Goal: Information Seeking & Learning: Learn about a topic

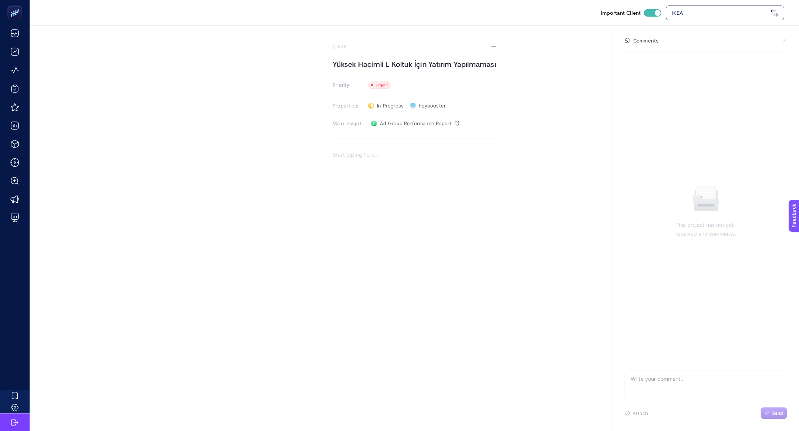
click at [715, 19] on div "IKEA" at bounding box center [725, 13] width 118 height 15
click at [704, 10] on input "text" at bounding box center [719, 12] width 95 height 7
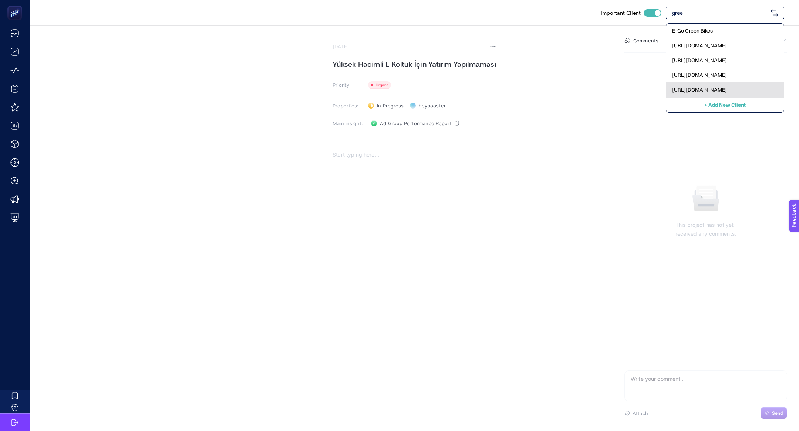
type input "gree"
click at [700, 93] on span "[URL][DOMAIN_NAME]" at bounding box center [699, 89] width 55 height 7
checkbox input "false"
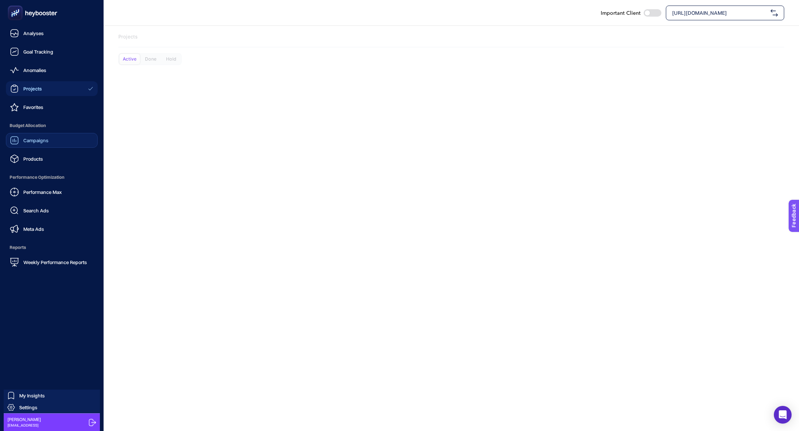
click at [37, 146] on link "Campaigns" at bounding box center [52, 140] width 92 height 15
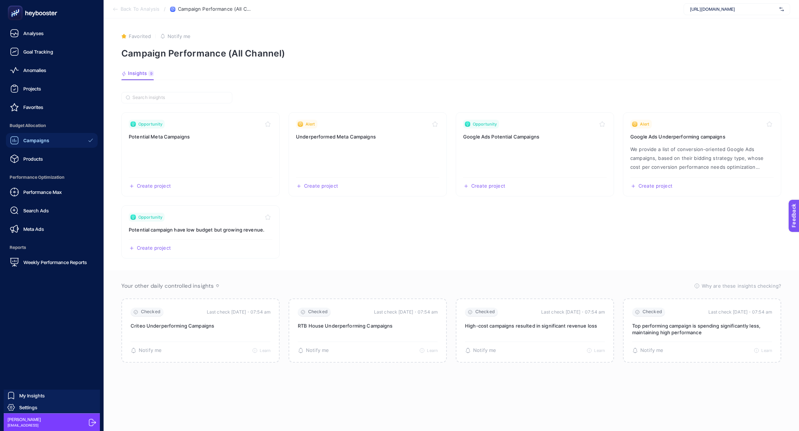
click at [26, 143] on span "Campaigns" at bounding box center [36, 141] width 26 height 6
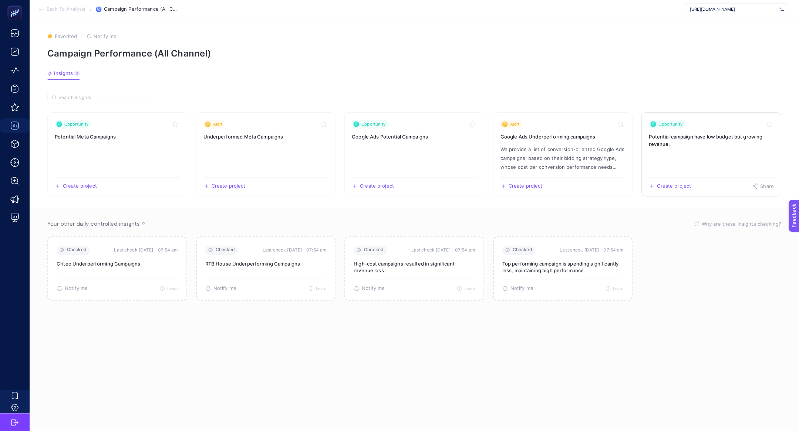
click at [700, 153] on link "Opportunity Potential campaign have low budget but growing revenue. Create proj…" at bounding box center [711, 154] width 140 height 84
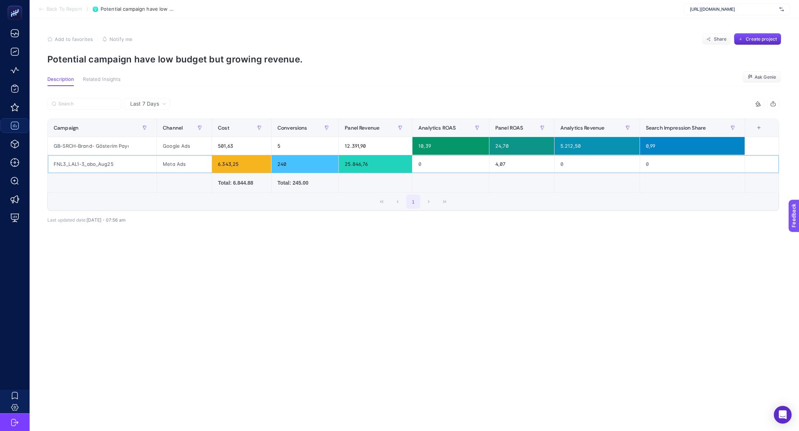
click at [171, 166] on div "Meta Ads" at bounding box center [184, 164] width 55 height 18
click at [113, 173] on td at bounding box center [102, 183] width 109 height 20
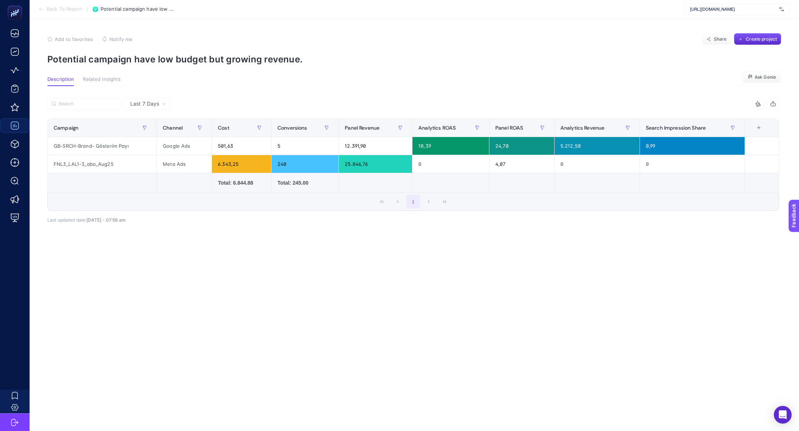
click at [113, 173] on td at bounding box center [102, 183] width 109 height 20
click at [105, 163] on div "FNL3_LAL1-3_abo_Aug25" at bounding box center [102, 164] width 109 height 18
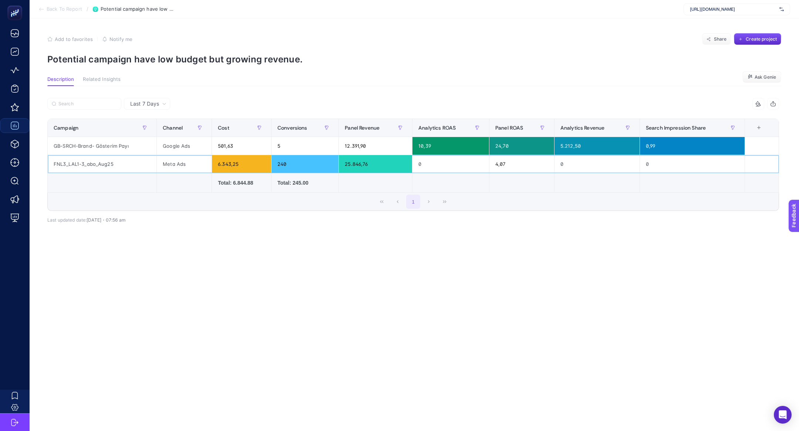
click at [105, 163] on div "FNL3_LAL1-3_abo_Aug25" at bounding box center [102, 164] width 109 height 18
click at [105, 165] on div "FNL3_LAL1-3_abo_Aug25" at bounding box center [102, 164] width 109 height 18
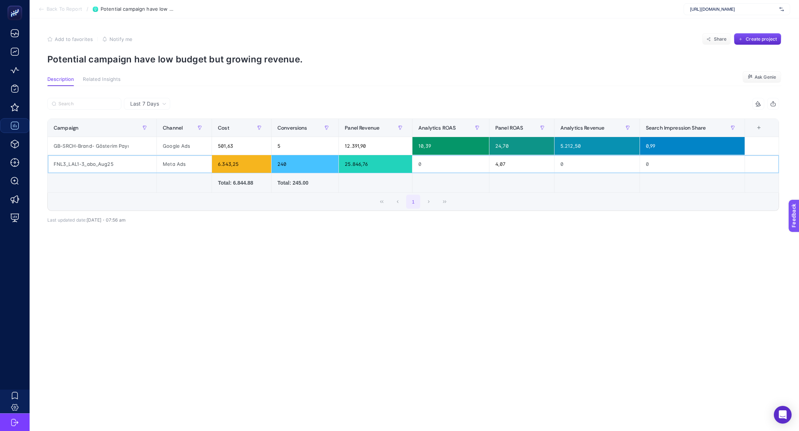
click at [105, 165] on div "FNL3_LAL1-3_abo_Aug25" at bounding box center [102, 164] width 109 height 18
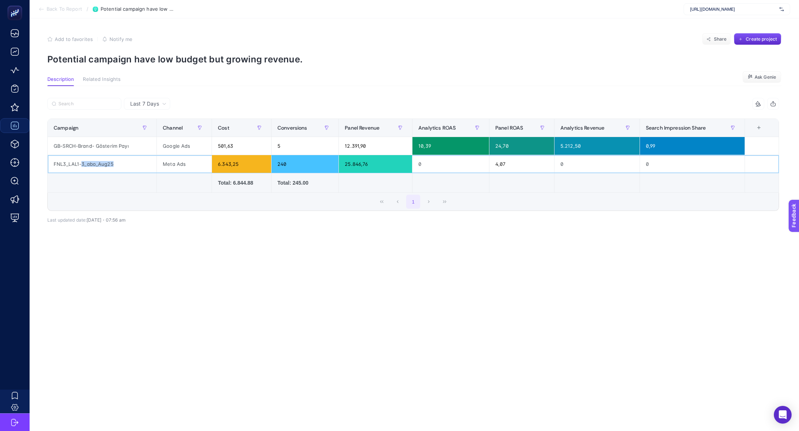
click at [105, 165] on div "FNL3_LAL1-3_abo_Aug25" at bounding box center [102, 164] width 109 height 18
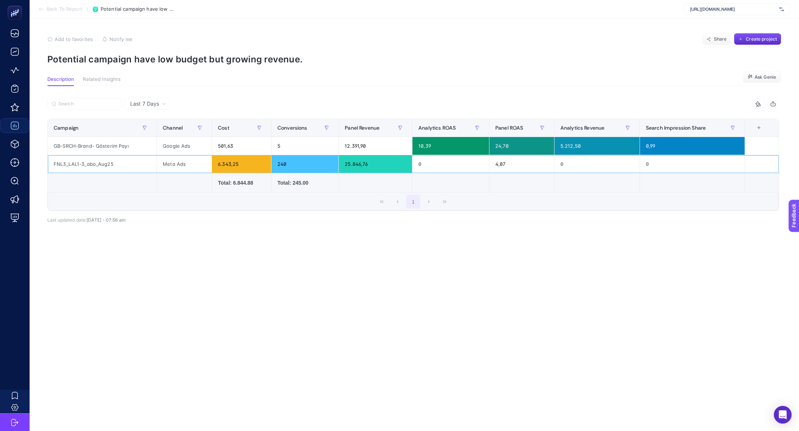
click at [105, 165] on div "FNL3_LAL1-3_abo_Aug25" at bounding box center [102, 164] width 109 height 18
click at [145, 105] on span "Last 7 Days" at bounding box center [144, 103] width 29 height 7
click at [154, 133] on li "Last 30 Days" at bounding box center [147, 132] width 42 height 13
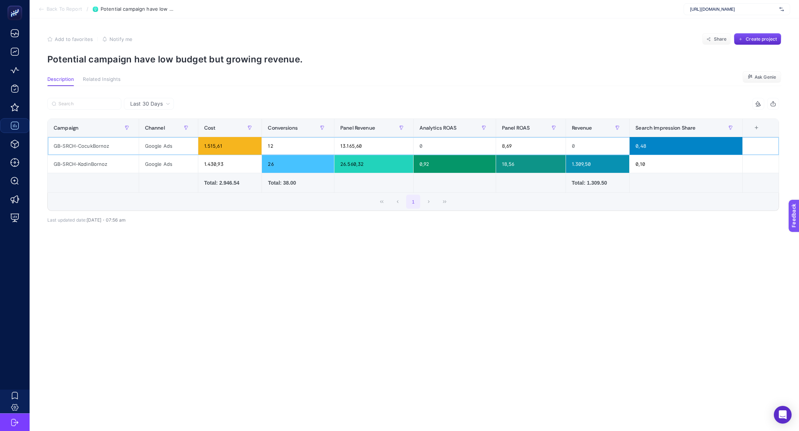
click at [122, 148] on div "GB-SRCH-CocukBornoz" at bounding box center [93, 146] width 91 height 18
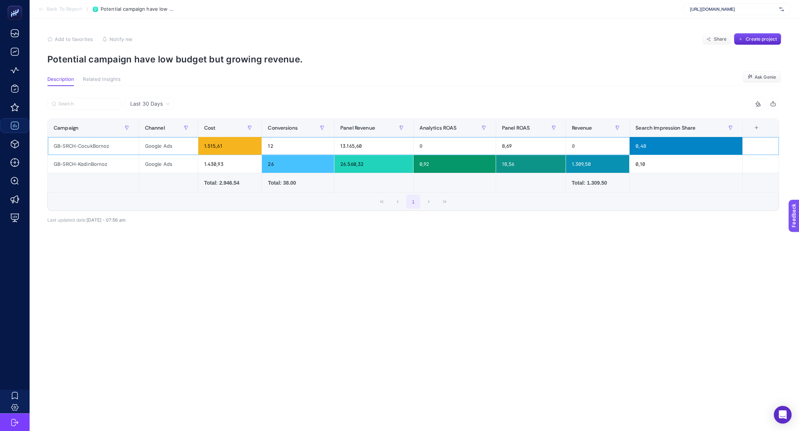
click at [122, 148] on div "GB-SRCH-CocukBornoz" at bounding box center [93, 146] width 91 height 18
click at [117, 150] on div "GB-SRCH-CocukBornoz" at bounding box center [93, 146] width 91 height 18
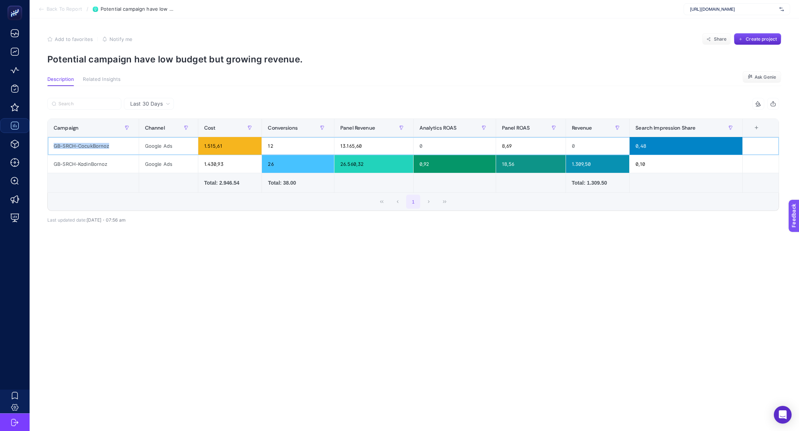
click at [117, 150] on div "GB-SRCH-CocukBornoz" at bounding box center [93, 146] width 91 height 18
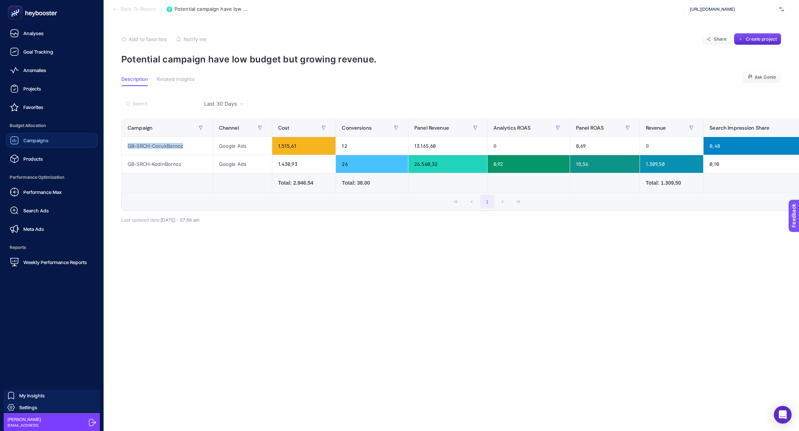
click at [39, 146] on link "Campaigns" at bounding box center [52, 140] width 92 height 15
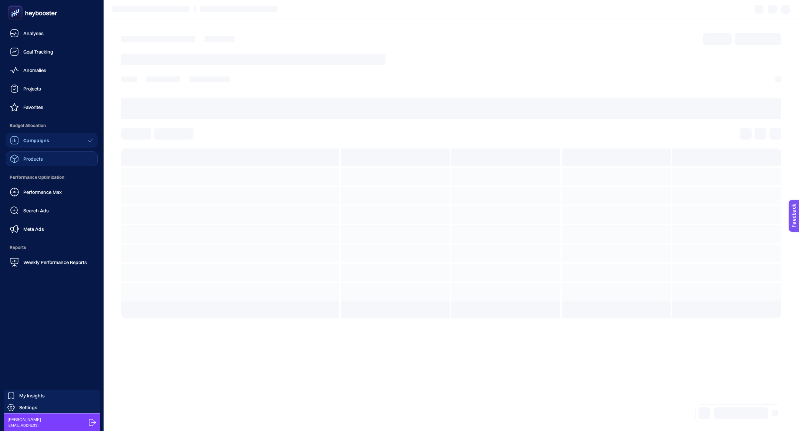
click at [50, 166] on link "Products" at bounding box center [52, 159] width 92 height 15
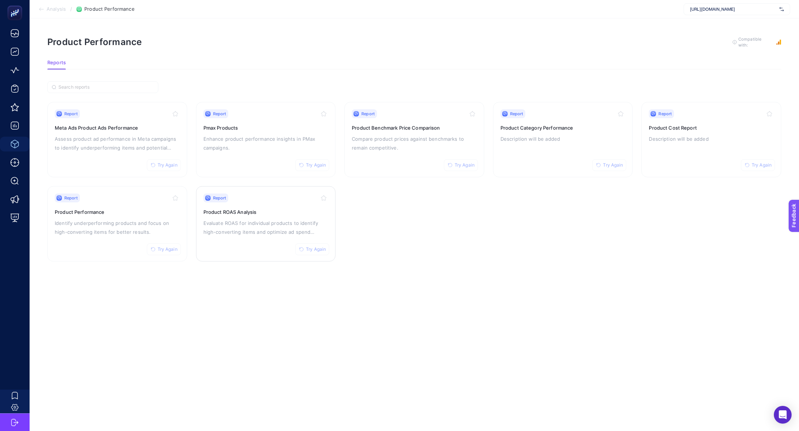
click at [315, 214] on h3 "Product ROAS Analysis" at bounding box center [265, 212] width 125 height 7
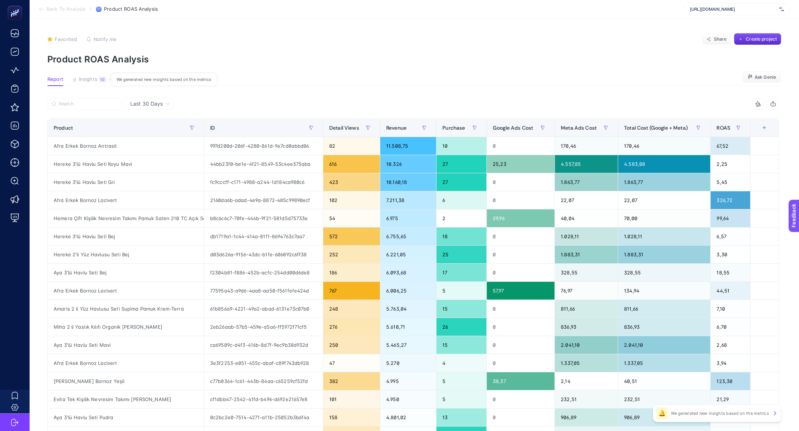
click at [93, 81] on span "Insights" at bounding box center [88, 80] width 18 height 6
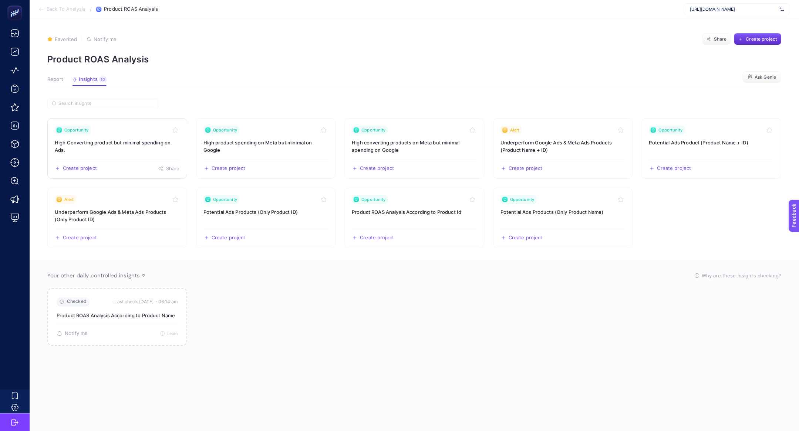
click at [116, 145] on h3 "High Converting product but minimal spending on Ads." at bounding box center [117, 146] width 125 height 15
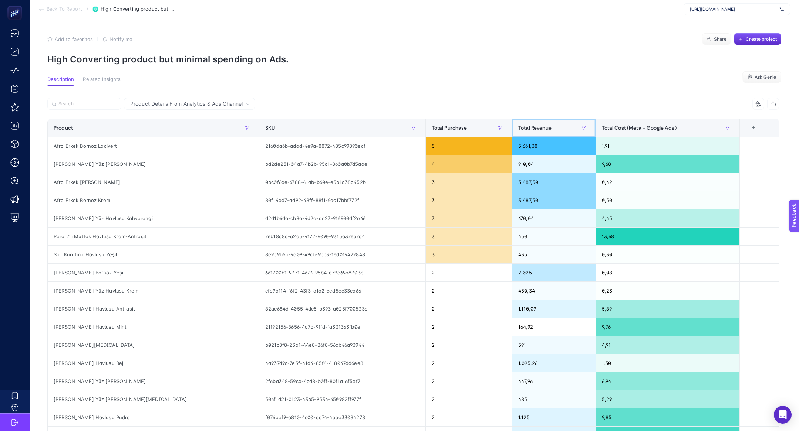
click at [518, 131] on div "Total Revenue" at bounding box center [553, 128] width 71 height 12
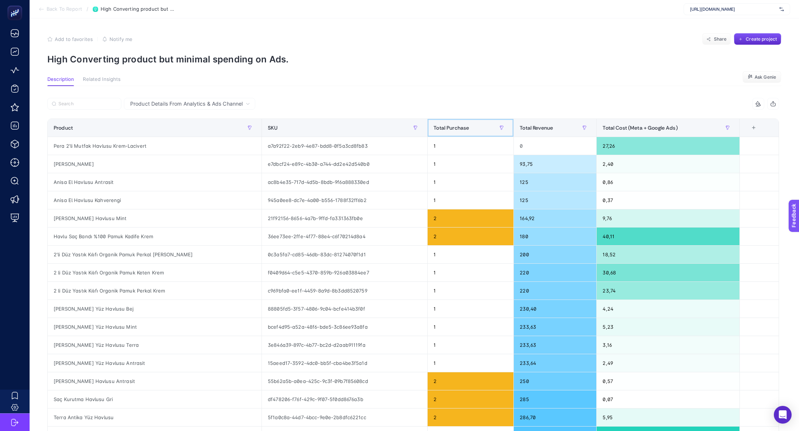
click at [503, 131] on th "Total Purchase" at bounding box center [470, 128] width 86 height 18
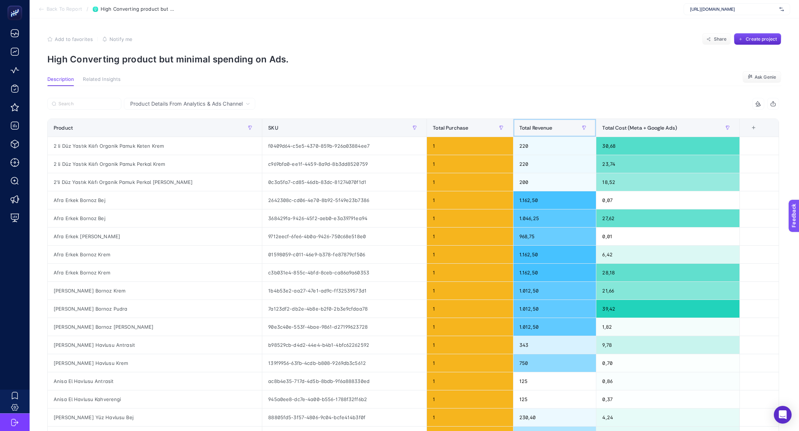
click at [545, 135] on th "Total Revenue" at bounding box center [554, 128] width 83 height 18
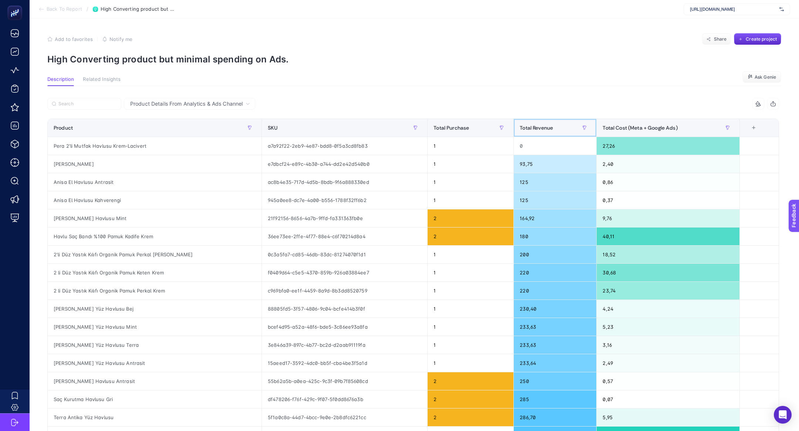
click at [545, 135] on th "Total Revenue" at bounding box center [555, 128] width 83 height 18
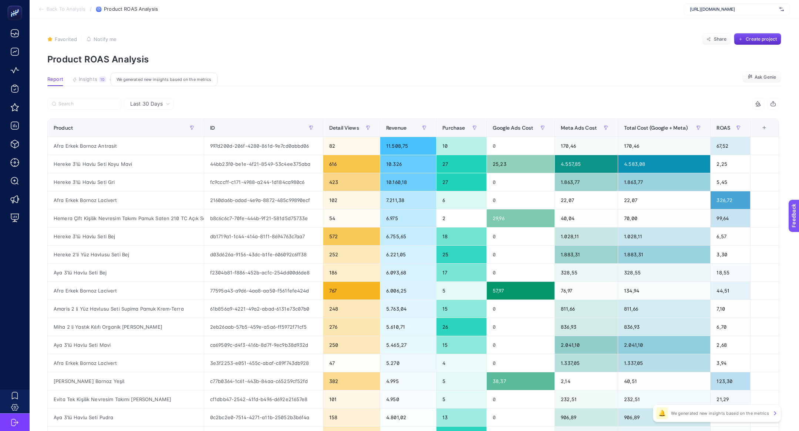
click at [90, 79] on span "Insights" at bounding box center [88, 80] width 18 height 6
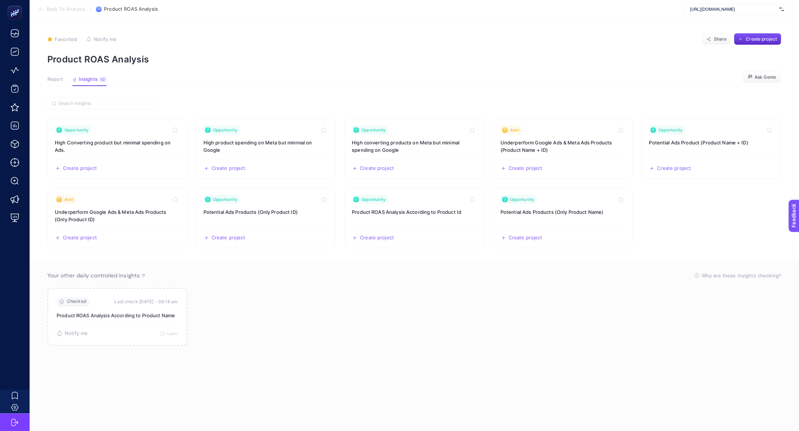
click at [44, 76] on article "Favorited true Notify me Share Create project Product ROAS Analysis Report Insi…" at bounding box center [414, 224] width 769 height 413
click at [54, 77] on span "Report" at bounding box center [55, 80] width 16 height 6
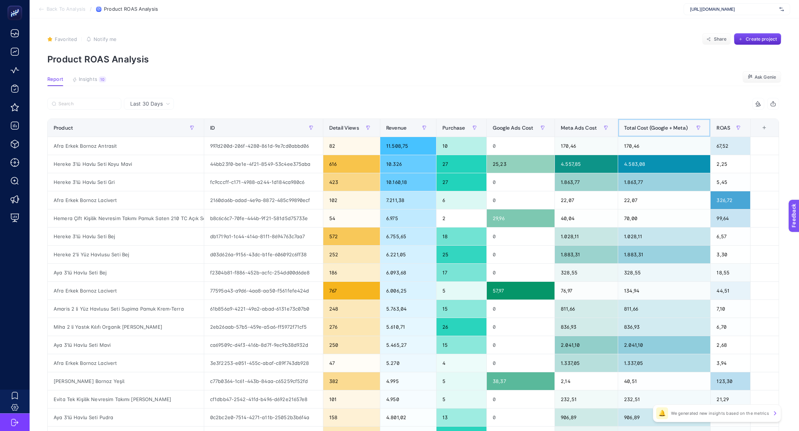
click at [652, 131] on div "Total Cost (Google + Meta)" at bounding box center [664, 128] width 80 height 12
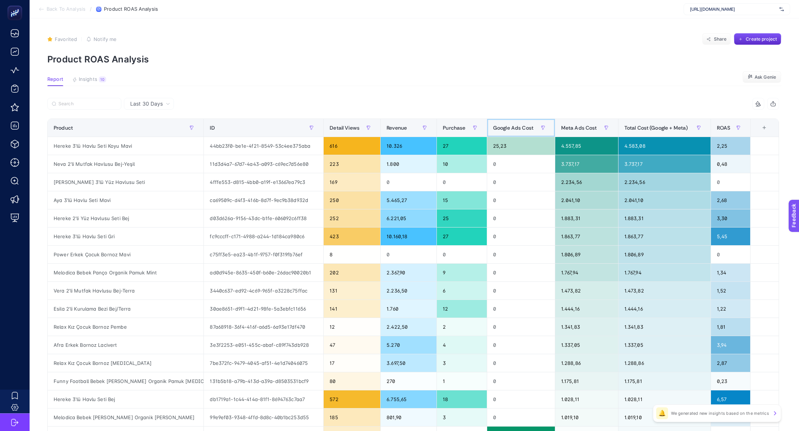
click at [519, 128] on span "Google Ads Cost" at bounding box center [513, 128] width 40 height 6
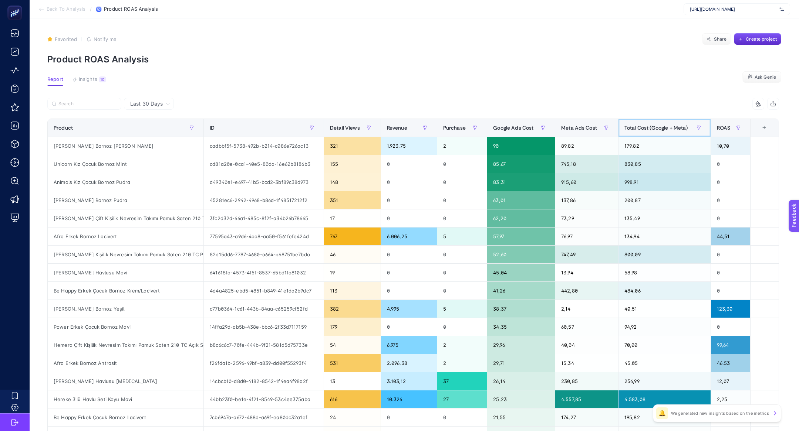
click at [640, 132] on div "Total Cost (Google + Meta)" at bounding box center [664, 128] width 80 height 12
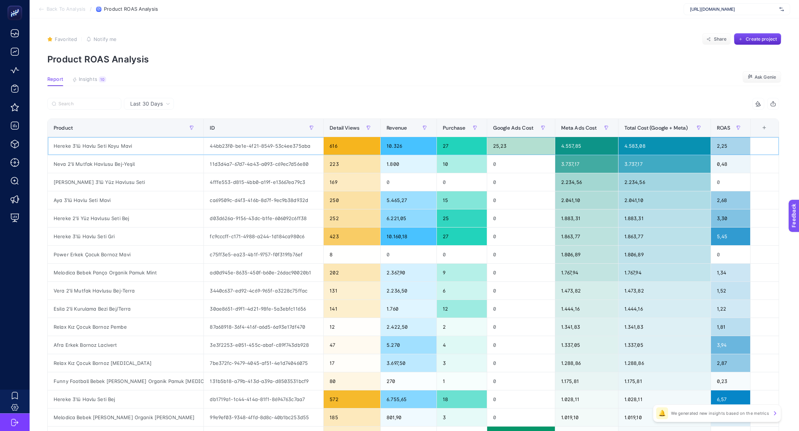
click at [108, 149] on div "Hereke 3'lü Havlu Seti Koyu Mavi" at bounding box center [126, 146] width 156 height 18
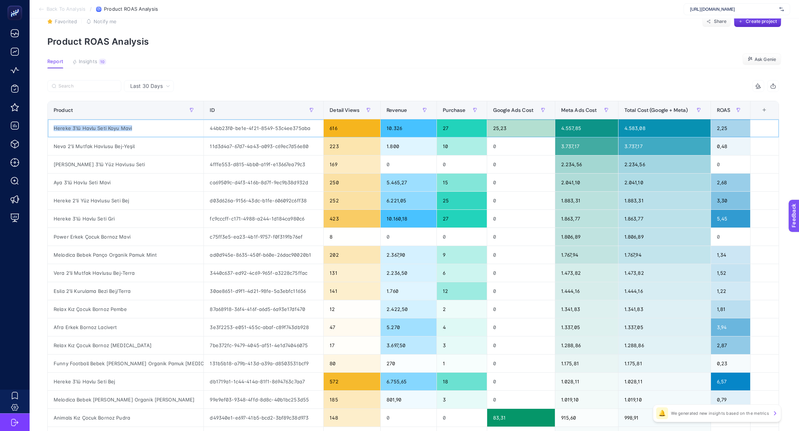
scroll to position [20, 0]
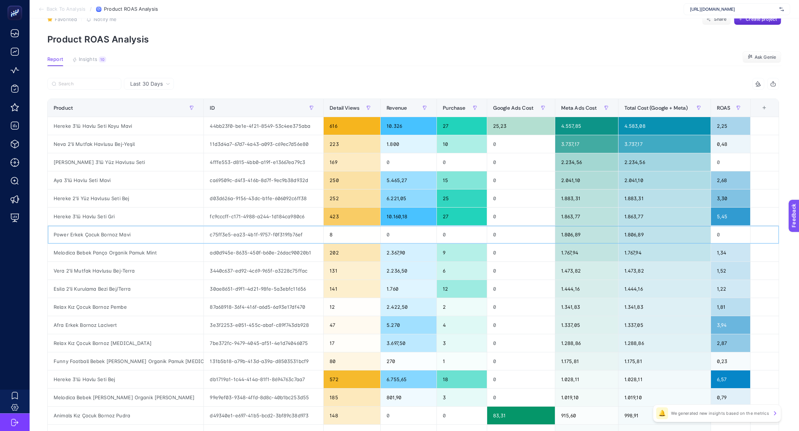
click at [342, 235] on div "8" at bounding box center [352, 235] width 57 height 18
click at [405, 111] on div "Revenue" at bounding box center [408, 108] width 44 height 12
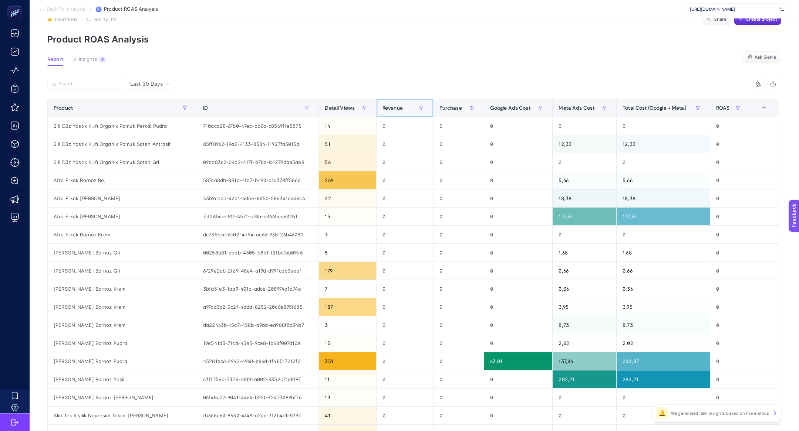
click at [405, 111] on div "Revenue" at bounding box center [404, 108] width 45 height 12
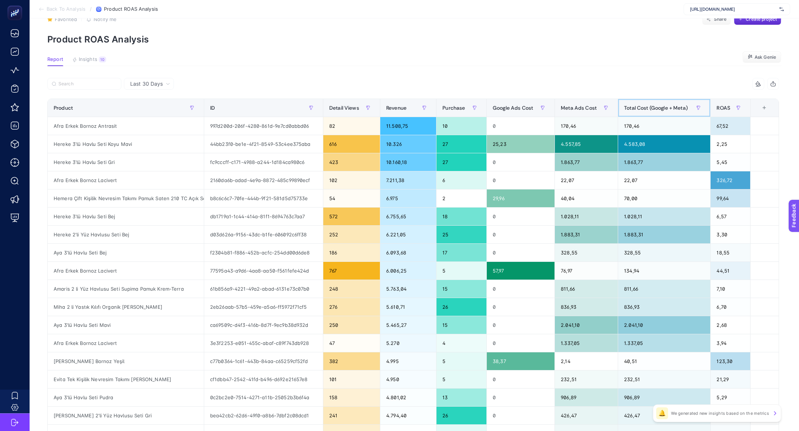
click at [646, 105] on span "Total Cost (Google + Meta)" at bounding box center [656, 108] width 64 height 6
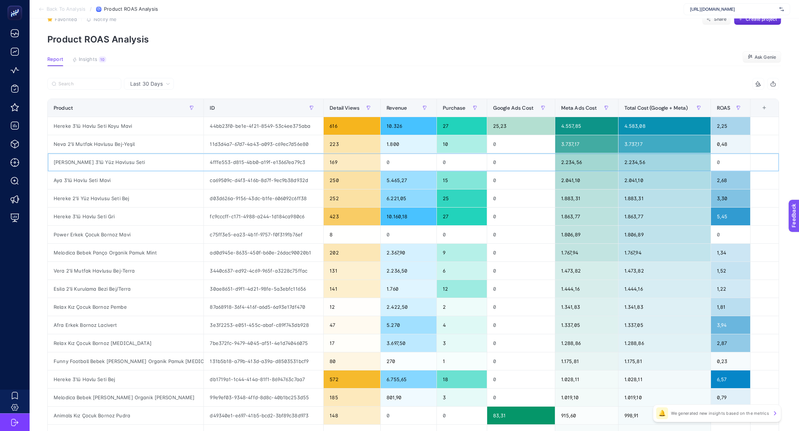
click at [324, 162] on div "169" at bounding box center [352, 162] width 57 height 18
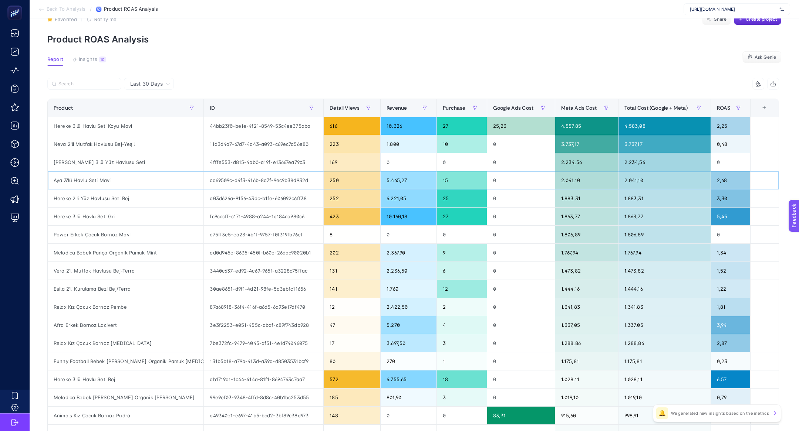
click at [159, 179] on div "Aya 3'lü Havlu Seti Mavi" at bounding box center [126, 181] width 156 height 18
click at [145, 163] on div "Anna 3'lü Yüz Havlusu Seti" at bounding box center [126, 162] width 156 height 18
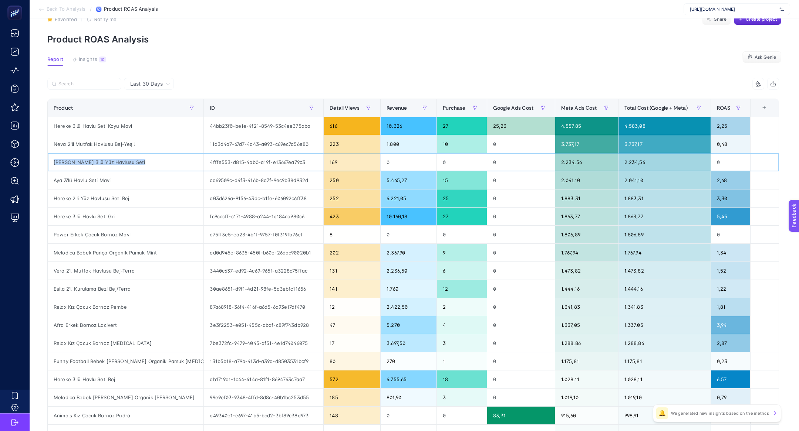
copy tr "Anna 3'lü Yüz Havlusu Seti"
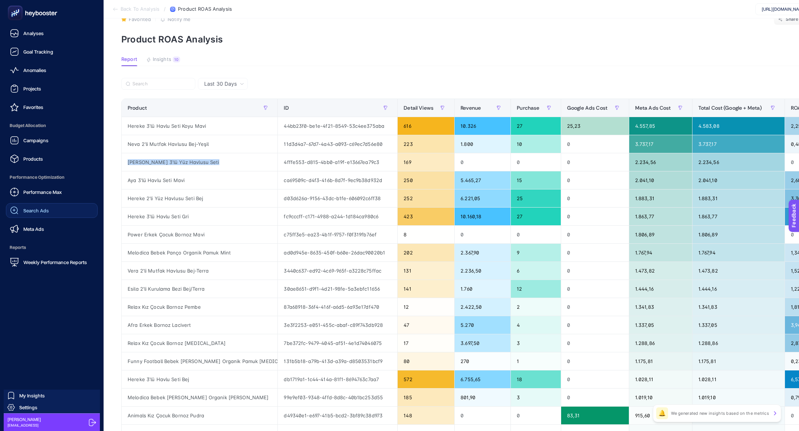
click at [67, 207] on link "Search Ads" at bounding box center [52, 210] width 92 height 15
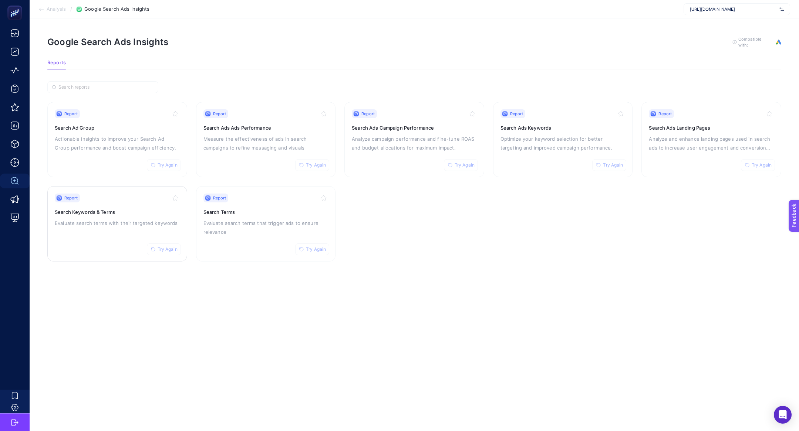
click at [121, 226] on div "Report Try Again Search Keywords & Terms Evaluate search terms with their targe…" at bounding box center [117, 224] width 125 height 61
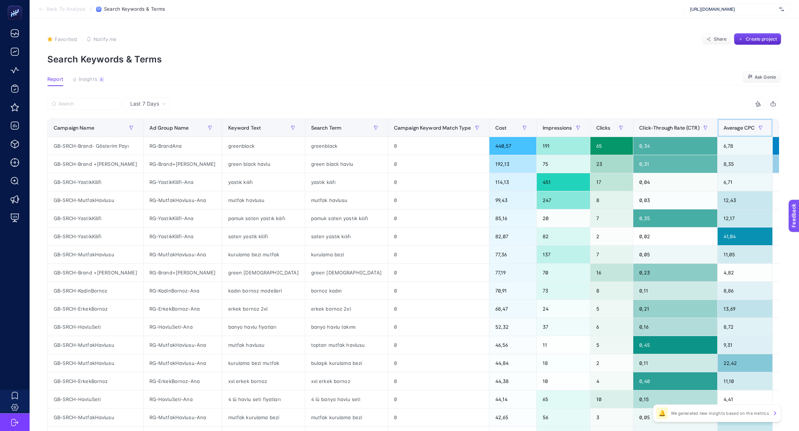
click at [723, 131] on span "Average CPC" at bounding box center [738, 128] width 31 height 6
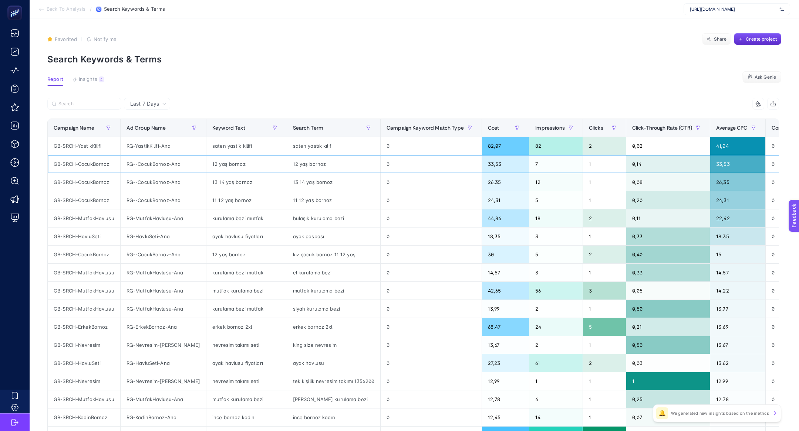
click at [338, 160] on div "12 yaş bornoz" at bounding box center [334, 164] width 94 height 18
click at [338, 159] on div "12 yaş bornoz" at bounding box center [334, 164] width 94 height 18
click at [338, 157] on div "12 yaş bornoz" at bounding box center [334, 164] width 94 height 18
click at [335, 146] on div "saten yastık kılıfı" at bounding box center [334, 146] width 94 height 18
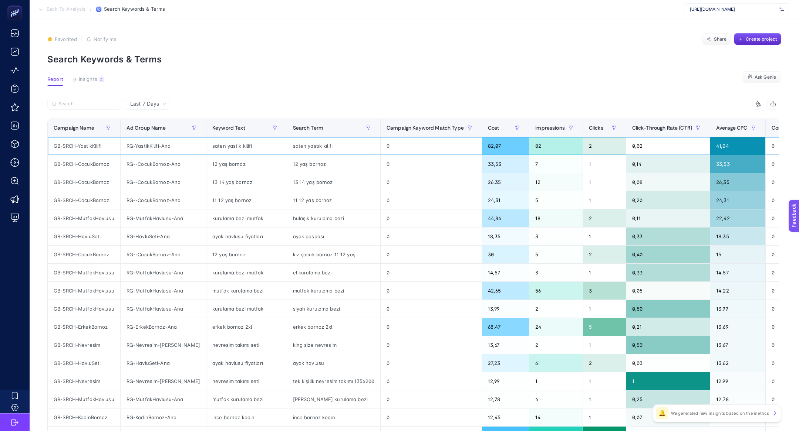
click at [335, 146] on div "saten yastık kılıfı" at bounding box center [334, 146] width 94 height 18
click at [335, 154] on div "saten yastık kılıfı" at bounding box center [334, 146] width 94 height 18
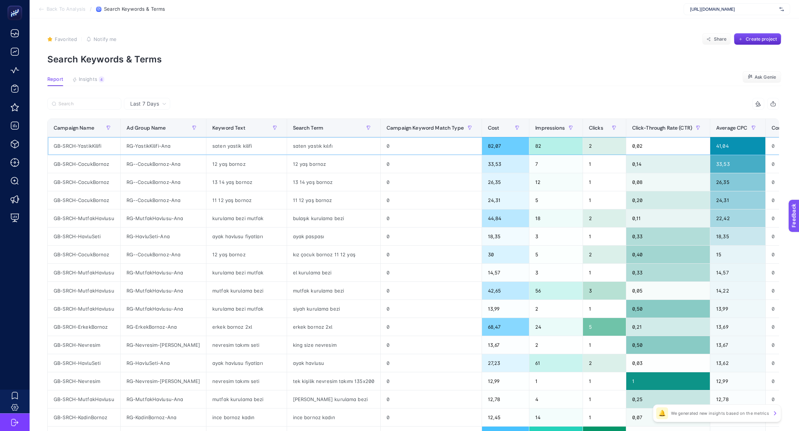
click at [335, 154] on div "saten yastık kılıfı" at bounding box center [334, 146] width 94 height 18
click at [164, 100] on div "Last 7 Days" at bounding box center [147, 104] width 46 height 12
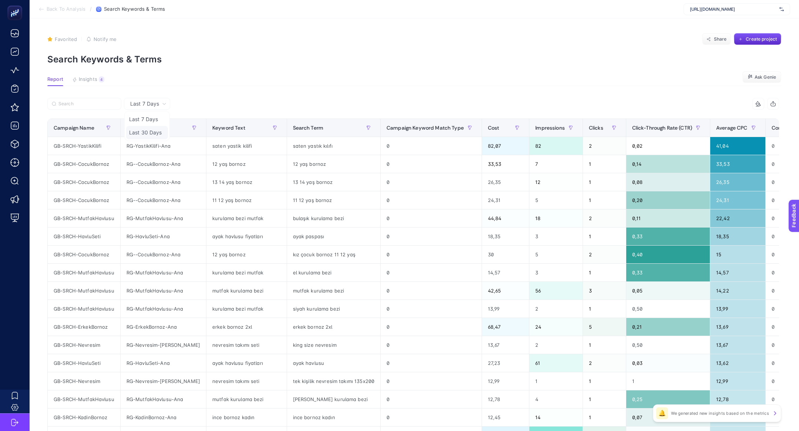
click at [152, 128] on li "Last 30 Days" at bounding box center [147, 132] width 42 height 13
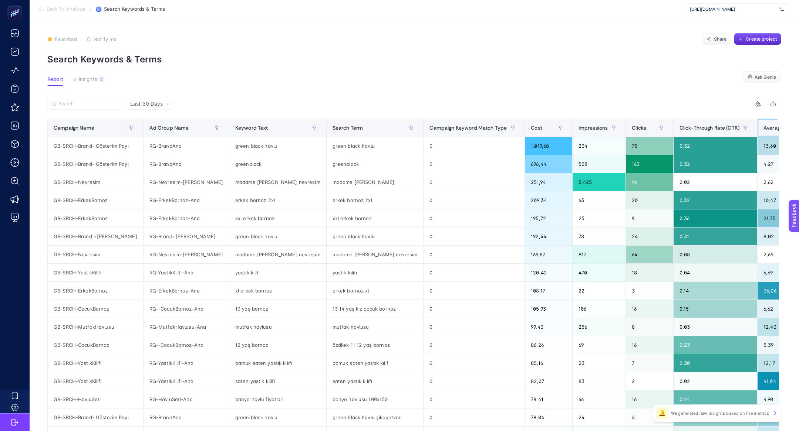
click at [763, 129] on span "Average CPC" at bounding box center [778, 128] width 31 height 6
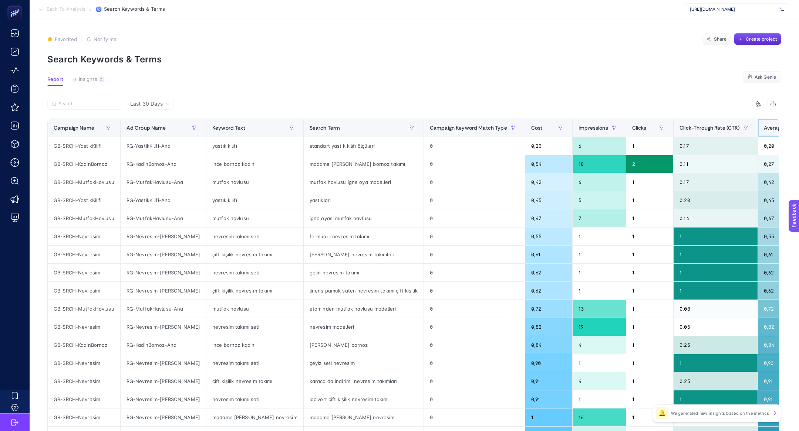
click at [764, 129] on span "Average CPC" at bounding box center [779, 128] width 31 height 6
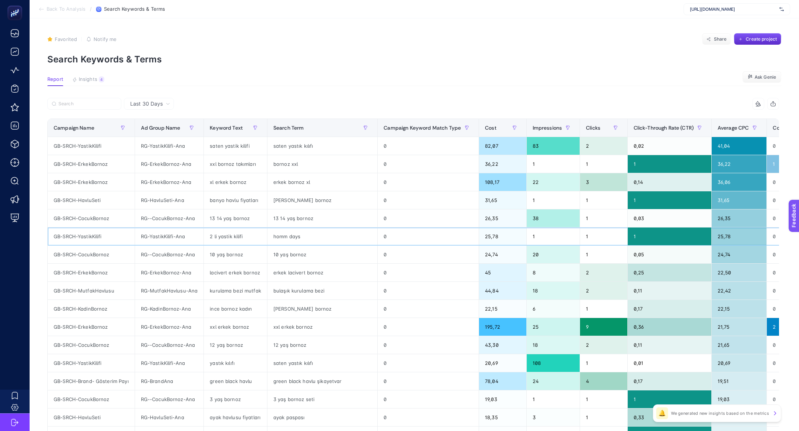
click at [566, 230] on div "1" at bounding box center [553, 237] width 53 height 18
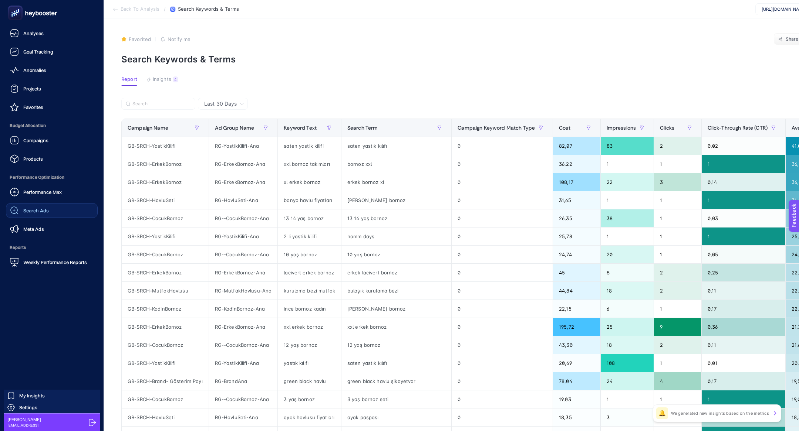
click at [51, 207] on link "Search Ads" at bounding box center [52, 210] width 92 height 15
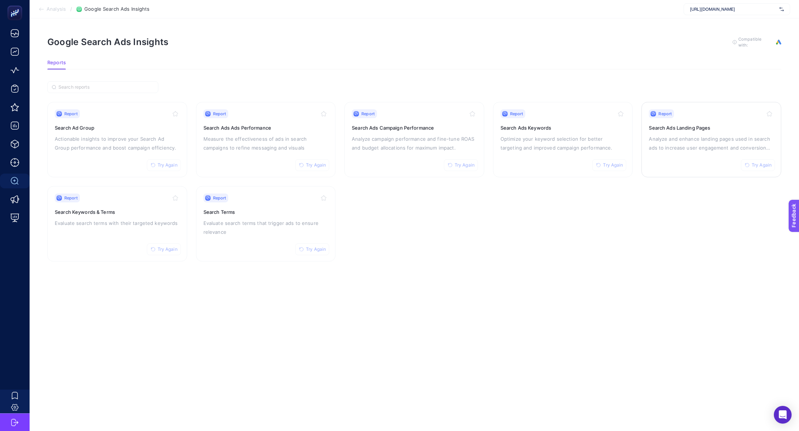
click at [725, 133] on div "Report Try Again Search Ads Landing Pages Analyze and enhance landing pages use…" at bounding box center [711, 139] width 125 height 61
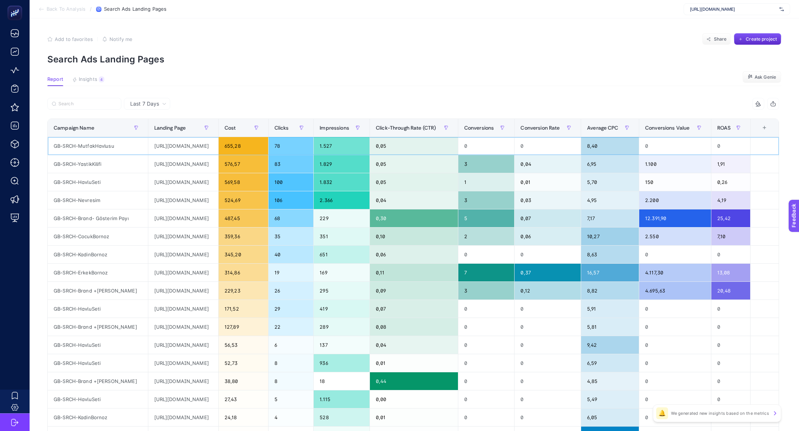
click at [211, 144] on div "https://greenblack.com.tr/mutfak-tekstili" at bounding box center [183, 146] width 70 height 18
click at [705, 132] on div "Conversions Value" at bounding box center [675, 128] width 60 height 12
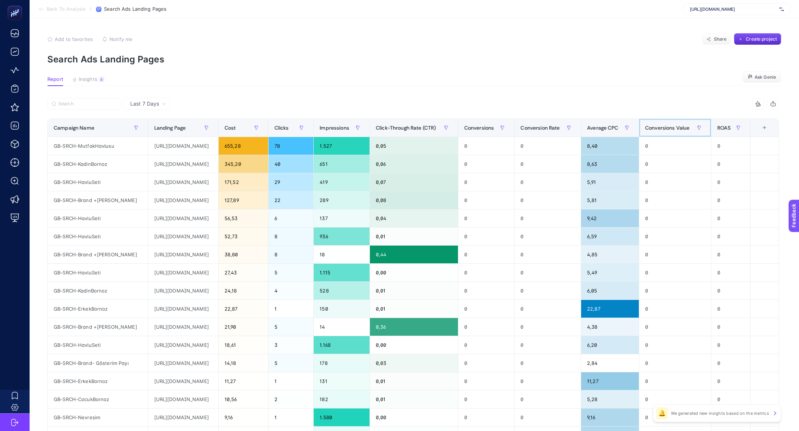
click at [705, 132] on div "Conversions Value" at bounding box center [675, 128] width 60 height 12
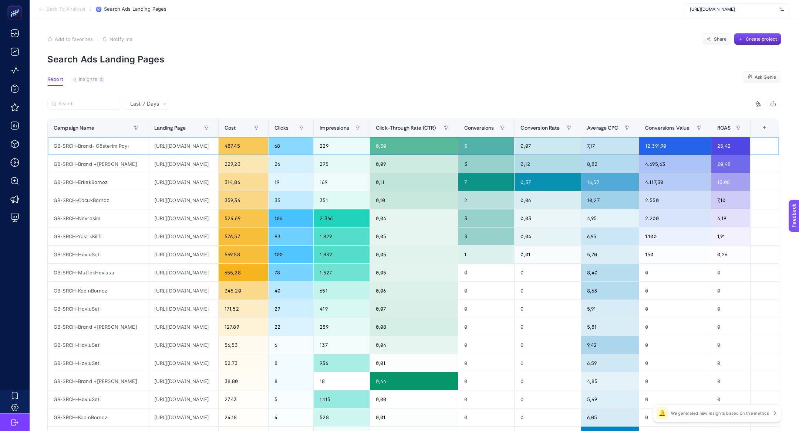
click at [183, 148] on div "https://greenblack.com.tr" at bounding box center [183, 146] width 70 height 18
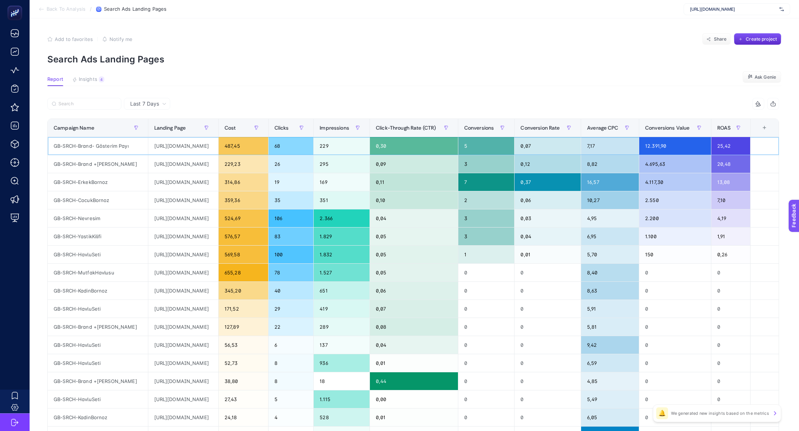
click at [183, 148] on div "https://greenblack.com.tr" at bounding box center [183, 146] width 70 height 18
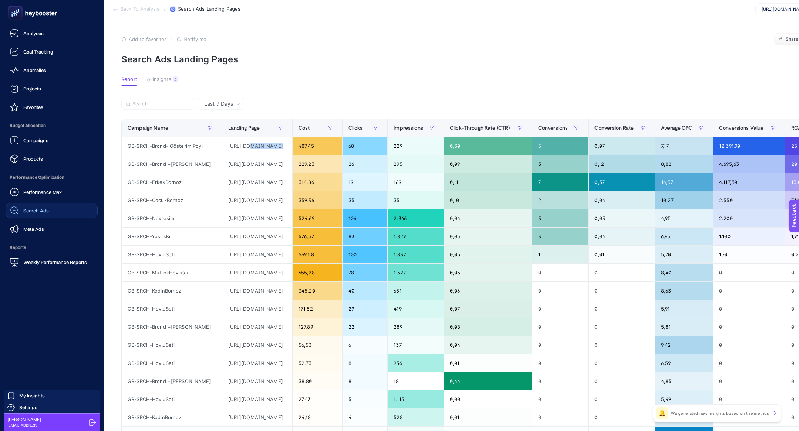
click at [35, 207] on div "Search Ads" at bounding box center [29, 210] width 39 height 9
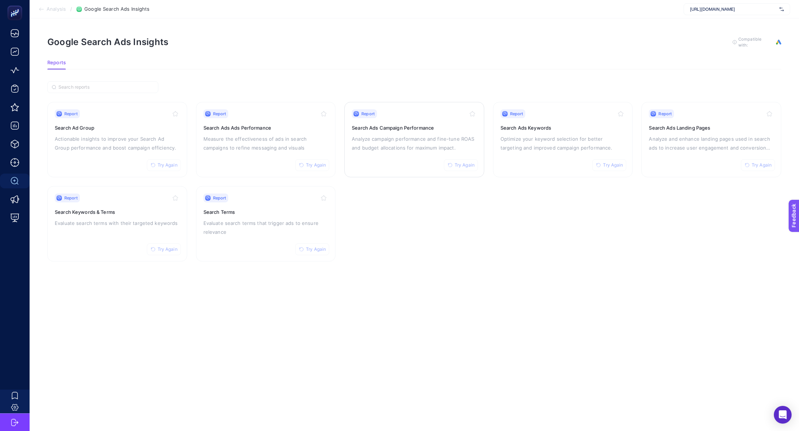
click at [412, 150] on p "Analyze campaign performance and fine-tune ROAS and budget allocations for maxi…" at bounding box center [414, 144] width 125 height 18
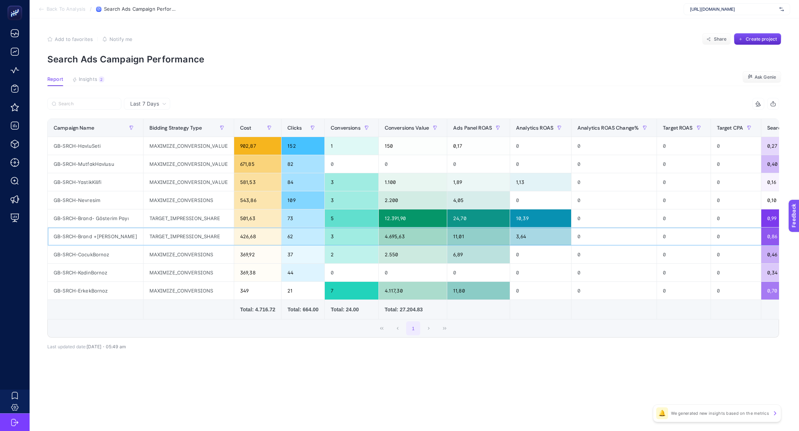
click at [240, 232] on div "426,68" at bounding box center [257, 237] width 47 height 18
click at [240, 221] on div "501,63" at bounding box center [257, 219] width 47 height 18
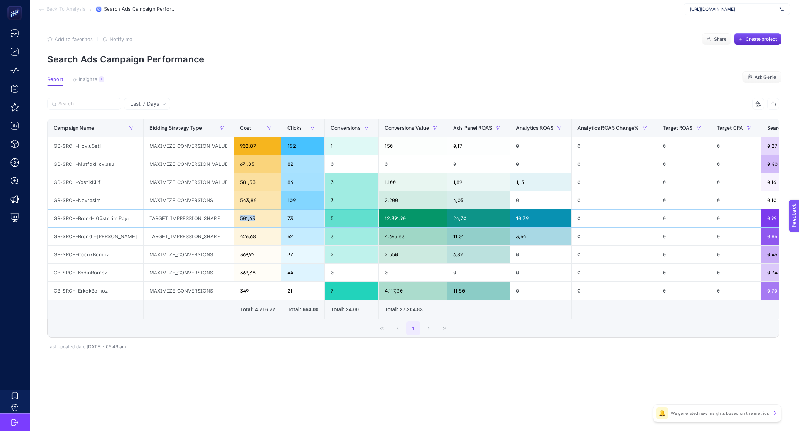
click at [240, 221] on div "501,63" at bounding box center [257, 219] width 47 height 18
click at [87, 79] on span "Insights" at bounding box center [88, 80] width 18 height 6
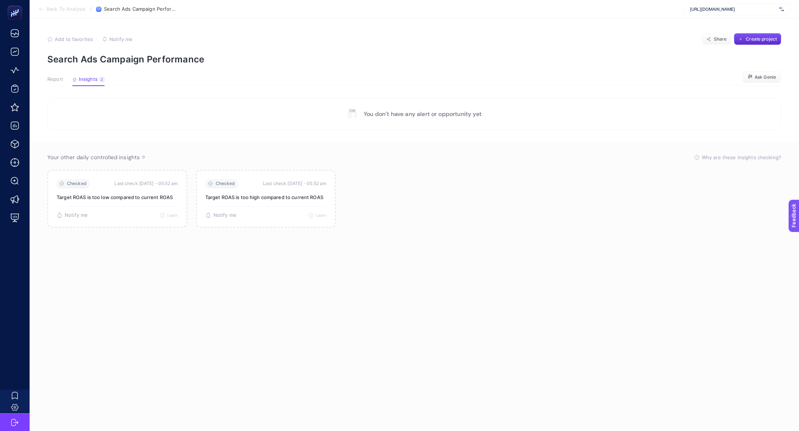
click at [54, 81] on span "Report" at bounding box center [55, 80] width 16 height 6
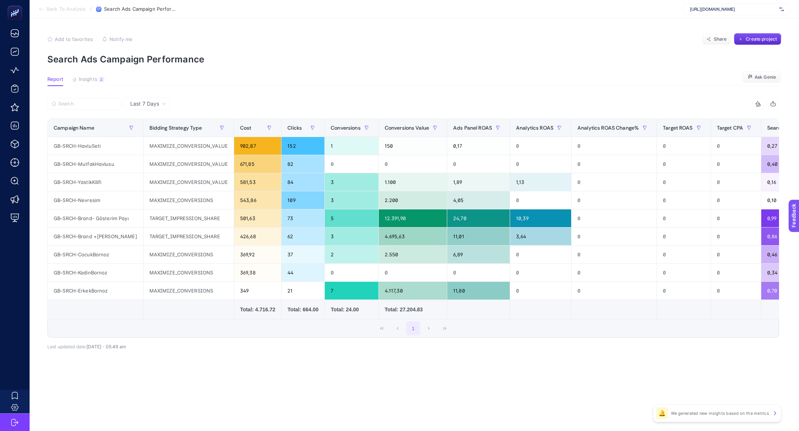
click at [47, 11] on span "Back To Analysis" at bounding box center [66, 9] width 39 height 6
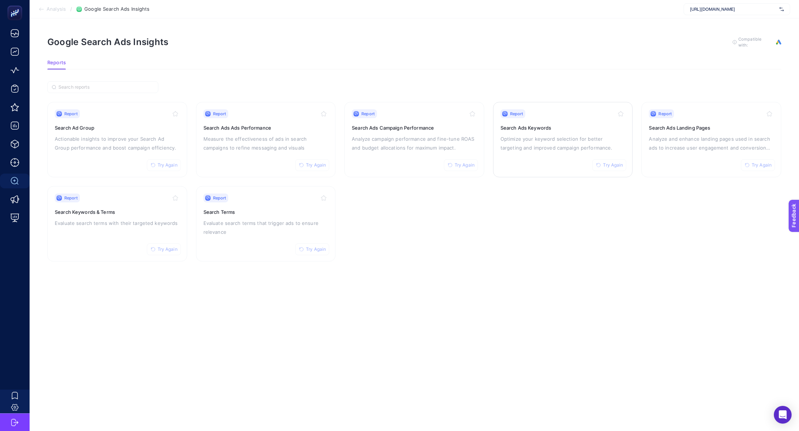
click at [556, 136] on p "Optimize your keyword selection for better targeting and improved campaign perf…" at bounding box center [562, 144] width 125 height 18
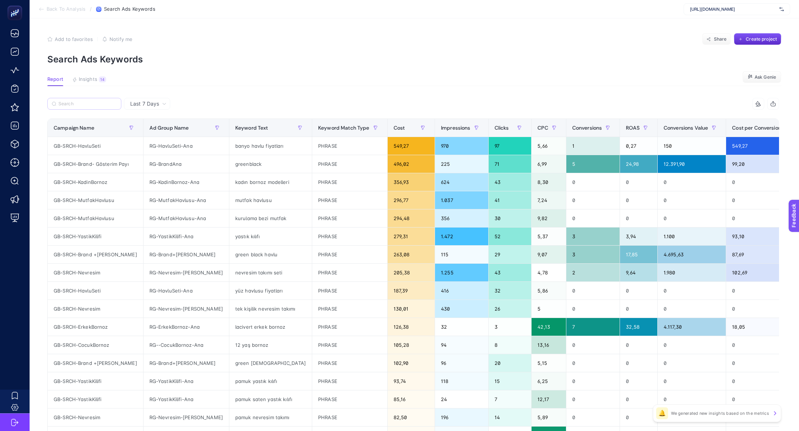
click at [90, 101] on label at bounding box center [84, 104] width 74 height 12
click at [90, 101] on input "Search" at bounding box center [87, 104] width 58 height 6
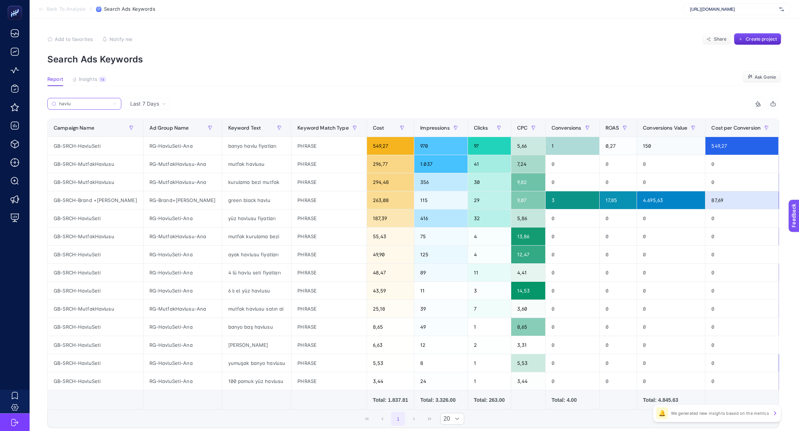
scroll to position [54, 0]
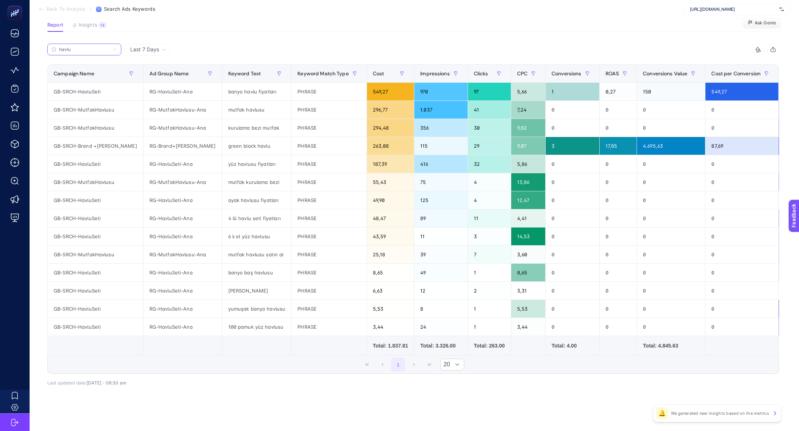
type input "havlu"
click at [88, 52] on label "havlu" at bounding box center [84, 50] width 74 height 12
click at [88, 52] on input "havlu" at bounding box center [84, 50] width 50 height 6
click at [88, 52] on label "havlu" at bounding box center [84, 50] width 74 height 12
click at [88, 52] on input "havlu" at bounding box center [84, 50] width 50 height 6
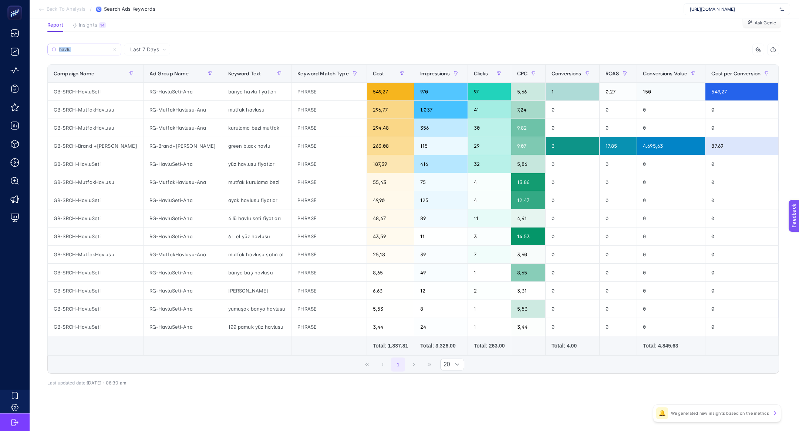
click at [88, 52] on label "havlu" at bounding box center [84, 50] width 74 height 12
click at [88, 52] on input "havlu" at bounding box center [84, 50] width 50 height 6
click at [88, 52] on label "havlu" at bounding box center [84, 50] width 74 height 12
click at [88, 52] on input "havlu" at bounding box center [84, 50] width 50 height 6
click at [88, 52] on label "havlu" at bounding box center [84, 50] width 74 height 12
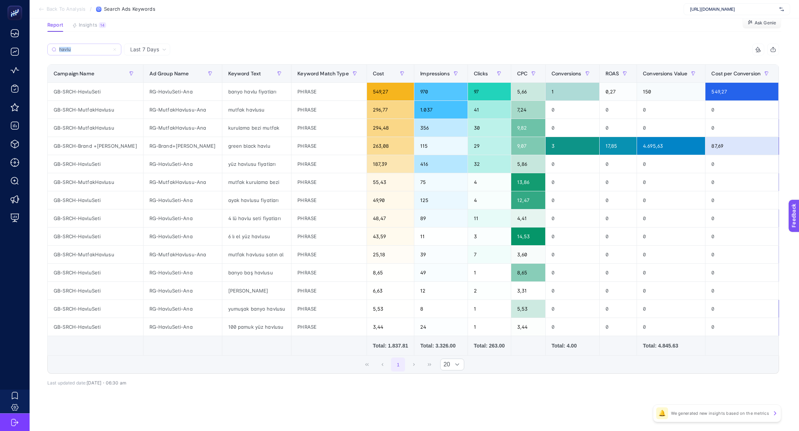
click at [88, 52] on input "havlu" at bounding box center [84, 50] width 50 height 6
click at [88, 52] on label "havlu" at bounding box center [84, 50] width 74 height 12
click at [88, 52] on input "havlu" at bounding box center [84, 50] width 50 height 6
click at [117, 49] on label "havlu" at bounding box center [84, 50] width 74 height 12
click at [109, 49] on input "havlu" at bounding box center [84, 50] width 50 height 6
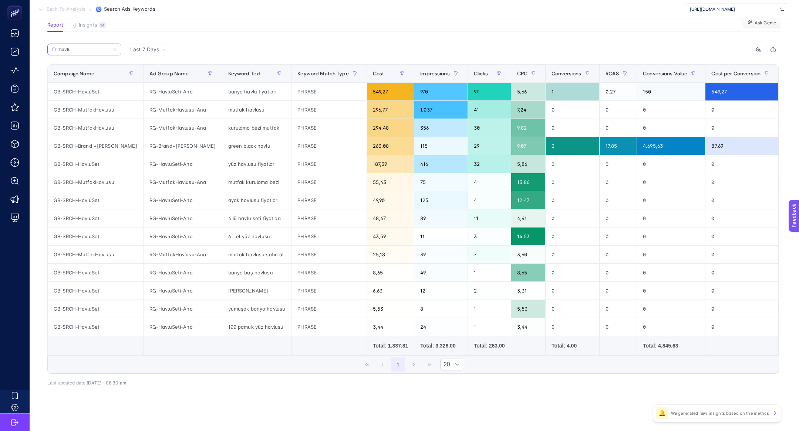
click at [113, 48] on icon at bounding box center [114, 49] width 4 height 4
click at [109, 48] on input "havlu" at bounding box center [84, 50] width 50 height 6
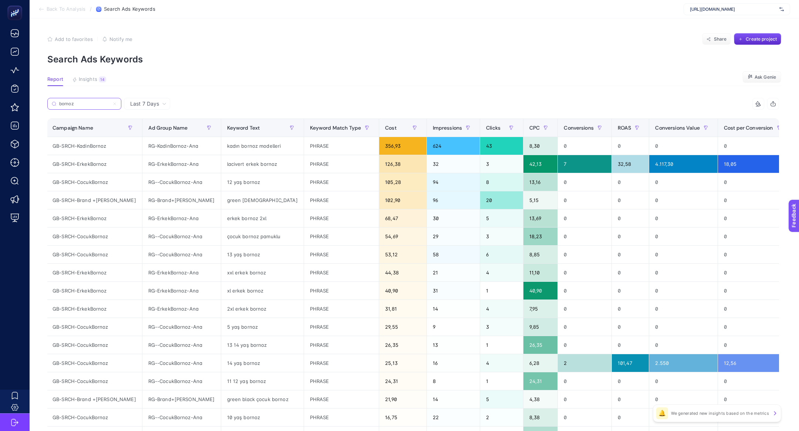
scroll to position [0, 0]
type input "bornoz"
click at [88, 88] on article "Add to favorites false Notify me Share Create project Search Ads Keywords Repor…" at bounding box center [414, 307] width 769 height 578
click at [87, 85] on section "Report Insights 14 We generated new insights based on the metrics Ask Genie" at bounding box center [414, 82] width 734 height 10
click at [88, 85] on button "Insights 14 We generated new insights based on the metrics" at bounding box center [89, 82] width 34 height 10
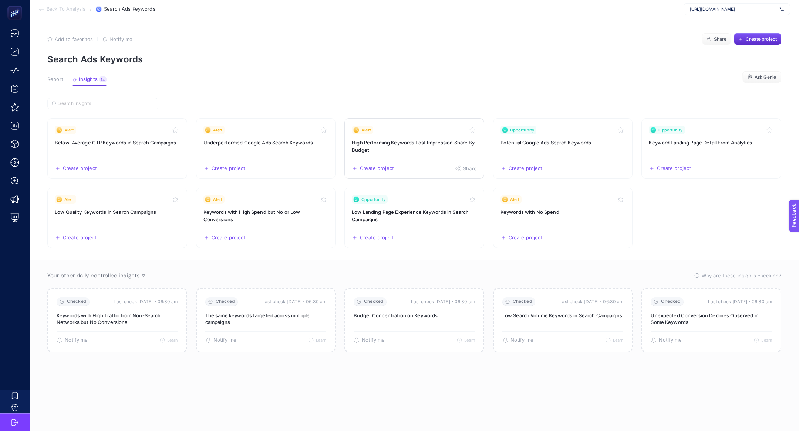
click at [412, 140] on h3 "High Performing Keywords Lost Impression Share By Budget" at bounding box center [414, 146] width 125 height 15
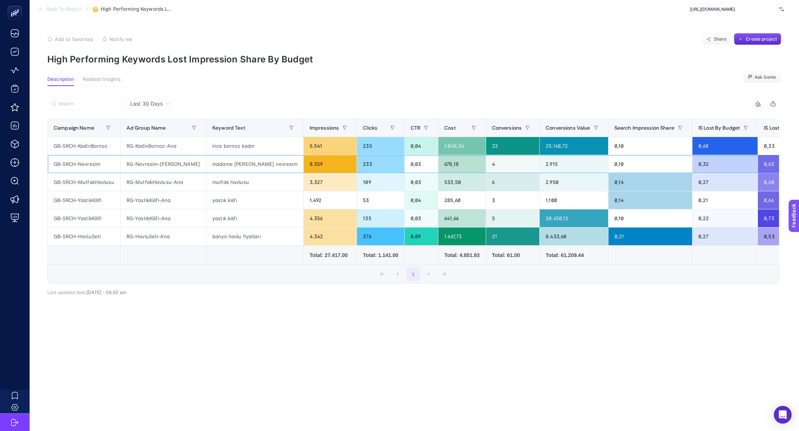
click at [162, 161] on div "RG-Nevresim-Ana" at bounding box center [163, 164] width 85 height 18
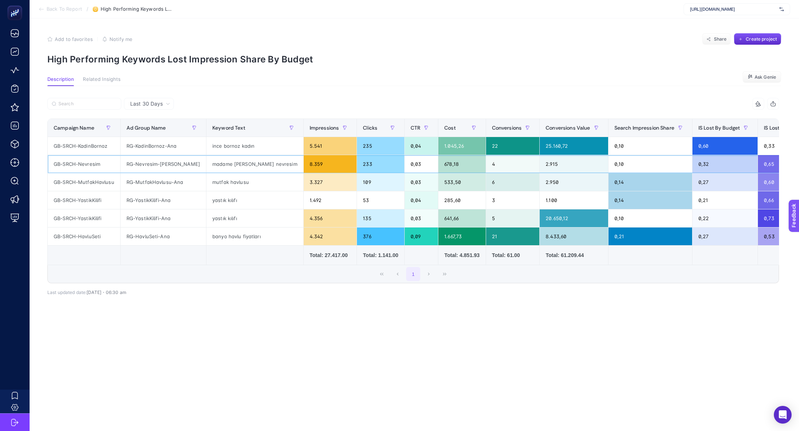
click at [220, 159] on div "madame coco nevresim" at bounding box center [254, 164] width 97 height 18
click at [140, 161] on div "RG-Nevresim-Ana" at bounding box center [163, 164] width 85 height 18
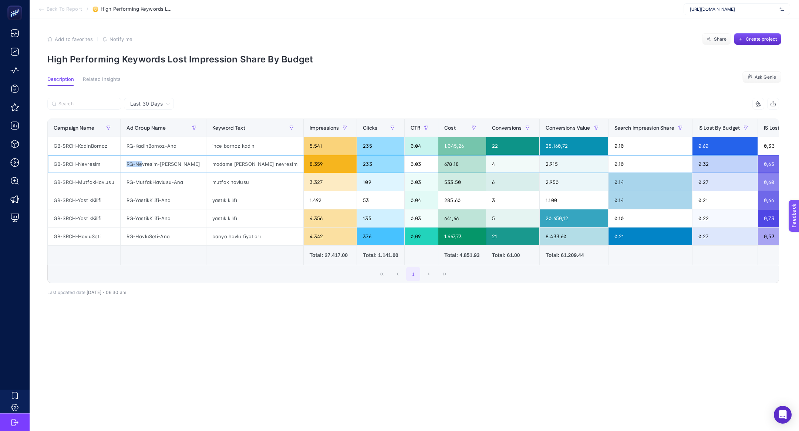
click at [140, 161] on div "RG-Nevresim-Ana" at bounding box center [163, 164] width 85 height 18
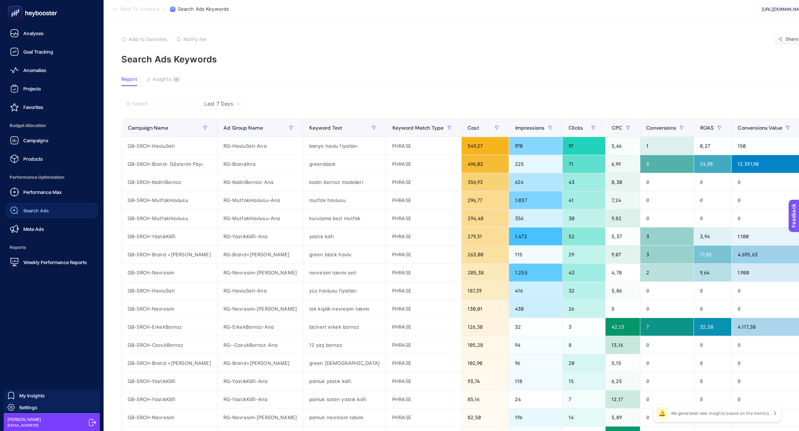
click at [28, 208] on span "Search Ads" at bounding box center [36, 211] width 26 height 6
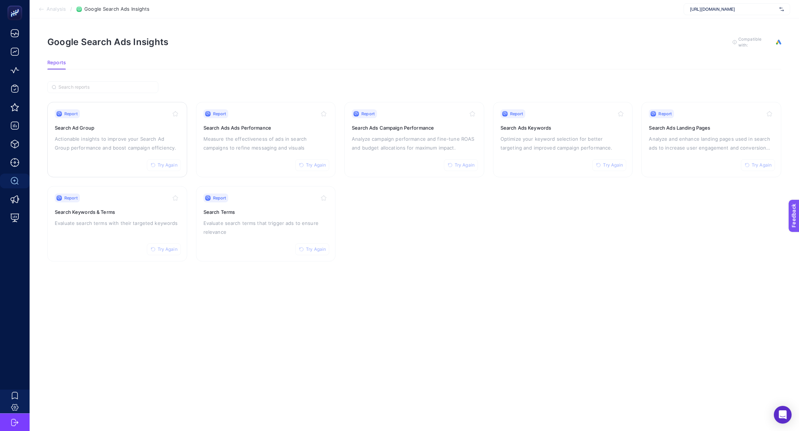
click at [151, 133] on div "Report Try Again Search Ad Group Actionable insights to improve your Search Ad …" at bounding box center [117, 139] width 125 height 61
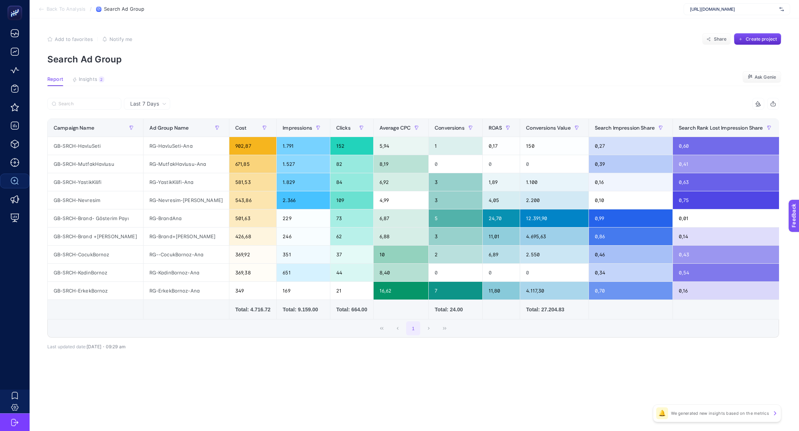
scroll to position [0, 1]
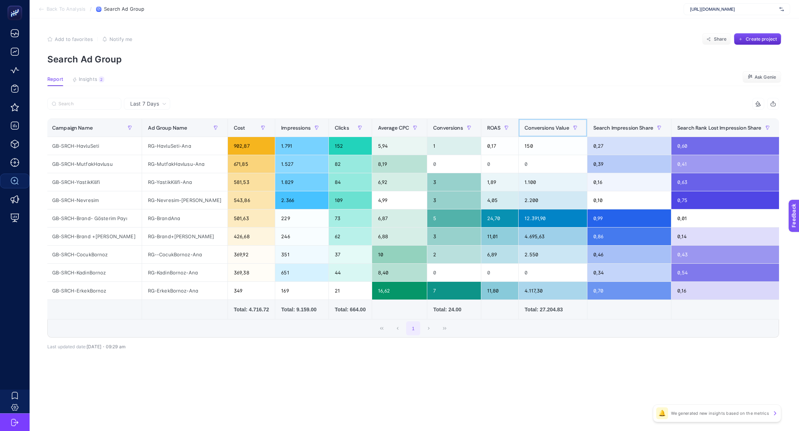
click at [539, 128] on span "Conversions Value" at bounding box center [546, 128] width 44 height 6
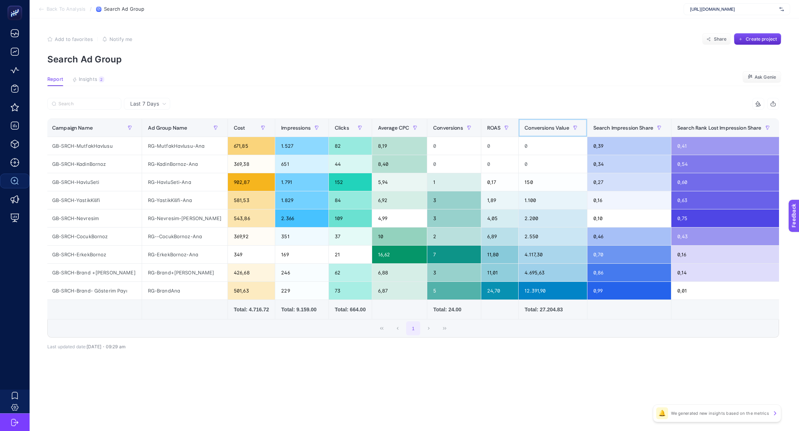
click at [539, 128] on span "Conversions Value" at bounding box center [546, 128] width 44 height 6
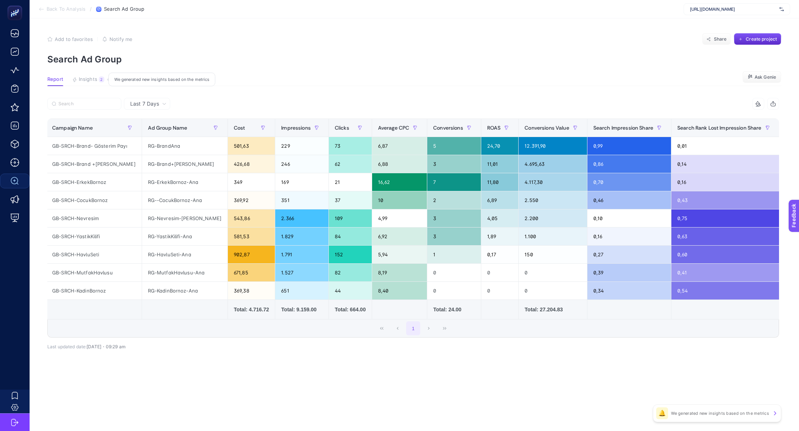
click at [95, 80] on span "Insights" at bounding box center [88, 80] width 18 height 6
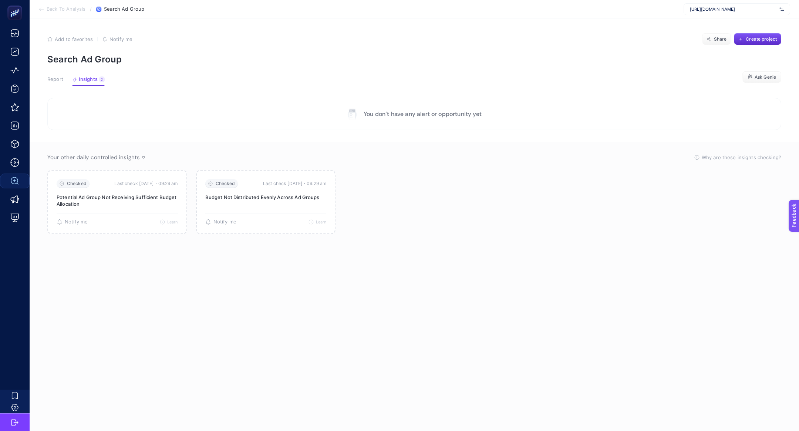
click at [53, 78] on span "Report" at bounding box center [55, 80] width 16 height 6
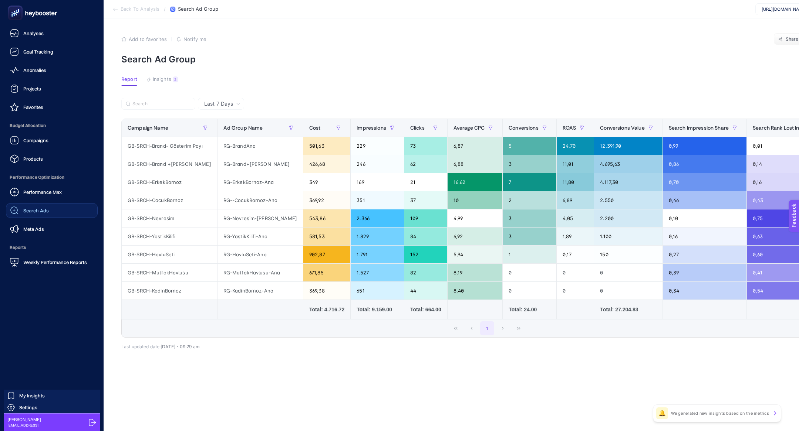
click at [53, 212] on link "Search Ads" at bounding box center [52, 210] width 92 height 15
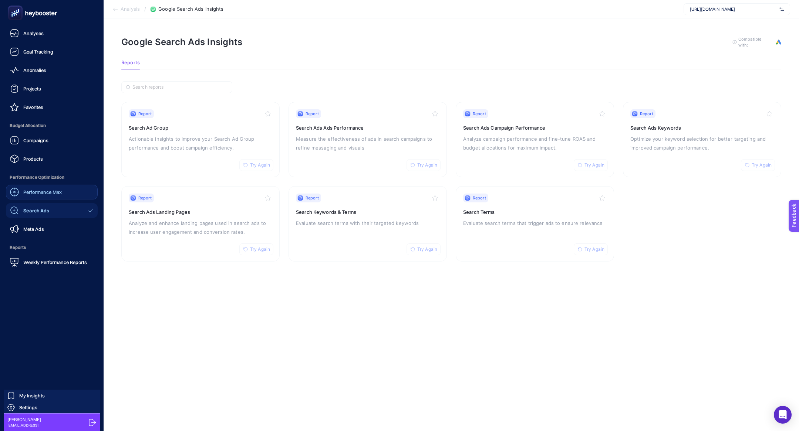
click at [55, 193] on span "Performance Max" at bounding box center [42, 192] width 38 height 6
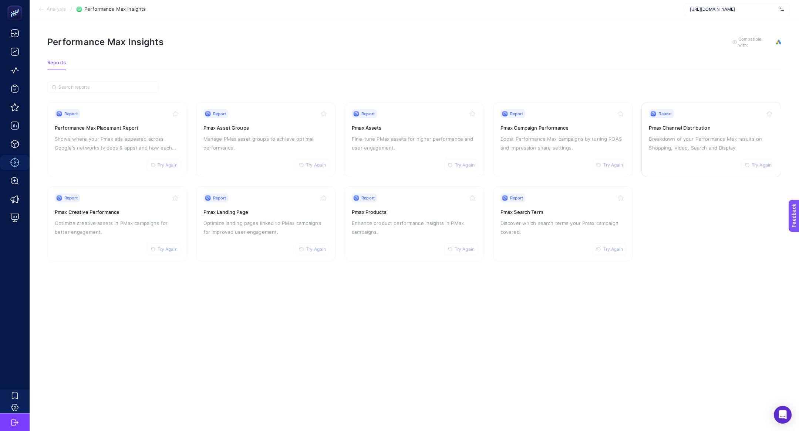
click at [679, 149] on p "Breakdown of your Performance Max results on Shopping, Video, Search and Display" at bounding box center [711, 144] width 125 height 18
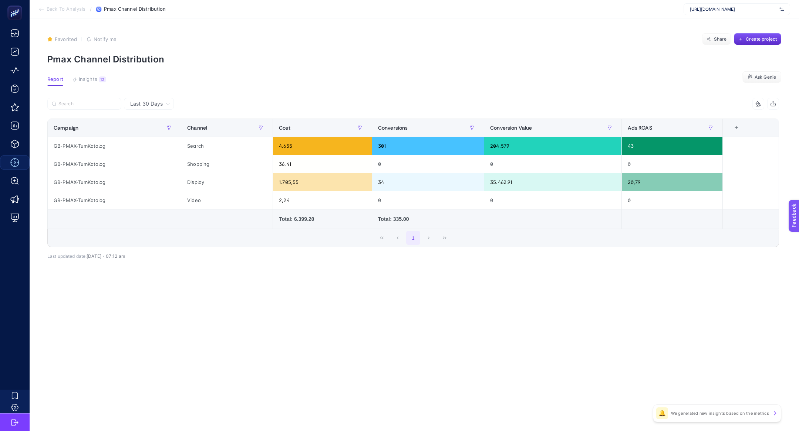
click at [153, 102] on span "Last 30 Days" at bounding box center [146, 103] width 33 height 7
click at [156, 127] on li "Last 7 Days" at bounding box center [148, 132] width 45 height 13
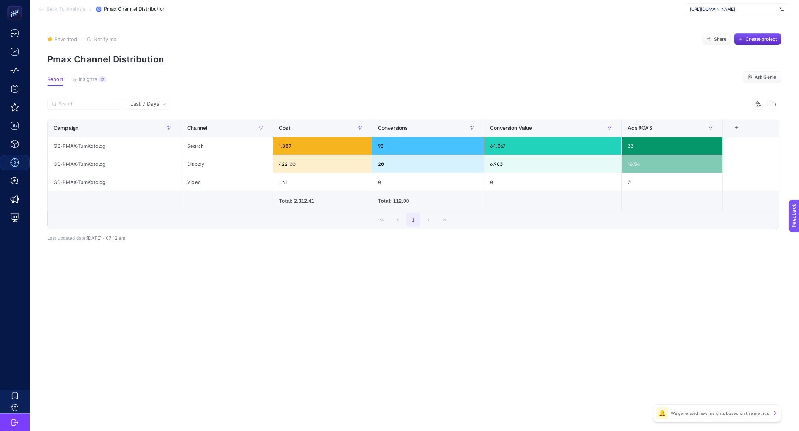
click at [149, 109] on div "Last 7 Days" at bounding box center [147, 104] width 46 height 12
click at [66, 11] on span "Back To Analysis" at bounding box center [66, 9] width 39 height 6
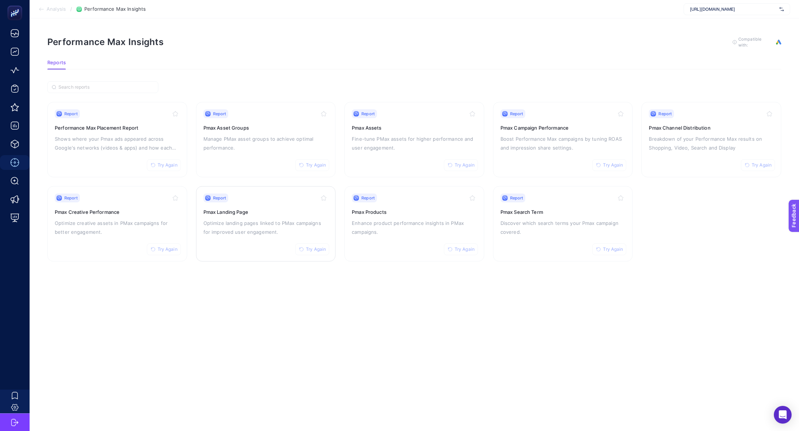
click at [251, 219] on p "Optimize landing pages linked to PMax campaigns for improved user engagement." at bounding box center [265, 228] width 125 height 18
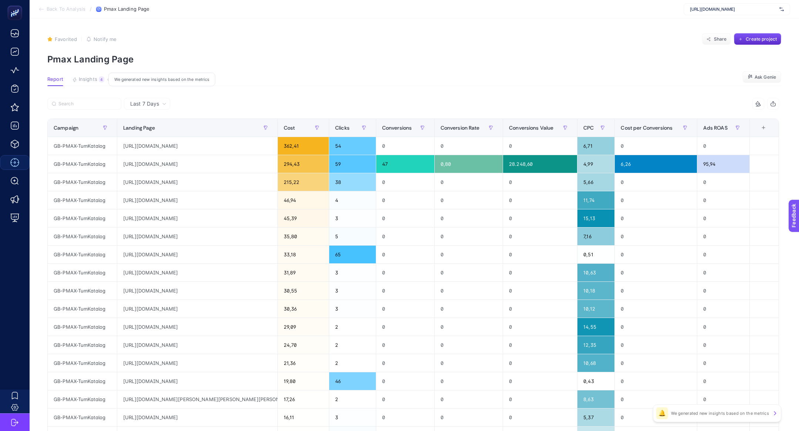
click at [88, 84] on button "Insights 4 We generated new insights based on the metrics" at bounding box center [88, 82] width 32 height 10
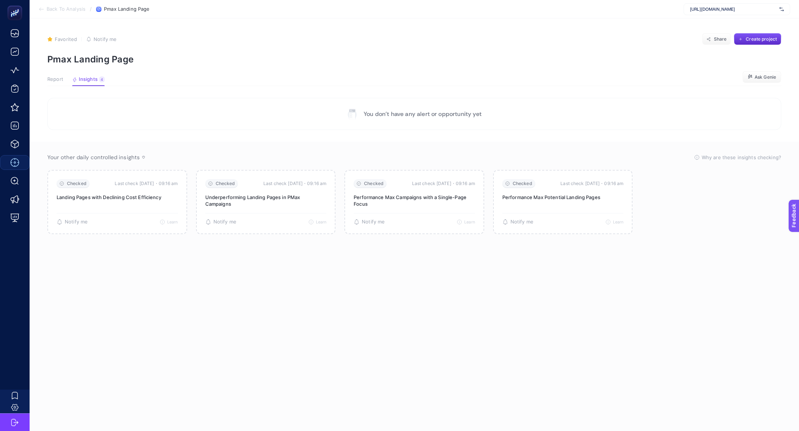
click at [55, 77] on span "Report" at bounding box center [55, 80] width 16 height 6
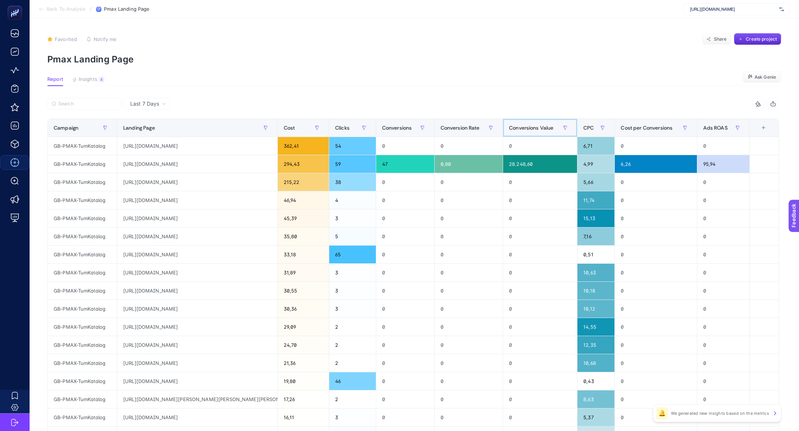
click at [528, 129] on span "Conversions Value" at bounding box center [531, 128] width 44 height 6
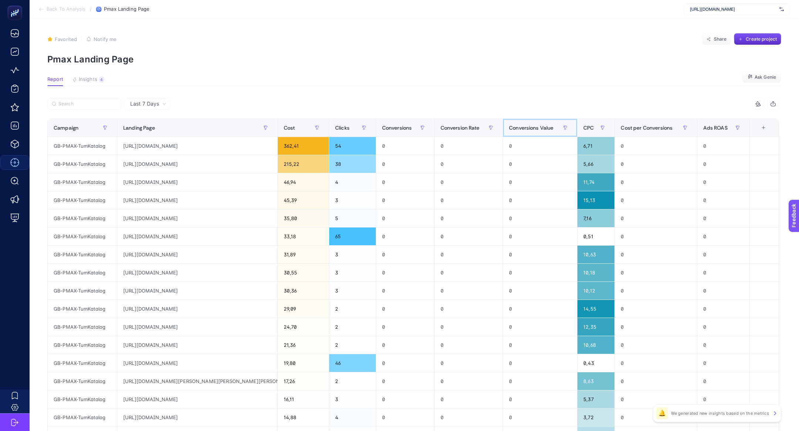
click at [528, 129] on span "Conversions Value" at bounding box center [531, 128] width 44 height 6
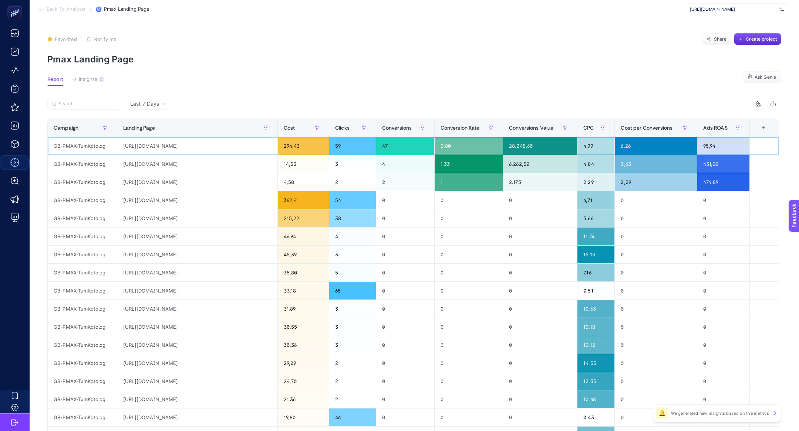
click at [236, 145] on div "https://greenblack.com.tr/banyo-bornoz?gad_source=1&gad_campaignid=22670236729" at bounding box center [197, 146] width 160 height 18
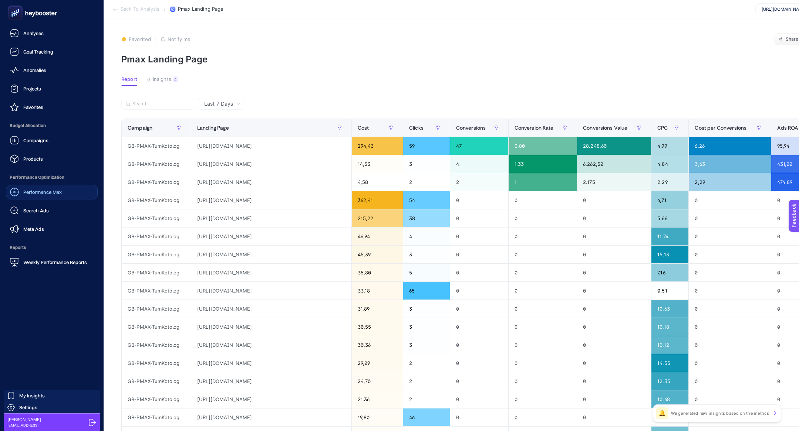
click at [58, 189] on span "Performance Max" at bounding box center [42, 192] width 38 height 6
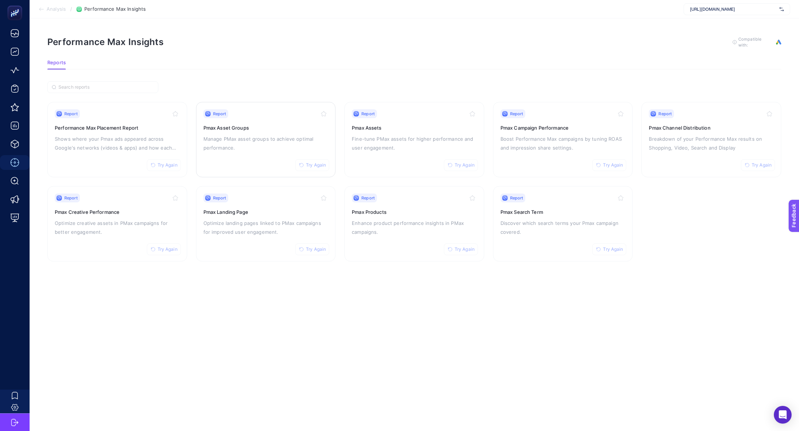
click at [282, 137] on p "Manage PMax asset groups to achieve optimal performance." at bounding box center [265, 144] width 125 height 18
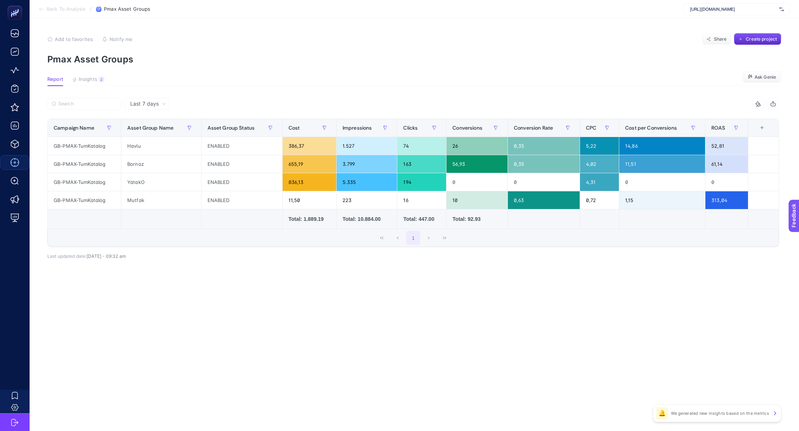
click at [766, 126] on div "+" at bounding box center [762, 128] width 14 height 6
click at [718, 164] on li "Conversions Value" at bounding box center [736, 168] width 62 height 13
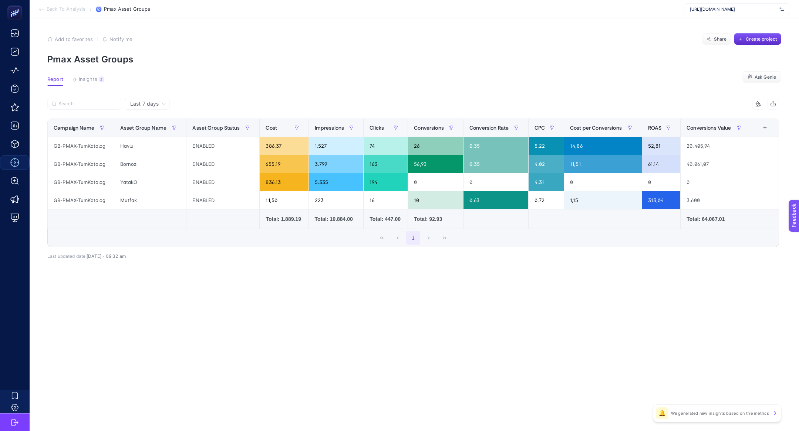
click at [759, 105] on icon at bounding box center [759, 105] width 1 height 1
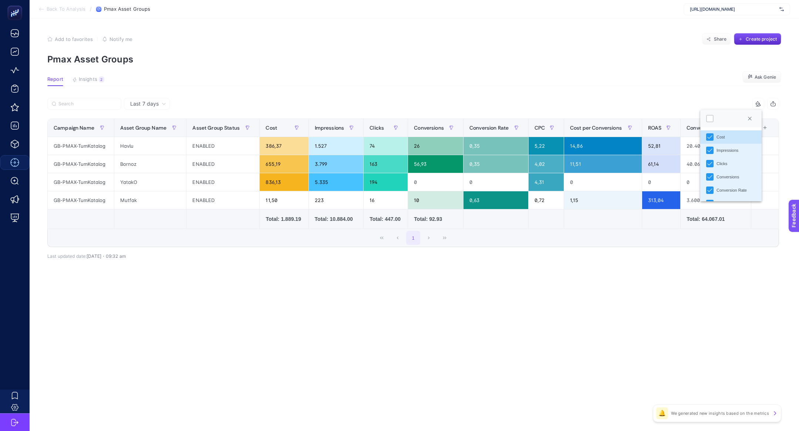
scroll to position [4, 32]
click at [708, 120] on div at bounding box center [709, 118] width 7 height 7
click at [698, 124] on div "Conversions Value" at bounding box center [715, 128] width 58 height 12
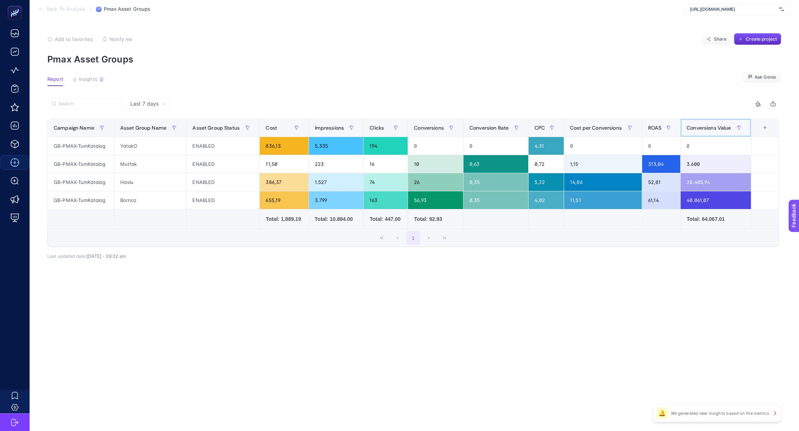
click at [698, 124] on div "Conversions Value" at bounding box center [715, 128] width 58 height 12
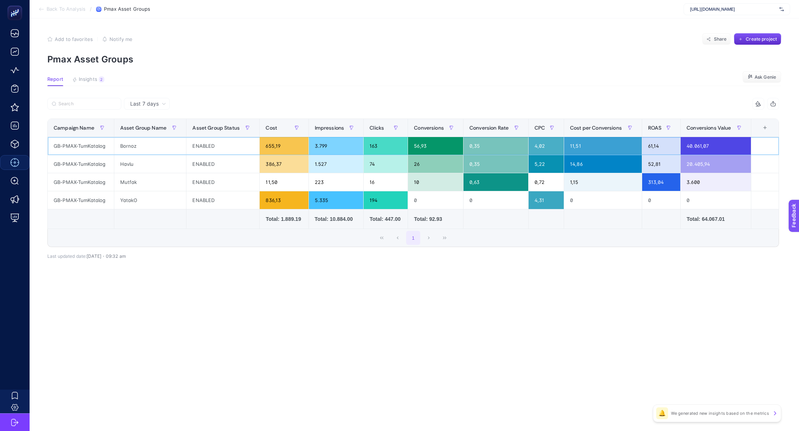
click at [277, 146] on div "655,19" at bounding box center [284, 146] width 48 height 18
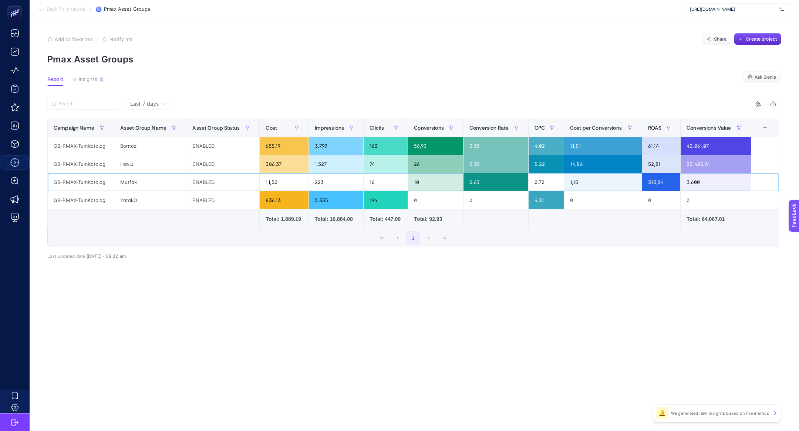
click at [297, 184] on div "11,50" at bounding box center [284, 182] width 48 height 18
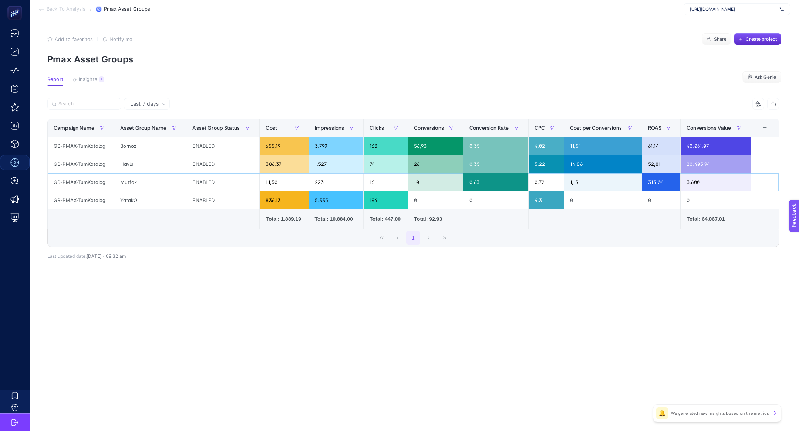
click at [297, 184] on div "11,50" at bounding box center [284, 182] width 48 height 18
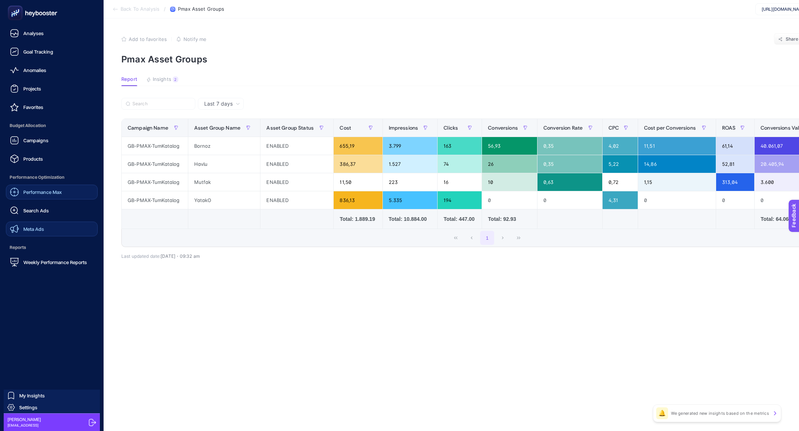
click at [39, 227] on span "Meta Ads" at bounding box center [33, 229] width 21 height 6
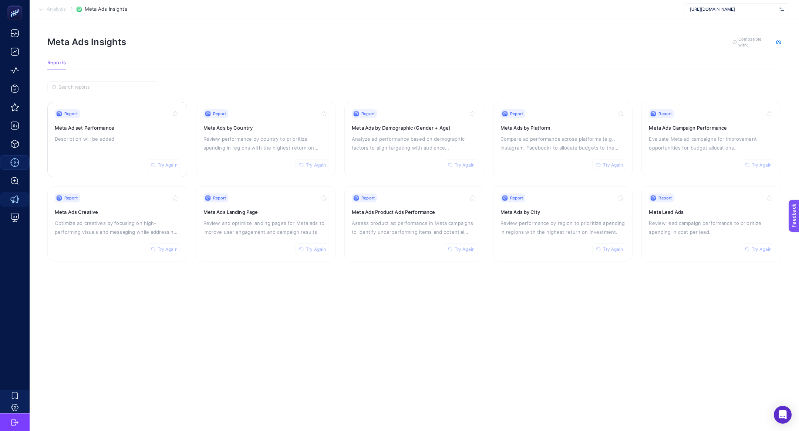
click at [89, 151] on div "Report Try Again Meta Ad set Performance Description will be added" at bounding box center [117, 139] width 125 height 61
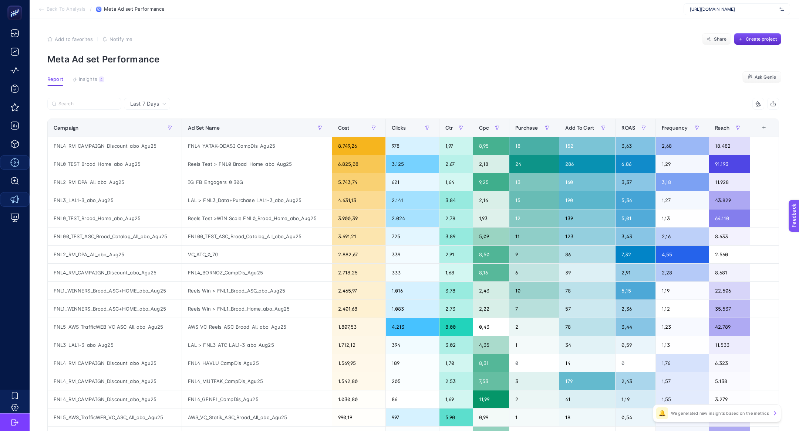
click at [765, 126] on div "+" at bounding box center [764, 128] width 14 height 6
click at [658, 94] on article "Add to favorites false Notify me Share Create project Meta Ad set Performance R…" at bounding box center [414, 307] width 769 height 578
click at [639, 114] on div "9 items selected" at bounding box center [412, 106] width 731 height 16
click at [617, 133] on th "ROAS" at bounding box center [635, 128] width 40 height 18
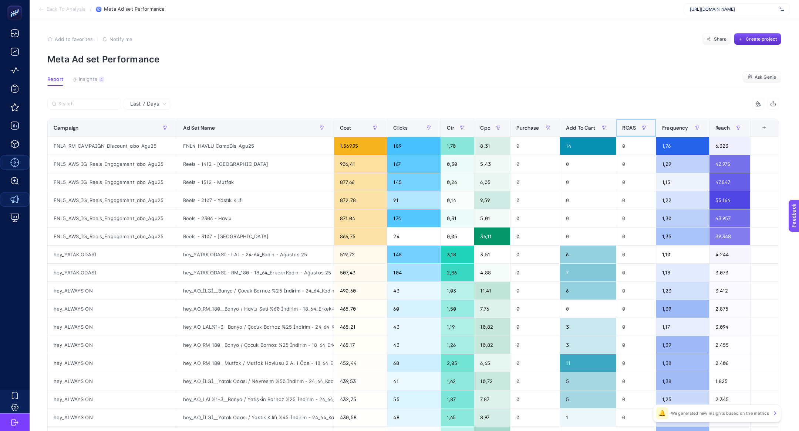
click at [637, 123] on div "ROAS" at bounding box center [636, 128] width 28 height 12
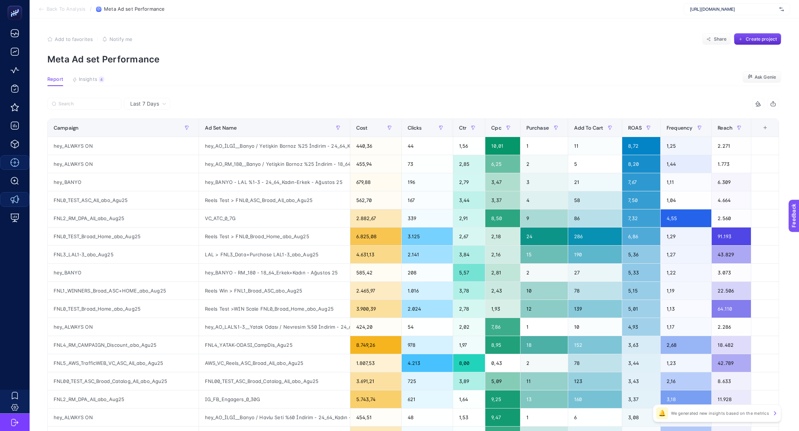
click at [58, 23] on article "Add to favorites false Notify me Share Create project Meta Ad set Performance R…" at bounding box center [414, 307] width 769 height 578
click at [74, 102] on input "Search" at bounding box center [87, 104] width 58 height 6
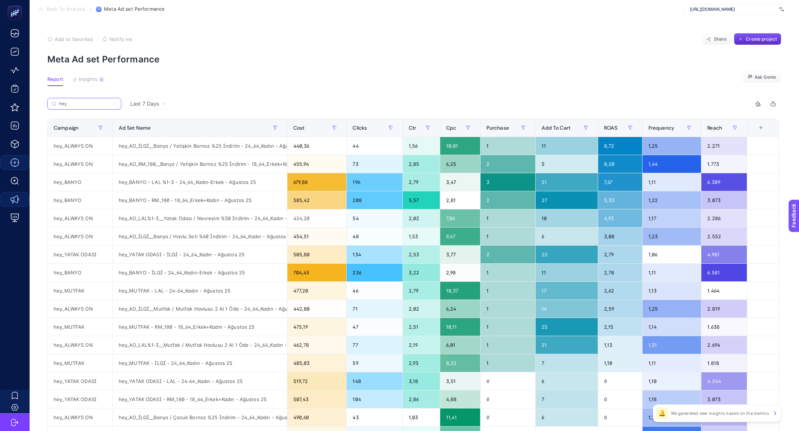
type input "hey"
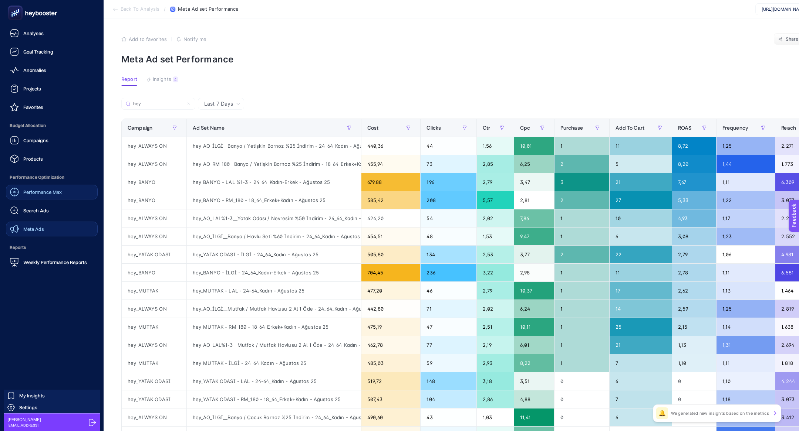
click at [36, 233] on link "Meta Ads" at bounding box center [52, 229] width 92 height 15
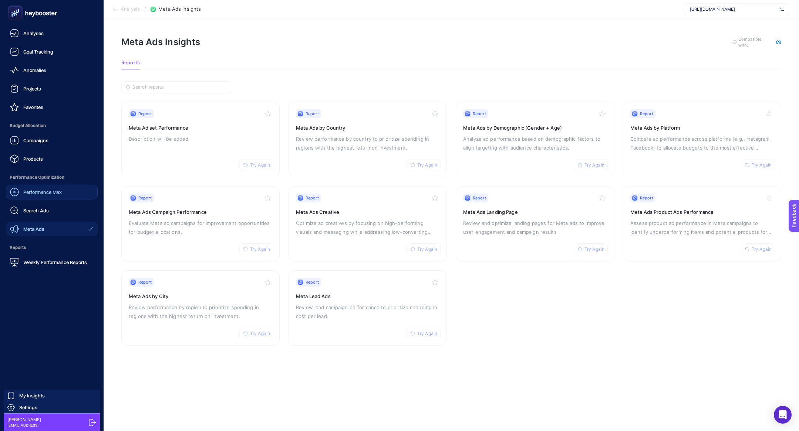
click at [33, 215] on div "Search Ads" at bounding box center [29, 210] width 39 height 9
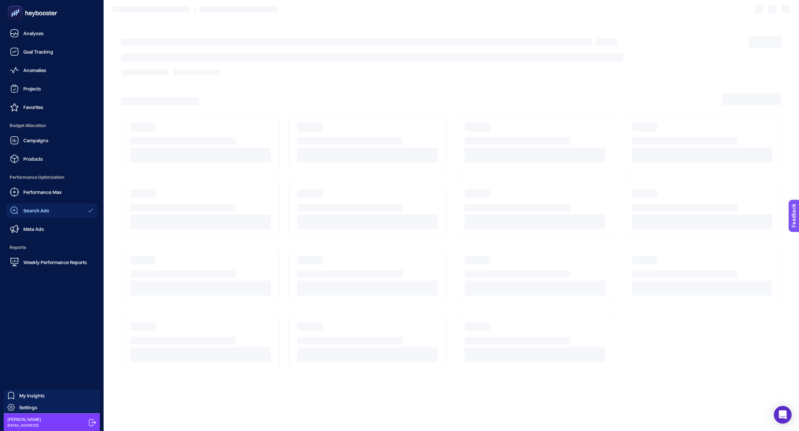
click at [38, 216] on link "Search Ads" at bounding box center [52, 210] width 92 height 15
click at [58, 135] on link "Campaigns" at bounding box center [52, 140] width 92 height 15
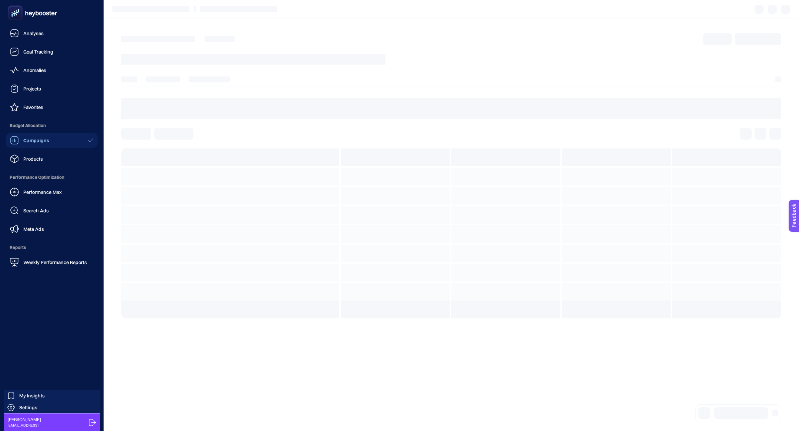
click at [57, 132] on span "Budget Allocation" at bounding box center [52, 125] width 92 height 15
click at [58, 141] on link "Campaigns" at bounding box center [52, 140] width 92 height 15
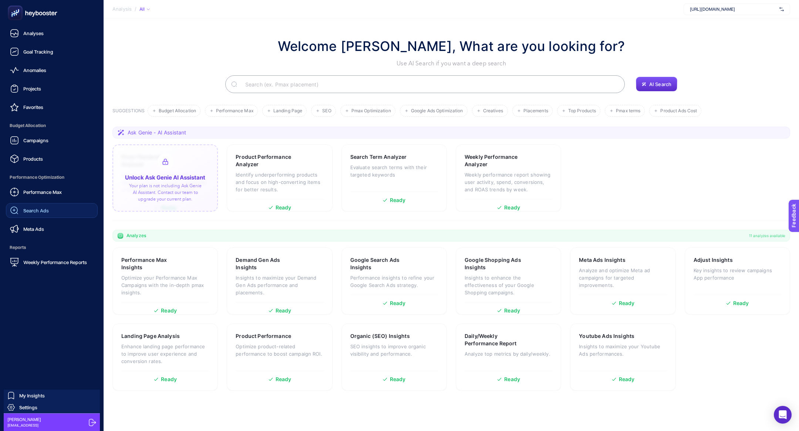
click at [21, 214] on div "Search Ads" at bounding box center [29, 210] width 39 height 9
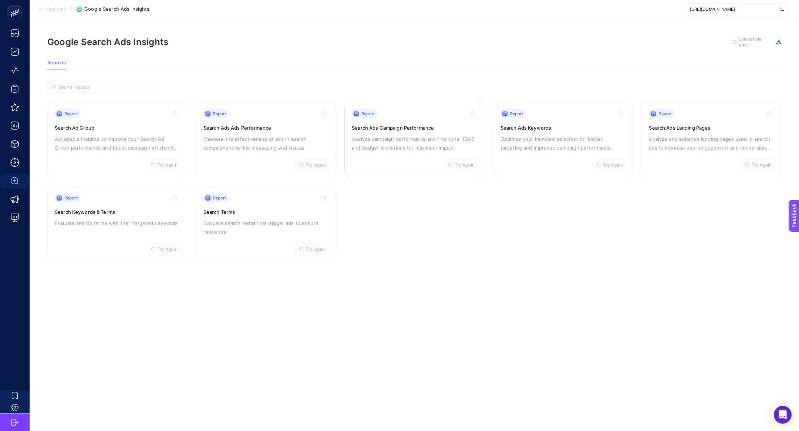
click at [441, 144] on p "Analyze campaign performance and fine-tune ROAS and budget allocations for maxi…" at bounding box center [414, 144] width 125 height 18
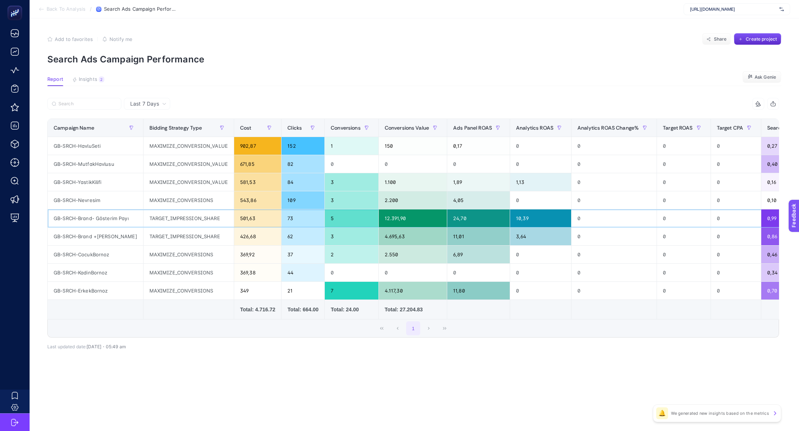
click at [237, 216] on div "501,63" at bounding box center [257, 219] width 47 height 18
click at [83, 242] on div "GB-SRCH-Brand +Jenerik Gösterim" at bounding box center [95, 237] width 95 height 18
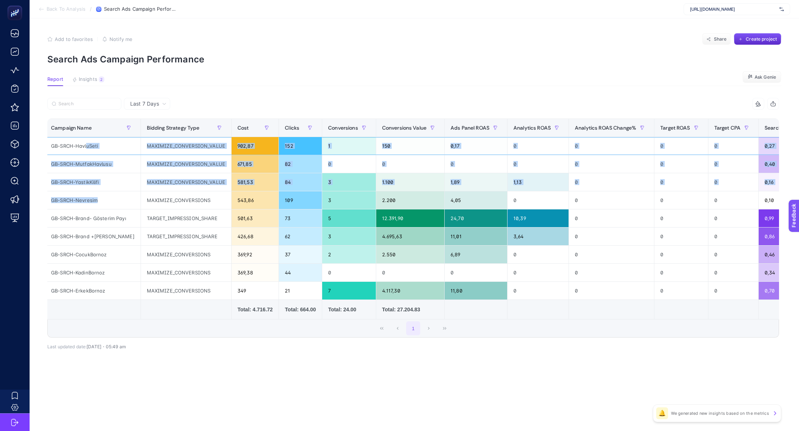
drag, startPoint x: 87, startPoint y: 145, endPoint x: 97, endPoint y: 197, distance: 52.8
click at [97, 197] on tbody "GB-SRCH-HavluSeti MAXIMIZE_CONVERSION_VALUE 902,87 152 1 150 0,17 0 0 0 0 0,27 …" at bounding box center [622, 218] width 1154 height 163
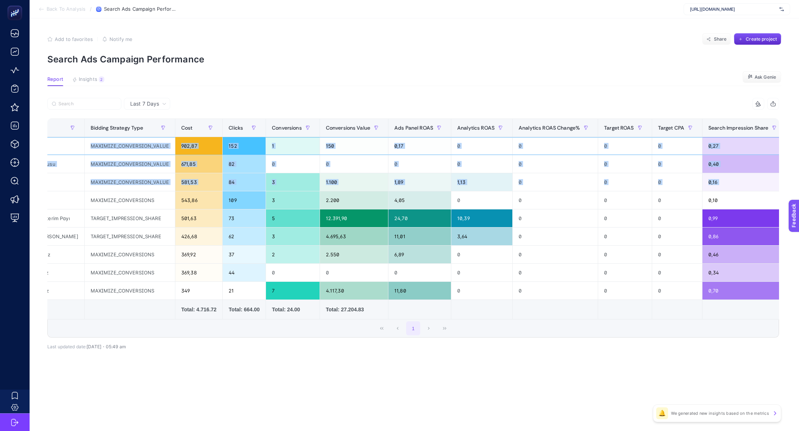
scroll to position [0, 0]
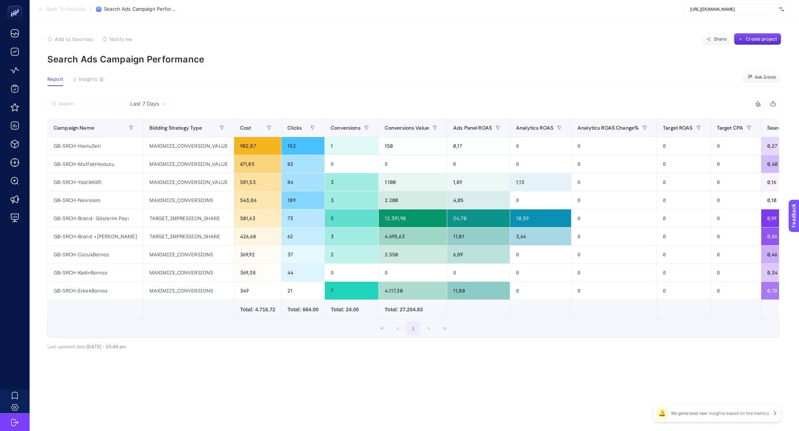
click at [276, 92] on article "Add to favorites false Notify me Share Create project Search Ads Campaign Perfo…" at bounding box center [414, 224] width 769 height 413
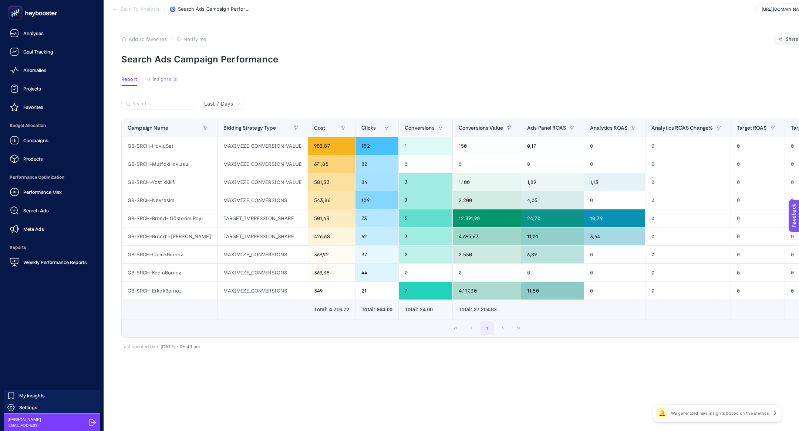
click at [16, 8] on rect at bounding box center [15, 13] width 12 height 12
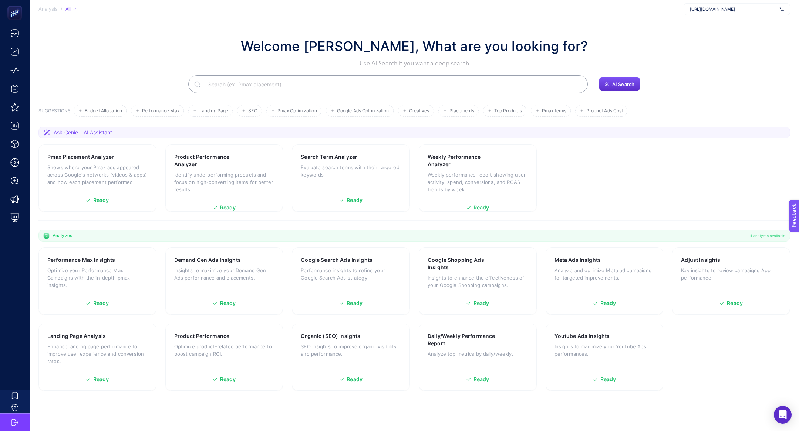
click at [298, 87] on input "Search" at bounding box center [391, 84] width 379 height 21
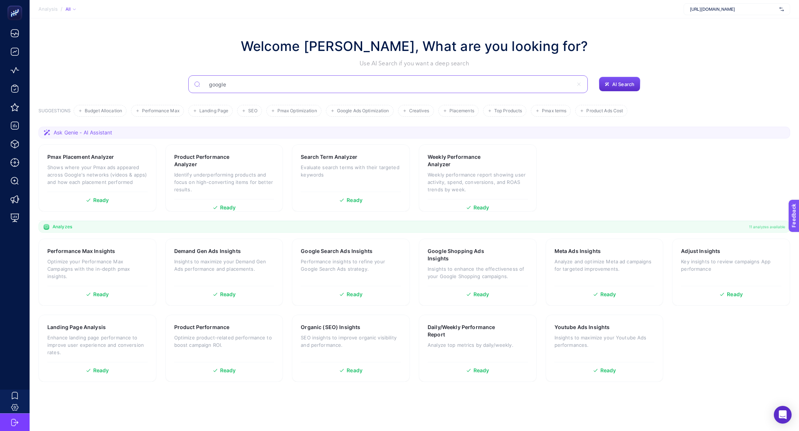
type input "google"
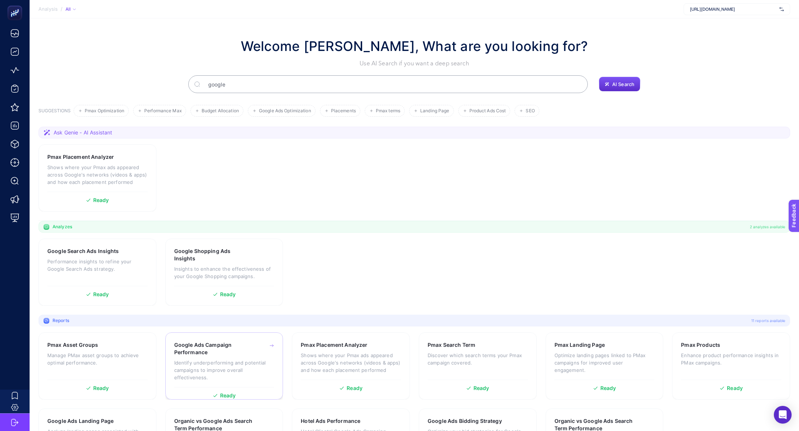
click at [186, 345] on h3 "Google Ads Campaign Performance" at bounding box center [212, 349] width 77 height 15
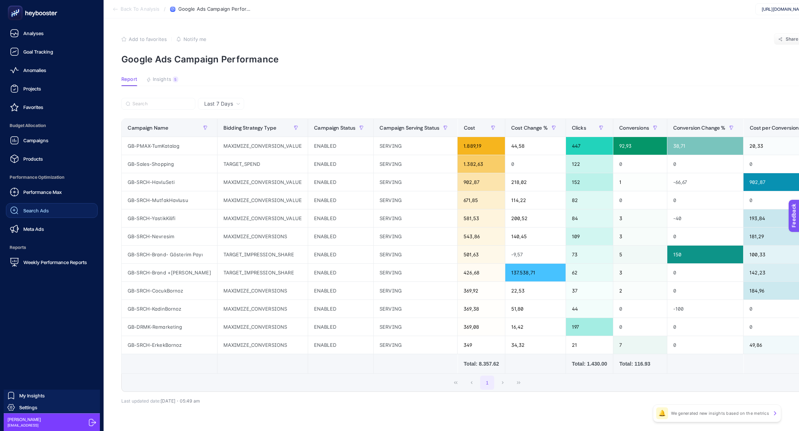
click at [24, 211] on span "Search Ads" at bounding box center [36, 211] width 26 height 6
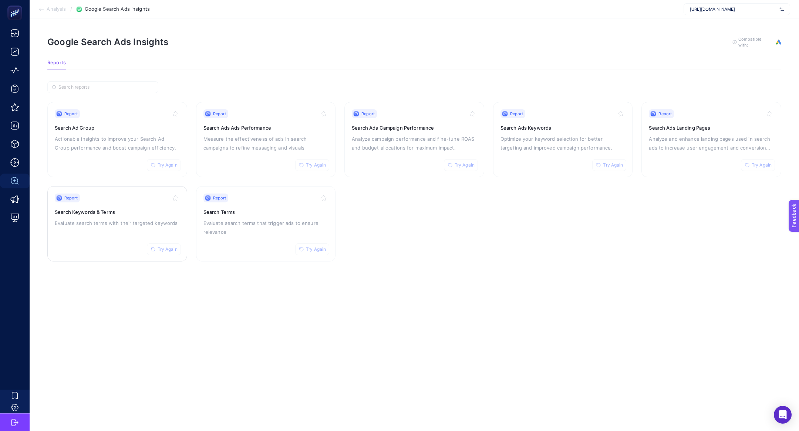
click at [151, 224] on p "Evaluate search terms with their targeted keywords" at bounding box center [117, 223] width 125 height 9
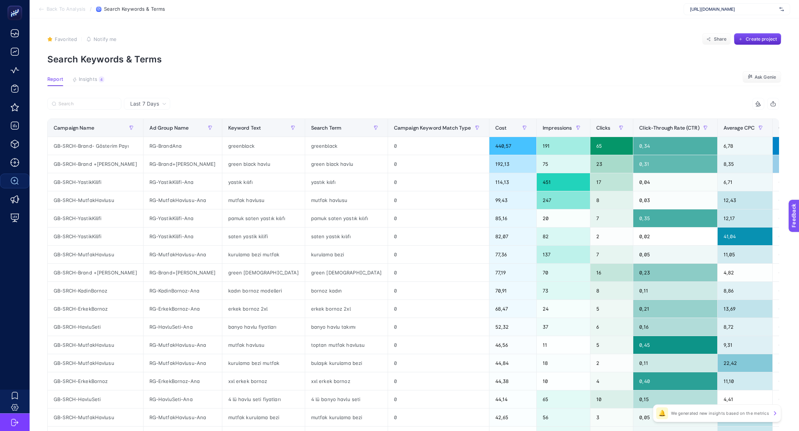
click at [138, 109] on div "Last 7 Days" at bounding box center [147, 104] width 46 height 12
click at [155, 133] on li "Last 30 Days" at bounding box center [147, 132] width 42 height 13
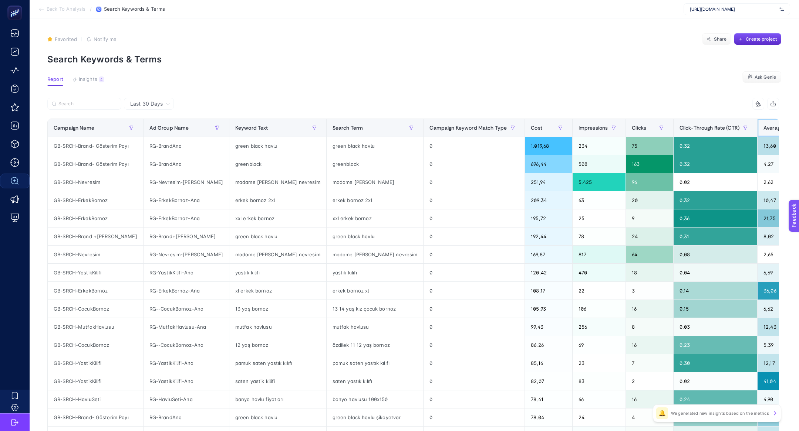
click at [757, 120] on th "Average CPC" at bounding box center [784, 128] width 55 height 18
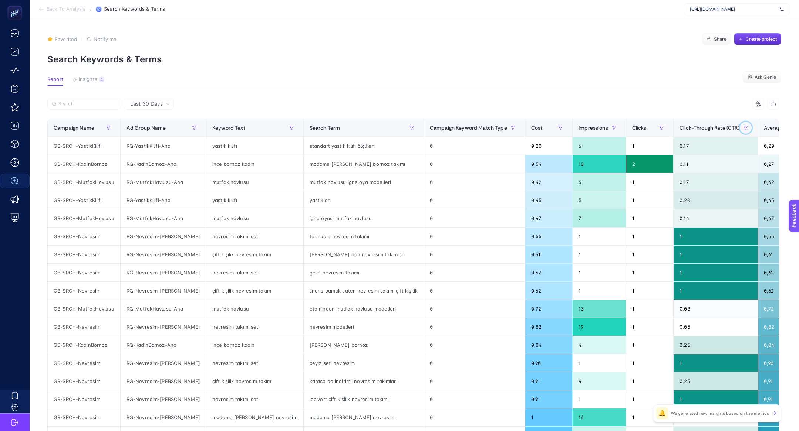
drag, startPoint x: 704, startPoint y: 130, endPoint x: 722, endPoint y: 155, distance: 30.8
click at [722, 156] on table "Campaign Name Ad Group Name Keyword Text Search Term Campaign Keyword Match Typ…" at bounding box center [559, 319] width 1025 height 400
click at [764, 128] on span "Average CPC" at bounding box center [779, 128] width 31 height 6
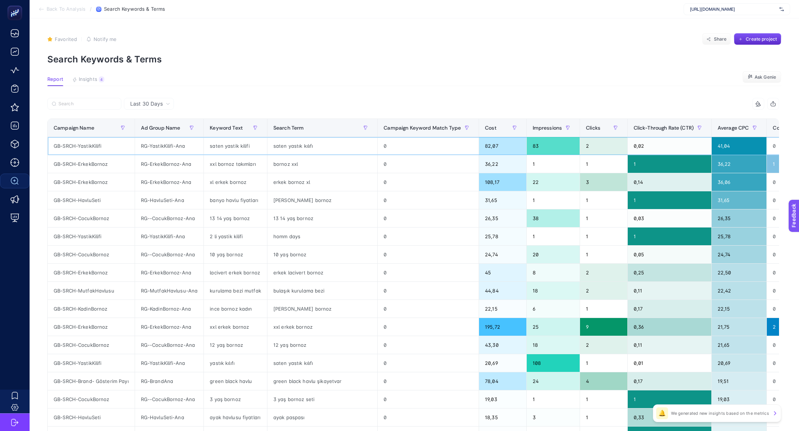
click at [287, 146] on div "saten yastık kılıfı" at bounding box center [322, 146] width 110 height 18
click at [287, 145] on div "saten yastık kılıfı" at bounding box center [322, 146] width 110 height 18
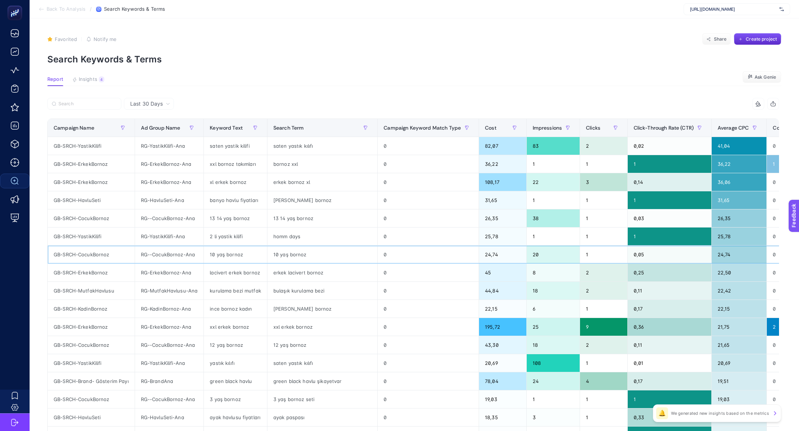
click at [300, 258] on div "10 yaş bornoz" at bounding box center [322, 255] width 110 height 18
click at [240, 222] on div "13 14 yaş bornoz" at bounding box center [235, 219] width 63 height 18
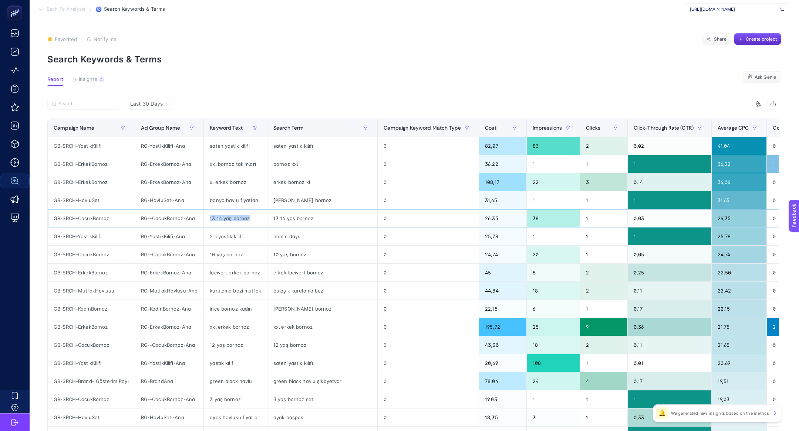
click at [240, 222] on div "13 14 yaş bornoz" at bounding box center [235, 219] width 63 height 18
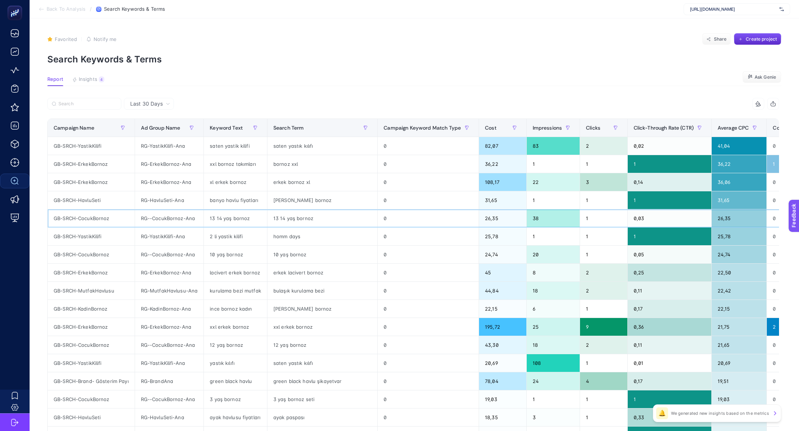
click at [240, 222] on div "13 14 yaş bornoz" at bounding box center [235, 219] width 63 height 18
click at [230, 143] on div "saten yastik kilifi" at bounding box center [235, 146] width 63 height 18
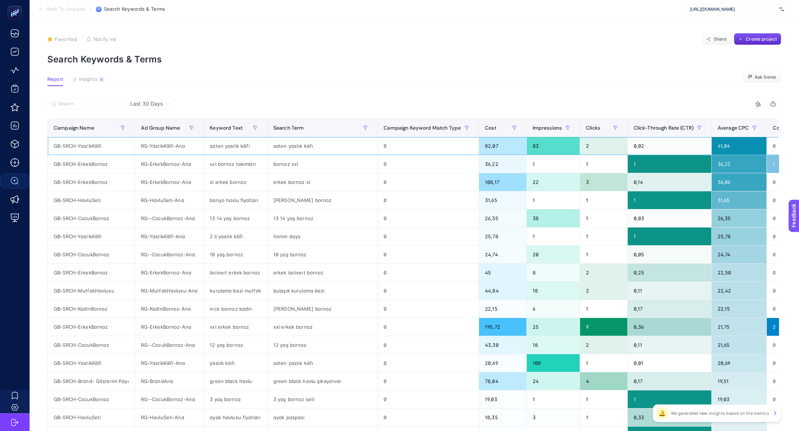
click at [230, 143] on div "saten yastik kilifi" at bounding box center [235, 146] width 63 height 18
click at [213, 199] on div "banyo havlu fiyatları" at bounding box center [235, 201] width 63 height 18
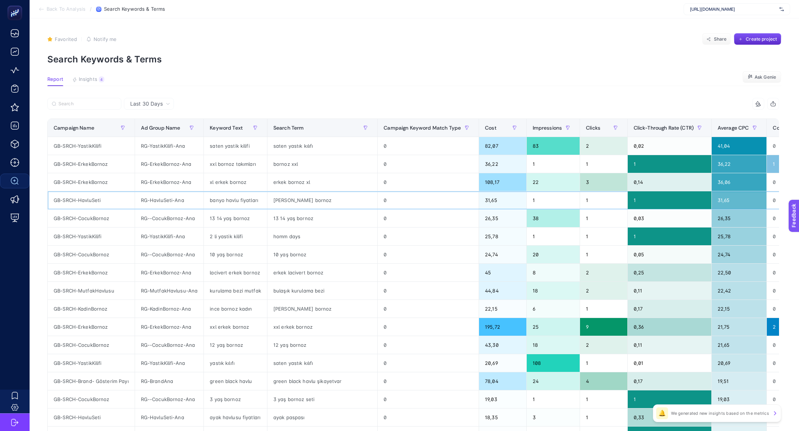
click at [213, 199] on div "banyo havlu fiyatları" at bounding box center [235, 201] width 63 height 18
click at [326, 208] on div "belinda havlu bornoz" at bounding box center [322, 201] width 110 height 18
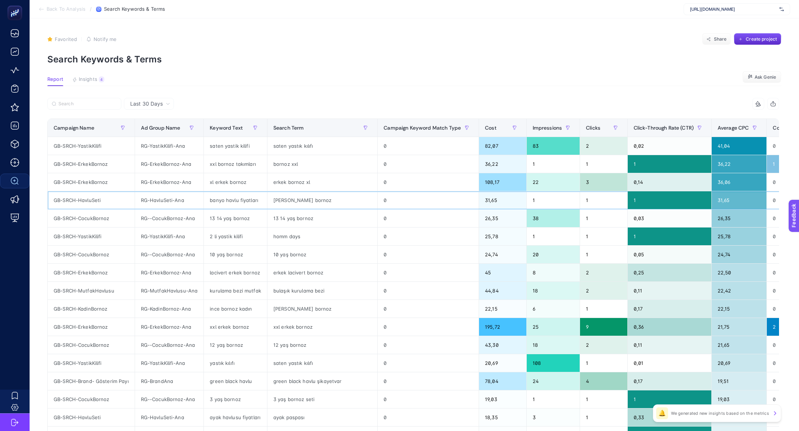
click at [326, 208] on div "belinda havlu bornoz" at bounding box center [322, 201] width 110 height 18
drag, startPoint x: 230, startPoint y: 237, endPoint x: 257, endPoint y: 240, distance: 27.8
click at [257, 240] on div "2 li yastik kilifi" at bounding box center [235, 237] width 63 height 18
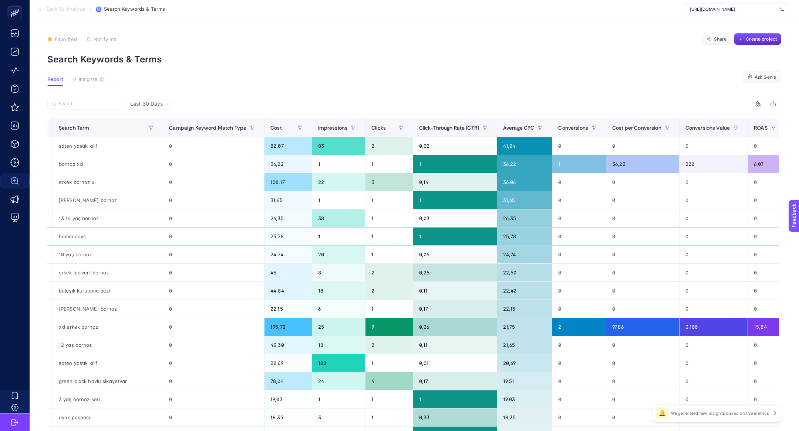
scroll to position [0, 247]
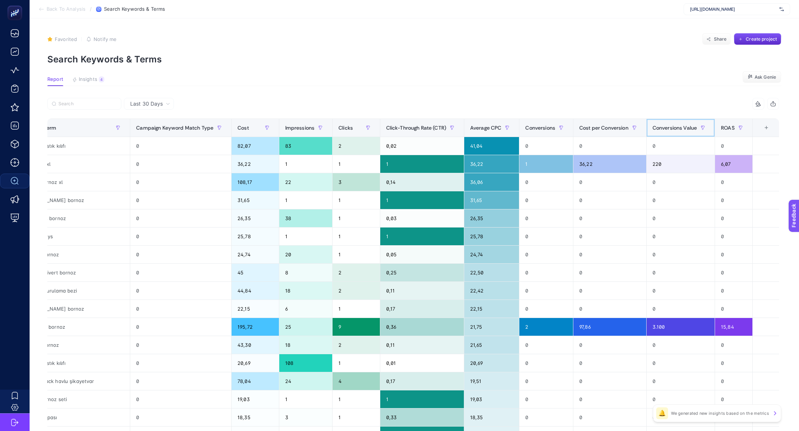
click at [676, 123] on div "Conversions Value" at bounding box center [680, 128] width 56 height 12
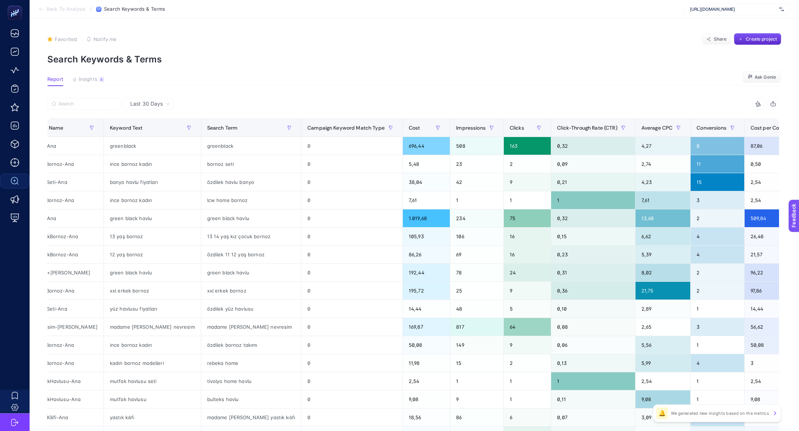
scroll to position [0, 124]
click at [202, 146] on div "greenblack" at bounding box center [252, 146] width 100 height 18
drag, startPoint x: 168, startPoint y: 194, endPoint x: 175, endPoint y: 194, distance: 6.3
click at [202, 194] on div "lcw home bornoz" at bounding box center [252, 201] width 100 height 18
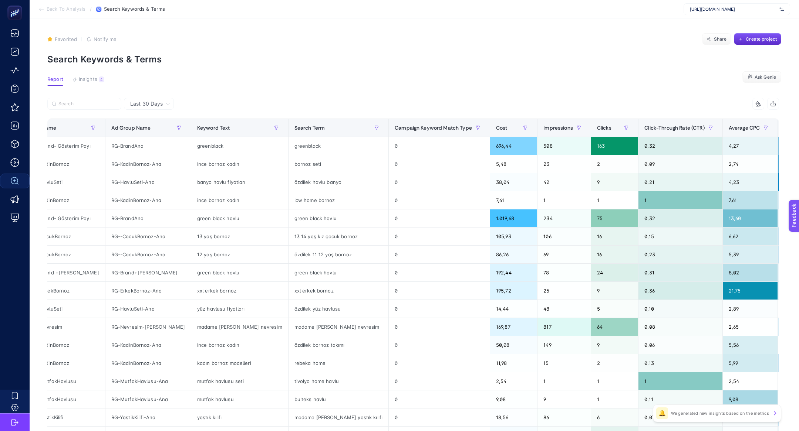
click at [149, 106] on span "Last 30 Days" at bounding box center [146, 103] width 33 height 7
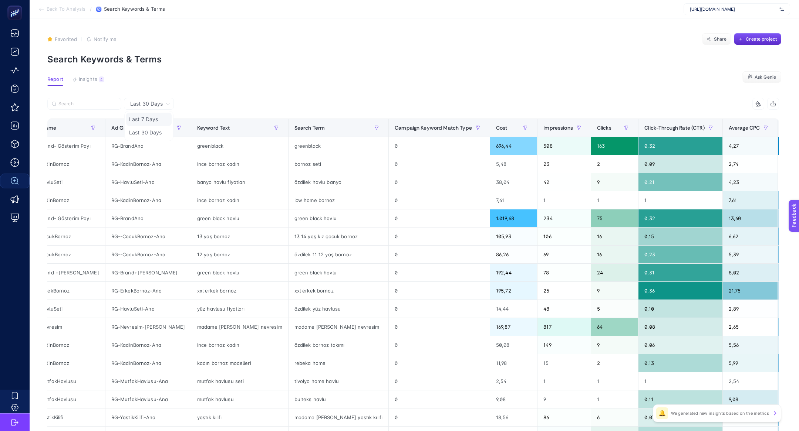
click at [150, 123] on li "Last 7 Days" at bounding box center [148, 119] width 45 height 13
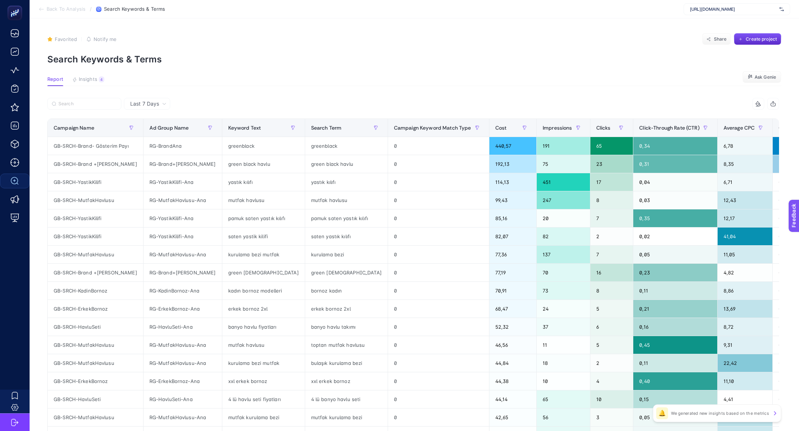
scroll to position [0, 0]
click at [82, 106] on label at bounding box center [84, 104] width 74 height 12
click at [82, 106] on input "Search" at bounding box center [87, 104] width 58 height 6
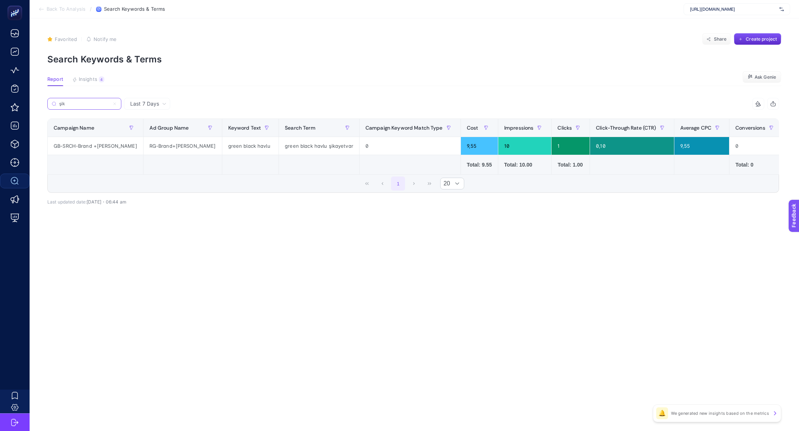
scroll to position [0, 0]
type input "şika"
click at [244, 150] on div "green black havlu" at bounding box center [250, 146] width 57 height 18
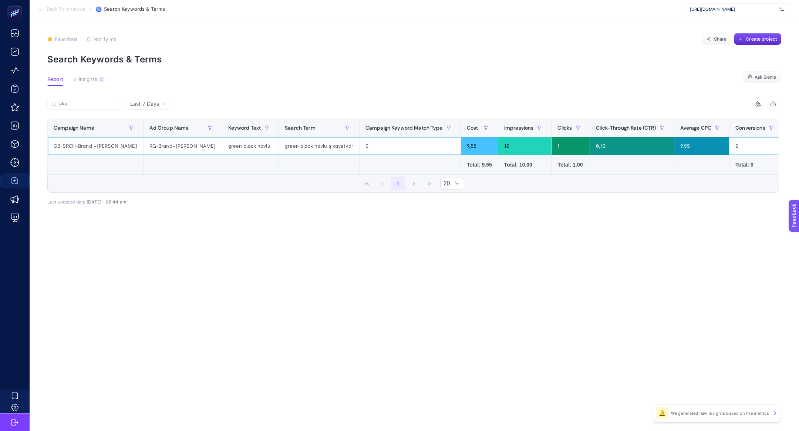
click at [244, 150] on div "green black havlu" at bounding box center [250, 146] width 57 height 18
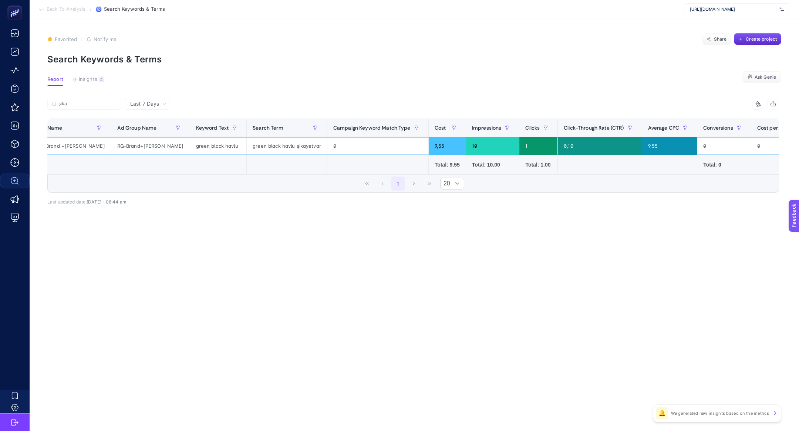
scroll to position [0, 52]
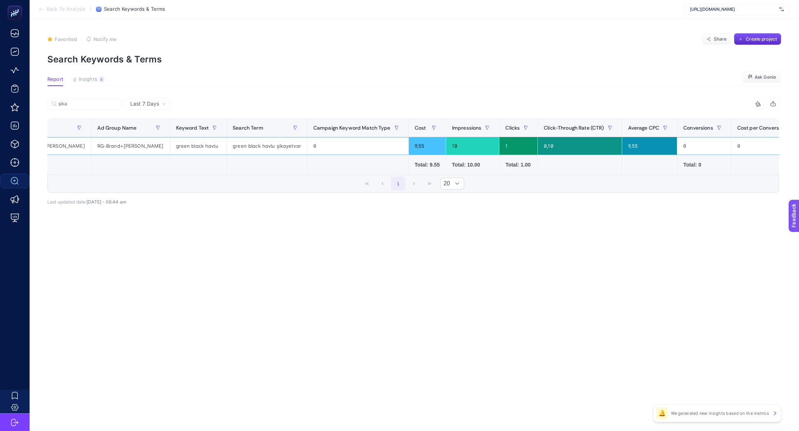
click at [276, 145] on div "green black havlu şikayetvar" at bounding box center [267, 146] width 80 height 18
drag, startPoint x: 277, startPoint y: 147, endPoint x: 287, endPoint y: 149, distance: 9.8
click at [287, 149] on div "green black havlu şikayetvar" at bounding box center [267, 146] width 80 height 18
click at [275, 146] on div "green black havlu şikayetvar" at bounding box center [267, 146] width 80 height 18
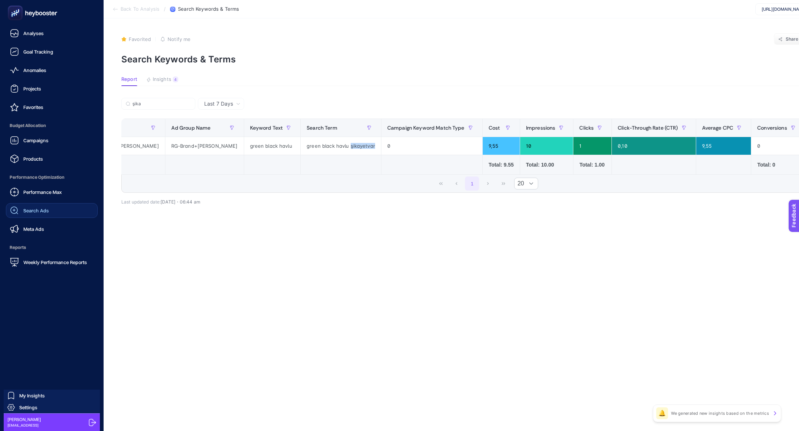
click at [55, 216] on link "Search Ads" at bounding box center [52, 210] width 92 height 15
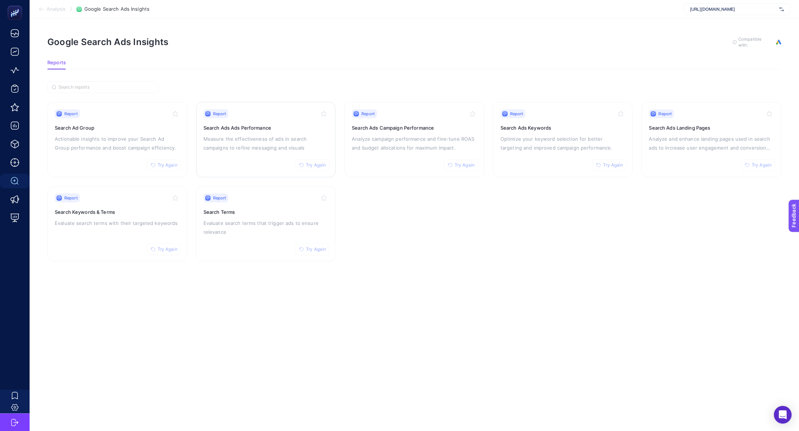
click at [290, 135] on p "Measure the effectiveness of ads in search campaigns to refine messaging and vi…" at bounding box center [265, 144] width 125 height 18
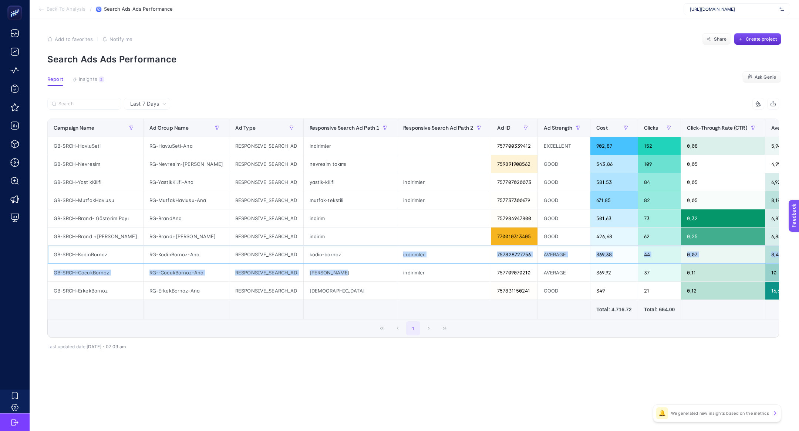
drag, startPoint x: 305, startPoint y: 259, endPoint x: 343, endPoint y: 273, distance: 40.8
click at [345, 275] on tbody "GB-SRCH-HavluSeti RG-HavluSeti-Ana RESPONSIVE_SEARCH_AD indirimler 757700339412…" at bounding box center [564, 218] width 1033 height 163
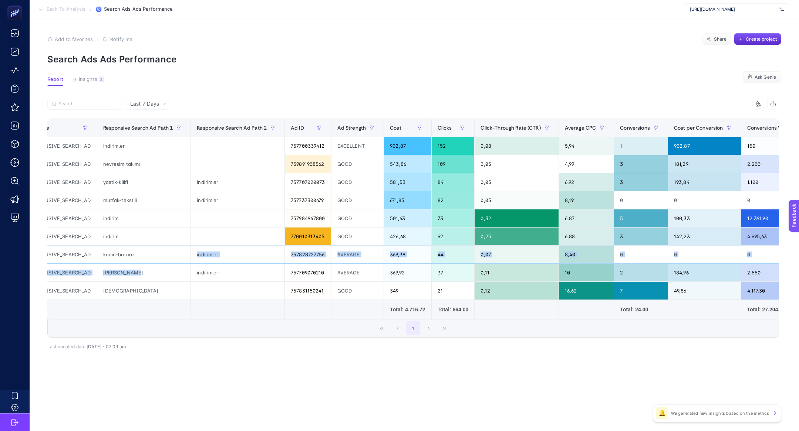
scroll to position [0, 204]
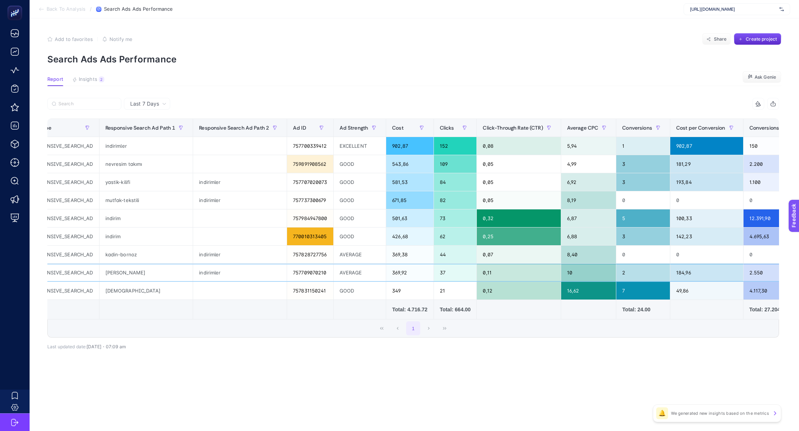
click at [221, 275] on div "indirimler" at bounding box center [240, 273] width 94 height 18
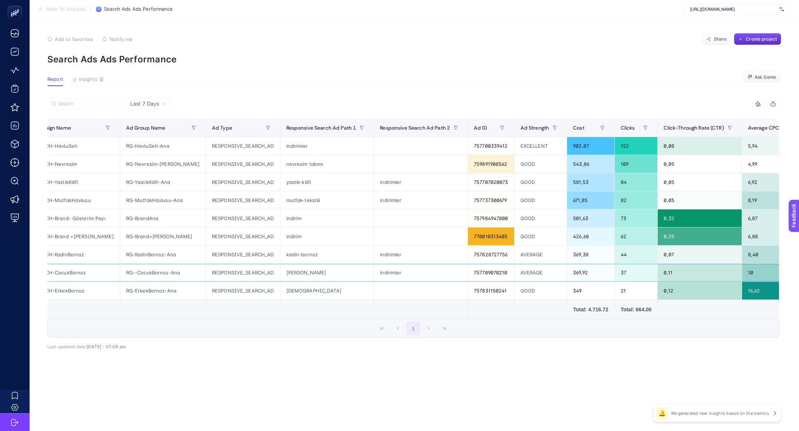
scroll to position [0, 0]
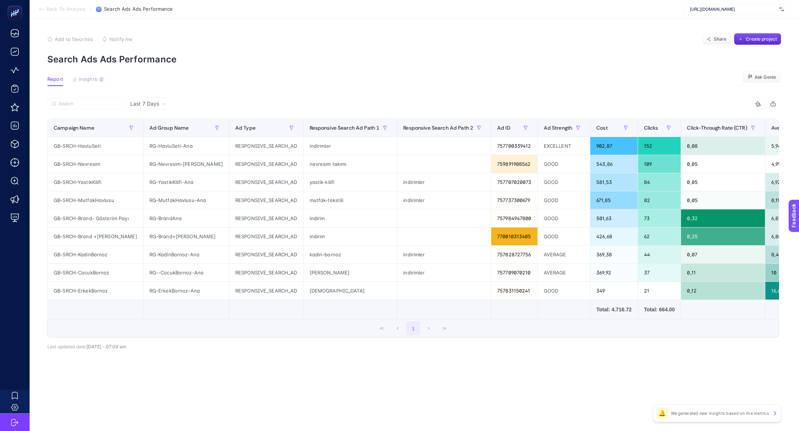
click at [98, 76] on article "Add to favorites false Notify me Share Create project Search Ads Ads Performanc…" at bounding box center [414, 224] width 769 height 413
click at [98, 82] on button "Insights 2 We generated new insights based on the metrics" at bounding box center [88, 82] width 32 height 10
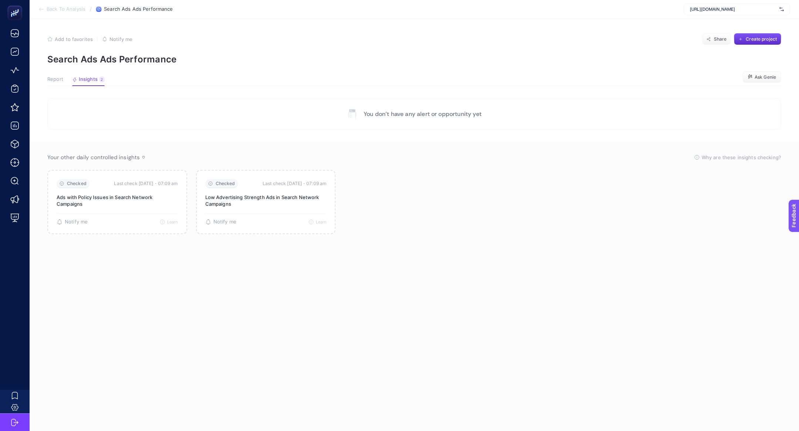
click at [47, 81] on span "Report" at bounding box center [55, 80] width 16 height 6
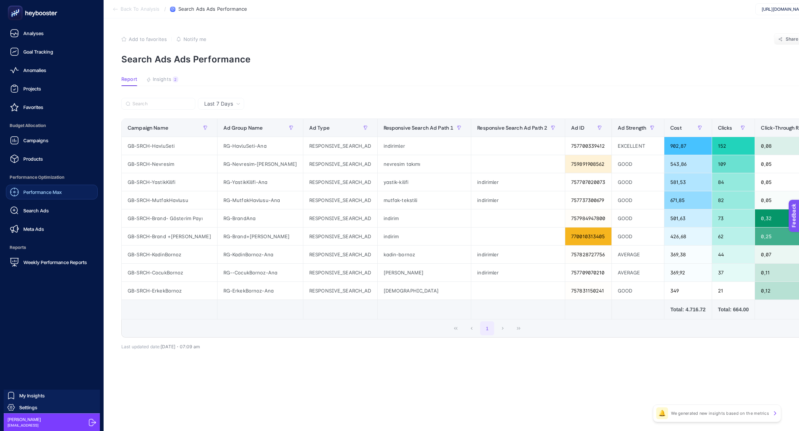
click at [48, 191] on span "Performance Max" at bounding box center [42, 192] width 38 height 6
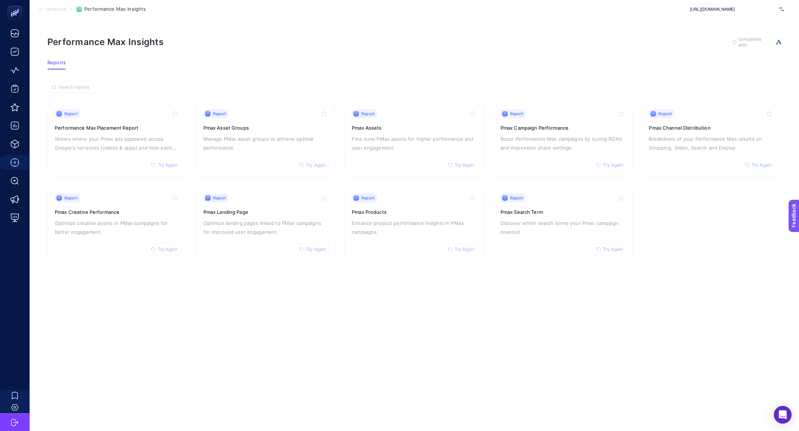
click at [272, 91] on section "Report Try Again Performance Max Placement Report Shows where your Pmax ads app…" at bounding box center [414, 171] width 734 height 180
click at [226, 250] on div "Report Try Again Pmax Landing Page Optimize landing pages linked to PMax campai…" at bounding box center [265, 224] width 125 height 61
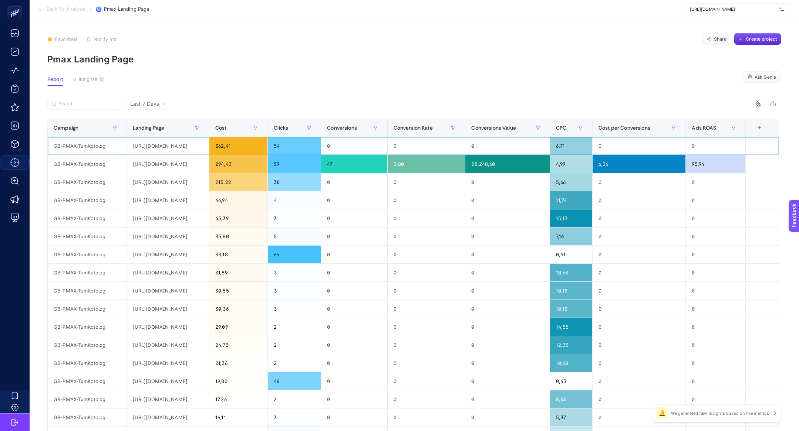
click at [539, 139] on div "0" at bounding box center [507, 146] width 84 height 18
click at [539, 133] on th "Conversions Value" at bounding box center [507, 128] width 84 height 18
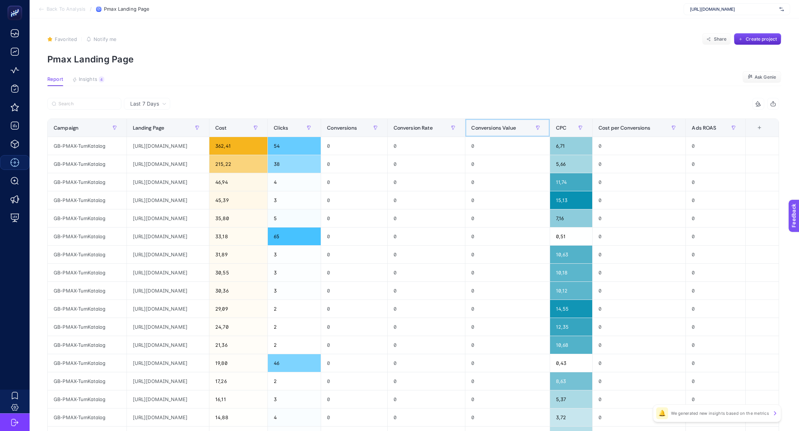
click at [539, 133] on th "Conversions Value" at bounding box center [507, 128] width 84 height 18
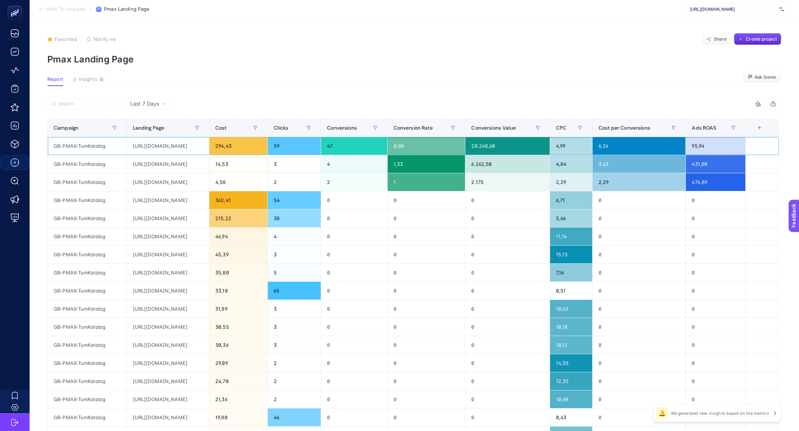
click at [209, 145] on div "https://greenblack.com.tr/banyo-bornoz?gad_source=1&gad_campaignid=22670236729" at bounding box center [168, 146] width 82 height 18
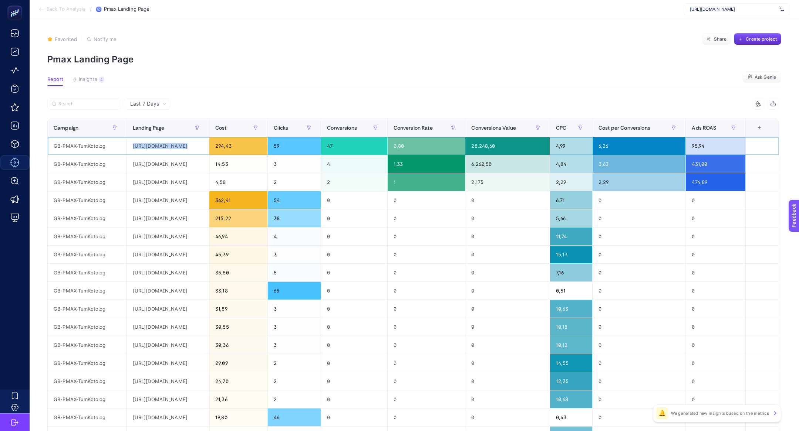
click at [209, 145] on div "https://greenblack.com.tr/banyo-bornoz?gad_source=1&gad_campaignid=22670236729" at bounding box center [168, 146] width 82 height 18
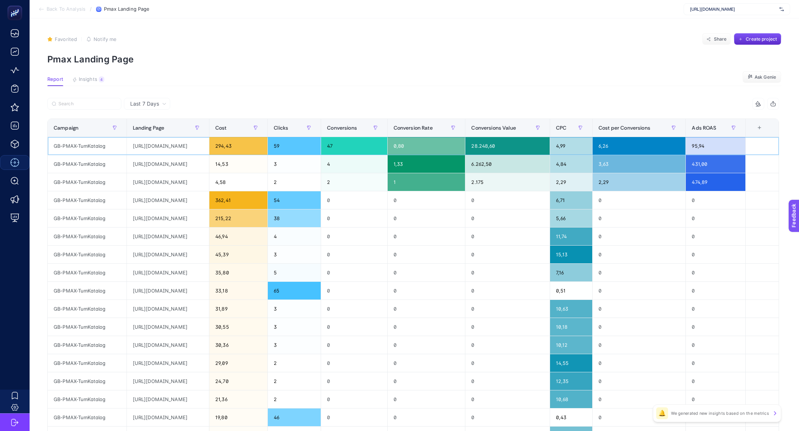
click at [209, 145] on div "https://greenblack.com.tr/banyo-bornoz?gad_source=1&gad_campaignid=22670236729" at bounding box center [168, 146] width 82 height 18
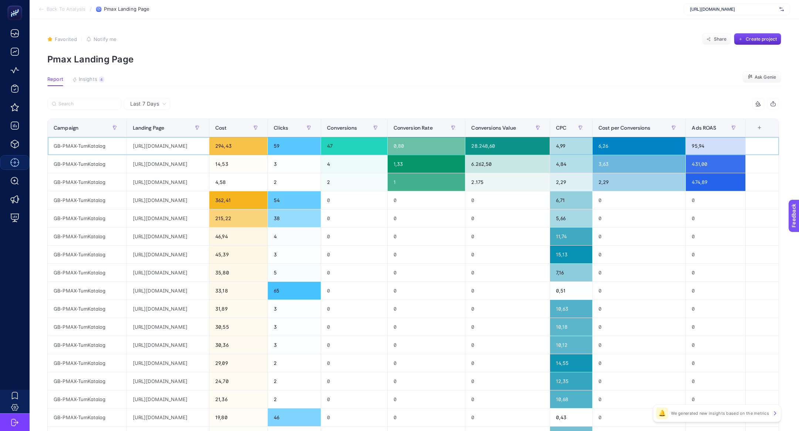
click at [209, 145] on div "https://greenblack.com.tr/banyo-bornoz?gad_source=1&gad_campaignid=22670236729" at bounding box center [168, 146] width 82 height 18
click at [201, 166] on div "https://greenblack.com.tr/banyo-bornoz?gad_source=1&gad_campaignid=22670236729&…" at bounding box center [168, 164] width 82 height 18
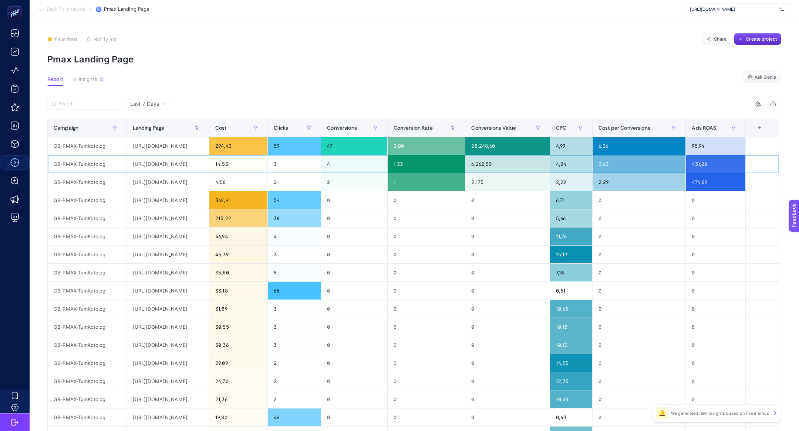
click at [201, 166] on div "https://greenblack.com.tr/banyo-bornoz?gad_source=1&gad_campaignid=22670236729&…" at bounding box center [168, 164] width 82 height 18
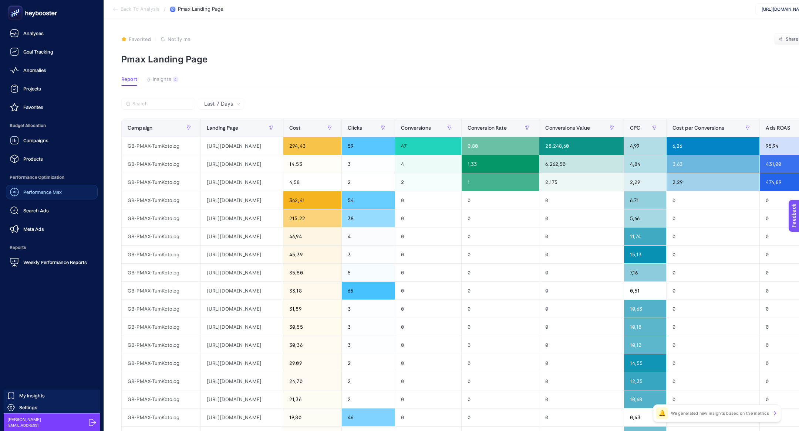
click at [48, 194] on span "Performance Max" at bounding box center [42, 192] width 38 height 6
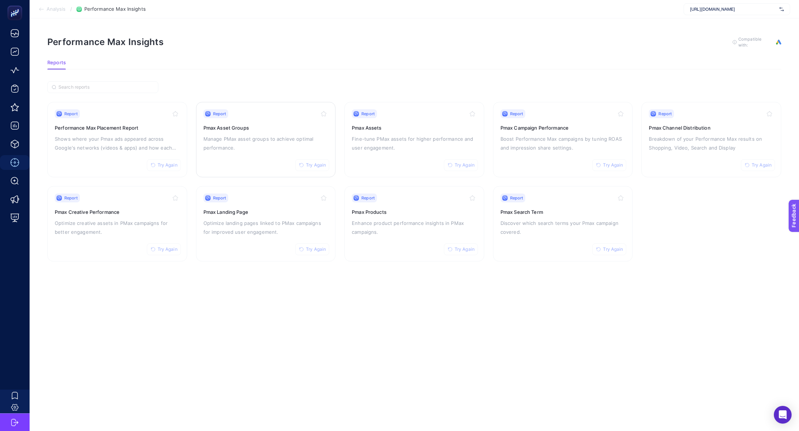
click at [238, 135] on p "Manage PMax asset groups to achieve optimal performance." at bounding box center [265, 144] width 125 height 18
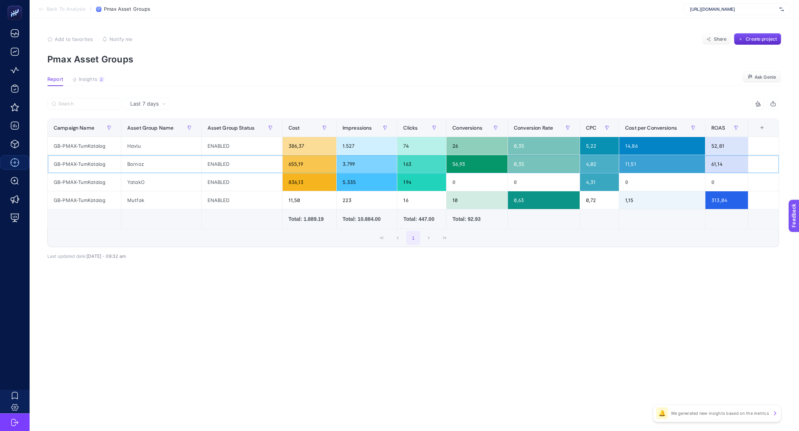
click at [532, 166] on div "0,35" at bounding box center [544, 164] width 72 height 18
click at [143, 163] on div "Bornoz" at bounding box center [161, 164] width 80 height 18
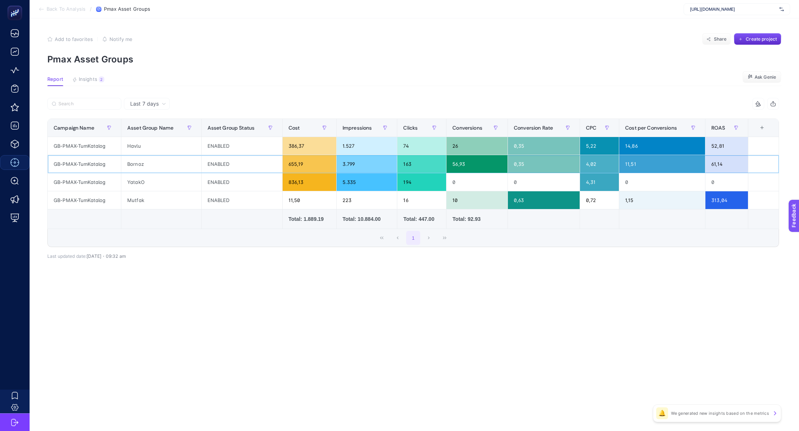
click at [143, 163] on div "Bornoz" at bounding box center [161, 164] width 80 height 18
click at [141, 161] on div "Bornoz" at bounding box center [161, 164] width 80 height 18
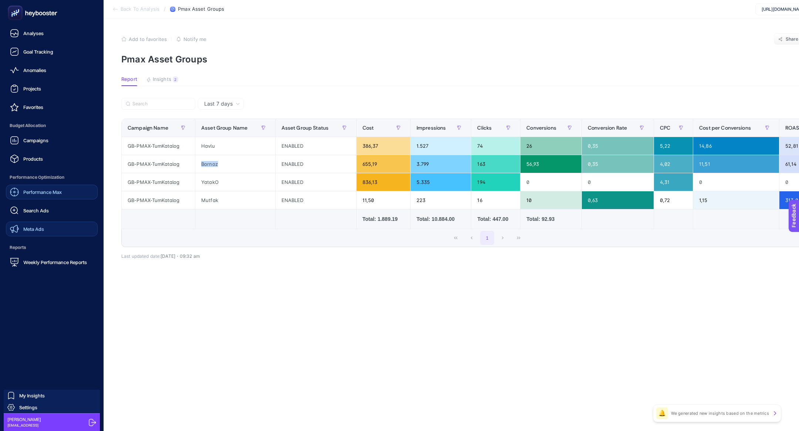
click at [44, 233] on link "Meta Ads" at bounding box center [52, 229] width 92 height 15
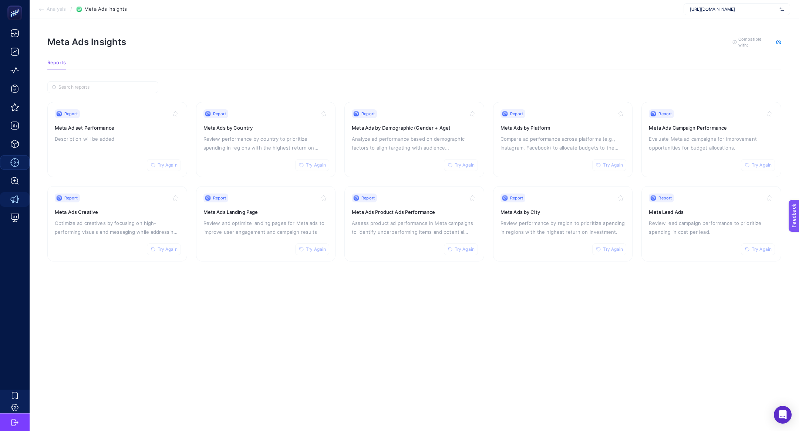
click at [240, 313] on article "Meta Ads Insights To get quality results from this analysis, we recommend that …" at bounding box center [414, 224] width 769 height 413
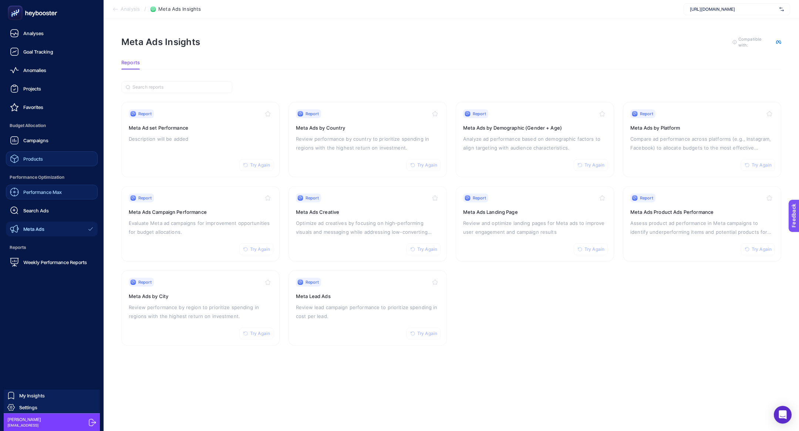
click at [47, 165] on link "Products" at bounding box center [52, 159] width 92 height 15
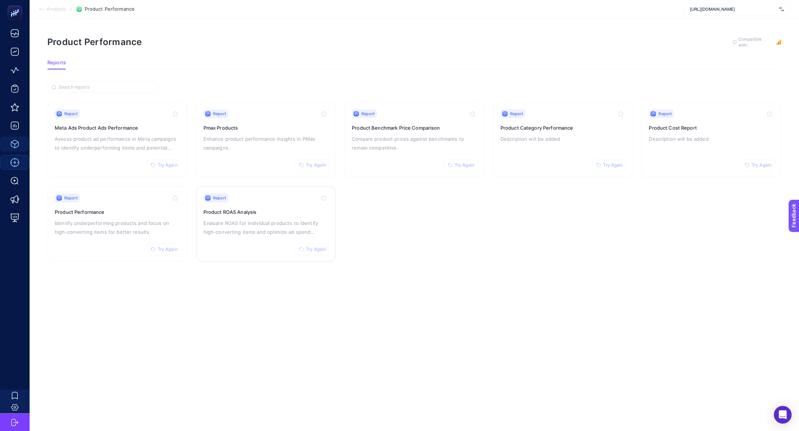
click at [249, 219] on p "Evaluate ROAS for individual products to identify high-converting items and opt…" at bounding box center [265, 228] width 125 height 18
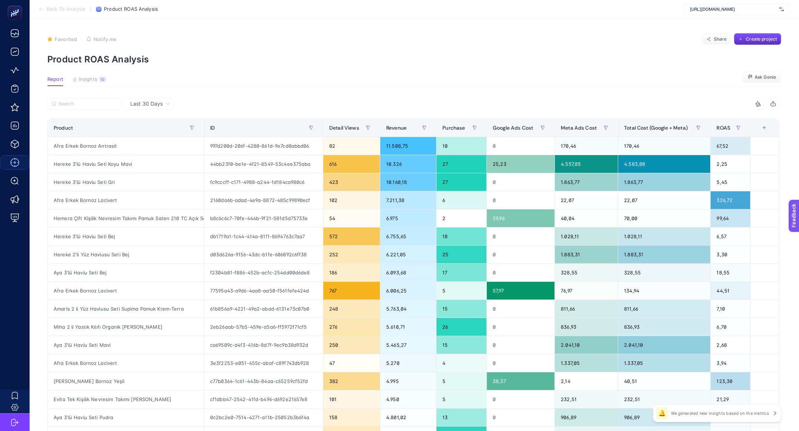
click at [155, 106] on span "Last 30 Days" at bounding box center [146, 103] width 33 height 7
click at [156, 133] on li "Last 7 Days" at bounding box center [148, 132] width 45 height 13
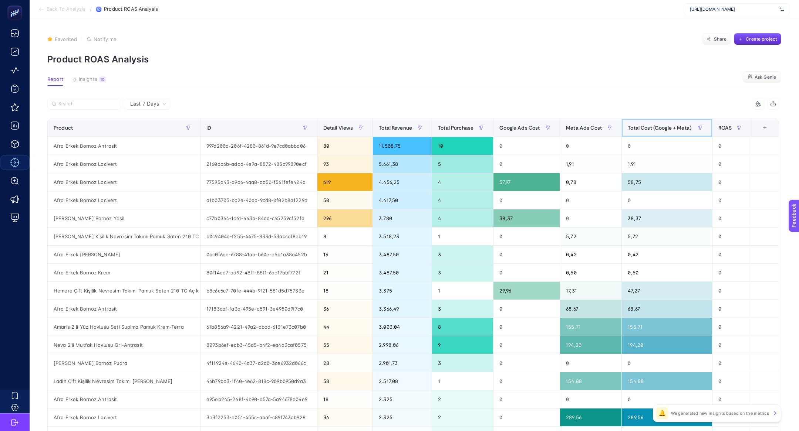
click at [659, 128] on span "Total Cost (Google + Meta)" at bounding box center [659, 128] width 64 height 6
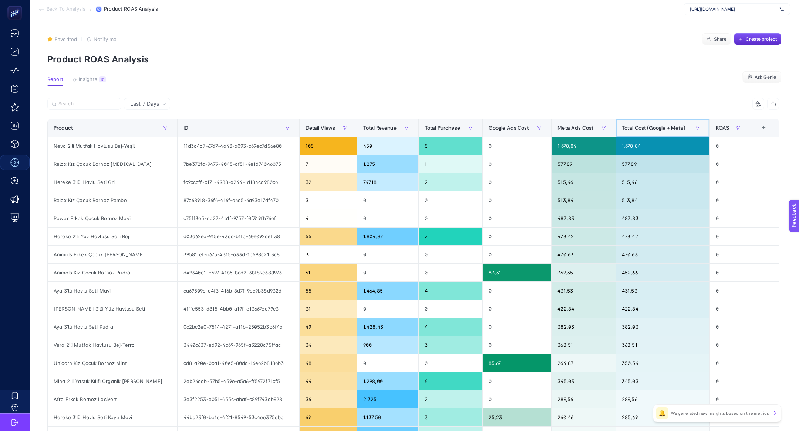
scroll to position [15, 0]
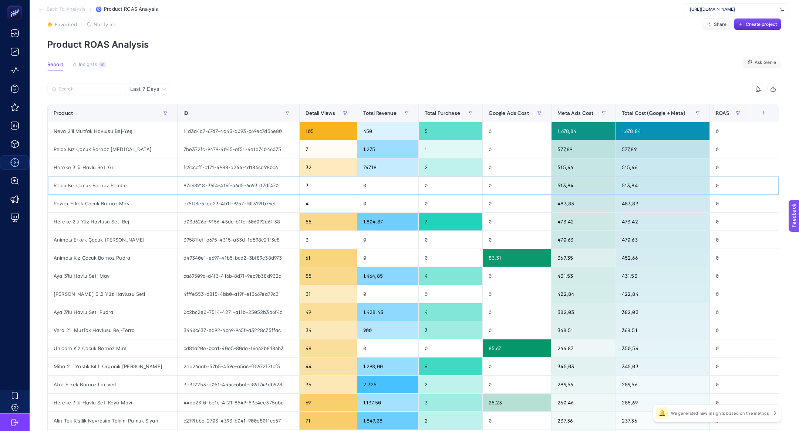
click at [99, 187] on div "Relax Kız Çocuk Bornoz Pembe" at bounding box center [112, 186] width 129 height 18
click at [112, 206] on div "Power Erkek Çocuk Bornoz Mavi" at bounding box center [112, 204] width 129 height 18
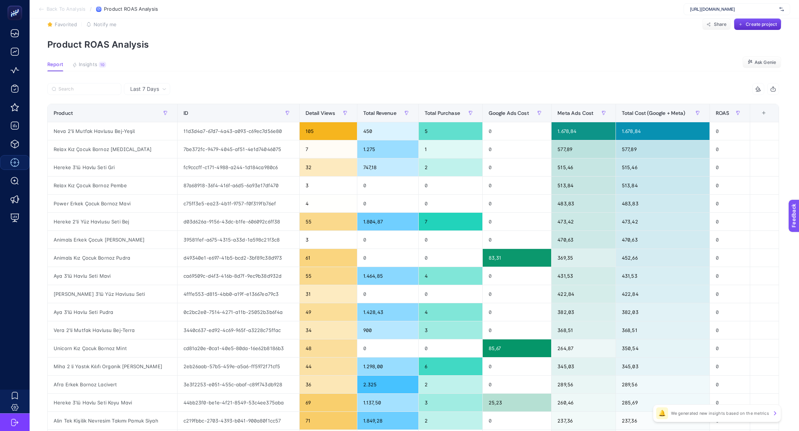
click at [97, 95] on div at bounding box center [230, 91] width 366 height 16
click at [90, 91] on input "Search" at bounding box center [87, 90] width 58 height 6
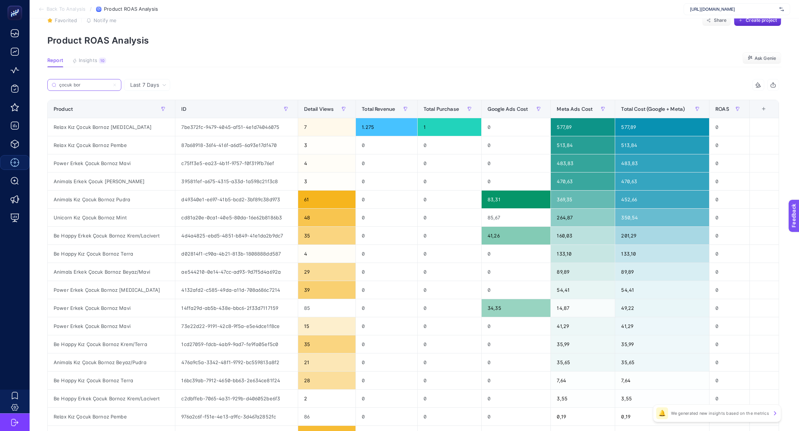
scroll to position [21, 0]
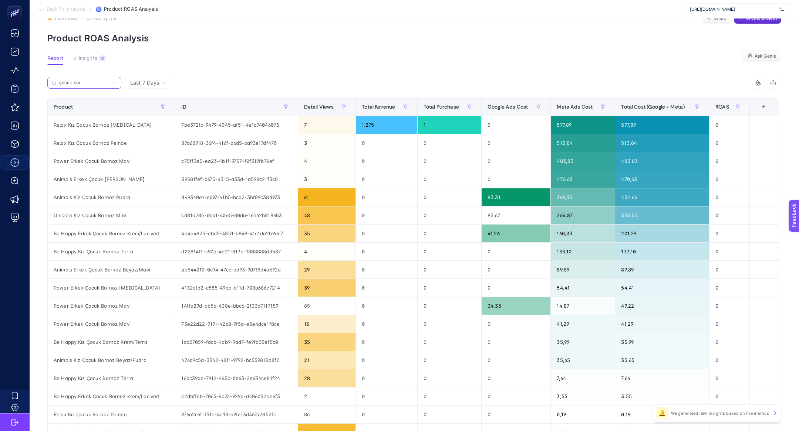
type input "çocuk bor"
click at [383, 107] on span "Total Revenue" at bounding box center [378, 107] width 33 height 6
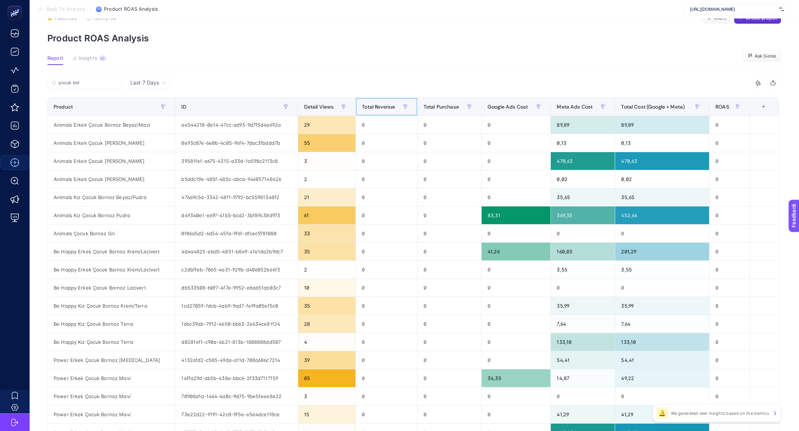
click at [383, 107] on span "Total Revenue" at bounding box center [378, 107] width 33 height 6
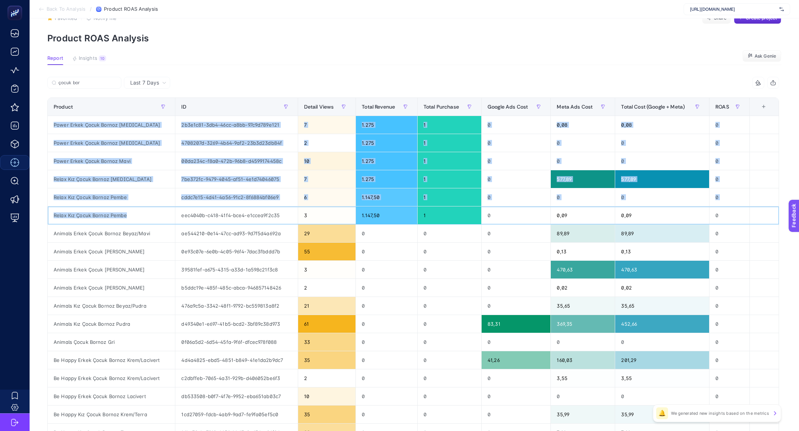
drag, startPoint x: 136, startPoint y: 214, endPoint x: 50, endPoint y: 124, distance: 124.2
click at [50, 124] on tbody "Power Erkek Çocuk Bornoz Beyaz 2b3e1c81-3db4-46cc-a8bb-97c9d789e121 7 1.275 1 0…" at bounding box center [413, 297] width 731 height 362
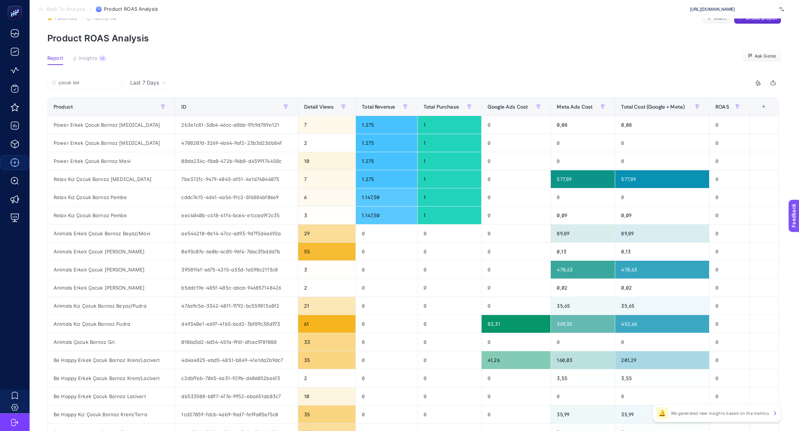
click at [540, 67] on article "Favorited true Notify me Share Create project Product ROAS Analysis Report Insi…" at bounding box center [414, 286] width 769 height 578
click at [635, 108] on span "Total Cost (Google + Meta)" at bounding box center [653, 107] width 64 height 6
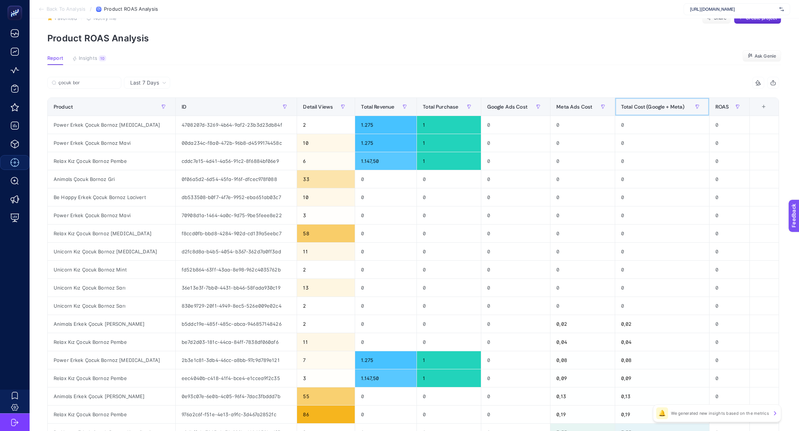
click at [635, 108] on span "Total Cost (Google + Meta)" at bounding box center [653, 107] width 64 height 6
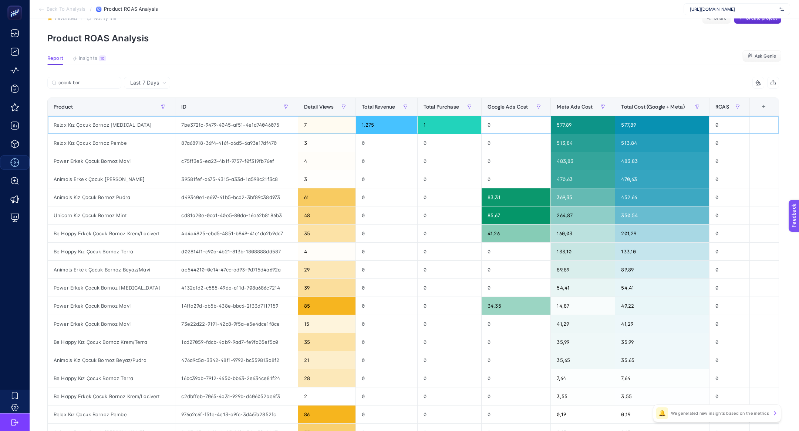
click at [77, 128] on div "Relax Kız Çocuk Bornoz Beyaz" at bounding box center [111, 125] width 127 height 18
drag, startPoint x: 65, startPoint y: 177, endPoint x: 104, endPoint y: 178, distance: 38.9
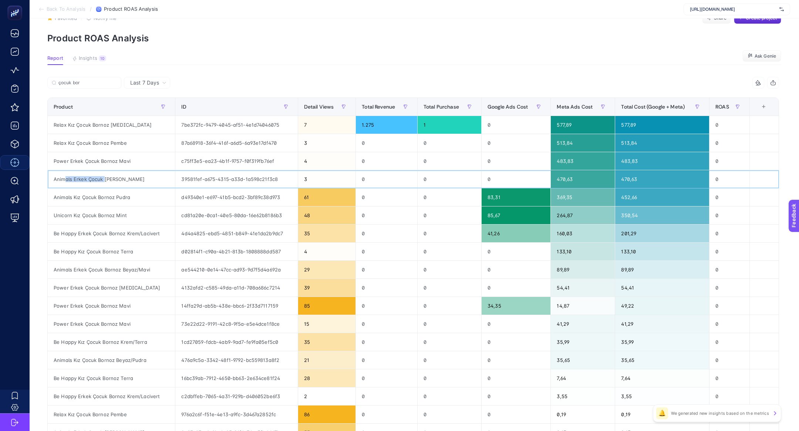
click at [104, 178] on div "Animals Erkek Çocuk Bornoz Mavi" at bounding box center [111, 179] width 127 height 18
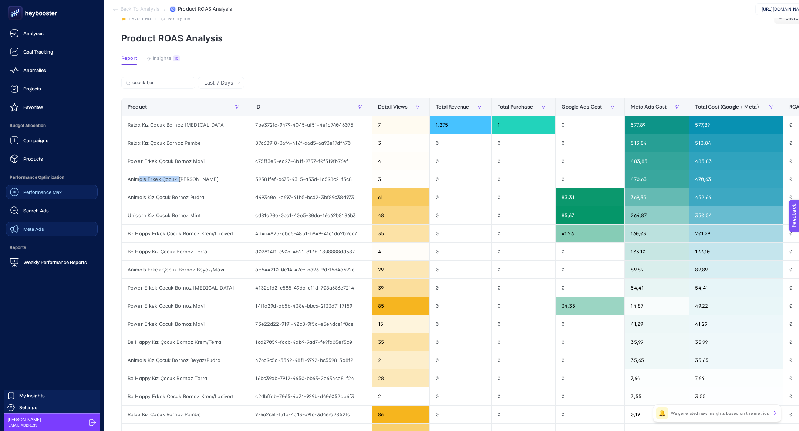
click at [37, 227] on span "Meta Ads" at bounding box center [33, 229] width 21 height 6
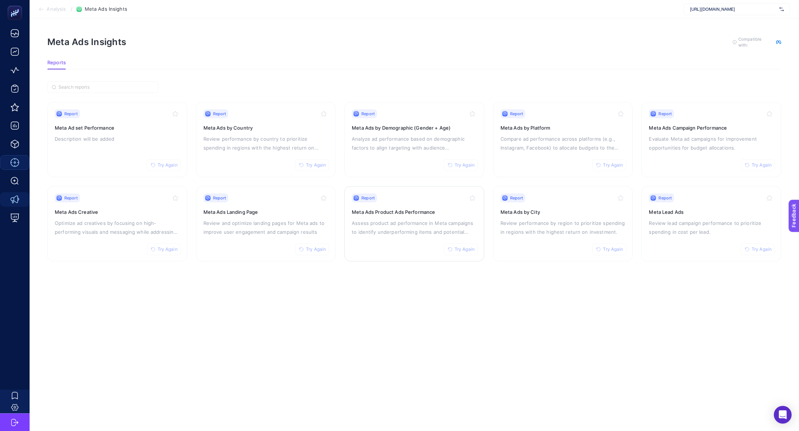
click at [371, 229] on p "Assess product ad performance in Meta campaigns to identify underperforming ite…" at bounding box center [414, 228] width 125 height 18
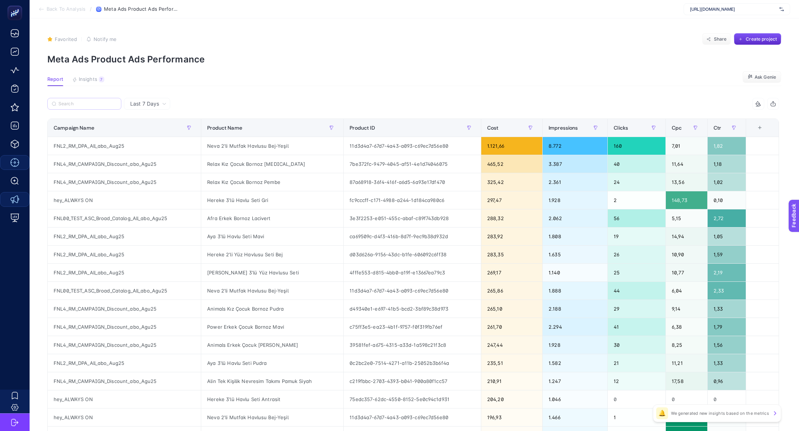
click at [106, 108] on label at bounding box center [84, 104] width 74 height 12
click at [106, 107] on input "Search" at bounding box center [87, 104] width 58 height 6
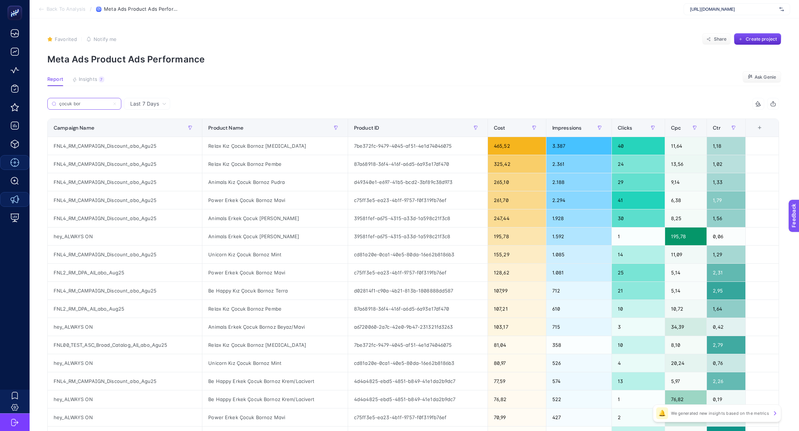
type input "çocuk bor"
click at [260, 286] on div "Be Happy Kız Çocuk Bornoz Terra" at bounding box center [274, 291] width 145 height 18
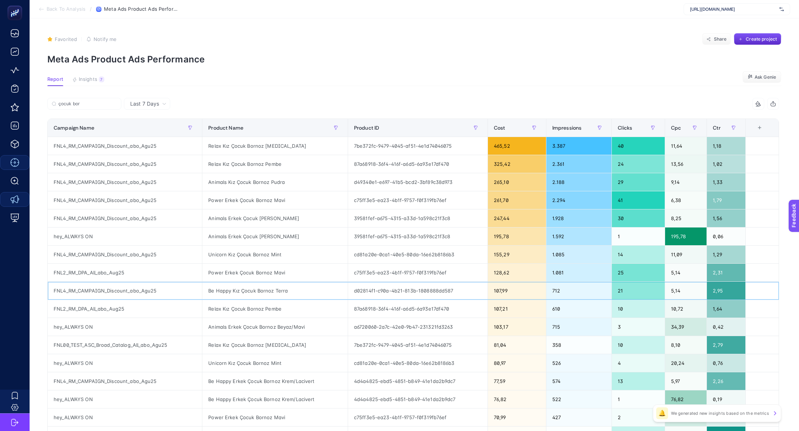
click at [264, 290] on div "Be Happy Kız Çocuk Bornoz Terra" at bounding box center [274, 291] width 145 height 18
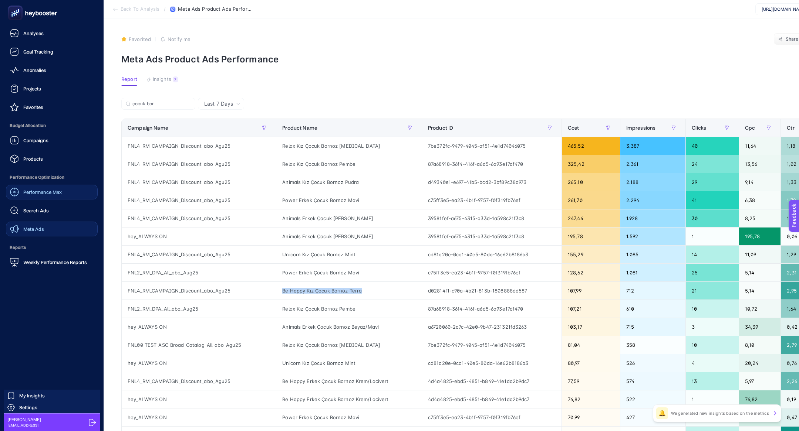
click at [18, 17] on rect at bounding box center [15, 13] width 12 height 12
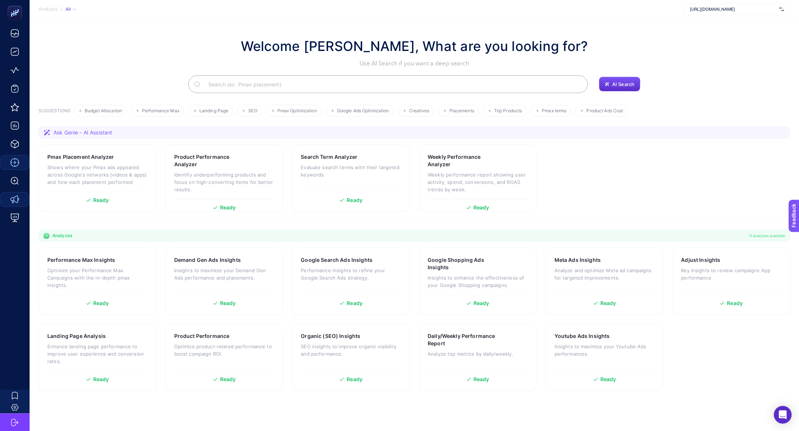
click at [261, 84] on input "Search" at bounding box center [391, 84] width 379 height 21
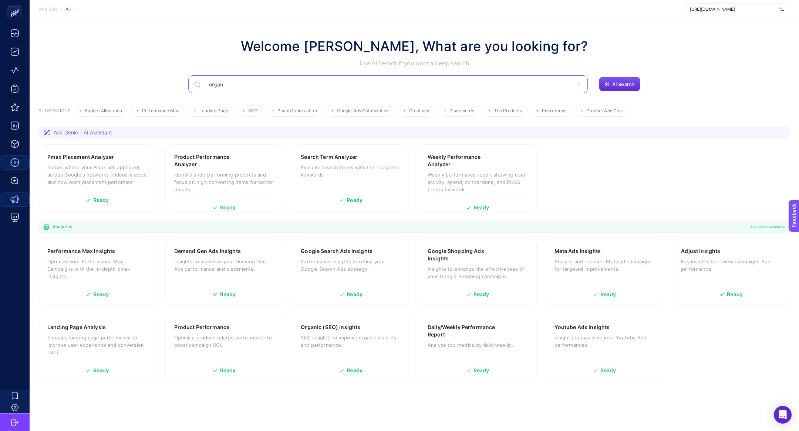
type input "organ"
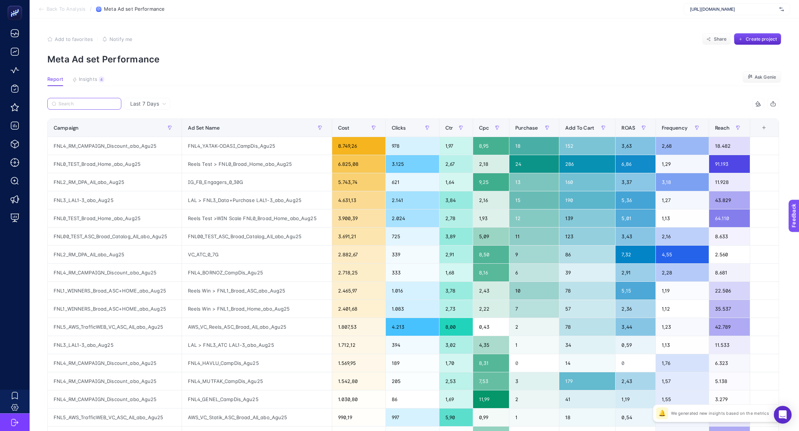
click at [82, 102] on input "Search" at bounding box center [87, 104] width 58 height 6
paste input "hey_YATAK ODASI"
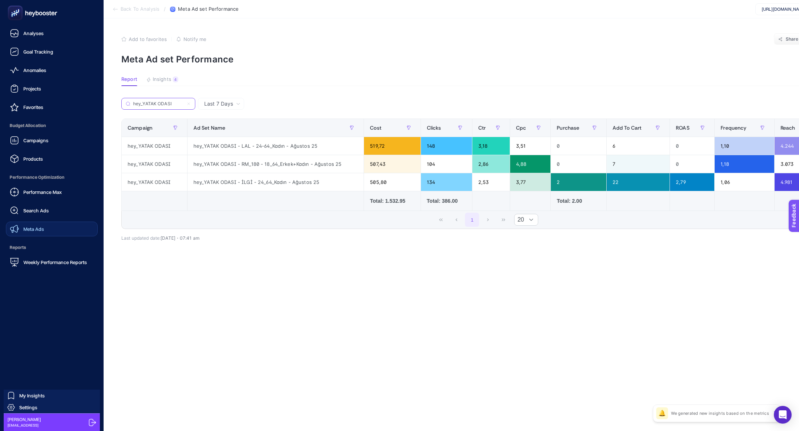
type input "hey_YATAK ODASI"
click at [45, 227] on link "Meta Ads" at bounding box center [52, 229] width 92 height 15
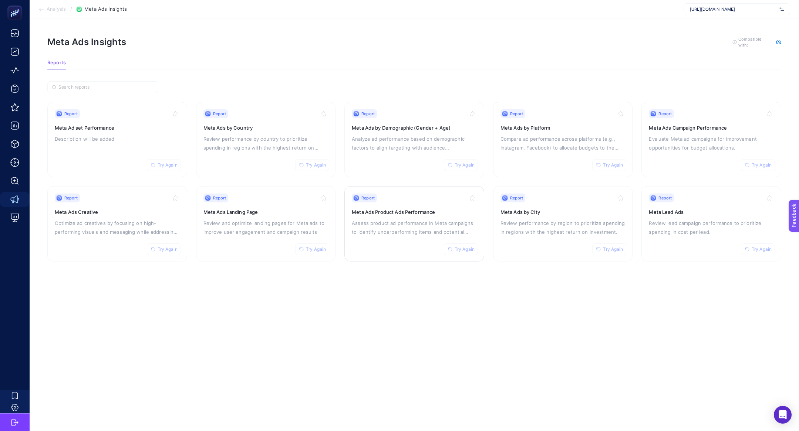
click at [379, 209] on h3 "Meta Ads Product Ads Performance" at bounding box center [414, 212] width 125 height 7
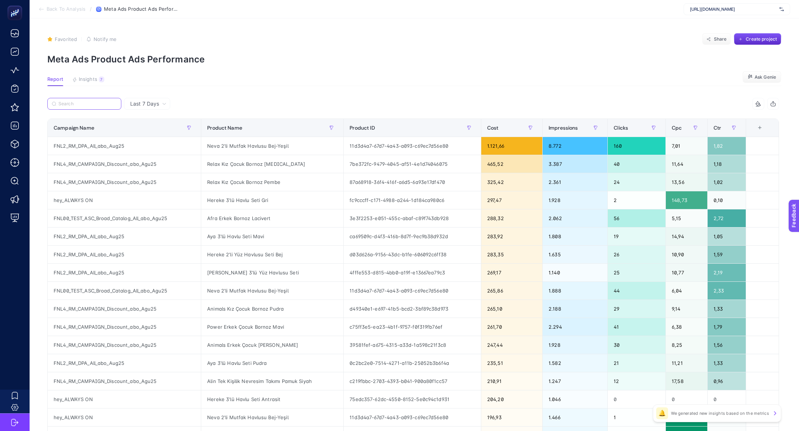
click at [84, 104] on input "Search" at bounding box center [87, 104] width 58 height 6
paste input "hey_YATAK ODASI"
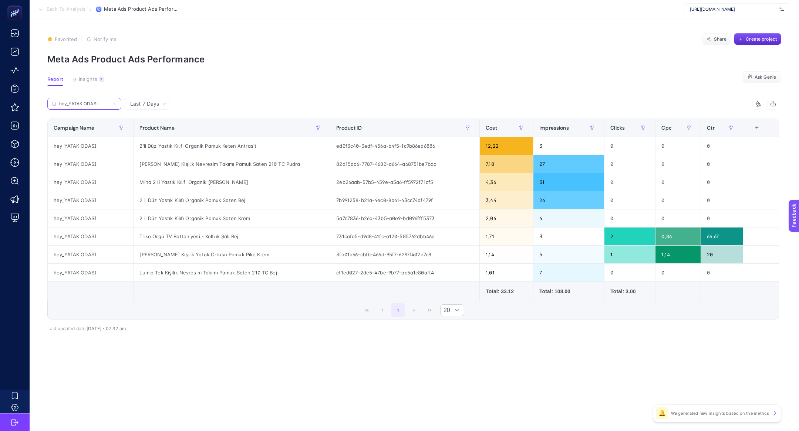
type input "hey_YATAK ODASI"
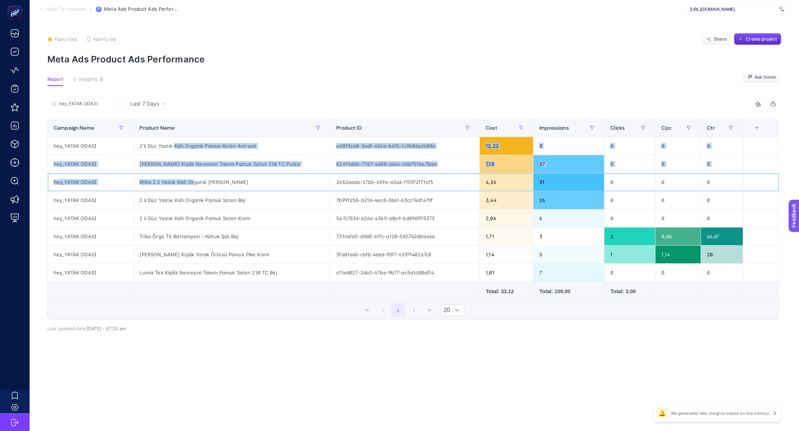
drag, startPoint x: 192, startPoint y: 183, endPoint x: 173, endPoint y: 145, distance: 43.0
click at [173, 145] on tbody "hey_YATAK ODASI 2'li Düz Yastık Kılıfı Organik Pamuk Keten Antrasit ed0f3c40-3e…" at bounding box center [413, 209] width 731 height 145
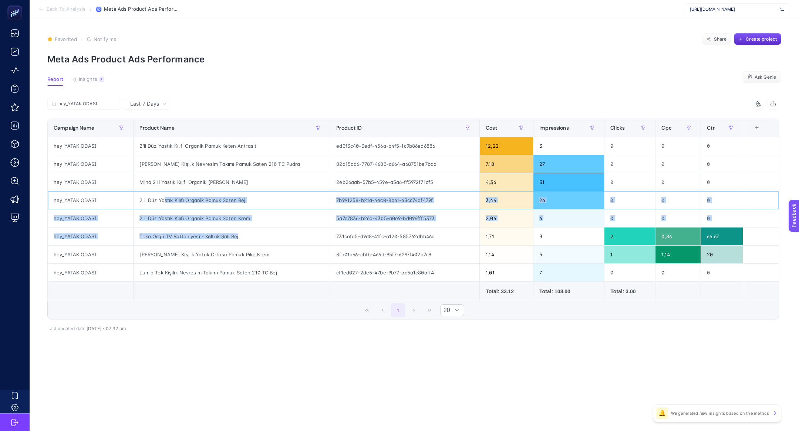
drag, startPoint x: 164, startPoint y: 200, endPoint x: 165, endPoint y: 244, distance: 43.6
click at [165, 244] on tbody "hey_YATAK ODASI 2'li Düz Yastık Kılıfı Organik Pamuk Keten Antrasit ed0f3c40-3e…" at bounding box center [413, 209] width 731 height 145
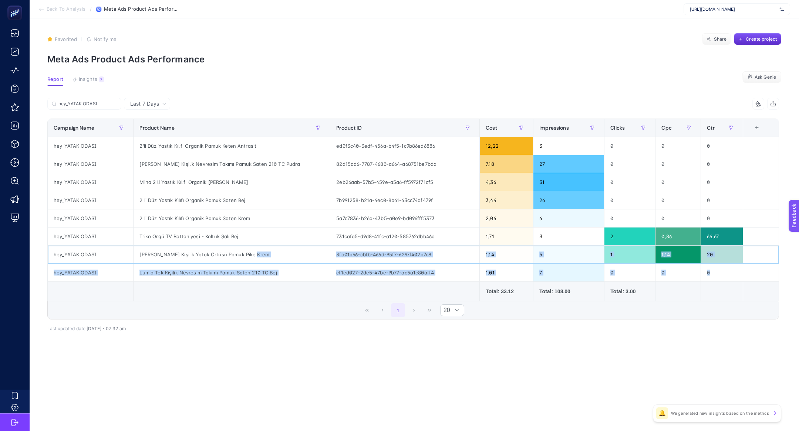
drag, startPoint x: 166, startPoint y: 258, endPoint x: 166, endPoint y: 283, distance: 25.1
click at [166, 283] on table "Campaign Name Product Name Product ID Cost Impressions Clicks Cpc Ctr 8 items s…" at bounding box center [412, 210] width 731 height 183
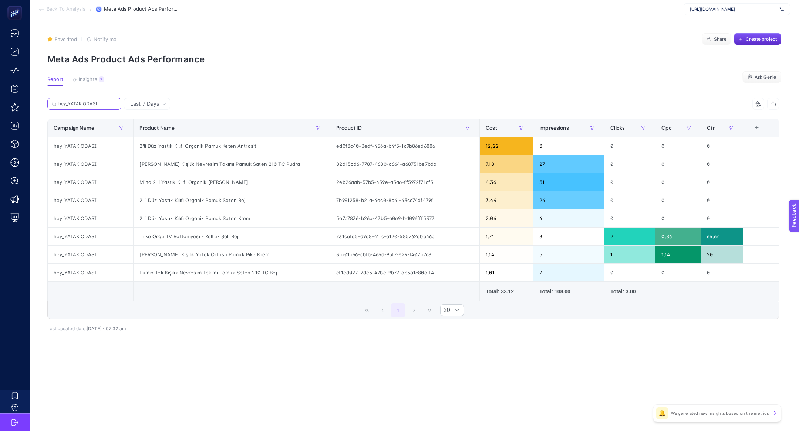
click at [116, 105] on input "hey_YATAK ODASI" at bounding box center [87, 104] width 58 height 6
click at [116, 103] on icon at bounding box center [114, 104] width 4 height 4
click at [109, 103] on input "hey_YATAK ODASI" at bounding box center [84, 104] width 50 height 6
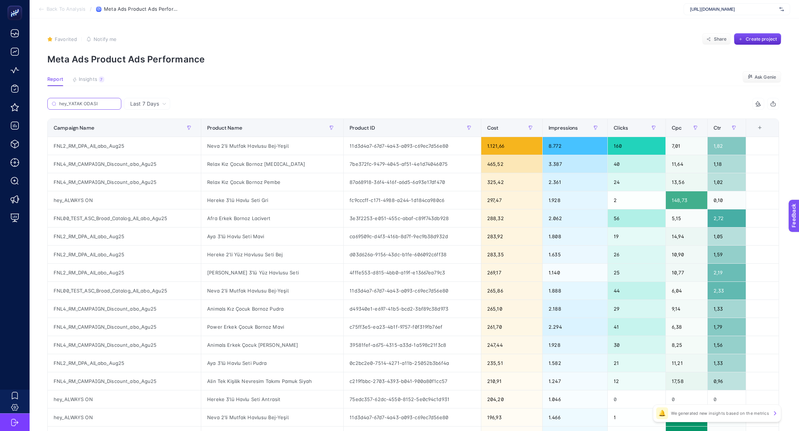
click at [100, 104] on input "hey_YATAK ODASI" at bounding box center [88, 104] width 58 height 6
type input "h"
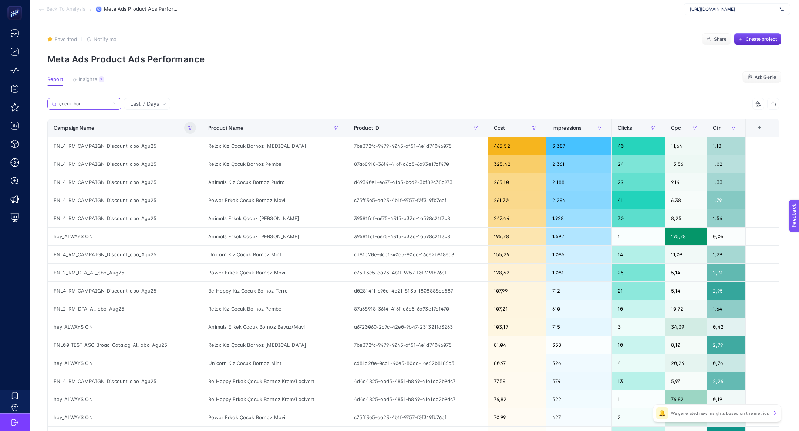
type input "çocuk bor"
click at [190, 127] on icon "button" at bounding box center [190, 128] width 4 height 4
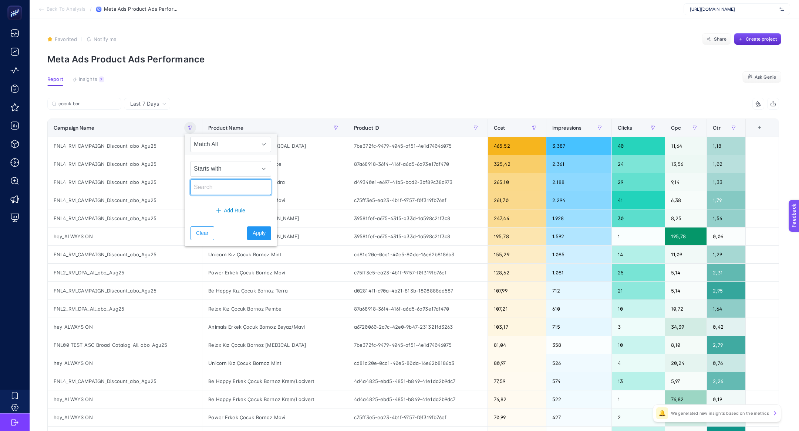
click at [209, 186] on input "text" at bounding box center [230, 188] width 81 height 16
type input "hey"
click at [254, 230] on span "Apply" at bounding box center [259, 234] width 13 height 8
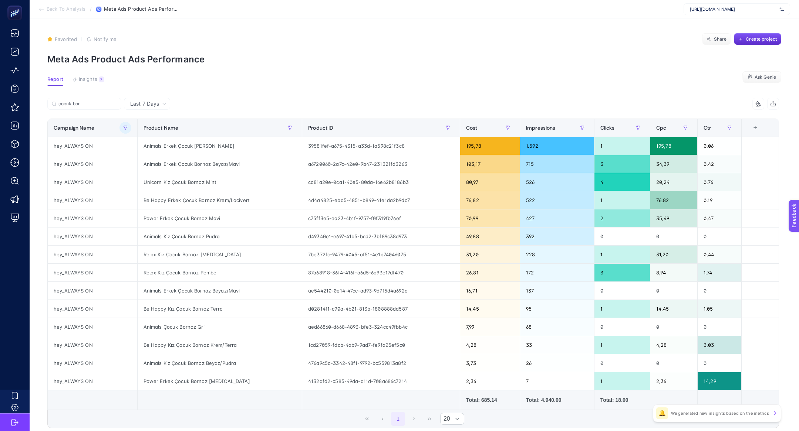
click at [290, 26] on article "Favorited true Notify me Share Create project Meta Ads Product Ads Performance …" at bounding box center [414, 252] width 769 height 469
drag, startPoint x: 686, startPoint y: 144, endPoint x: 420, endPoint y: 141, distance: 265.9
click at [420, 141] on tr "hey_ALWAYS ON Animals Erkek Çocuk Bornoz Mavi 39581fef-a675-4315-a33d-1a598c21f…" at bounding box center [413, 146] width 731 height 18
click at [126, 125] on button "button" at bounding box center [125, 128] width 12 height 12
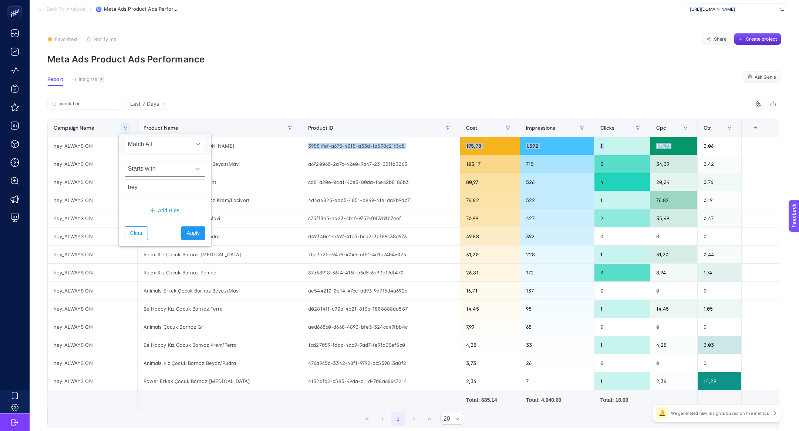
click at [148, 170] on span "Starts with" at bounding box center [158, 169] width 66 height 15
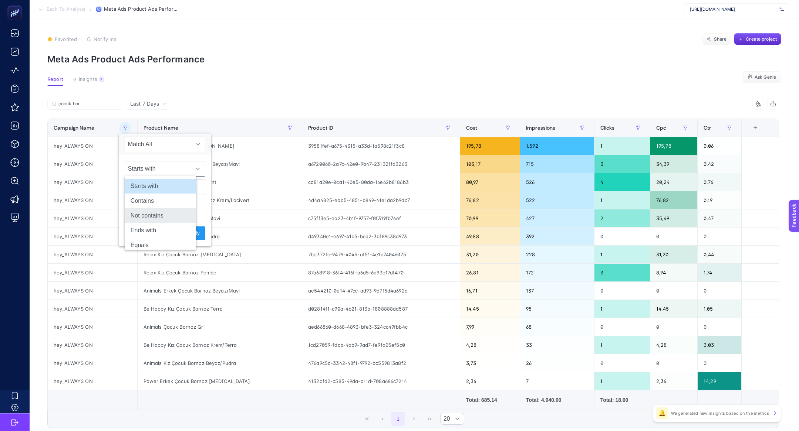
click at [154, 217] on li "Not contains" at bounding box center [160, 216] width 71 height 15
click at [182, 227] on button "Apply" at bounding box center [193, 234] width 24 height 14
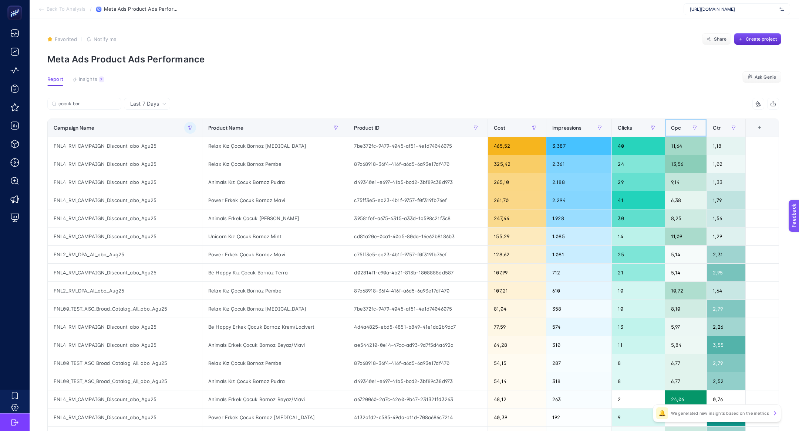
click at [677, 123] on div "Cpc" at bounding box center [686, 128] width 30 height 12
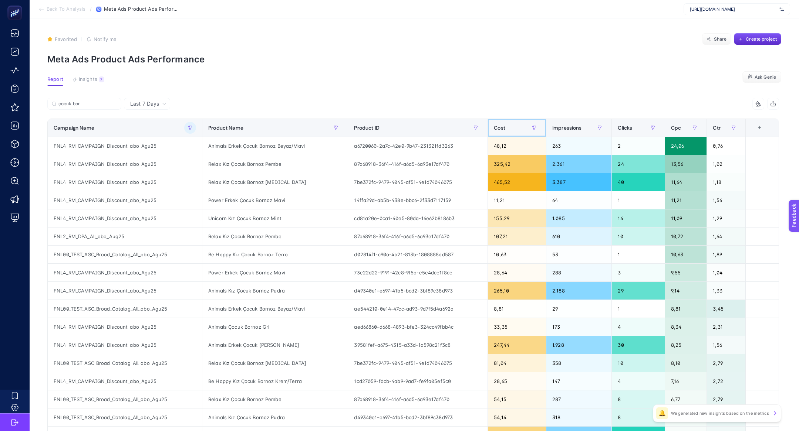
click at [501, 125] on span "Cost" at bounding box center [499, 128] width 11 height 6
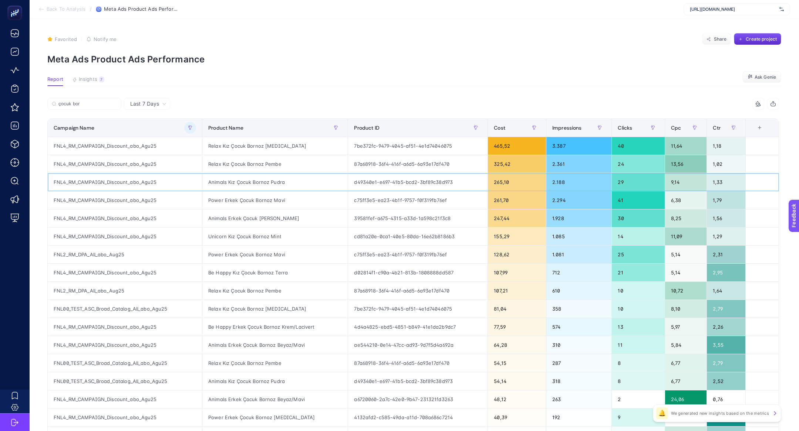
click at [263, 176] on div "Animals Kız Çocuk Bornoz Pudra" at bounding box center [274, 182] width 145 height 18
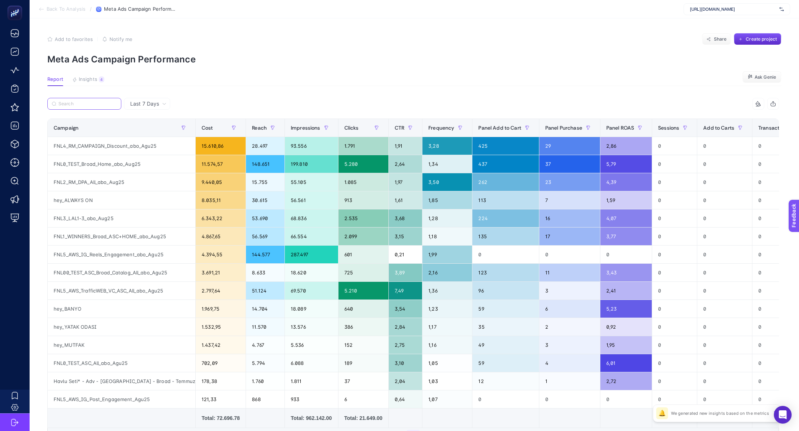
click at [109, 102] on input "Search" at bounding box center [87, 104] width 58 height 6
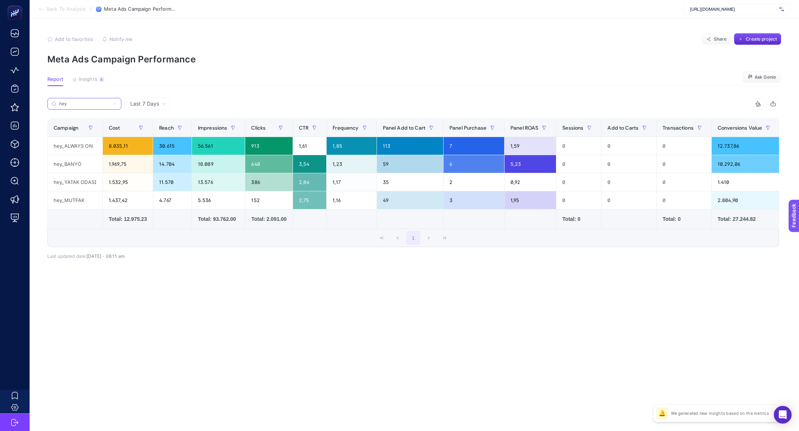
type input "hey"
click at [64, 167] on div "hey_BANYO" at bounding box center [75, 164] width 55 height 18
click at [64, 193] on div "hey_MUTFAK" at bounding box center [75, 201] width 55 height 18
click at [139, 175] on div "1.532,95" at bounding box center [128, 182] width 50 height 18
click at [62, 187] on div "hey_YATAK ODASI" at bounding box center [75, 182] width 55 height 18
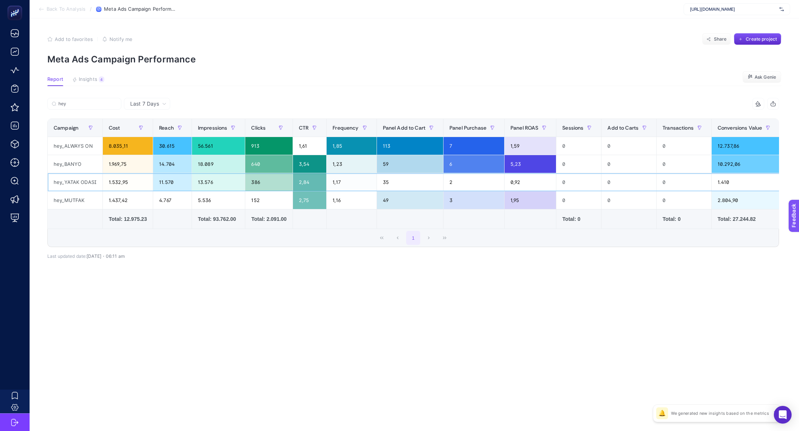
click at [62, 187] on div "hey_YATAK ODASI" at bounding box center [75, 182] width 55 height 18
copy tr "hey_YATAK ODASI"
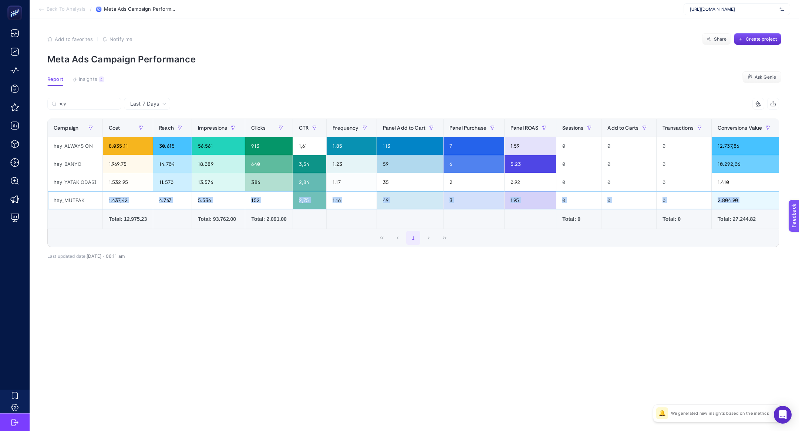
drag, startPoint x: 104, startPoint y: 201, endPoint x: 151, endPoint y: 209, distance: 47.7
click at [151, 209] on table "Campaign Cost Reach Impressions Clicks CTR Frequency Panel Add to Cart Panel Pu…" at bounding box center [491, 174] width 889 height 111
click at [742, 201] on div "2.804,90" at bounding box center [745, 201] width 68 height 18
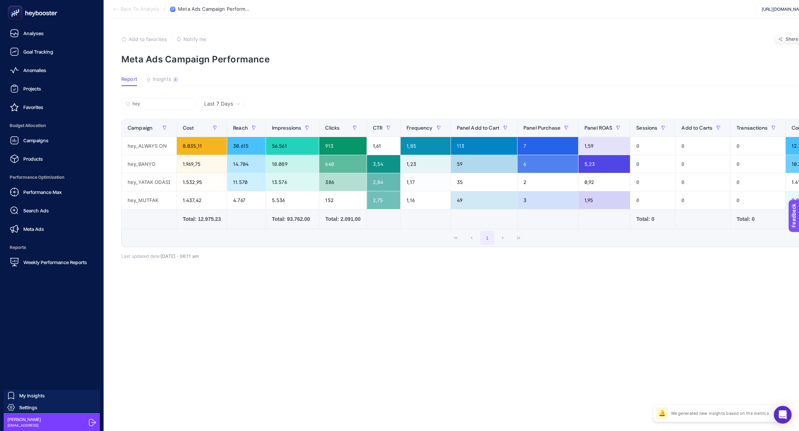
click at [23, 233] on div "Meta Ads" at bounding box center [27, 229] width 34 height 9
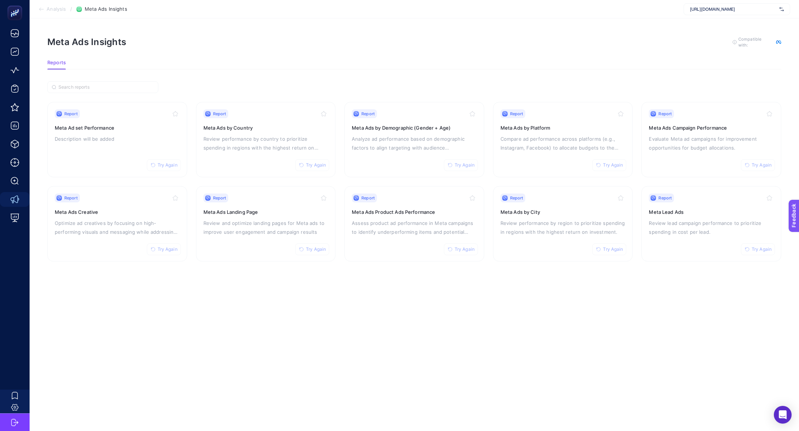
click at [111, 124] on h3 "Meta Ad set Performance" at bounding box center [117, 127] width 125 height 7
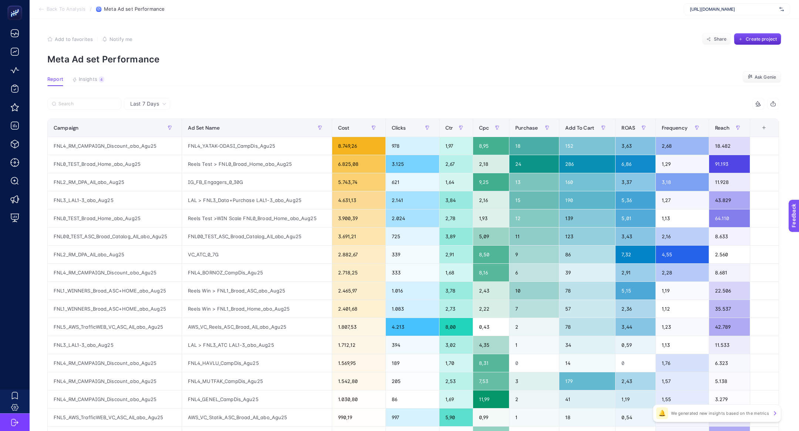
click at [84, 93] on article "Add to favorites false Notify me Share Create project Meta Ad set Performance R…" at bounding box center [414, 307] width 769 height 578
click at [84, 100] on label at bounding box center [84, 104] width 74 height 12
click at [84, 101] on input "Search" at bounding box center [87, 104] width 58 height 6
paste input "hey_YATAK ODASI"
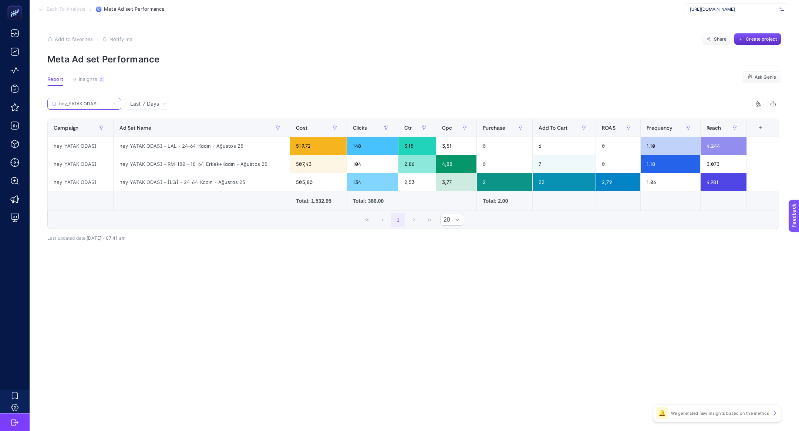
type input "hey_YATAK ODASI"
drag, startPoint x: 165, startPoint y: 184, endPoint x: 193, endPoint y: 184, distance: 27.7
click at [193, 184] on div "hey_YATAK ODASI - İLGİ - 24_64_Kadın - Ağustos 25" at bounding box center [202, 182] width 176 height 18
click at [190, 165] on div "hey_YATAK ODASI - RM_180 - 18_64_Erkek+Kadın - Ağustos 25" at bounding box center [202, 164] width 176 height 18
click at [182, 149] on div "hey_YATAK ODASI - LAL - 24-64_Kadın - Ağustos 25" at bounding box center [202, 146] width 176 height 18
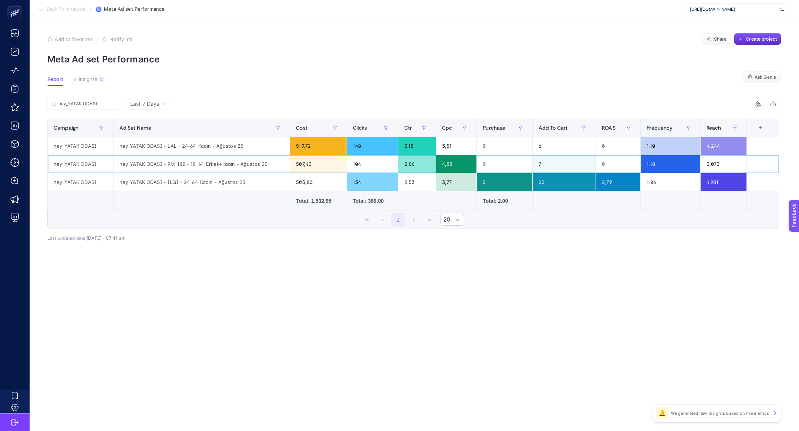
click at [191, 167] on div "hey_YATAK ODASI - RM_180 - 18_64_Erkek+Kadın - Ağustos 25" at bounding box center [202, 164] width 176 height 18
click at [180, 149] on div "hey_YATAK ODASI - LAL - 24-64_Kadın - Ağustos 25" at bounding box center [202, 146] width 176 height 18
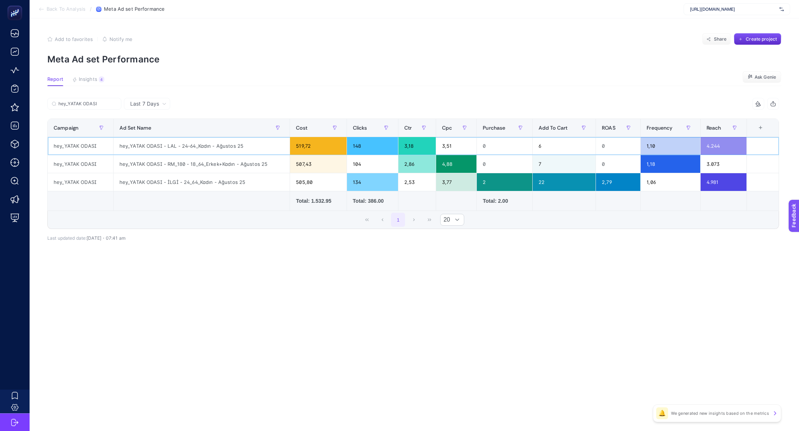
click at [180, 149] on div "hey_YATAK ODASI - LAL - 24-64_Kadın - Ağustos 25" at bounding box center [202, 146] width 176 height 18
click at [183, 202] on td at bounding box center [201, 202] width 176 height 20
click at [183, 195] on td at bounding box center [201, 202] width 176 height 20
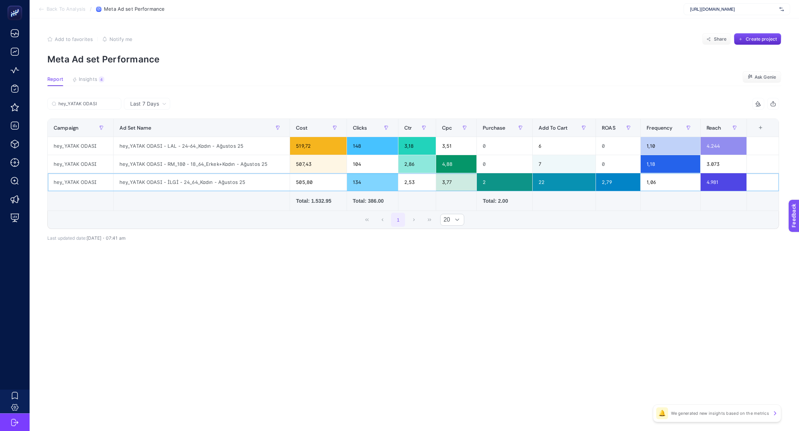
click at [177, 183] on div "hey_YATAK ODASI - İLGİ - 24_64_Kadın - Ağustos 25" at bounding box center [202, 182] width 176 height 18
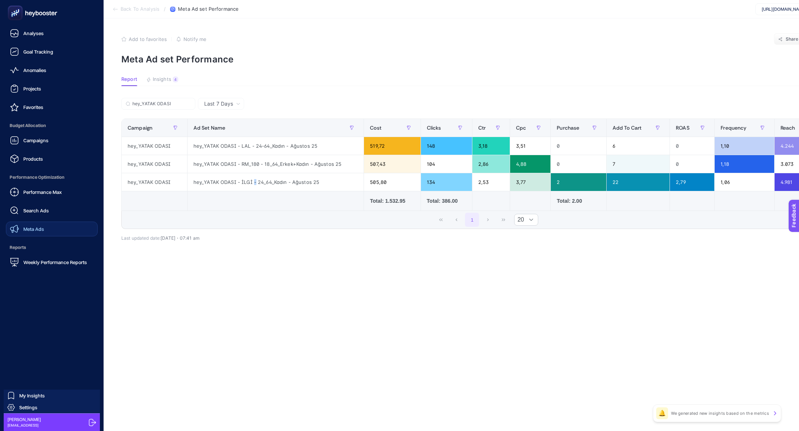
click at [39, 225] on div "Meta Ads" at bounding box center [27, 229] width 34 height 9
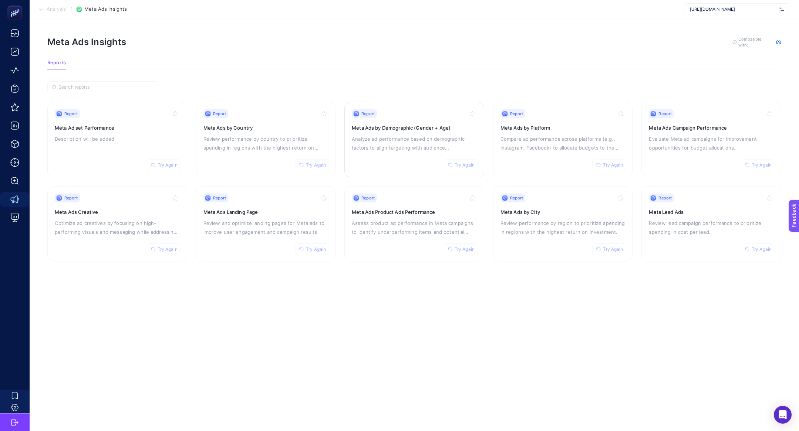
click at [411, 133] on div "Report Try Again Meta Ads by Demographic (Gender + Age) Analyze ad performance …" at bounding box center [414, 139] width 125 height 61
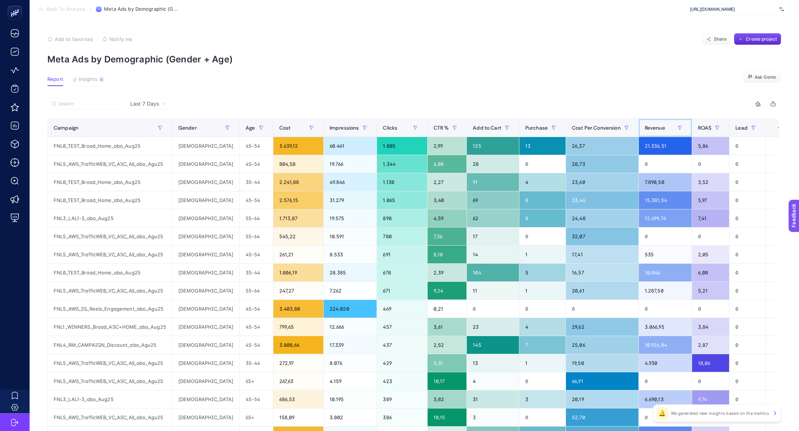
click at [644, 126] on span "Revenue" at bounding box center [654, 128] width 20 height 6
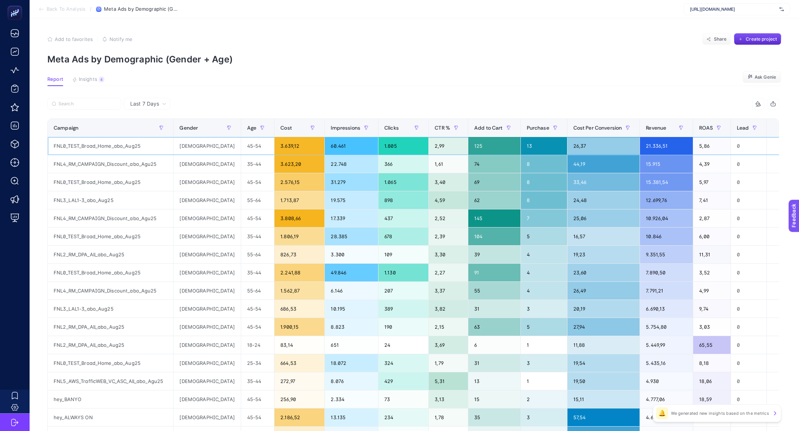
click at [196, 144] on div "male" at bounding box center [206, 146] width 67 height 18
click at [200, 183] on div "female" at bounding box center [206, 182] width 67 height 18
click at [193, 204] on div "male" at bounding box center [206, 201] width 67 height 18
drag, startPoint x: 187, startPoint y: 217, endPoint x: 199, endPoint y: 235, distance: 20.8
click at [199, 235] on tbody "FNL0_TEST_Broad_Home_abo_Aug25 male 45-54 3.639,12 60.461 1.805 2,99 125 13 26,…" at bounding box center [421, 318] width 746 height 362
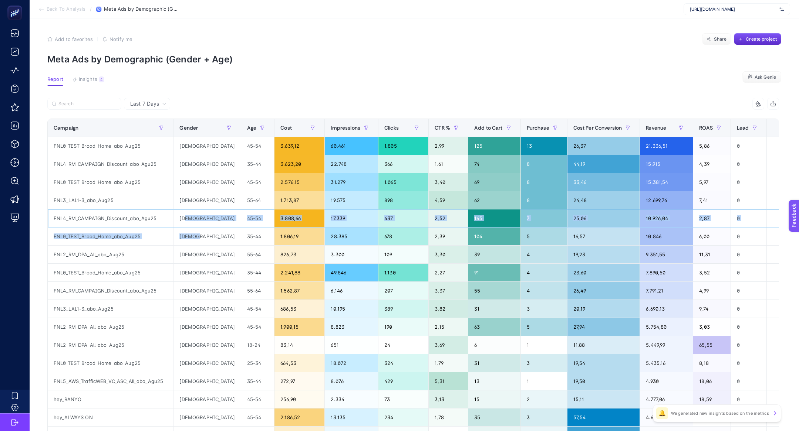
scroll to position [0, 0]
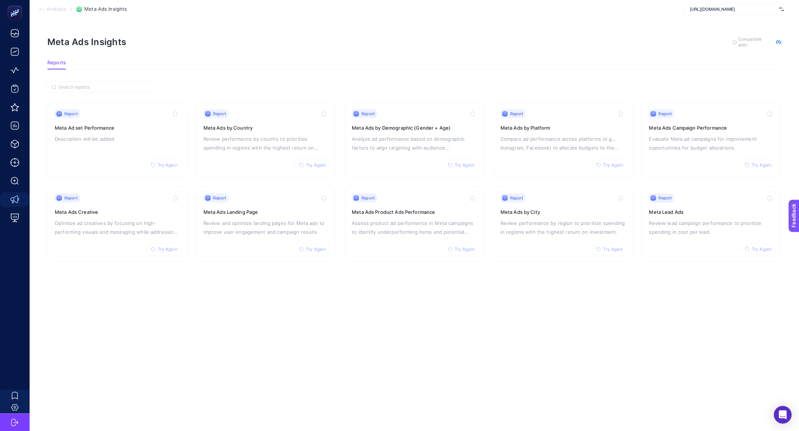
scroll to position [0, 4]
click at [115, 126] on h3 "Meta Ad set Performance" at bounding box center [112, 127] width 125 height 7
click at [116, 222] on p "Optimize ad creatives by focusing on high-performing visuals and messaging whil…" at bounding box center [117, 228] width 125 height 18
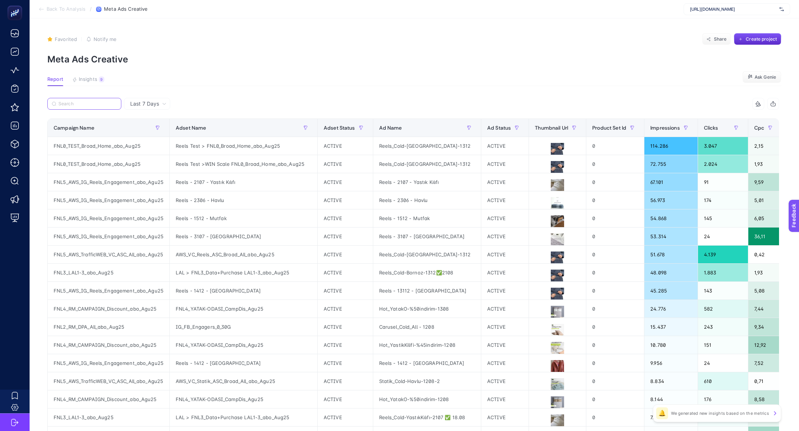
click at [79, 106] on input "Search" at bounding box center [87, 104] width 58 height 6
paste input "hey_YATAK ODASI"
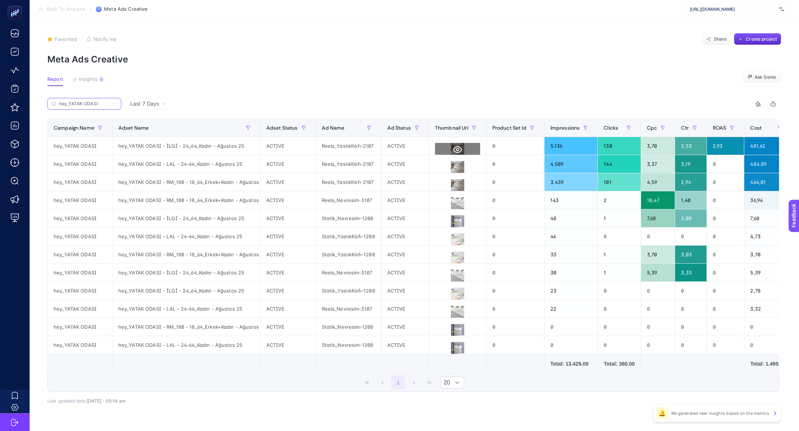
type input "hey_YATAK ODASI"
click at [457, 146] on icon at bounding box center [457, 149] width 9 height 7
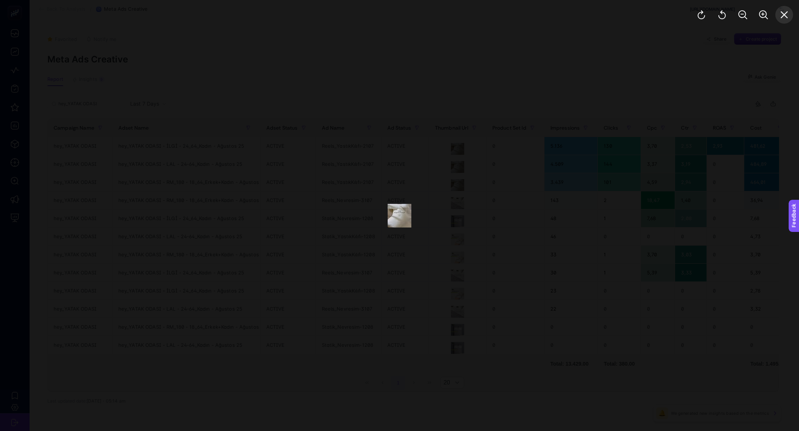
click at [782, 21] on button "Close" at bounding box center [784, 15] width 18 height 18
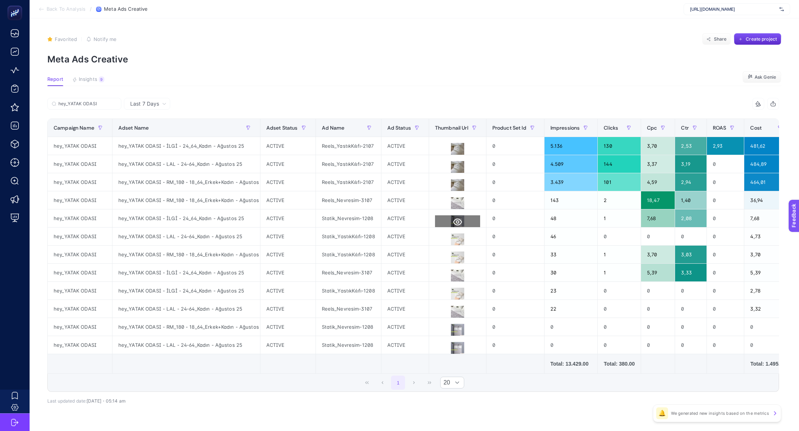
click at [457, 223] on icon at bounding box center [457, 222] width 9 height 9
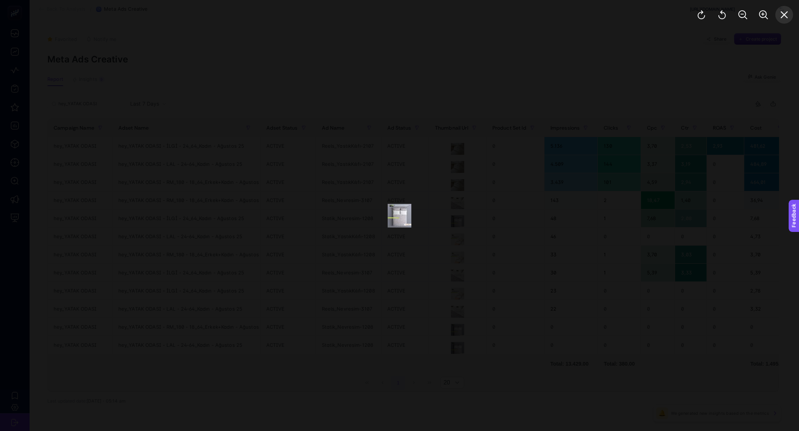
click at [776, 19] on button "Close" at bounding box center [784, 15] width 18 height 18
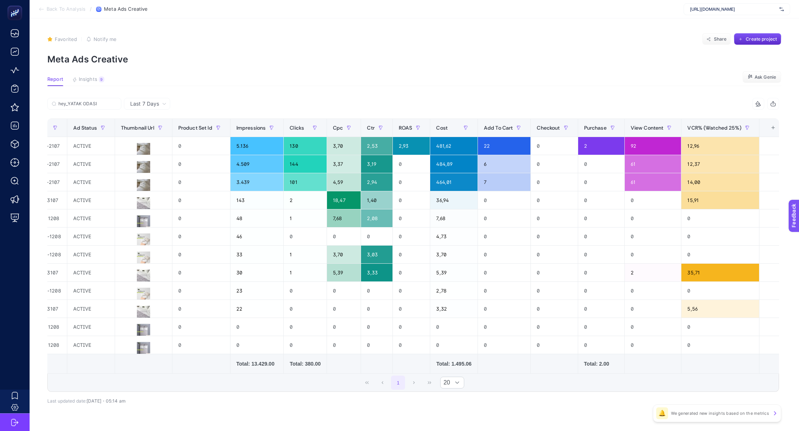
scroll to position [0, 322]
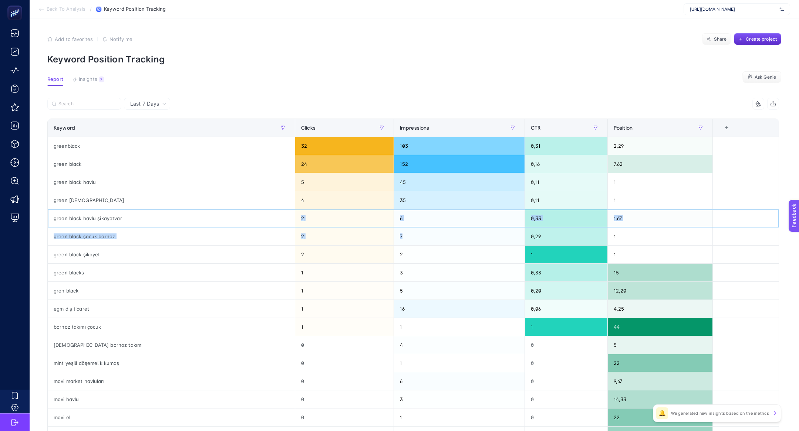
drag, startPoint x: 192, startPoint y: 220, endPoint x: 489, endPoint y: 236, distance: 297.7
click at [489, 236] on tbody "greenblack 32 103 0,31 2,29 green black 24 152 0,16 7,62 green black havlu 5 45…" at bounding box center [413, 318] width 731 height 362
click at [564, 226] on div "0,33" at bounding box center [566, 219] width 82 height 18
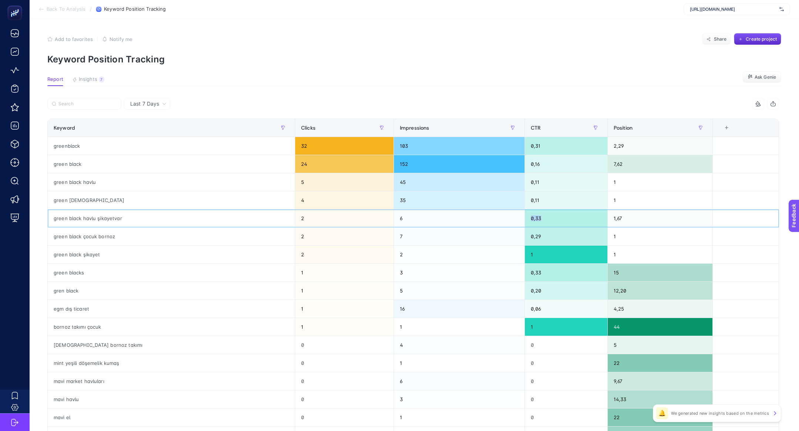
click at [564, 226] on div "0,33" at bounding box center [566, 219] width 82 height 18
click at [111, 216] on div "green black havlu şikayetvar" at bounding box center [171, 219] width 247 height 18
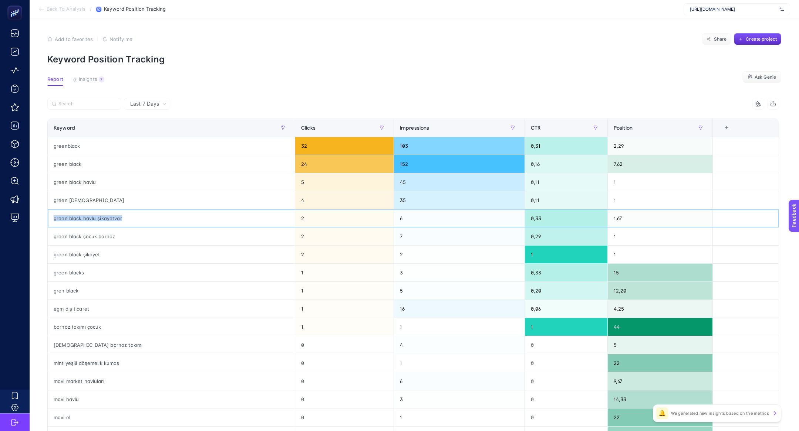
click at [111, 216] on div "green black havlu şikayetvar" at bounding box center [171, 219] width 247 height 18
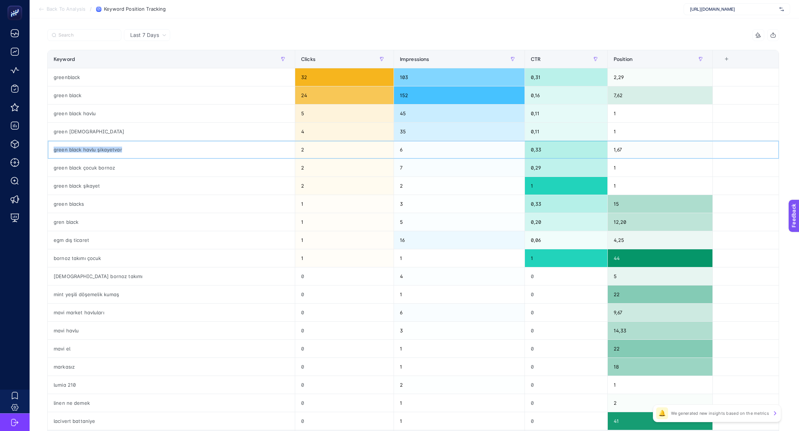
scroll to position [70, 0]
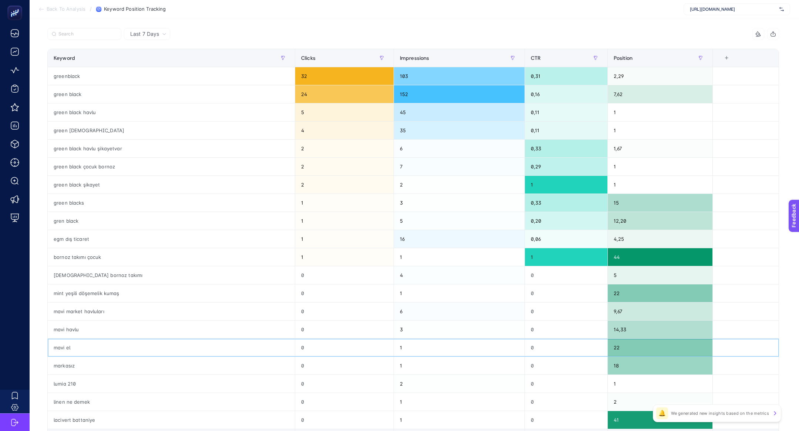
click at [94, 343] on div "mavi el" at bounding box center [171, 348] width 247 height 18
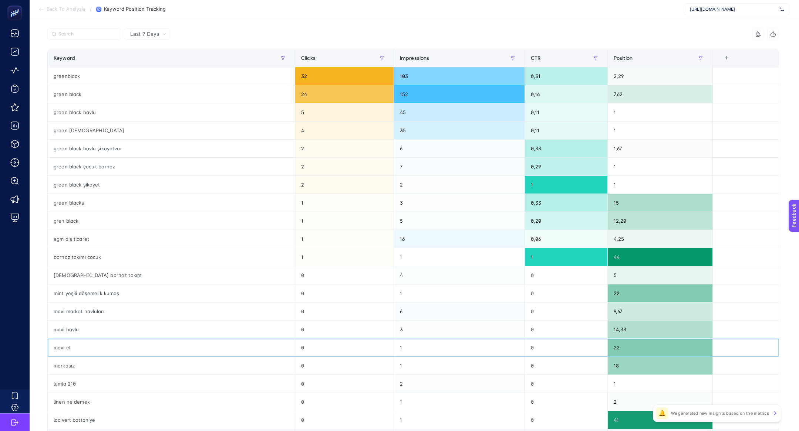
click at [66, 339] on div "mavi el" at bounding box center [171, 348] width 247 height 18
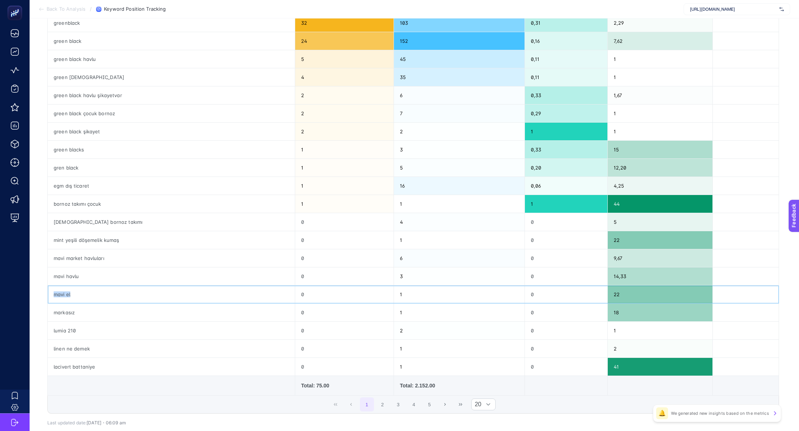
scroll to position [124, 0]
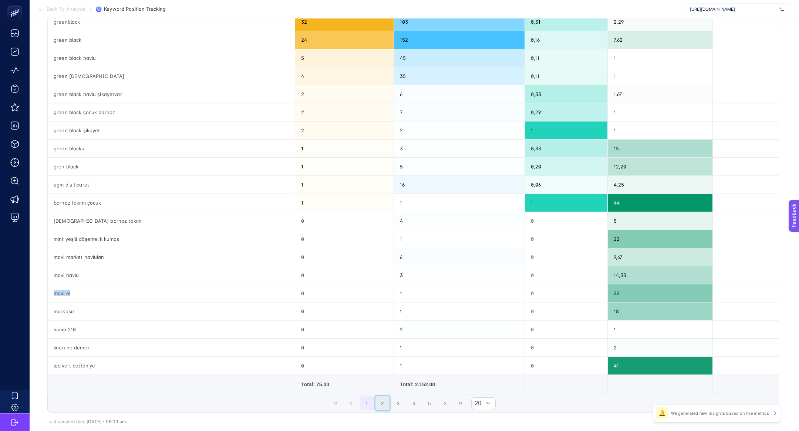
click at [387, 399] on button "2" at bounding box center [382, 404] width 14 height 14
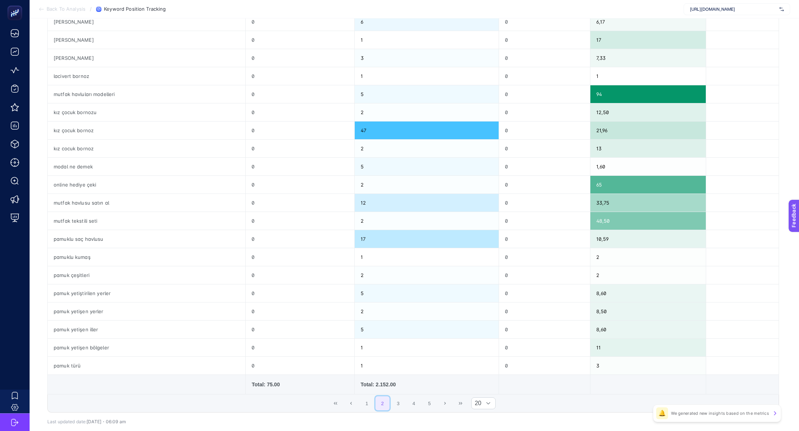
scroll to position [0, 0]
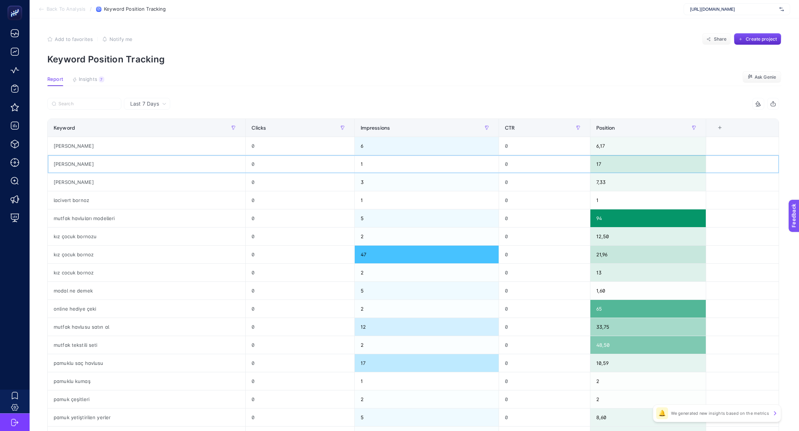
click at [79, 165] on div "[PERSON_NAME]" at bounding box center [146, 164] width 197 height 18
click at [64, 169] on div "[PERSON_NAME]" at bounding box center [146, 164] width 197 height 18
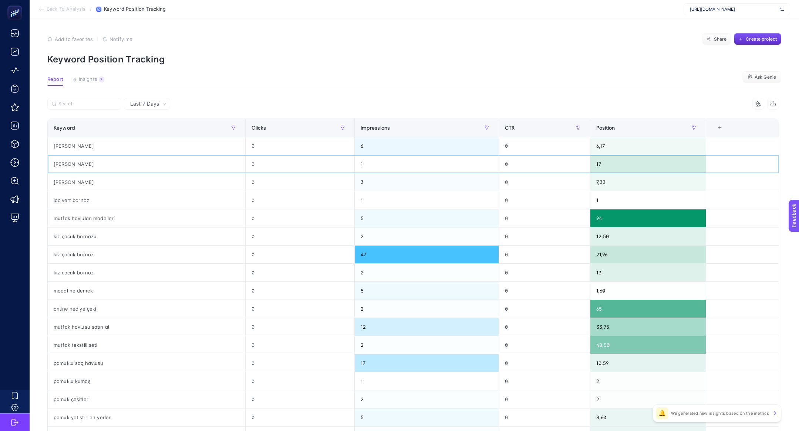
click at [61, 165] on div "[PERSON_NAME]" at bounding box center [146, 164] width 197 height 18
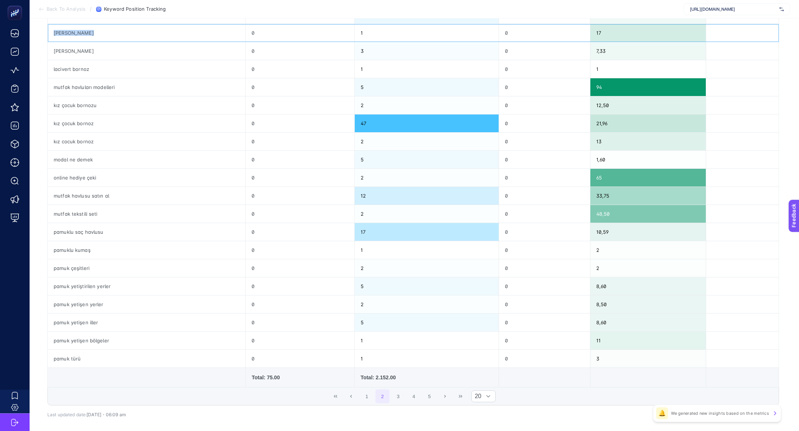
scroll to position [131, 0]
click at [347, 397] on button "Previous Page" at bounding box center [351, 397] width 14 height 14
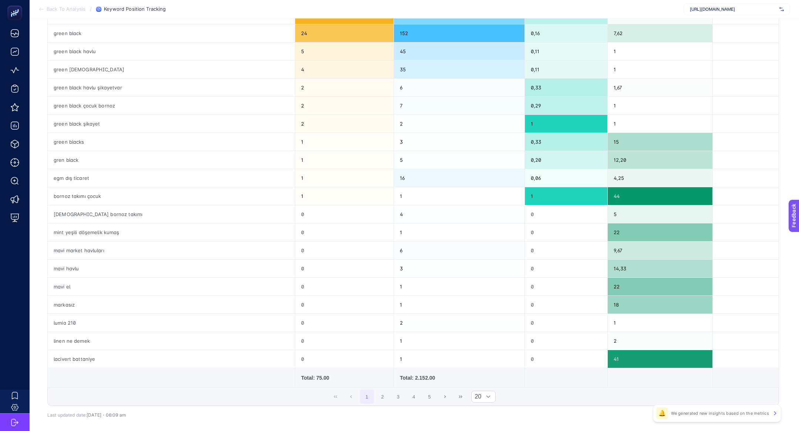
scroll to position [0, 0]
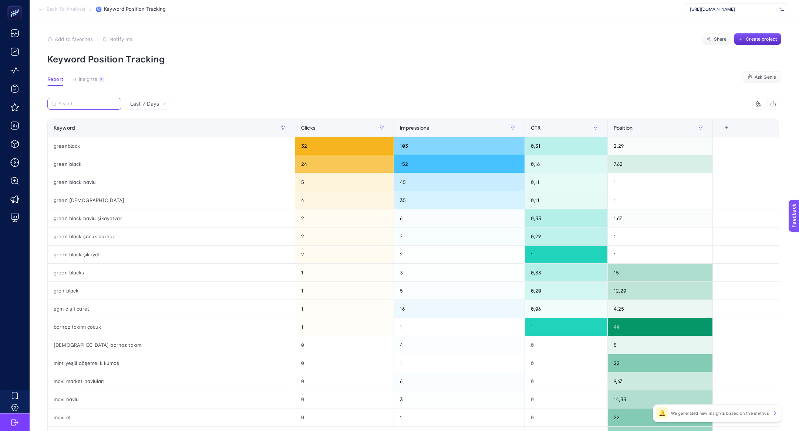
click at [102, 103] on input "Search" at bounding box center [87, 104] width 58 height 6
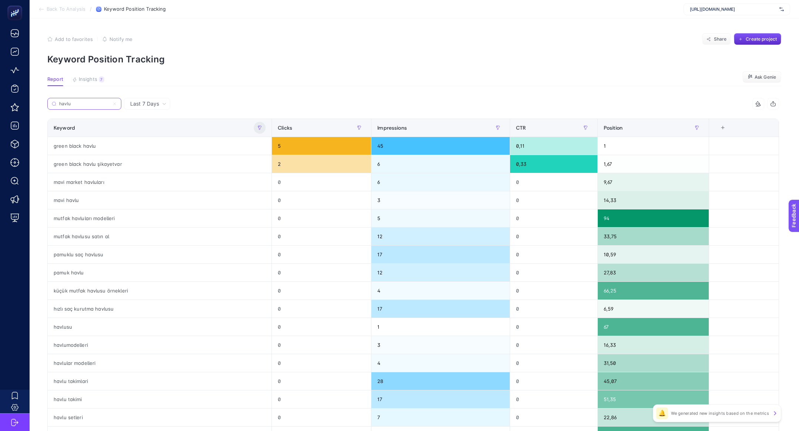
type input "havlu"
click at [257, 133] on button "button" at bounding box center [260, 128] width 12 height 12
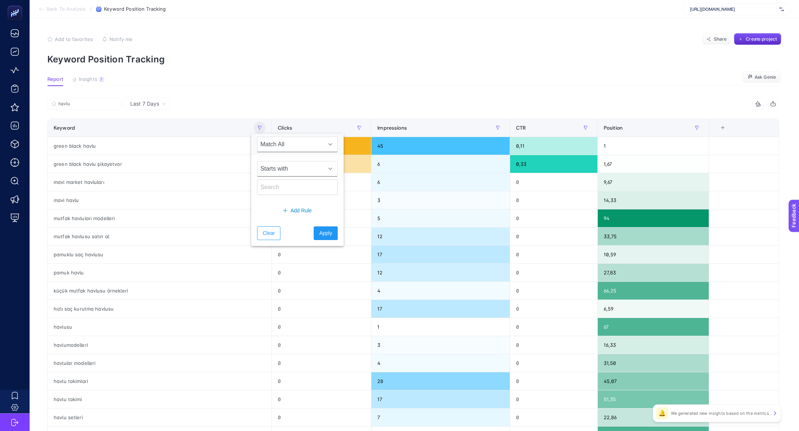
click at [271, 167] on span "Starts with" at bounding box center [290, 169] width 66 height 15
click at [279, 190] on input "text" at bounding box center [297, 188] width 81 height 16
type input "havlu"
click at [314, 227] on button "Apply" at bounding box center [326, 234] width 24 height 14
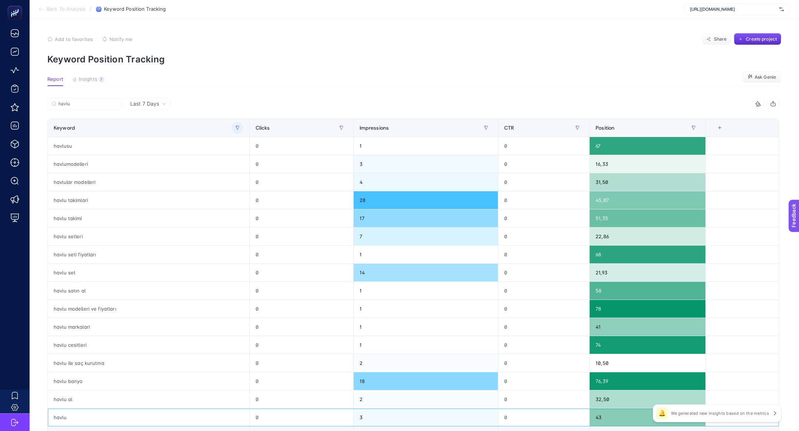
click at [165, 422] on div "havlu" at bounding box center [149, 418] width 202 height 18
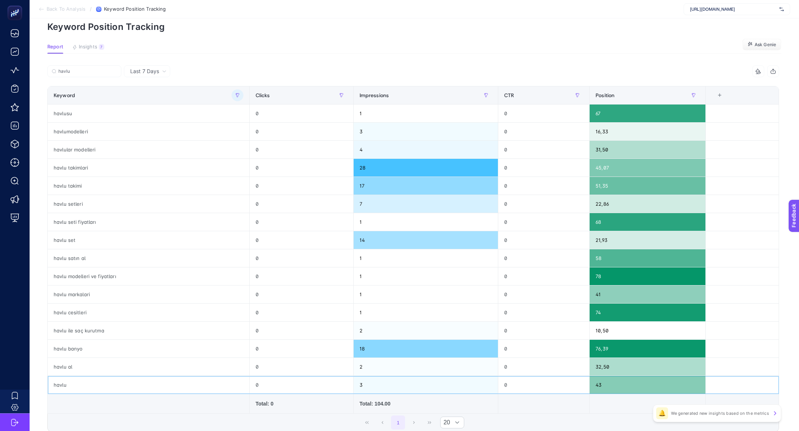
scroll to position [20, 0]
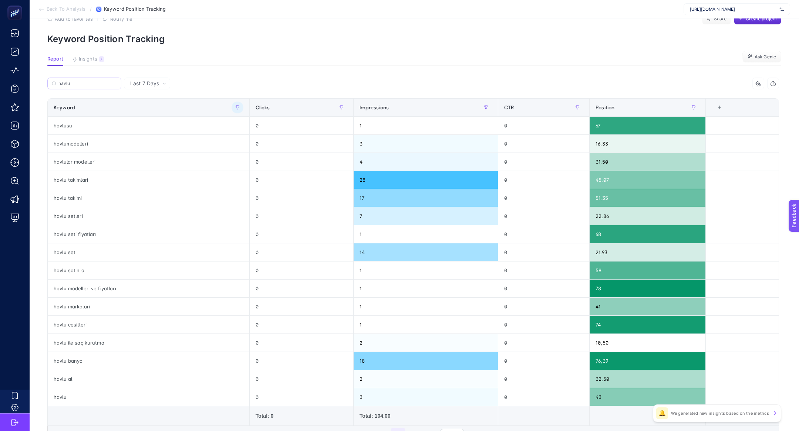
click at [113, 88] on label "havlu" at bounding box center [84, 84] width 74 height 12
click at [113, 87] on input "havlu" at bounding box center [87, 84] width 58 height 6
click at [115, 84] on icon at bounding box center [114, 83] width 4 height 4
click at [109, 84] on input "havlu" at bounding box center [84, 84] width 50 height 6
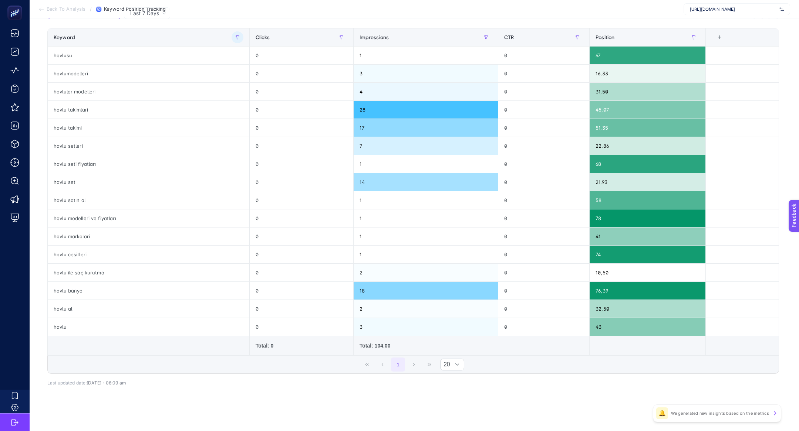
scroll to position [0, 0]
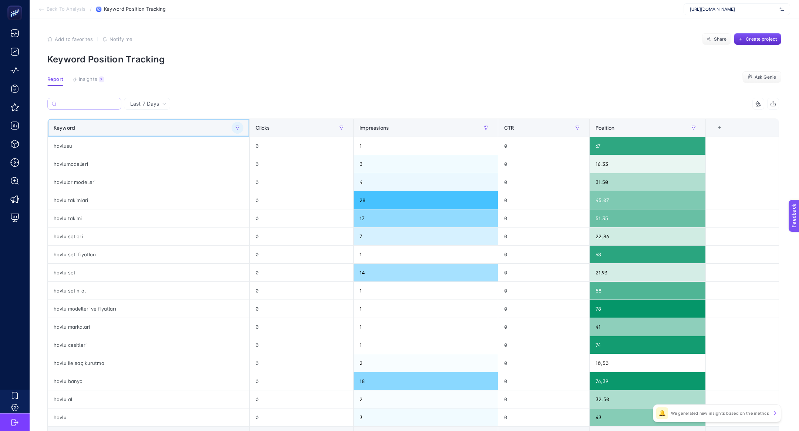
click at [242, 131] on div at bounding box center [237, 128] width 12 height 12
click at [237, 126] on icon "button" at bounding box center [237, 128] width 4 height 4
click at [244, 228] on button "Clear" at bounding box center [248, 234] width 23 height 14
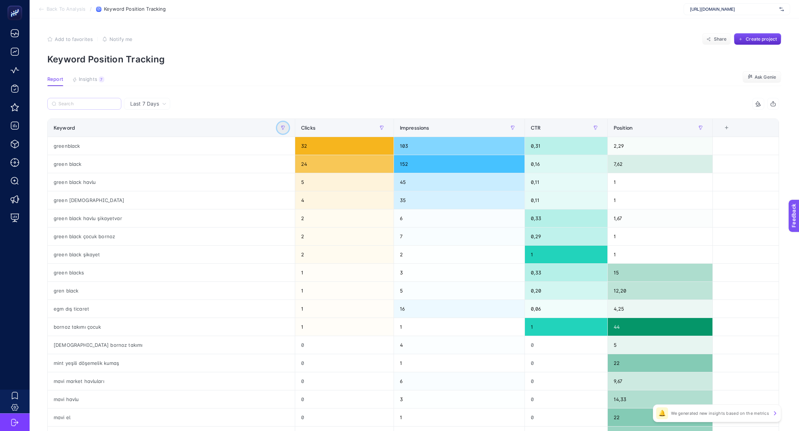
click at [277, 133] on button "button" at bounding box center [283, 128] width 12 height 12
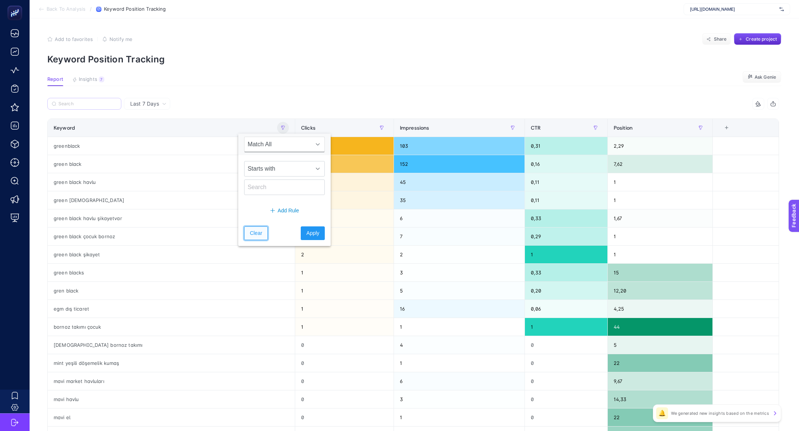
click at [262, 238] on button "Clear" at bounding box center [255, 234] width 23 height 14
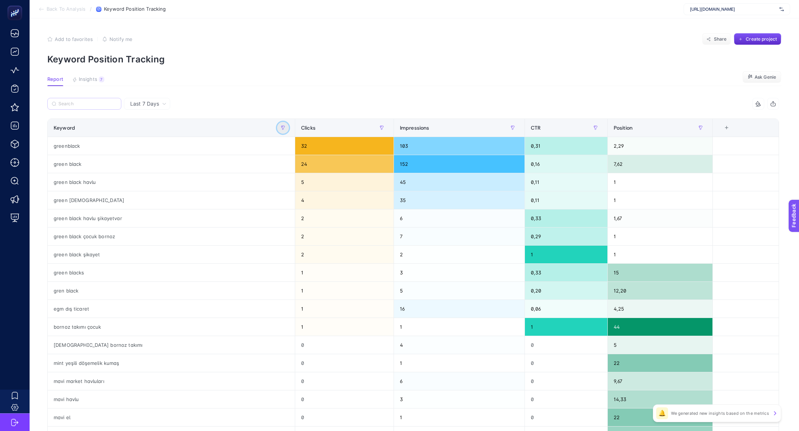
click at [277, 131] on button "button" at bounding box center [283, 128] width 12 height 12
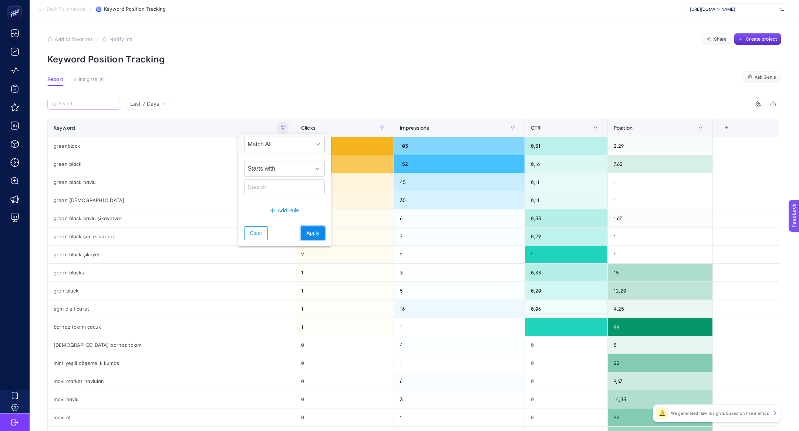
click at [307, 232] on span "Apply" at bounding box center [312, 234] width 13 height 8
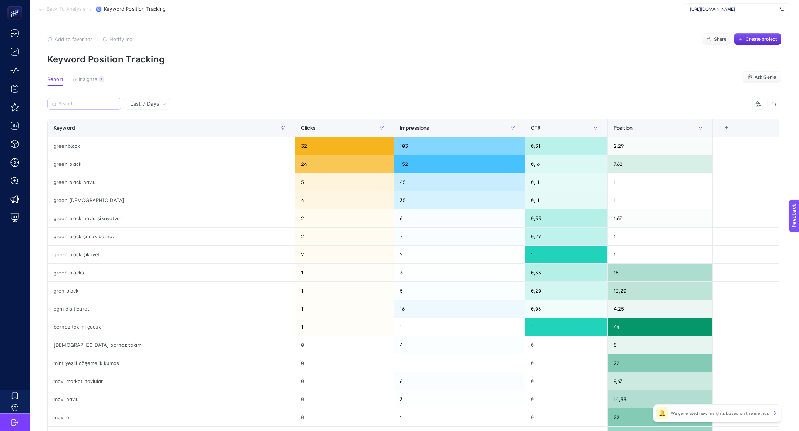
click at [161, 53] on section "Add to favorites false Notify me Share Create project Keyword Position Tracking" at bounding box center [414, 48] width 734 height 31
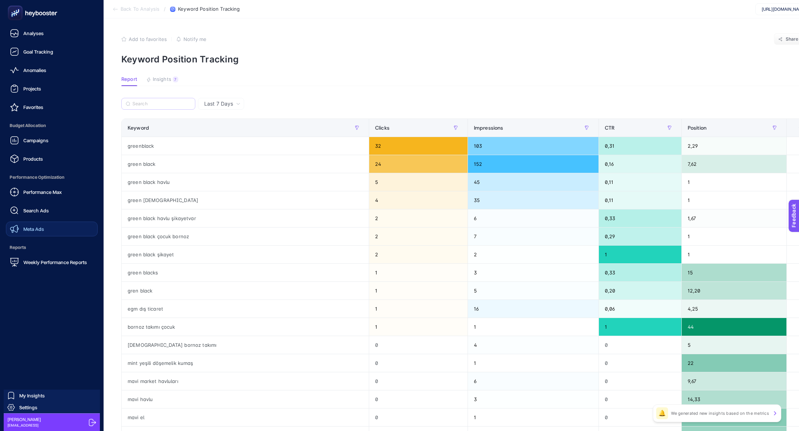
click at [51, 234] on link "Meta Ads" at bounding box center [52, 229] width 92 height 15
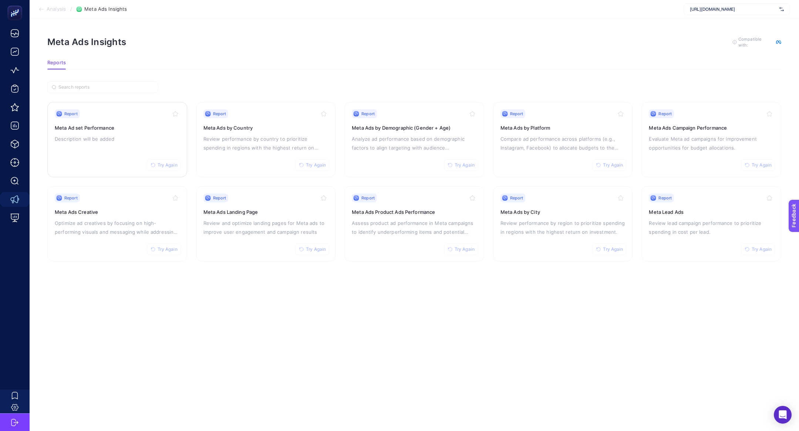
click at [94, 143] on div "Report Try Again Meta Ad set Performance Description will be added" at bounding box center [117, 139] width 125 height 61
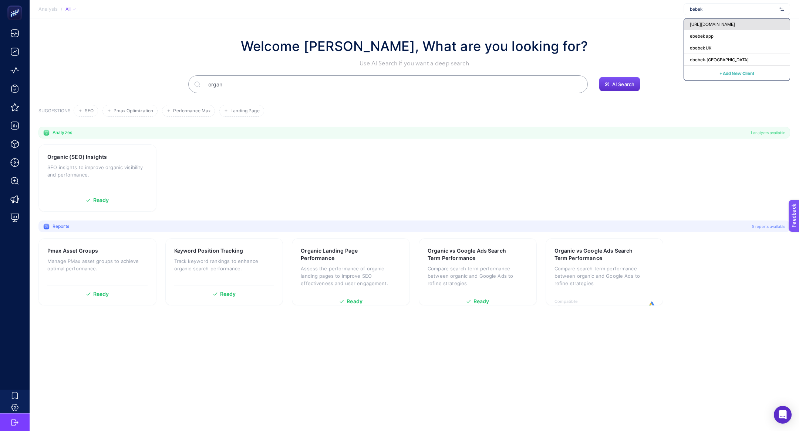
type input "bebek"
click at [711, 21] on span "[URL][DOMAIN_NAME]" at bounding box center [712, 24] width 45 height 6
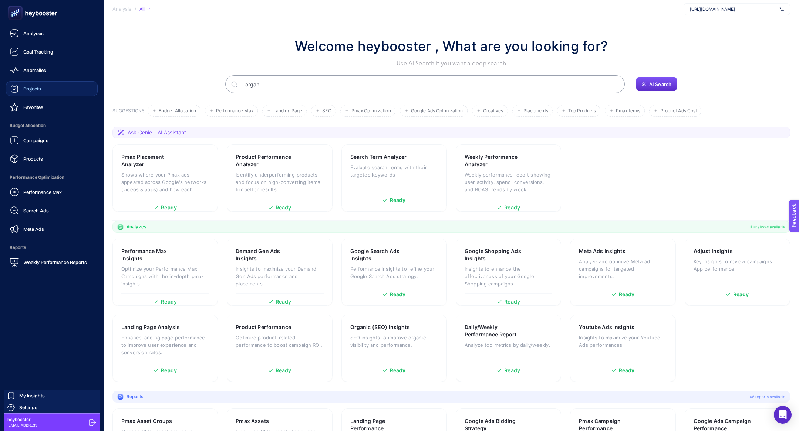
click at [46, 88] on link "Projects" at bounding box center [52, 88] width 92 height 15
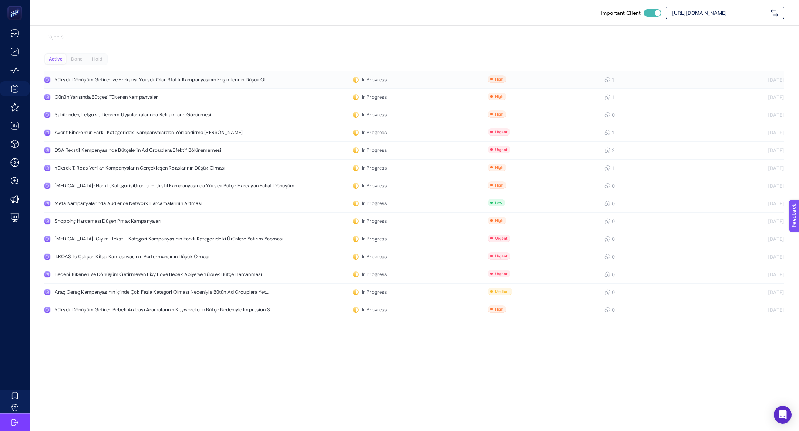
click at [199, 81] on div "Yüksek Dönüşüm Getiren ve Frekansı Yüksek Olan Statik Kampanyasının Erişimlerin…" at bounding box center [162, 80] width 214 height 6
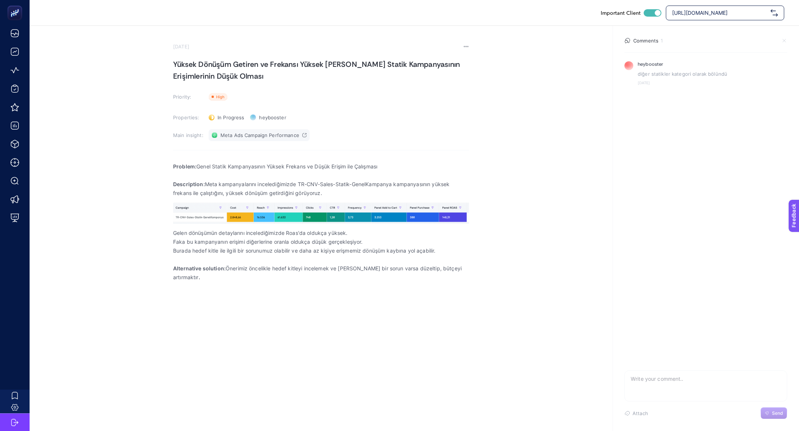
click at [247, 133] on span "Meta Ads Campaign Performance" at bounding box center [259, 135] width 79 height 6
click at [230, 111] on section "[DATE] Yüksek Dönüşüm Getiren ve Frekansı Yüksek [PERSON_NAME] Statik Kampanyas…" at bounding box center [321, 175] width 296 height 262
click at [241, 121] on div "In Progress Status" at bounding box center [226, 118] width 41 height 12
click at [233, 154] on li "Hold" at bounding box center [230, 156] width 46 height 12
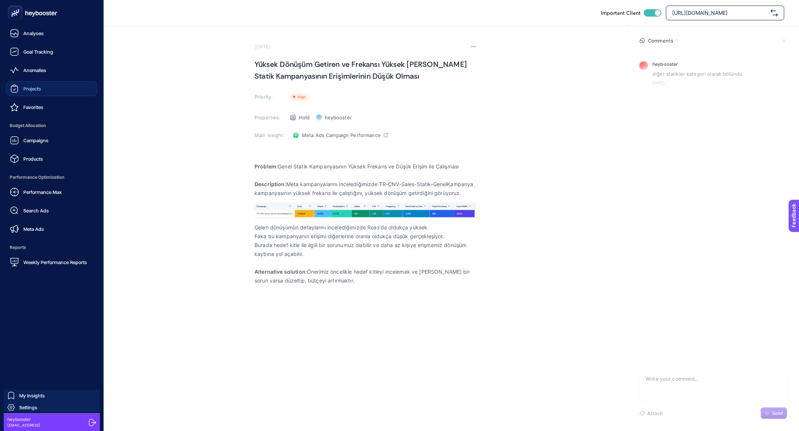
click at [23, 93] on div "Projects" at bounding box center [25, 88] width 31 height 9
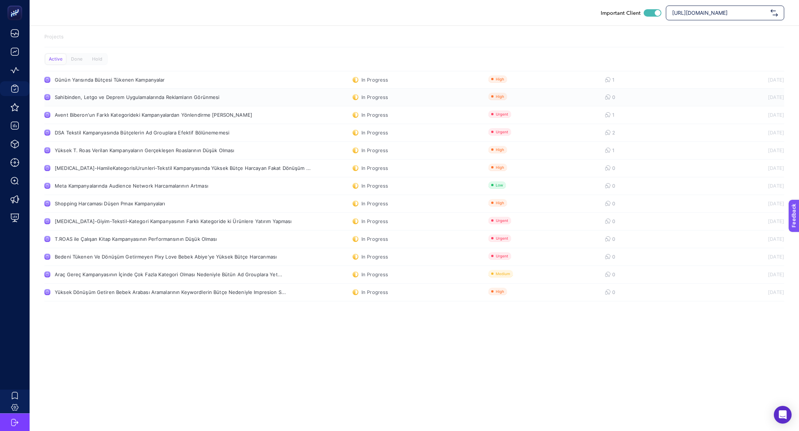
click at [185, 105] on link "Sahibinden, Letgo ve Deprem Uygulamalarında Reklamların Görünmesi In Progress 0…" at bounding box center [413, 98] width 739 height 18
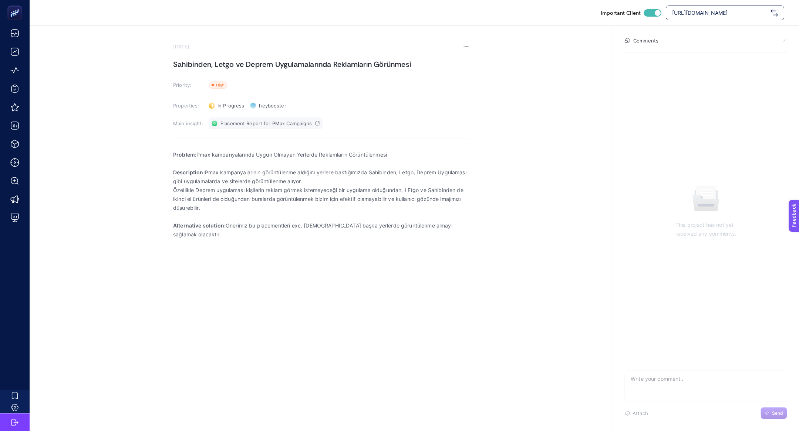
click at [305, 122] on span "Placement Report for PMax Campaigns" at bounding box center [266, 124] width 92 height 6
click at [214, 103] on icon at bounding box center [212, 106] width 6 height 6
click at [222, 146] on div "Problem: Pmax kampanyalarında Uygun Olmayan Yerlerde Reklamların Görüntülenmesi…" at bounding box center [321, 220] width 296 height 148
click at [233, 109] on div "In Progress Status" at bounding box center [226, 106] width 41 height 12
click at [230, 142] on span "Hold" at bounding box center [226, 145] width 11 height 6
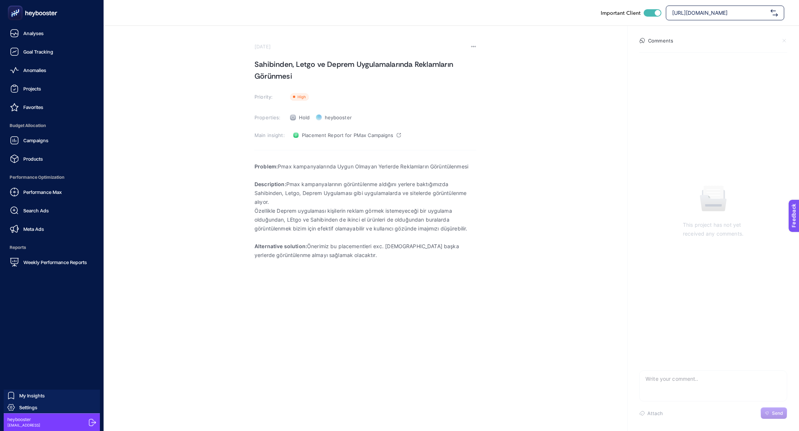
click at [33, 97] on ul "Analyses Goal Tracking Anomalies Projects Favorites Budget Allocation Campaigns…" at bounding box center [52, 148] width 92 height 244
click at [29, 89] on span "Projects" at bounding box center [32, 89] width 18 height 6
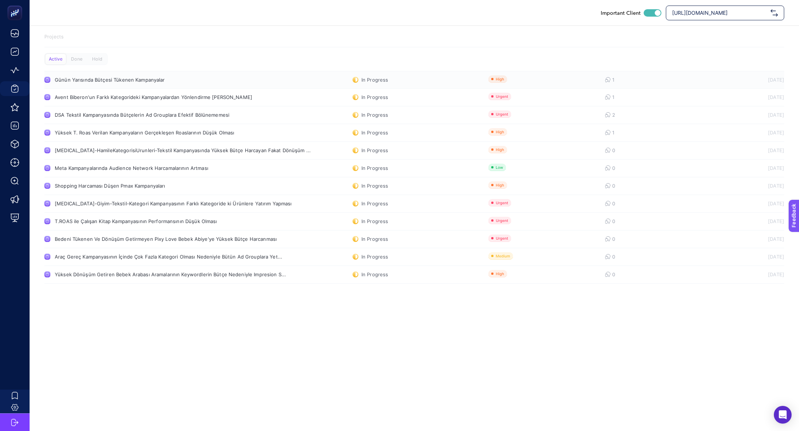
click at [103, 80] on div "Günün Yarısında Bütçesi Tükenen Kampanyalar" at bounding box center [140, 80] width 171 height 6
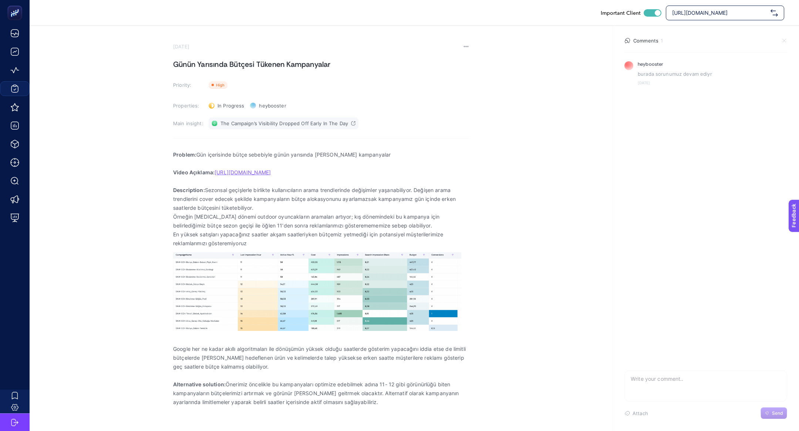
click at [286, 123] on span "The Campaign’s Visibility Dropped Off Early In The Day" at bounding box center [284, 124] width 128 height 6
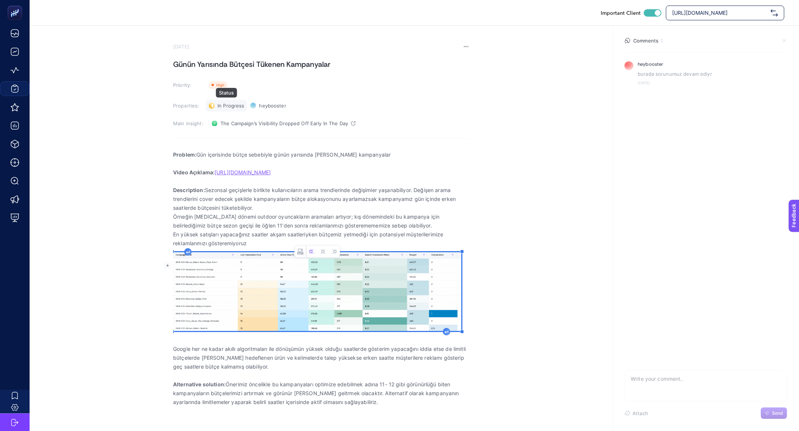
click at [229, 108] on span "In Progress" at bounding box center [230, 106] width 27 height 6
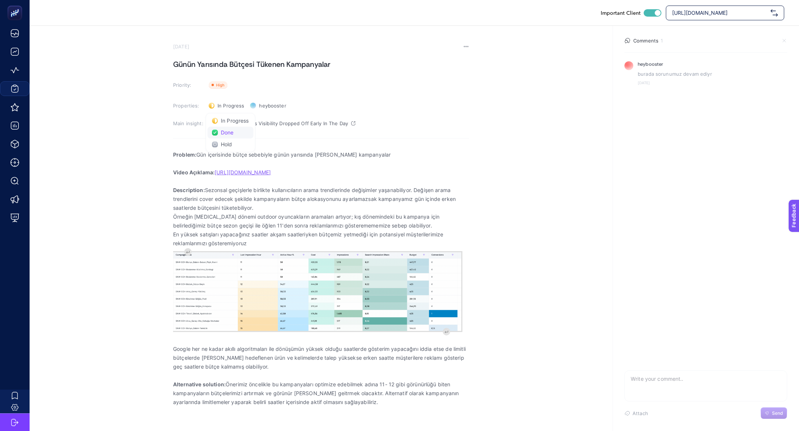
click at [232, 134] on span "Done" at bounding box center [227, 133] width 13 height 6
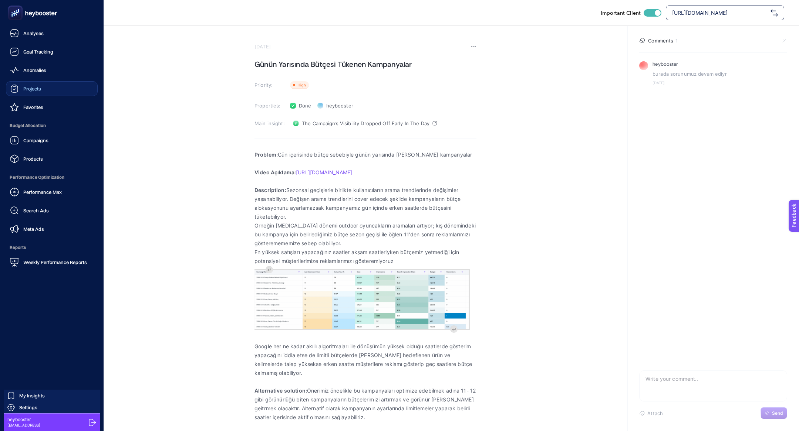
click at [29, 91] on span "Projects" at bounding box center [32, 89] width 18 height 6
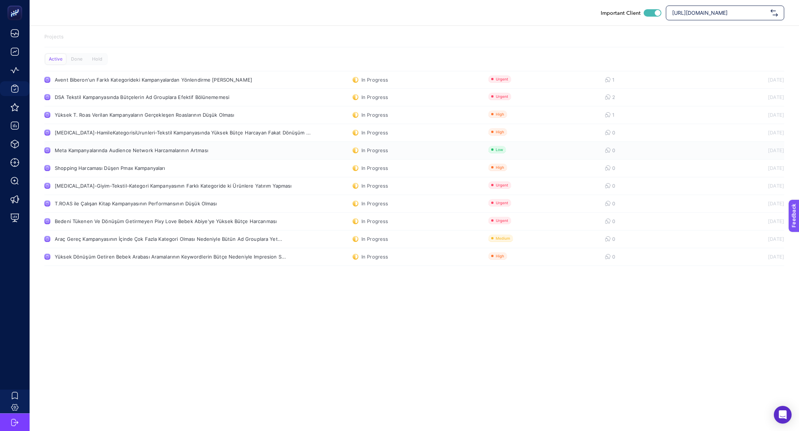
click at [180, 150] on div "Meta Kampanyalarında Audience Network Harcamalarının Artması" at bounding box center [140, 151] width 171 height 6
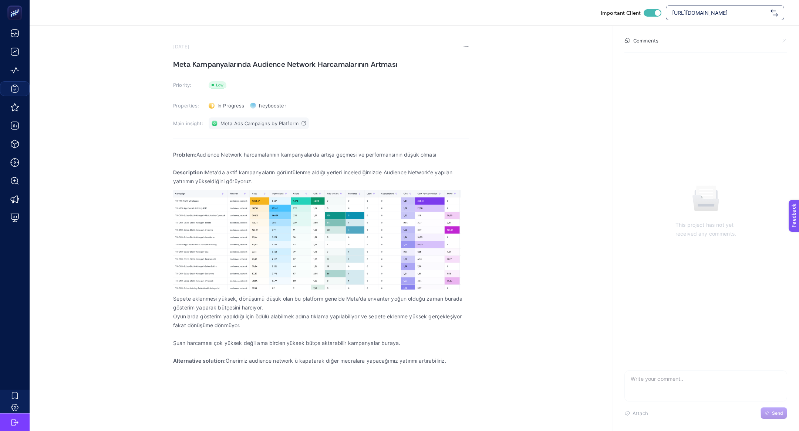
click at [256, 118] on link "Meta Ads Campaigns by Platform" at bounding box center [259, 124] width 100 height 12
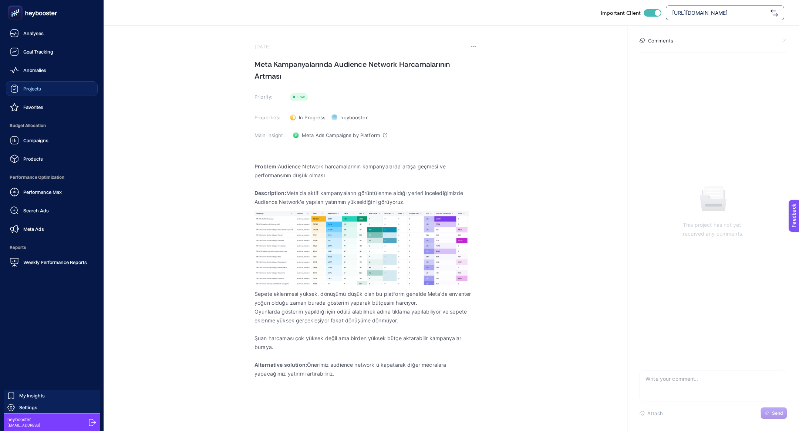
click at [64, 91] on link "Projects" at bounding box center [52, 88] width 92 height 15
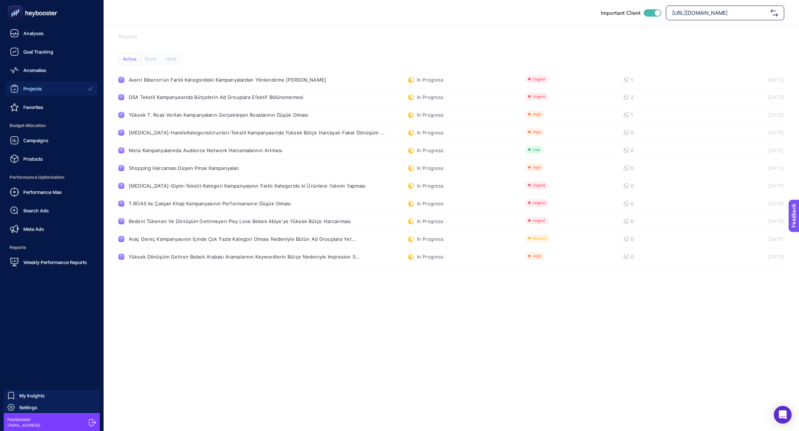
click at [39, 17] on icon at bounding box center [32, 13] width 53 height 15
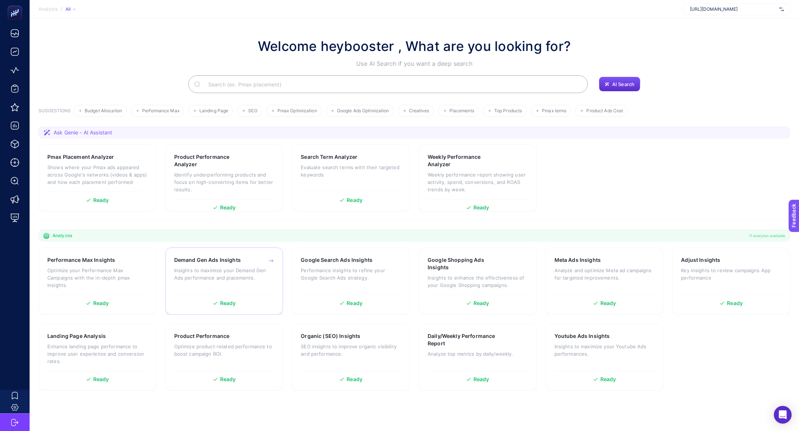
click at [195, 260] on h3 "Demand Gen Ads Insights" at bounding box center [207, 260] width 67 height 7
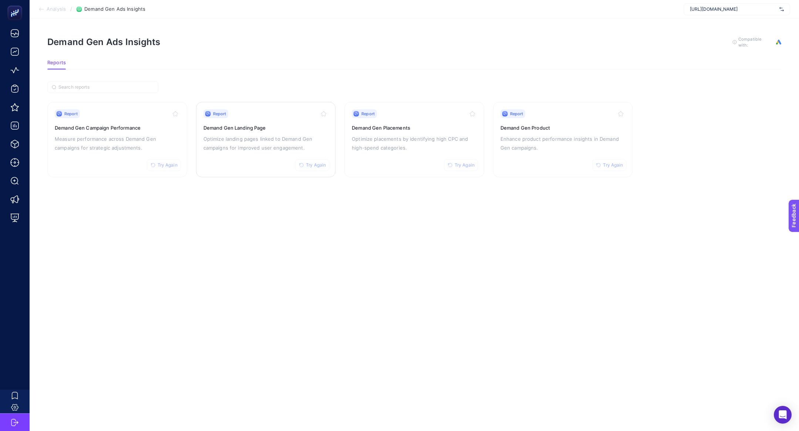
click at [280, 128] on h3 "Demand Gen Landing Page" at bounding box center [265, 127] width 125 height 7
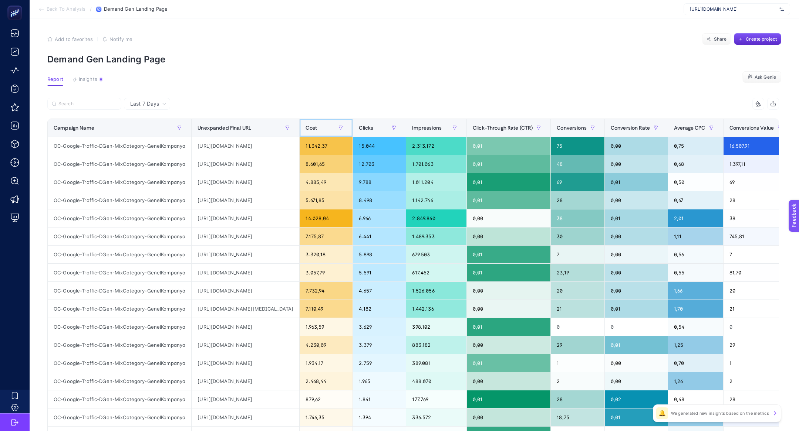
click at [346, 122] on div "Cost" at bounding box center [325, 128] width 41 height 12
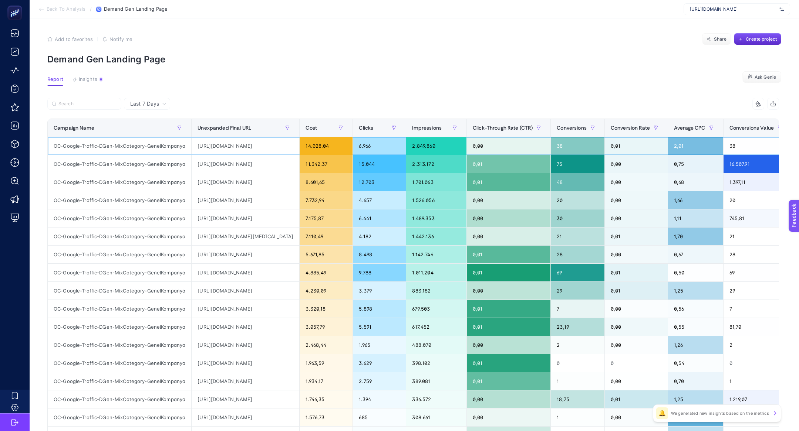
click at [250, 153] on div "https://www.e-bebek.com/" at bounding box center [246, 146] width 108 height 18
click at [250, 153] on div "[URL][DOMAIN_NAME]" at bounding box center [246, 146] width 108 height 18
click at [258, 166] on div "https://www.e-bebek.com/pilsan-oyuncak-pilsan-ranger-12v-akulu-araba-p-pil-05-1…" at bounding box center [246, 164] width 108 height 18
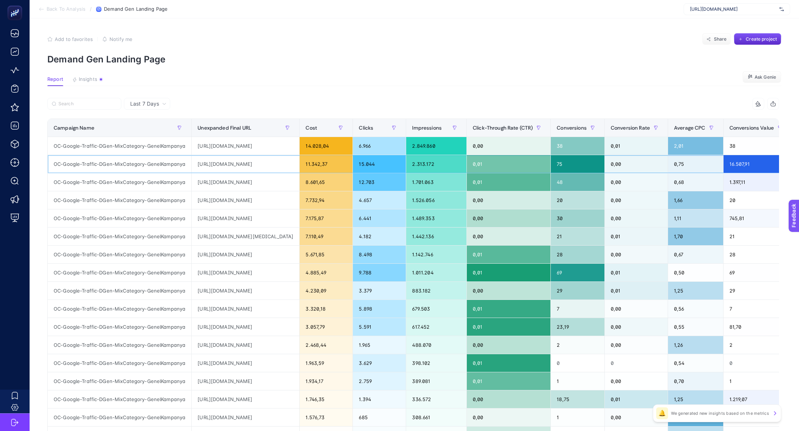
click at [258, 166] on div "https://www.e-bebek.com/pilsan-oyuncak-pilsan-ranger-12v-akulu-araba-p-pil-05-1…" at bounding box center [246, 164] width 108 height 18
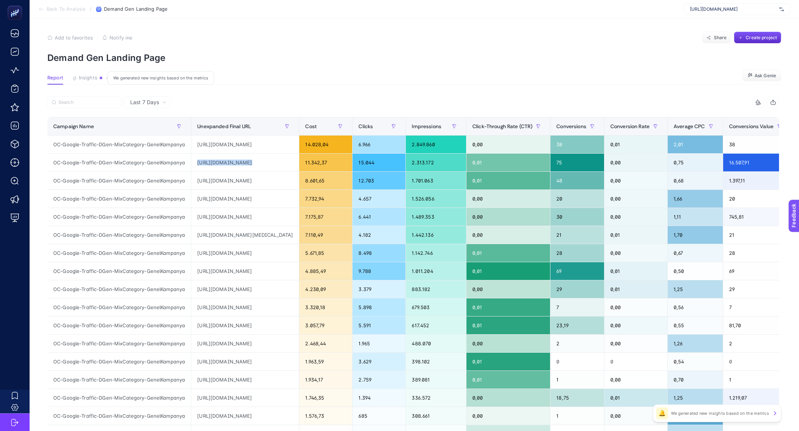
click at [100, 76] on div "button" at bounding box center [101, 78] width 4 height 4
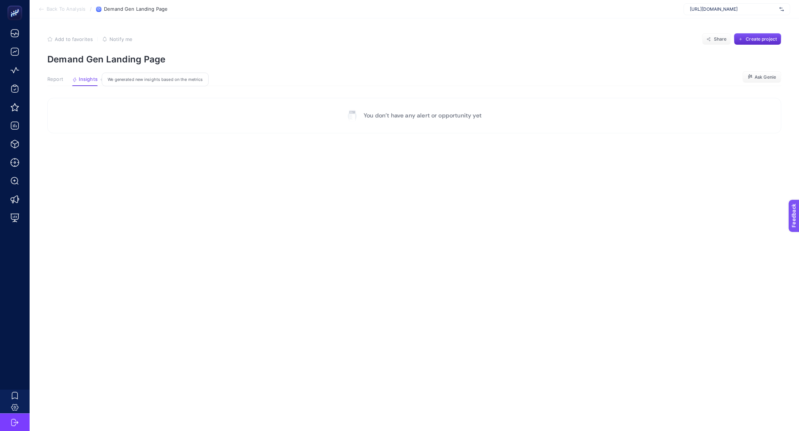
click at [63, 11] on span "Back To Analysis" at bounding box center [66, 9] width 39 height 6
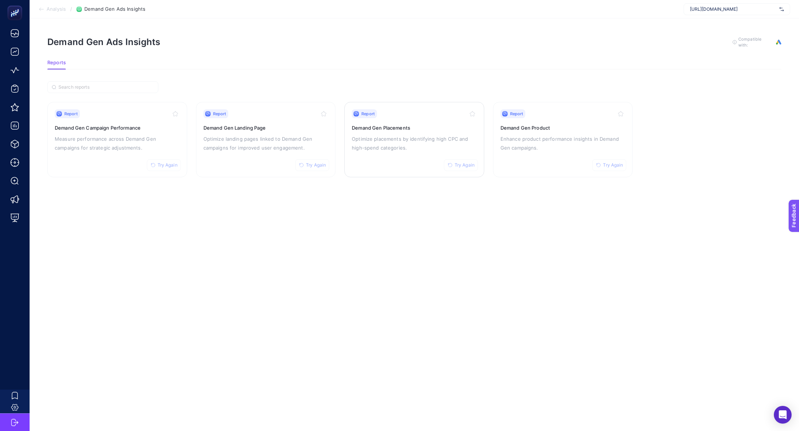
click at [404, 112] on div "Report Try Again" at bounding box center [414, 113] width 125 height 9
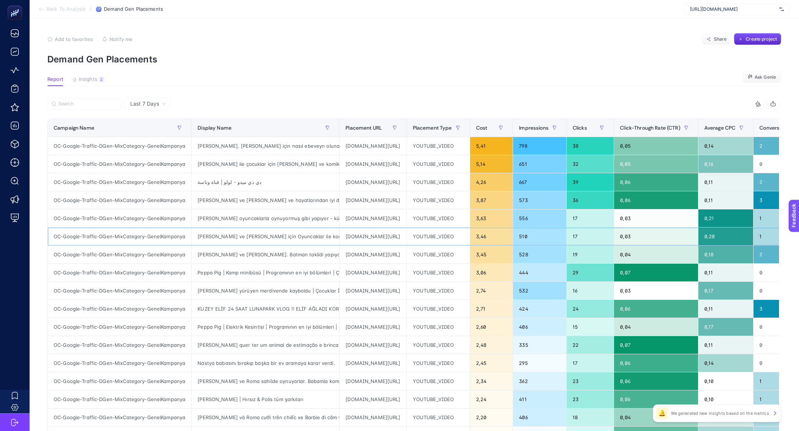
click at [386, 232] on div "youtube.com/video/j2FZtZgrKIM" at bounding box center [372, 237] width 67 height 18
click at [383, 343] on div "youtube.com/video/qkP5tAW0Dmw" at bounding box center [372, 345] width 67 height 18
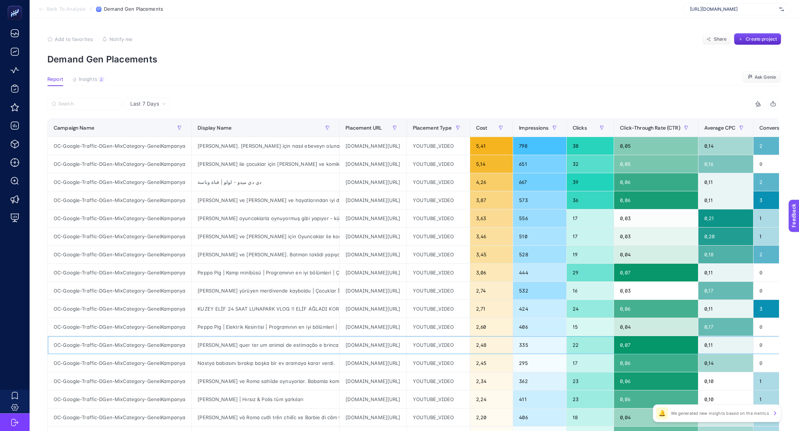
click at [383, 343] on div "youtube.com/video/qkP5tAW0Dmw" at bounding box center [372, 345] width 67 height 18
click at [91, 74] on article "Add to favorites false Notify me Share Create project Demand Gen Placements Rep…" at bounding box center [414, 307] width 769 height 578
click at [91, 77] on span "Insights" at bounding box center [88, 80] width 18 height 6
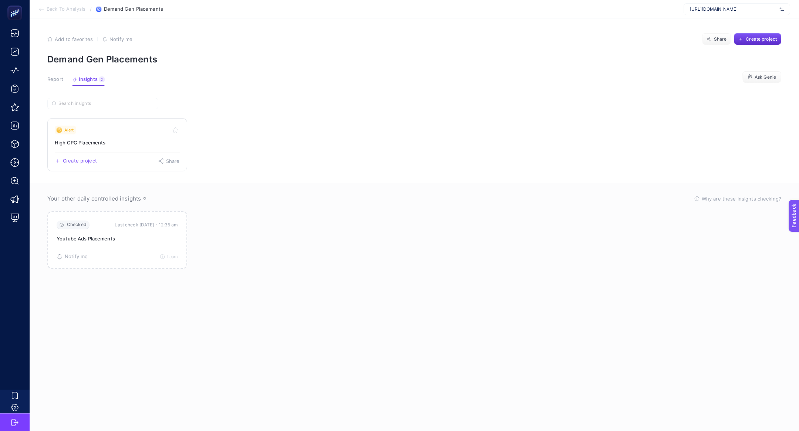
click at [99, 145] on h3 "High CPC Placements" at bounding box center [117, 142] width 125 height 7
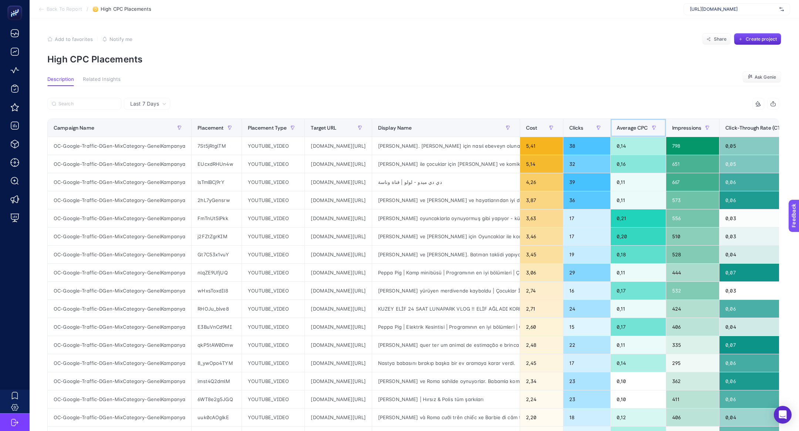
click at [660, 123] on div "Average CPC" at bounding box center [637, 128] width 43 height 12
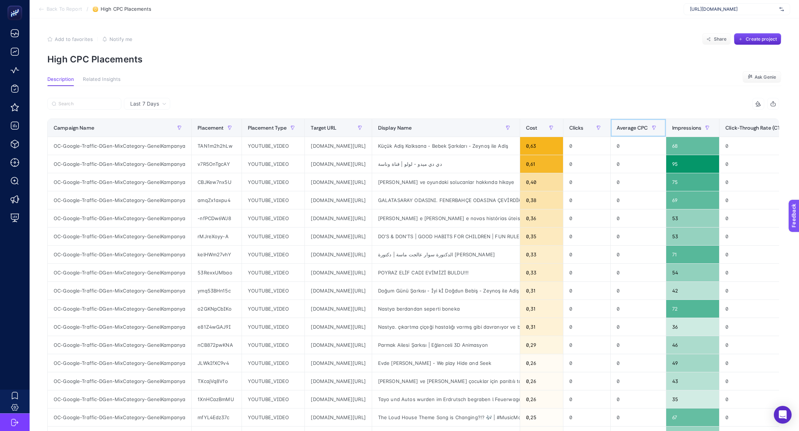
click at [648, 125] on span "Average CPC" at bounding box center [631, 128] width 31 height 6
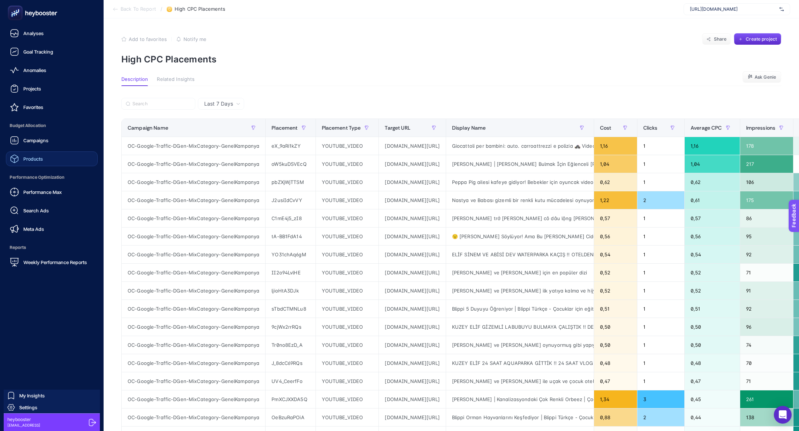
click at [48, 159] on link "Products" at bounding box center [52, 159] width 92 height 15
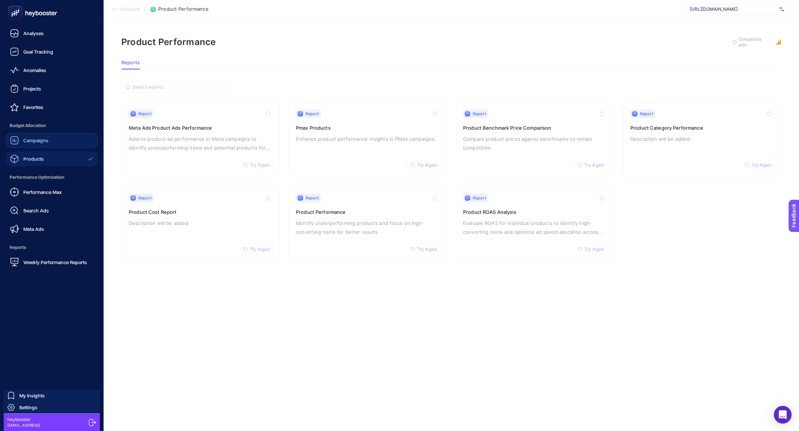
click at [51, 135] on link "Campaigns" at bounding box center [52, 140] width 92 height 15
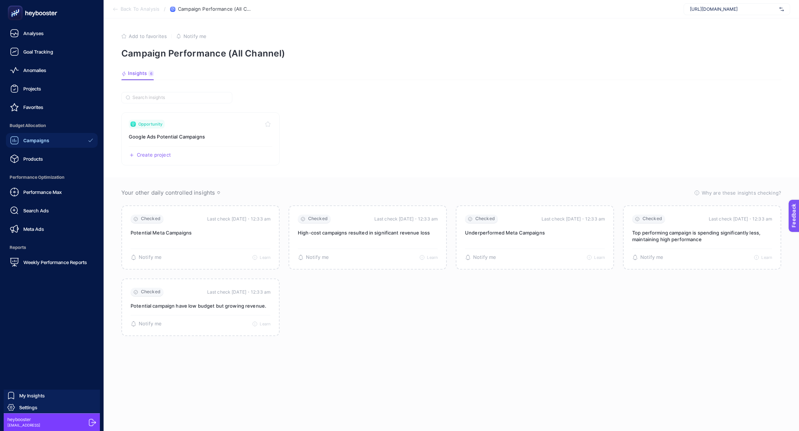
click at [16, 14] on rect at bounding box center [15, 13] width 12 height 12
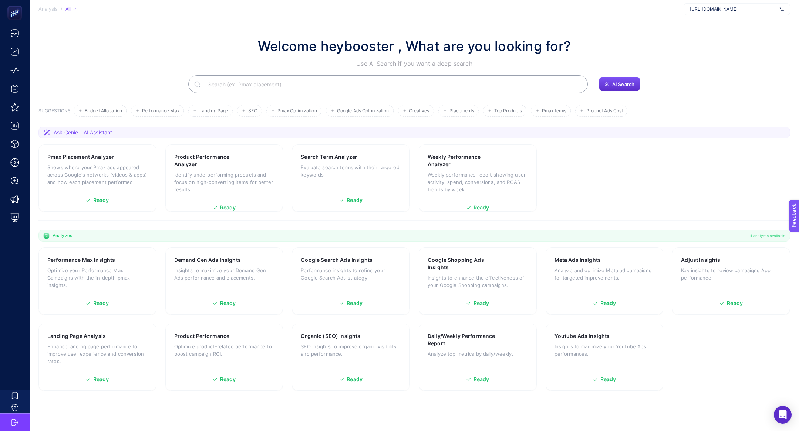
click at [358, 88] on input "Search" at bounding box center [391, 84] width 379 height 21
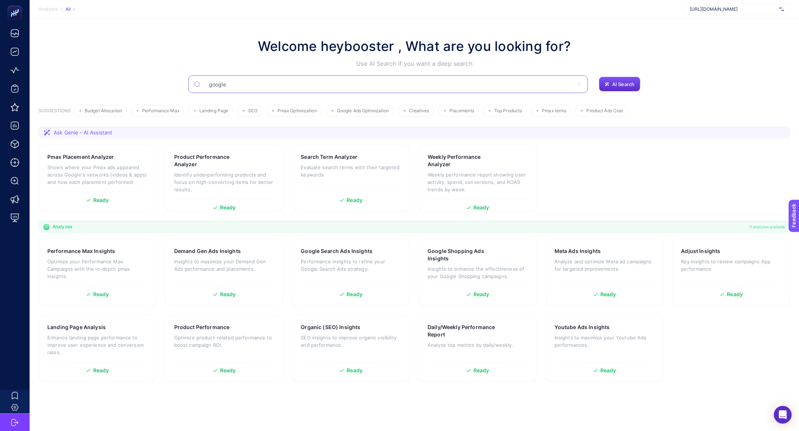
type input "google"
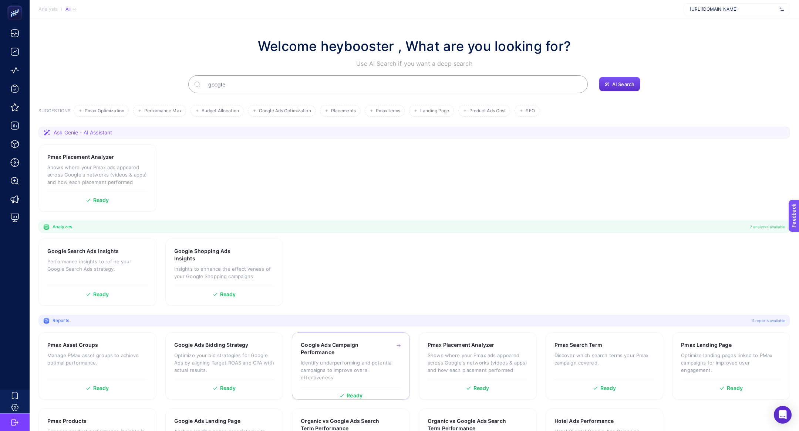
click at [353, 374] on p "Identify underperforming and potential campaigns to improve overall effectivene…" at bounding box center [351, 370] width 100 height 22
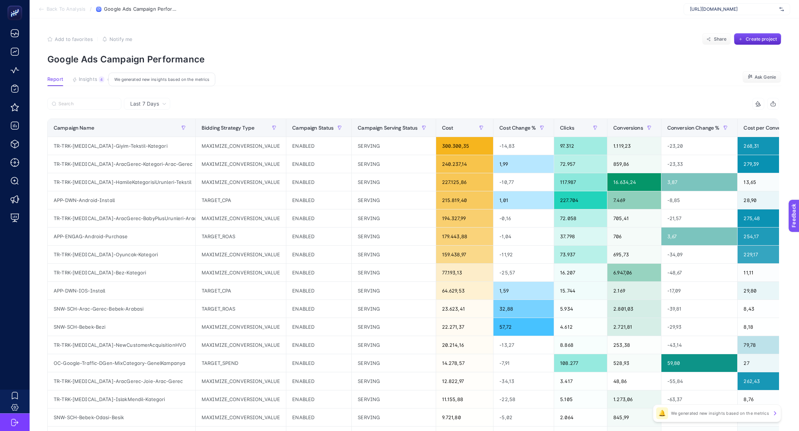
click at [98, 78] on button "Insights 4 We generated new insights based on the metrics" at bounding box center [88, 82] width 32 height 10
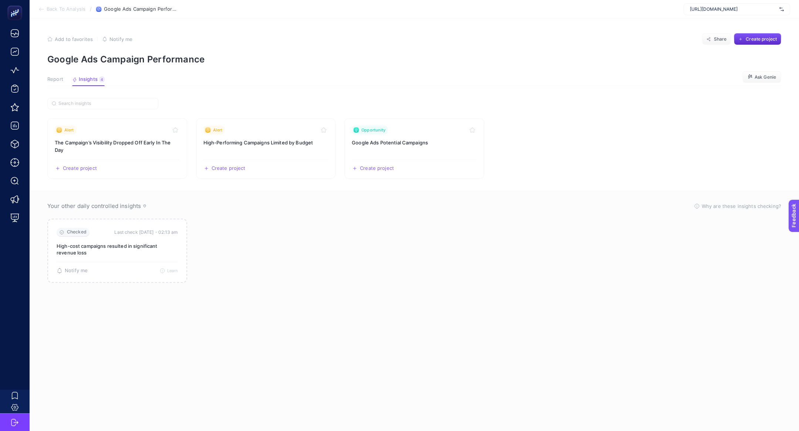
click at [58, 81] on span "Report" at bounding box center [55, 80] width 16 height 6
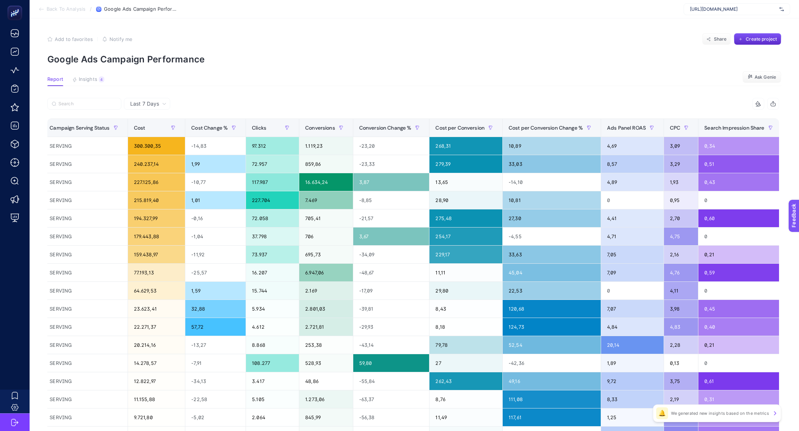
scroll to position [0, 565]
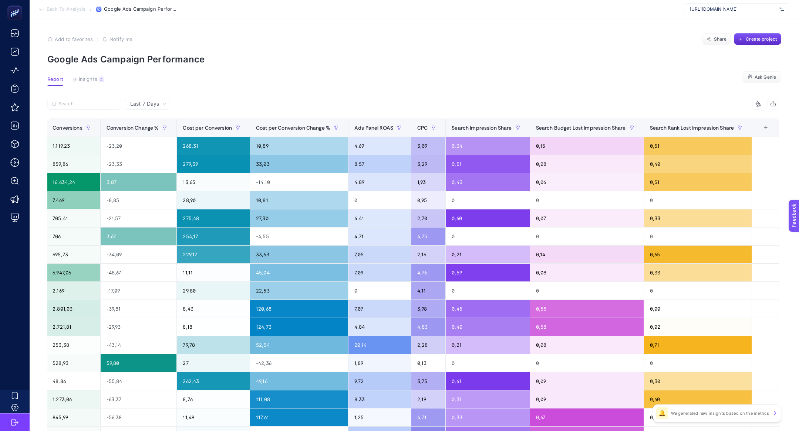
click at [765, 130] on div "+" at bounding box center [765, 128] width 14 height 6
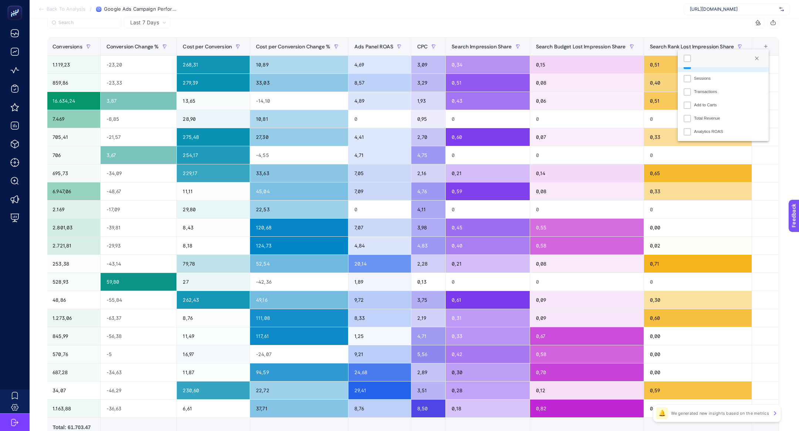
scroll to position [0, 0]
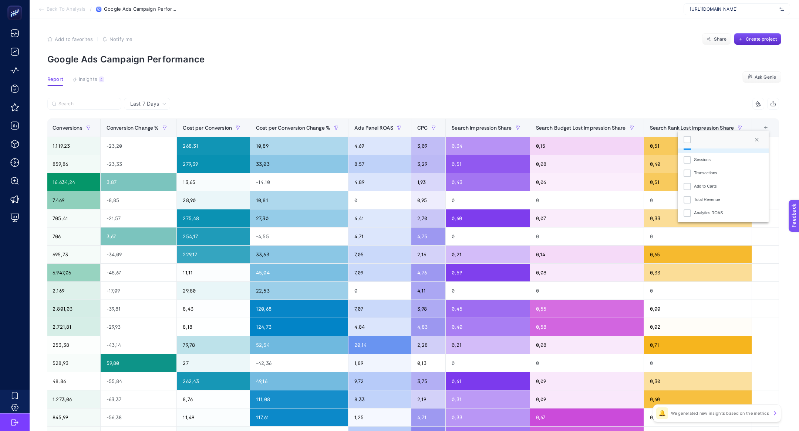
click at [628, 85] on section "Report Insights 4 We generated new insights based on the metrics Ask Genie" at bounding box center [414, 82] width 734 height 10
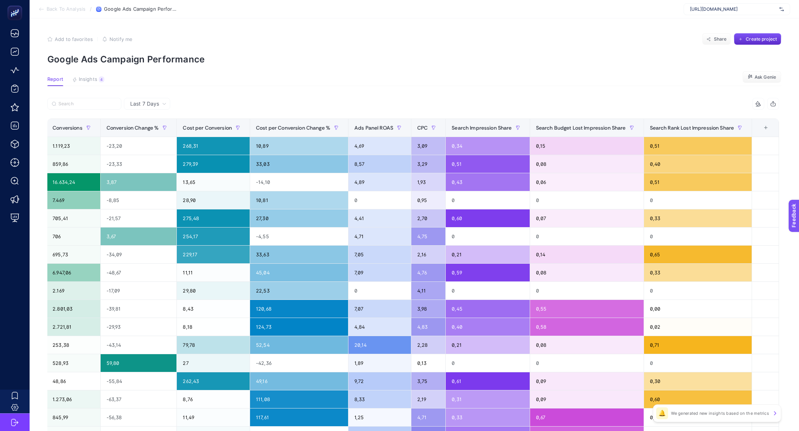
click at [763, 133] on th "16 items selected +" at bounding box center [765, 128] width 27 height 18
click at [764, 128] on div "+" at bounding box center [765, 128] width 14 height 6
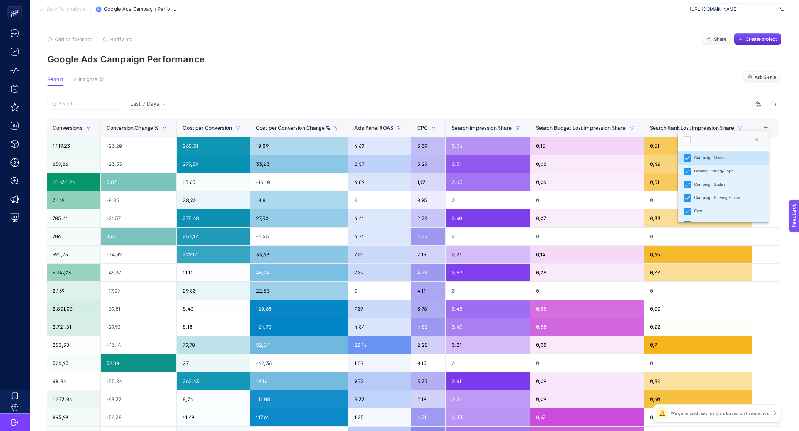
scroll to position [224, 0]
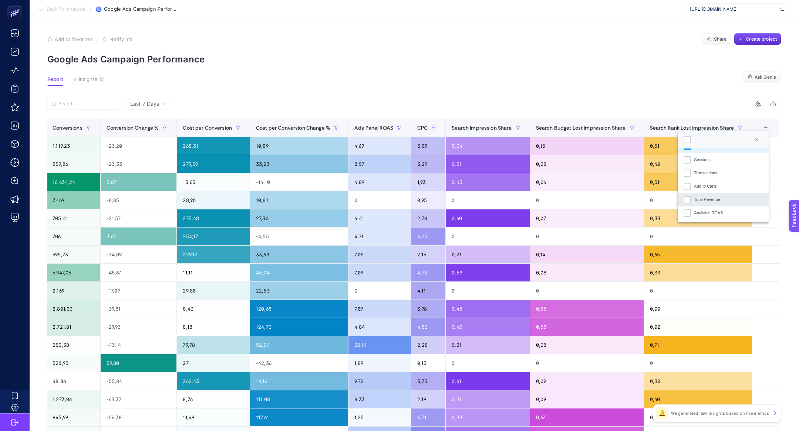
click at [692, 202] on li "Total Revenue" at bounding box center [722, 199] width 91 height 13
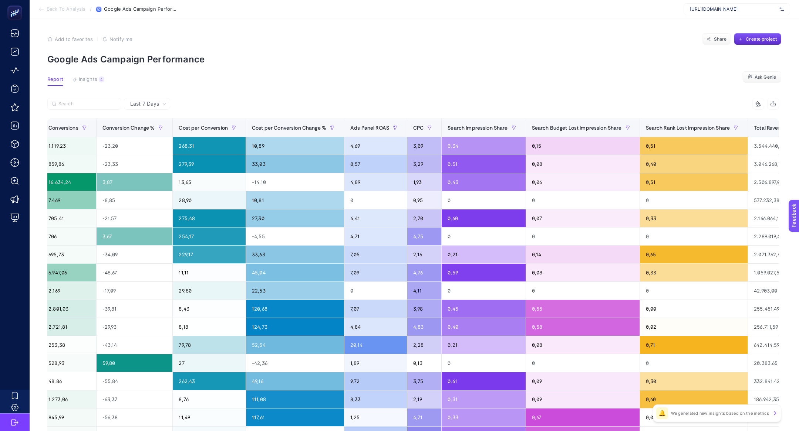
click at [757, 105] on icon at bounding box center [758, 104] width 6 height 6
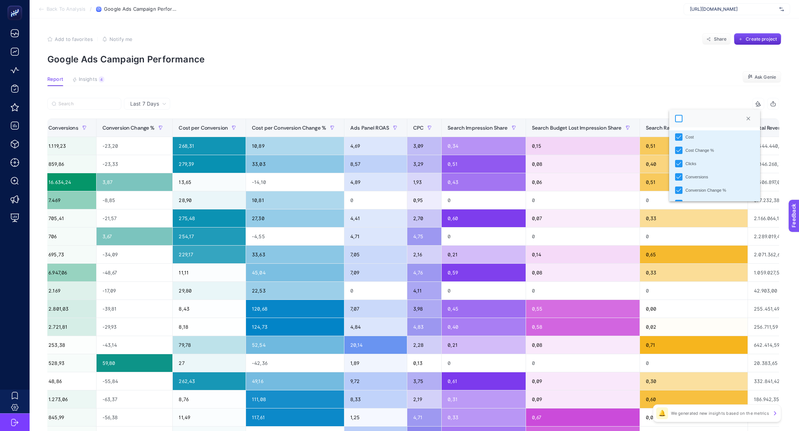
click at [678, 118] on div at bounding box center [678, 118] width 7 height 7
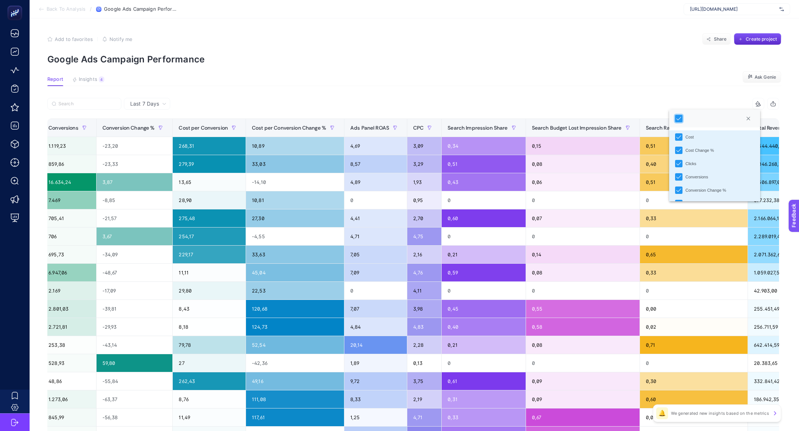
click at [630, 84] on section "Report Insights 4 We generated new insights based on the metrics Ask Genie" at bounding box center [414, 82] width 734 height 10
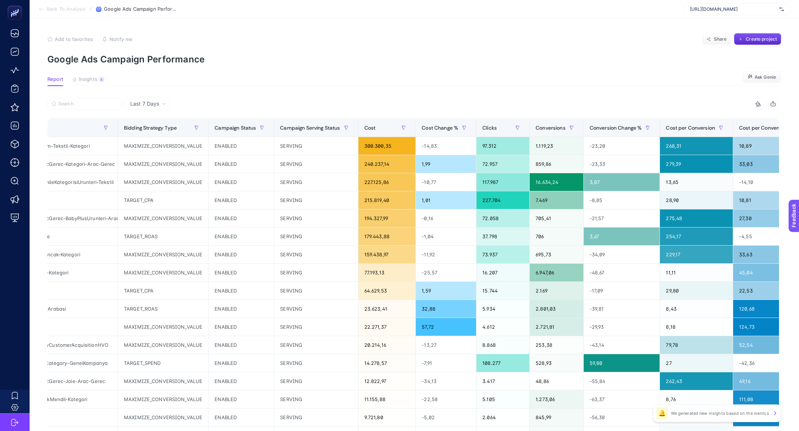
scroll to position [0, 0]
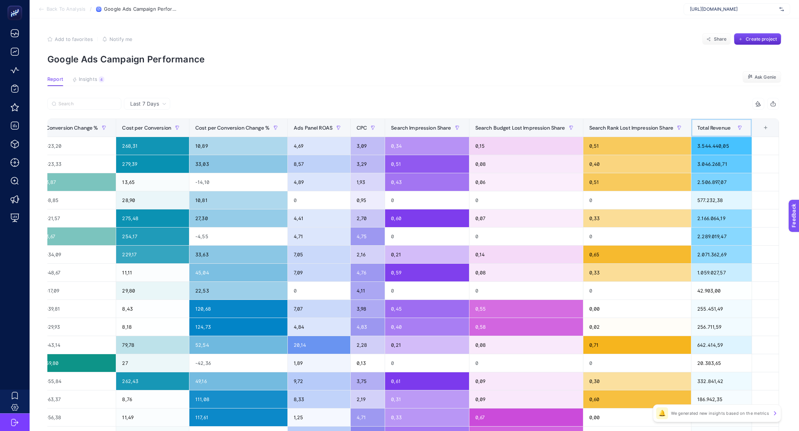
click at [715, 137] on th "Total Revenue" at bounding box center [721, 128] width 60 height 18
click at [715, 132] on div "Total Revenue" at bounding box center [721, 128] width 48 height 12
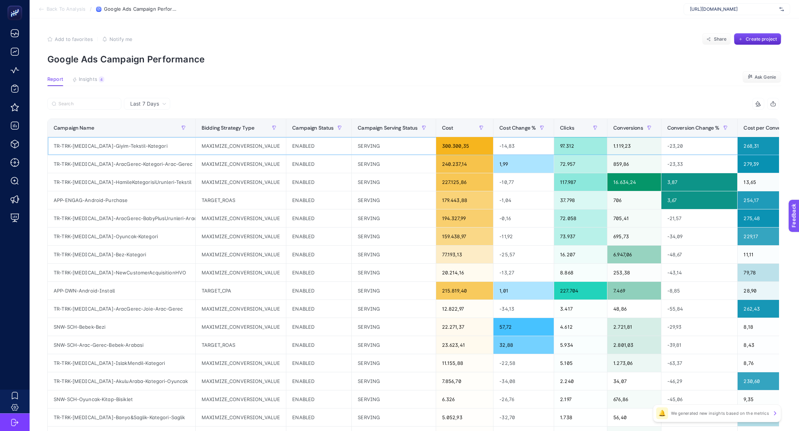
click at [498, 150] on div "-14,83" at bounding box center [523, 146] width 60 height 18
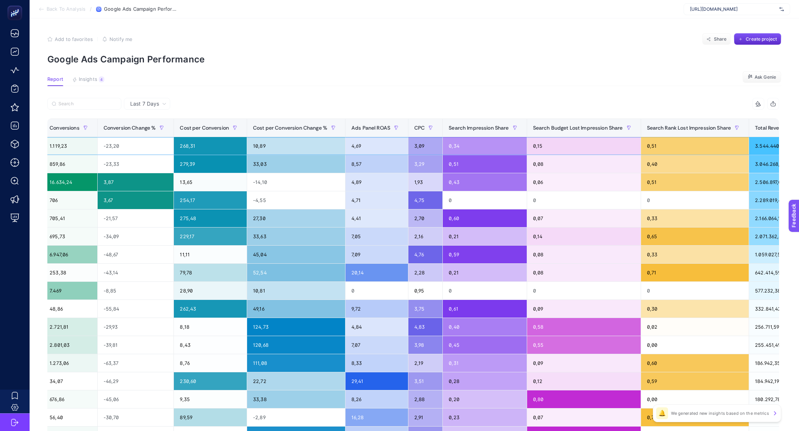
scroll to position [0, 627]
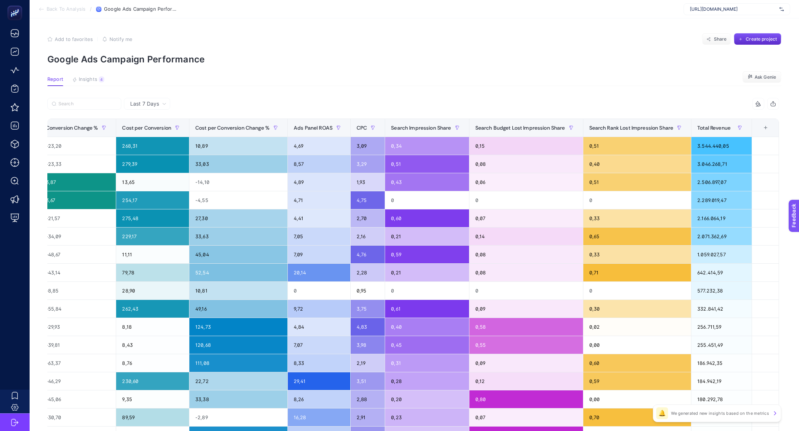
click at [766, 128] on div "+" at bounding box center [765, 128] width 14 height 6
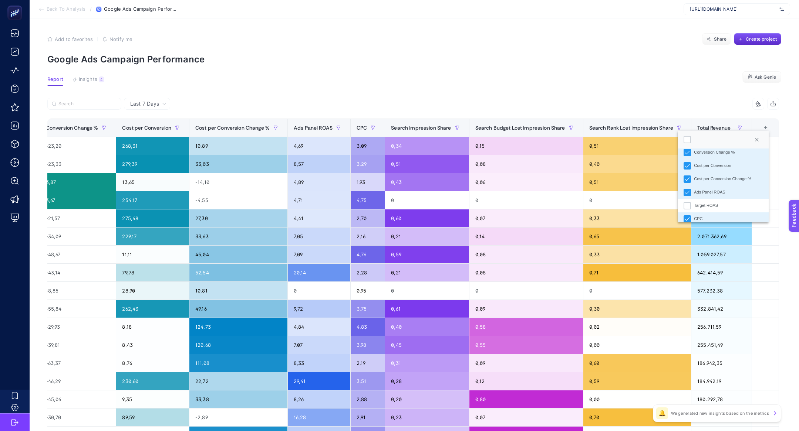
scroll to position [120, 0]
click at [723, 193] on li "Target ROAS" at bounding box center [722, 198] width 91 height 13
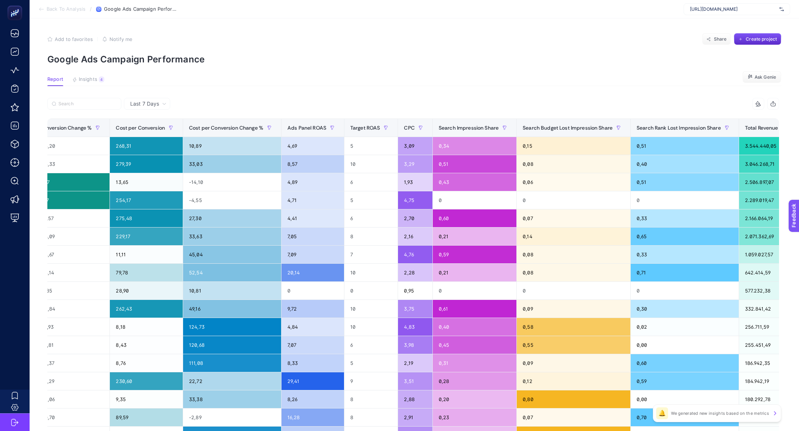
click at [759, 102] on icon at bounding box center [758, 104] width 6 height 6
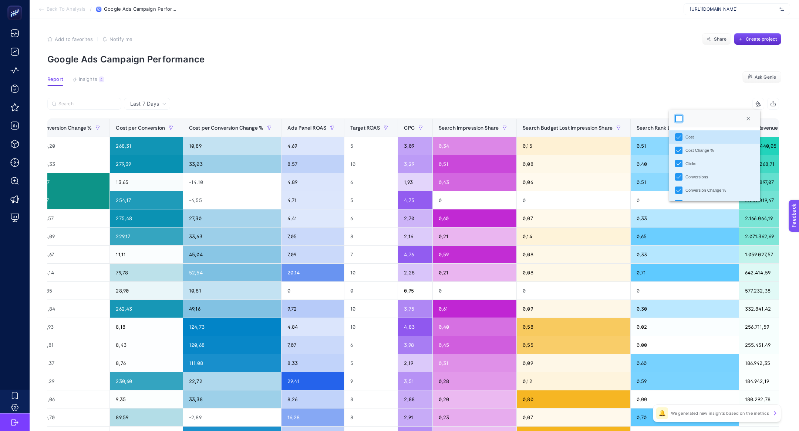
click at [677, 116] on div at bounding box center [678, 118] width 7 height 7
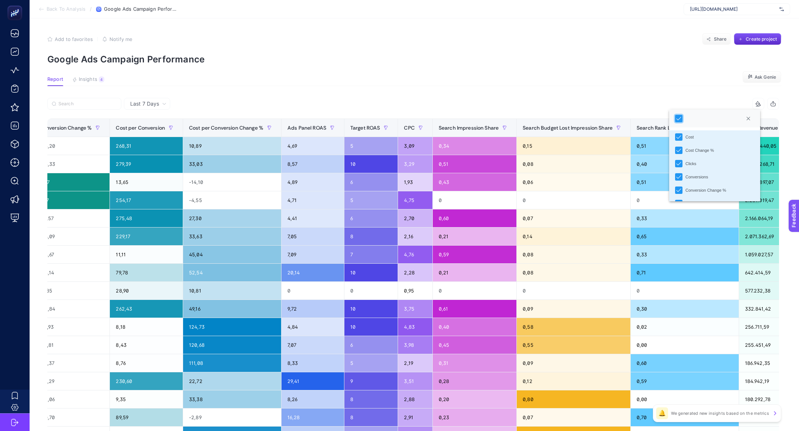
click at [584, 61] on p "Google Ads Campaign Performance" at bounding box center [414, 59] width 734 height 11
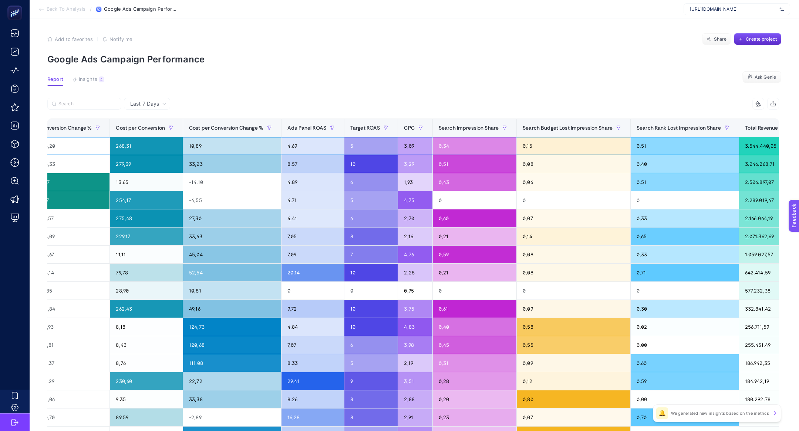
click at [329, 143] on div "4,69" at bounding box center [312, 146] width 62 height 18
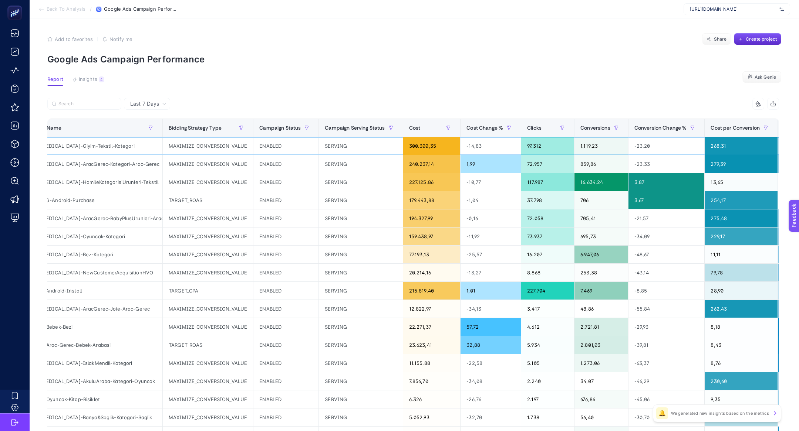
scroll to position [0, 0]
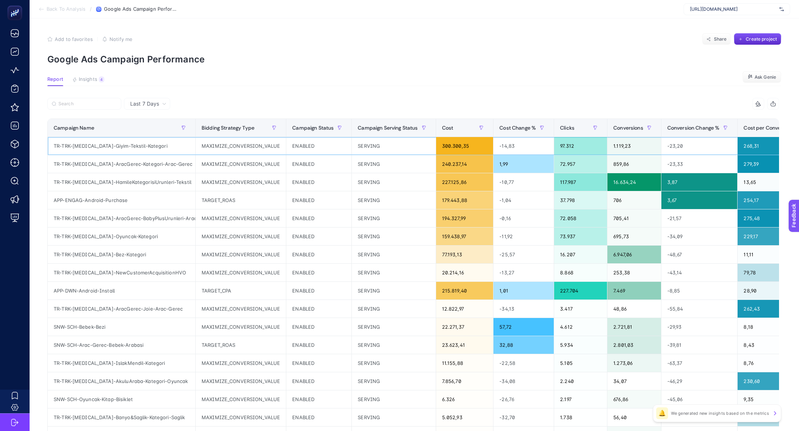
click at [103, 139] on div "TR-TRK-[MEDICAL_DATA]-Giyim-Tekstil-Kategori" at bounding box center [122, 146] width 148 height 18
click at [96, 78] on span "Insights" at bounding box center [88, 80] width 18 height 6
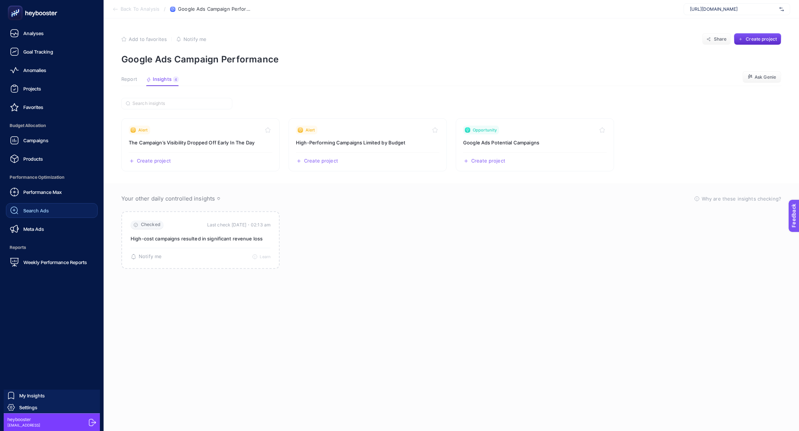
click at [57, 207] on link "Search Ads" at bounding box center [52, 210] width 92 height 15
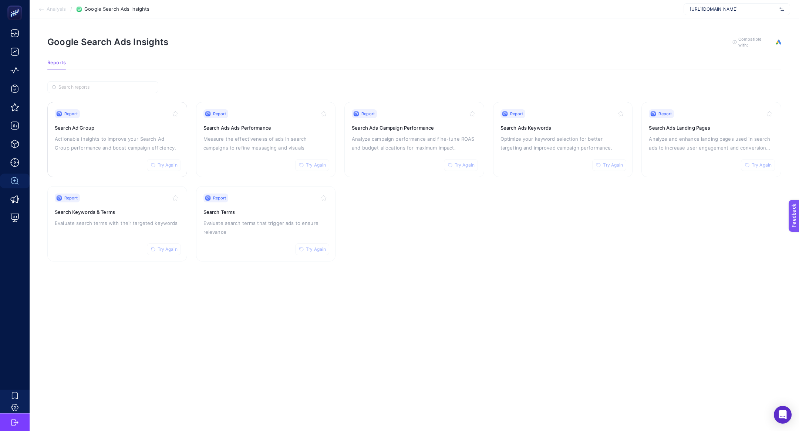
click at [128, 128] on h3 "Search Ad Group" at bounding box center [117, 127] width 125 height 7
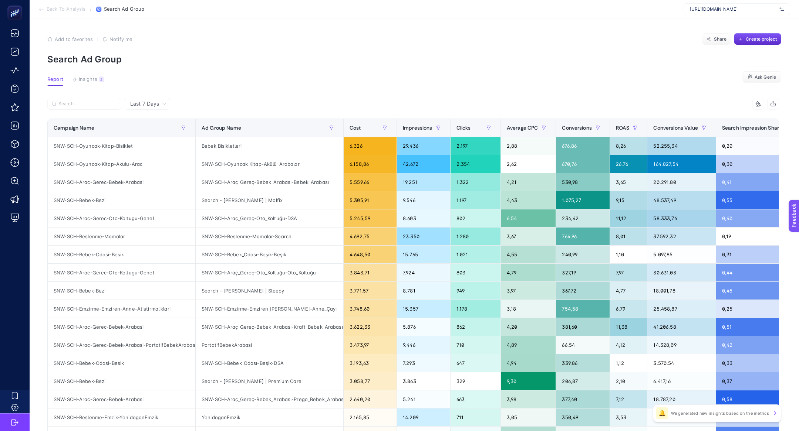
click at [91, 75] on article "Add to favorites false Notify me Share Create project Search Ad Group Report In…" at bounding box center [414, 307] width 769 height 578
click at [91, 79] on span "Insights" at bounding box center [88, 80] width 18 height 6
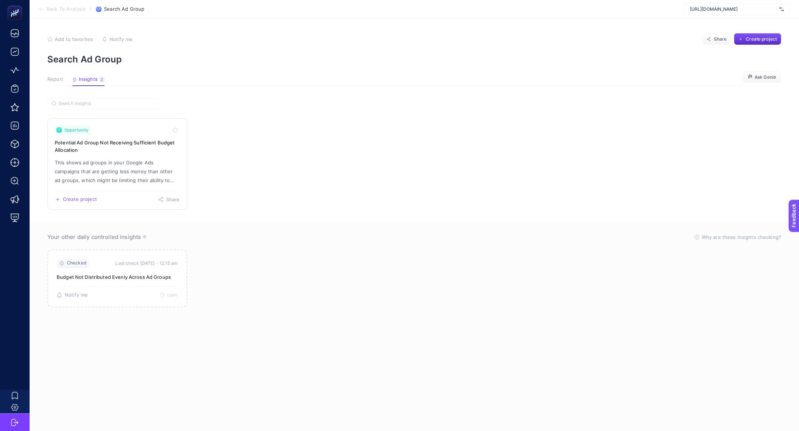
click at [98, 138] on link "Opportunity Potential Ad Group Not Receiving Sufficient Budget Allocation This …" at bounding box center [117, 164] width 140 height 92
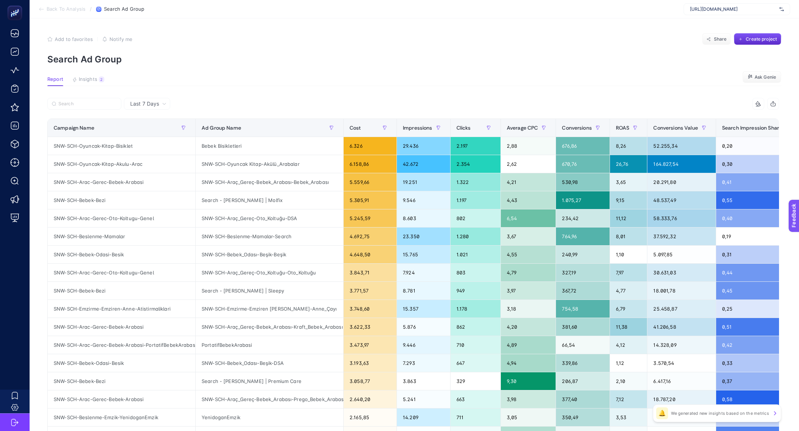
click at [152, 99] on div "Last 7 Days" at bounding box center [147, 104] width 46 height 12
click at [150, 130] on li "Last 30 Days" at bounding box center [147, 132] width 42 height 13
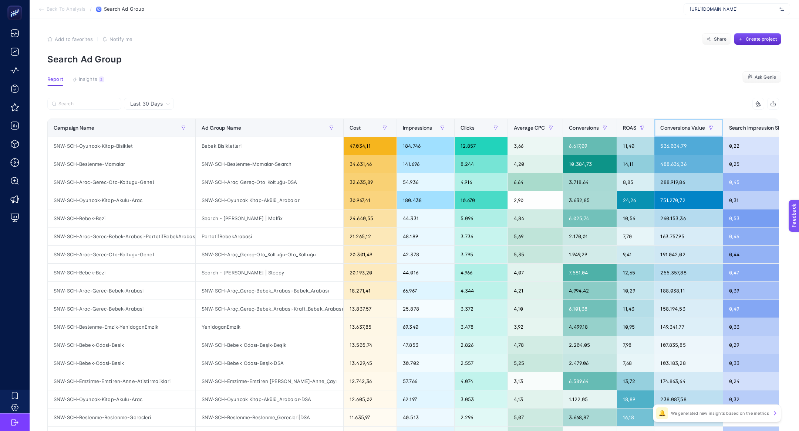
click at [695, 127] on span "Conversions Value" at bounding box center [682, 128] width 44 height 6
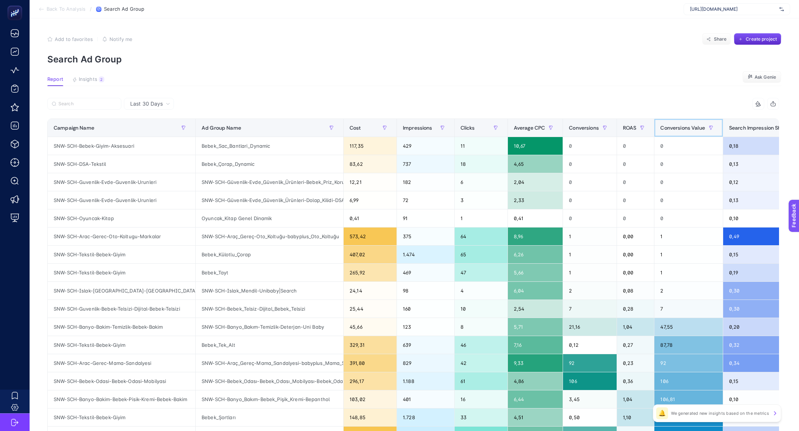
click at [695, 127] on span "Conversions Value" at bounding box center [682, 128] width 44 height 6
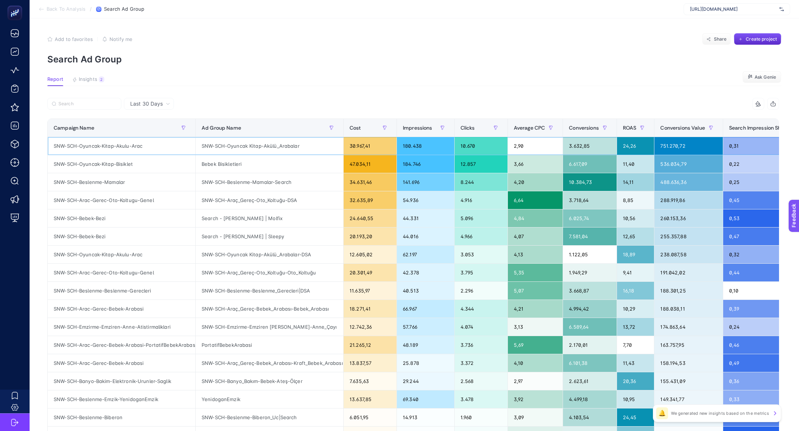
click at [122, 143] on div "SNW-SCH-Oyuncak-Kitap-Akulu-Arac" at bounding box center [122, 146] width 148 height 18
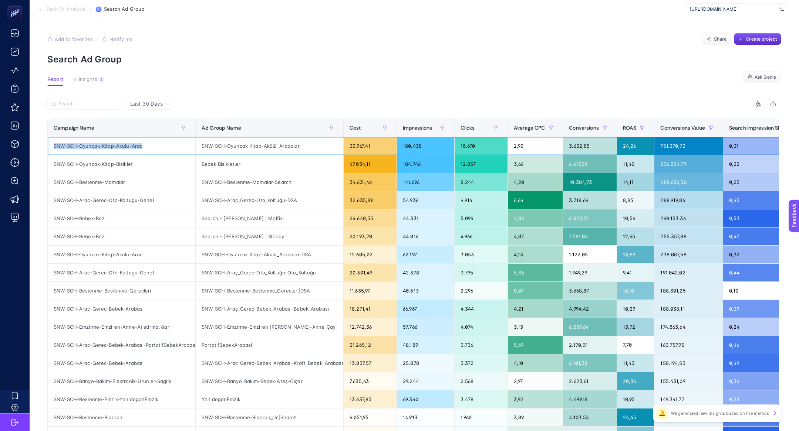
copy tr "SNW-SCH-Oyuncak-Kitap-Akulu-Arac"
click at [81, 103] on input "Search" at bounding box center [87, 104] width 58 height 6
paste input "SNW-SCH-Oyuncak-Kitap-Akulu-Arac"
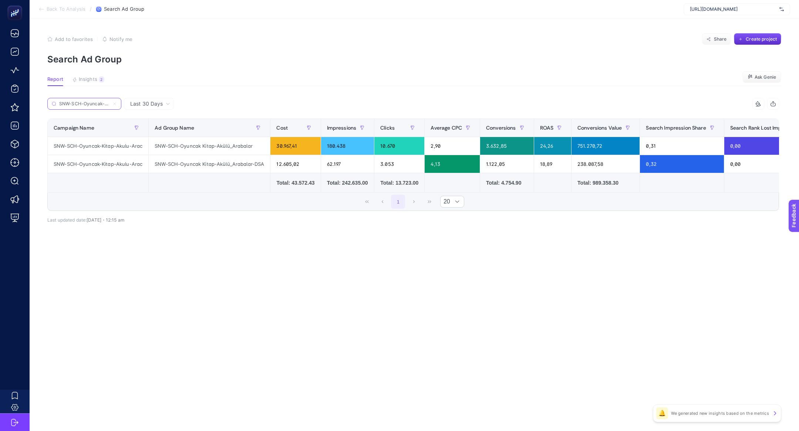
scroll to position [0, 31]
type input "SNW-SCH-Oyuncak-Kitap-Akulu-Arac"
click at [554, 131] on span "ROAS" at bounding box center [547, 128] width 14 height 6
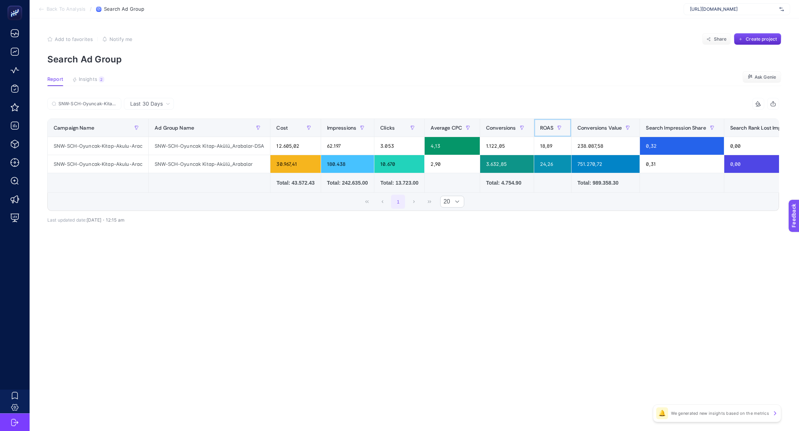
click at [554, 131] on span "ROAS" at bounding box center [547, 128] width 14 height 6
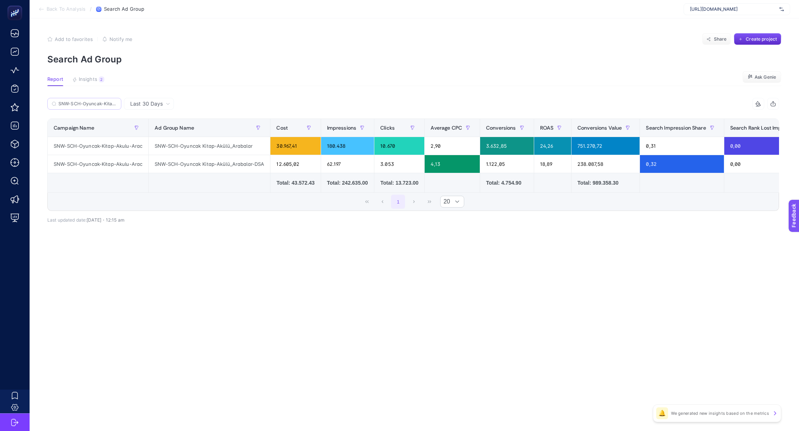
click at [118, 103] on label "SNW-SCH-Oyuncak-Kitap-Akulu-Arac" at bounding box center [84, 104] width 74 height 12
click at [0, 0] on input "Search" at bounding box center [0, 0] width 0 height 0
click at [113, 103] on input "SNW-SCH-Oyuncak-Kitap-Akulu-Arac" at bounding box center [87, 104] width 58 height 6
click at [0, 0] on input "Search" at bounding box center [0, 0] width 0 height 0
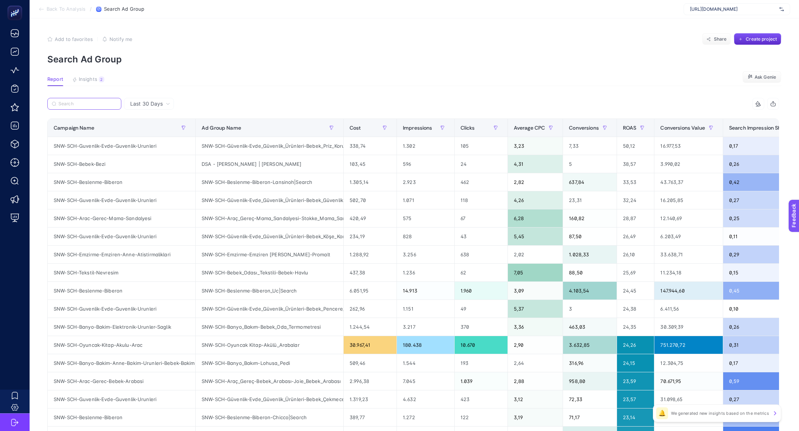
click at [113, 103] on input "Search" at bounding box center [87, 104] width 58 height 6
click at [697, 126] on span "Conversions Value" at bounding box center [682, 128] width 44 height 6
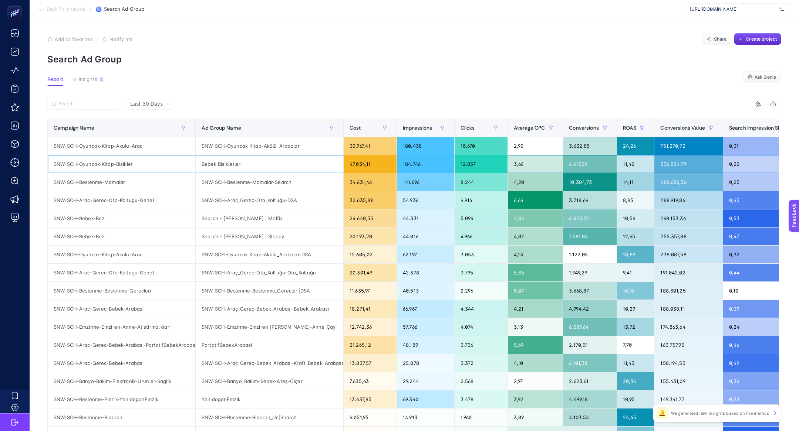
click at [136, 163] on div "SNW-SCH-Oyuncak-Kitap-Bisiklet" at bounding box center [122, 164] width 148 height 18
copy tr "SNW-SCH-Oyuncak-Kitap-Bisiklet"
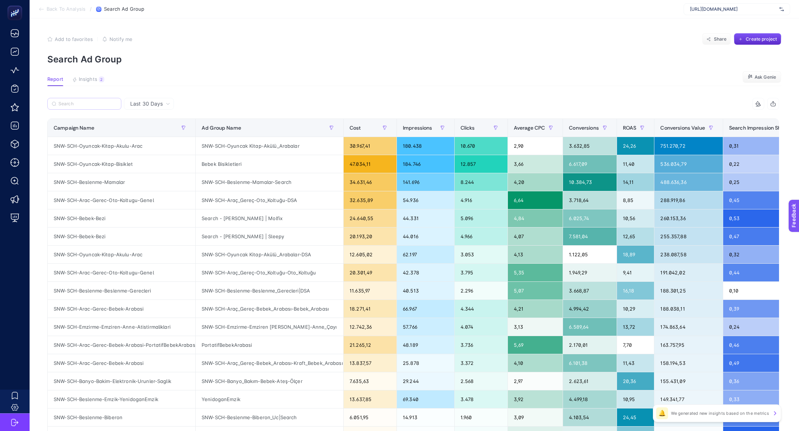
click at [96, 107] on label at bounding box center [84, 104] width 74 height 12
click at [0, 0] on input "Search" at bounding box center [0, 0] width 0 height 0
click at [79, 103] on input "Search" at bounding box center [87, 104] width 58 height 6
paste input "SNW-SCH-Oyuncak-Kitap-Bisiklet"
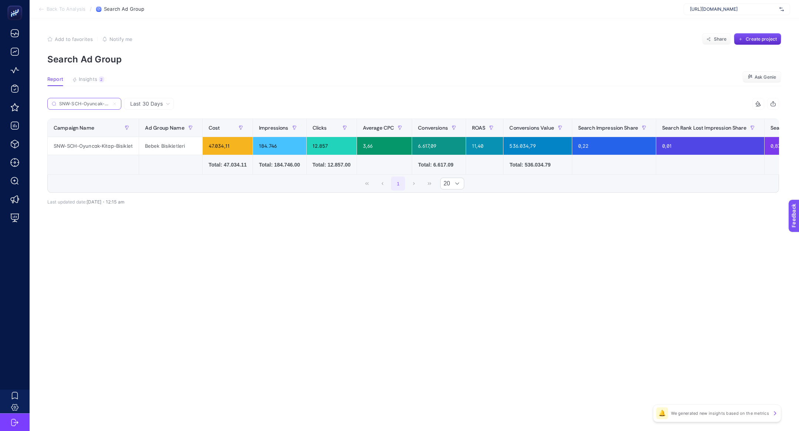
scroll to position [0, 22]
type input "SNW-SCH-Oyuncak-Kitap-Bisiklet"
click at [114, 102] on icon at bounding box center [114, 104] width 4 height 4
click at [0, 0] on input "Search" at bounding box center [0, 0] width 0 height 0
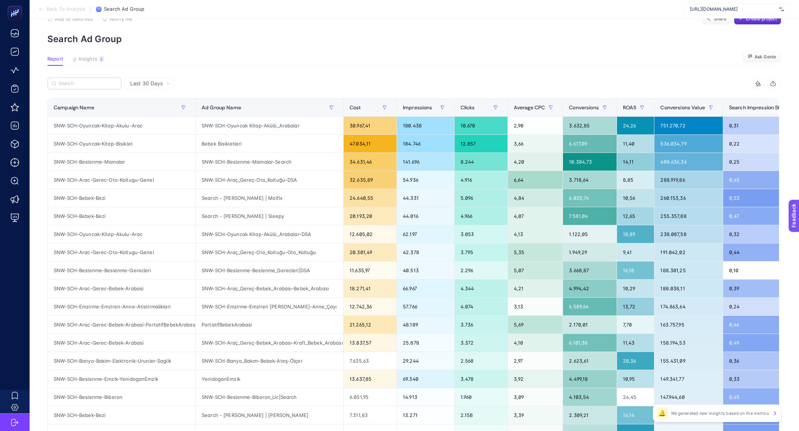
scroll to position [19, 0]
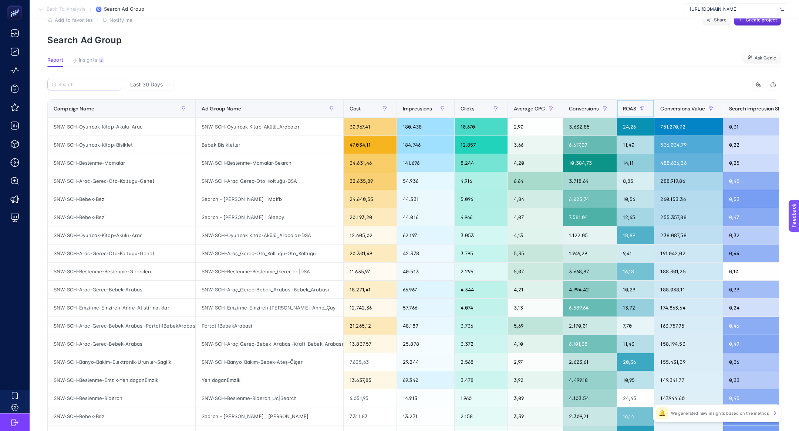
click at [640, 104] on div "ROAS" at bounding box center [636, 109] width 26 height 12
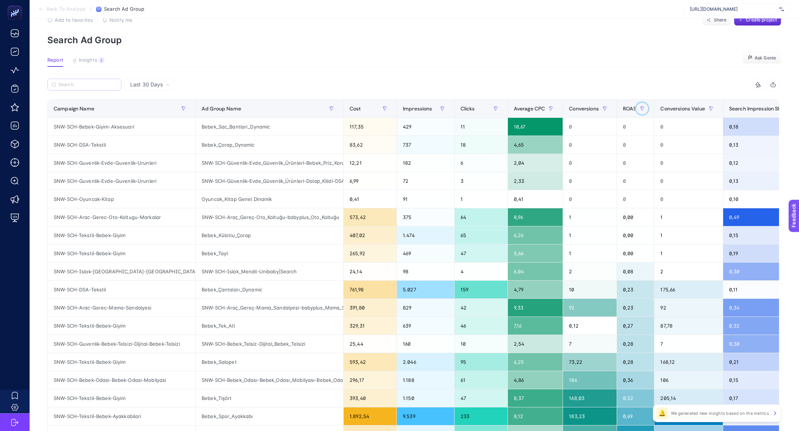
click at [640, 104] on button "button" at bounding box center [642, 109] width 12 height 12
click at [625, 103] on div "ROAS" at bounding box center [636, 109] width 26 height 12
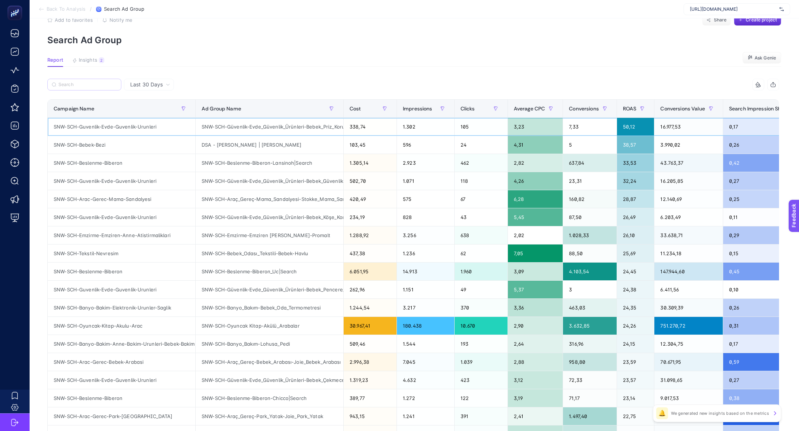
click at [147, 128] on div "SNW-SCH-Guvenlik-Evde-Guvenlik-Urunleri" at bounding box center [122, 127] width 148 height 18
copy tr "SNW-SCH-Guvenlik-Evde-Guvenlik-Urunleri"
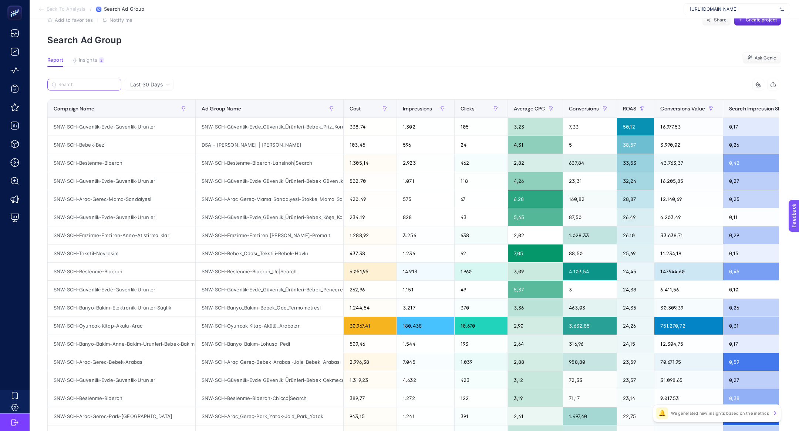
click at [86, 85] on input "Search" at bounding box center [87, 85] width 58 height 6
paste input "SNW-SCH-Guvenlik-Evde-Guvenlik-Urunleri"
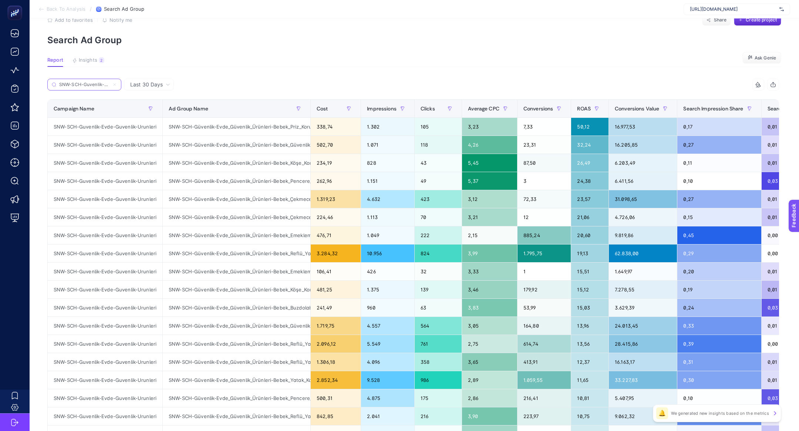
scroll to position [0, 43]
type input "SNW-SCH-Guvenlik-Evde-Guvenlik-Urunleri"
click at [634, 106] on span "Conversions Value" at bounding box center [637, 109] width 44 height 6
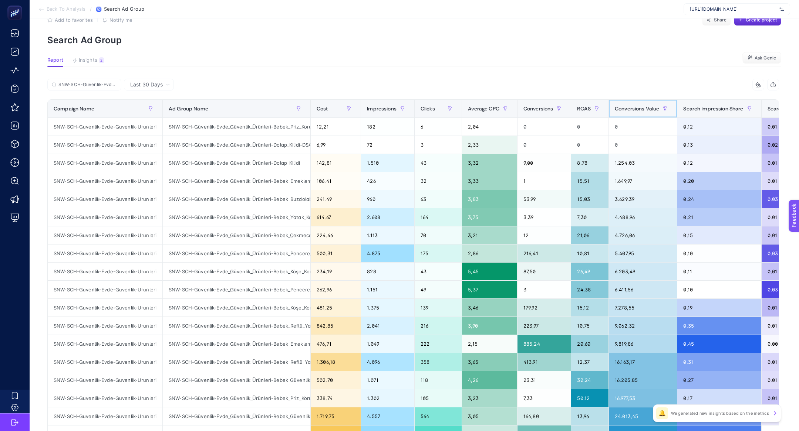
click at [634, 106] on span "Conversions Value" at bounding box center [637, 109] width 44 height 6
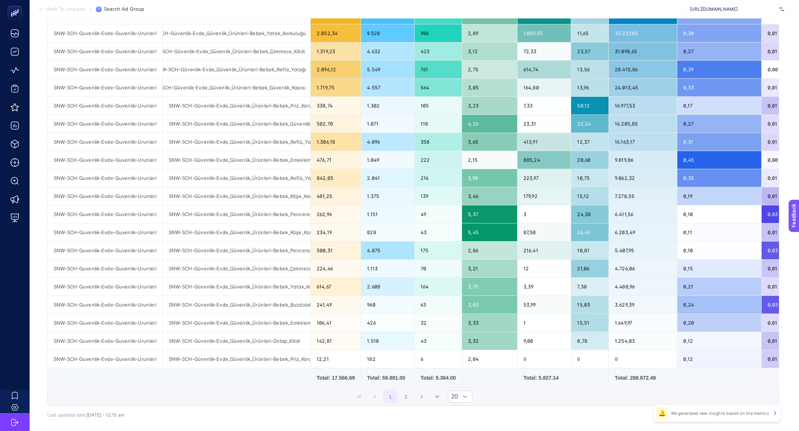
scroll to position [84, 0]
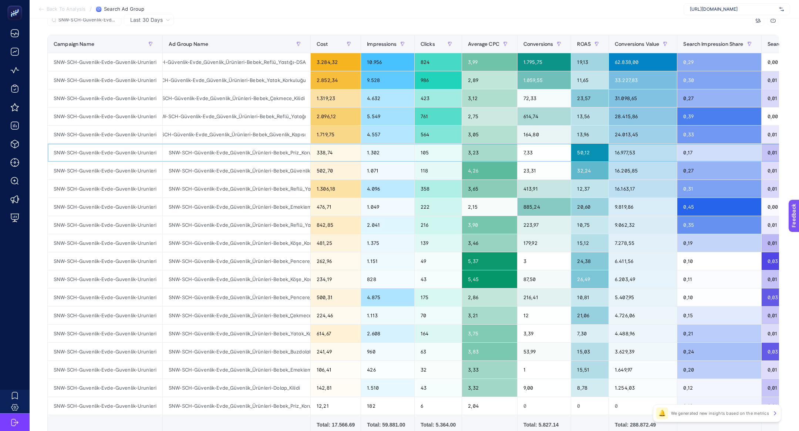
click at [312, 145] on div "338,74" at bounding box center [336, 153] width 50 height 18
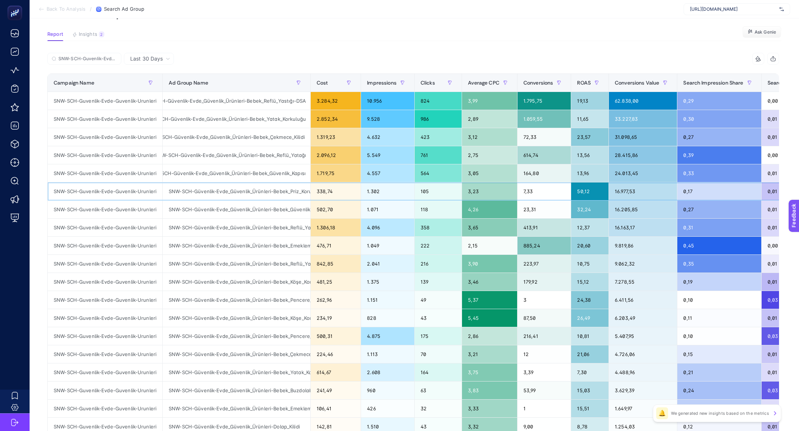
scroll to position [47, 0]
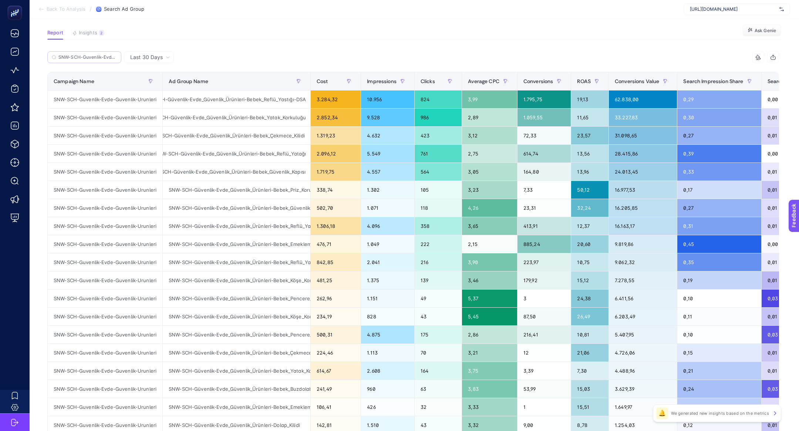
click at [106, 61] on label "SNW-SCH-Guvenlik-Evde-Guvenlik-Urunleri" at bounding box center [84, 57] width 74 height 12
click at [0, 0] on input "Search" at bounding box center [0, 0] width 0 height 0
click at [114, 57] on input "SNW-SCH-Guvenlik-Evde-Guvenlik-Urunleri" at bounding box center [87, 58] width 58 height 6
click at [116, 57] on icon at bounding box center [114, 57] width 4 height 4
click at [0, 0] on input "Search" at bounding box center [0, 0] width 0 height 0
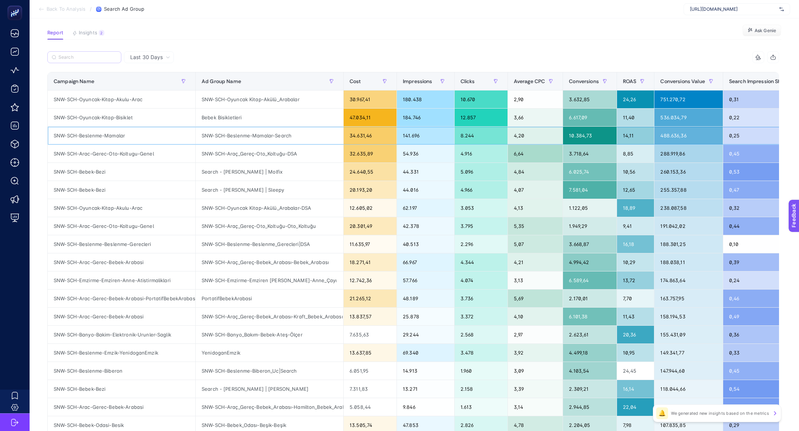
click at [116, 137] on div "SNW-SCH-Beslenme-Mamalar" at bounding box center [122, 136] width 148 height 18
copy tr "SNW-SCH-Beslenme-Mamalar"
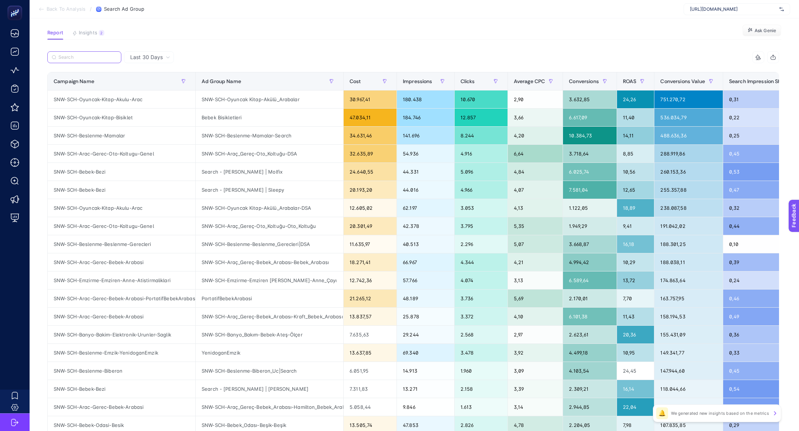
click at [87, 58] on input "Search" at bounding box center [87, 58] width 58 height 6
paste input "SNW-SCH-Beslenme-Mamalar"
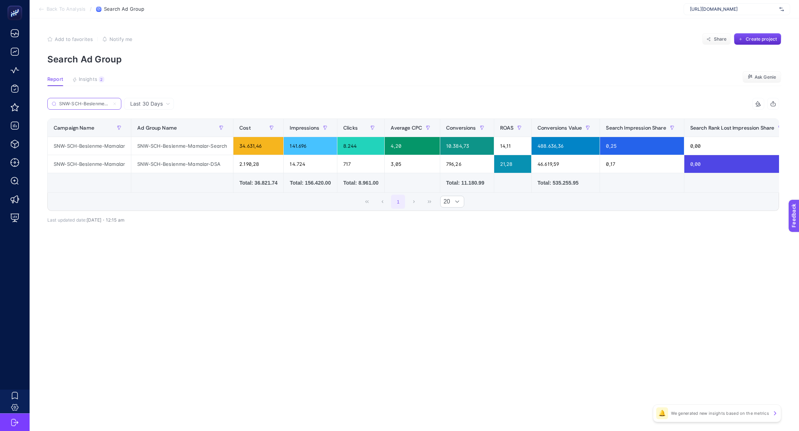
scroll to position [0, 0]
type input "SNW-SCH-Beslenme-Mamalar"
click at [114, 103] on icon at bounding box center [114, 104] width 4 height 4
click at [0, 0] on input "Search" at bounding box center [0, 0] width 0 height 0
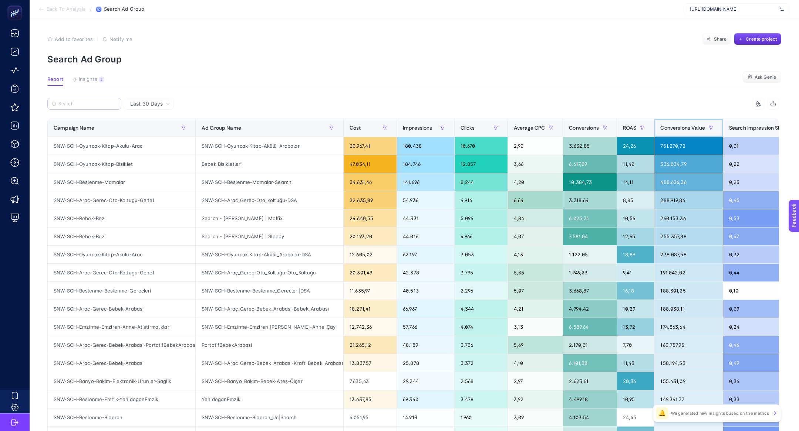
click at [698, 131] on span "Conversions Value" at bounding box center [682, 128] width 44 height 6
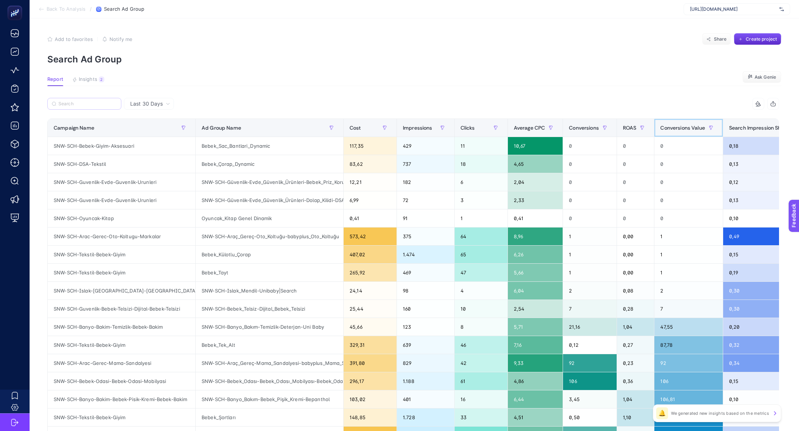
click at [698, 131] on span "Conversions Value" at bounding box center [682, 128] width 44 height 6
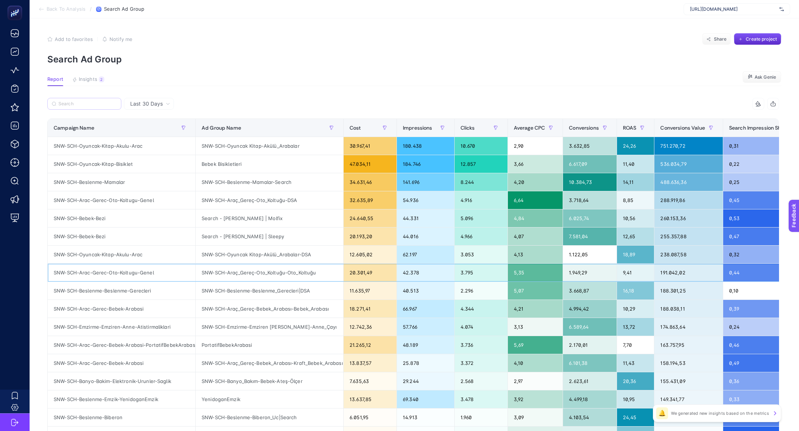
click at [134, 272] on div "SNW-SCH-Arac-Gerec-Oto-Koltugu-Genel" at bounding box center [122, 273] width 148 height 18
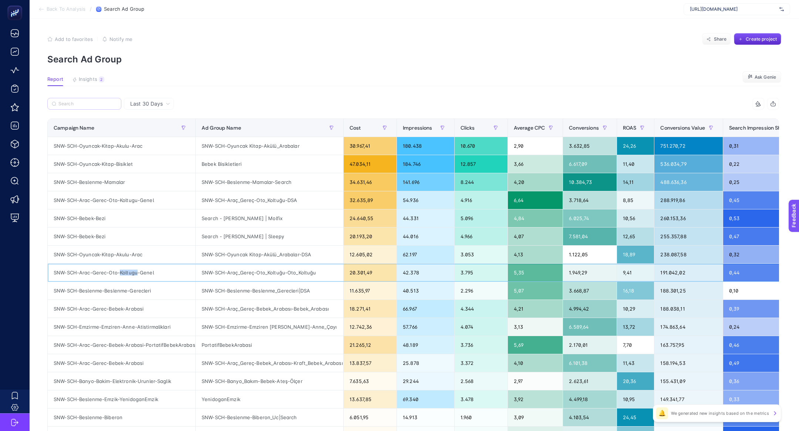
click at [134, 272] on div "SNW-SCH-Arac-Gerec-Oto-Koltugu-Genel" at bounding box center [122, 273] width 148 height 18
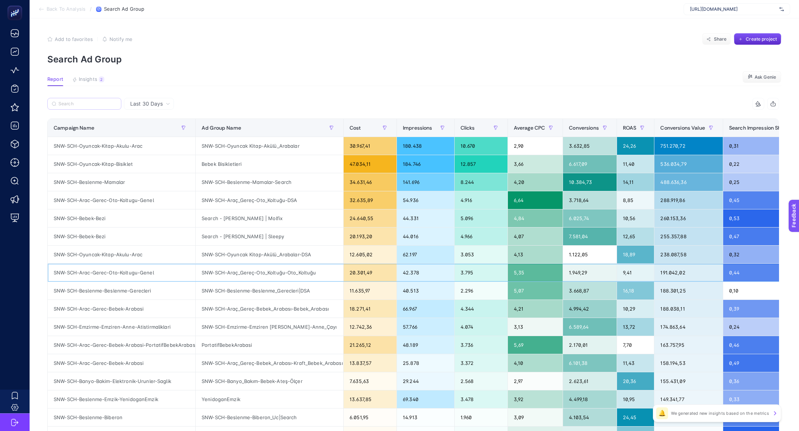
click at [134, 272] on div "SNW-SCH-Arac-Gerec-Oto-Koltugu-Genel" at bounding box center [122, 273] width 148 height 18
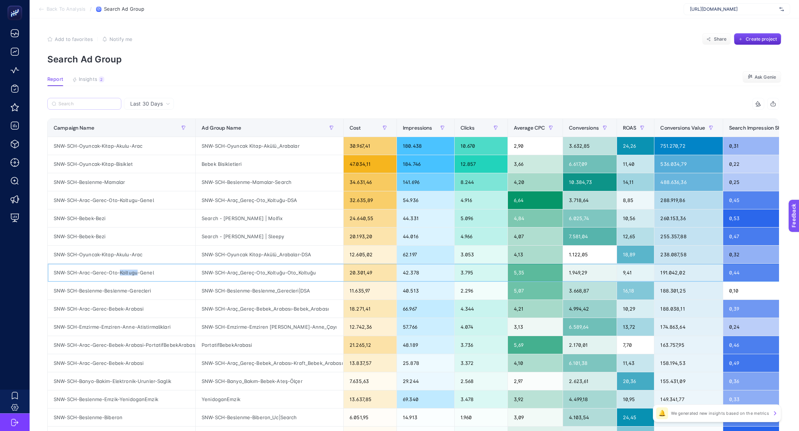
click at [134, 272] on div "SNW-SCH-Arac-Gerec-Oto-Koltugu-Genel" at bounding box center [122, 273] width 148 height 18
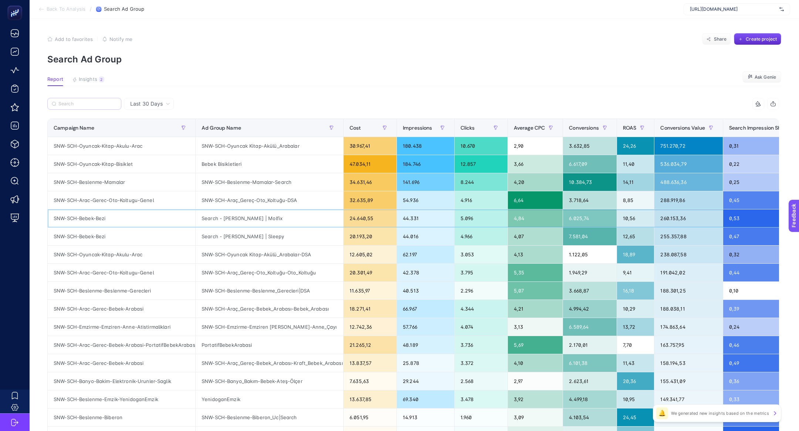
click at [76, 215] on div "SNW-SCH-Bebek-Bezi" at bounding box center [122, 219] width 148 height 18
click at [92, 102] on input "Search" at bounding box center [87, 104] width 58 height 6
click at [82, 221] on div "SNW-SCH-Bebek-Bezi" at bounding box center [122, 219] width 148 height 18
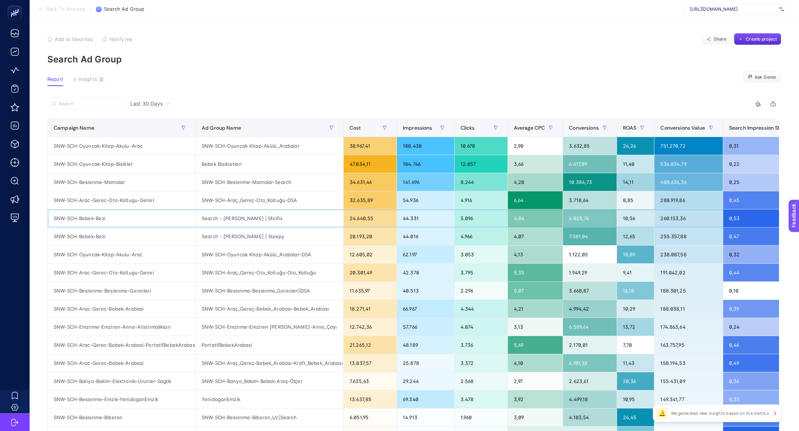
click at [82, 221] on div "SNW-SCH-Bebek-Bezi" at bounding box center [122, 219] width 148 height 18
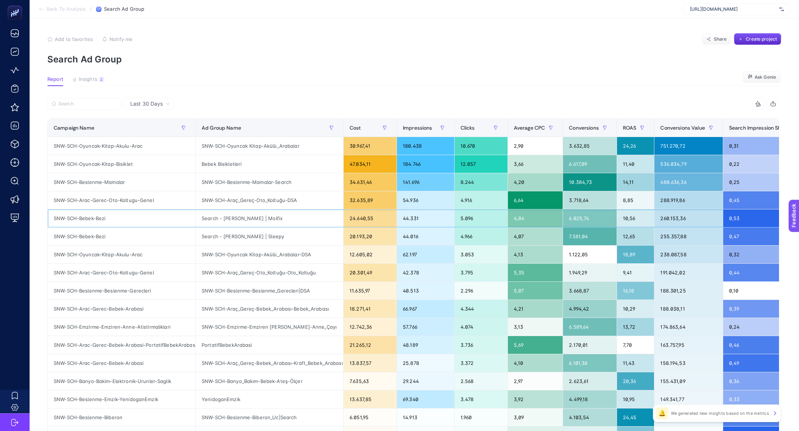
click at [81, 218] on div "SNW-SCH-Bebek-Bezi" at bounding box center [122, 219] width 148 height 18
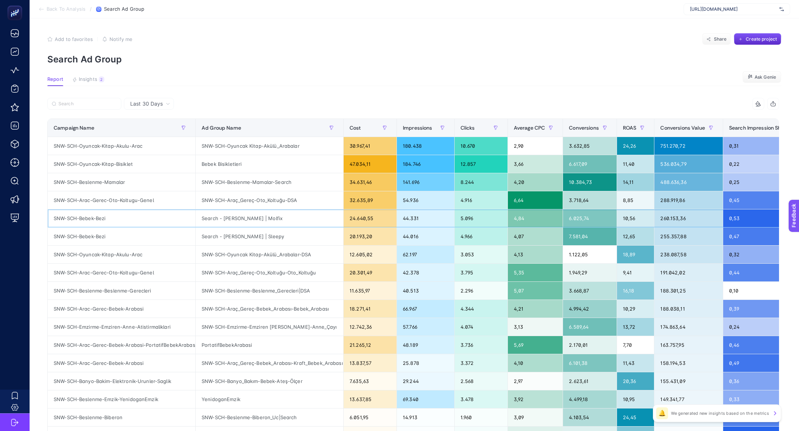
click at [81, 218] on div "SNW-SCH-Bebek-Bezi" at bounding box center [122, 219] width 148 height 18
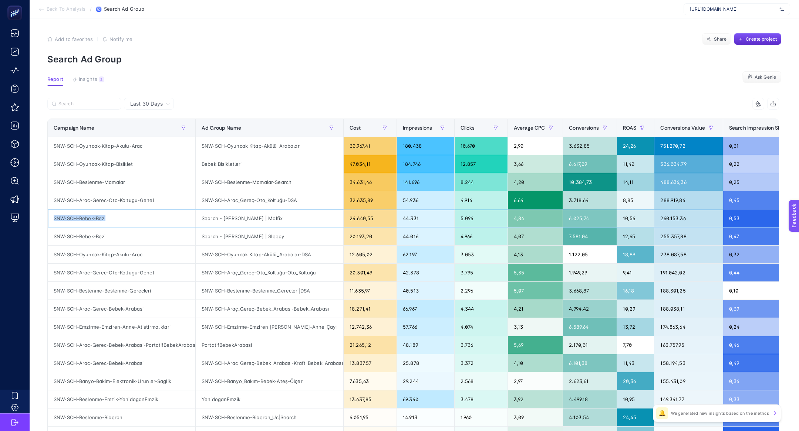
click at [81, 218] on div "SNW-SCH-Bebek-Bezi" at bounding box center [122, 219] width 148 height 18
click at [94, 104] on input "Search" at bounding box center [87, 104] width 58 height 6
paste input "SNW-SCH-Bebek-Bezi"
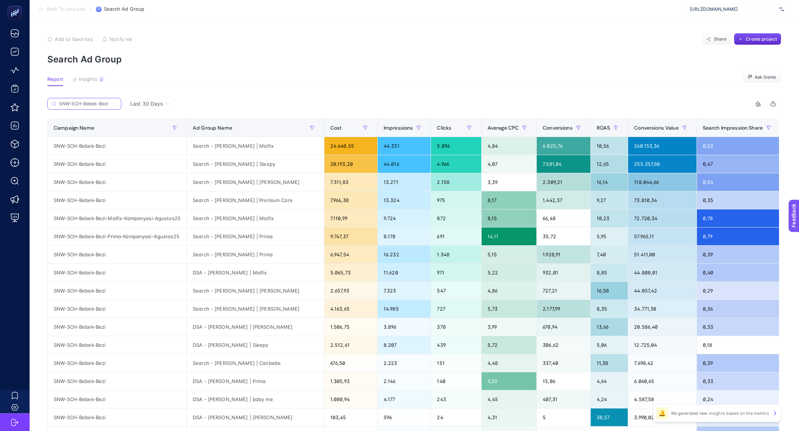
type input "SNW-SCH-Bebek-Bezi"
click at [114, 104] on icon at bounding box center [114, 104] width 4 height 4
click at [0, 0] on input "Search" at bounding box center [0, 0] width 0 height 0
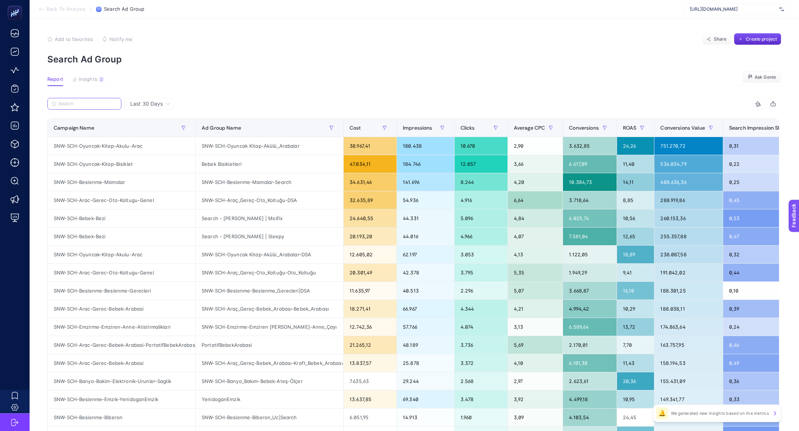
click at [65, 106] on label at bounding box center [84, 104] width 74 height 12
click at [0, 0] on input "Search" at bounding box center [0, 0] width 0 height 0
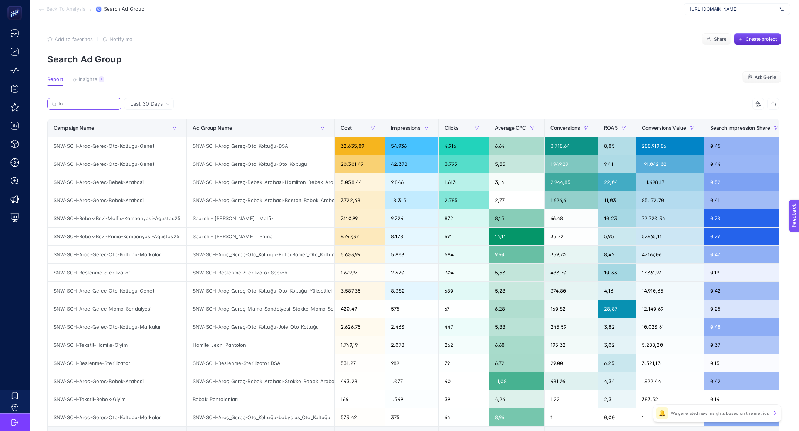
type input "t"
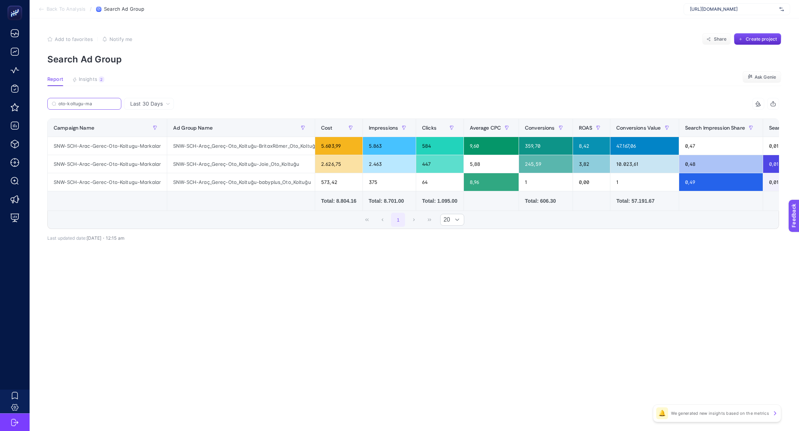
scroll to position [0, 9]
type input "oto-koltugu-ma"
click at [725, 9] on span "[URL][DOMAIN_NAME]" at bounding box center [733, 9] width 87 height 6
type input "360t"
click at [731, 24] on span "https://360teknoloji.com" at bounding box center [714, 24] width 48 height 6
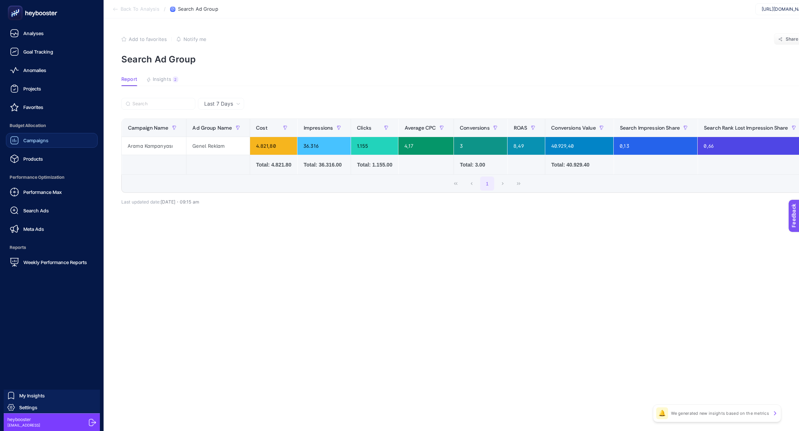
click at [44, 144] on div "Campaigns" at bounding box center [29, 140] width 38 height 9
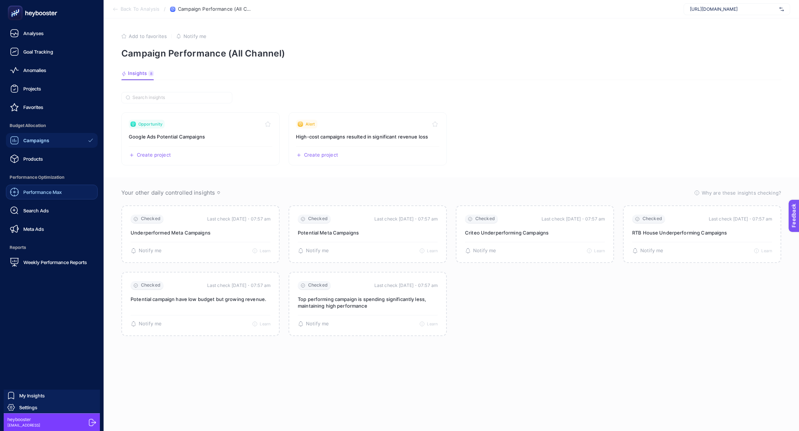
click at [43, 194] on span "Performance Max" at bounding box center [42, 192] width 38 height 6
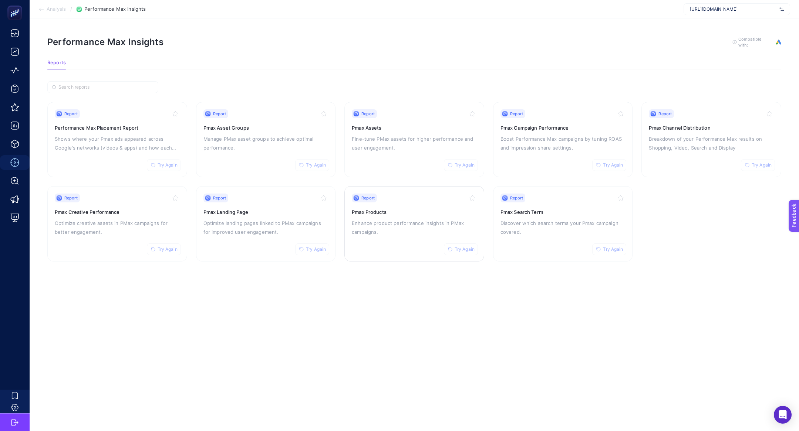
click at [407, 229] on p "Enhance product performance insights in PMax campaigns." at bounding box center [414, 228] width 125 height 18
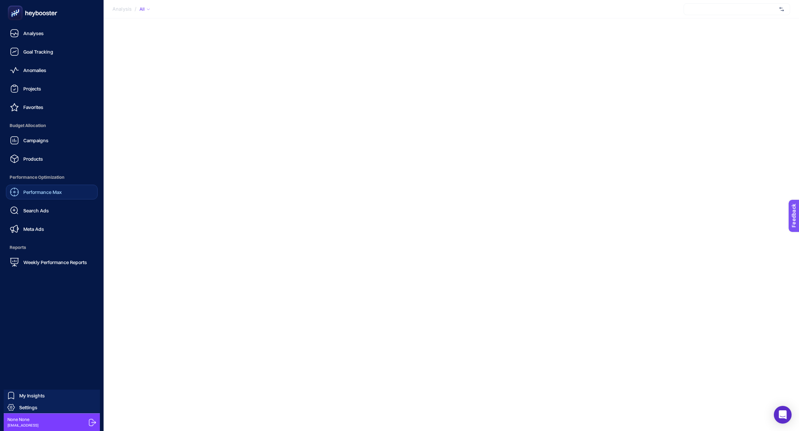
click at [55, 189] on div "Performance Max" at bounding box center [36, 192] width 52 height 9
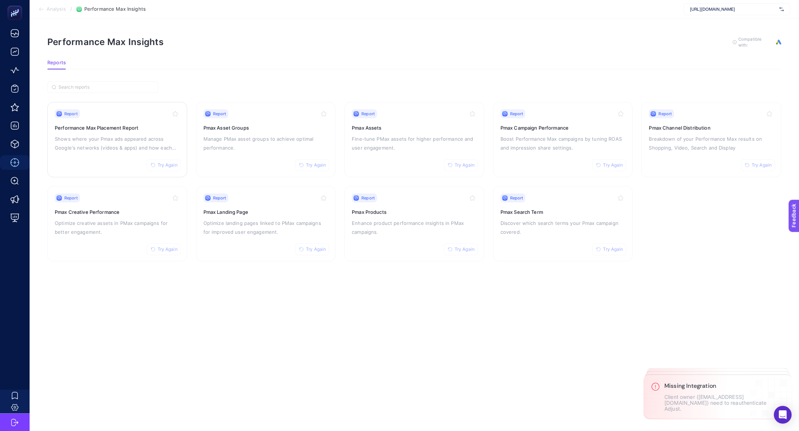
click at [125, 124] on h3 "Performance Max Placement Report" at bounding box center [117, 127] width 125 height 7
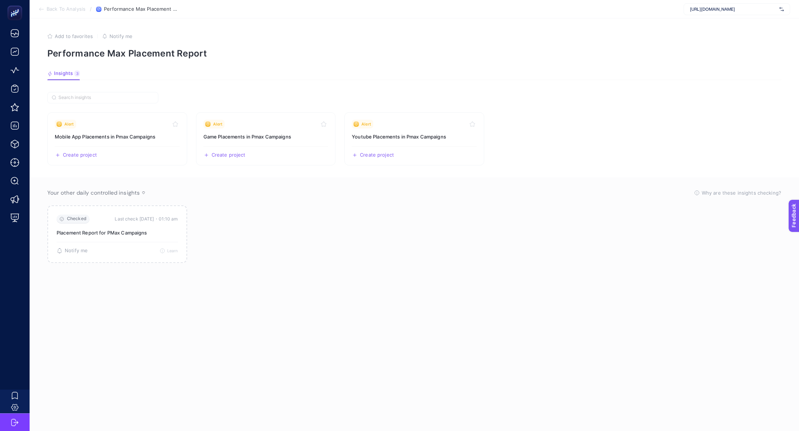
click at [64, 12] on section "Back To Analysis / Performance Max Placement Report [URL][DOMAIN_NAME]" at bounding box center [414, 9] width 769 height 18
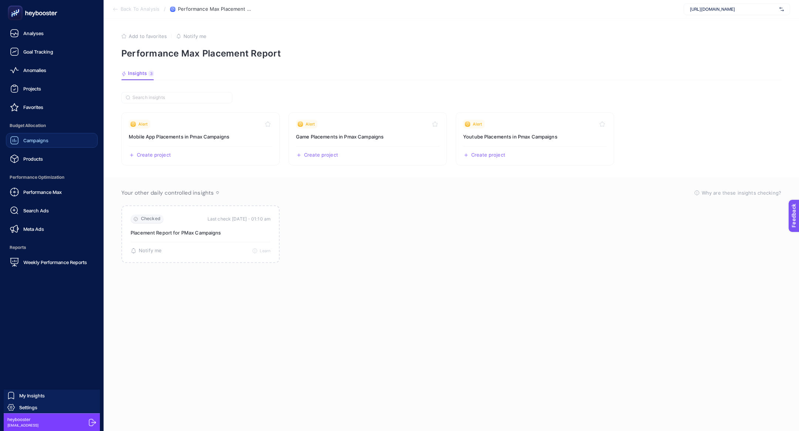
click at [28, 142] on span "Campaigns" at bounding box center [35, 141] width 25 height 6
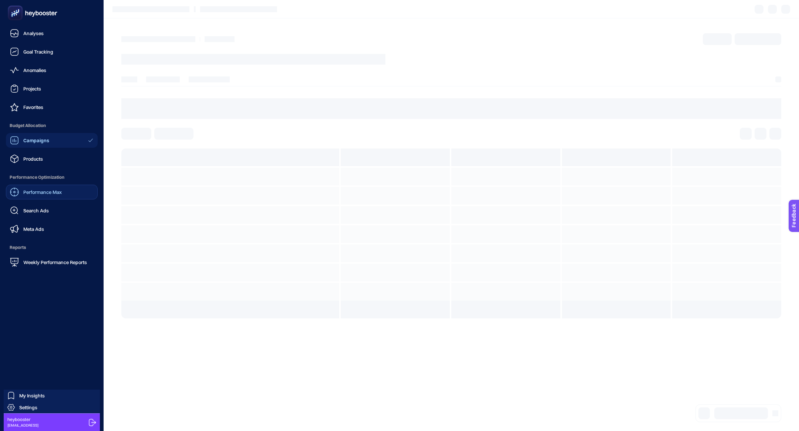
click at [45, 195] on span "Performance Max" at bounding box center [42, 192] width 38 height 6
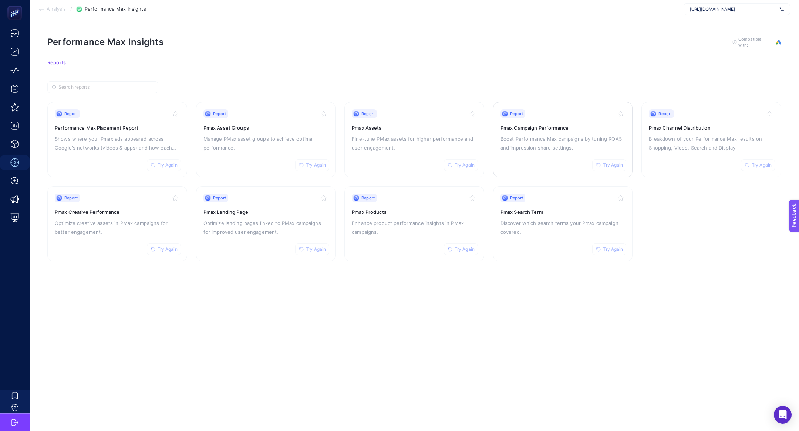
click at [551, 118] on div "Report Try Again Pmax Campaign Performance Boost Performance Max campaigns by t…" at bounding box center [562, 139] width 125 height 61
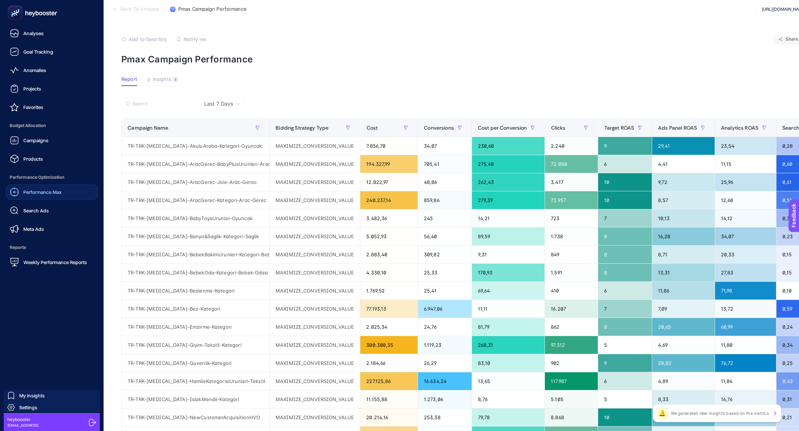
click at [31, 192] on span "Performance Max" at bounding box center [42, 192] width 38 height 6
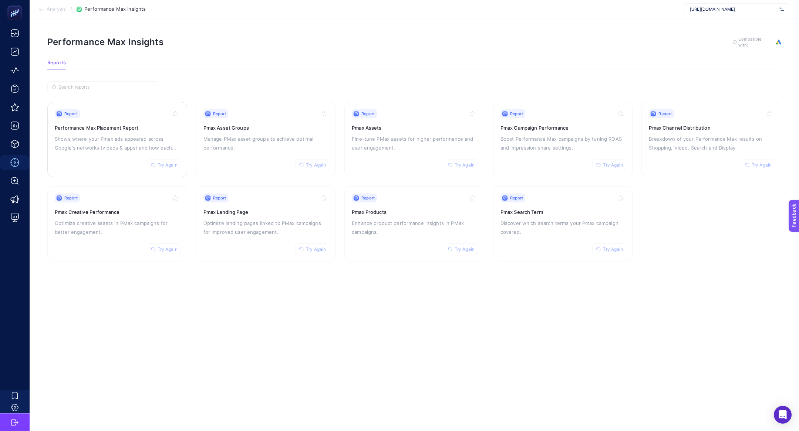
click at [163, 168] on button "Try Again" at bounding box center [164, 165] width 34 height 12
click at [311, 162] on span "Try Again" at bounding box center [316, 165] width 20 height 6
click at [453, 166] on button "Try Again" at bounding box center [461, 165] width 34 height 12
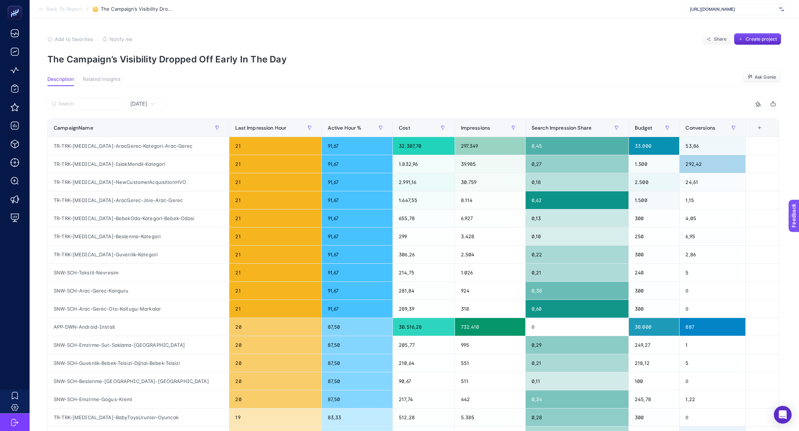
click at [146, 105] on span "[DATE]" at bounding box center [138, 103] width 17 height 7
click at [152, 136] on li "Last 7 Days" at bounding box center [145, 132] width 38 height 13
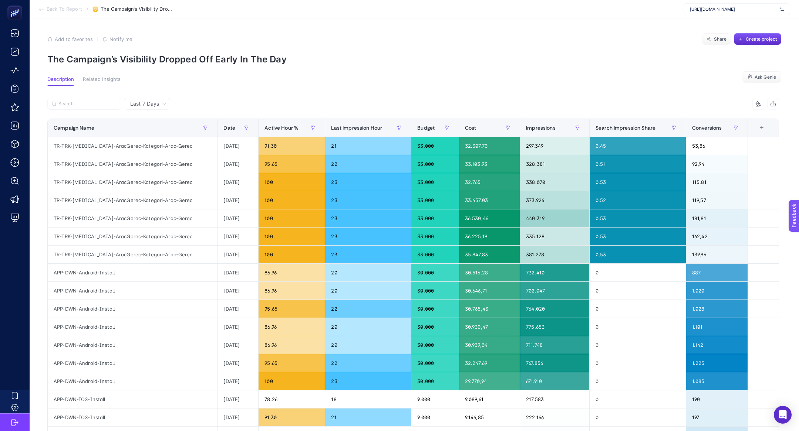
click at [341, 103] on div at bounding box center [230, 106] width 366 height 16
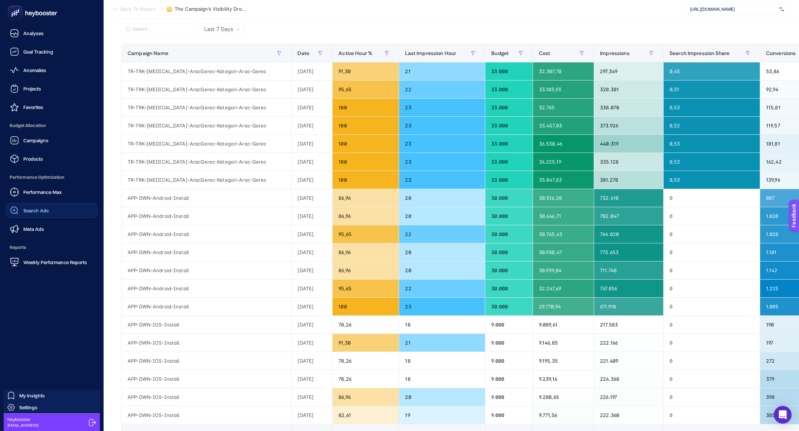
scroll to position [55, 0]
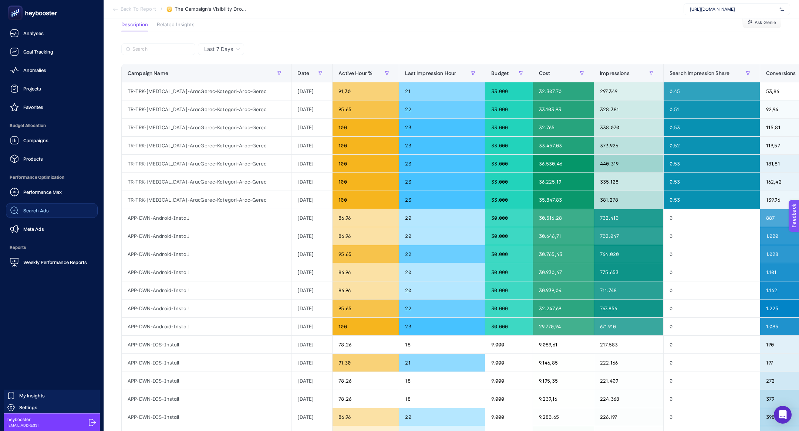
click at [26, 216] on link "Search Ads" at bounding box center [52, 210] width 92 height 15
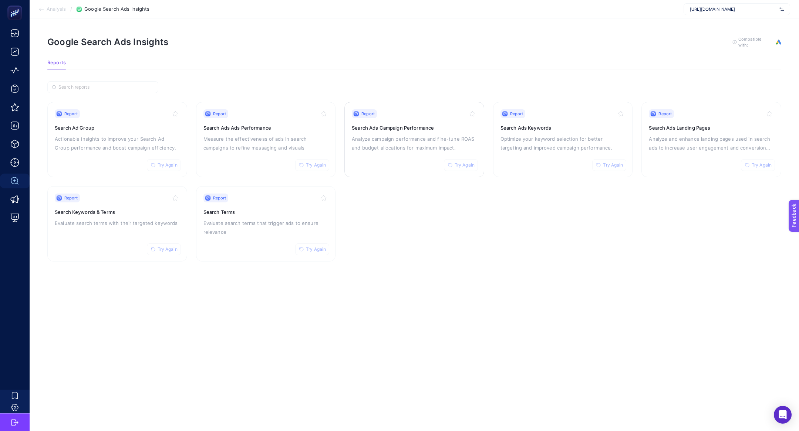
click at [368, 138] on p "Analyze campaign performance and fine-tune ROAS and budget allocations for maxi…" at bounding box center [414, 144] width 125 height 18
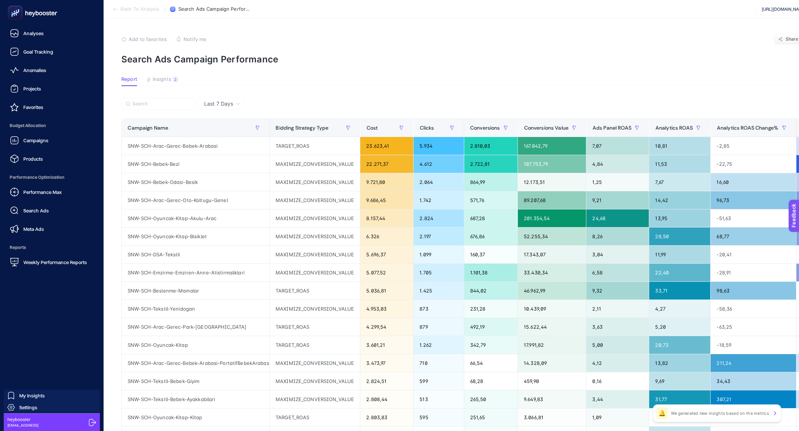
click at [58, 200] on div "Performance Max Search Ads Meta Ads" at bounding box center [52, 211] width 92 height 52
click at [55, 195] on span "Performance Max" at bounding box center [42, 192] width 38 height 6
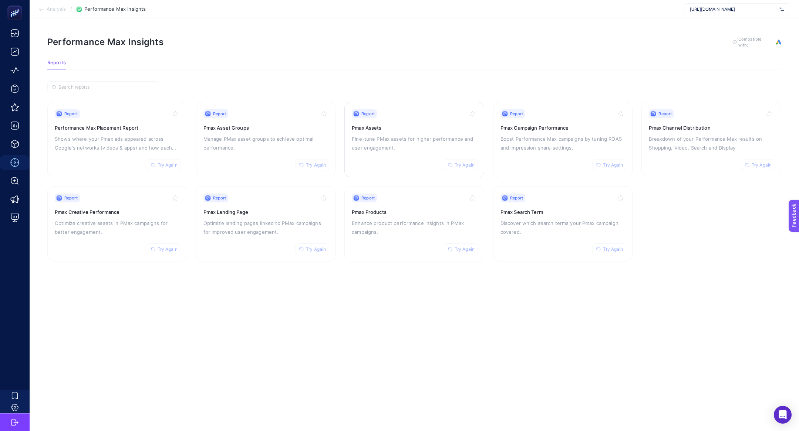
click at [414, 155] on div "Report Try Again Pmax Assets Fine-tune PMax assets for higher performance and u…" at bounding box center [414, 139] width 125 height 61
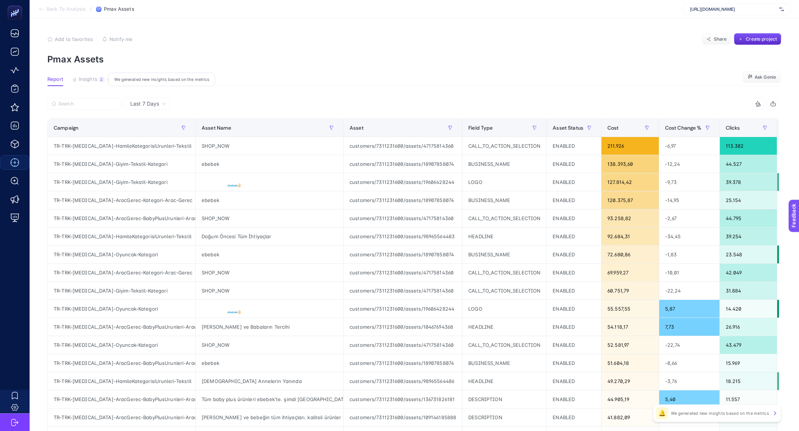
click at [94, 79] on span "Insights" at bounding box center [88, 80] width 18 height 6
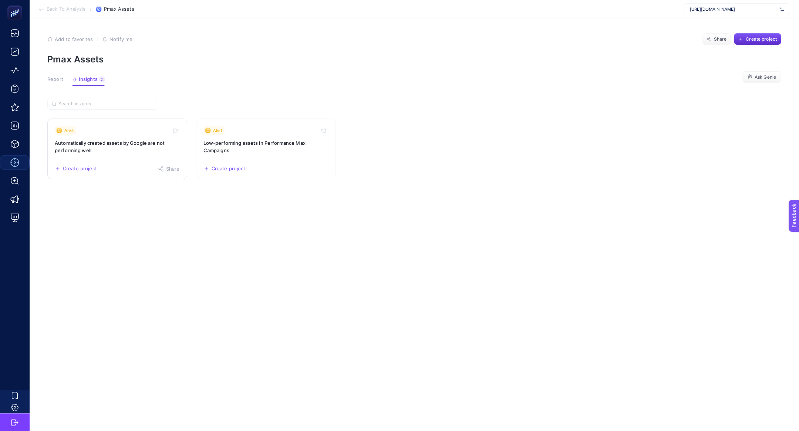
click at [104, 126] on div "Alert" at bounding box center [117, 130] width 125 height 9
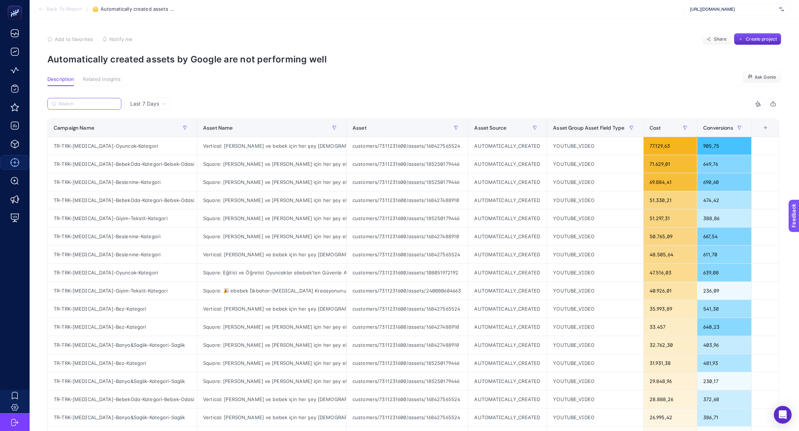
click at [101, 105] on input "Search" at bounding box center [87, 104] width 58 height 6
paste input "TR-TRK-[MEDICAL_DATA]-IslakMendil-Kategori"
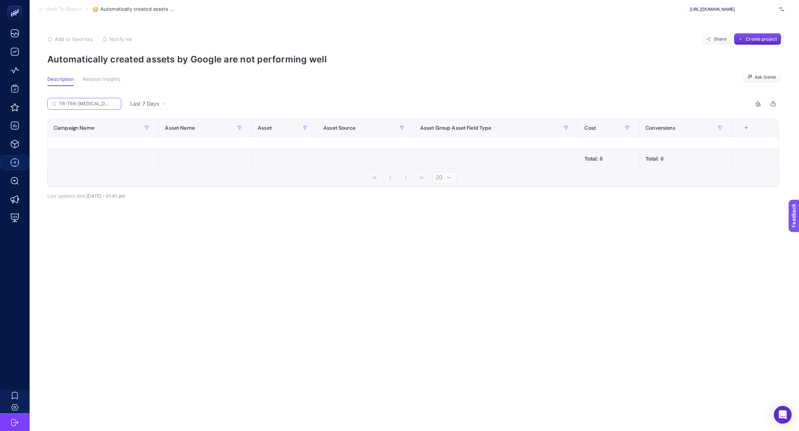
scroll to position [0, 29]
type input "TR-TRK-[MEDICAL_DATA]-IslakMendil-Kategori"
click at [117, 103] on label "TR-TRK-[MEDICAL_DATA]-IslakMendil-Kategori" at bounding box center [84, 104] width 74 height 12
click at [109, 103] on input "TR-TRK-[MEDICAL_DATA]-IslakMendil-Kategori" at bounding box center [84, 104] width 50 height 6
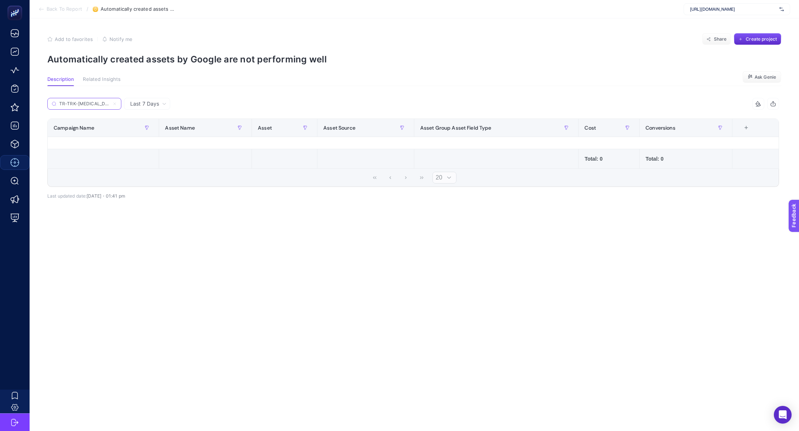
click at [115, 104] on icon at bounding box center [114, 104] width 4 height 4
click at [109, 104] on input "TR-TRK-[MEDICAL_DATA]-IslakMendil-Kategori" at bounding box center [84, 104] width 50 height 6
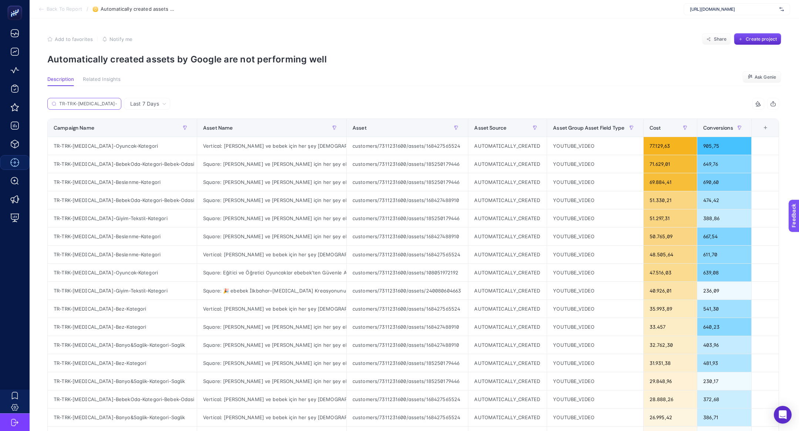
scroll to position [0, 12]
click at [281, 150] on div "Vertical: [PERSON_NAME] ve bebek için her şey [DEMOGRAPHIC_DATA] uygulamasında!…" at bounding box center [271, 146] width 149 height 18
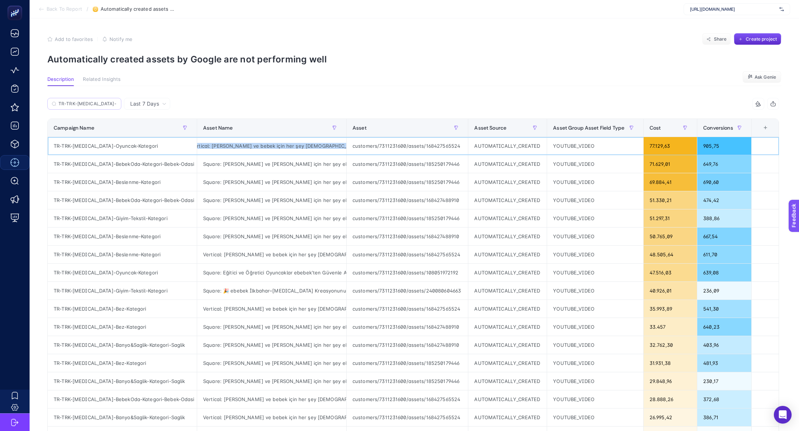
scroll to position [0, 0]
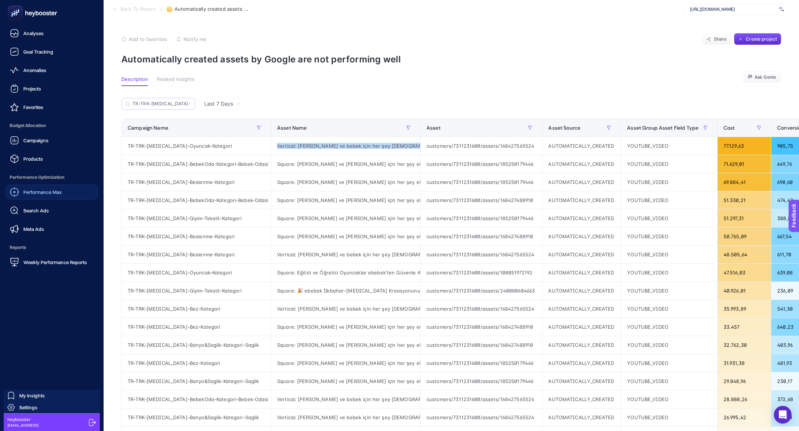
click at [64, 191] on link "Performance Max" at bounding box center [52, 192] width 92 height 15
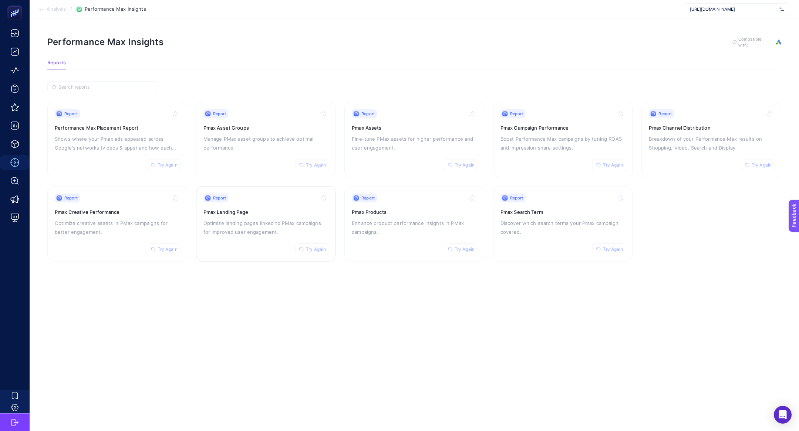
click at [262, 229] on p "Optimize landing pages linked to PMax campaigns for improved user engagement." at bounding box center [265, 228] width 125 height 18
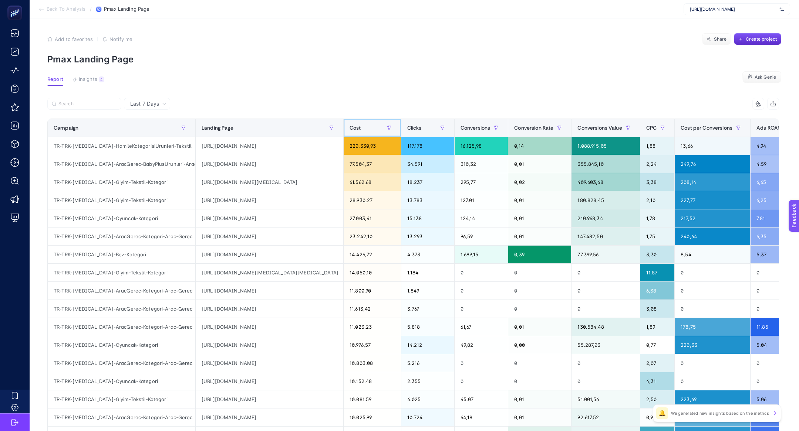
click at [362, 134] on th "Cost" at bounding box center [372, 128] width 58 height 18
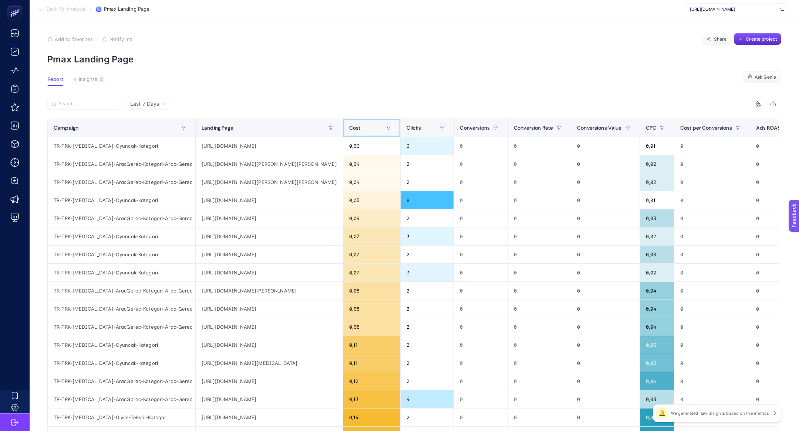
click at [362, 134] on th "Cost" at bounding box center [372, 128] width 58 height 18
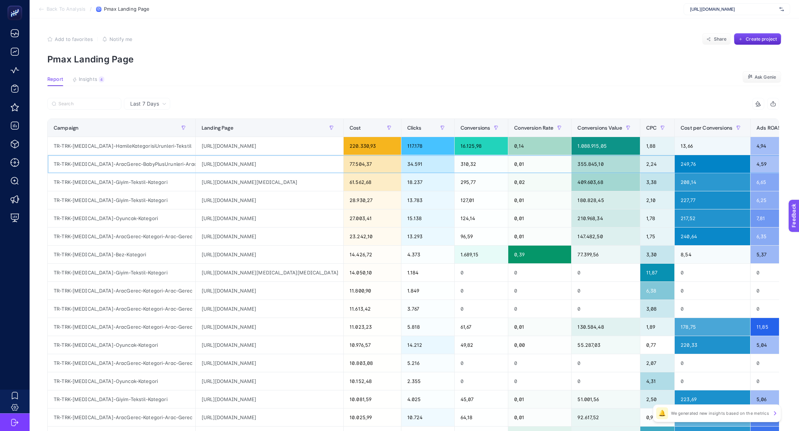
click at [289, 157] on div "[URL][DOMAIN_NAME]" at bounding box center [270, 164] width 148 height 18
click at [223, 276] on div "[URL][DOMAIN_NAME][MEDICAL_DATA][MEDICAL_DATA]" at bounding box center [270, 273] width 148 height 18
click at [238, 275] on div "[URL][DOMAIN_NAME][MEDICAL_DATA][MEDICAL_DATA]" at bounding box center [270, 273] width 148 height 18
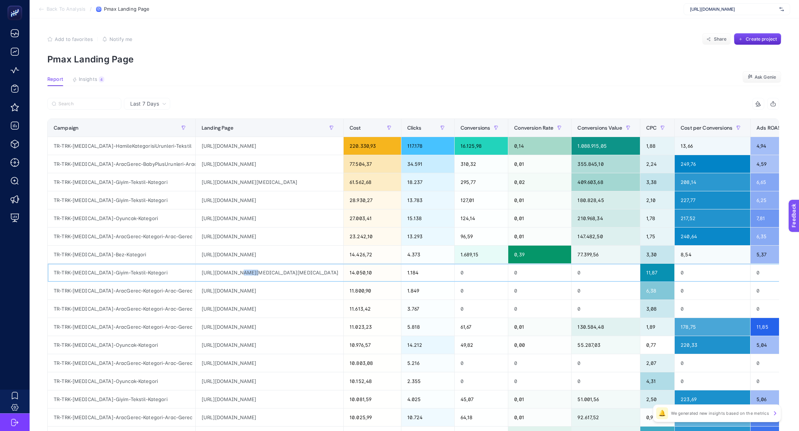
click at [238, 275] on div "[URL][DOMAIN_NAME][MEDICAL_DATA][MEDICAL_DATA]" at bounding box center [270, 273] width 148 height 18
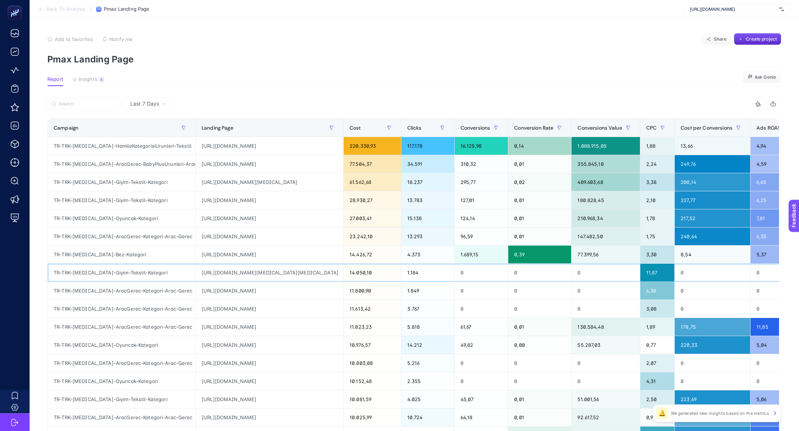
click at [116, 272] on div "TR-TRK-[MEDICAL_DATA]-Giyim-Tekstil-Kategori" at bounding box center [122, 273] width 148 height 18
copy tr "TR-TRK-[MEDICAL_DATA]-Giyim-Tekstil-Kategori"
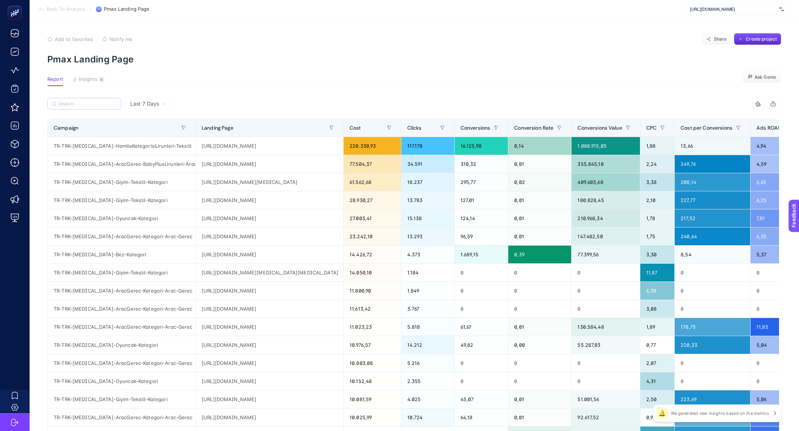
click at [84, 107] on label at bounding box center [84, 104] width 74 height 12
click at [84, 107] on input "Search" at bounding box center [87, 104] width 58 height 6
paste input "TR-TRK-[MEDICAL_DATA]-Giyim-Tekstil-Kategori"
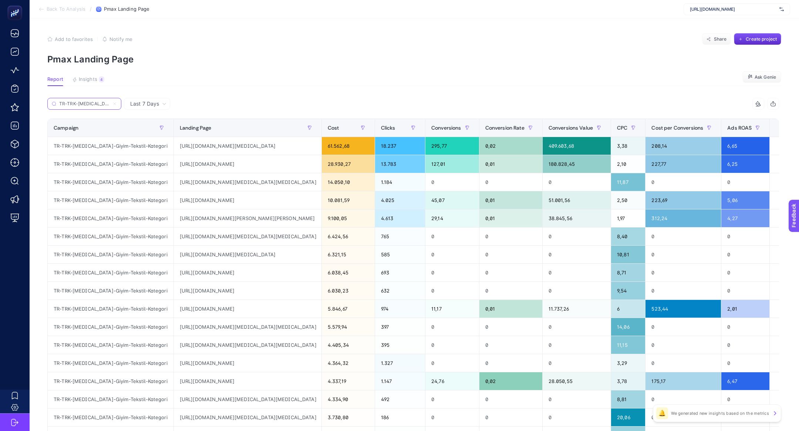
scroll to position [0, 33]
click at [73, 102] on input "TR-TRK-[MEDICAL_DATA]-Giyim-Tekstil-Kategori" at bounding box center [84, 104] width 50 height 6
type input "TR-TRK-[MEDICAL_DATA]-Giyim-Tekstil-Kategori"
click at [148, 103] on span "Last 7 Days" at bounding box center [144, 103] width 29 height 7
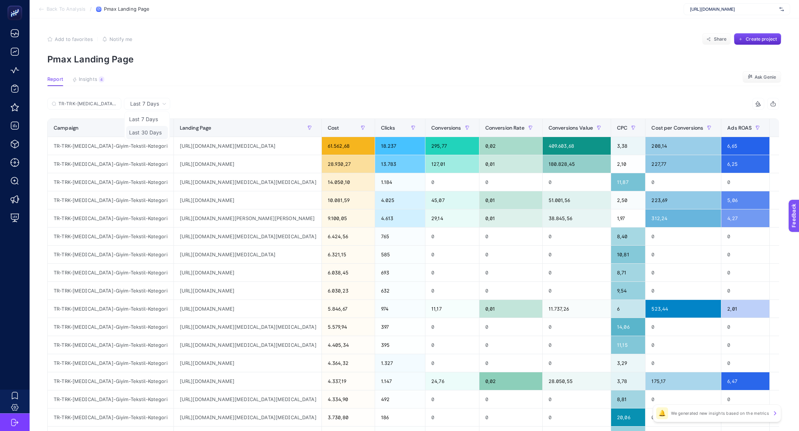
click at [155, 133] on li "Last 30 Days" at bounding box center [147, 132] width 42 height 13
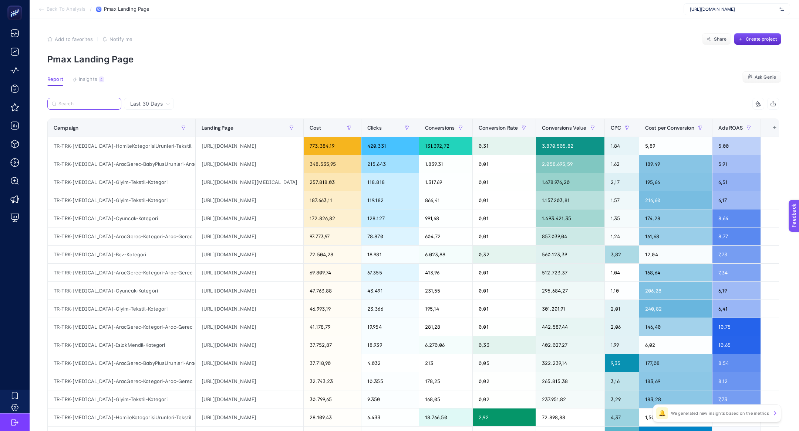
click at [87, 102] on input "Search" at bounding box center [87, 104] width 58 height 6
paste input "TR-TRK-[MEDICAL_DATA]-Giyim-Tekstil-Kategori"
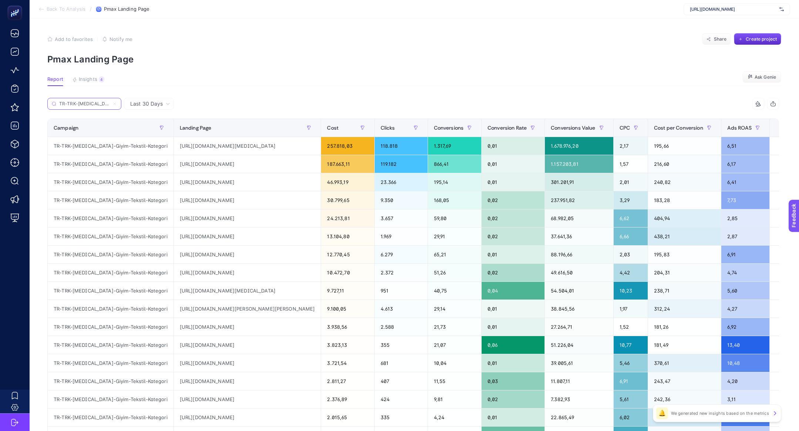
scroll to position [0, 33]
type input "TR-TRK-[MEDICAL_DATA]-Giyim-Tekstil-Kategori"
click at [115, 105] on icon at bounding box center [114, 104] width 4 height 4
click at [0, 0] on input "TR-TRK-[MEDICAL_DATA]-Giyim-Tekstil-Kategori" at bounding box center [0, 0] width 0 height 0
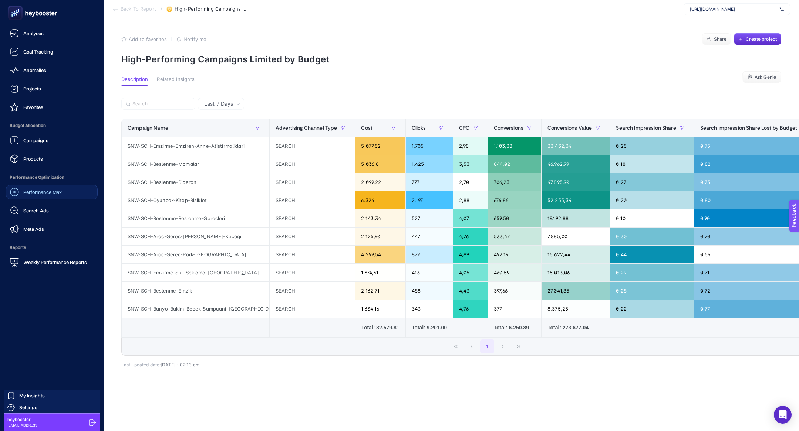
click at [35, 195] on div "Performance Max" at bounding box center [36, 192] width 52 height 9
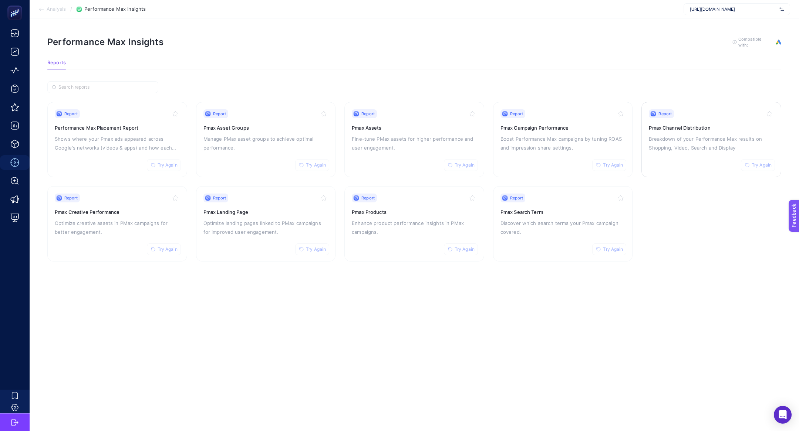
click at [720, 122] on div "Report Try Again Pmax Channel Distribution Breakdown of your Performance Max re…" at bounding box center [711, 139] width 125 height 61
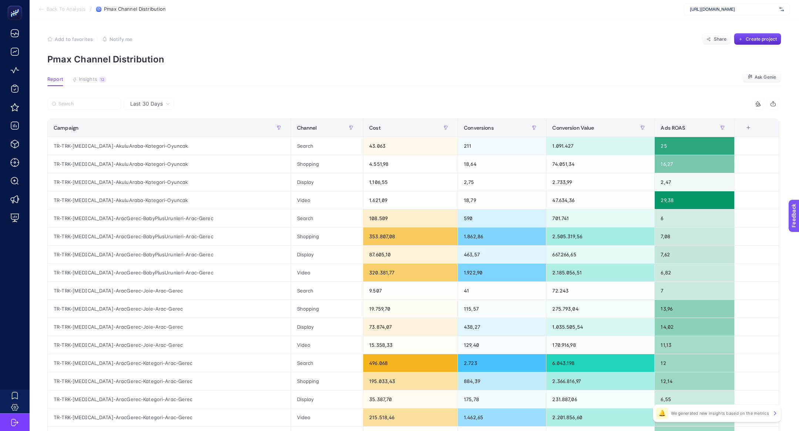
click at [145, 100] on div "Last 30 Days" at bounding box center [149, 104] width 50 height 12
click at [152, 133] on li "Last 7 Days" at bounding box center [148, 132] width 45 height 13
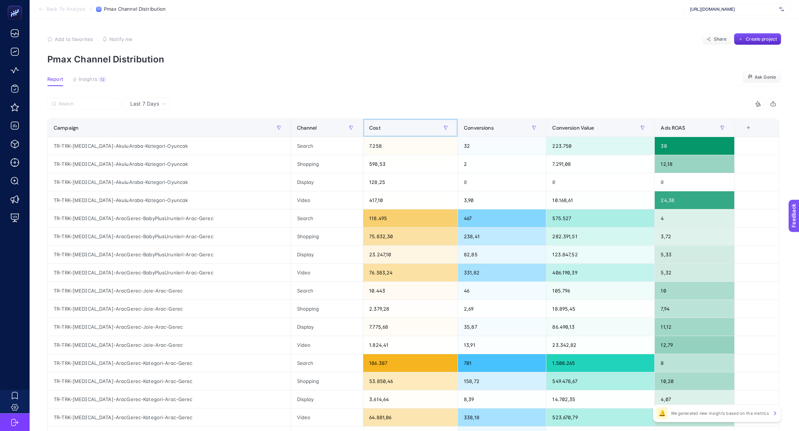
click at [407, 130] on div "Cost" at bounding box center [410, 128] width 82 height 12
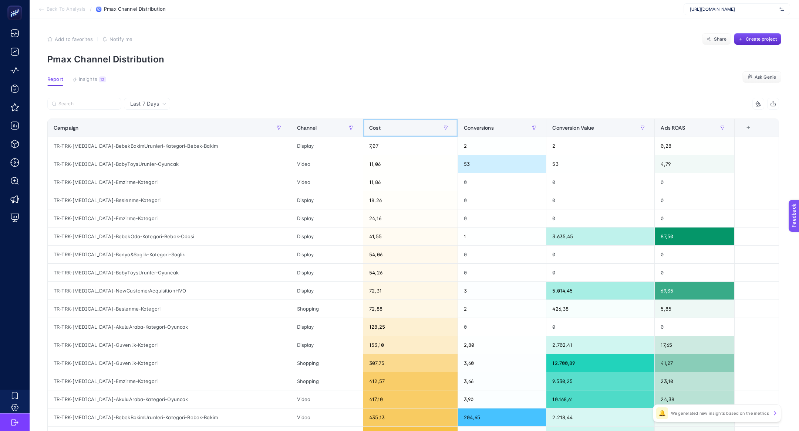
click at [407, 130] on div "Cost" at bounding box center [410, 128] width 82 height 12
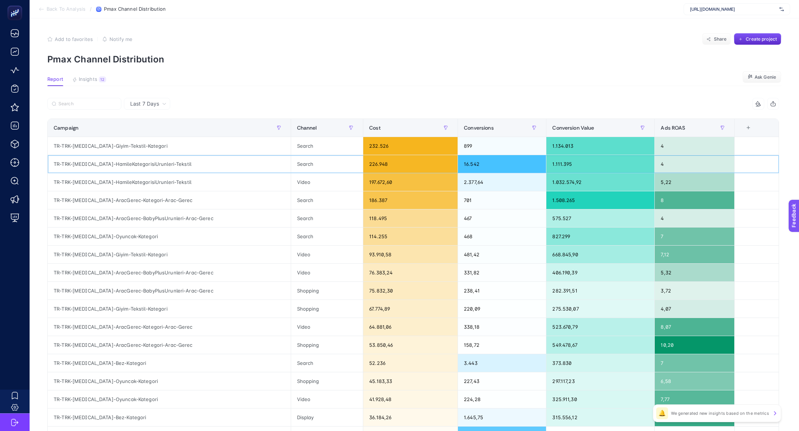
click at [126, 170] on div "TR-TRK-[MEDICAL_DATA]-HamileKategorisiUrunleri-Tekstil" at bounding box center [169, 164] width 243 height 18
click at [101, 70] on article "Add to favorites false Notify me Share Create project Pmax Channel Distribution…" at bounding box center [414, 307] width 769 height 578
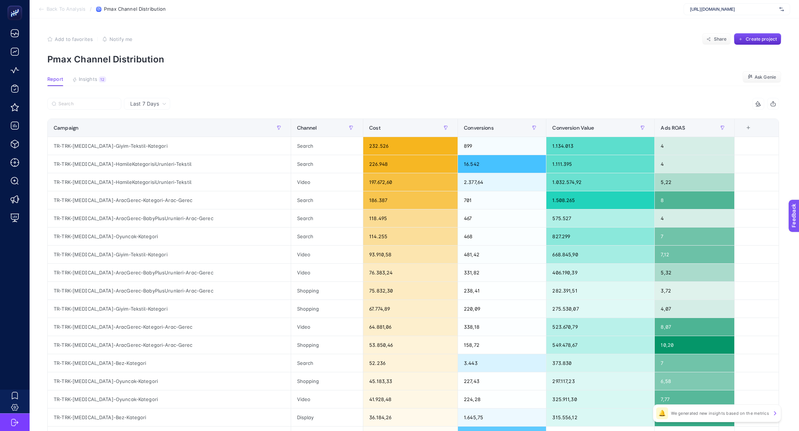
click at [101, 75] on article "Add to favorites false Notify me Share Create project Pmax Channel Distribution…" at bounding box center [414, 307] width 769 height 578
click at [101, 78] on div "12" at bounding box center [102, 80] width 7 height 6
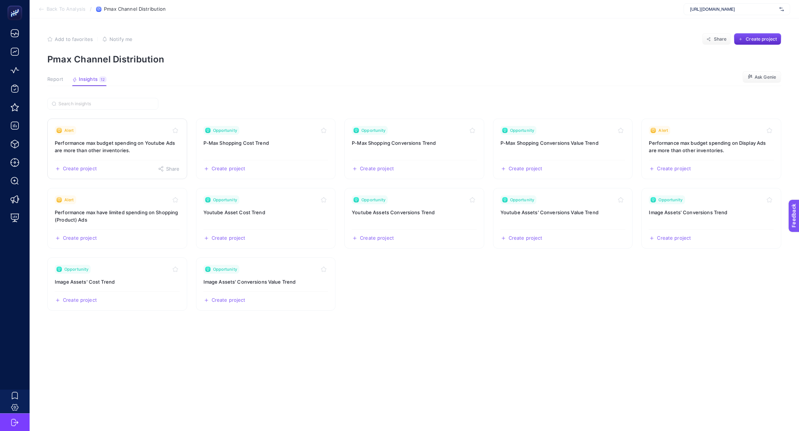
click at [129, 135] on link "Alert Performance max budget spending on Youtube Ads are more than other invent…" at bounding box center [117, 149] width 140 height 61
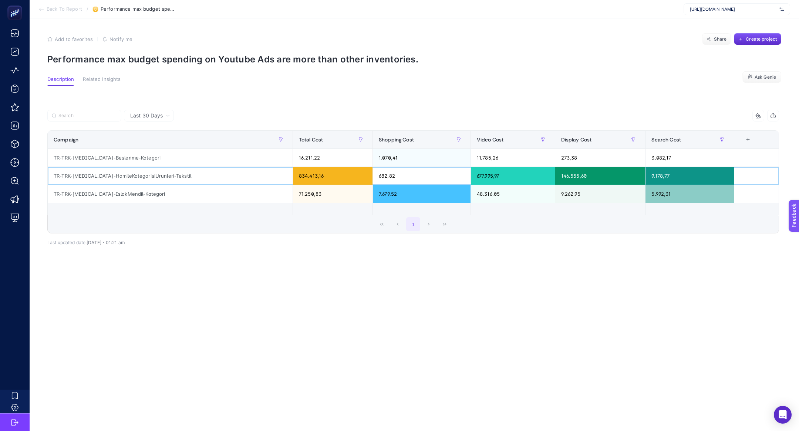
click at [139, 171] on div "TR-TRK-[MEDICAL_DATA]-HamileKategorisiUrunleri-Tekstil" at bounding box center [170, 176] width 245 height 18
click at [160, 116] on span "Last 30 Days" at bounding box center [146, 115] width 33 height 7
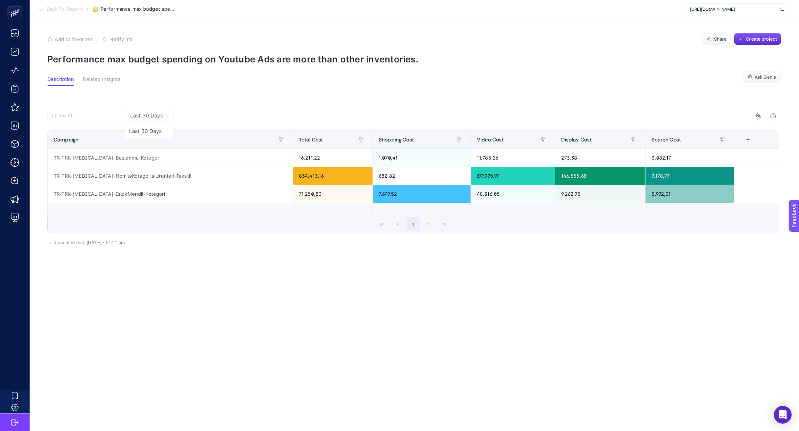
click at [157, 99] on div "Last 30 Days Last 30 Days 5 items selected Campaign Total Cost Shopping Cost Vi…" at bounding box center [412, 191] width 743 height 186
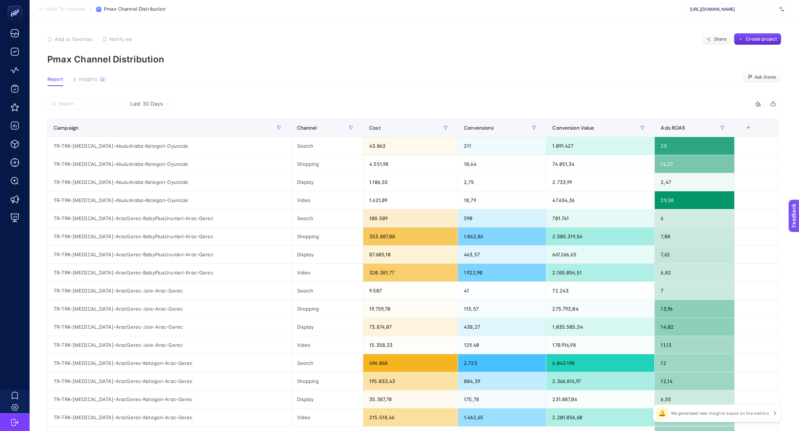
click at [150, 103] on span "Last 30 Days" at bounding box center [146, 103] width 33 height 7
click at [155, 133] on li "Last 7 Days" at bounding box center [148, 132] width 45 height 13
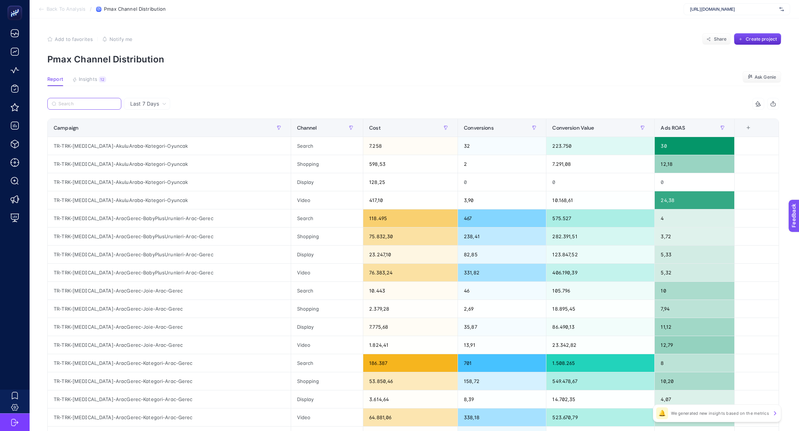
click at [93, 103] on input "Search" at bounding box center [87, 104] width 58 height 6
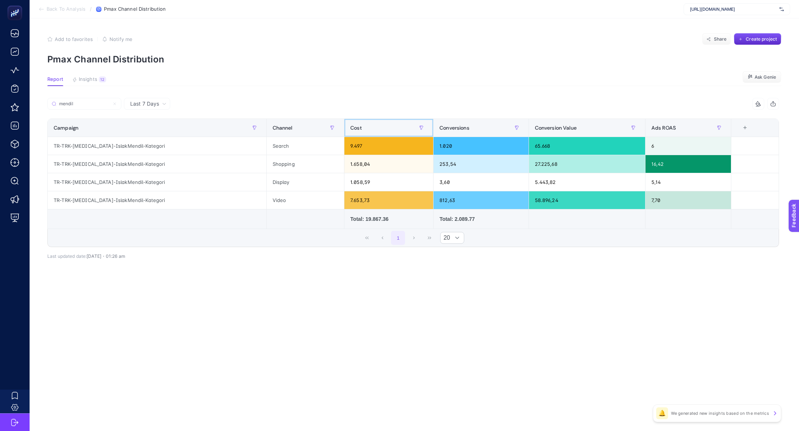
click at [357, 133] on div "Cost" at bounding box center [388, 128] width 77 height 12
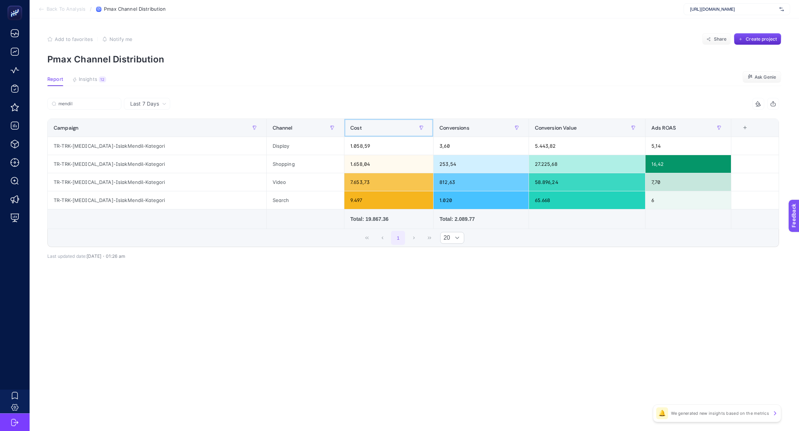
click at [357, 133] on div "Cost" at bounding box center [388, 128] width 77 height 12
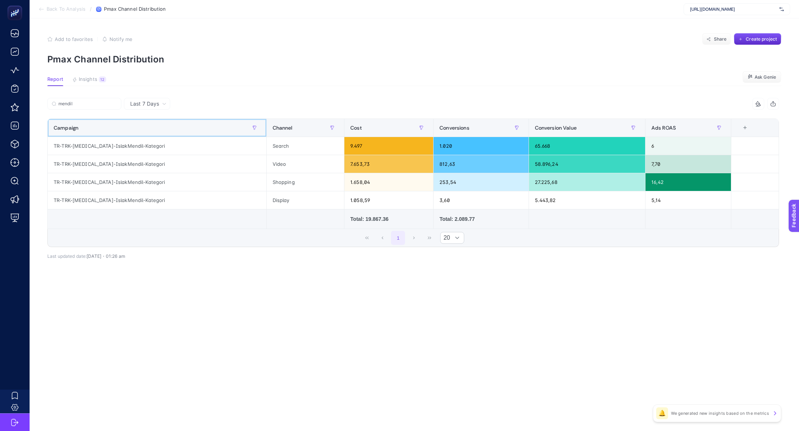
click at [112, 134] on th "Campaign" at bounding box center [157, 128] width 219 height 18
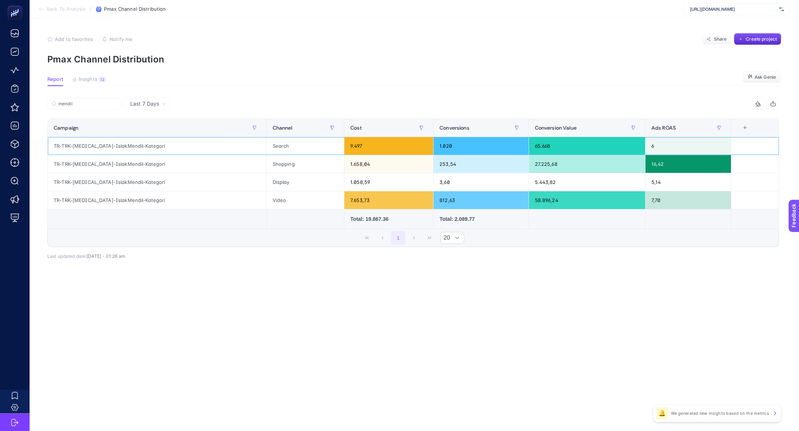
click at [109, 146] on div "TR-TRK-PerMax-IslakMendil-Kategori" at bounding box center [157, 146] width 219 height 18
copy tr "TR-TRK-PerMax-IslakMendil-Kategori"
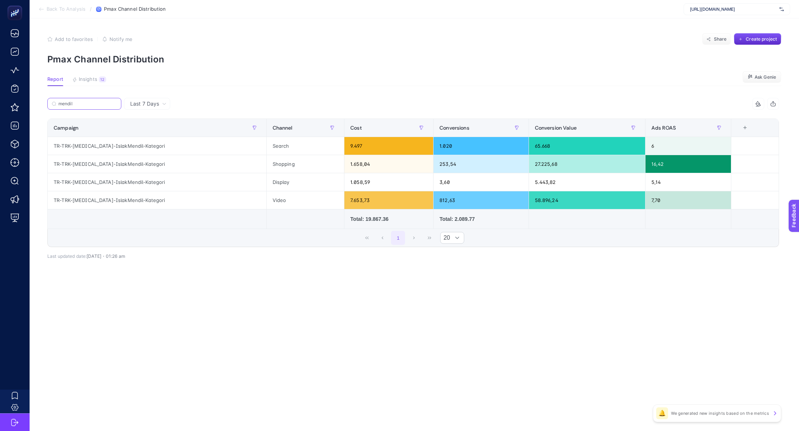
click at [84, 105] on input "mendil" at bounding box center [87, 104] width 58 height 6
click at [84, 105] on input "mendil" at bounding box center [84, 104] width 50 height 6
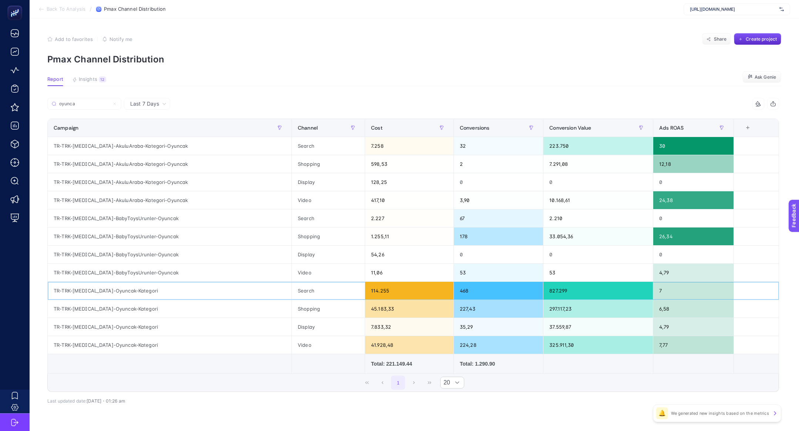
click at [124, 289] on div "TR-TRK-PerMax-Oyuncak-Kategori" at bounding box center [170, 291] width 244 height 18
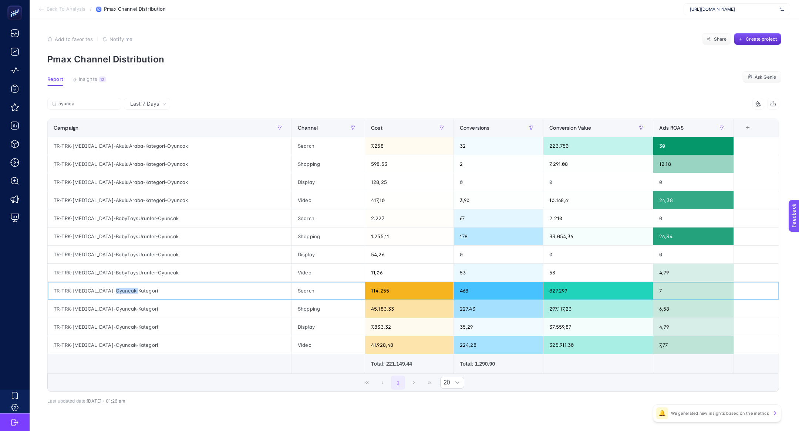
click at [124, 289] on div "TR-TRK-PerMax-Oyuncak-Kategori" at bounding box center [170, 291] width 244 height 18
copy tr "TR-TRK-PerMax-Oyuncak-Kategori"
click at [78, 101] on input "oyunca" at bounding box center [87, 104] width 58 height 6
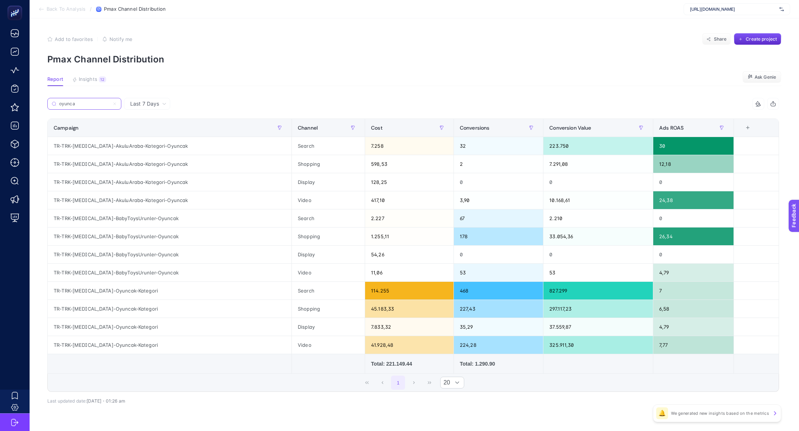
click at [78, 101] on input "oyunca" at bounding box center [84, 104] width 50 height 6
paste input "TR-TRK-PerMax-Oyuncak-Kategori"
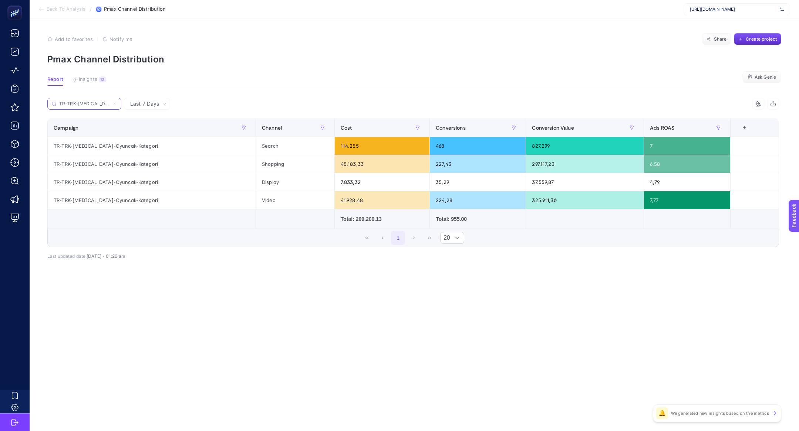
scroll to position [0, 24]
type input "TR-TRK-PerMax-Oyuncak-Kategori"
click at [355, 124] on div "Cost" at bounding box center [382, 128] width 83 height 12
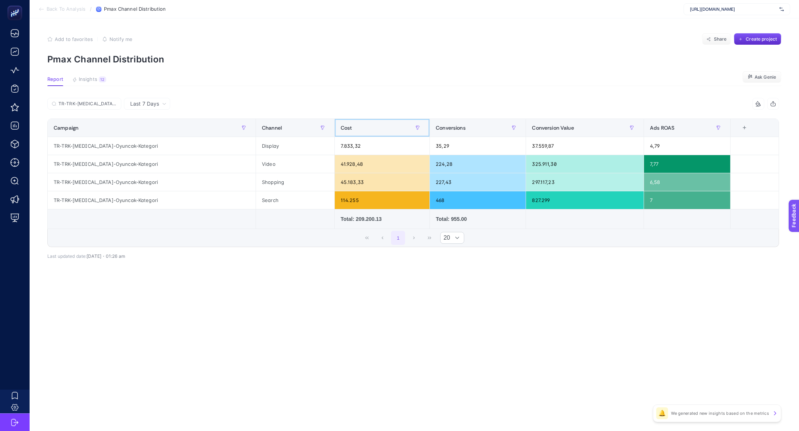
click at [355, 124] on div "Cost" at bounding box center [382, 128] width 83 height 12
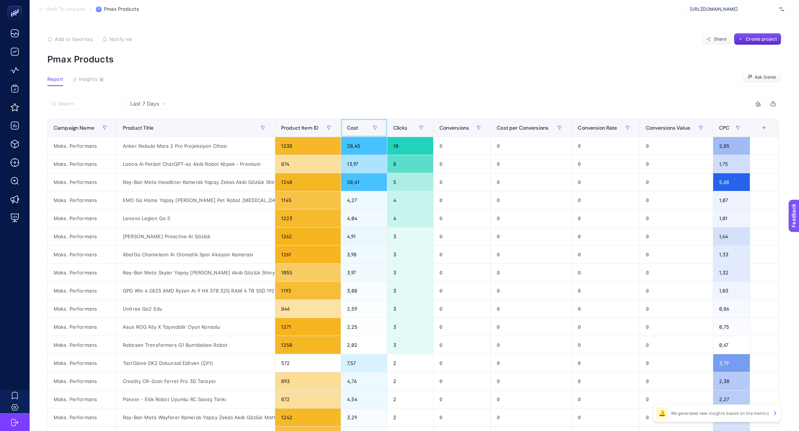
click at [360, 130] on div "Cost" at bounding box center [364, 128] width 34 height 12
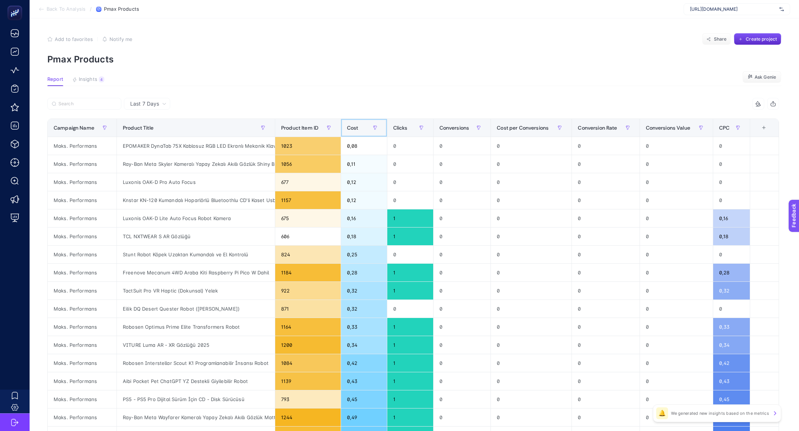
click at [360, 130] on div "Cost" at bounding box center [364, 128] width 34 height 12
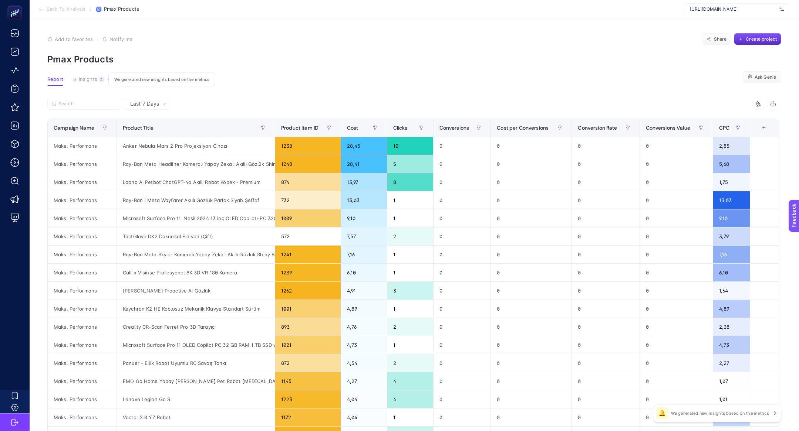
click at [80, 77] on span "Insights" at bounding box center [88, 80] width 18 height 6
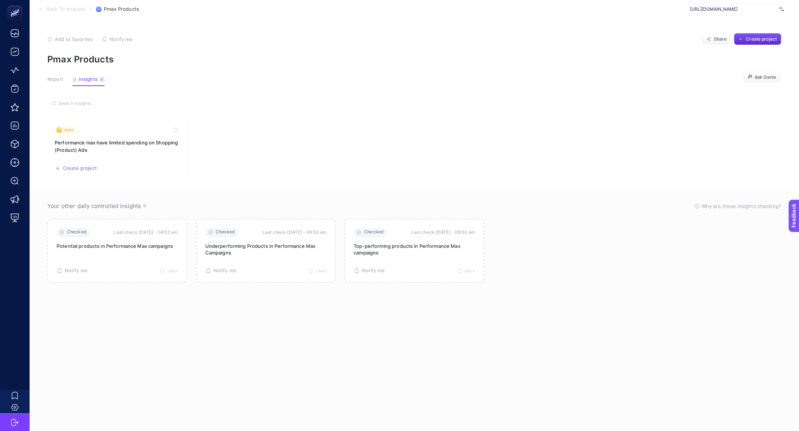
click at [55, 82] on button "Report" at bounding box center [55, 82] width 16 height 10
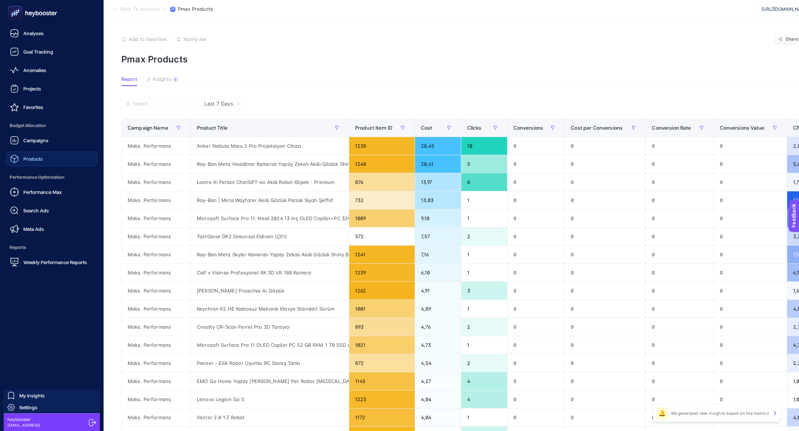
click at [45, 163] on link "Products" at bounding box center [52, 159] width 92 height 15
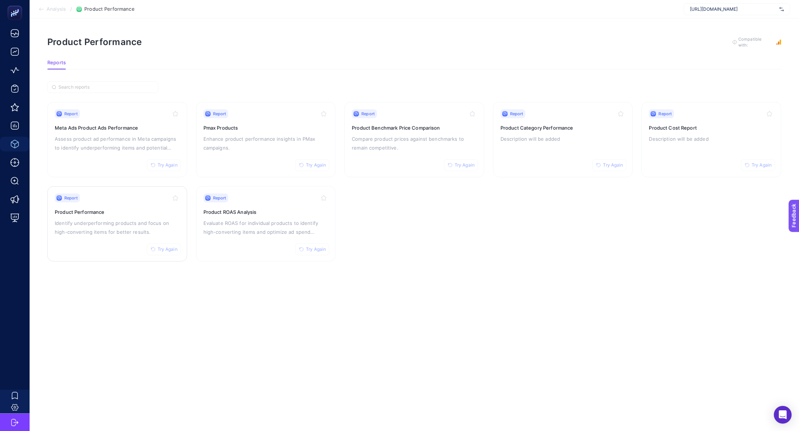
click at [106, 234] on p "Identify underperforming products and focus on high-converting items for better…" at bounding box center [117, 228] width 125 height 18
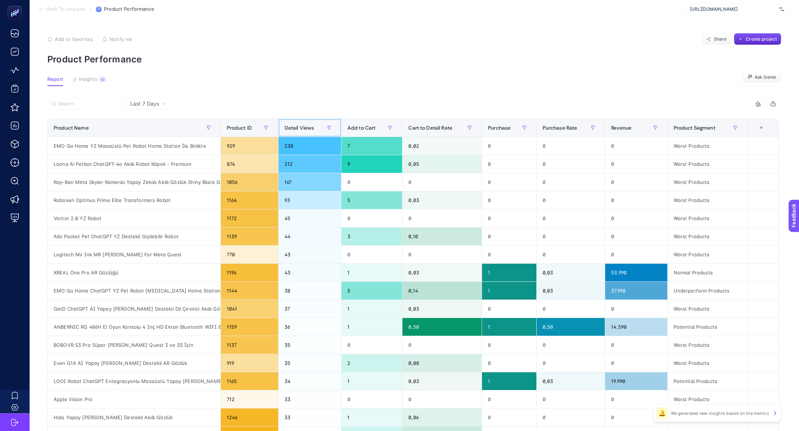
click at [307, 120] on th "Detail Views" at bounding box center [309, 128] width 63 height 18
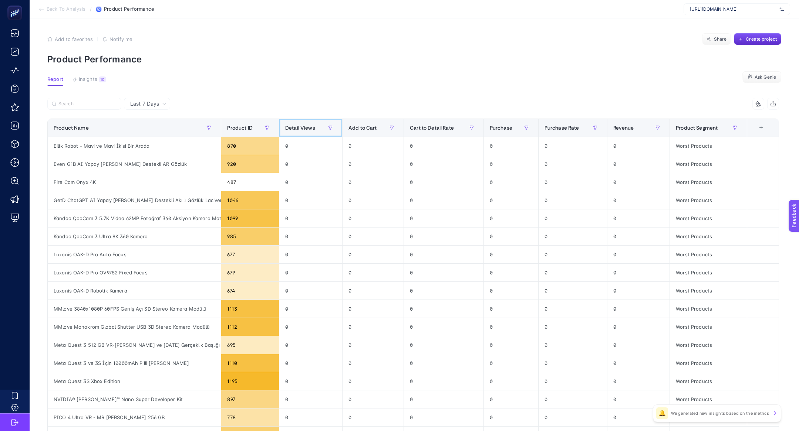
click at [307, 120] on th "Detail Views" at bounding box center [310, 128] width 63 height 18
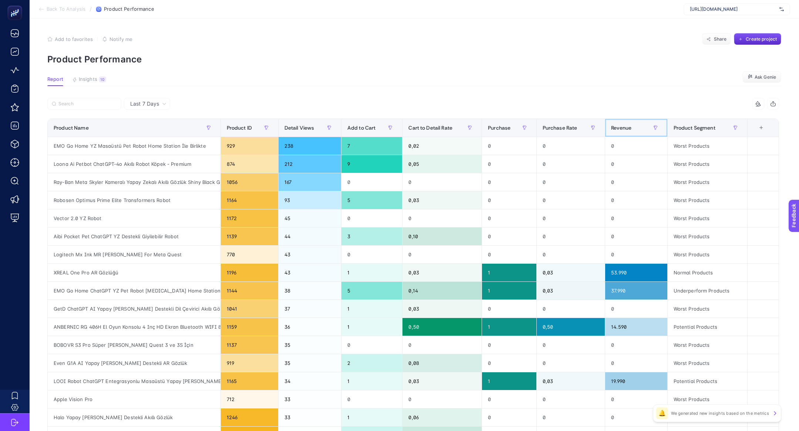
click at [613, 125] on span "Revenue" at bounding box center [621, 128] width 20 height 6
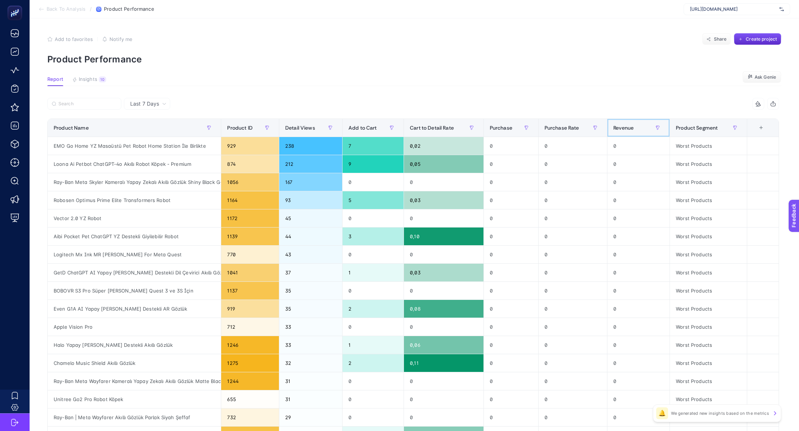
click at [613, 125] on span "Revenue" at bounding box center [623, 128] width 20 height 6
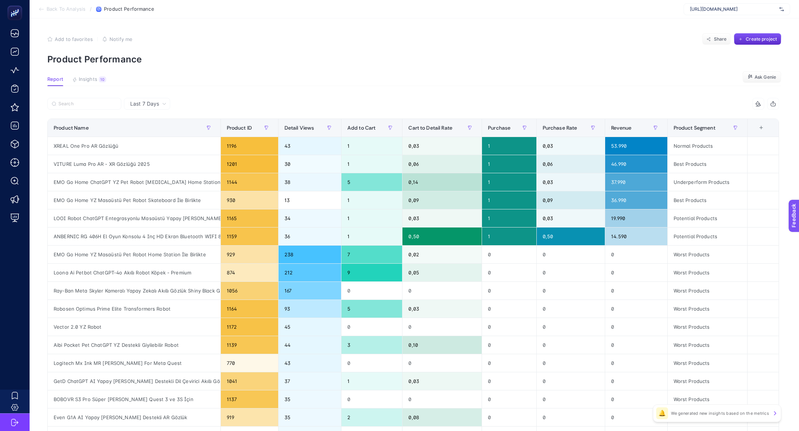
click at [727, 5] on div "[URL][DOMAIN_NAME]" at bounding box center [736, 9] width 106 height 12
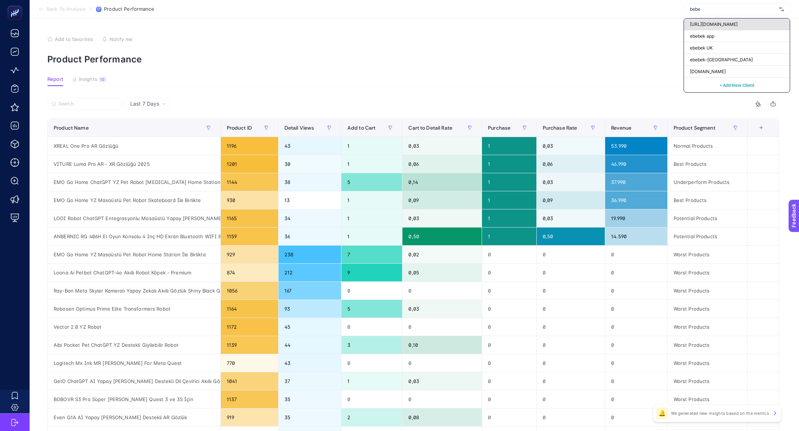
type input "bebe"
click at [721, 25] on span "[URL][DOMAIN_NAME]" at bounding box center [714, 24] width 48 height 6
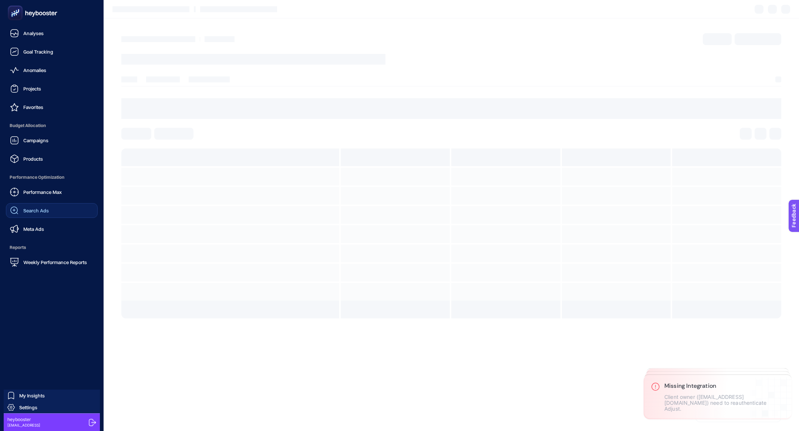
click at [26, 215] on link "Search Ads" at bounding box center [52, 210] width 92 height 15
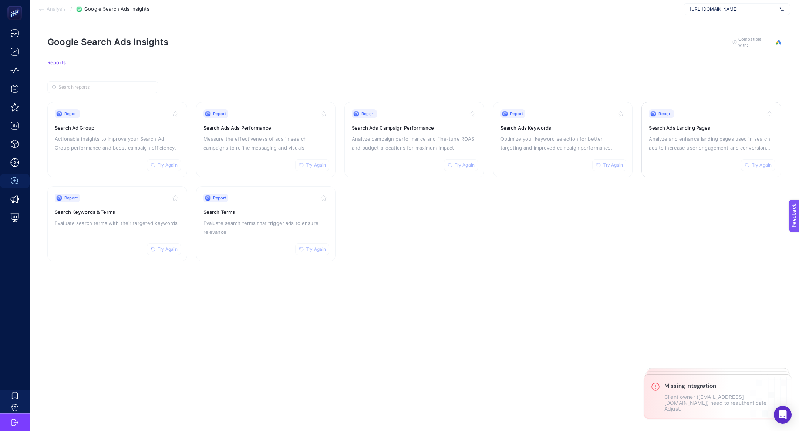
click at [676, 152] on div "Report Try Again Search Ads Landing Pages Analyze and enhance landing pages use…" at bounding box center [711, 139] width 125 height 61
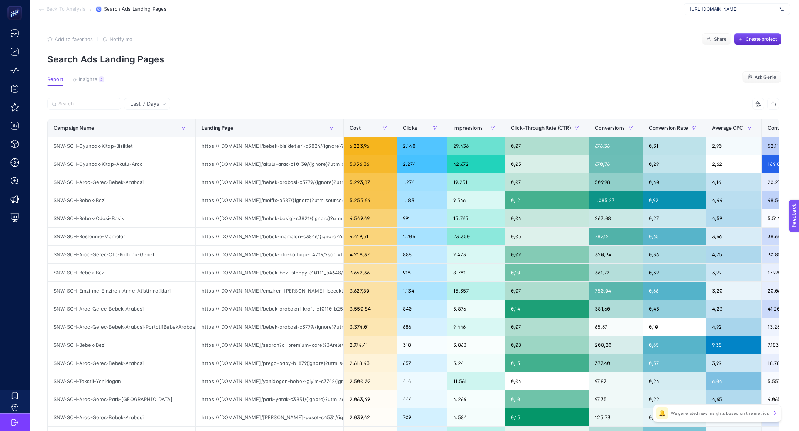
click at [92, 72] on article "Add to favorites false Notify me Share Create project Search Ads Landing Pages …" at bounding box center [414, 307] width 769 height 578
click at [95, 78] on span "Insights" at bounding box center [88, 80] width 18 height 6
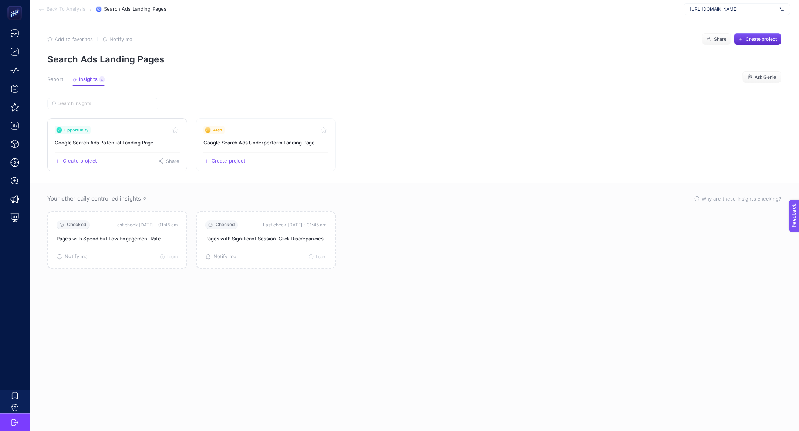
click at [96, 141] on h3 "Google Search Ads Potential Landing Page" at bounding box center [117, 142] width 125 height 7
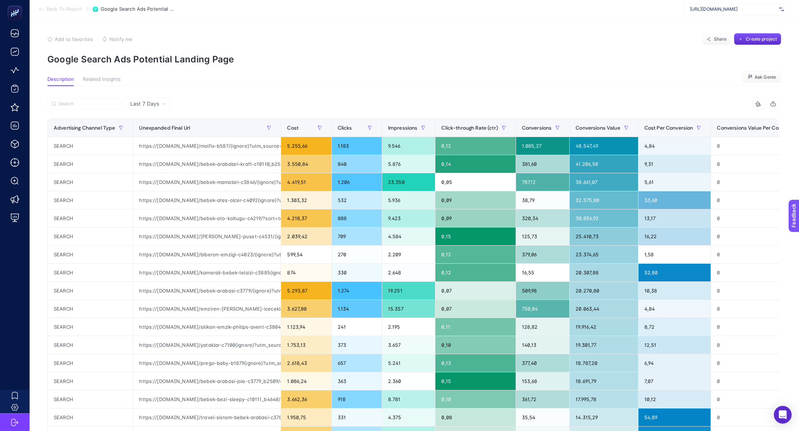
scroll to position [0, 57]
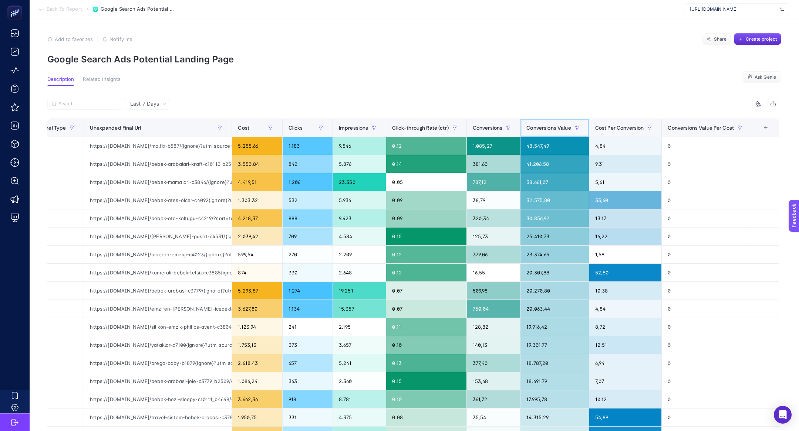
click at [535, 119] on th "Conversions Value" at bounding box center [554, 128] width 68 height 18
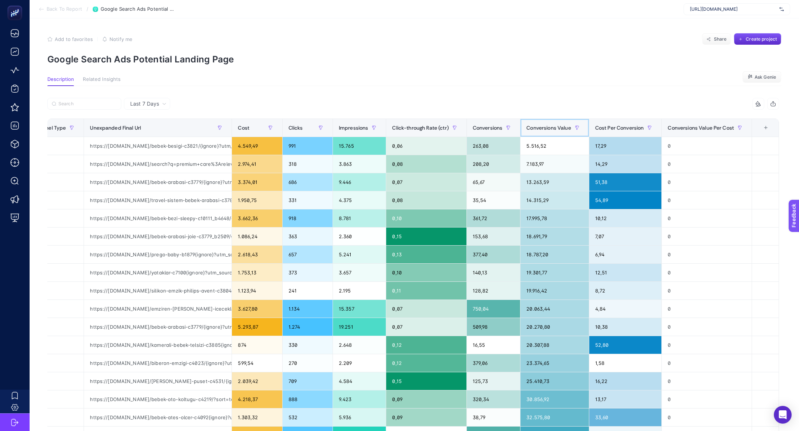
click at [535, 120] on th "Conversions Value" at bounding box center [554, 128] width 68 height 18
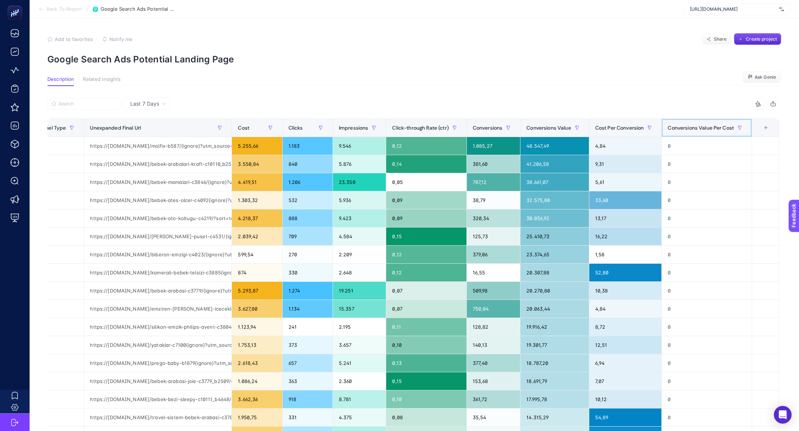
drag, startPoint x: 667, startPoint y: 127, endPoint x: 798, endPoint y: 177, distance: 140.6
click at [798, 176] on article "Add to favorites false Notify me Share Create project Google Search Ads Potenti…" at bounding box center [414, 301] width 769 height 566
click at [798, 241] on section "Feedback" at bounding box center [803, 244] width 32 height 25
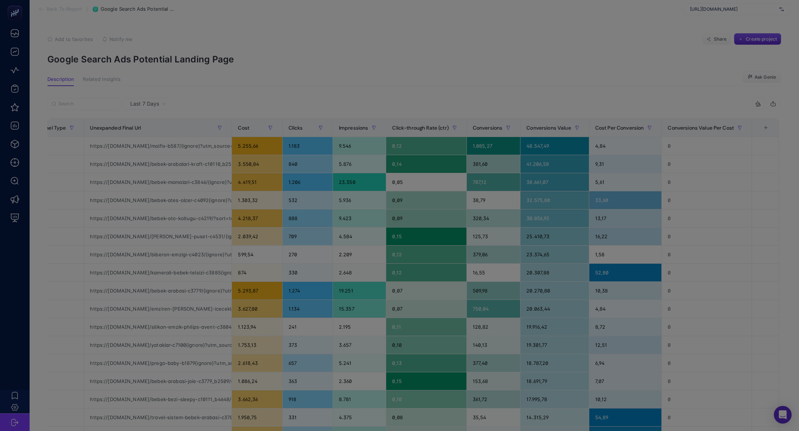
scroll to position [0, 0]
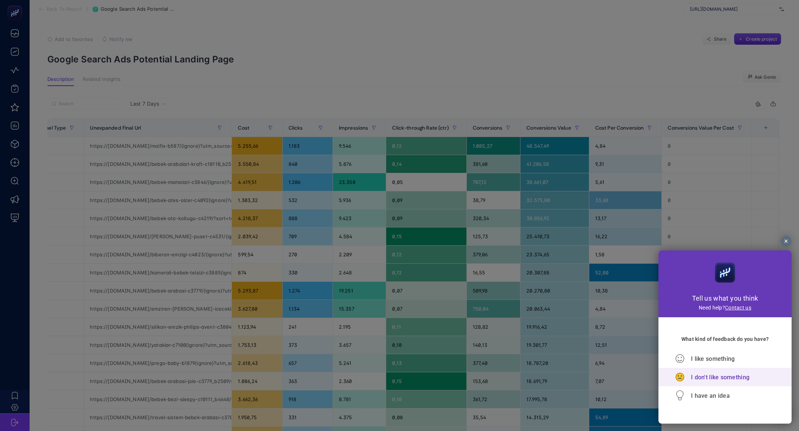
click at [697, 376] on span "I don't like something" at bounding box center [720, 377] width 58 height 7
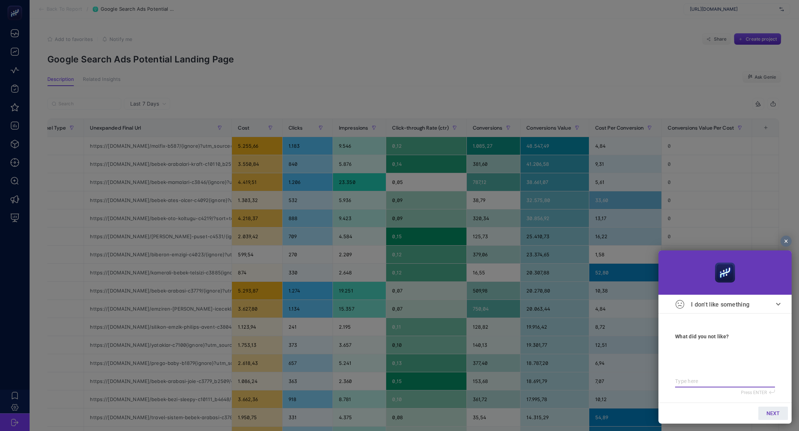
type textarea "c"
type textarea "co"
type textarea "con"
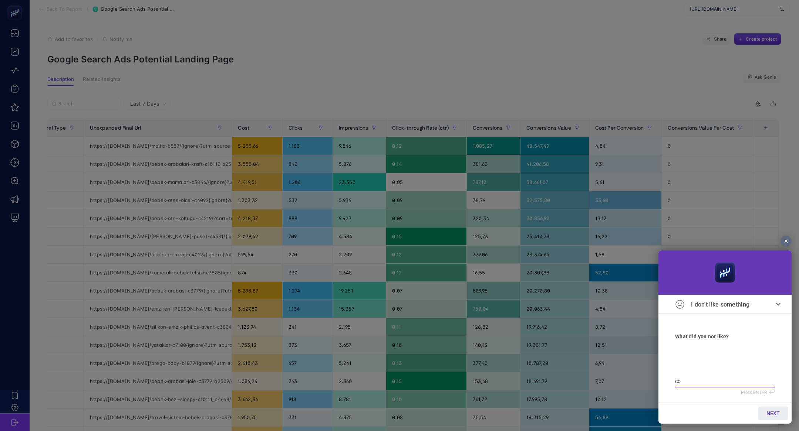
type textarea "con"
type textarea "conv"
type textarea "conve"
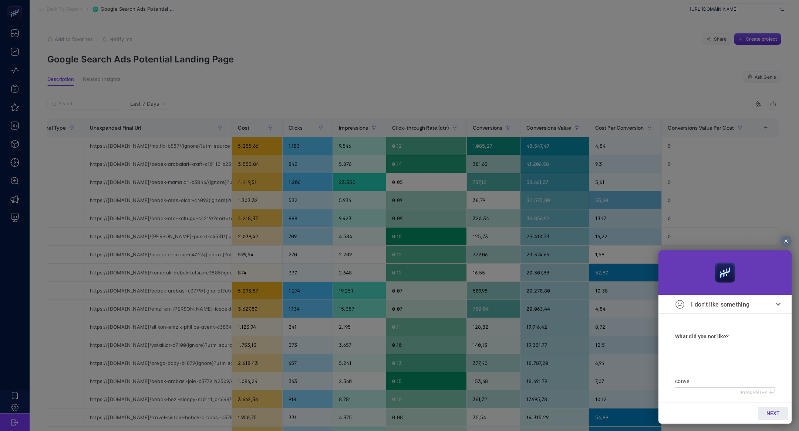
type textarea "conver"
type textarea "convers"
type textarea "conversi"
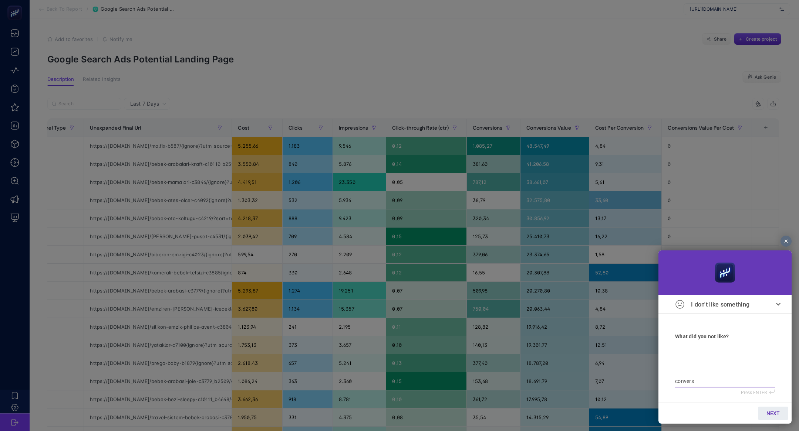
type textarea "conversi"
type textarea "conversio"
type textarea "conversion"
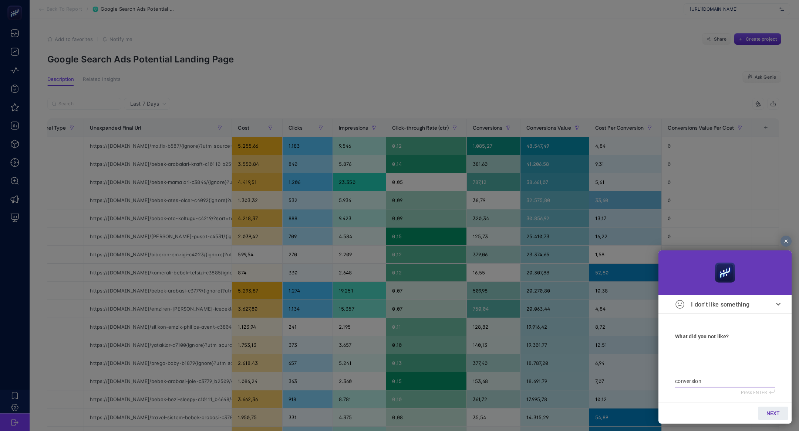
type textarea "conversion"
type textarea "conversion v"
type textarea "conversion va"
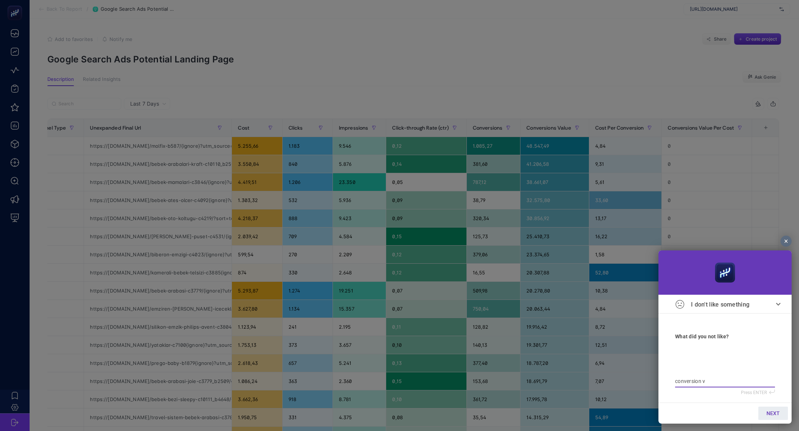
type textarea "conversion va"
type textarea "conversion val"
type textarea "conversion vale"
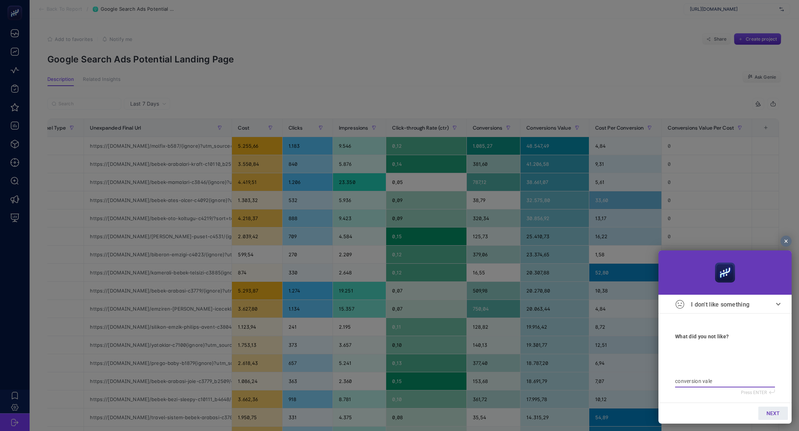
type textarea "conversion val"
type textarea "conversion valu"
type textarea "conversion value"
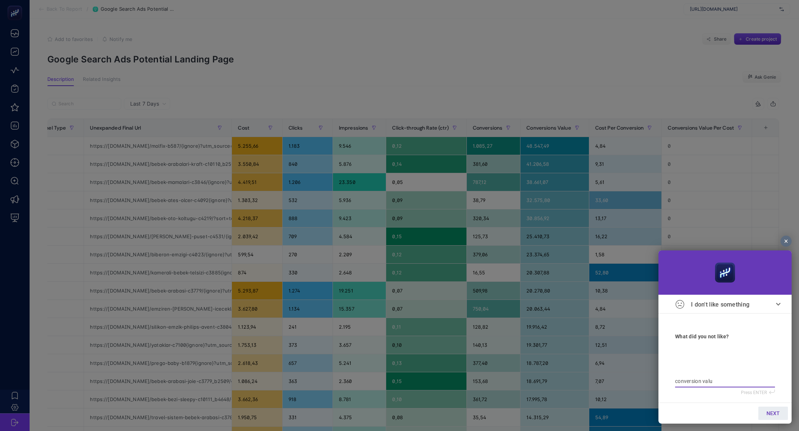
type textarea "conversion value"
type textarea "conversion value p"
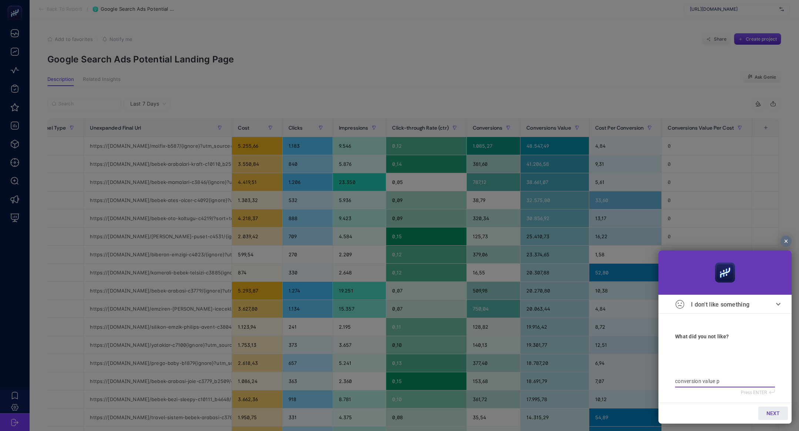
type textarea "conversion value pe"
type textarea "conversion value per"
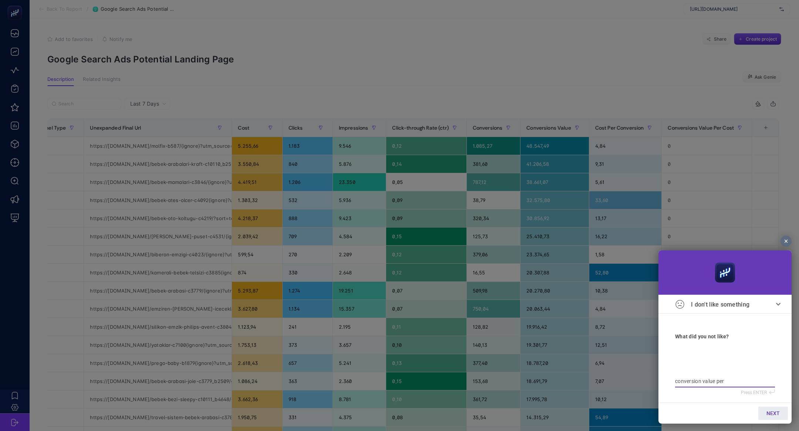
type textarea "conversion value per"
type textarea "conversion value per c"
type textarea "conversion value per co"
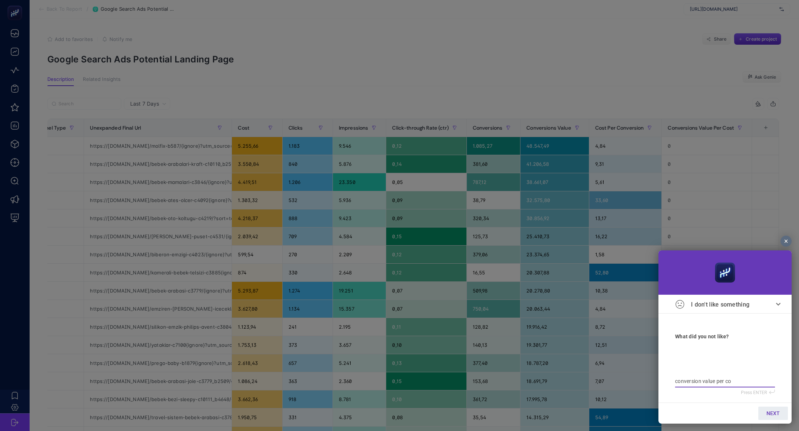
type textarea "conversion value per cos"
type textarea "conversion value per cost"
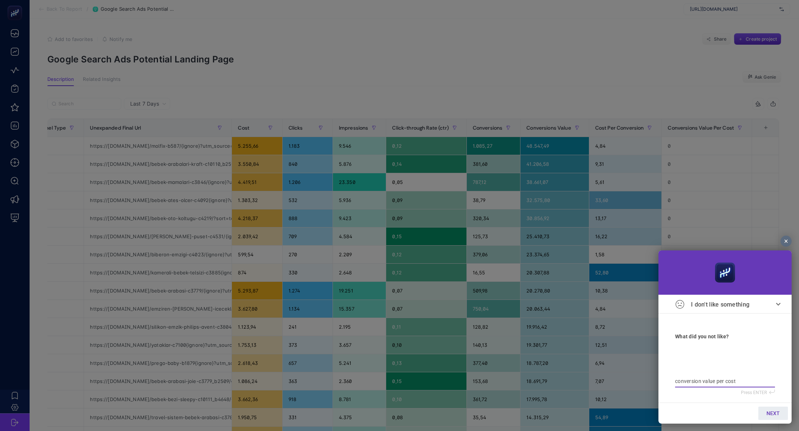
type textarea "conversion value per cost"
type textarea "conversion value per cost u"
type textarea "conversion value per cost un"
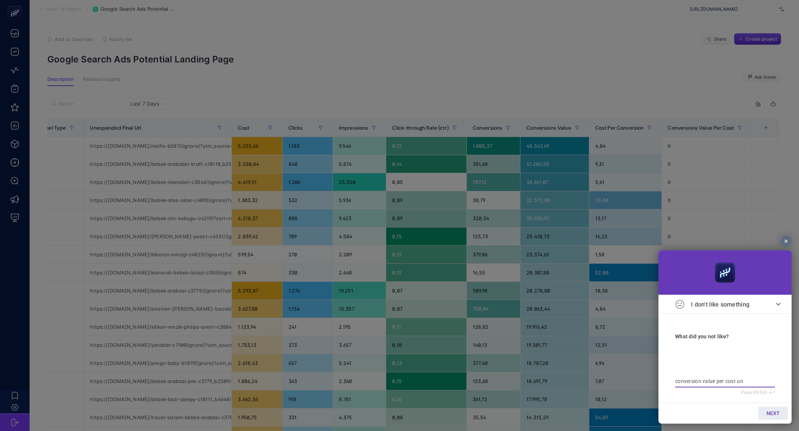
type textarea "conversion value per cost un"
type textarea "conversion value per cost un s"
type textarea "conversion value per cost un sı"
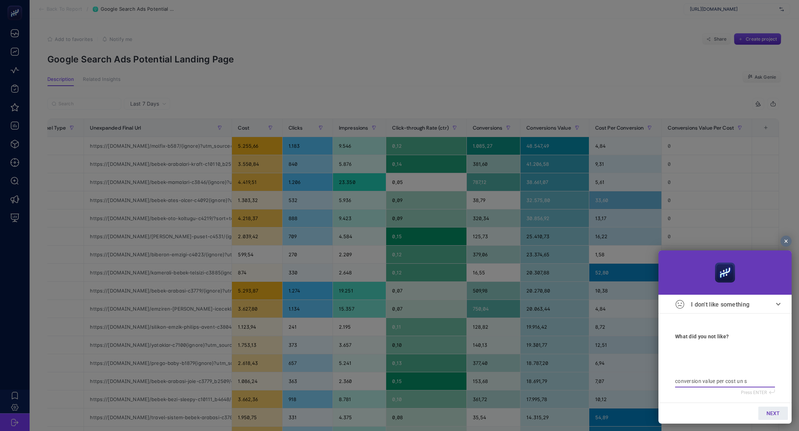
type textarea "conversion value per cost un sı"
type textarea "conversion value per cost un sıf"
type textarea "conversion value per cost un sıfı"
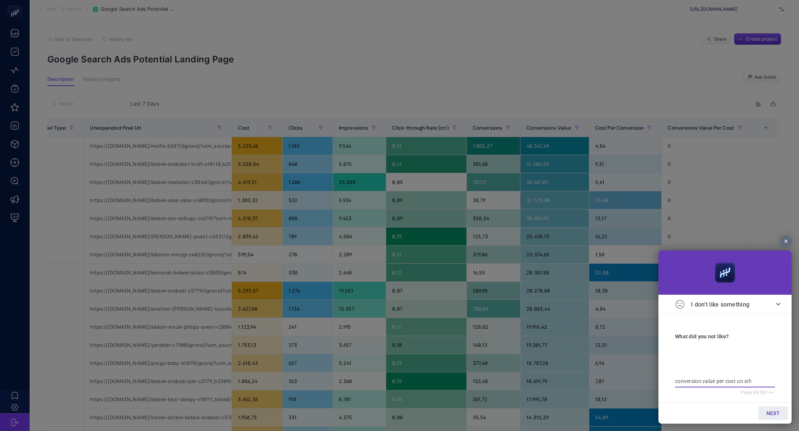
type textarea "conversion value per cost un sıfır"
type textarea "conversion value per cost un sıfır g"
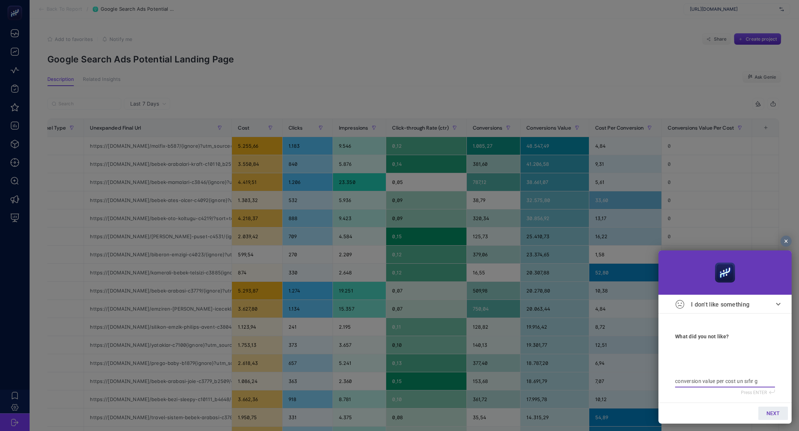
type textarea "conversion value per cost un sıfır g"
type textarea "conversion value per cost un sıfır ge"
type textarea "conversion value per cost un sıfır g"
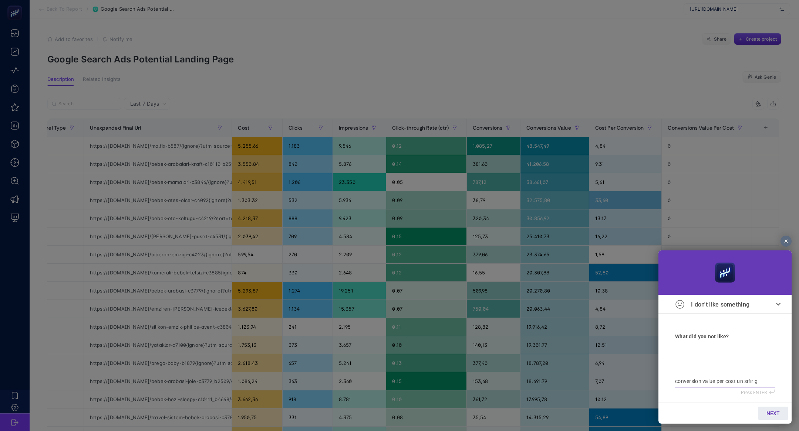
type textarea "conversion value per cost un sıfır"
type textarea "conversion value per cost un sıfır e"
type textarea "conversion value per cost un sıfır"
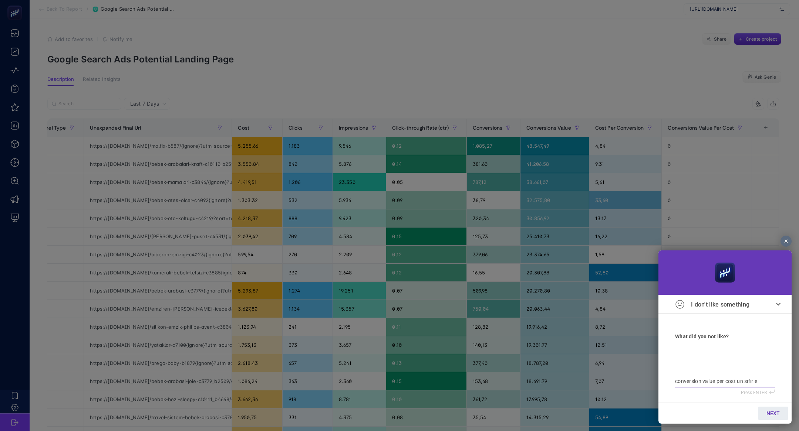
type textarea "conversion value per cost un sıfır"
type textarea "conversion value per cost un sıfı"
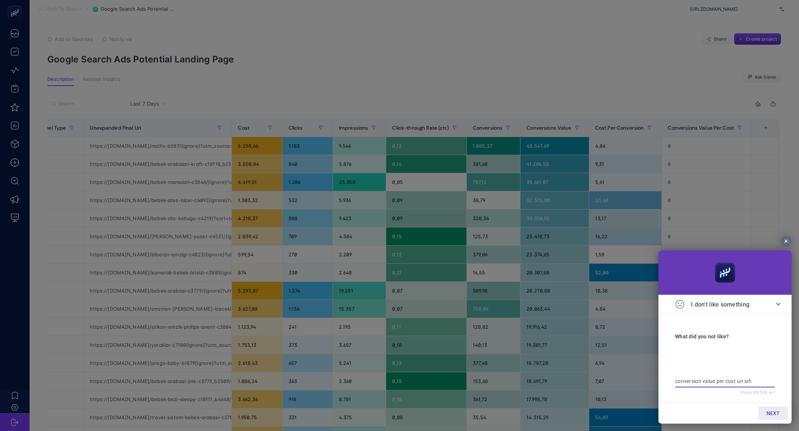
type textarea "conversion value per cost un sıf"
type textarea "conversion value per cost un sı"
type textarea "conversion value per cost un s"
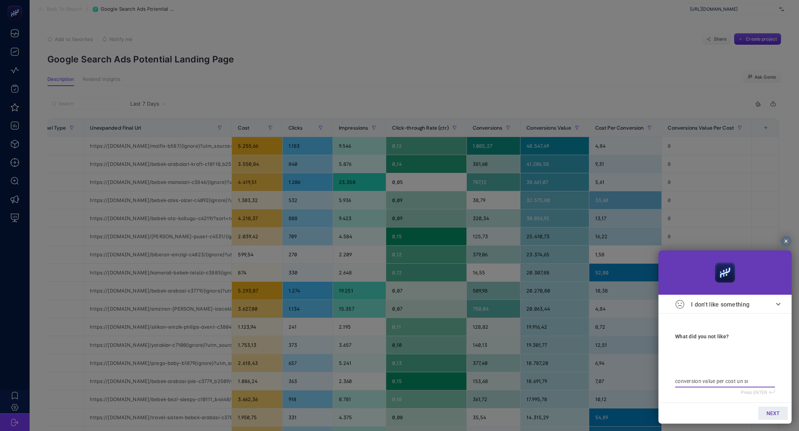
type textarea "conversion value per cost un s"
type textarea "conversion value per cost un"
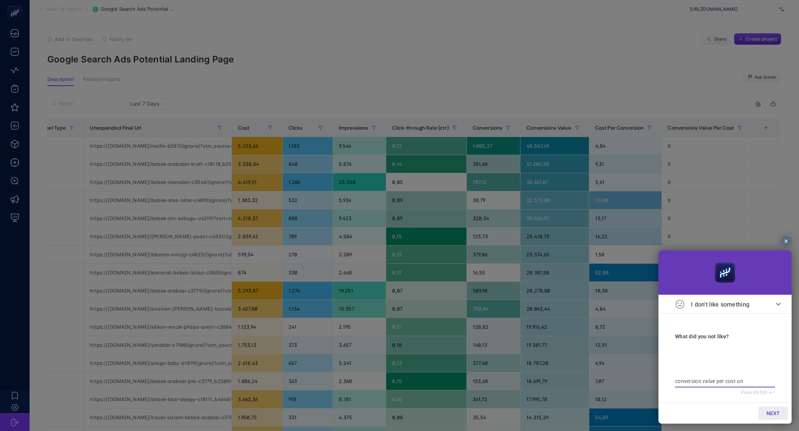
type textarea "conversion value per cost u"
type textarea "conversion value per cost"
type textarea "conversion value per cost s"
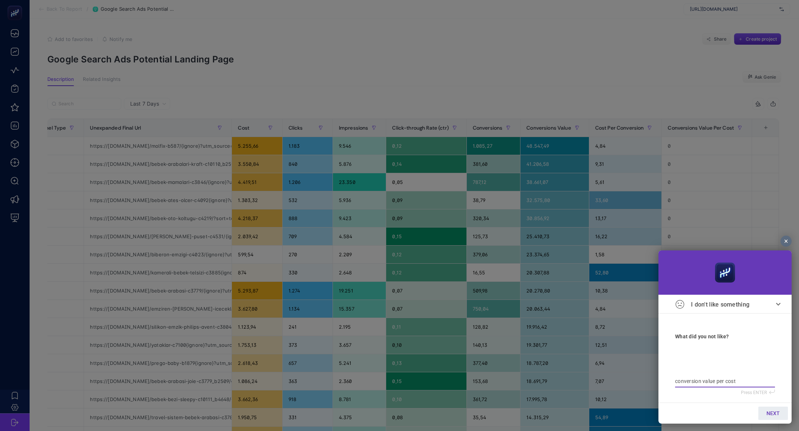
type textarea "conversion value per cost s"
type textarea "conversion value per cost sı"
type textarea "conversion value per cost sıf"
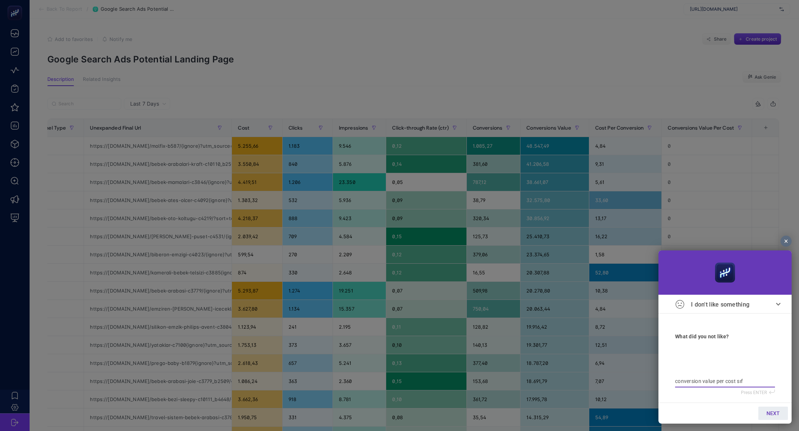
type textarea "conversion value per cost sıfı"
type textarea "conversion value per cost sıfır"
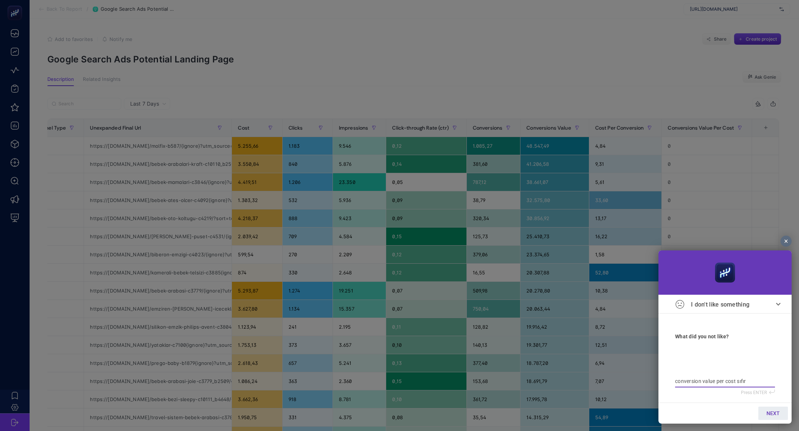
type textarea "conversion value per cost sıfır"
type textarea "conversion value per cost sıfır g"
type textarea "conversion value per cost sıfır ge"
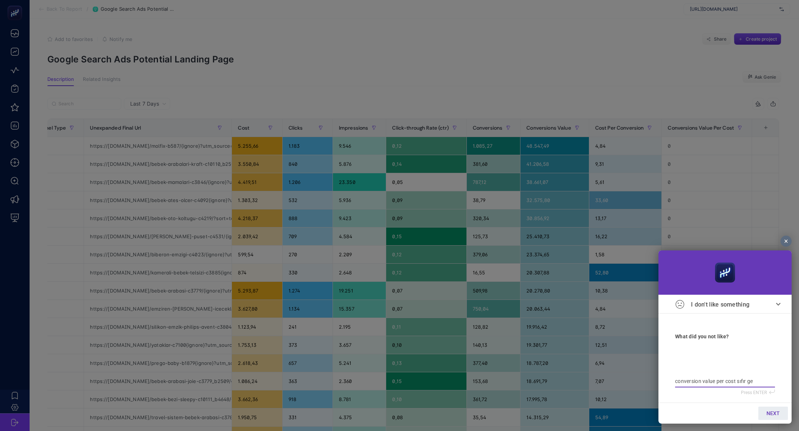
type textarea "conversion value per cost sıfır gel"
type textarea "conversion value per cost sıfır geli"
type textarea "conversion value per cost sıfır geliy"
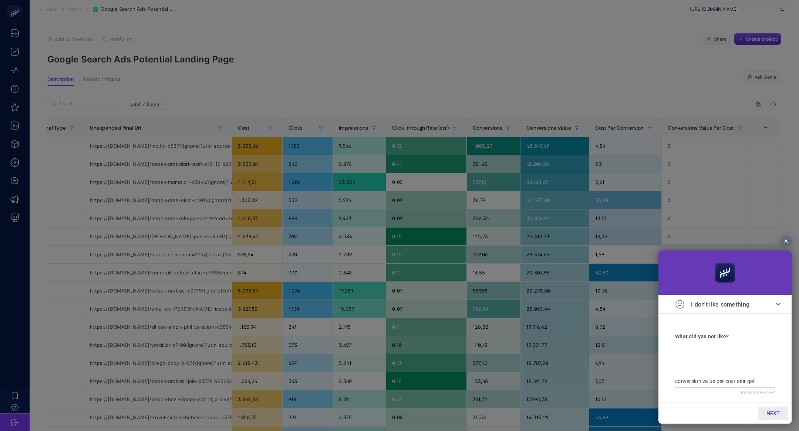
type textarea "conversion value per cost sıfır geliy"
type textarea "conversion value per cost sıfır geliyo"
type textarea "conversion value per cost sıfır geliyor"
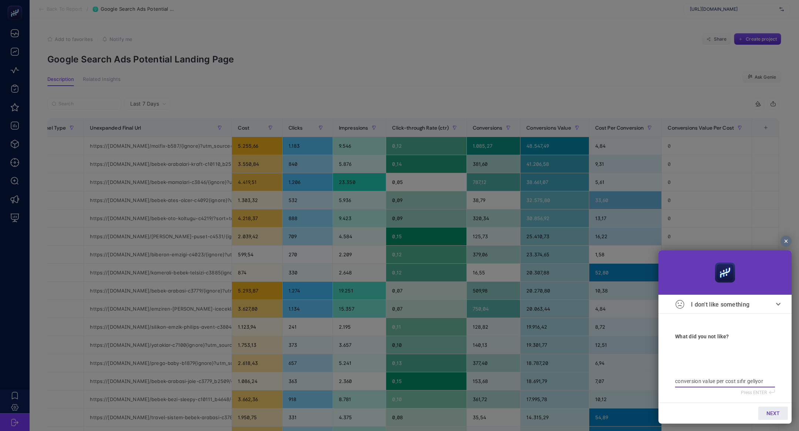
type textarea "conversion value per cost sıfır geliyor"
click at [775, 411] on span "NEXT" at bounding box center [772, 414] width 13 height 6
type input "b"
type input "bi"
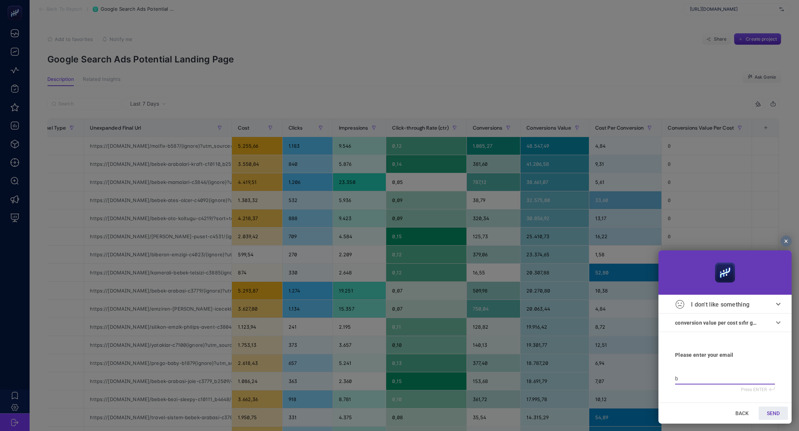
type input "bi"
type input "bil"
type input "bilg"
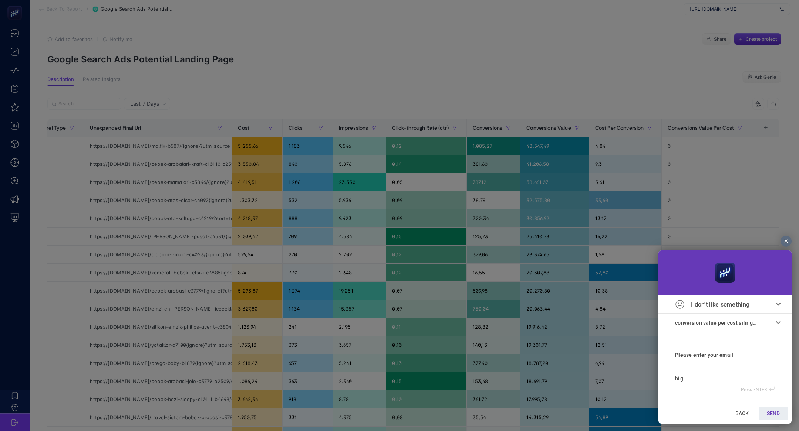
type input "bilge"
type input "bilge@"
type input "bilge@h"
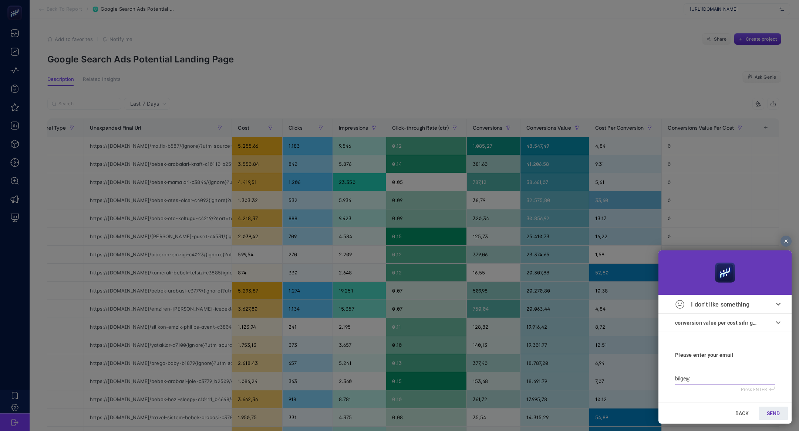
type input "bilge@h"
type input "bilge@he"
type input "bilge@hey"
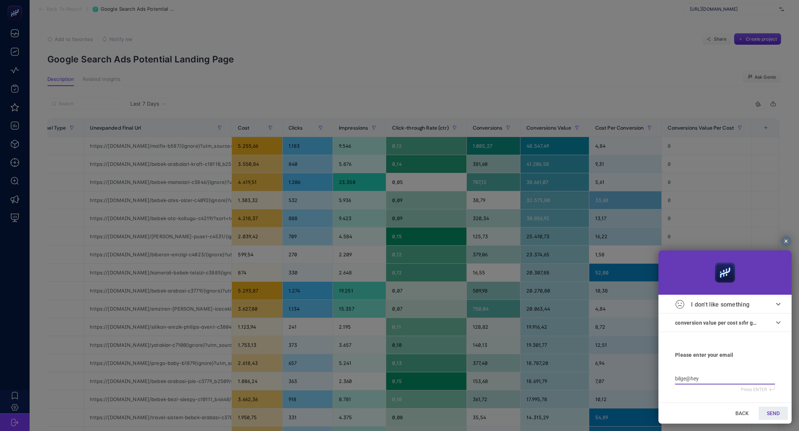
type input "bilge@heyb"
type input "bilge@heybo"
type input "bilge@heyboo"
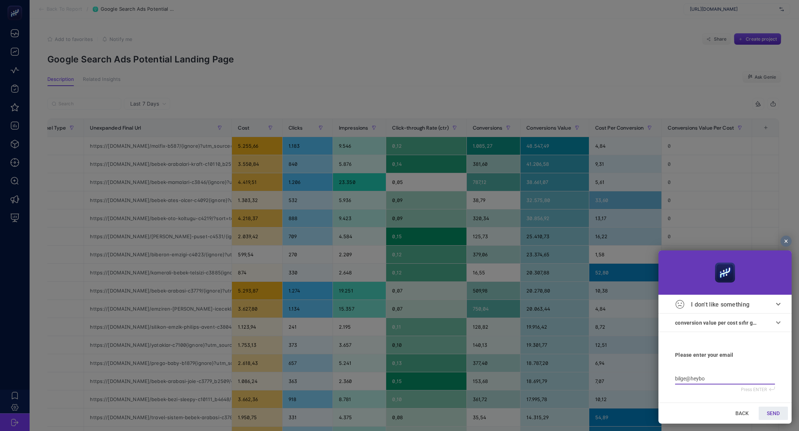
type input "bilge@heyboo"
type input "bilge@heyboos"
type input "bilge@heyboost"
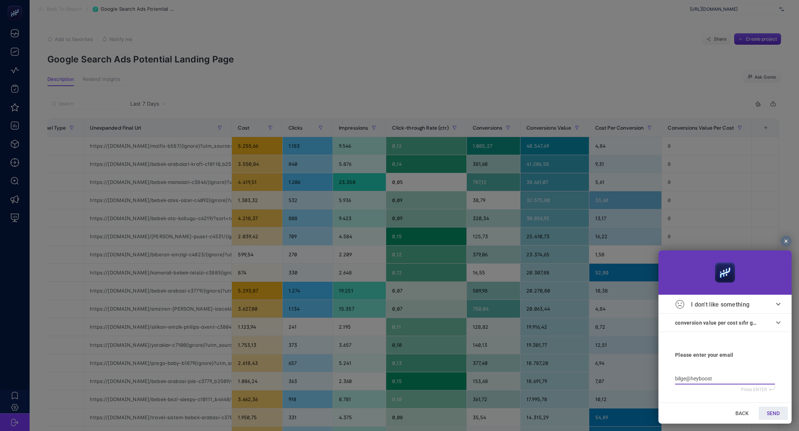
type input "bilge@heybooste"
type input "bilge@heybooster"
type input "bilge@xn--heybooster-x6a"
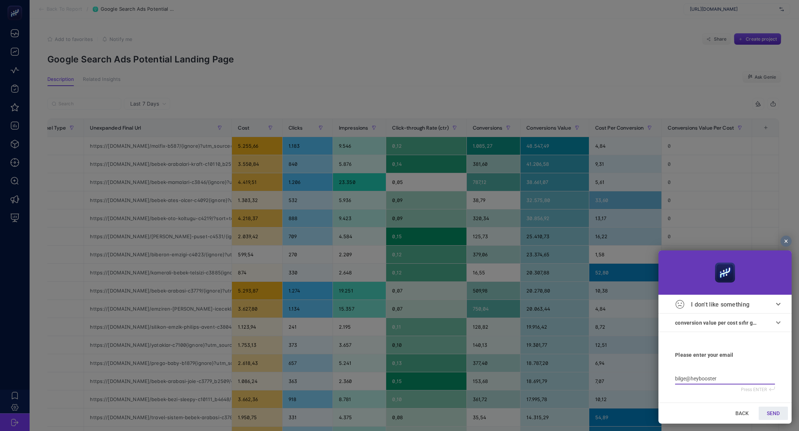
type input "bilge@xn--heybooster-x6a"
type input "bilge@xn--heyboostera-v9a"
type input "bilge@xn--heyboosterai-tdb"
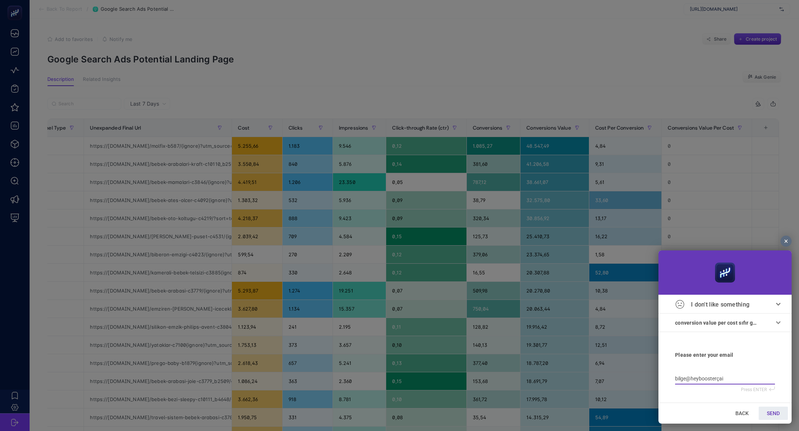
type input "bilge@xn--heyboostera-v9a"
type input "bilge@xn--heybooster-x6a"
type input "bilge@heybooster"
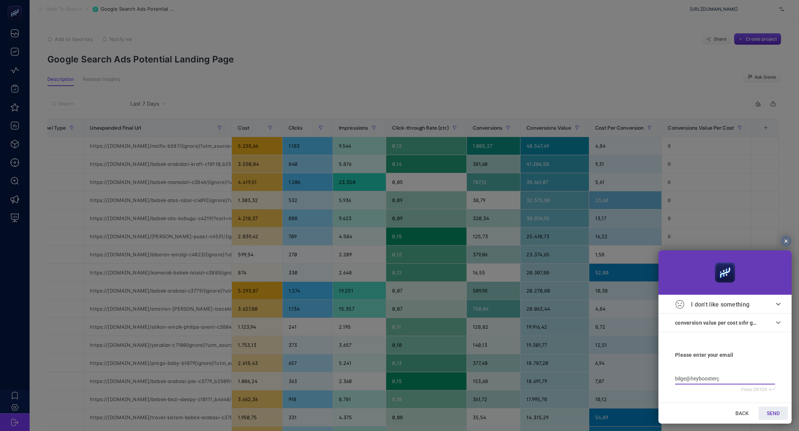
type input "bilge@heybooster"
type input "bilge@heybooster."
type input "bilge@heybooster.a"
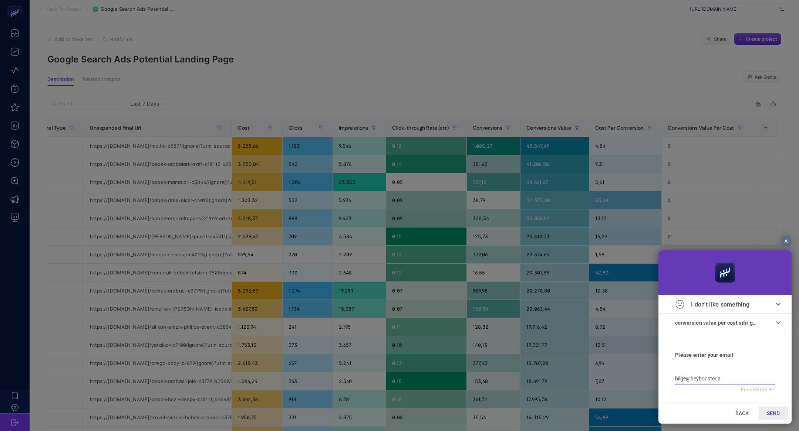
type input "bilge@heybooster.ai"
click at [778, 418] on link "SEND" at bounding box center [772, 413] width 29 height 13
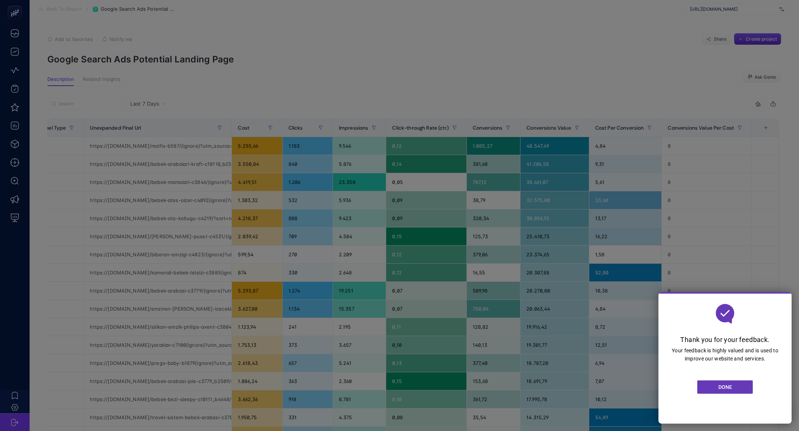
click at [737, 385] on link "DONE" at bounding box center [724, 387] width 55 height 13
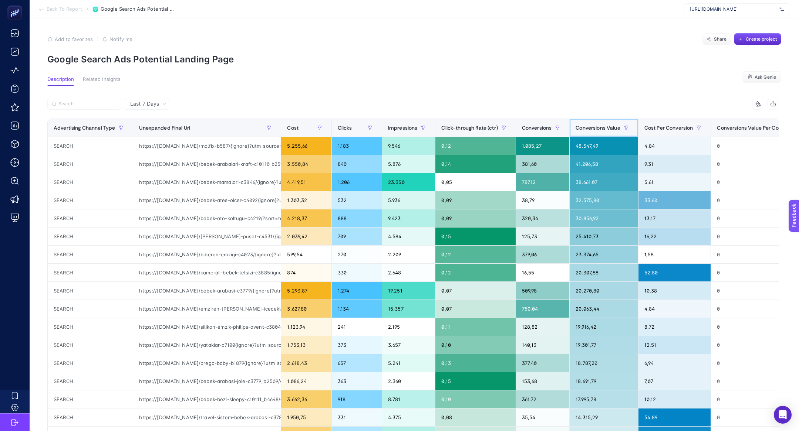
click at [606, 130] on span "Conversions Value" at bounding box center [597, 128] width 44 height 6
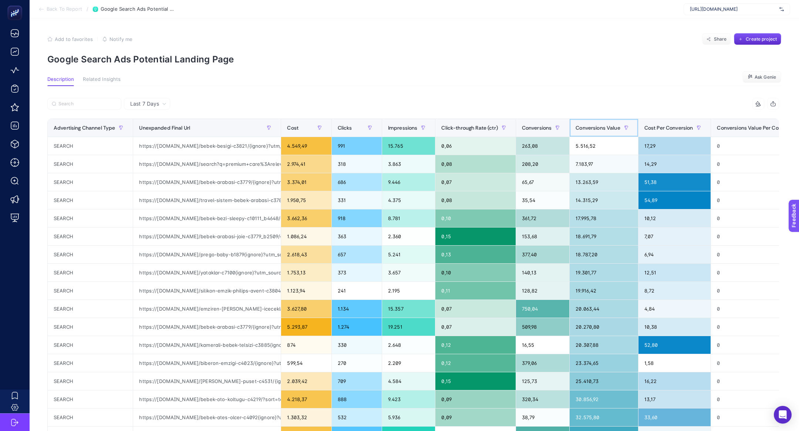
click at [606, 130] on span "Conversions Value" at bounding box center [597, 128] width 44 height 6
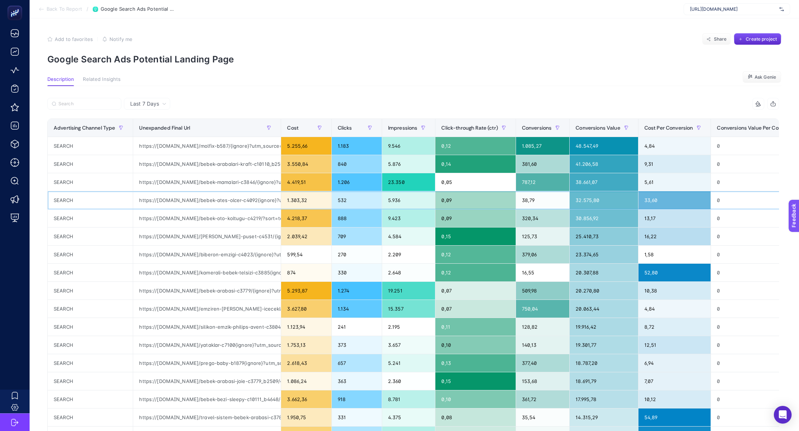
click at [220, 198] on div "https://www.e-bebek.com/bebek-ates-olcer-c4092{ignore}?utm_source=google&utm_me…" at bounding box center [207, 201] width 148 height 18
click at [214, 275] on div "https://www.e-bebek.com/kamerali-bebek-telsizi-c3885{ignore}?utm_source=google&…" at bounding box center [207, 273] width 148 height 18
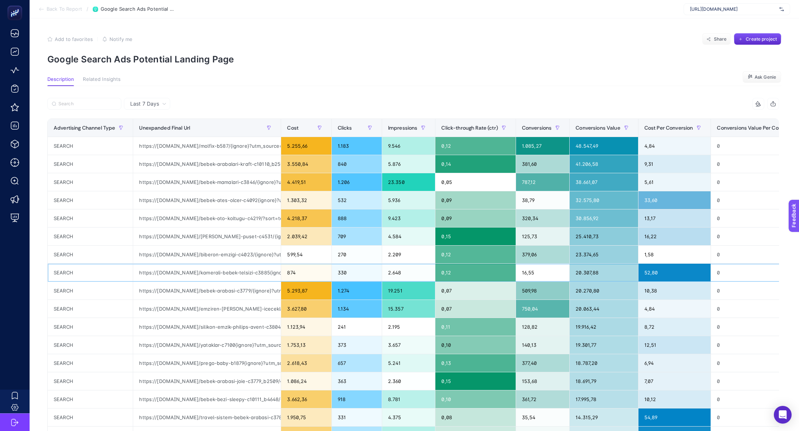
click at [214, 275] on div "https://www.e-bebek.com/kamerali-bebek-telsizi-c3885{ignore}?utm_source=google&…" at bounding box center [207, 273] width 148 height 18
click at [210, 271] on div "https://www.e-bebek.com/kamerali-bebek-telsizi-c3885{ignore}?utm_source=google&…" at bounding box center [207, 273] width 148 height 18
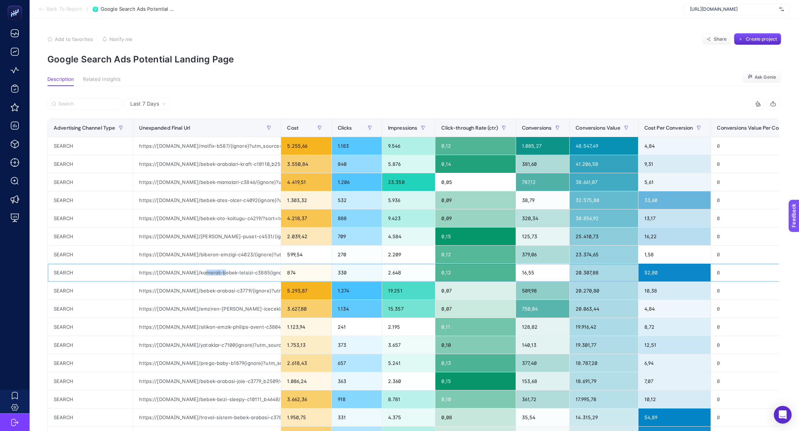
click at [210, 272] on div "https://www.e-bebek.com/kamerali-bebek-telsizi-c3885{ignore}?utm_source=google&…" at bounding box center [207, 273] width 148 height 18
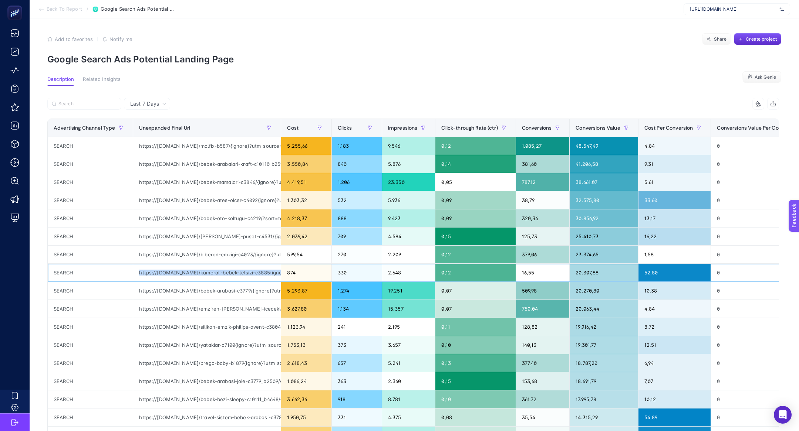
click at [210, 272] on div "https://www.e-bebek.com/kamerali-bebek-telsizi-c3885{ignore}?utm_source=google&…" at bounding box center [207, 273] width 148 height 18
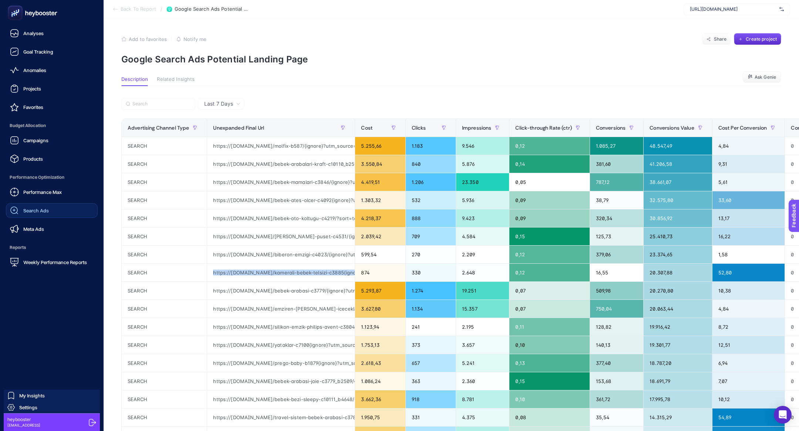
click at [27, 208] on span "Search Ads" at bounding box center [36, 211] width 26 height 6
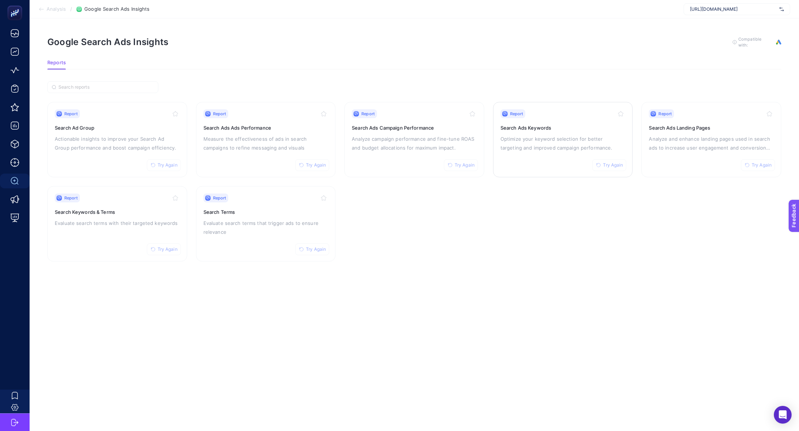
click at [555, 139] on p "Optimize your keyword selection for better targeting and improved campaign perf…" at bounding box center [562, 144] width 125 height 18
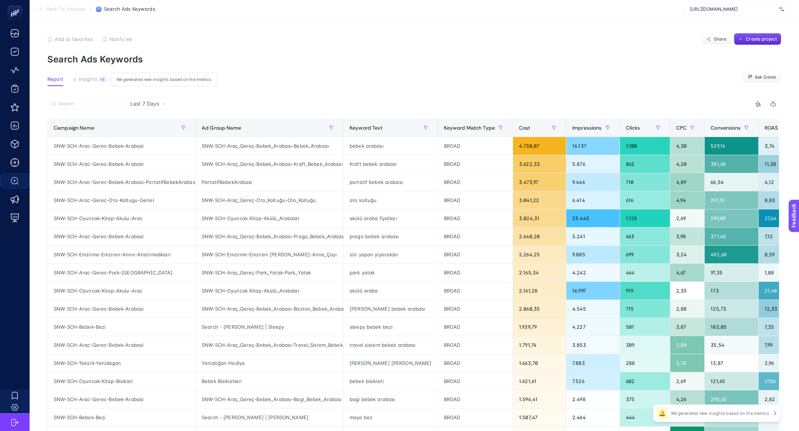
click at [100, 81] on div "14" at bounding box center [102, 80] width 7 height 6
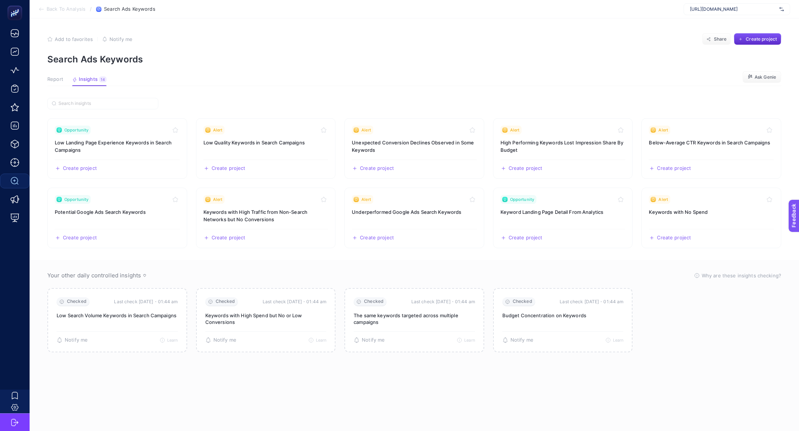
click at [58, 76] on article "Add to favorites false Notify me Share Create project Search Ads Keywords Repor…" at bounding box center [414, 224] width 769 height 413
click at [61, 85] on button "Report" at bounding box center [55, 82] width 16 height 10
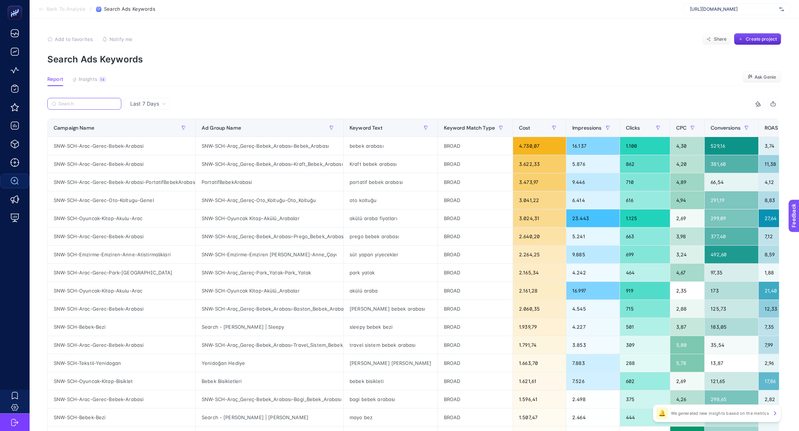
click at [77, 103] on input "Search" at bounding box center [87, 104] width 58 height 6
paste input "SNW-SCH-Guvenlik-Bebek-Telsizi-Dijital-Bebek-Telsizi"
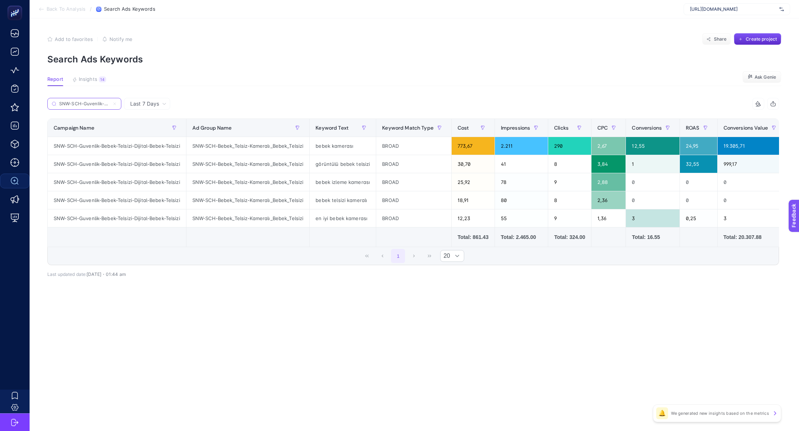
scroll to position [0, 66]
type input "SNW-SCH-Guvenlik-Bebek-Telsizi-Dijital-Bebek-Telsizi"
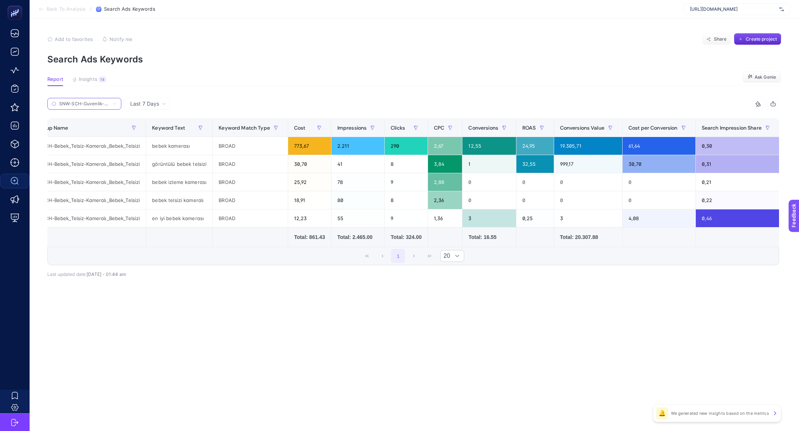
scroll to position [0, 259]
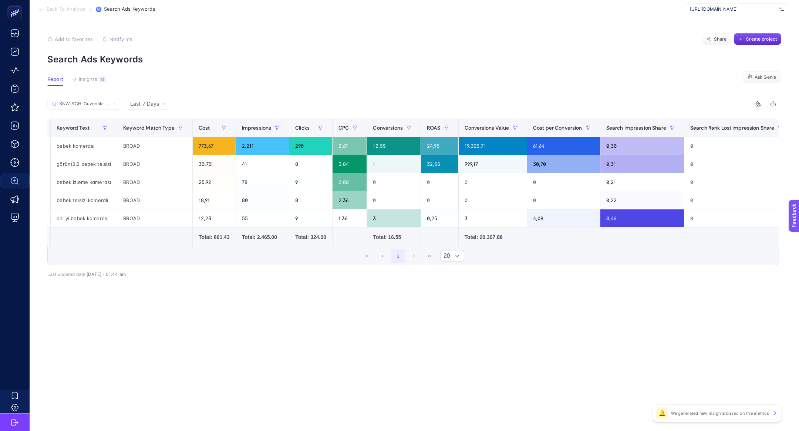
click at [153, 103] on span "Last 7 Days" at bounding box center [144, 103] width 29 height 7
click at [156, 131] on li "Last 30 Days" at bounding box center [147, 132] width 42 height 13
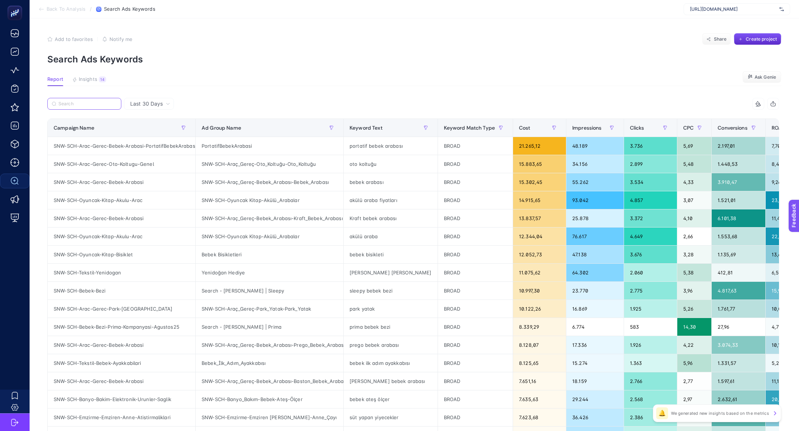
click at [94, 105] on input "Search" at bounding box center [87, 104] width 58 height 6
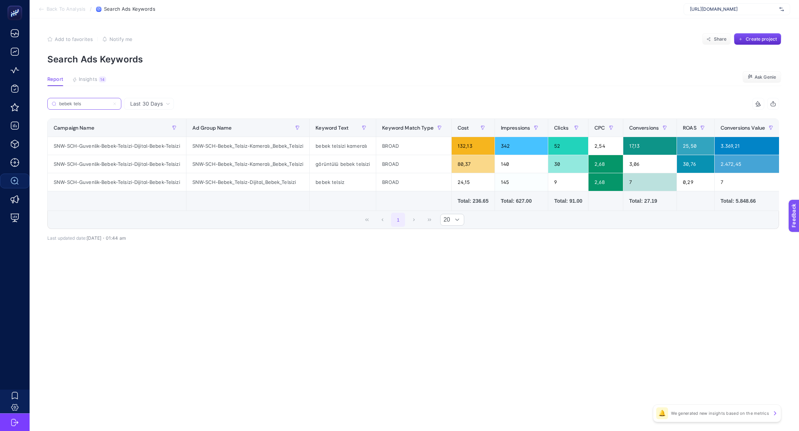
type input "bebek tels"
click at [105, 148] on div "SNW-SCH-Guvenlik-Bebek-Telsizi-Dijital-Bebek-Telsizi" at bounding box center [117, 146] width 138 height 18
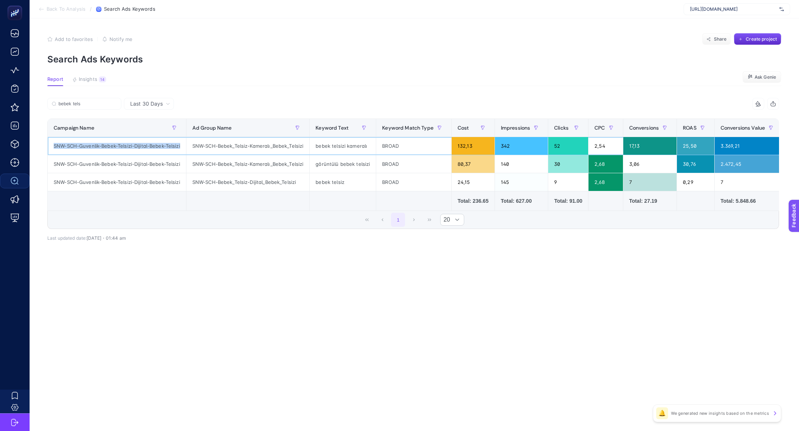
click at [105, 148] on div "SNW-SCH-Guvenlik-Bebek-Telsizi-Dijital-Bebek-Telsizi" at bounding box center [117, 146] width 138 height 18
copy tr "SNW-SCH-Guvenlik-Bebek-Telsizi-Dijital-Bebek-Telsizi"
click at [101, 106] on input "bebek tels" at bounding box center [87, 104] width 58 height 6
click at [115, 103] on icon at bounding box center [114, 104] width 4 height 4
click at [0, 0] on input "SNW-SCH-Guvenlik-Bebek-Telsizi-Dijital-Bebek-Telsizi" at bounding box center [0, 0] width 0 height 0
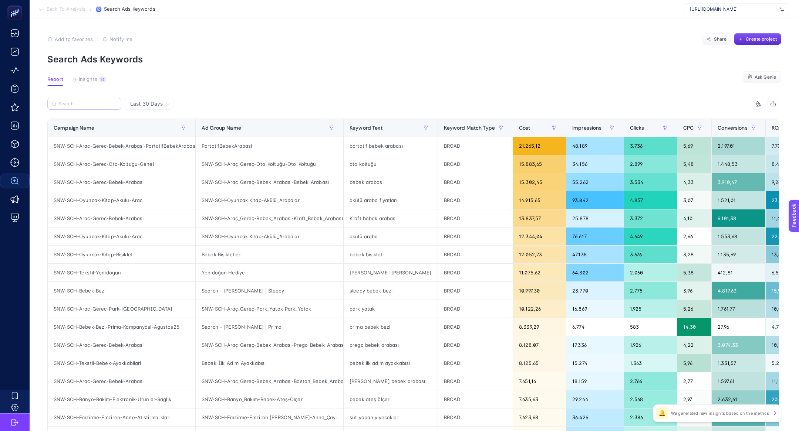
click at [85, 106] on label at bounding box center [84, 104] width 74 height 12
click at [0, 0] on input "SNW-SCH-Guvenlik-Bebek-Telsizi-Dijital-Bebek-Telsizi" at bounding box center [0, 0] width 0 height 0
click at [77, 106] on input "Search" at bounding box center [87, 104] width 58 height 6
paste input "SNW-SCH-Guvenlik-Bebek-Telsizi-Dijital-Bebek-Telsizi"
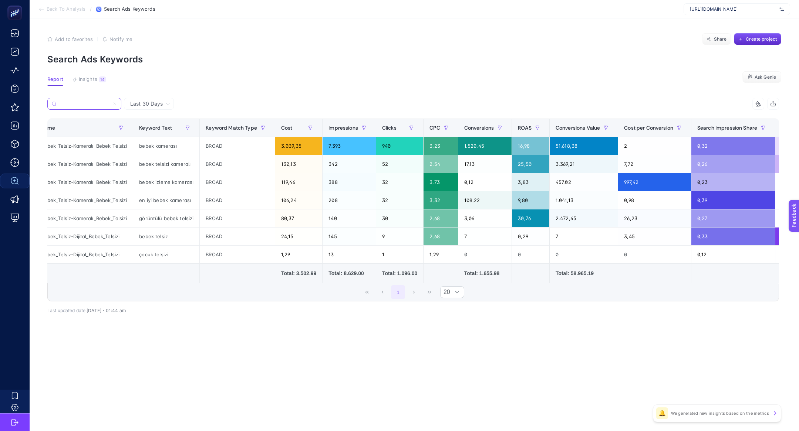
scroll to position [0, 174]
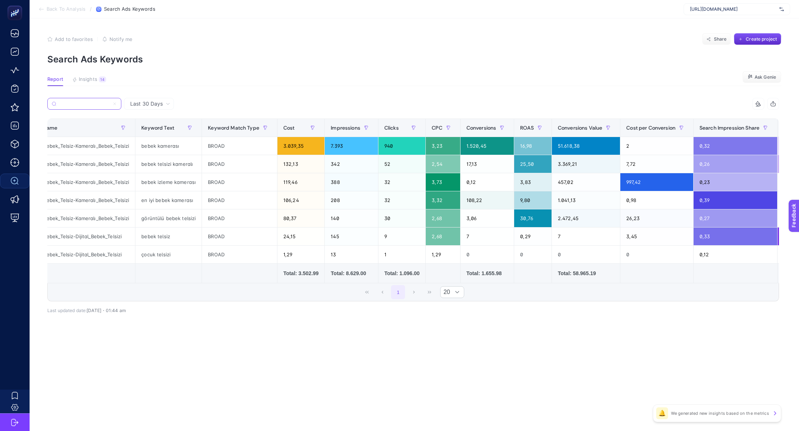
type input "SNW-SCH-Guvenlik-Bebek-Telsizi-Dijital-Bebek-Telsizi"
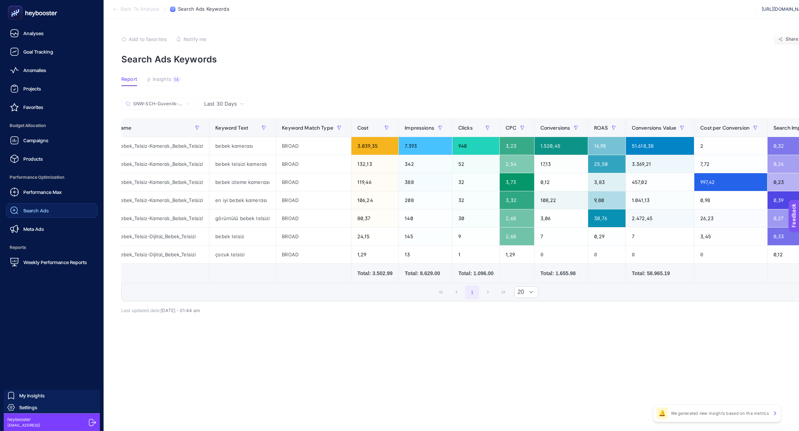
click at [44, 216] on link "Search Ads" at bounding box center [52, 210] width 92 height 15
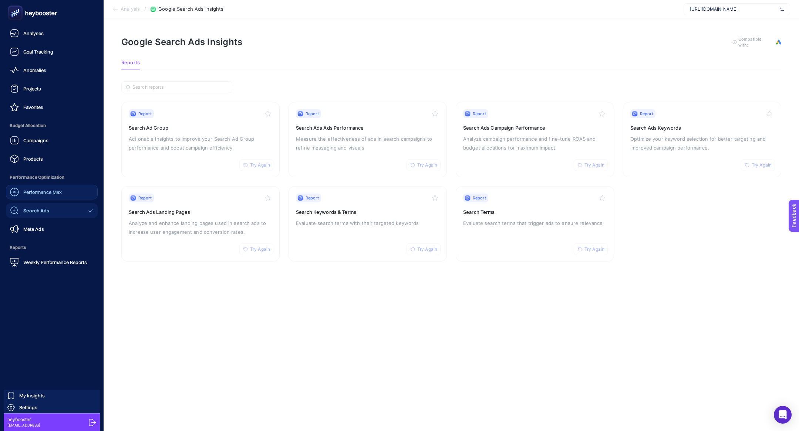
click at [51, 193] on span "Performance Max" at bounding box center [42, 192] width 38 height 6
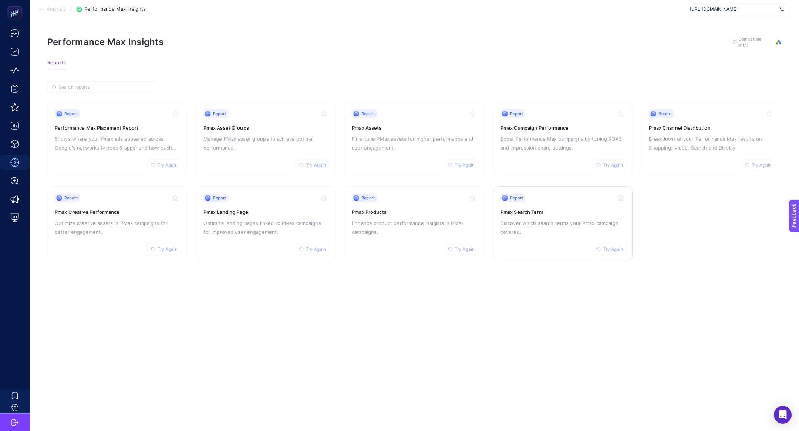
click at [564, 250] on div "Report Try Again Pmax Search Term Discover which search terms your Pmax campaig…" at bounding box center [562, 224] width 125 height 61
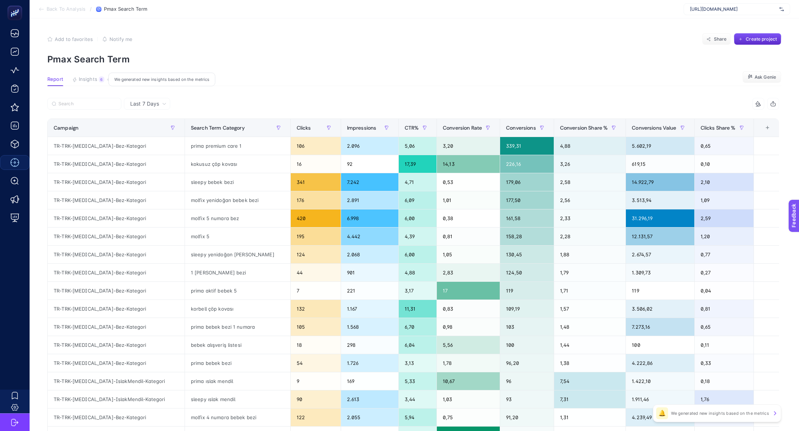
click at [101, 82] on button "Insights 6 We generated new insights based on the metrics" at bounding box center [88, 82] width 32 height 10
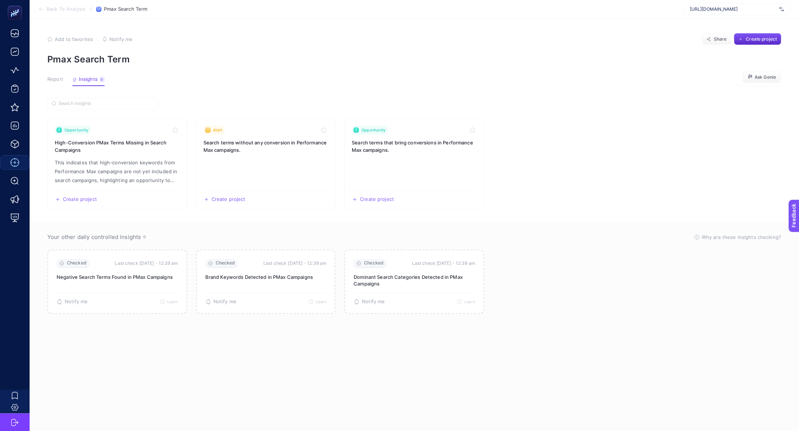
click at [51, 84] on button "Report" at bounding box center [55, 82] width 16 height 10
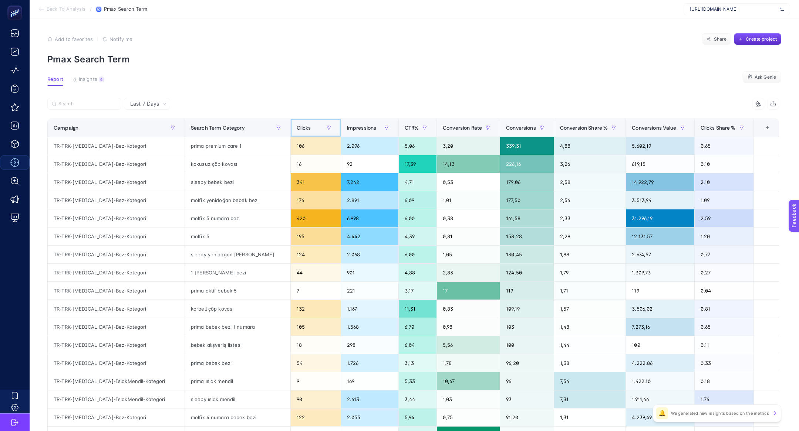
click at [297, 127] on span "Clicks" at bounding box center [304, 128] width 14 height 6
click at [262, 127] on div "Search Term Category" at bounding box center [238, 128] width 94 height 12
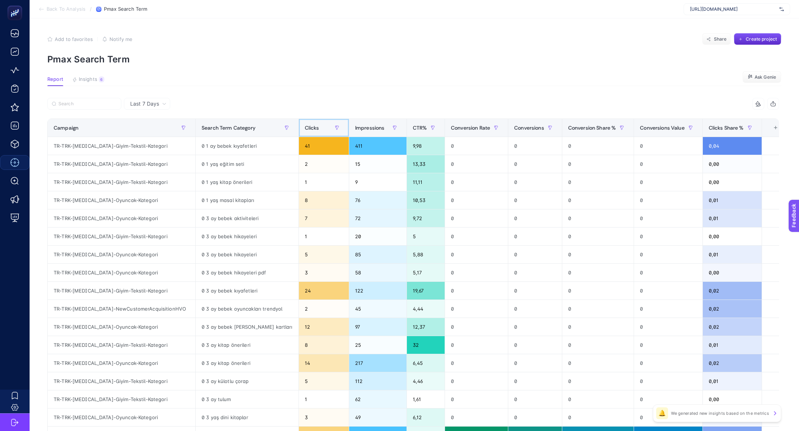
click at [305, 126] on span "Clicks" at bounding box center [312, 128] width 14 height 6
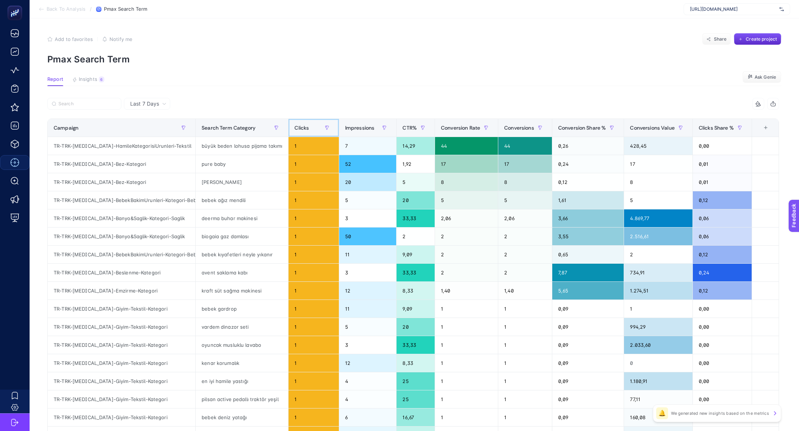
click at [302, 126] on span "Clicks" at bounding box center [301, 128] width 14 height 6
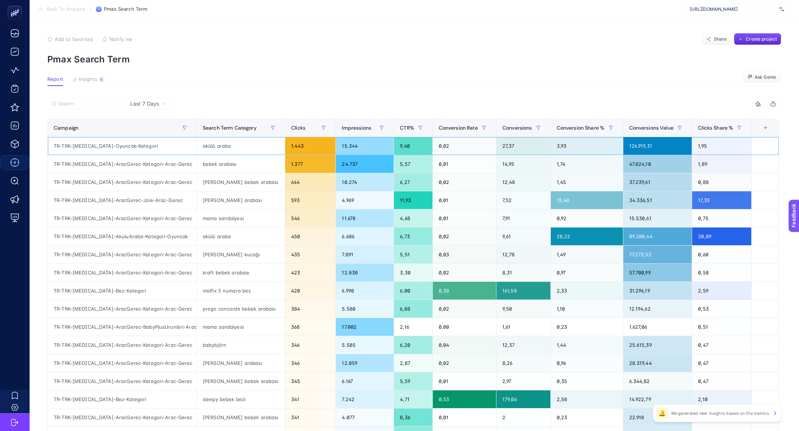
click at [238, 148] on div "akülü araba" at bounding box center [241, 146] width 88 height 18
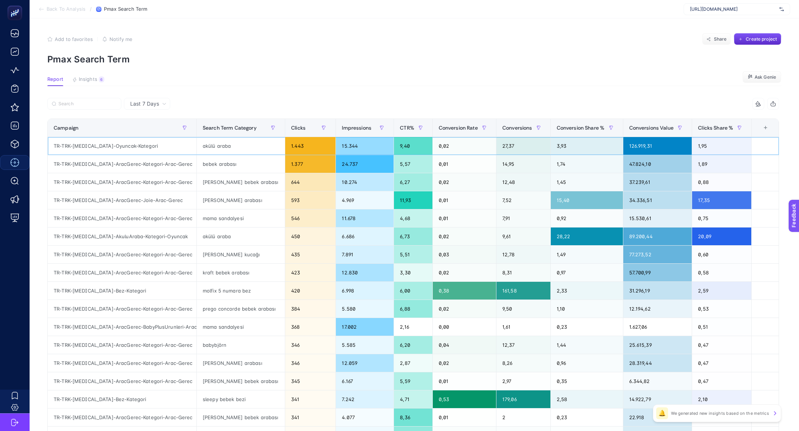
click at [238, 148] on div "akülü araba" at bounding box center [241, 146] width 88 height 18
click at [84, 105] on input "Search" at bounding box center [87, 104] width 58 height 6
click at [84, 105] on input "akülü" at bounding box center [88, 104] width 58 height 6
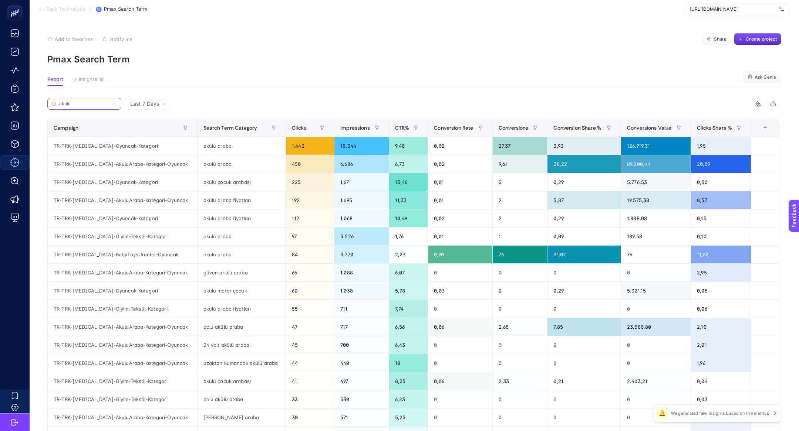
type input "akülü"
click at [140, 199] on div "TR-TRK-PerMax-AkuluAraba-Kategori-Oyuncak" at bounding box center [122, 201] width 149 height 18
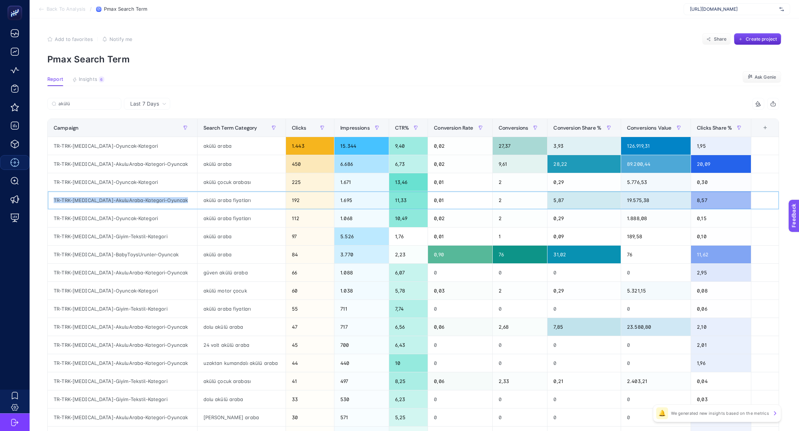
click at [140, 199] on div "TR-TRK-PerMax-AkuluAraba-Kategori-Oyuncak" at bounding box center [122, 201] width 149 height 18
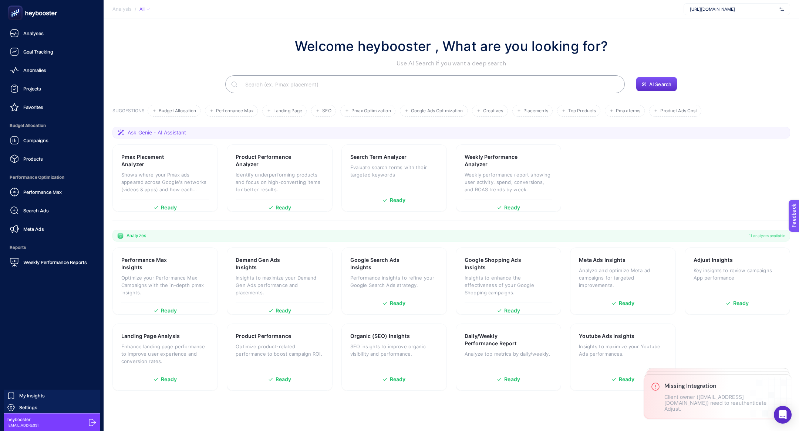
click at [41, 219] on div "Performance Max Search Ads Meta Ads" at bounding box center [52, 211] width 92 height 52
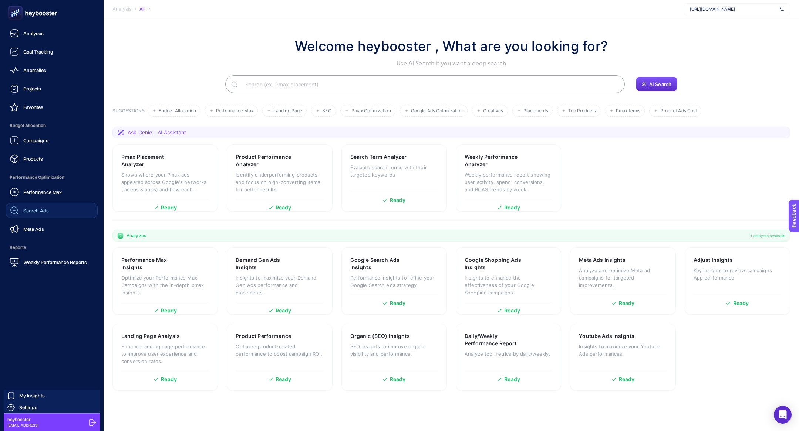
click at [41, 215] on div "Search Ads" at bounding box center [29, 210] width 39 height 9
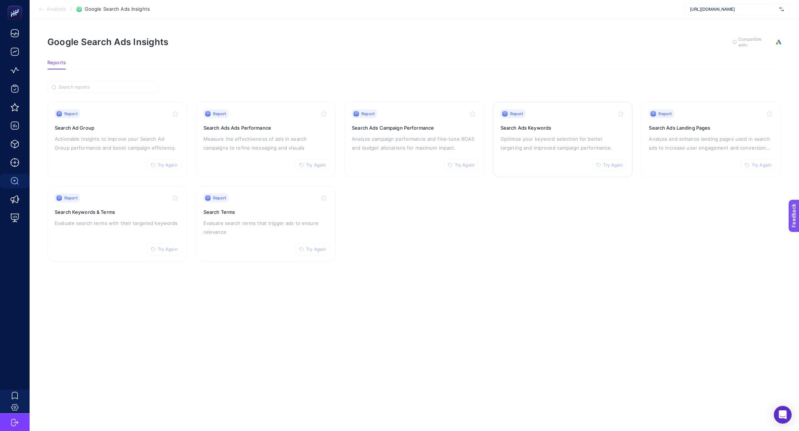
click at [552, 158] on div "Report Try Again Search Ads Keywords Optimize your keyword selection for better…" at bounding box center [562, 139] width 125 height 61
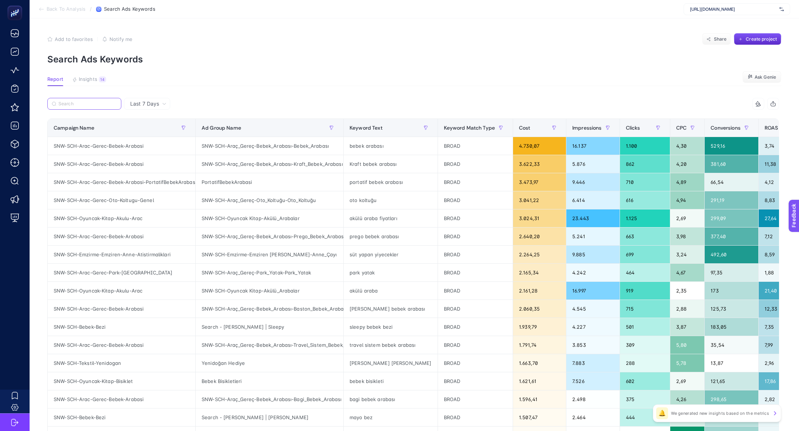
click at [72, 101] on input "Search" at bounding box center [87, 104] width 58 height 6
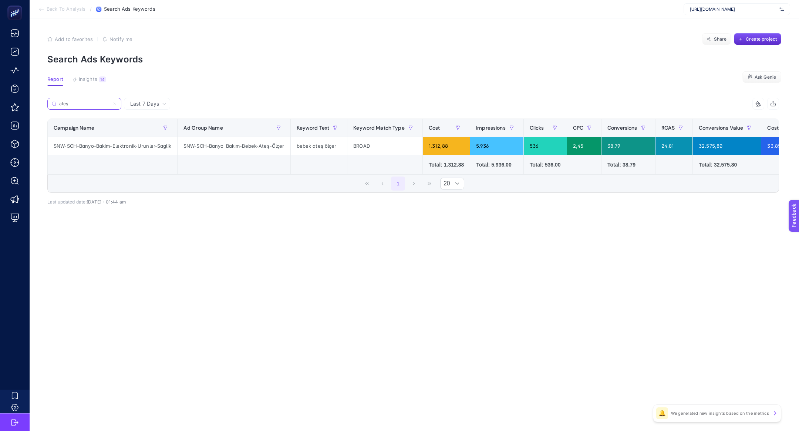
type input "ateş"
click at [152, 144] on div "SNW-SCH-Banyo-Bakim-Elektronik-Urunler-Saglik" at bounding box center [112, 146] width 129 height 18
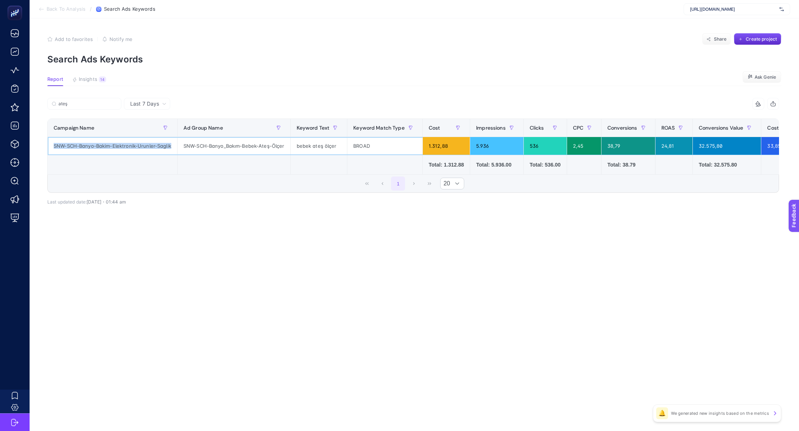
copy tr "SNW-SCH-Banyo-Bakim-Elektronik-Urunler-Saglik"
click at [59, 14] on section "Back To Analysis / Search Ads Keywords [URL][DOMAIN_NAME]" at bounding box center [414, 9] width 769 height 18
click at [53, 8] on span "Back To Analysis" at bounding box center [66, 9] width 39 height 6
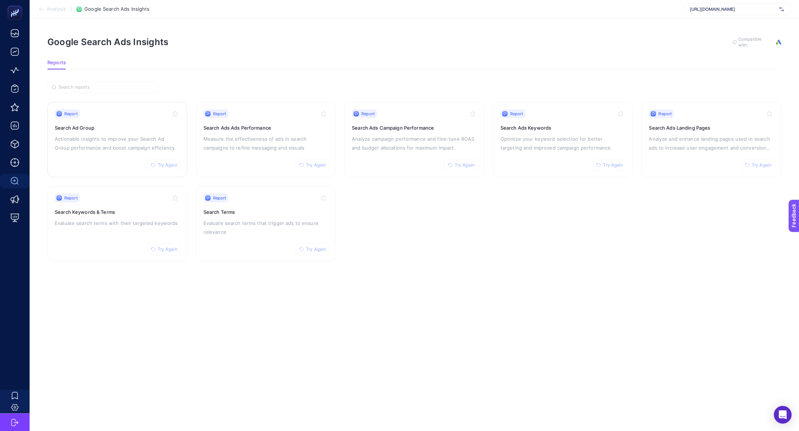
click at [76, 128] on h3 "Search Ad Group" at bounding box center [117, 127] width 125 height 7
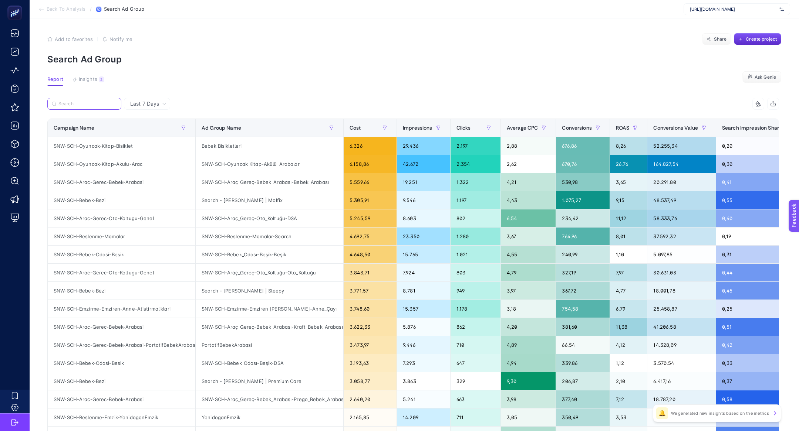
click at [62, 105] on input "Search" at bounding box center [87, 104] width 58 height 6
paste input "SNW-SCH-Banyo-Bakim-Elektronik-Urunler-Saglik"
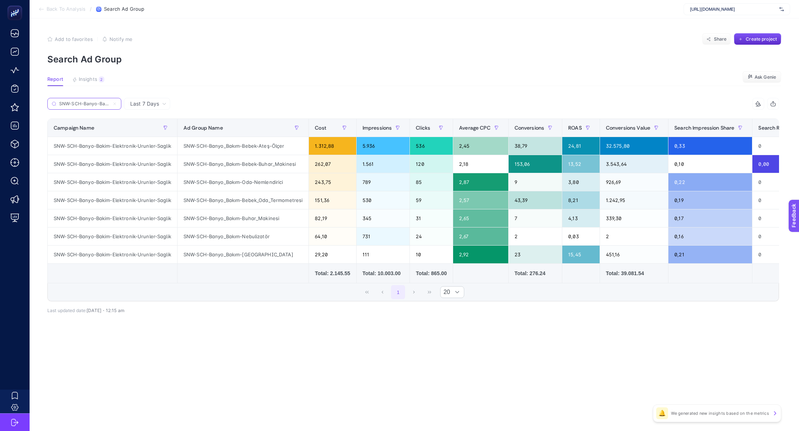
scroll to position [0, 57]
type input "SNW-SCH-Banyo-Bakim-Elektronik-Urunler-Saglik"
click at [618, 122] on div "Conversions Value" at bounding box center [634, 128] width 56 height 12
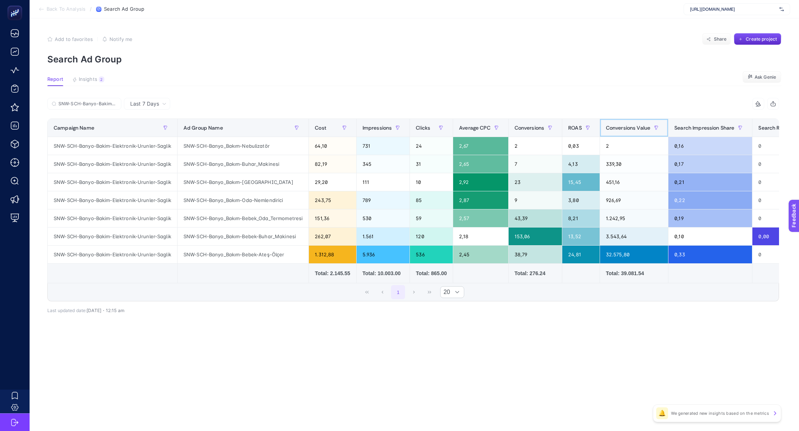
click at [618, 122] on div "Conversions Value" at bounding box center [634, 128] width 56 height 12
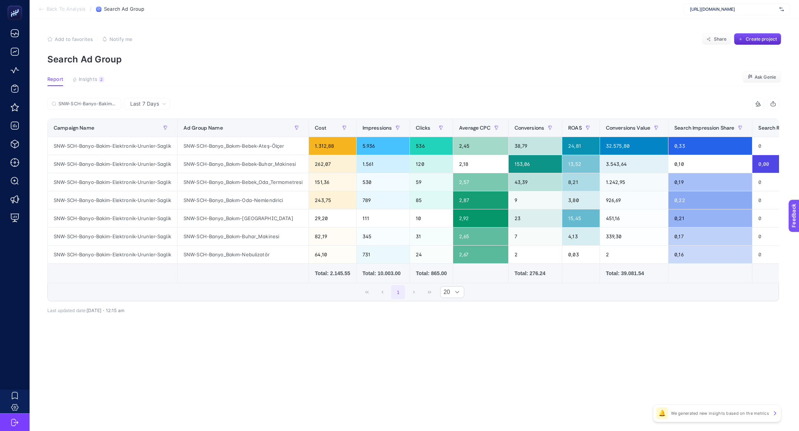
click at [147, 105] on span "Last 7 Days" at bounding box center [144, 103] width 29 height 7
click at [160, 128] on li "Last 30 Days" at bounding box center [147, 132] width 42 height 13
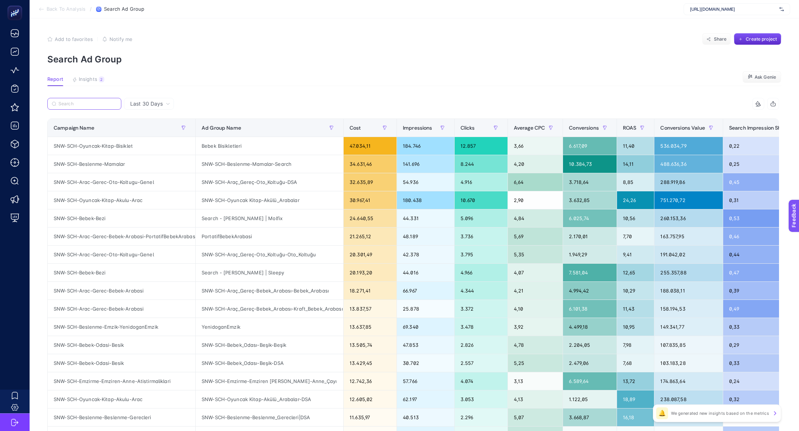
click at [100, 101] on input "Search" at bounding box center [87, 104] width 58 height 6
paste input "SNW-SCH-Banyo-Bakim-Elektronik-Urunler-Saglik"
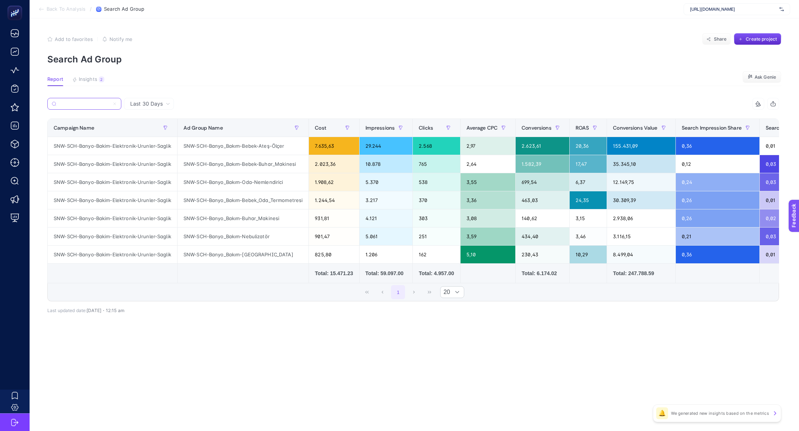
scroll to position [0, 242]
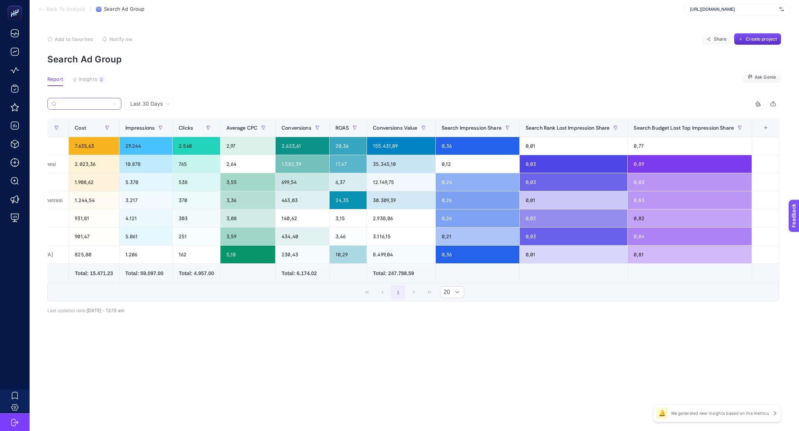
type input "SNW-SCH-Banyo-Bakim-Elektronik-Urunler-Saglik"
click at [758, 130] on div "12 items selected" at bounding box center [761, 133] width 6 height 16
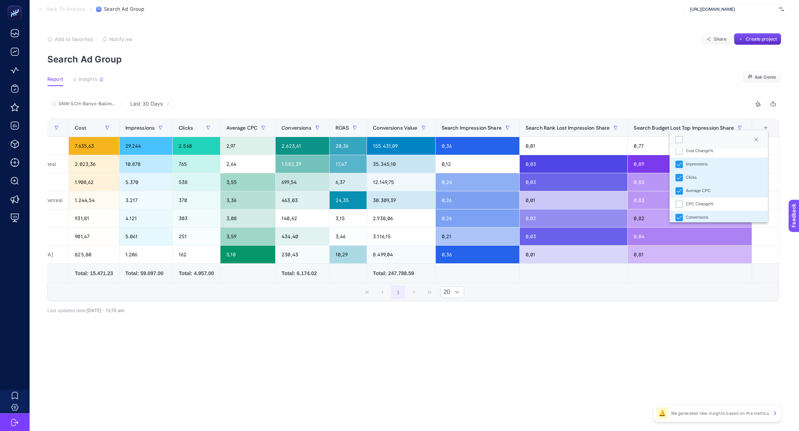
scroll to position [185, 0]
click at [668, 301] on div "SNW-SCH-Banyo-Bakim-Elektronik-Urunler-Saglik 10 items selected Campaign Name A…" at bounding box center [412, 212] width 731 height 204
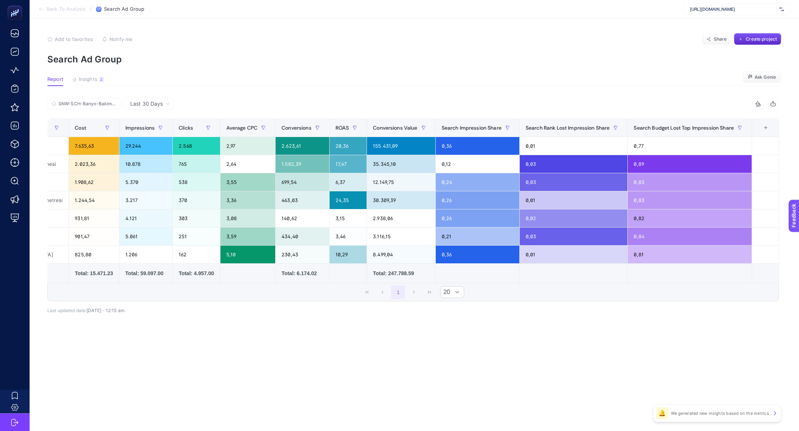
scroll to position [0, 0]
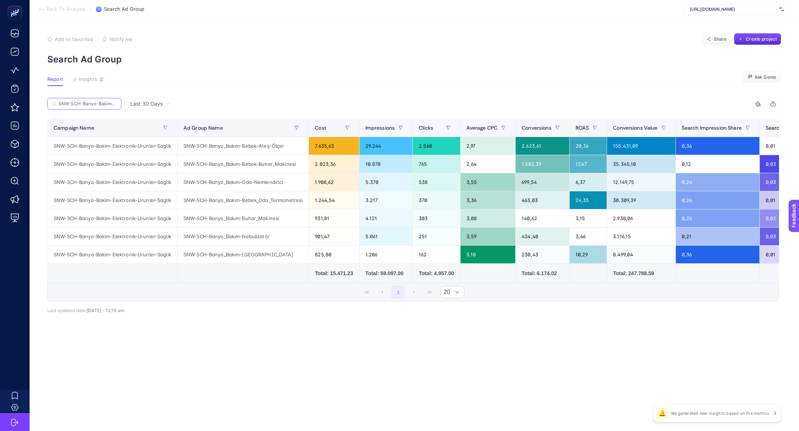
click at [102, 102] on input "SNW-SCH-Banyo-Bakim-Elektronik-Urunler-Saglik" at bounding box center [87, 104] width 58 height 6
click at [115, 104] on icon at bounding box center [114, 104] width 4 height 4
click at [0, 0] on input "SNW-SCH-Banyo-Bakim-Elektronik-Urunler-Saglik" at bounding box center [0, 0] width 0 height 0
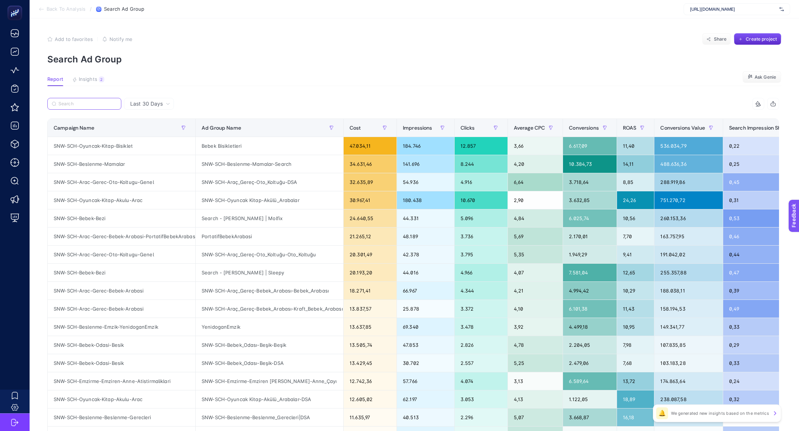
drag, startPoint x: 115, startPoint y: 104, endPoint x: 85, endPoint y: 104, distance: 29.6
click at [115, 104] on input "Search" at bounding box center [87, 104] width 58 height 6
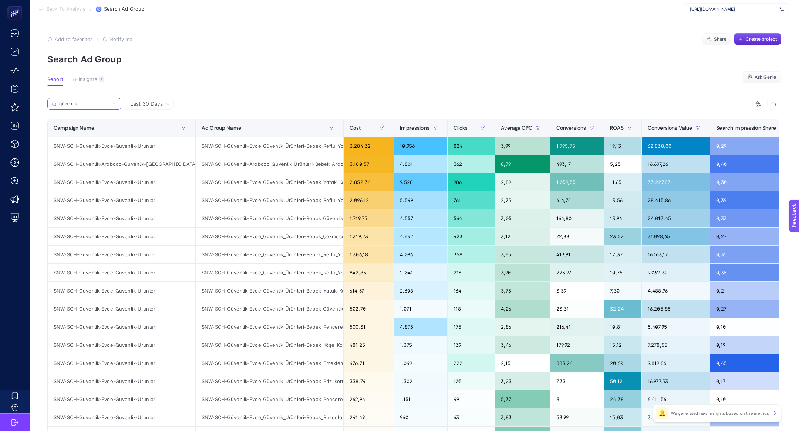
type input "güvenlik"
click at [115, 102] on icon at bounding box center [114, 104] width 4 height 4
click at [0, 0] on input "SNW-SCH-Banyo-Bakim-Elektronik-Urunler-Saglik" at bounding box center [0, 0] width 0 height 0
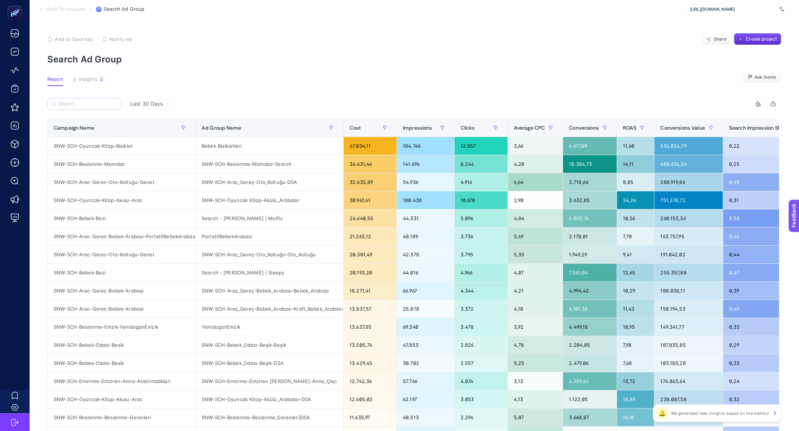
click at [99, 100] on label at bounding box center [84, 104] width 74 height 12
click at [0, 0] on input "SNW-SCH-Banyo-Bakim-Elektronik-Urunler-Saglik" at bounding box center [0, 0] width 0 height 0
click at [77, 106] on label at bounding box center [84, 104] width 74 height 12
click at [0, 0] on input "SNW-SCH-Banyo-Bakim-Elektronik-Urunler-Saglik" at bounding box center [0, 0] width 0 height 0
click at [77, 106] on label at bounding box center [84, 104] width 74 height 12
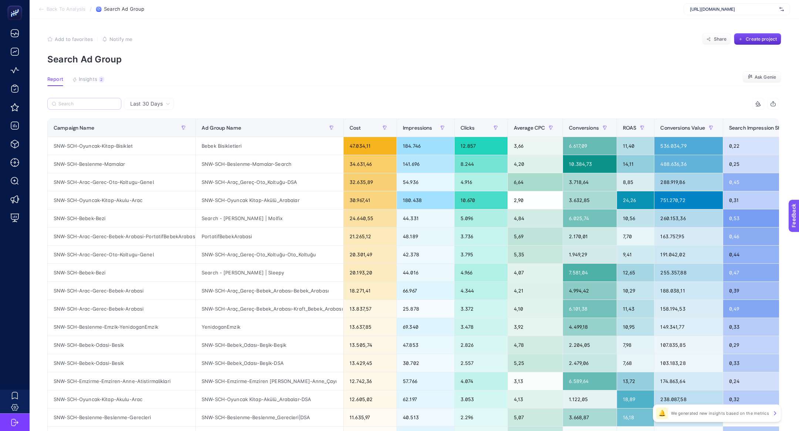
click at [0, 0] on input "SNW-SCH-Banyo-Bakim-Elektronik-Urunler-Saglik" at bounding box center [0, 0] width 0 height 0
click at [71, 104] on input "Search" at bounding box center [87, 104] width 58 height 6
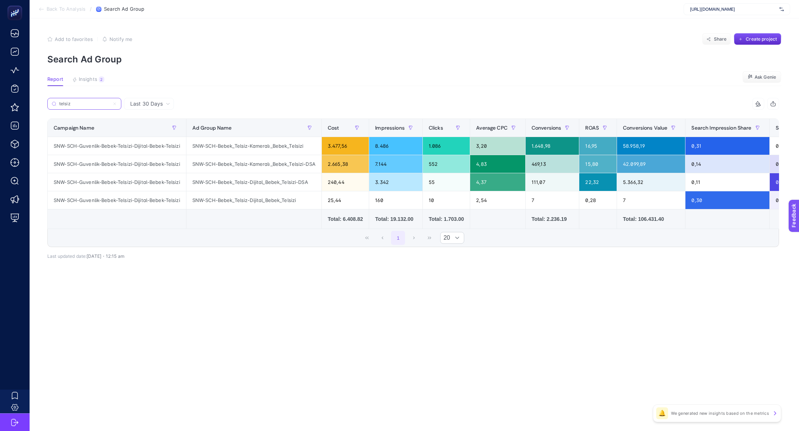
type input "telsiz"
click at [119, 149] on div "SNW-SCH-Guvenlik-Bebek-Telsizi-Dijital-Bebek-Telsizi" at bounding box center [117, 146] width 138 height 18
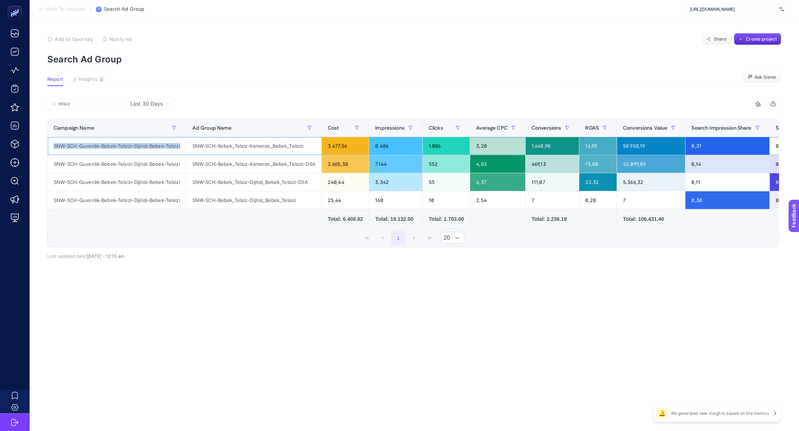
copy tr "SNW-SCH-Guvenlik-Bebek-Telsizi-Dijital-Bebek-Telsizi"
click at [96, 107] on label "telsiz" at bounding box center [84, 104] width 74 height 12
click at [0, 0] on input "SNW-SCH-Banyo-Bakim-Elektronik-Urunler-Saglik" at bounding box center [0, 0] width 0 height 0
click at [96, 107] on label "telsiz" at bounding box center [84, 104] width 74 height 12
click at [0, 0] on input "SNW-SCH-Banyo-Bakim-Elektronik-Urunler-Saglik" at bounding box center [0, 0] width 0 height 0
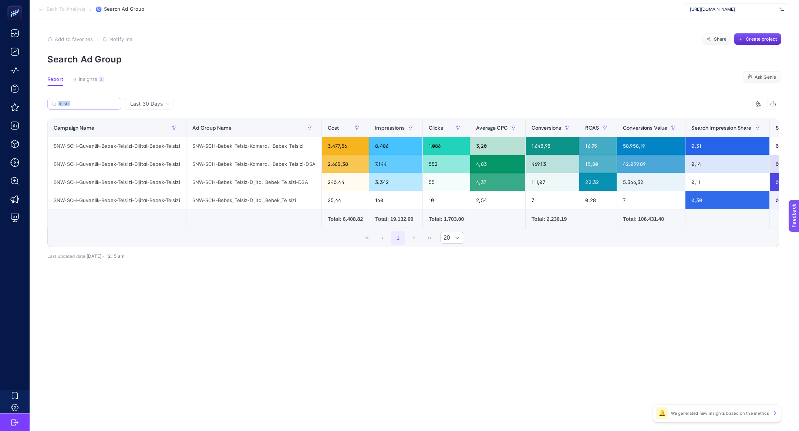
click at [96, 107] on label "telsiz" at bounding box center [84, 104] width 74 height 12
click at [0, 0] on input "SNW-SCH-Banyo-Bakim-Elektronik-Urunler-Saglik" at bounding box center [0, 0] width 0 height 0
click at [119, 104] on label "telsiz" at bounding box center [84, 104] width 74 height 12
click at [0, 0] on input "SNW-SCH-Banyo-Bakim-Elektronik-Urunler-Saglik" at bounding box center [0, 0] width 0 height 0
click at [116, 104] on input "telsiz" at bounding box center [87, 104] width 58 height 6
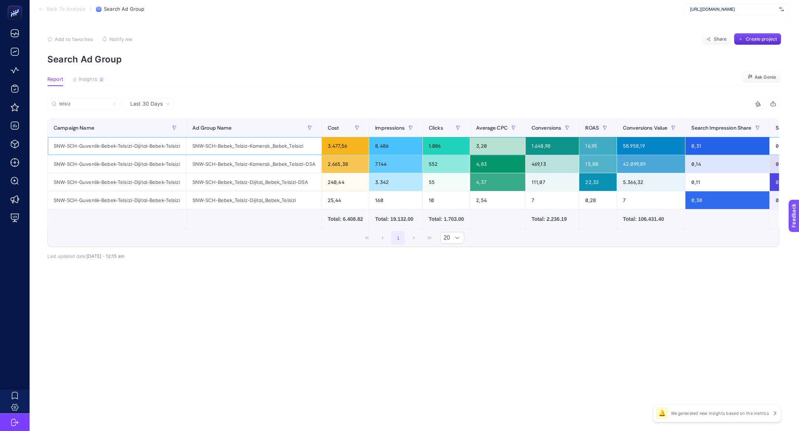
click at [105, 143] on div "SNW-SCH-Guvenlik-Bebek-Telsizi-Dijital-Bebek-Telsizi" at bounding box center [117, 146] width 138 height 18
copy tr "SNW-SCH-Guvenlik-Bebek-Telsizi-Dijital-Bebek-Telsizi"
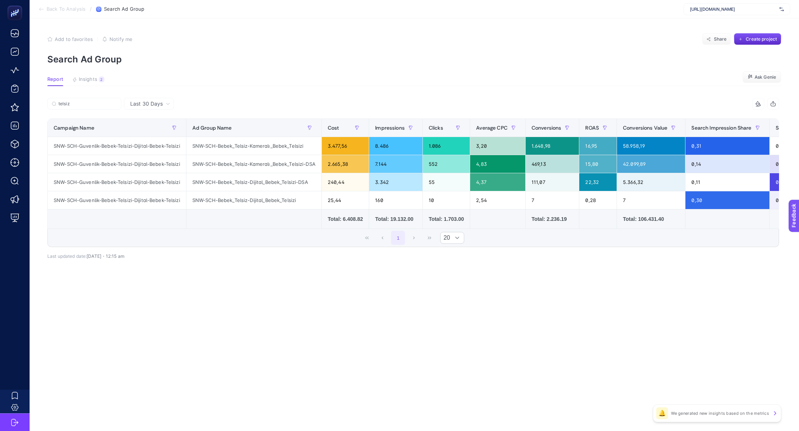
click at [720, 17] on section "Back To Analysis / Search Ad Group https://www.e-bebek.com/" at bounding box center [414, 9] width 769 height 18
click at [696, 9] on span "https://www.e-bebek.com/" at bounding box center [733, 9] width 87 height 6
type input "albash"
click at [722, 27] on span "[URL][DOMAIN_NAME]" at bounding box center [712, 24] width 45 height 6
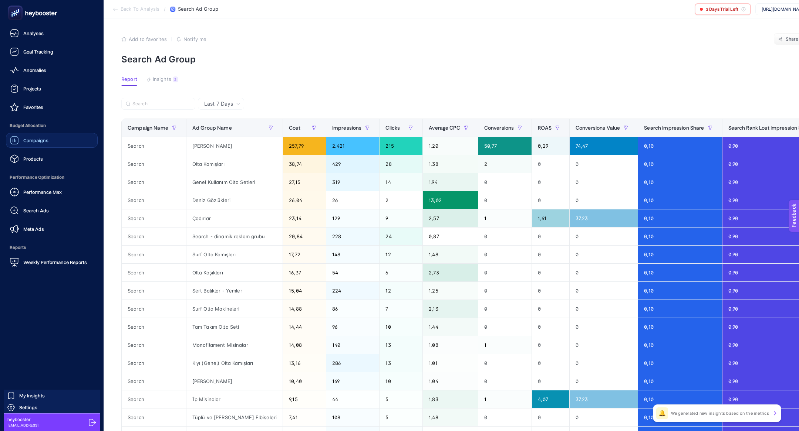
click at [10, 145] on link "Campaigns" at bounding box center [52, 140] width 92 height 15
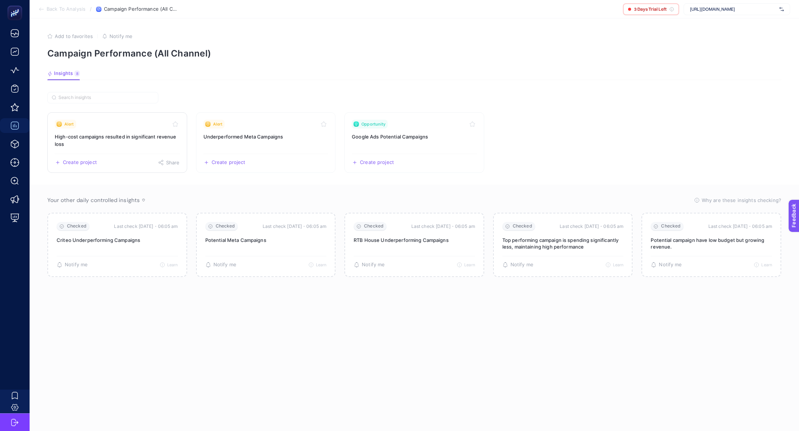
click at [125, 130] on link "Alert High-cost campaigns resulted in significant revenue loss Create project S…" at bounding box center [117, 142] width 140 height 61
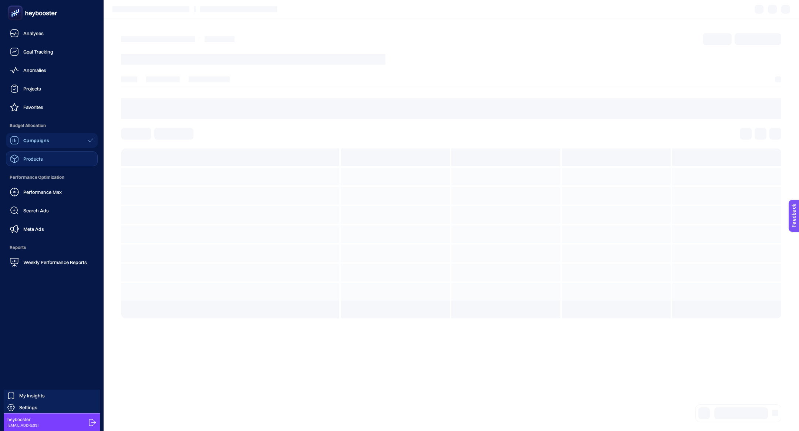
click at [36, 161] on span "Products" at bounding box center [33, 159] width 20 height 6
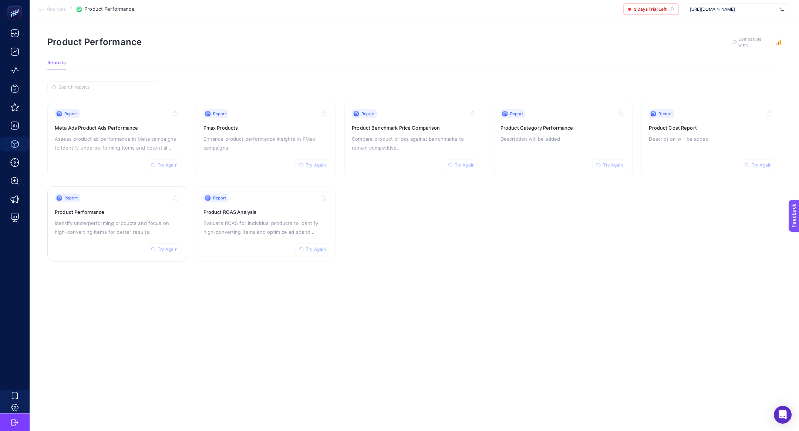
click at [90, 239] on div "Report Try Again Product Performance Identify underperforming products and focu…" at bounding box center [117, 224] width 125 height 61
click at [279, 220] on p "Evaluate ROAS for individual products to identify high-converting items and opt…" at bounding box center [265, 228] width 125 height 18
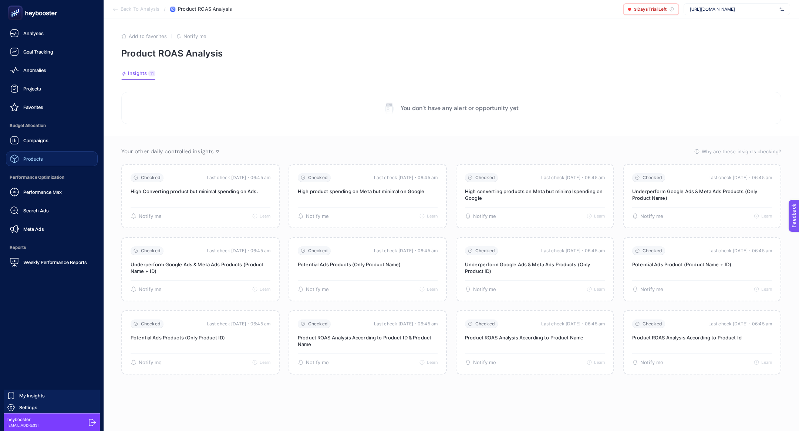
click at [69, 152] on link "Products" at bounding box center [52, 159] width 92 height 15
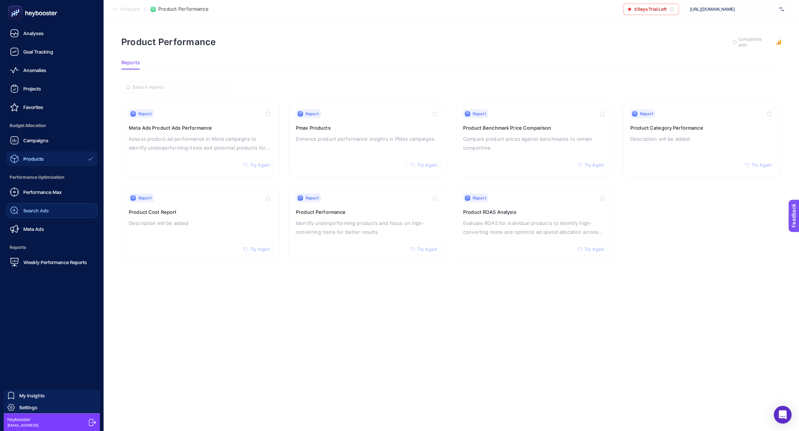
click at [46, 208] on span "Search Ads" at bounding box center [36, 211] width 26 height 6
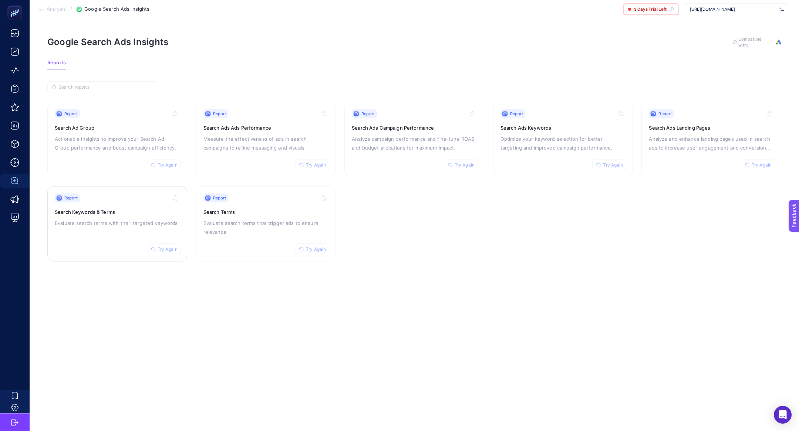
click at [109, 226] on p "Evaluate search terms with their targeted keywords" at bounding box center [117, 223] width 125 height 9
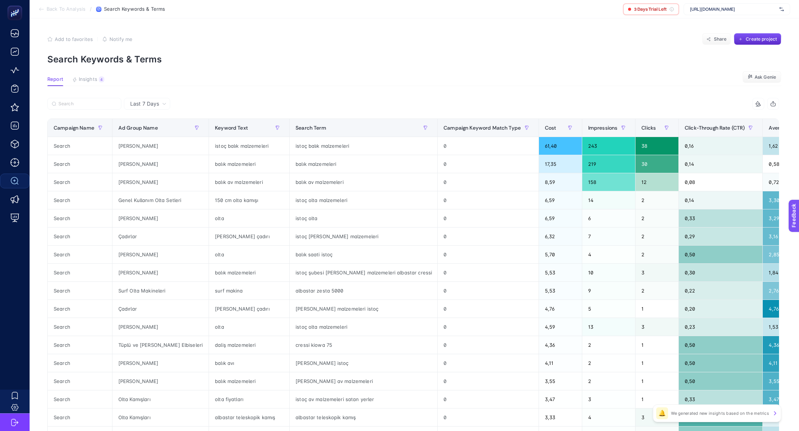
scroll to position [0, 51]
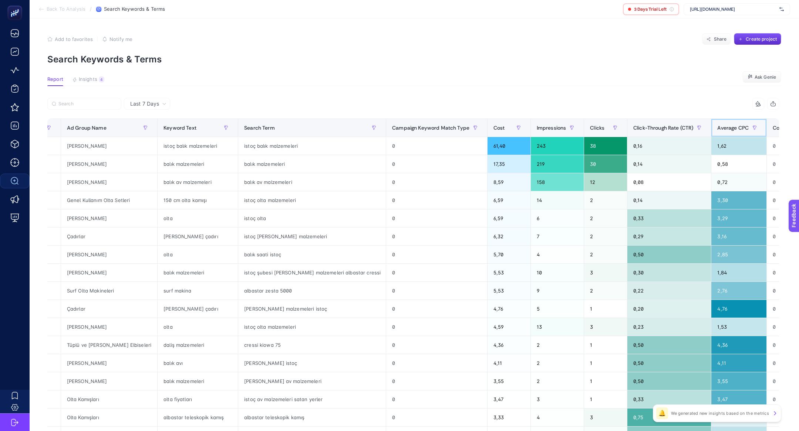
click at [711, 133] on th "Average CPC" at bounding box center [738, 128] width 55 height 18
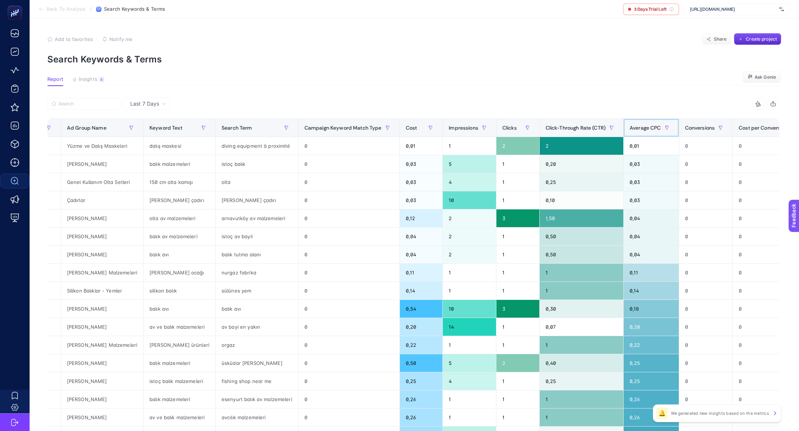
click at [638, 128] on span "Average CPC" at bounding box center [644, 128] width 31 height 6
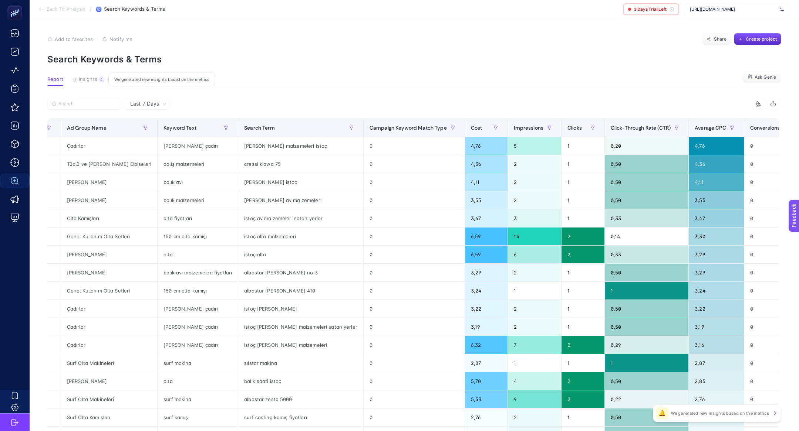
click at [98, 85] on button "Insights 4 We generated new insights based on the metrics" at bounding box center [88, 82] width 32 height 10
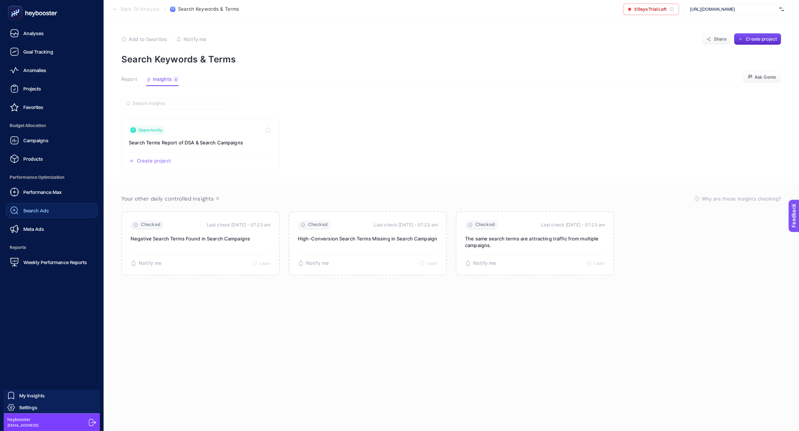
click at [48, 209] on span "Search Ads" at bounding box center [36, 211] width 26 height 6
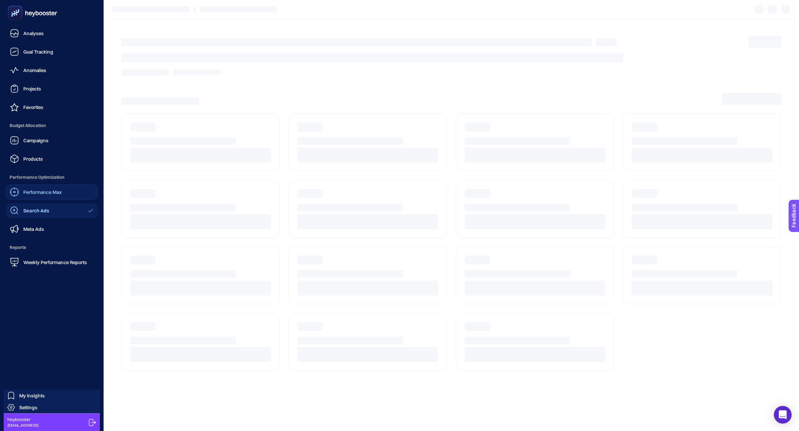
click at [48, 189] on div "Performance Max" at bounding box center [36, 192] width 52 height 9
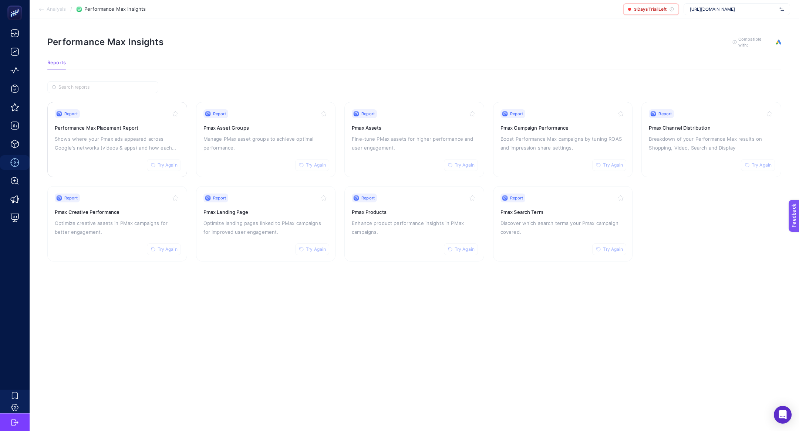
click at [102, 163] on div "Report Try Again Performance Max Placement Report Shows where your Pmax ads app…" at bounding box center [117, 139] width 125 height 61
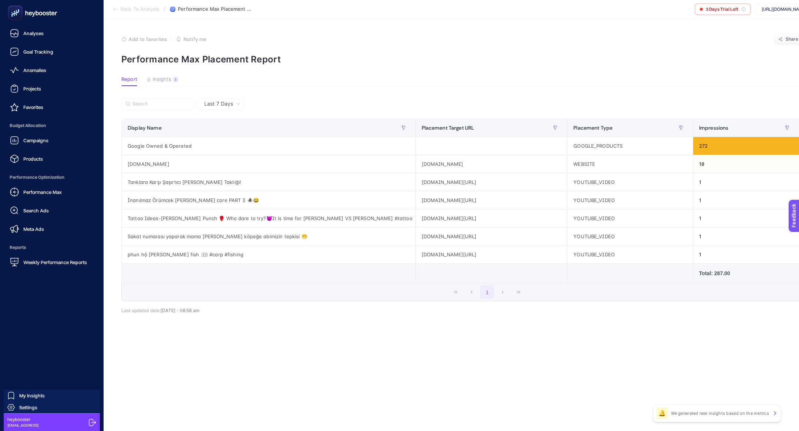
click at [50, 203] on div "Performance Max Search Ads Meta Ads" at bounding box center [52, 211] width 92 height 52
click at [52, 222] on link "Meta Ads" at bounding box center [52, 229] width 92 height 15
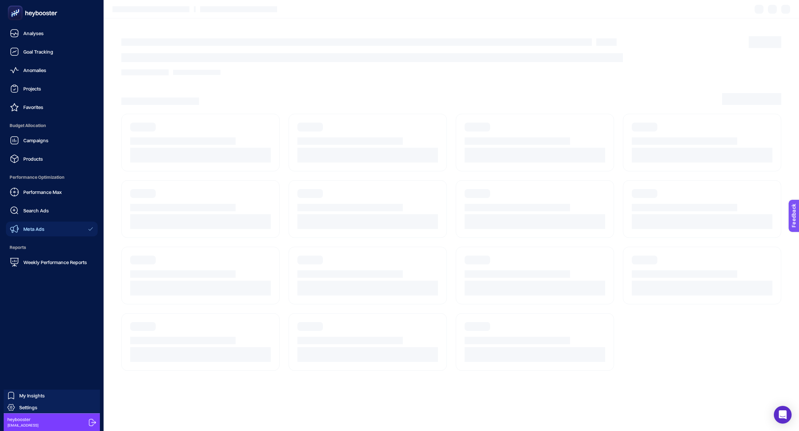
click at [68, 130] on span "Budget Allocation" at bounding box center [52, 125] width 92 height 15
click at [65, 146] on link "Campaigns" at bounding box center [52, 140] width 92 height 15
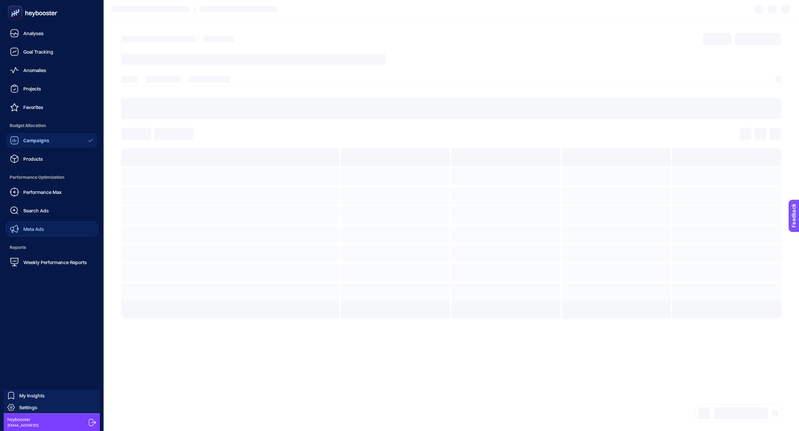
click at [54, 230] on link "Meta Ads" at bounding box center [52, 229] width 92 height 15
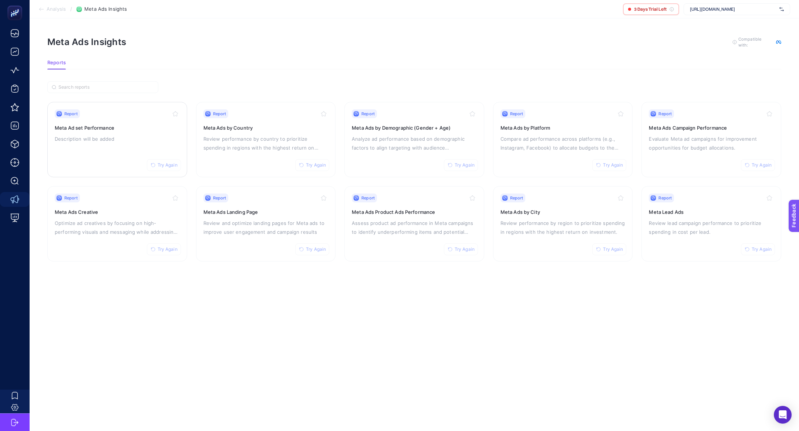
click at [120, 145] on div "Report Try Again Meta Ad set Performance Description will be added" at bounding box center [117, 139] width 125 height 61
click at [424, 233] on p "Assess product ad performance in Meta campaigns to identify underperforming ite…" at bounding box center [414, 228] width 125 height 18
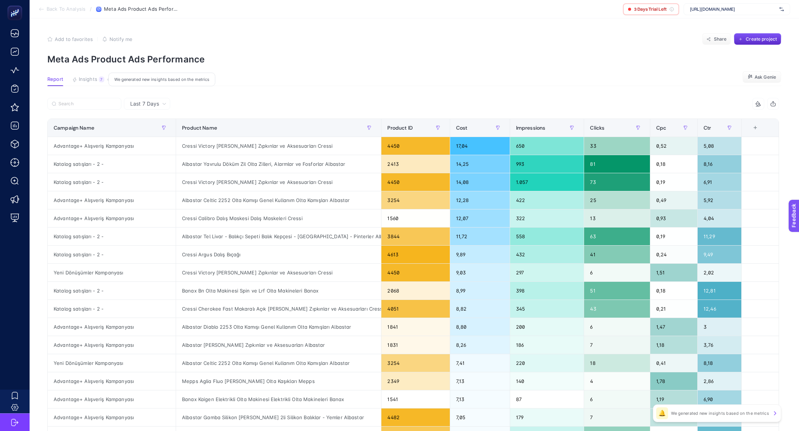
click at [77, 82] on button "Insights 7 We generated new insights based on the metrics" at bounding box center [88, 82] width 32 height 10
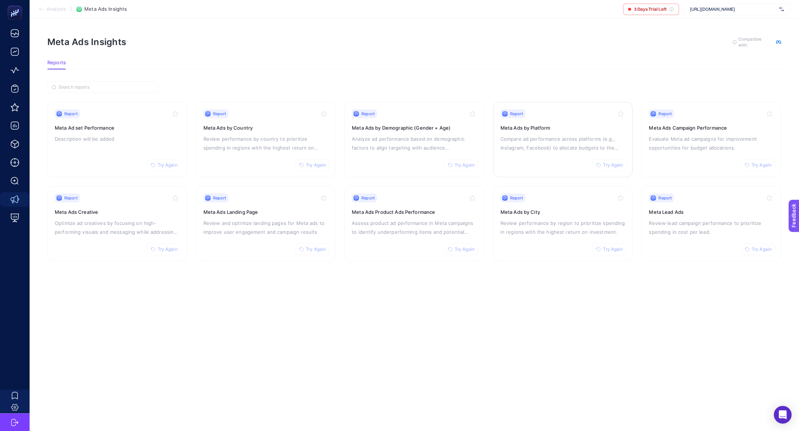
click at [529, 150] on p "Compare ad performance across platforms (e.g., Instagram, Facebook) to allocate…" at bounding box center [562, 144] width 125 height 18
click at [365, 160] on div "Report Try Again Meta Ads by Demographic (Gender + Age) Analyze ad performance …" at bounding box center [414, 139] width 125 height 61
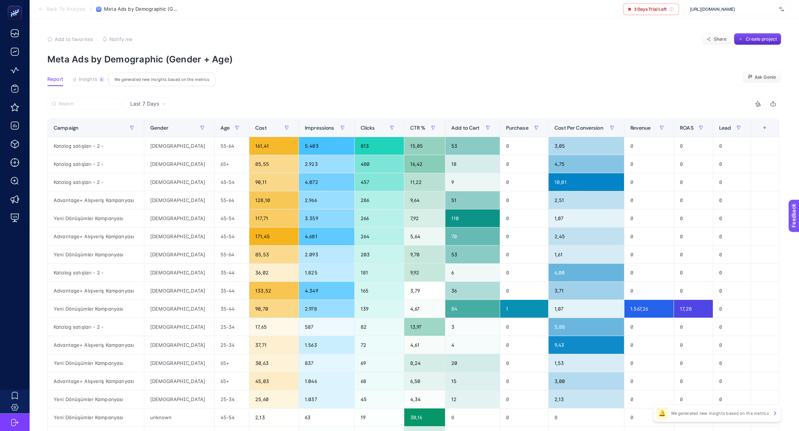
click at [98, 84] on button "Insights 4 We generated new insights based on the metrics" at bounding box center [88, 82] width 32 height 10
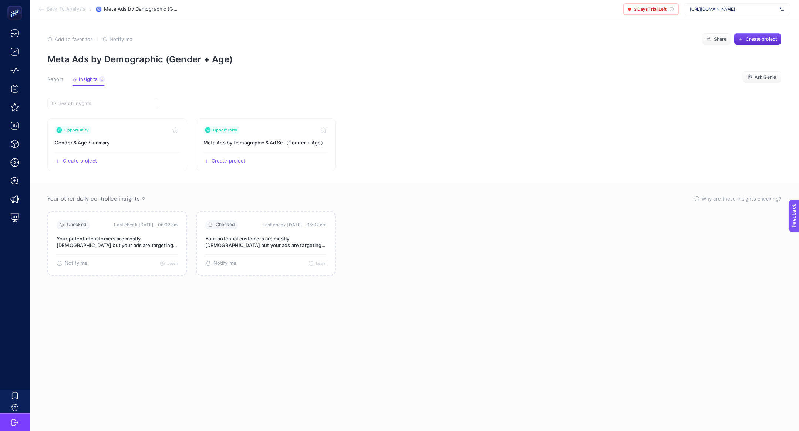
click at [57, 84] on button "Report" at bounding box center [55, 82] width 16 height 10
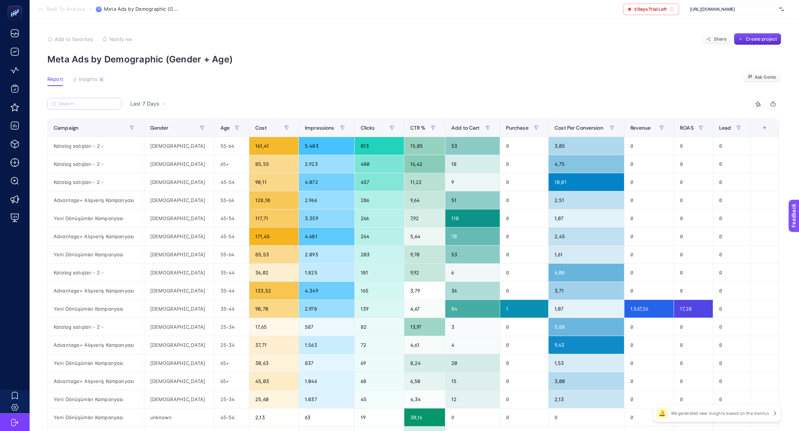
click at [91, 107] on label at bounding box center [84, 104] width 74 height 12
click at [91, 107] on input "Search" at bounding box center [87, 104] width 58 height 6
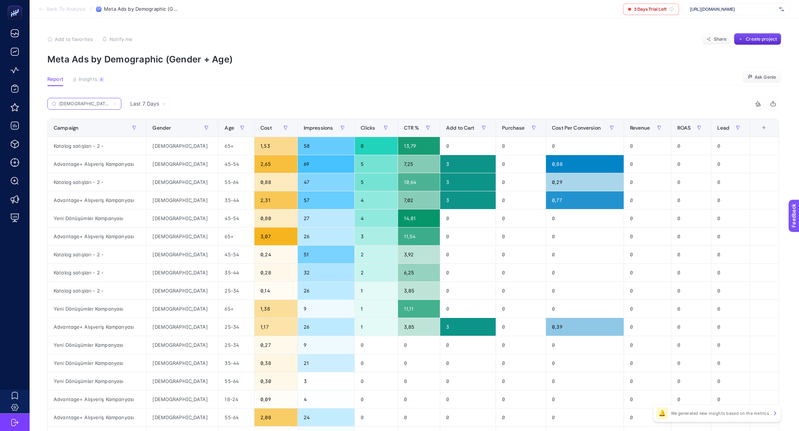
type input "female"
click at [146, 108] on div "Last 7 Days" at bounding box center [147, 104] width 46 height 12
click at [152, 131] on li "Last 30 Days" at bounding box center [147, 132] width 42 height 13
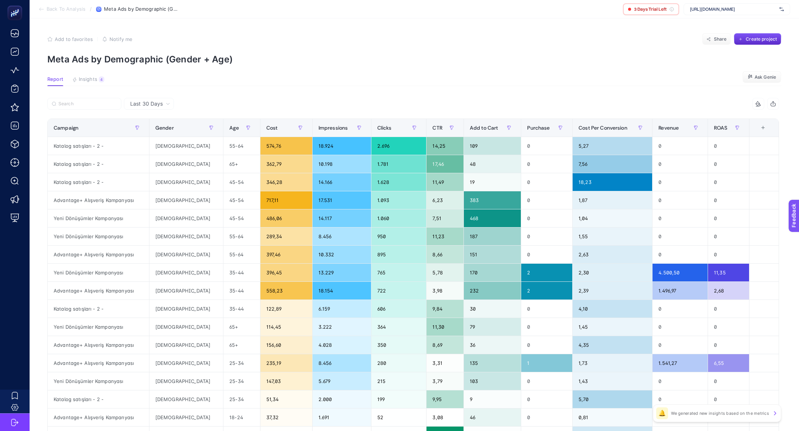
click at [76, 110] on div at bounding box center [230, 106] width 366 height 16
click at [76, 107] on label at bounding box center [84, 104] width 74 height 12
click at [0, 0] on input "female" at bounding box center [0, 0] width 0 height 0
click at [75, 107] on label at bounding box center [84, 104] width 74 height 12
click at [0, 0] on input "female" at bounding box center [0, 0] width 0 height 0
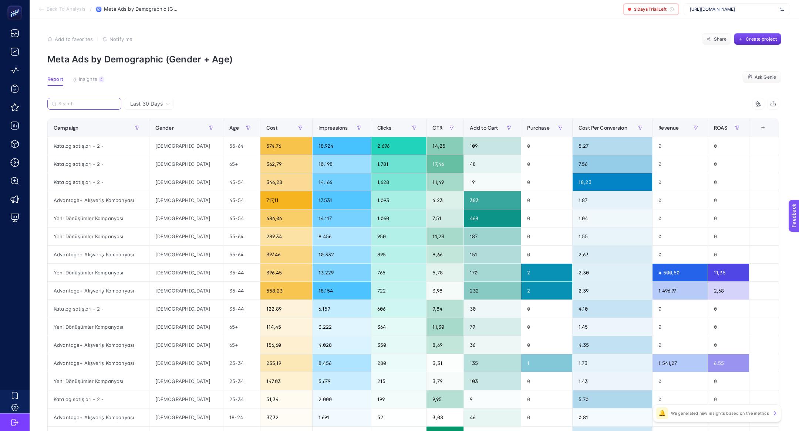
click at [71, 104] on input "Search" at bounding box center [87, 104] width 58 height 6
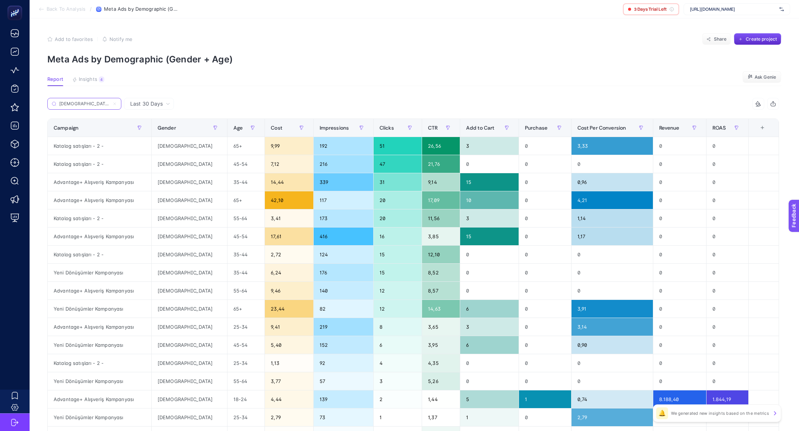
type input "female"
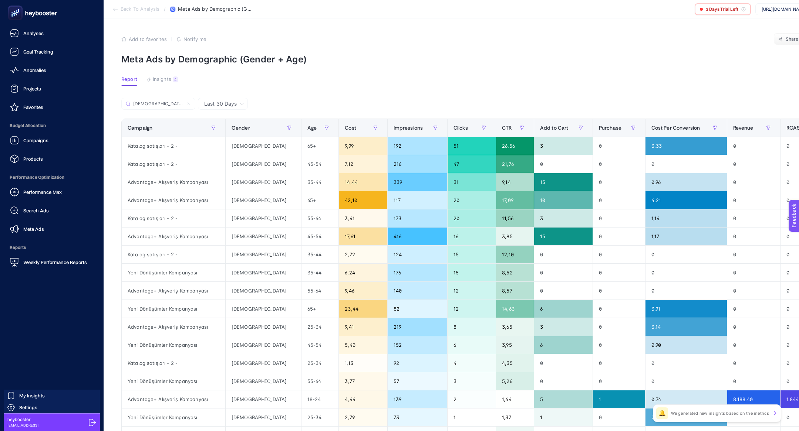
click at [53, 220] on div "Performance Max Search Ads Meta Ads" at bounding box center [52, 211] width 92 height 52
click at [47, 211] on span "Search Ads" at bounding box center [36, 211] width 26 height 6
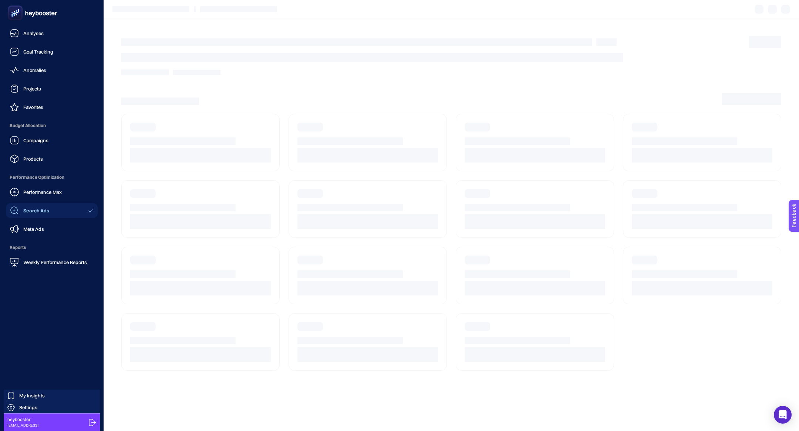
click at [44, 18] on icon at bounding box center [32, 13] width 53 height 15
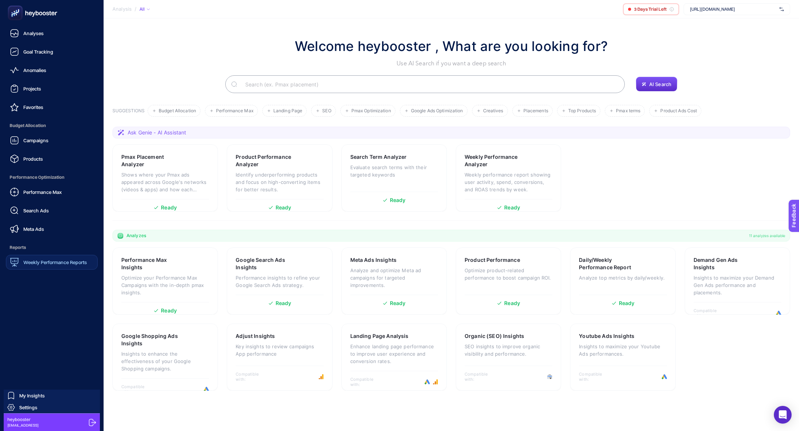
click at [56, 258] on div "Weekly Performance Reports" at bounding box center [48, 262] width 77 height 9
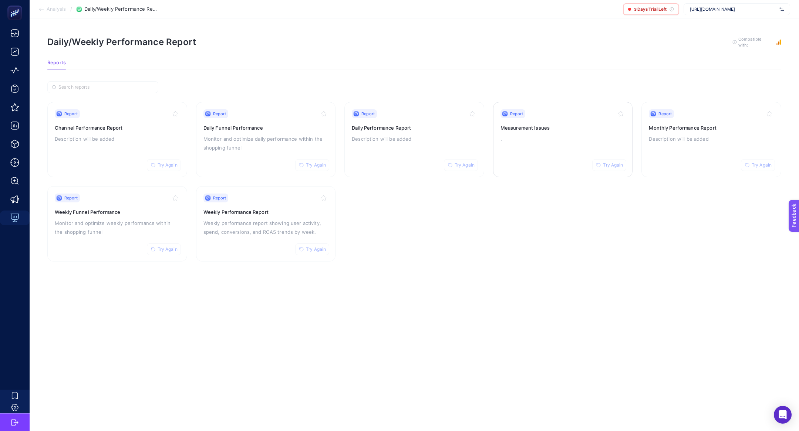
click at [545, 147] on div "Report Try Again Measurement Issues ." at bounding box center [562, 139] width 125 height 61
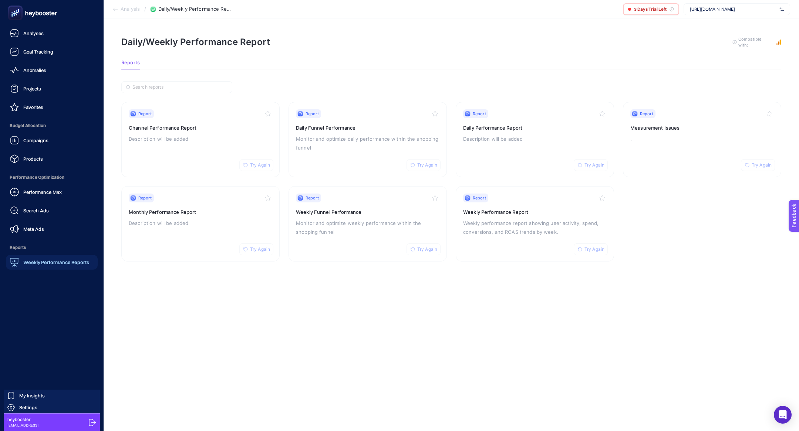
click at [42, 264] on span "Weekly Performance Reports" at bounding box center [56, 263] width 66 height 6
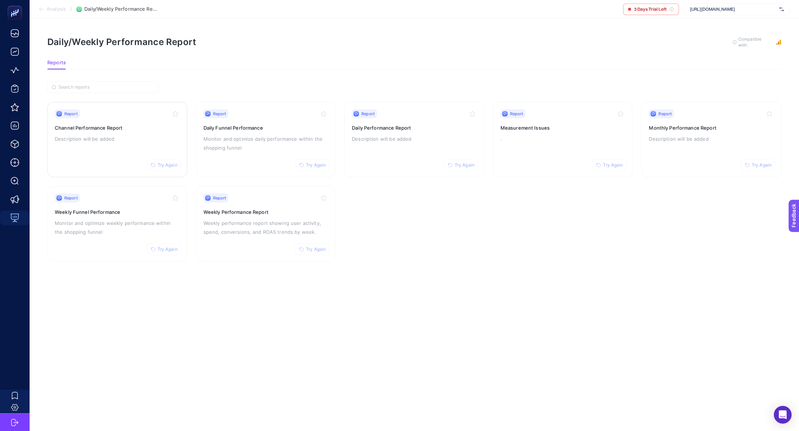
click at [99, 150] on div "Report Try Again Channel Performance Report Description will be added" at bounding box center [117, 139] width 125 height 61
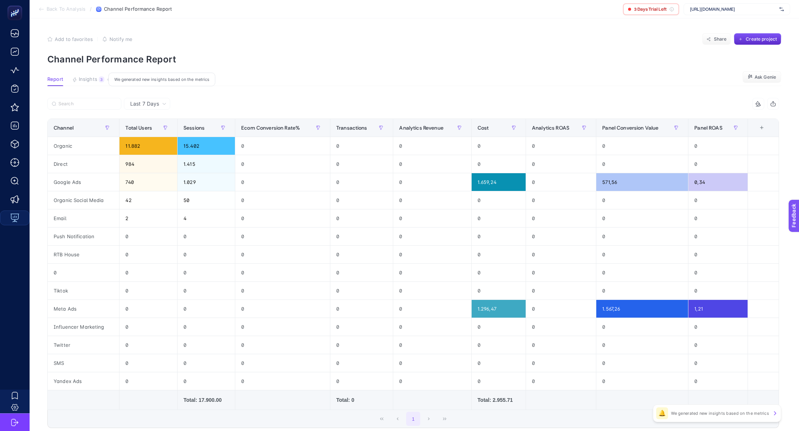
click at [88, 83] on button "Insights 3 We generated new insights based on the metrics" at bounding box center [88, 82] width 32 height 10
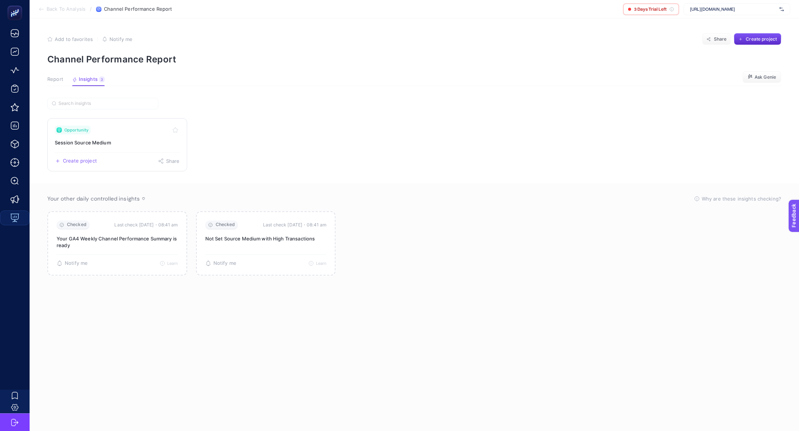
click at [117, 139] on h3 "Session Source Medium" at bounding box center [117, 142] width 125 height 7
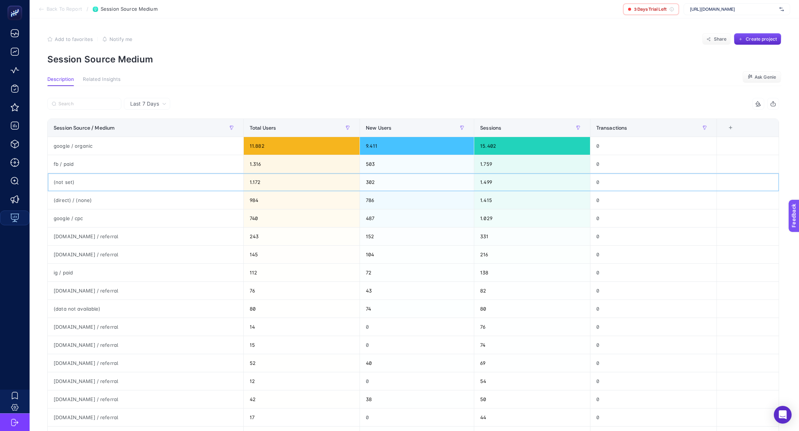
click at [97, 184] on div "(not set)" at bounding box center [146, 182] width 196 height 18
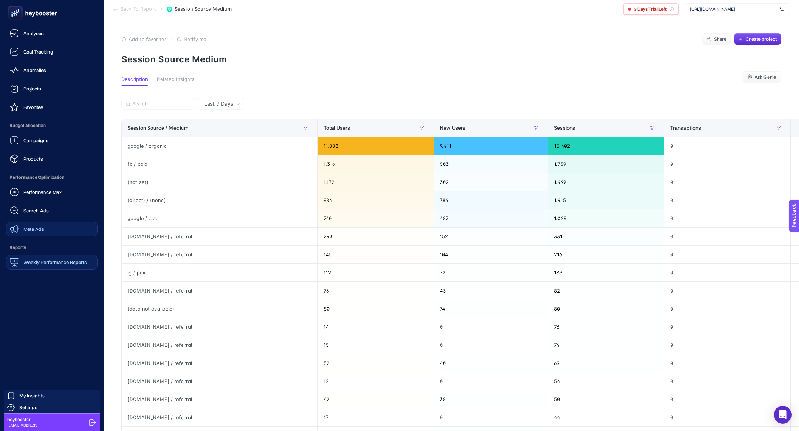
click at [34, 222] on link "Meta Ads" at bounding box center [52, 229] width 92 height 15
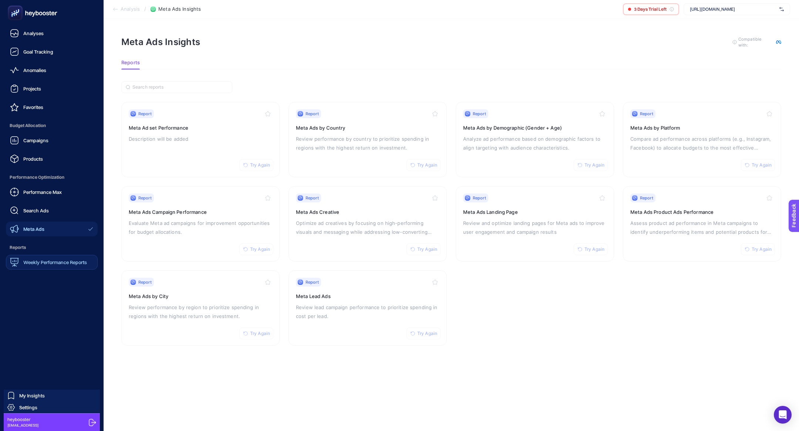
click at [32, 276] on nav "Analyses Goal Tracking Anomalies Projects Favorites Budget Allocation Campaigns…" at bounding box center [52, 229] width 96 height 406
click at [34, 266] on div "Weekly Performance Reports" at bounding box center [48, 262] width 77 height 9
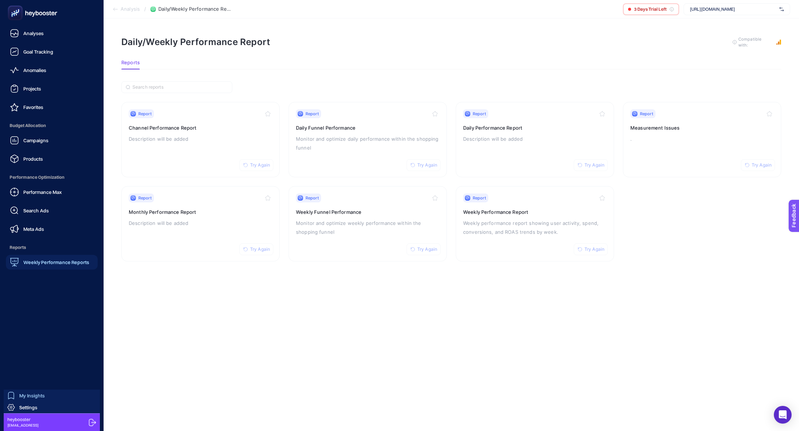
click at [39, 395] on span "My Insights" at bounding box center [32, 396] width 26 height 6
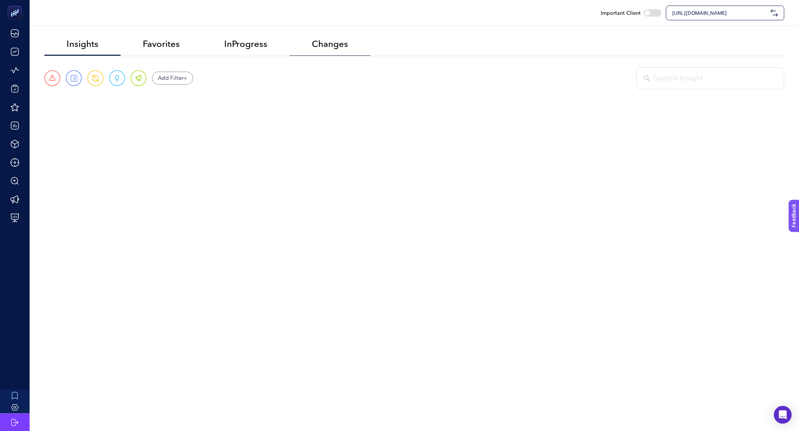
click at [344, 39] on span "Changes" at bounding box center [330, 44] width 36 height 10
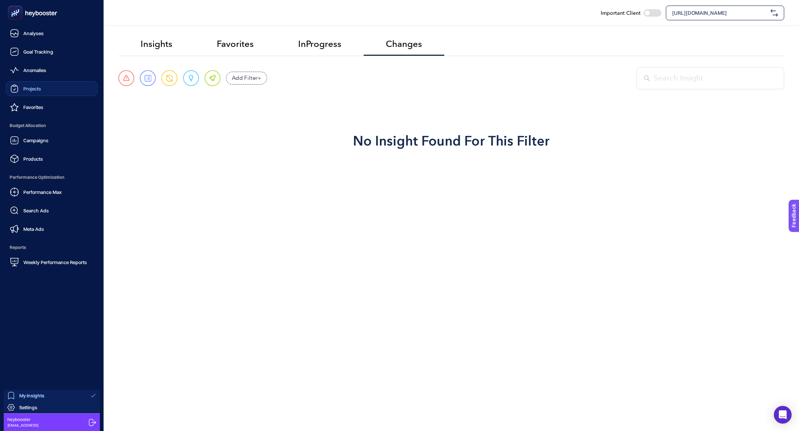
click at [43, 86] on link "Projects" at bounding box center [52, 88] width 92 height 15
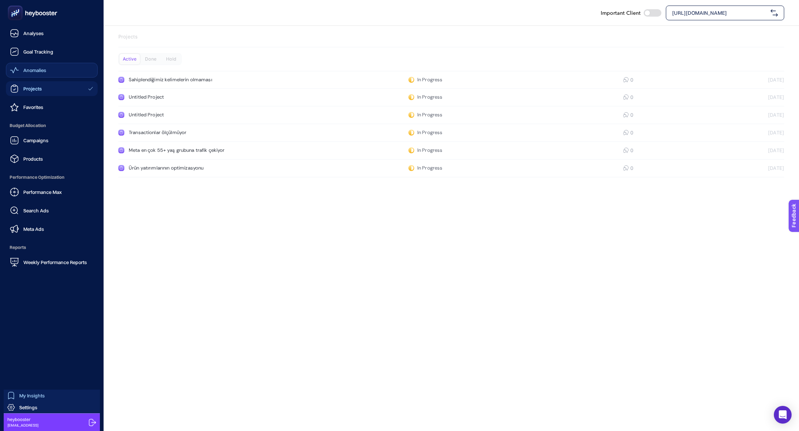
click at [33, 71] on span "Anomalies" at bounding box center [34, 70] width 23 height 6
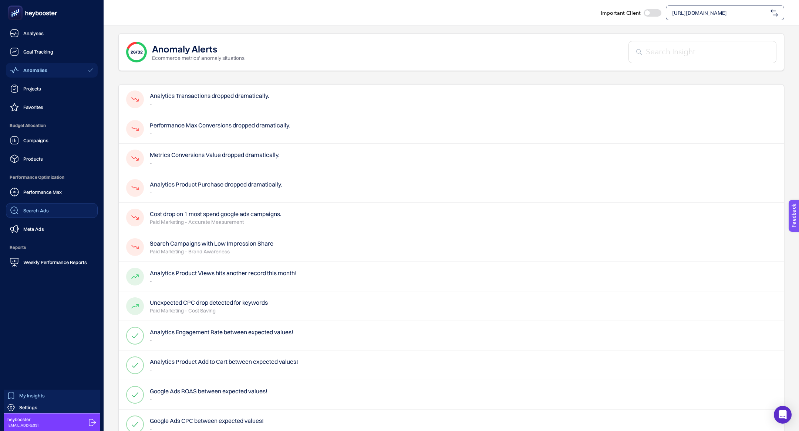
click at [24, 210] on span "Search Ads" at bounding box center [36, 211] width 26 height 6
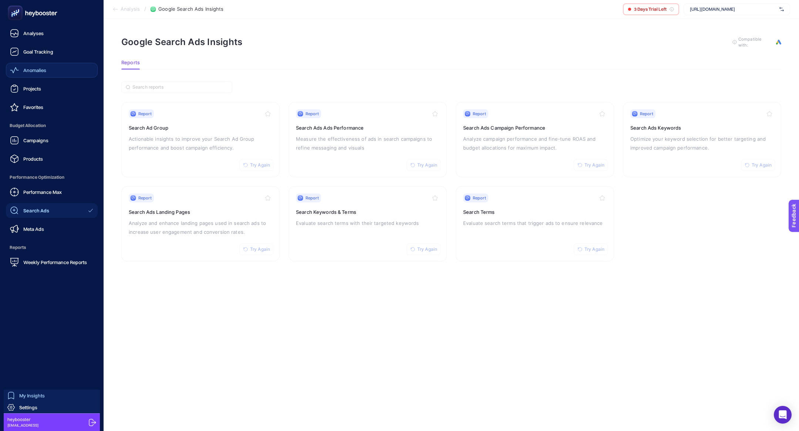
click at [10, 20] on icon at bounding box center [32, 13] width 53 height 15
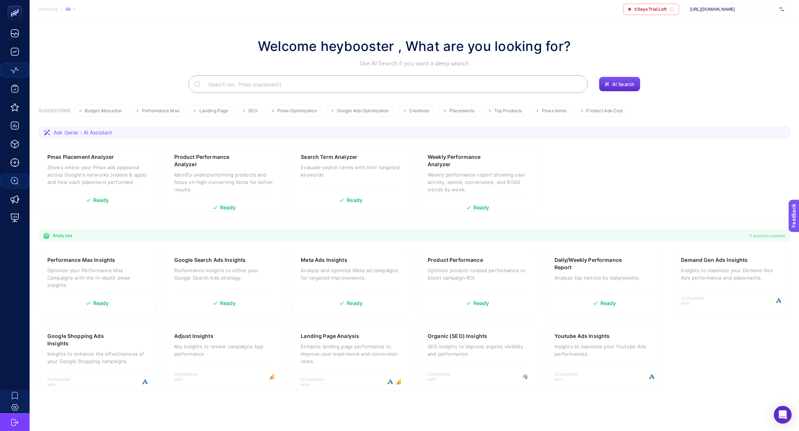
click at [321, 96] on section "Welcome heybooster , What are you looking for? Use AI Search if you want a deep…" at bounding box center [414, 212] width 769 height 389
click at [311, 84] on input "Search" at bounding box center [391, 84] width 379 height 21
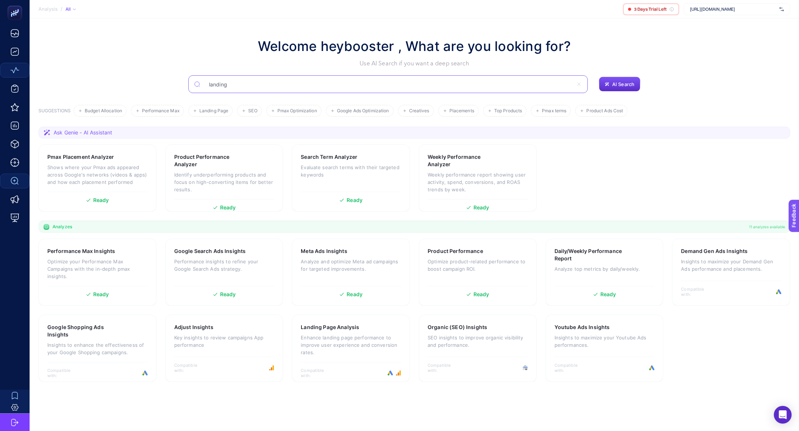
type input "landing"
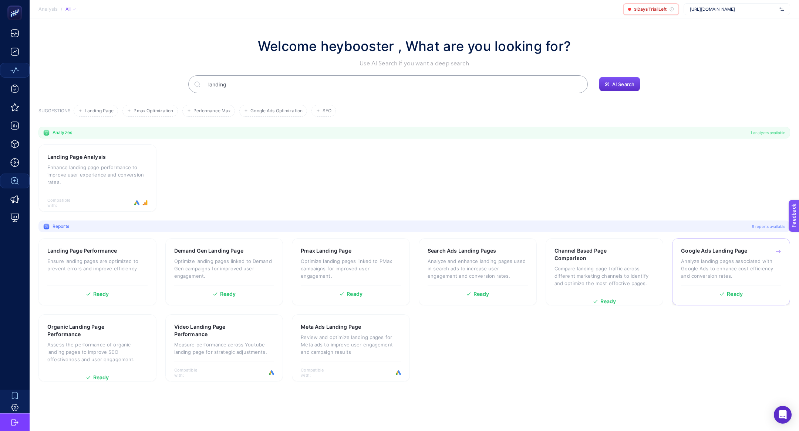
click at [747, 274] on p "Analyze landing pages associated with Google Ads to enhance cost efficiency and…" at bounding box center [731, 269] width 100 height 22
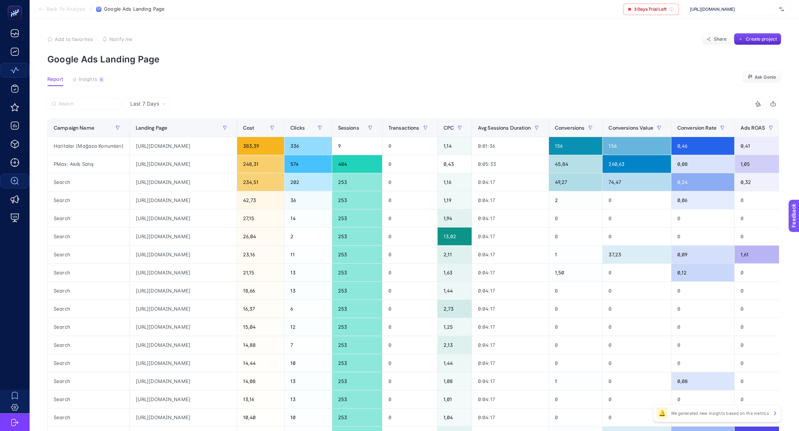
click at [101, 87] on article "Add to favorites false Notify me Share Create project Google Ads Landing Page R…" at bounding box center [414, 307] width 769 height 578
click at [101, 84] on button "Insights 6 We generated new insights based on the metrics" at bounding box center [88, 82] width 32 height 10
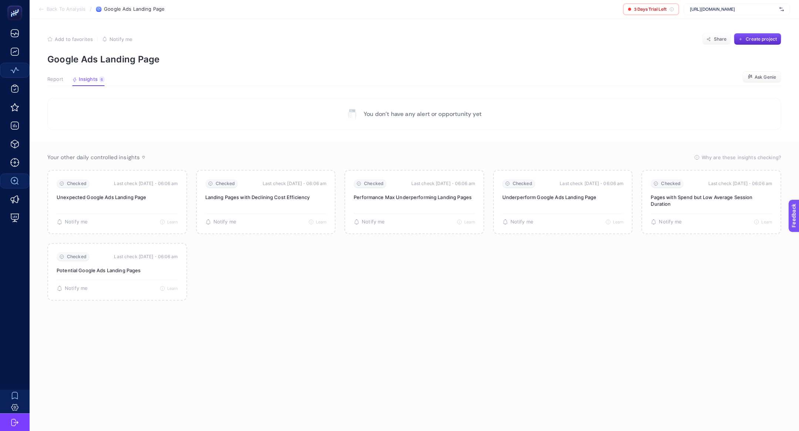
click at [50, 84] on button "Report" at bounding box center [55, 82] width 16 height 10
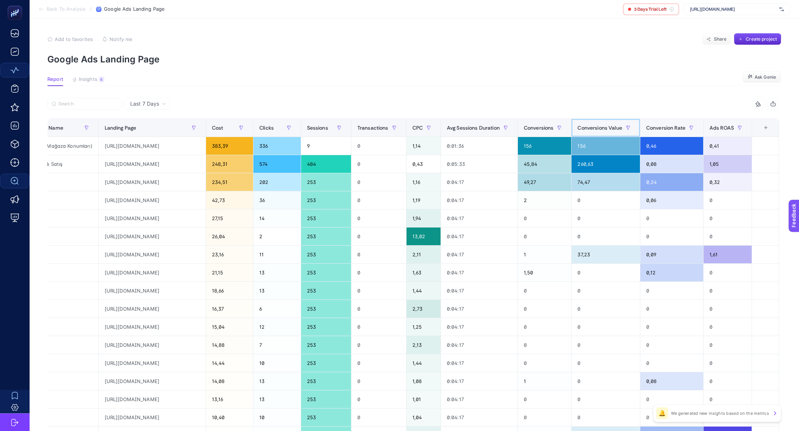
click at [593, 136] on th "Conversions Value" at bounding box center [605, 128] width 68 height 18
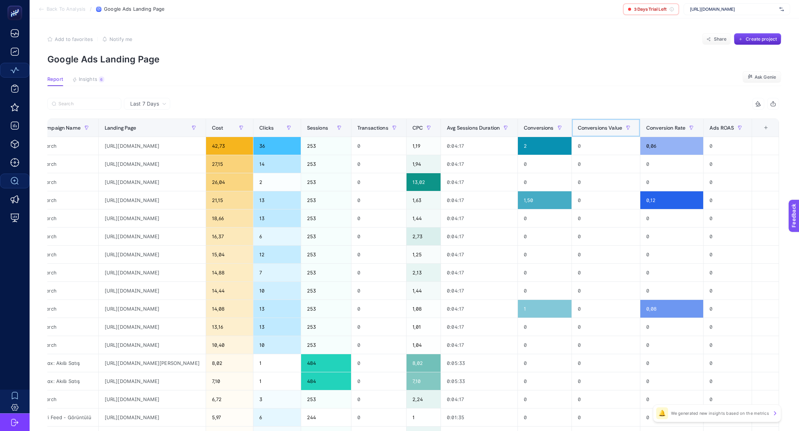
click at [593, 136] on th "Conversions Value" at bounding box center [605, 128] width 68 height 18
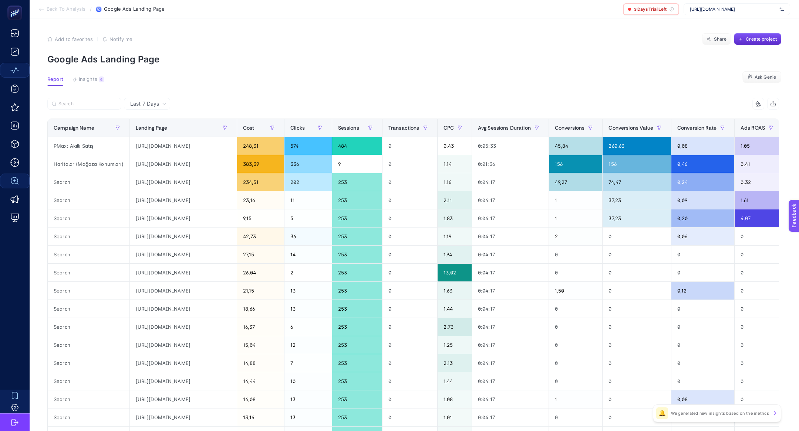
click at [60, 5] on section "Back To Analysis / Google Ads Landing Page 3 Days Trial Left https://www.albash…" at bounding box center [414, 9] width 769 height 18
click at [61, 7] on span "Back To Analysis" at bounding box center [66, 9] width 39 height 6
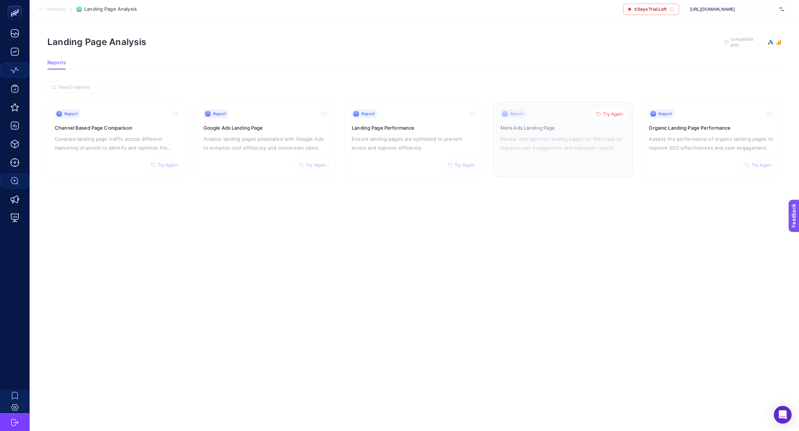
click at [615, 112] on span "Try Again" at bounding box center [613, 114] width 20 height 6
click at [731, 7] on span "[URL][DOMAIN_NAME]" at bounding box center [733, 9] width 87 height 6
type input "inan"
click at [721, 47] on div "İnanç Fırın" at bounding box center [737, 48] width 106 height 12
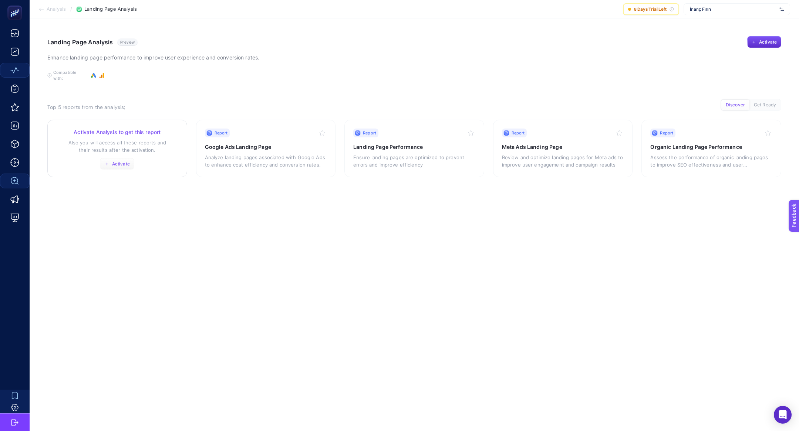
click at [120, 161] on span "Activate" at bounding box center [121, 164] width 18 height 6
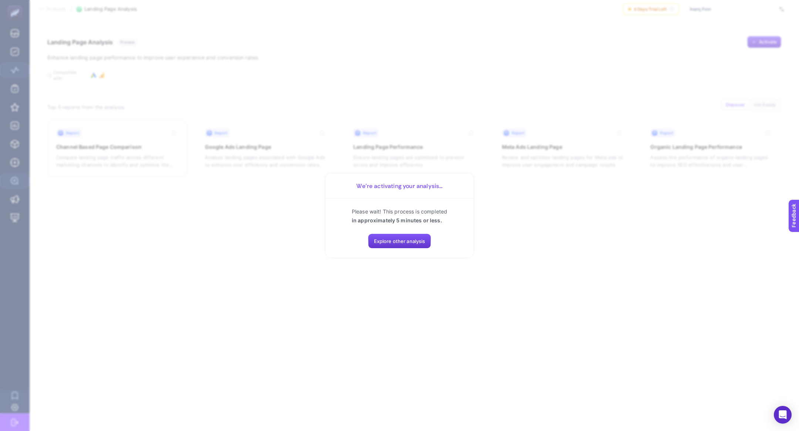
click at [407, 246] on button "Explore other analysis" at bounding box center [399, 241] width 63 height 15
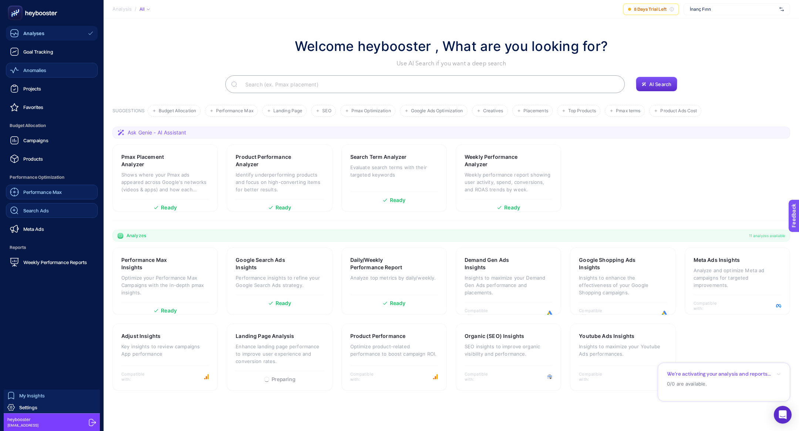
click at [42, 188] on div "Performance Max" at bounding box center [36, 192] width 52 height 9
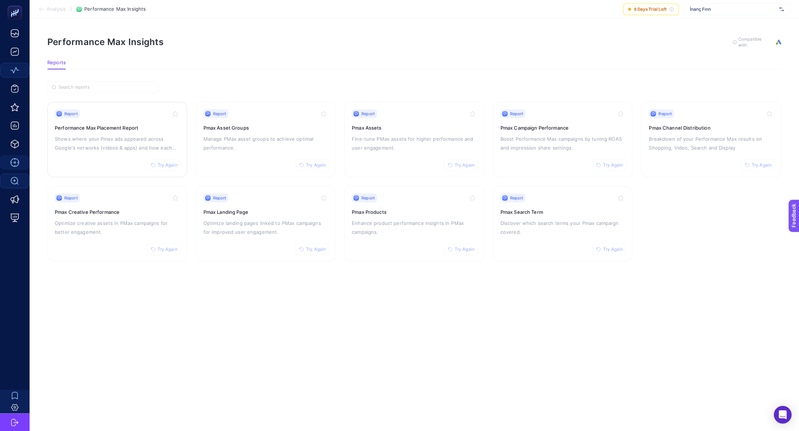
click at [166, 166] on span "Try Again" at bounding box center [168, 165] width 20 height 6
click at [104, 139] on p "Shows where your Pmax ads appeared across Google's networks (videos & apps) and…" at bounding box center [117, 144] width 125 height 18
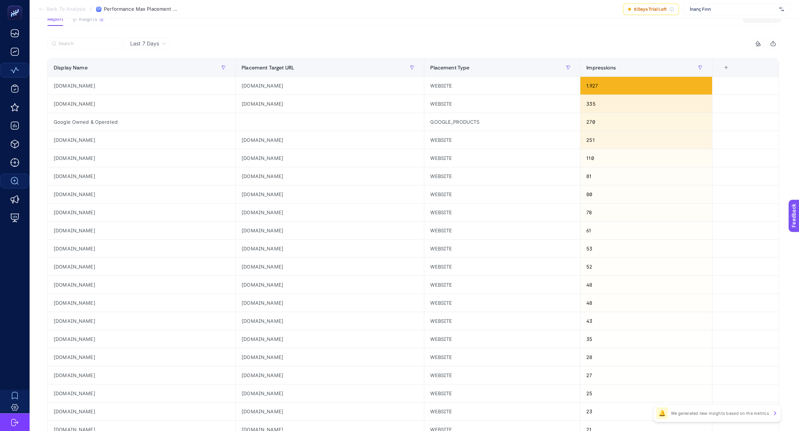
scroll to position [58, 0]
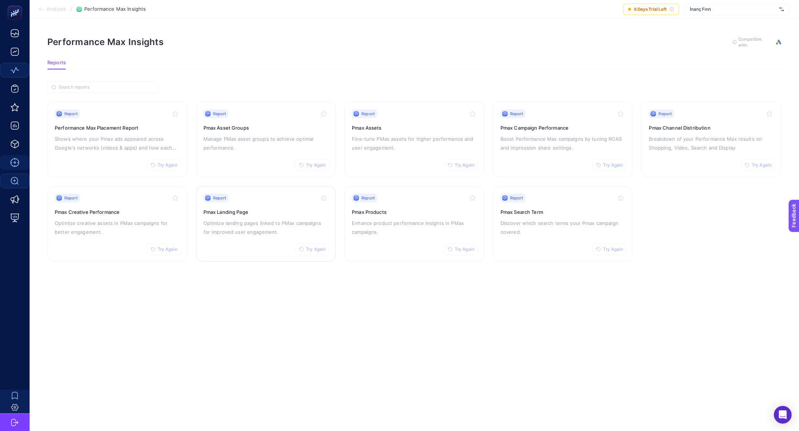
click at [241, 236] on div "Report Try Again Pmax Landing Page Optimize landing pages linked to PMax campai…" at bounding box center [265, 224] width 125 height 61
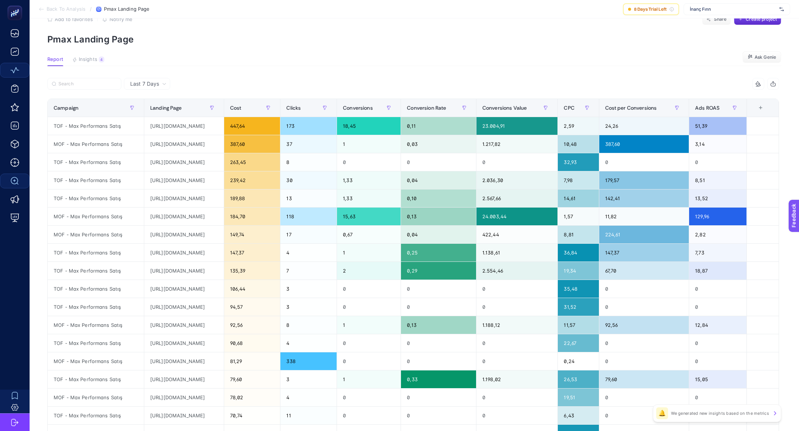
scroll to position [20, 0]
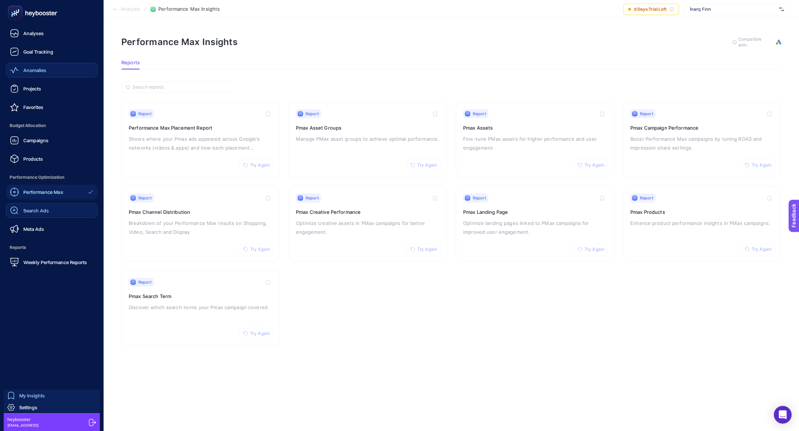
click at [47, 216] on link "Search Ads" at bounding box center [52, 210] width 92 height 15
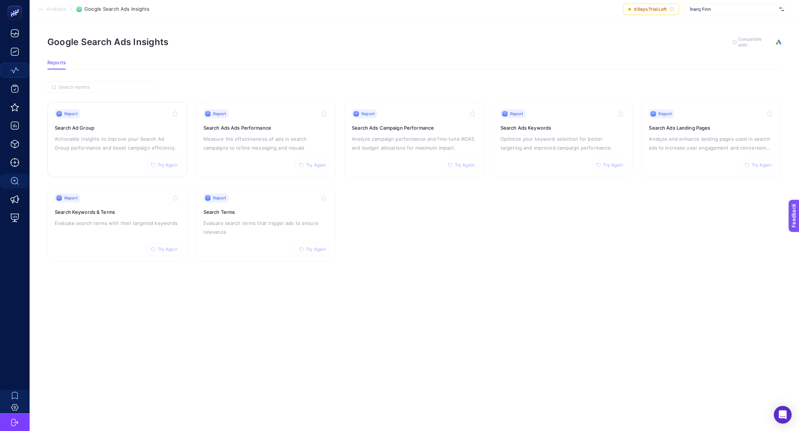
click at [133, 135] on p "Actionable insights to improve your Search Ad Group performance and boost campa…" at bounding box center [117, 144] width 125 height 18
click at [278, 213] on h3 "Search Terms" at bounding box center [265, 212] width 125 height 7
click at [156, 159] on button "Try Again" at bounding box center [164, 165] width 34 height 12
click at [603, 164] on span "Try Again" at bounding box center [613, 165] width 20 height 6
click at [457, 162] on span "Try Again" at bounding box center [464, 165] width 20 height 6
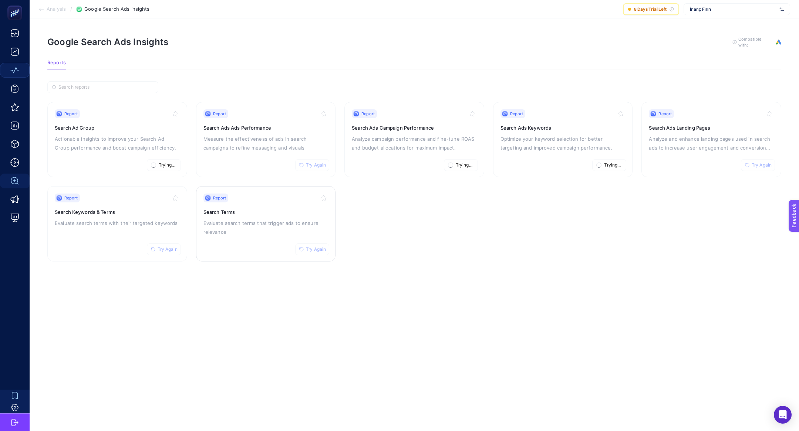
click at [319, 251] on button "Try Again" at bounding box center [312, 250] width 34 height 12
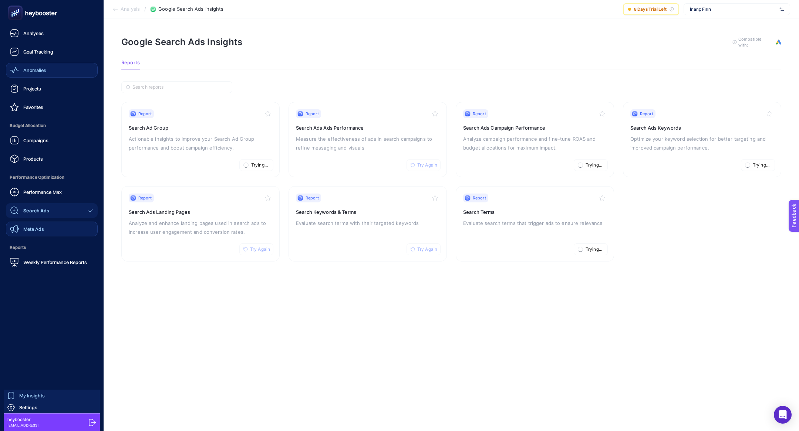
click at [35, 229] on span "Meta Ads" at bounding box center [33, 229] width 21 height 6
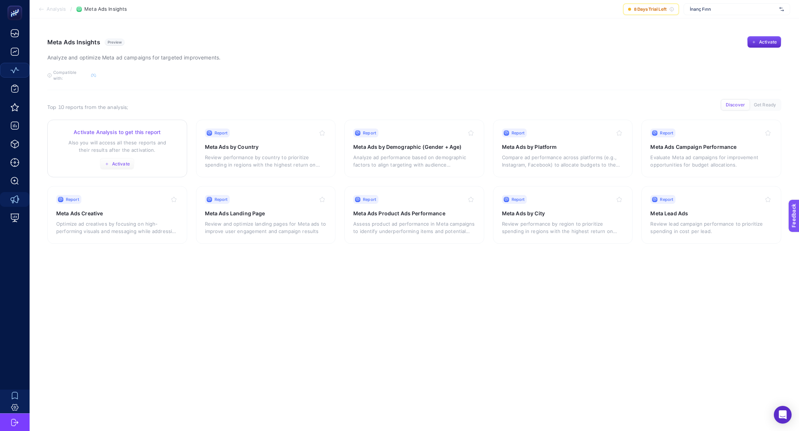
click at [124, 161] on span "Activate" at bounding box center [121, 164] width 18 height 6
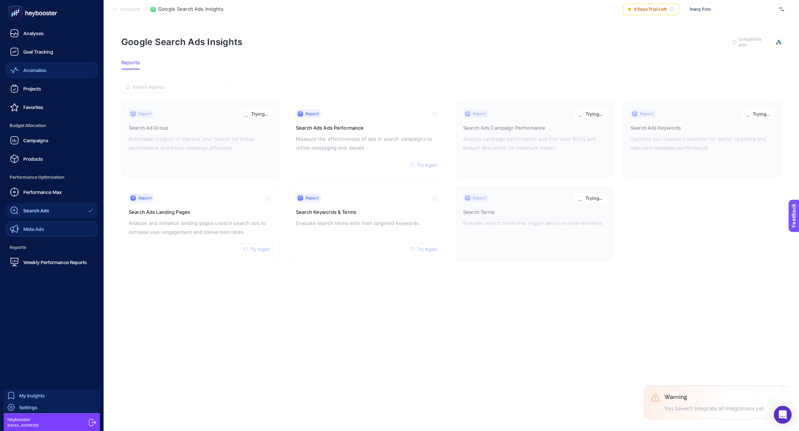
click at [31, 405] on span "Settings" at bounding box center [28, 408] width 18 height 6
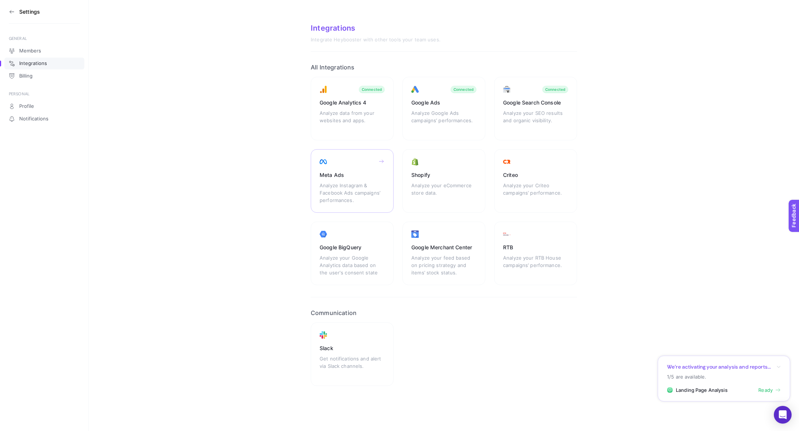
click at [358, 186] on div "Analyze Instagram & Facebook Ads campaigns’ performances." at bounding box center [351, 193] width 65 height 22
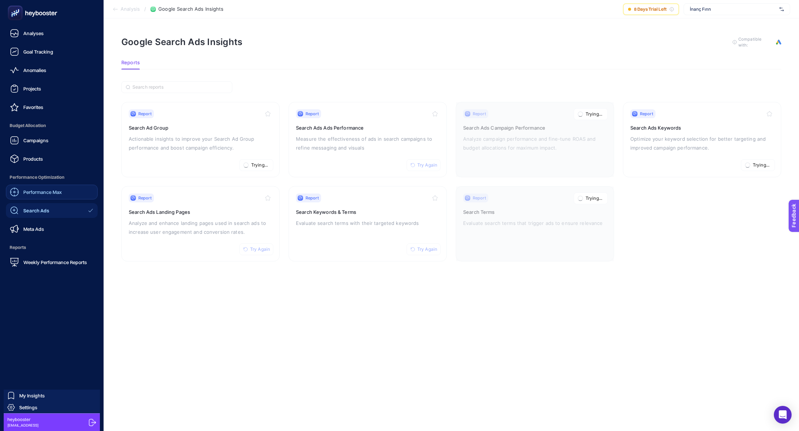
click at [26, 193] on span "Performance Max" at bounding box center [42, 192] width 38 height 6
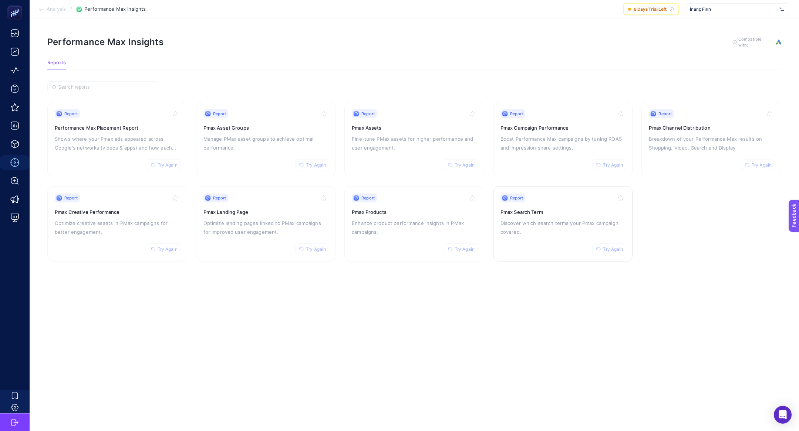
click at [568, 227] on p "Discover which search terms your Pmax campaign covered." at bounding box center [562, 228] width 125 height 18
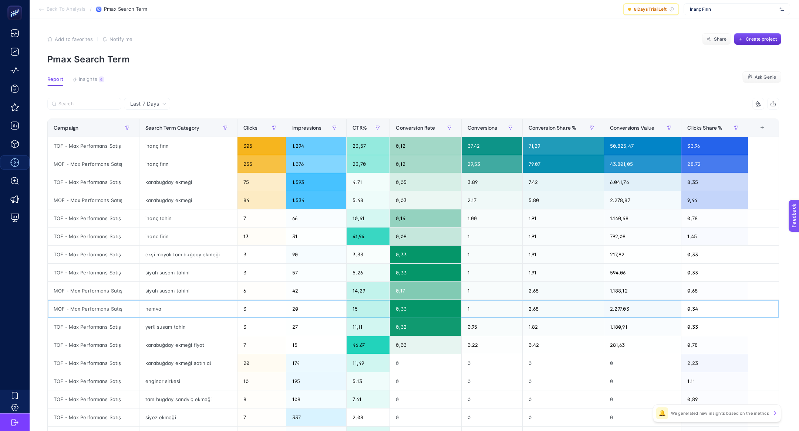
click at [149, 309] on div "hemva" at bounding box center [187, 309] width 97 height 18
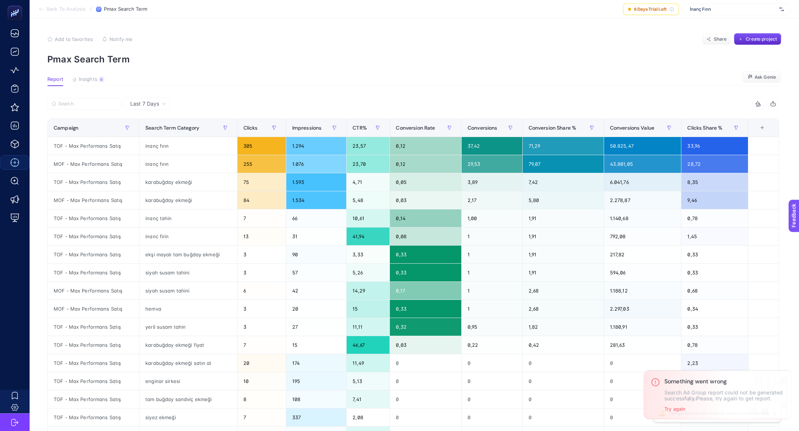
click at [97, 74] on article "Add to favorites false Notify me Share Create project Pmax Search Term Report I…" at bounding box center [414, 307] width 769 height 578
click at [97, 77] on button "Insights 6 We generated new insights based on the metrics" at bounding box center [88, 82] width 32 height 10
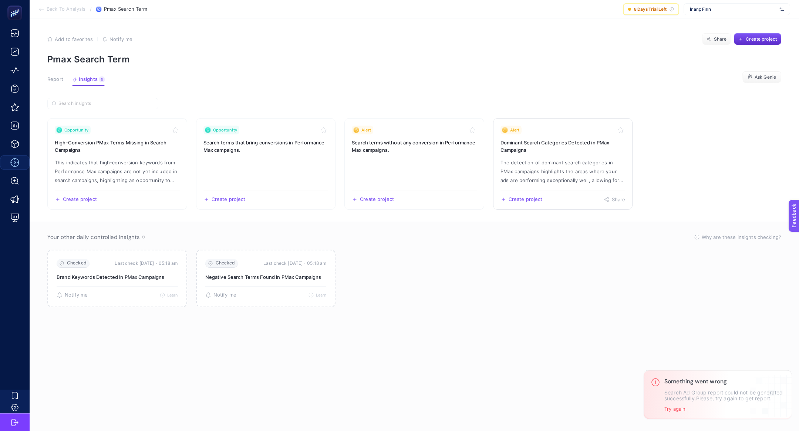
click at [538, 177] on p "The detection of dominant search categories in PMax campaigns highlights the ar…" at bounding box center [562, 171] width 125 height 27
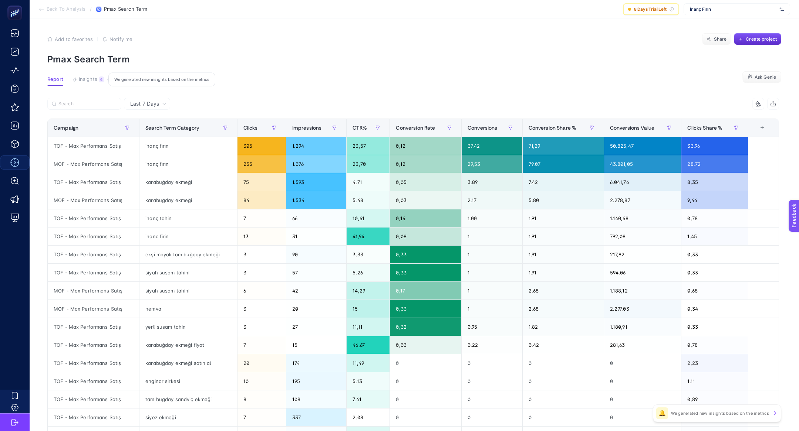
click at [79, 80] on span "Insights" at bounding box center [88, 80] width 18 height 6
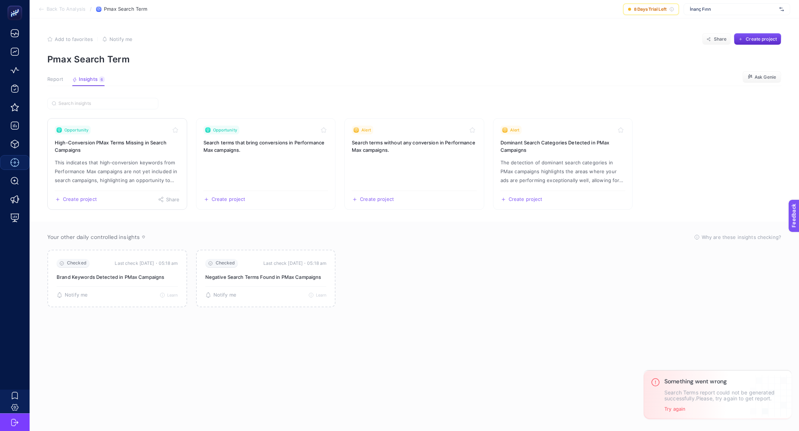
click at [86, 121] on link "Opportunity High-Conversion PMax Terms Missing in Search Campaigns This indicat…" at bounding box center [117, 164] width 140 height 92
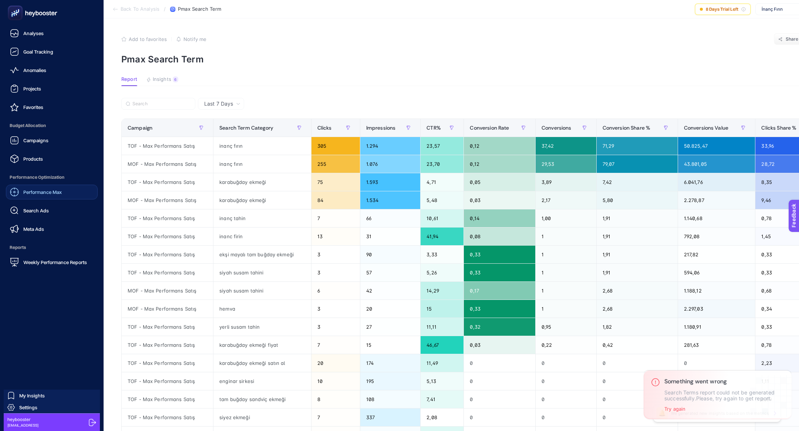
click at [72, 196] on link "Performance Max" at bounding box center [52, 192] width 92 height 15
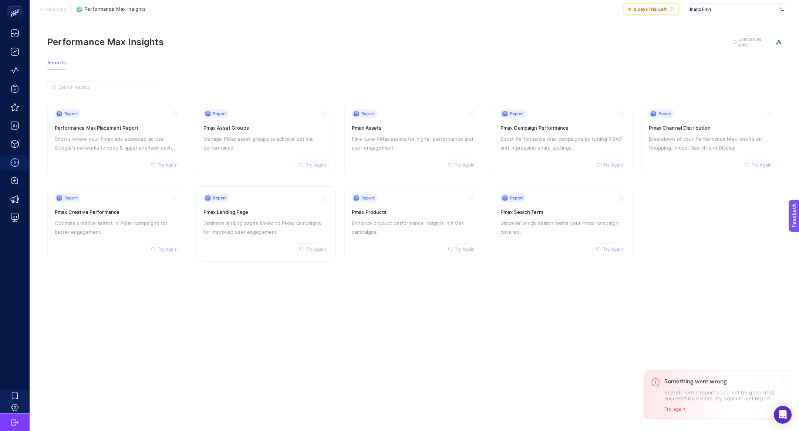
click at [292, 220] on p "Optimize landing pages linked to PMax campaigns for improved user engagement." at bounding box center [265, 228] width 125 height 18
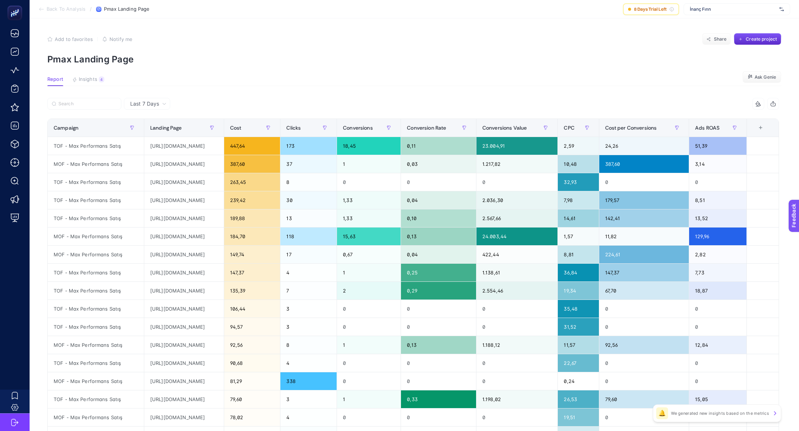
click at [542, 119] on table "Campaign Landing Page Cost Clicks Conversions Conversion Rate Conversions Value…" at bounding box center [412, 319] width 731 height 400
click at [543, 123] on div "Conversions Value" at bounding box center [517, 128] width 70 height 12
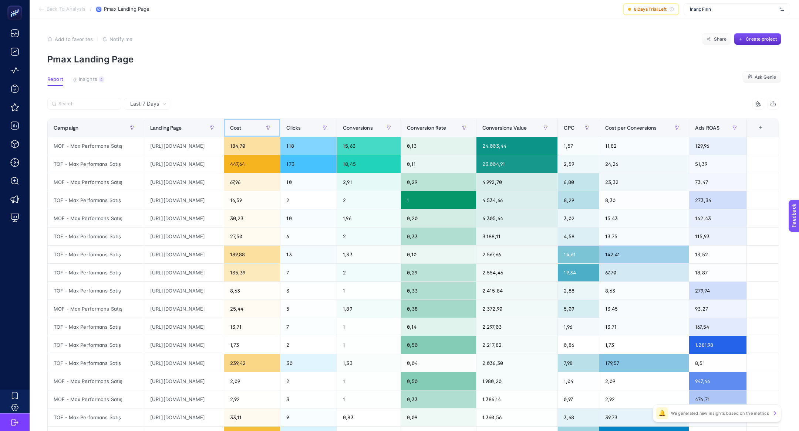
click at [241, 126] on span "Cost" at bounding box center [235, 128] width 11 height 6
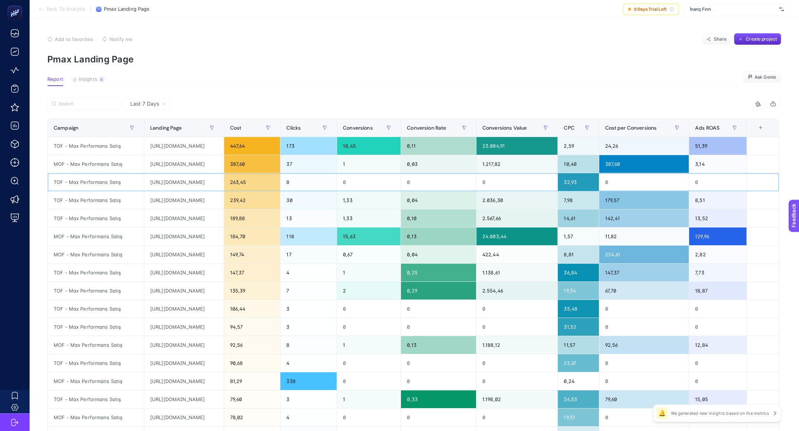
click at [203, 180] on div "https://www.inancfirin.com.tr?gad_source=1&gad_campaignid=21036197922&gbraid=0A…" at bounding box center [183, 182] width 79 height 18
click at [101, 79] on div "4" at bounding box center [102, 80] width 6 height 6
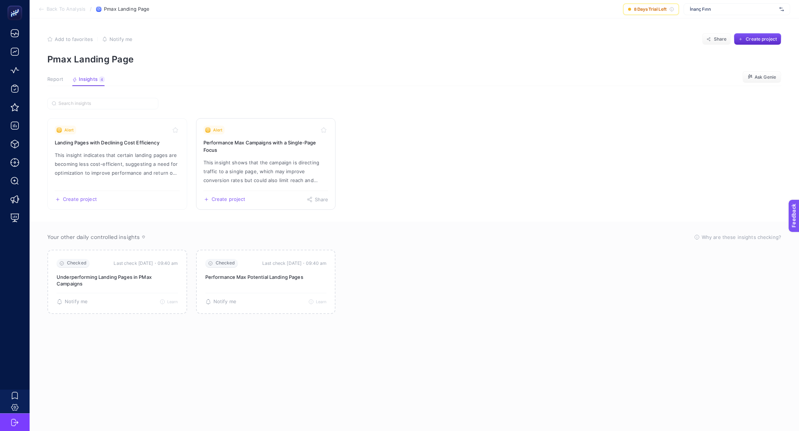
click at [284, 141] on h3 "Performance Max Campaigns with a Single-Page Focus" at bounding box center [265, 146] width 125 height 15
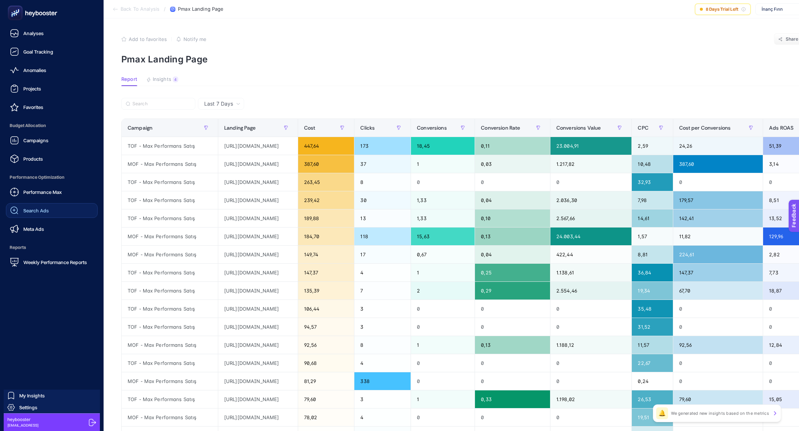
click at [43, 213] on span "Search Ads" at bounding box center [36, 211] width 26 height 6
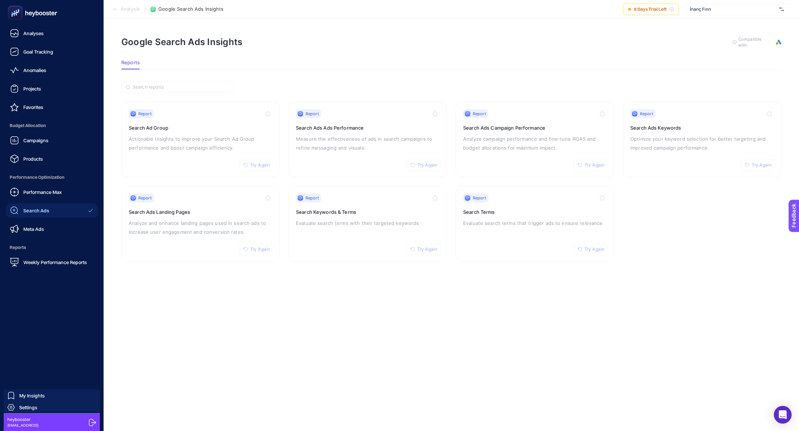
click at [246, 81] on article "Google Search Ads Insights To get quality results from this analysis, we recomm…" at bounding box center [451, 224] width 695 height 413
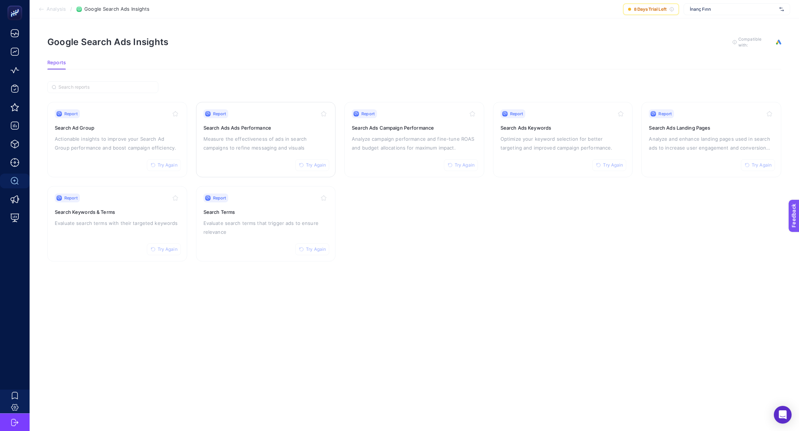
click at [237, 115] on div "Report Try Again" at bounding box center [265, 113] width 125 height 9
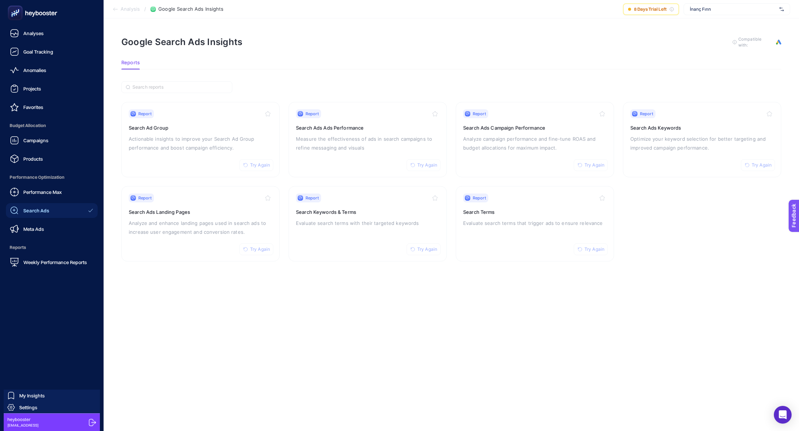
click at [35, 194] on span "Performance Max" at bounding box center [42, 192] width 38 height 6
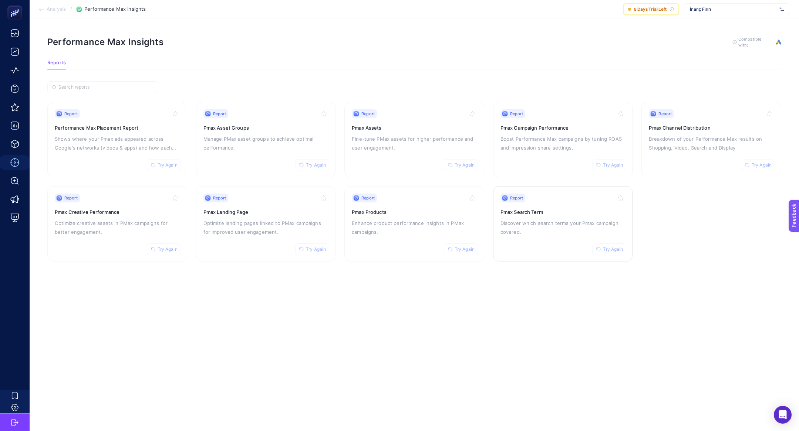
click at [517, 227] on p "Discover which search terms your Pmax campaign covered." at bounding box center [562, 228] width 125 height 18
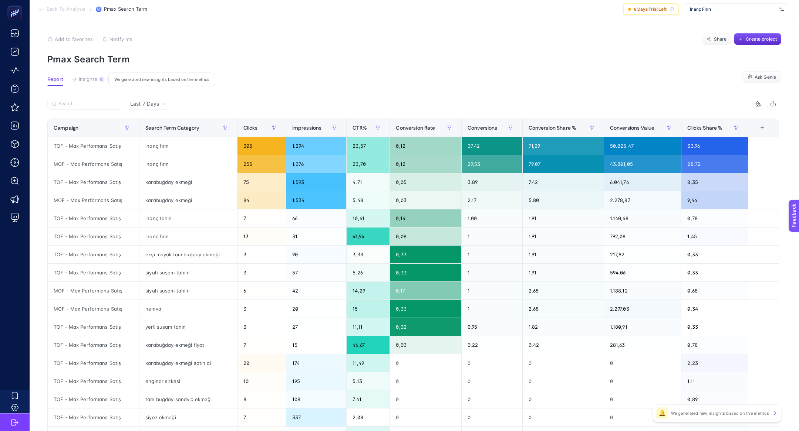
click at [90, 82] on span "Insights" at bounding box center [88, 80] width 18 height 6
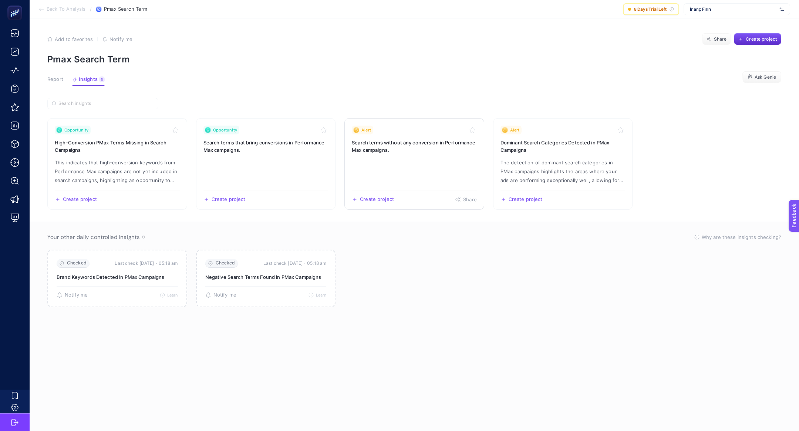
click at [452, 150] on h3 "Search terms without any conversion in Performance Max campaigns." at bounding box center [414, 146] width 125 height 15
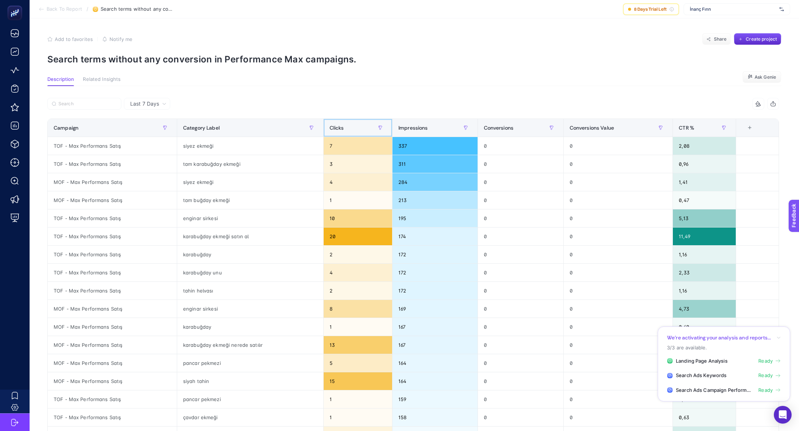
click at [343, 120] on th "Clicks" at bounding box center [357, 128] width 69 height 18
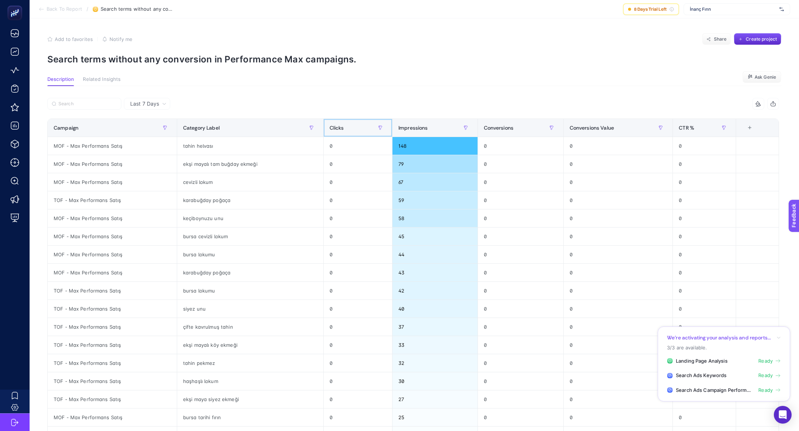
click at [343, 120] on th "Clicks" at bounding box center [357, 128] width 69 height 18
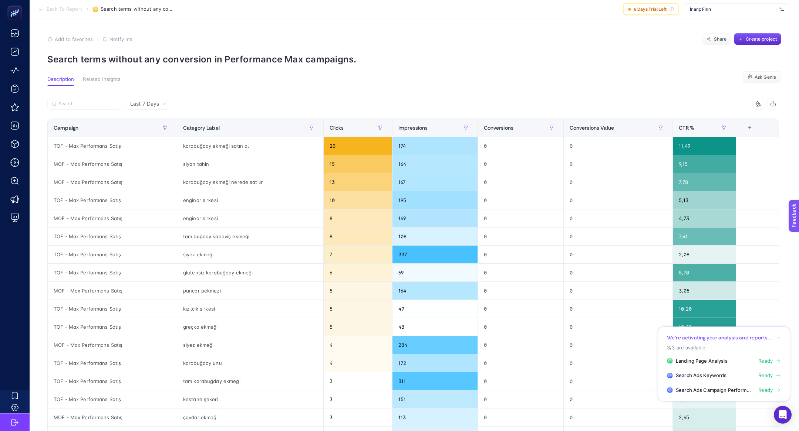
click at [151, 106] on span "Last 7 Days" at bounding box center [144, 103] width 29 height 7
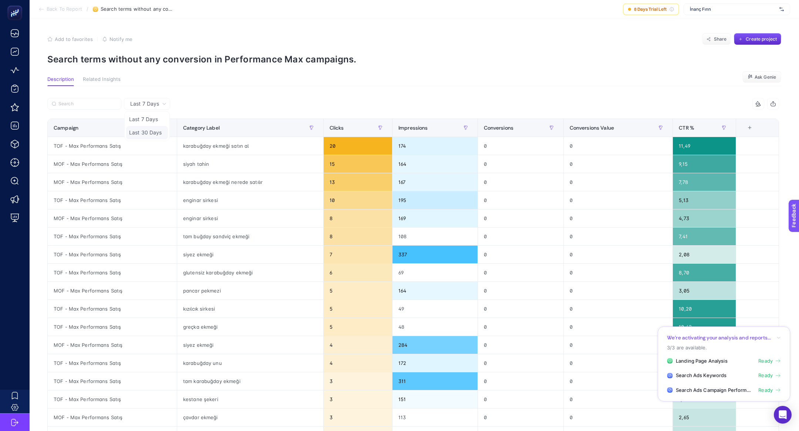
click at [151, 128] on li "Last 30 Days" at bounding box center [147, 132] width 42 height 13
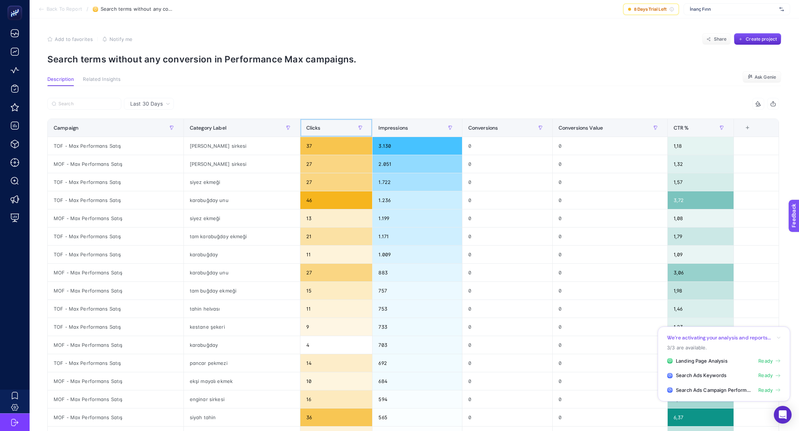
click at [330, 127] on div "Clicks" at bounding box center [336, 128] width 60 height 12
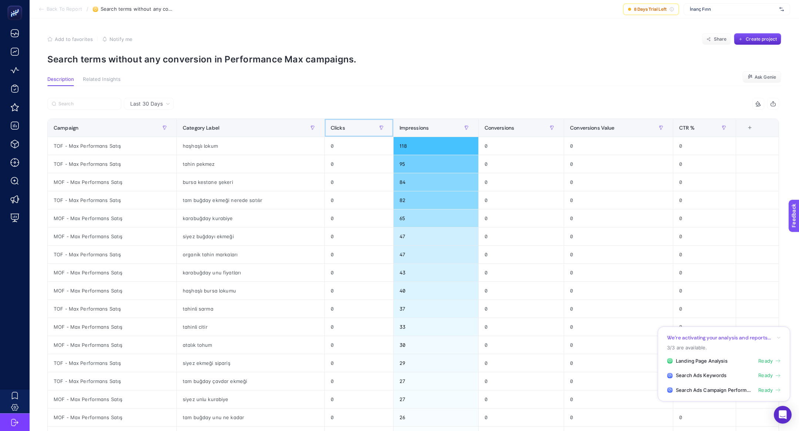
click at [331, 127] on span "Clicks" at bounding box center [338, 128] width 14 height 6
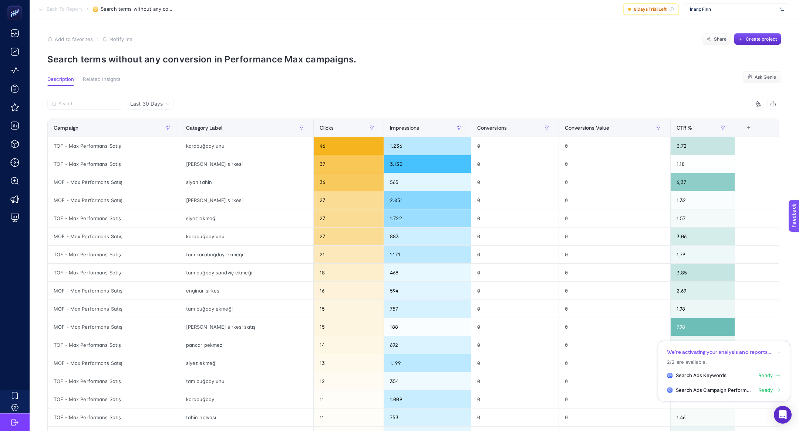
click at [201, 67] on article "Add to favorites false Notify me Share Create project Search terms without any …" at bounding box center [414, 310] width 769 height 584
click at [201, 59] on p "Search terms without any conversion in Performance Max campaigns." at bounding box center [414, 59] width 734 height 11
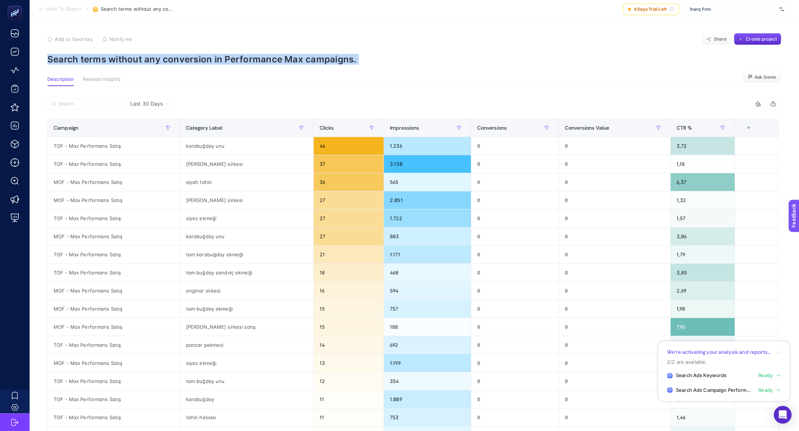
copy article "Search terms without any conversion in Performance Max campaigns."
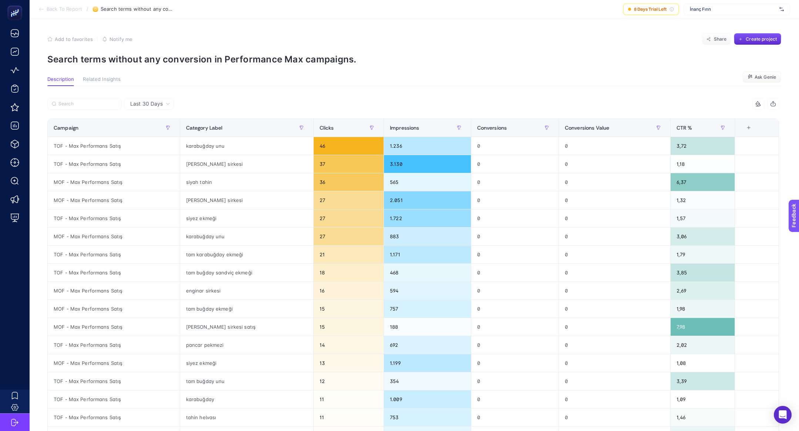
click at [713, 9] on span "İnanç Fırın" at bounding box center [733, 9] width 87 height 6
type input "incr"
click at [741, 24] on div "[DOMAIN_NAME]" at bounding box center [737, 24] width 106 height 12
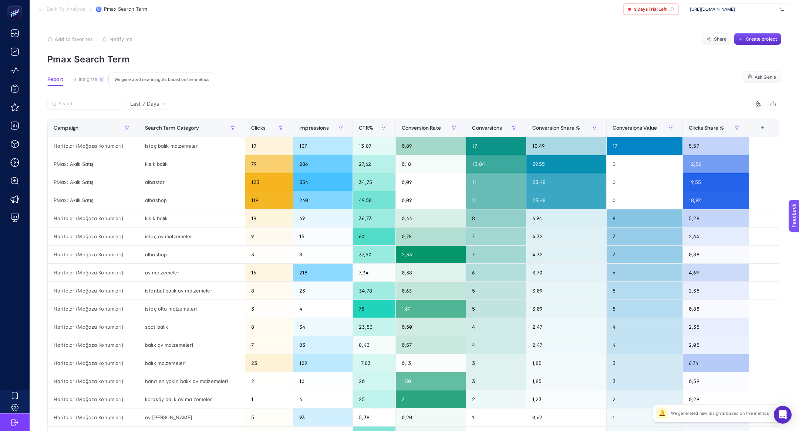
click at [85, 82] on button "Insights 6 We generated new insights based on the metrics" at bounding box center [88, 82] width 32 height 10
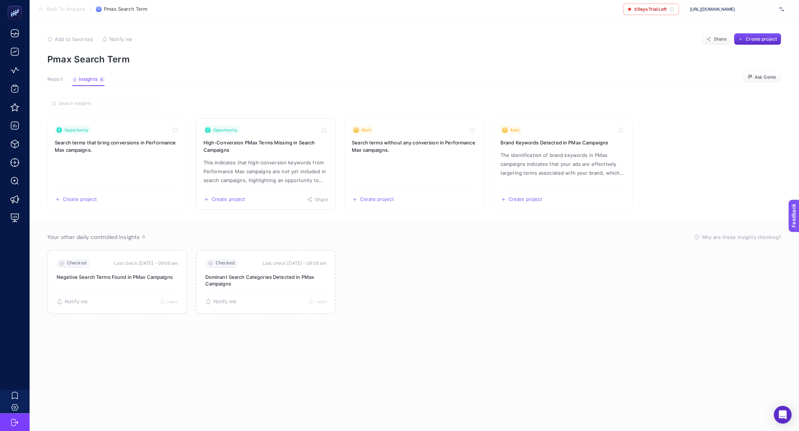
click at [257, 157] on link "Opportunity High-Conversion PMax Terms Missing in Search Campaigns This indicat…" at bounding box center [266, 164] width 140 height 92
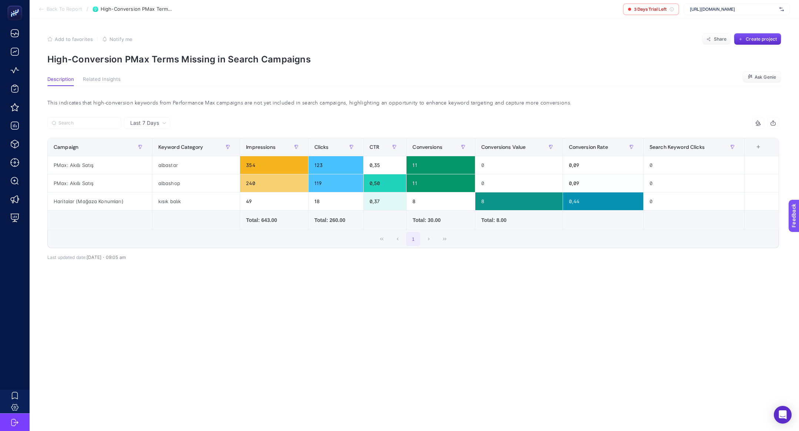
click at [43, 6] on section "Back To Report / High-Conversion PMax Terms Missing in Search Campaigns 3 Days …" at bounding box center [414, 9] width 769 height 18
click at [64, 4] on section "Back To Report / High-Conversion PMax Terms Missing in Search Campaigns 3 Days …" at bounding box center [414, 9] width 769 height 18
click at [69, 12] on li "Back To Report" at bounding box center [60, 9] width 44 height 6
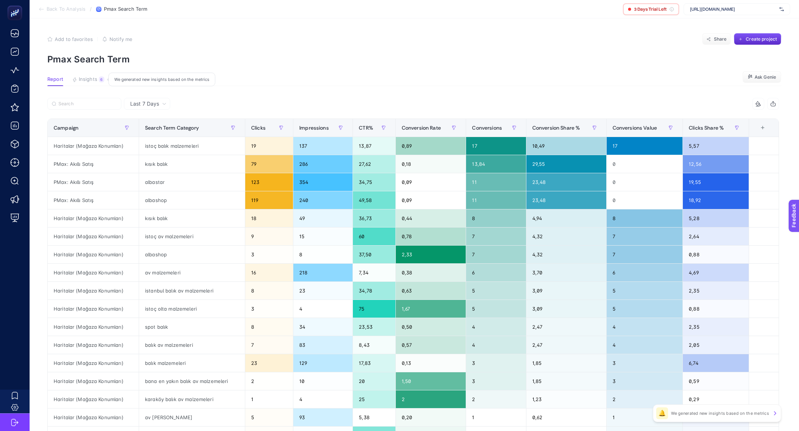
click at [98, 77] on button "Insights 6 We generated new insights based on the metrics" at bounding box center [88, 82] width 32 height 10
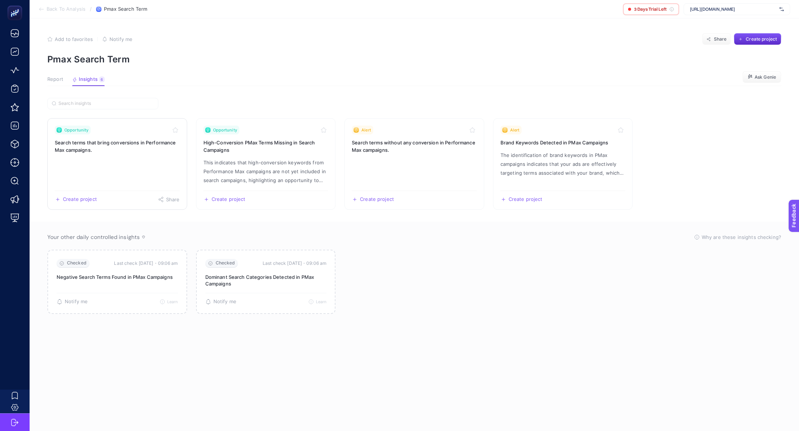
click at [113, 160] on link "Opportunity Search terms that bring conversions in Performance Max campaigns. C…" at bounding box center [117, 164] width 140 height 92
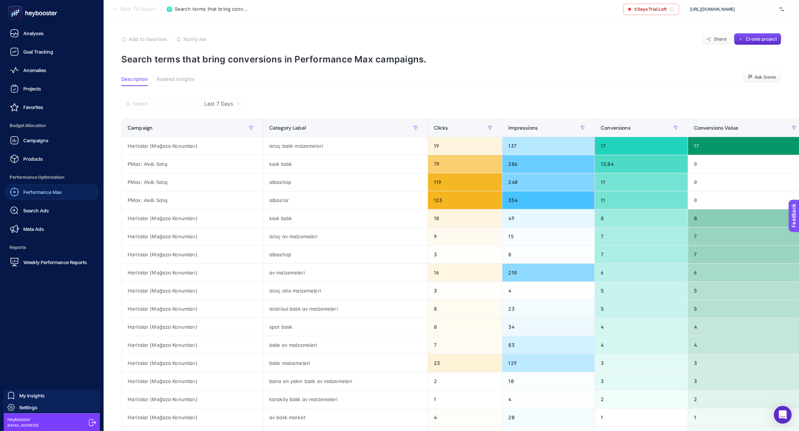
click at [60, 194] on span "Performance Max" at bounding box center [42, 192] width 38 height 6
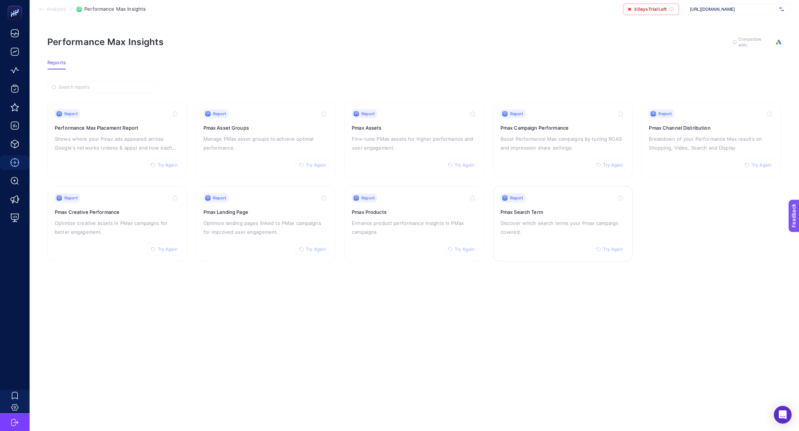
click at [540, 222] on p "Discover which search terms your Pmax campaign covered." at bounding box center [562, 228] width 125 height 18
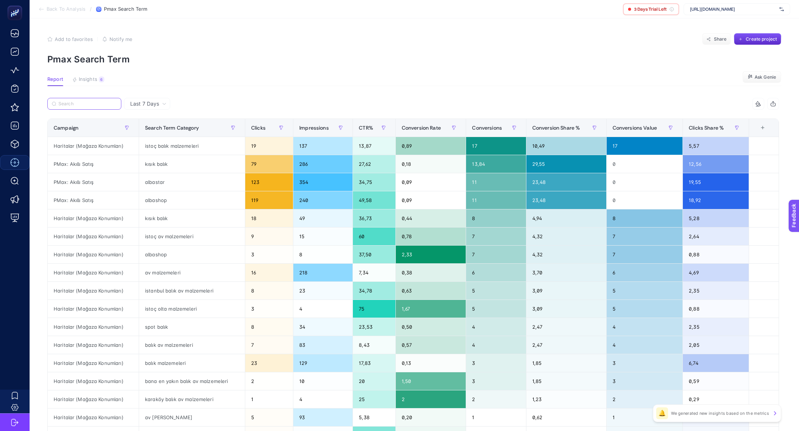
click at [86, 104] on input "Search" at bounding box center [87, 104] width 58 height 6
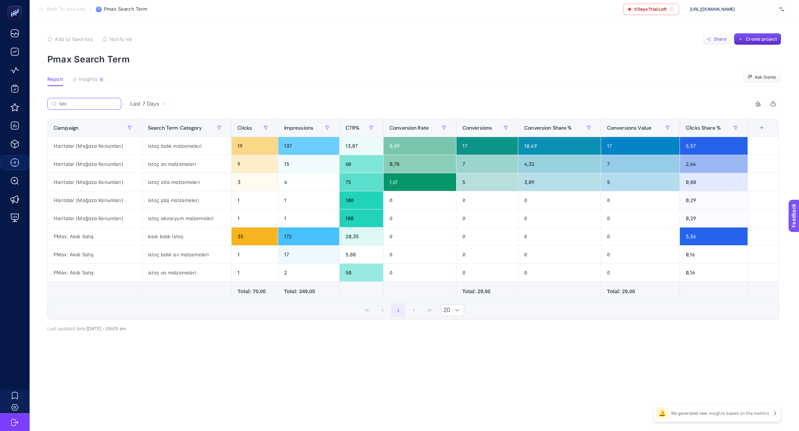
type input "isto"
click at [714, 41] on span "Share" at bounding box center [720, 39] width 13 height 6
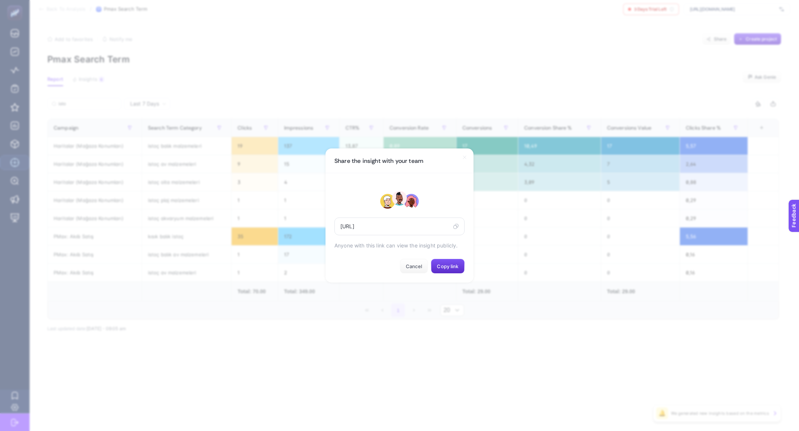
click at [456, 224] on icon at bounding box center [456, 227] width 6 height 6
click at [410, 272] on button "Cancel" at bounding box center [414, 266] width 28 height 15
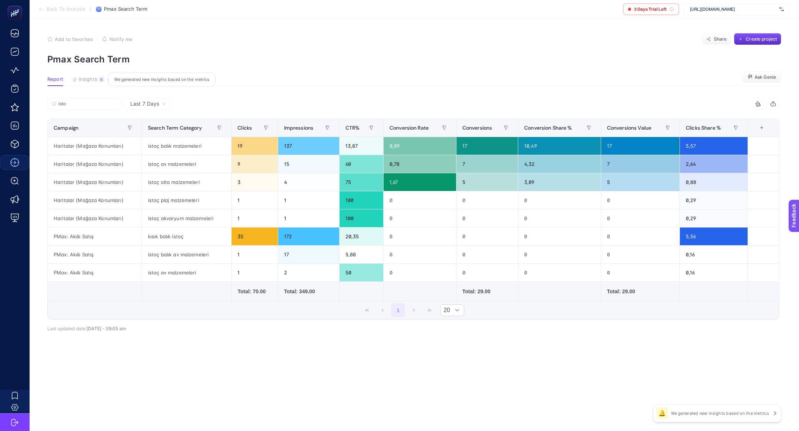
click at [95, 78] on span "Insights" at bounding box center [88, 80] width 18 height 6
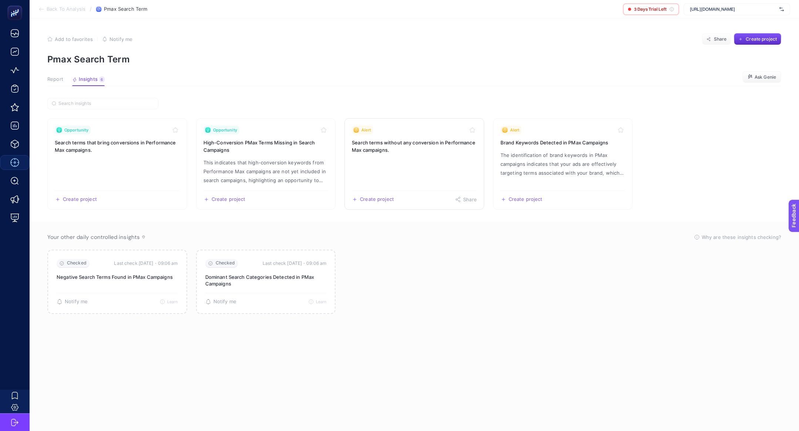
click at [404, 166] on link "Alert Search terms without any conversion in Performance Max campaigns. Create …" at bounding box center [414, 164] width 140 height 92
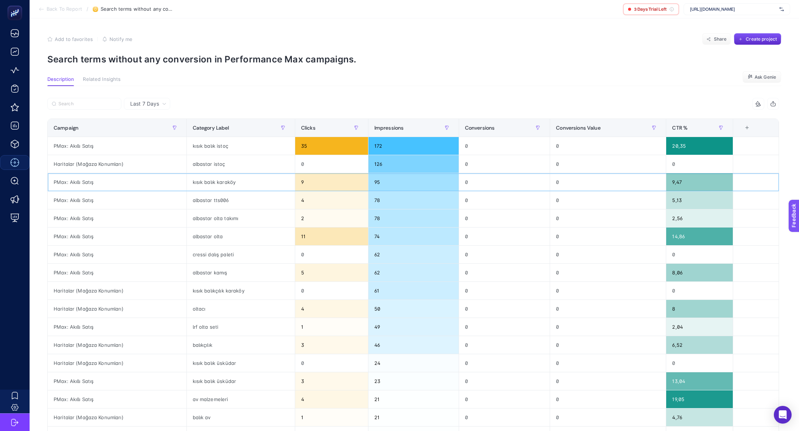
click at [84, 184] on div "PMax: Akıllı Satış" at bounding box center [117, 182] width 139 height 18
copy tr "PMax: Akıllı Satış"
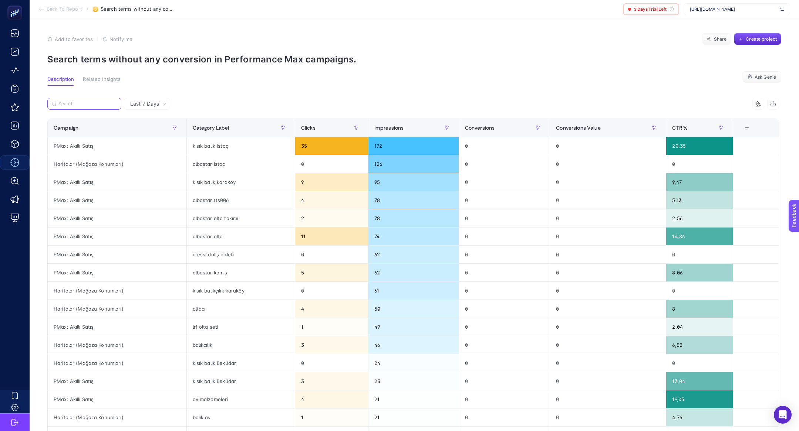
click at [88, 106] on input "Search" at bounding box center [87, 104] width 58 height 6
paste input "PMax: Akıllı Satış"
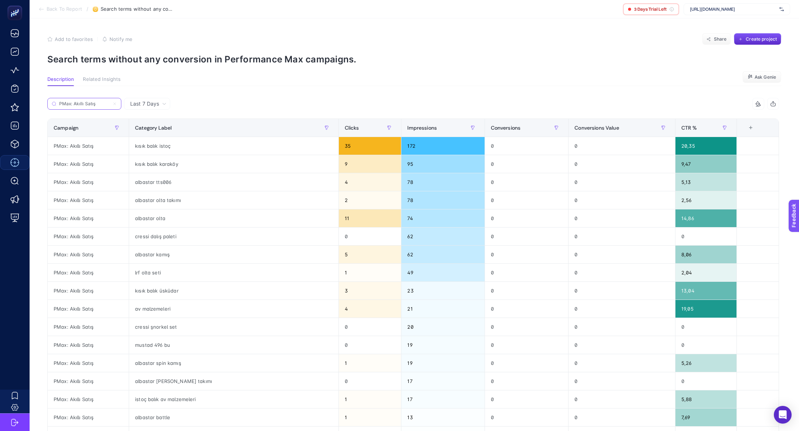
type input "PMax: Akıllı Satış"
click at [89, 177] on div "PMax: Akıllı Satış" at bounding box center [88, 182] width 81 height 18
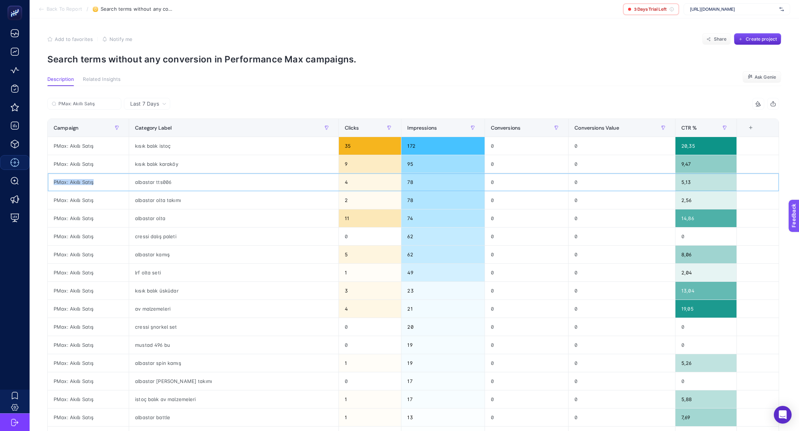
copy tr "PMax: Akıllı Satış"
click at [704, 38] on button "Share" at bounding box center [716, 39] width 29 height 12
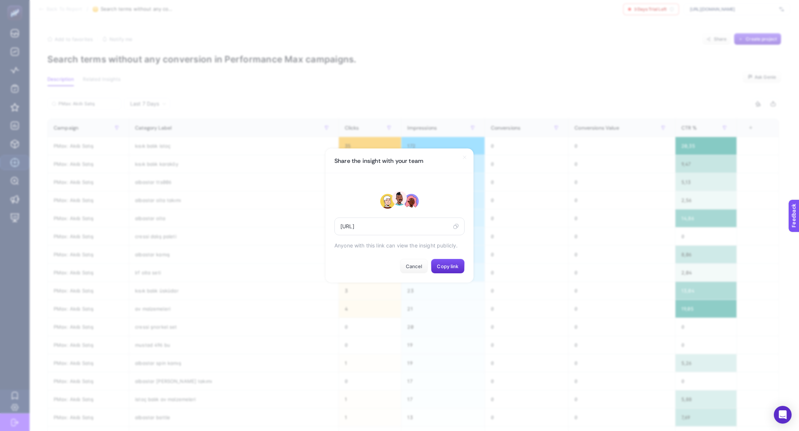
click at [450, 226] on div "https://app.heybooster.ai/public-insight-post/68ada0b0936bd230e5ee9985" at bounding box center [399, 227] width 130 height 18
click at [455, 226] on icon at bounding box center [456, 225] width 3 height 3
click at [411, 263] on button "Cancel" at bounding box center [414, 266] width 28 height 15
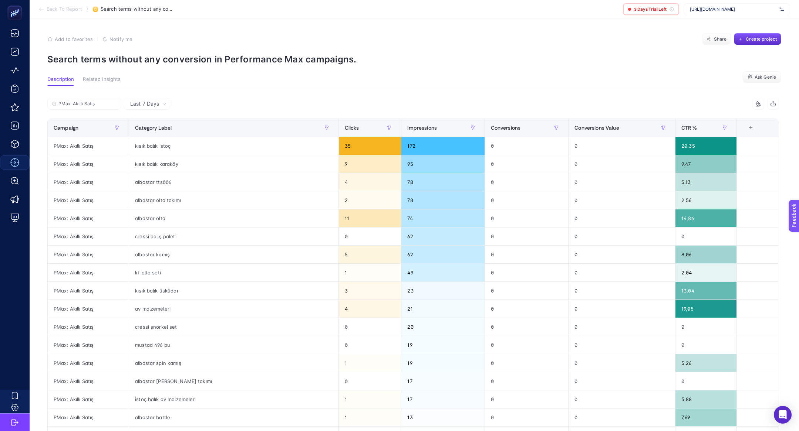
click at [227, 56] on p "Search terms without any conversion in Performance Max campaigns." at bounding box center [414, 59] width 734 height 11
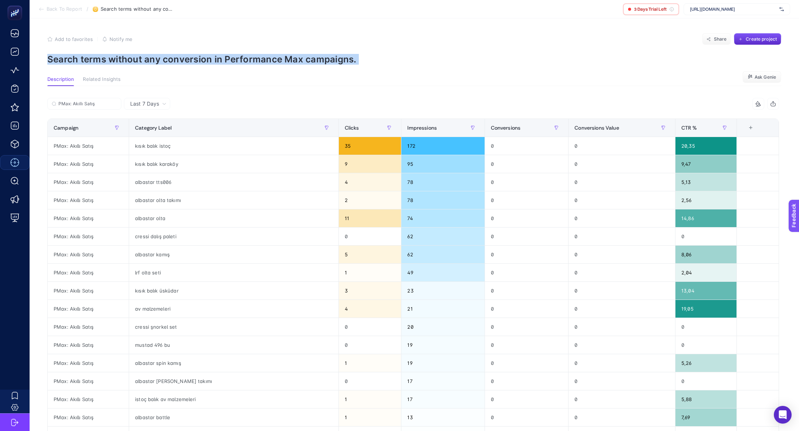
click at [227, 56] on p "Search terms without any conversion in Performance Max campaigns." at bounding box center [414, 59] width 734 height 11
copy article "Search terms without any conversion in Performance Max campaigns."
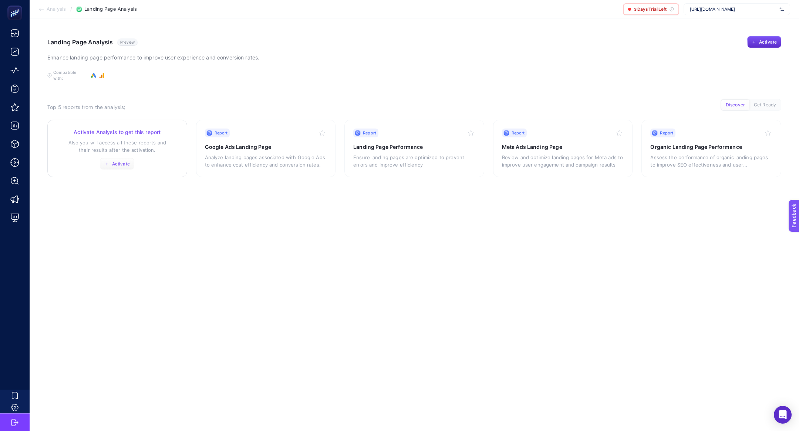
click at [108, 164] on button "Activate" at bounding box center [117, 164] width 34 height 12
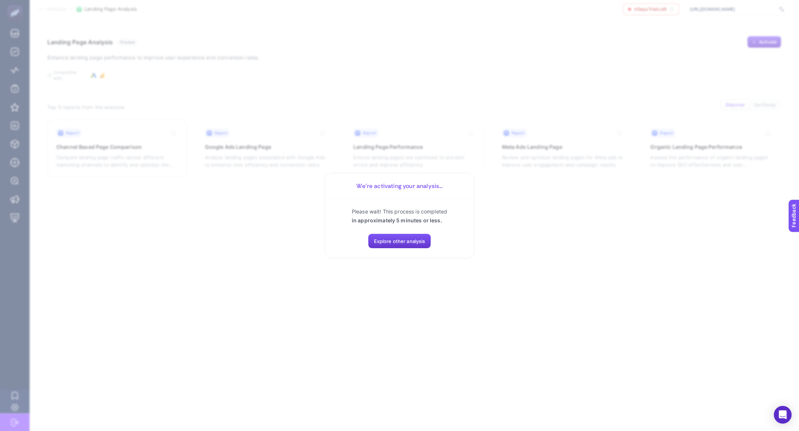
click at [392, 236] on button "Explore other analysis" at bounding box center [399, 241] width 63 height 15
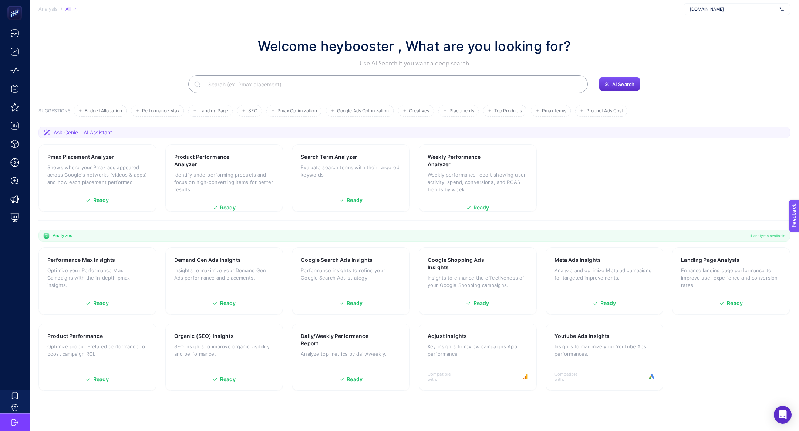
click at [696, 4] on div "[DOMAIN_NAME]" at bounding box center [736, 9] width 106 height 12
type input "yapay"
click at [711, 40] on div "Yapay Çiçek Al" at bounding box center [737, 36] width 106 height 12
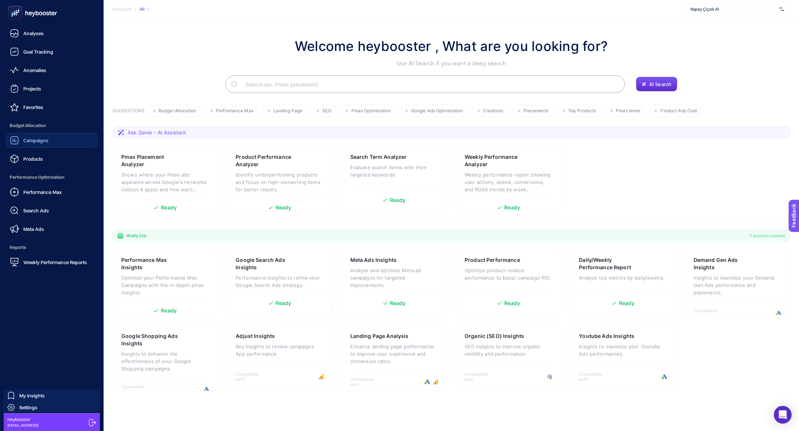
click at [37, 145] on link "Campaigns" at bounding box center [52, 140] width 92 height 15
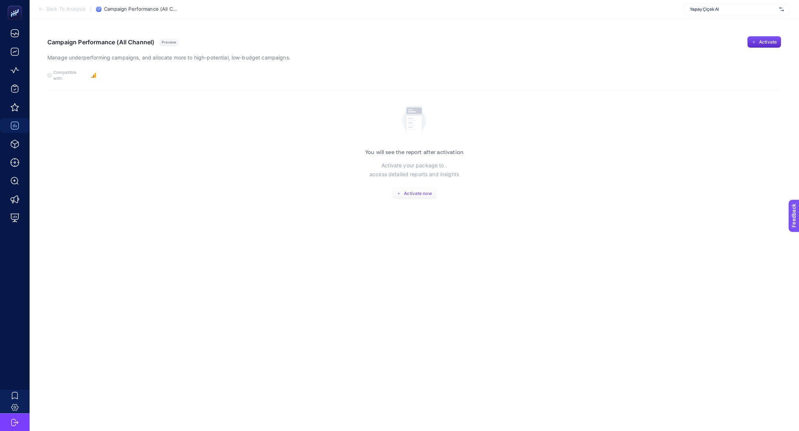
click at [409, 191] on span "Activate now" at bounding box center [418, 194] width 28 height 6
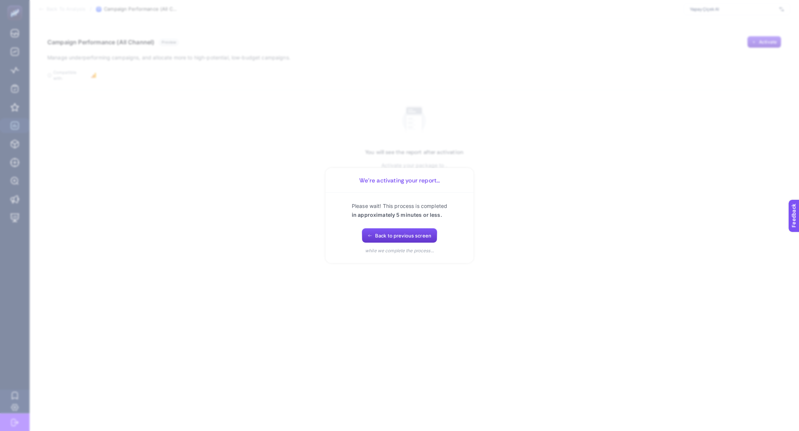
click at [392, 229] on button "Back to previous screen" at bounding box center [399, 236] width 75 height 15
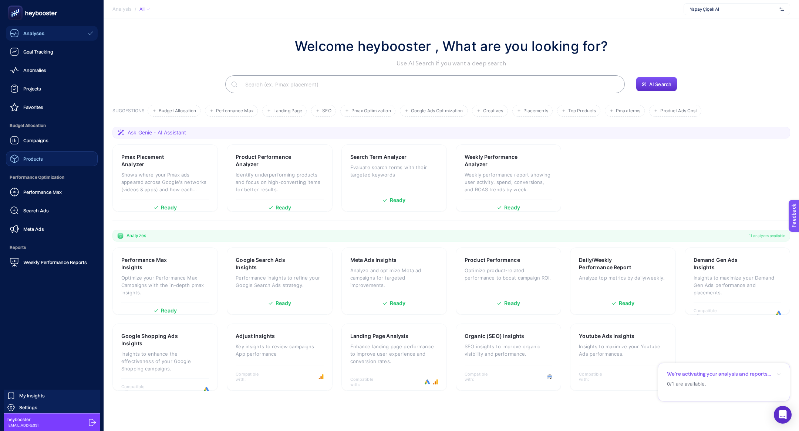
click at [43, 162] on link "Products" at bounding box center [52, 159] width 92 height 15
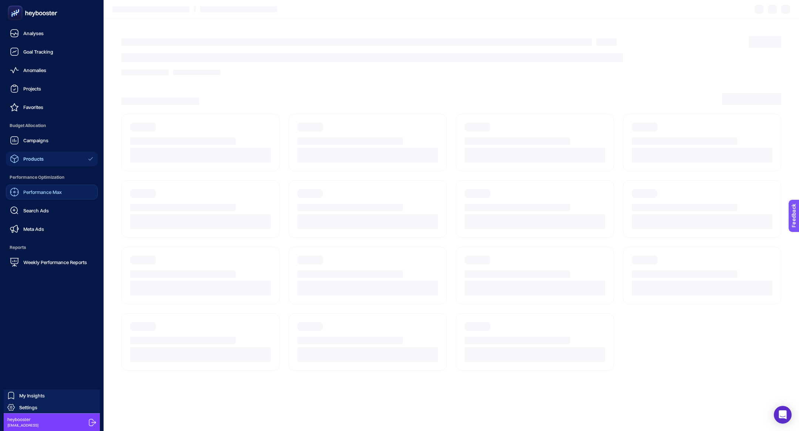
click at [56, 193] on span "Performance Max" at bounding box center [42, 192] width 38 height 6
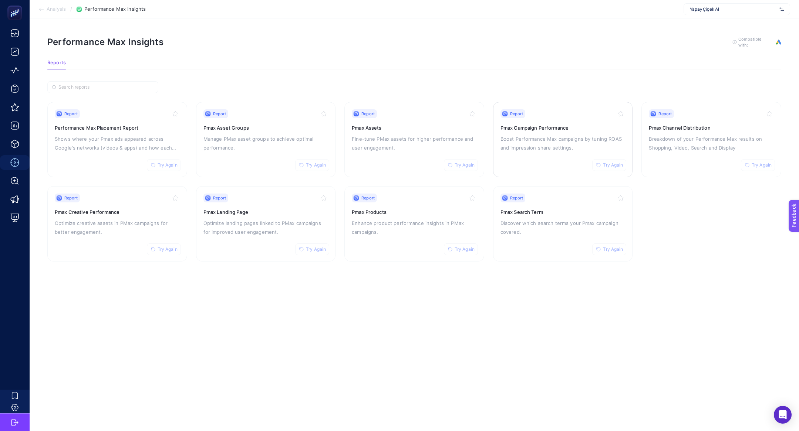
click at [576, 128] on h3 "Pmax Campaign Performance" at bounding box center [562, 127] width 125 height 7
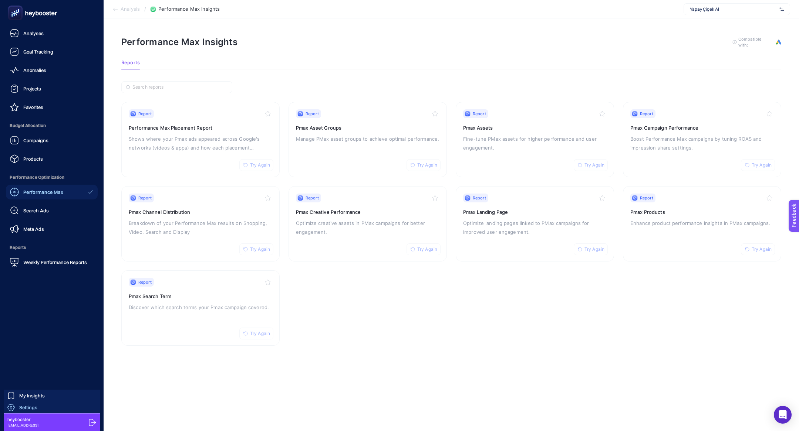
click at [24, 410] on span "Settings" at bounding box center [28, 408] width 18 height 6
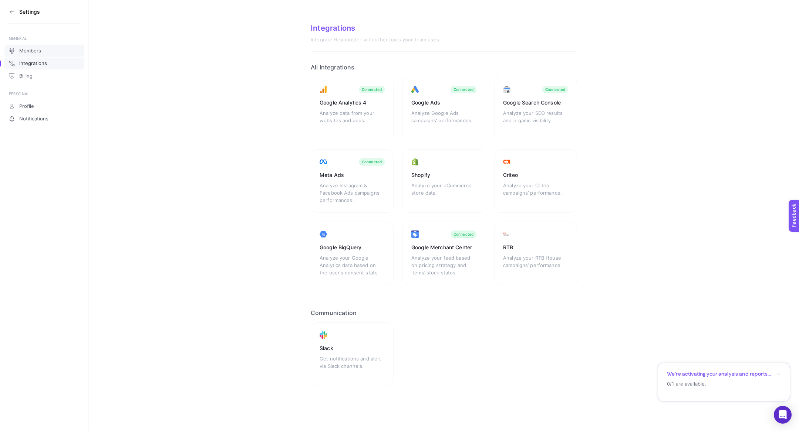
click at [34, 50] on span "Members" at bounding box center [30, 51] width 22 height 6
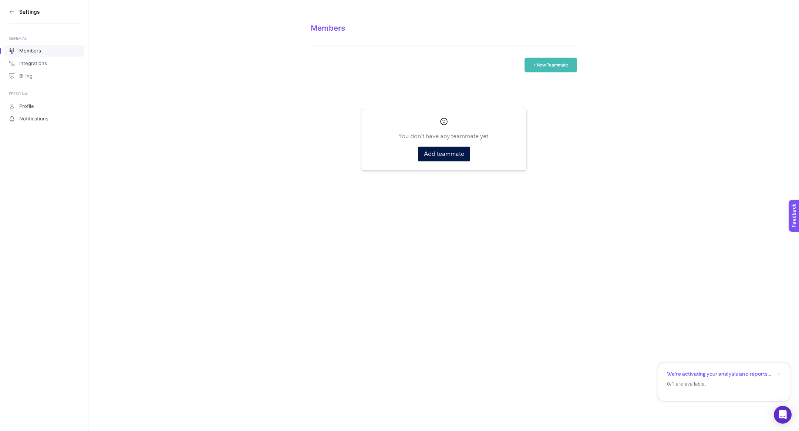
click at [9, 9] on icon at bounding box center [12, 12] width 6 height 6
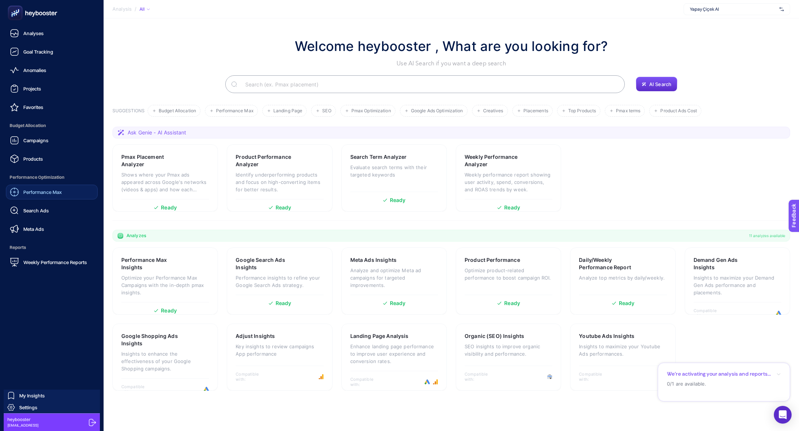
click at [61, 198] on link "Performance Max" at bounding box center [52, 192] width 92 height 15
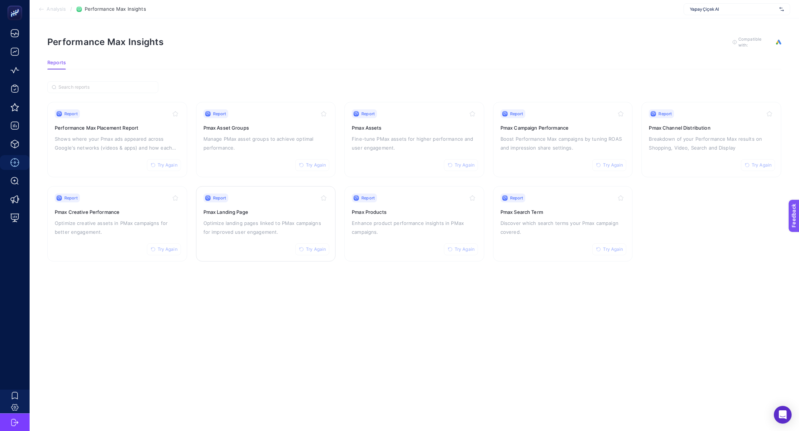
click at [278, 231] on p "Optimize landing pages linked to PMax campaigns for improved user engagement." at bounding box center [265, 228] width 125 height 18
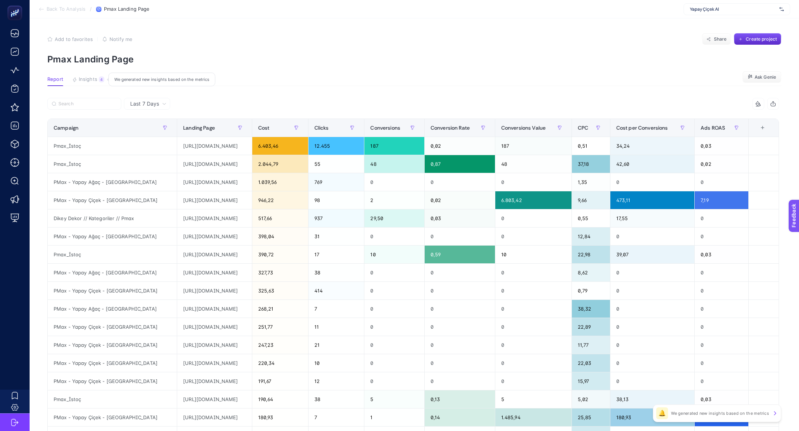
click at [102, 81] on div "4" at bounding box center [102, 80] width 6 height 6
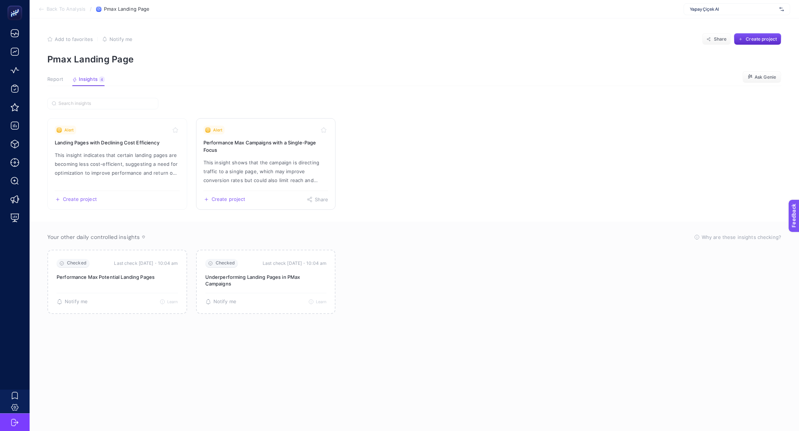
click at [268, 170] on p "This insight shows that the campaign is directing traffic to a single page, whi…" at bounding box center [265, 171] width 125 height 27
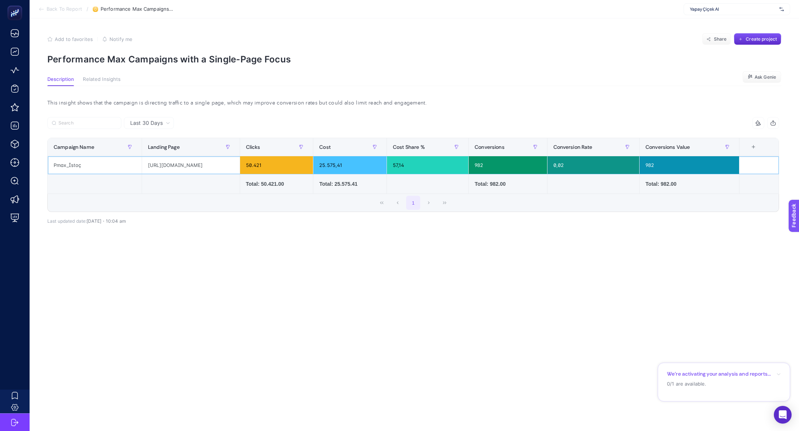
click at [158, 162] on div "[URL][DOMAIN_NAME]" at bounding box center [191, 165] width 98 height 18
click at [65, 11] on span "Back To Report" at bounding box center [64, 9] width 35 height 6
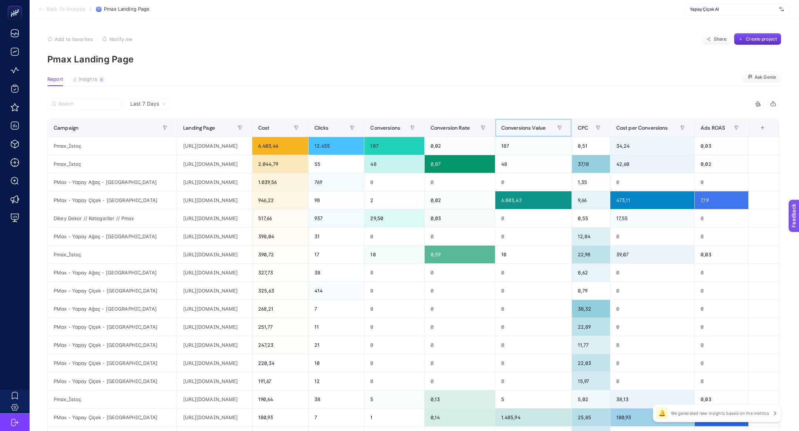
click at [543, 127] on span "Conversions Value" at bounding box center [523, 128] width 44 height 6
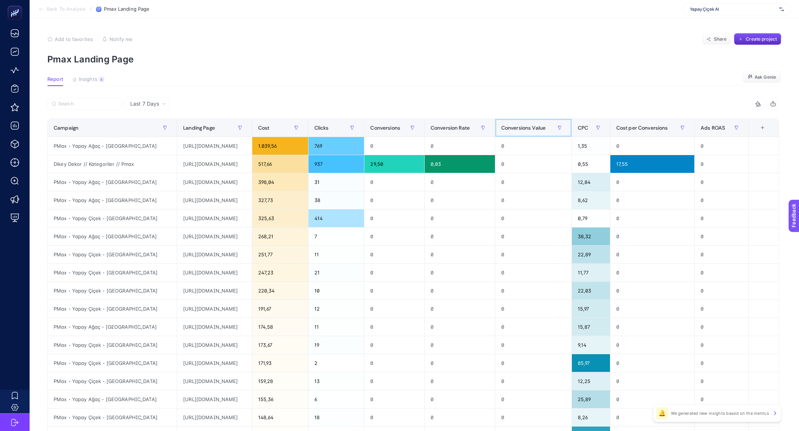
click at [543, 127] on span "Conversions Value" at bounding box center [523, 128] width 44 height 6
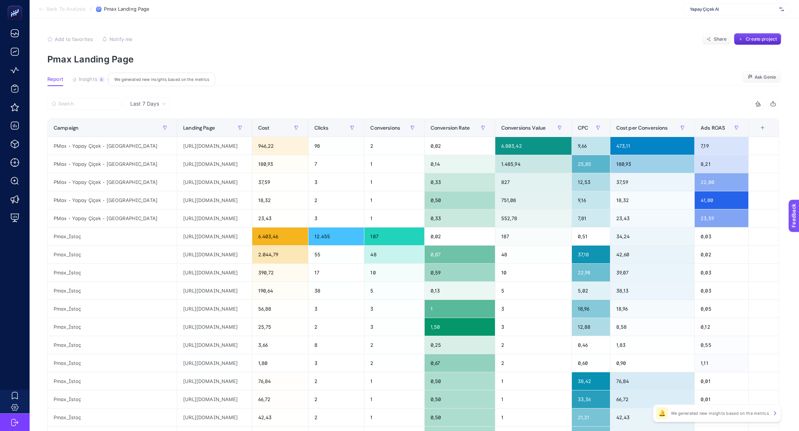
click at [82, 81] on span "Insights" at bounding box center [88, 80] width 18 height 6
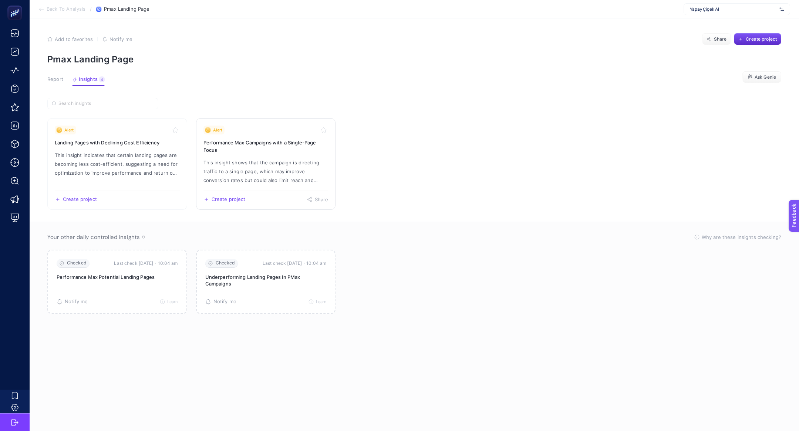
click at [270, 165] on p "This insight shows that the campaign is directing traffic to a single page, whi…" at bounding box center [265, 171] width 125 height 27
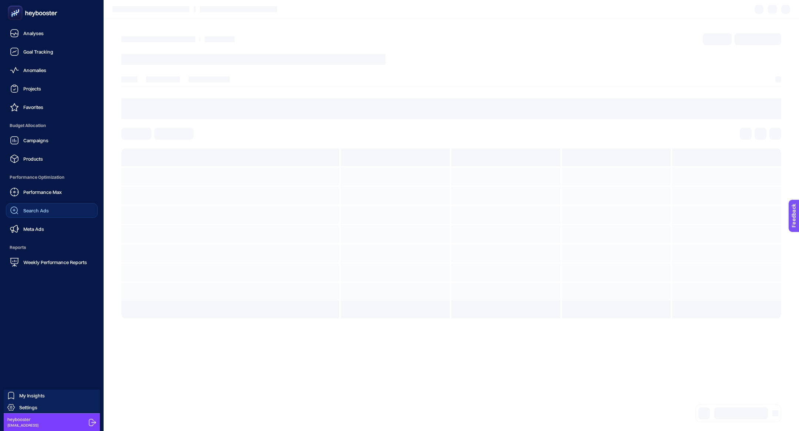
click at [54, 211] on link "Search Ads" at bounding box center [52, 210] width 92 height 15
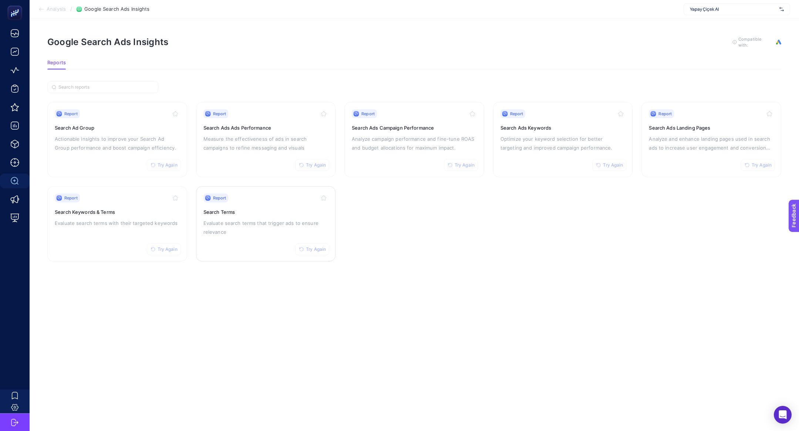
click at [250, 226] on p "Evaluate search terms that trigger ads to ensure relevance" at bounding box center [265, 228] width 125 height 18
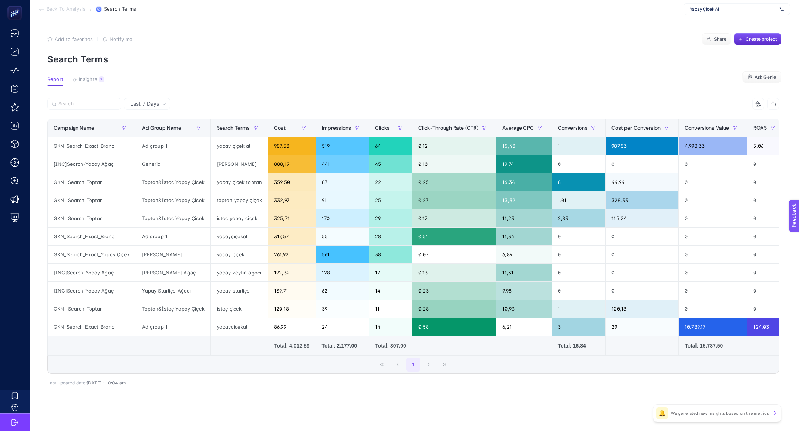
click at [147, 107] on span "Last 7 Days" at bounding box center [144, 103] width 29 height 7
drag, startPoint x: 160, startPoint y: 139, endPoint x: 157, endPoint y: 134, distance: 6.1
click at [157, 134] on ul "Last 7 Days Last 30 Days" at bounding box center [146, 126] width 45 height 30
click at [157, 134] on th "Ad Group Name" at bounding box center [173, 128] width 75 height 18
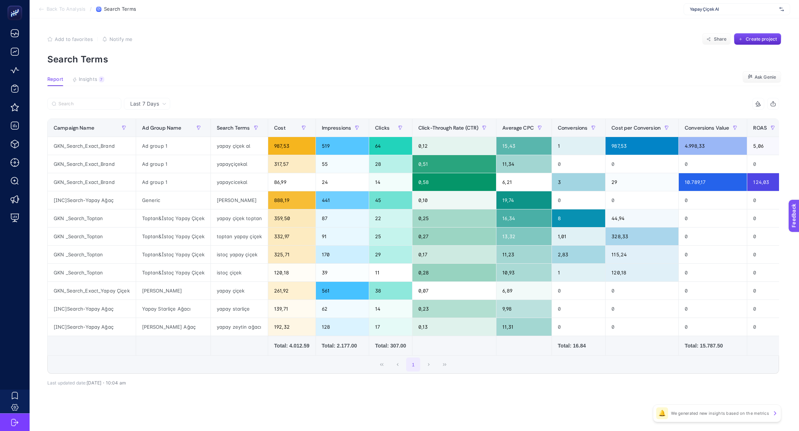
click at [151, 98] on div "Last 7 Days" at bounding box center [147, 104] width 46 height 12
click at [152, 137] on li "Last 30 Days" at bounding box center [147, 132] width 42 height 13
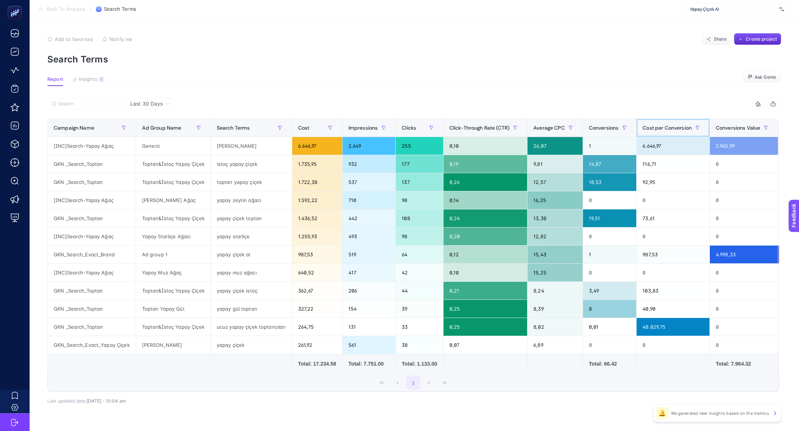
click at [688, 122] on div "Cost per Conversion" at bounding box center [672, 128] width 61 height 12
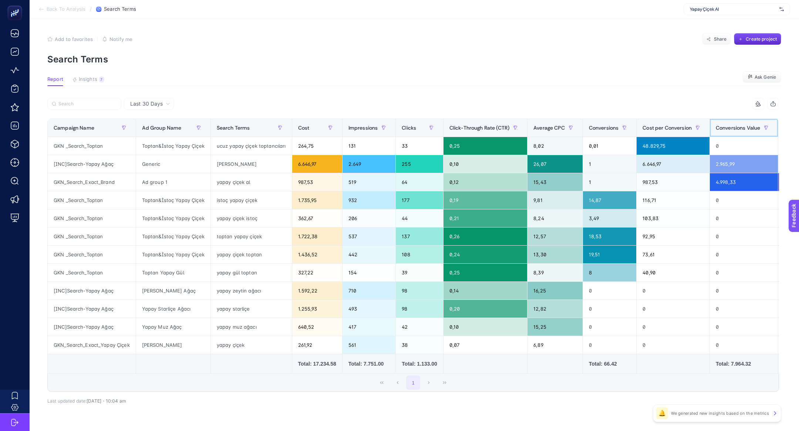
click at [737, 126] on span "Conversions Value" at bounding box center [737, 128] width 44 height 6
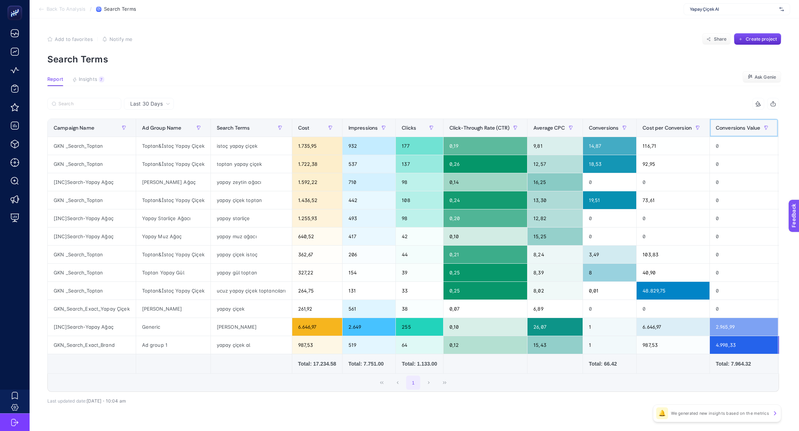
click at [737, 126] on span "Conversions Value" at bounding box center [737, 128] width 44 height 6
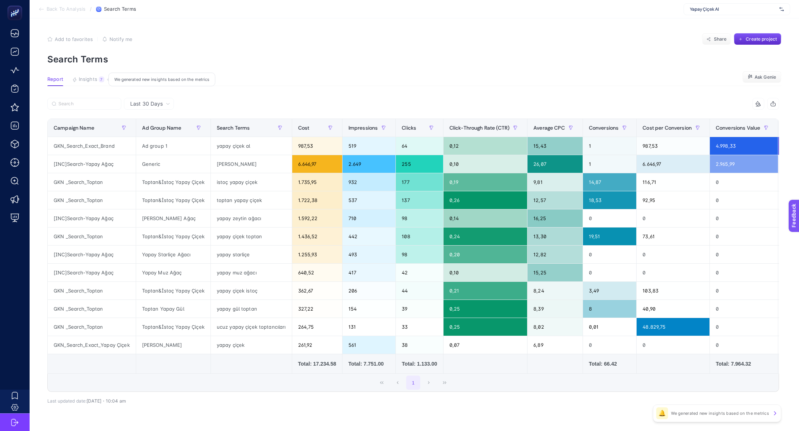
click at [96, 83] on button "Insights 7 We generated new insights based on the metrics" at bounding box center [88, 82] width 32 height 10
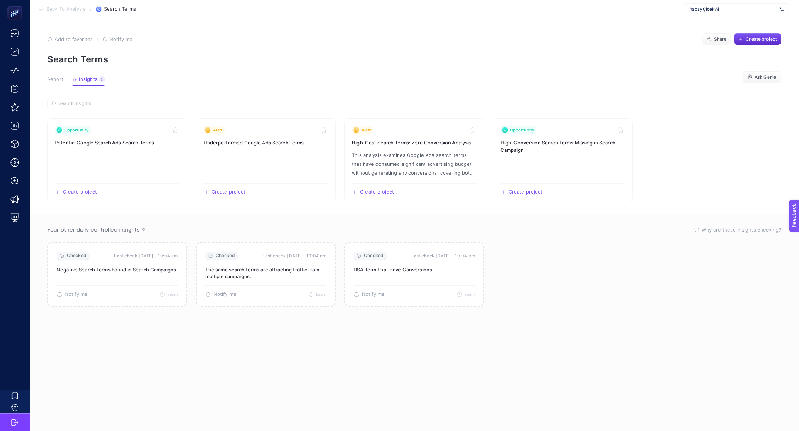
click at [64, 81] on div "Report Insights 7 We generated new insights based on the metrics" at bounding box center [75, 82] width 57 height 10
click at [58, 81] on span "Report" at bounding box center [55, 80] width 16 height 6
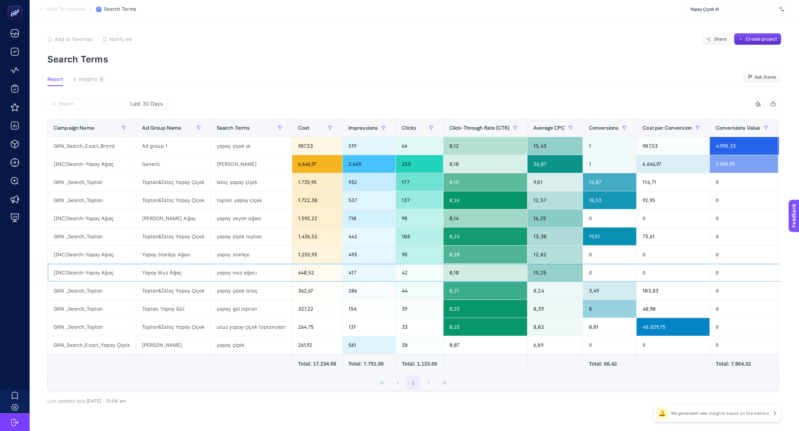
click at [172, 269] on div "Yapay Muz Ağaç" at bounding box center [173, 273] width 74 height 18
click at [89, 87] on article "Add to favorites false Notify me Share Create project Search Terms Report Insig…" at bounding box center [414, 234] width 769 height 433
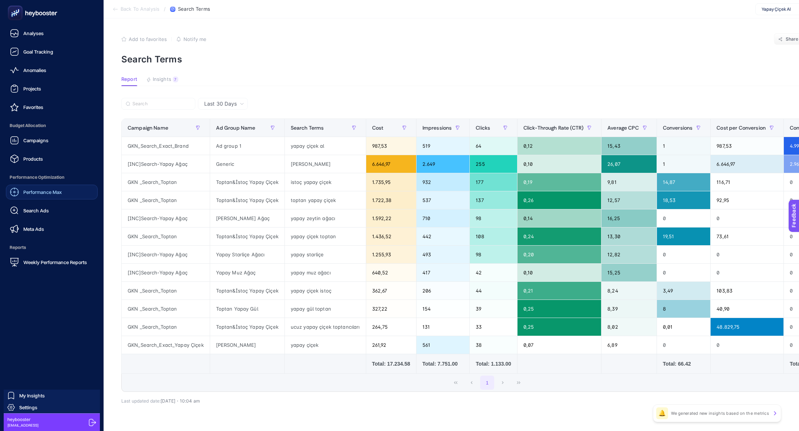
click at [55, 186] on link "Performance Max" at bounding box center [52, 192] width 92 height 15
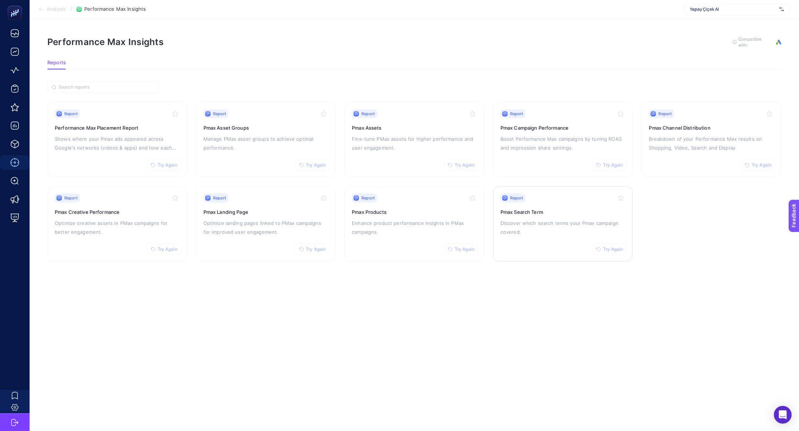
click at [533, 209] on h3 "Pmax Search Term" at bounding box center [562, 212] width 125 height 7
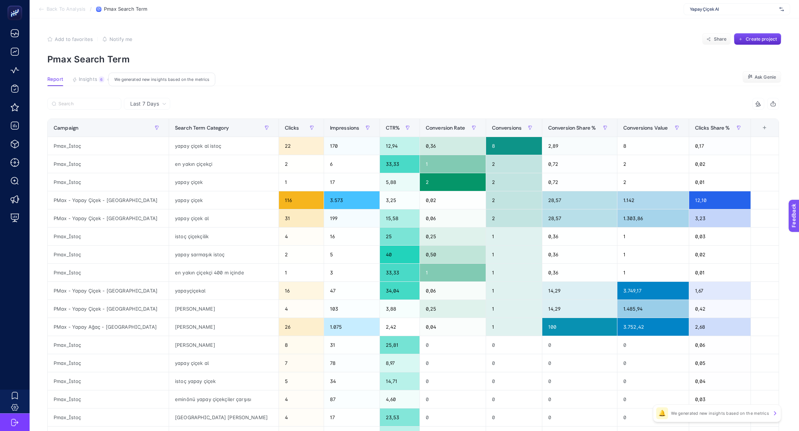
click at [87, 83] on button "Insights 6 We generated new insights based on the metrics" at bounding box center [88, 82] width 32 height 10
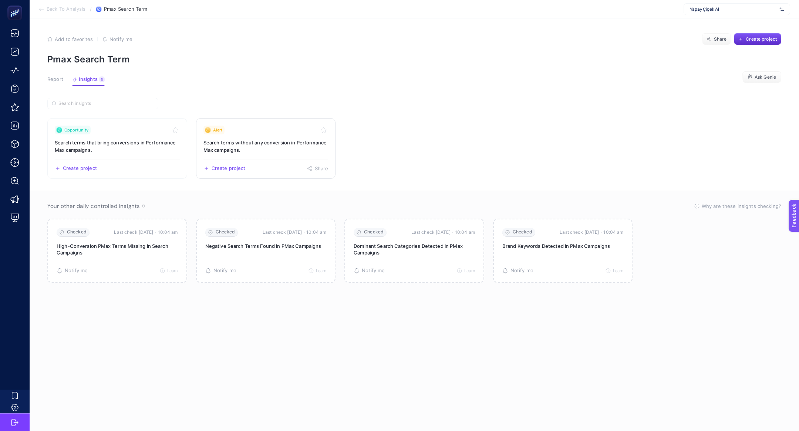
click at [295, 143] on h3 "Search terms without any conversion in Performance Max campaigns." at bounding box center [265, 146] width 125 height 15
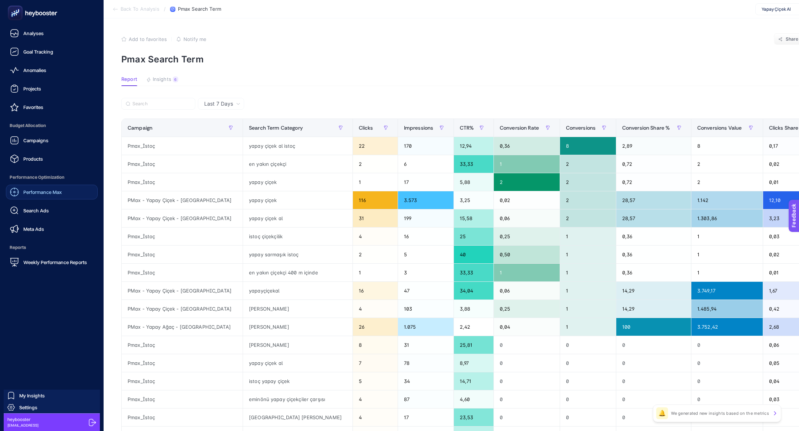
click at [41, 194] on span "Performance Max" at bounding box center [42, 192] width 38 height 6
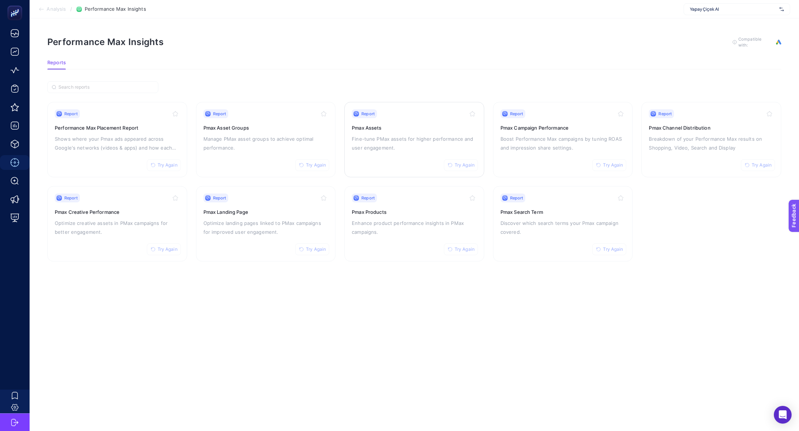
click at [368, 137] on p "Fine-tune PMax assets for higher performance and user engagement." at bounding box center [414, 144] width 125 height 18
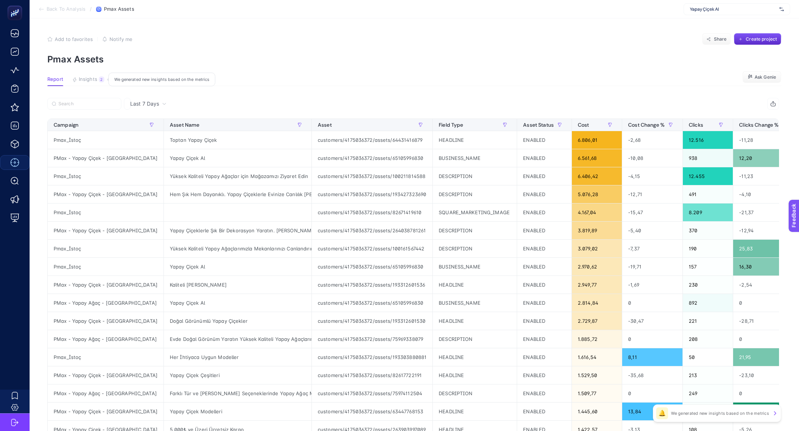
click at [94, 80] on span "Insights" at bounding box center [88, 80] width 18 height 6
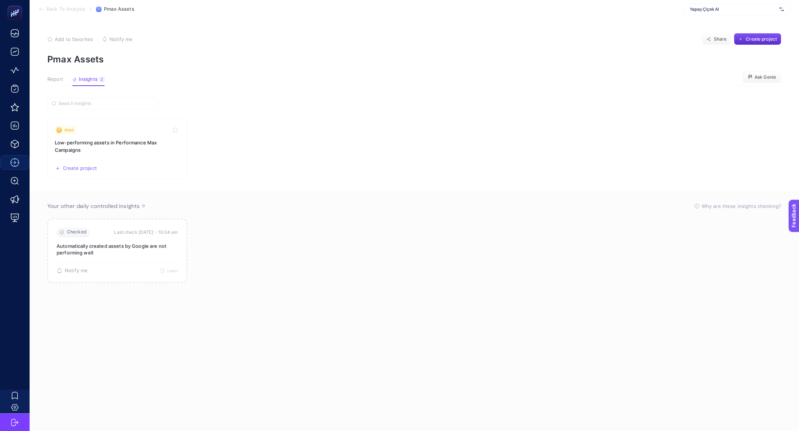
click at [62, 86] on article "Add to favorites false Notify me Share Create project Pmax Assets Report Insigh…" at bounding box center [414, 224] width 769 height 413
click at [60, 80] on span "Report" at bounding box center [55, 80] width 16 height 6
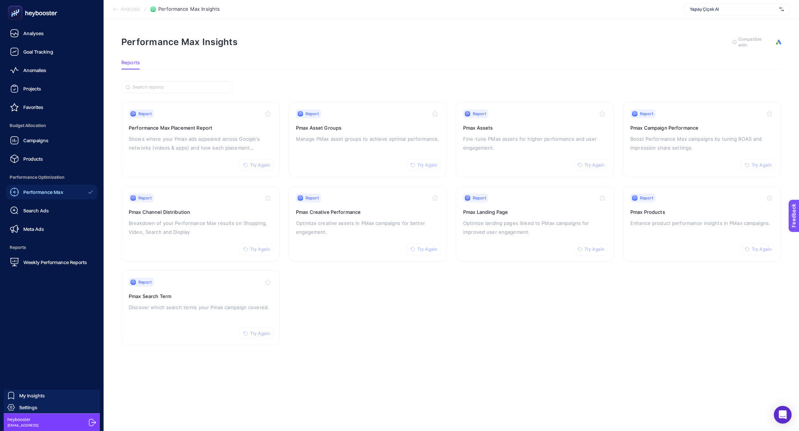
click at [43, 201] on div "Performance Max Search Ads Meta Ads" at bounding box center [52, 211] width 92 height 52
click at [45, 204] on link "Search Ads" at bounding box center [52, 210] width 92 height 15
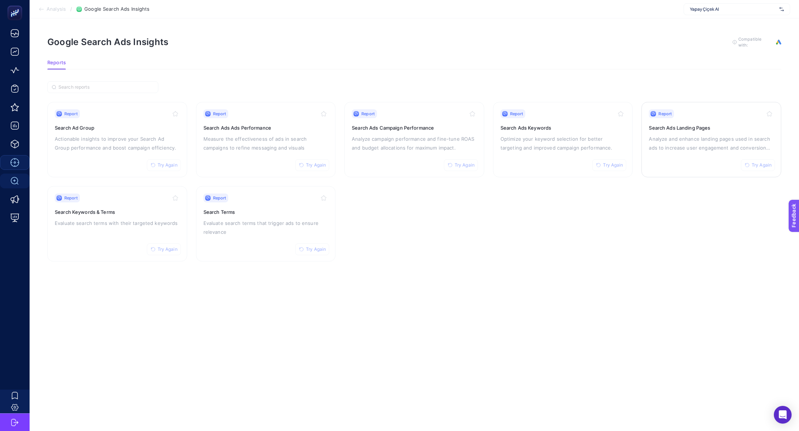
click at [672, 152] on div "Report Try Again Search Ads Landing Pages Analyze and enhance landing pages use…" at bounding box center [711, 139] width 125 height 61
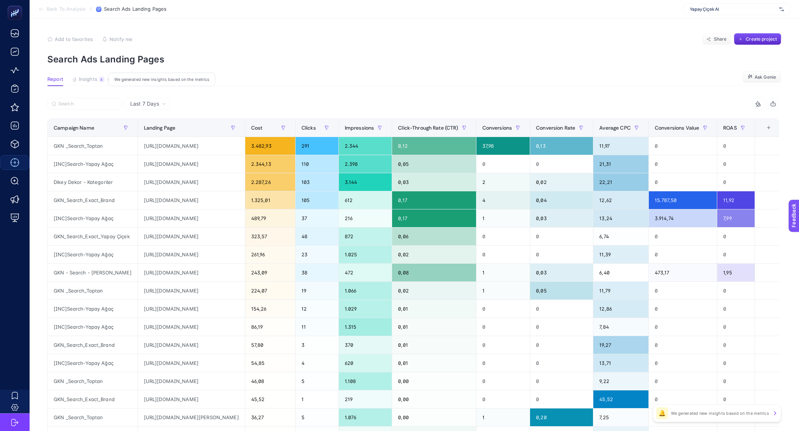
click at [92, 80] on span "Insights" at bounding box center [88, 80] width 18 height 6
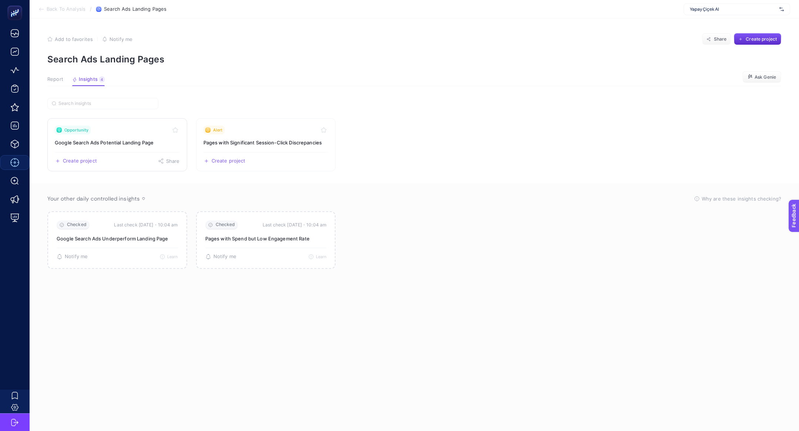
click at [128, 147] on link "Opportunity Google Search Ads Potential Landing Page Create project Share" at bounding box center [117, 144] width 140 height 53
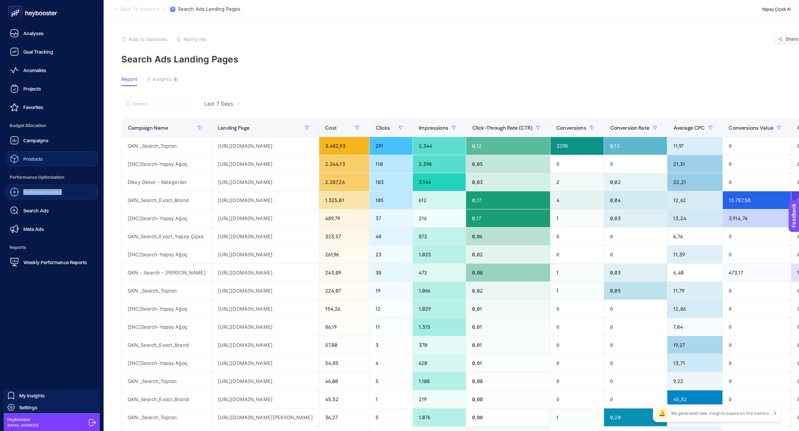
click at [40, 158] on span "Products" at bounding box center [33, 159] width 20 height 6
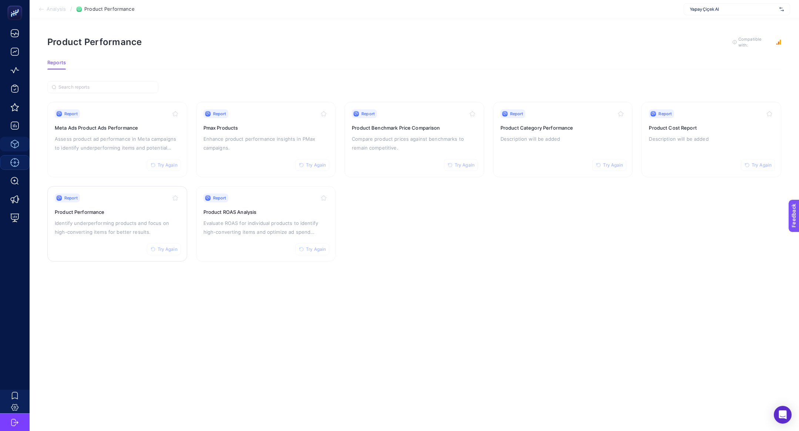
click at [117, 213] on h3 "Product Performance" at bounding box center [117, 212] width 125 height 7
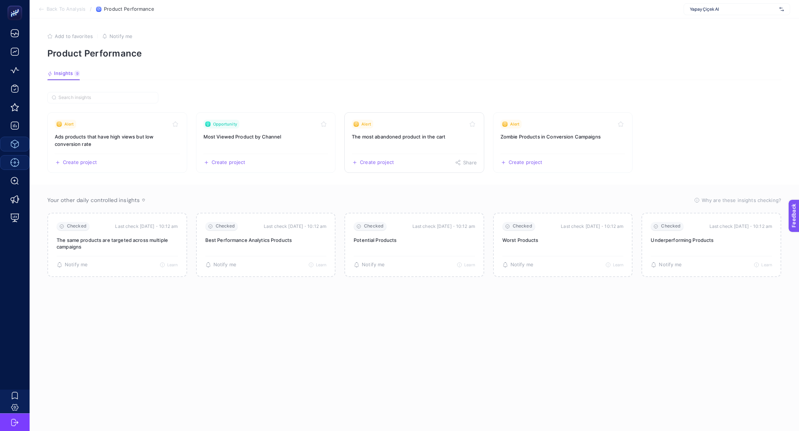
click at [399, 141] on link "Alert The most abandoned product in the cart Create project Share" at bounding box center [414, 142] width 140 height 61
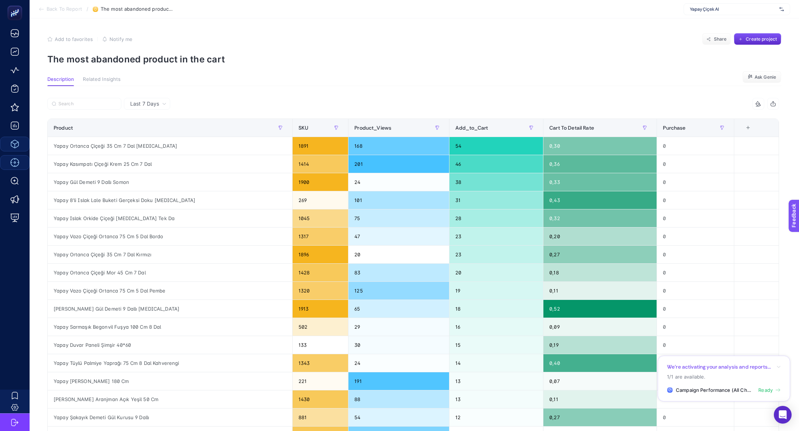
click at [201, 82] on section "Description Related Insights Ask Genie" at bounding box center [414, 82] width 734 height 10
click at [140, 67] on article "Add to favorites false Notify me Share Create project The most abandoned produc…" at bounding box center [414, 310] width 769 height 584
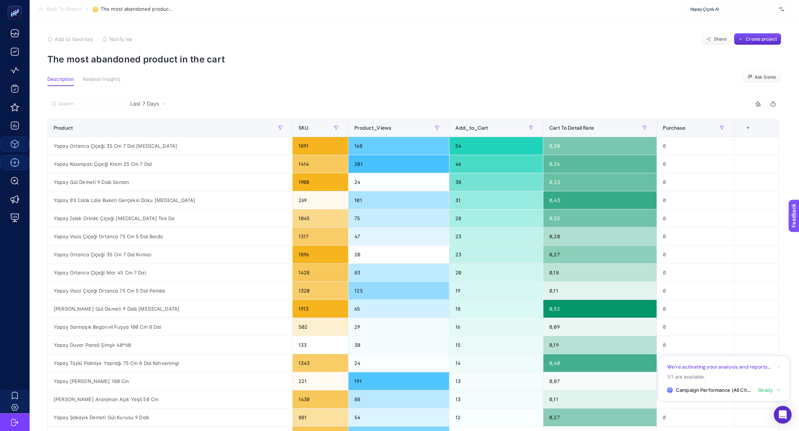
click at [138, 61] on p "The most abandoned product in the cart" at bounding box center [414, 59] width 734 height 11
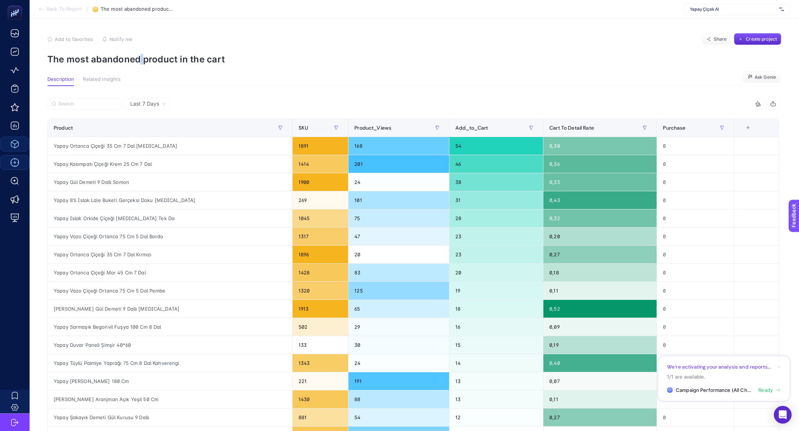
click at [138, 61] on p "The most abandoned product in the cart" at bounding box center [414, 59] width 734 height 11
copy article "The most abandoned product in the cart"
click at [153, 60] on p "The most abandoned product in the cart" at bounding box center [414, 59] width 734 height 11
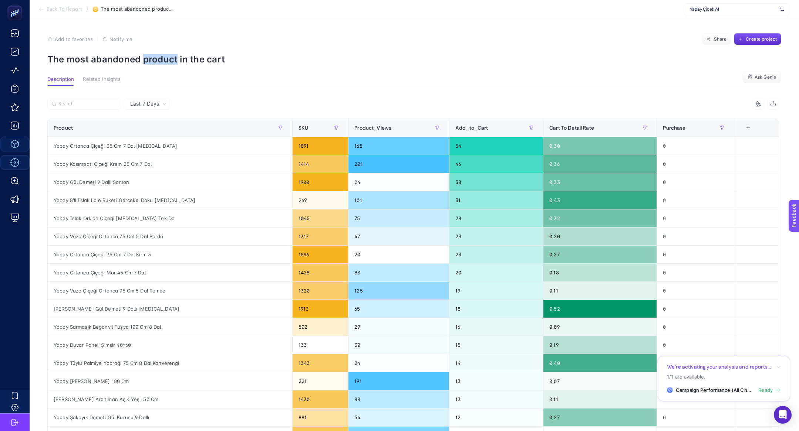
click at [153, 60] on p "The most abandoned product in the cart" at bounding box center [414, 59] width 734 height 11
copy article "The most abandoned product in the cart"
